Goal: Task Accomplishment & Management: Manage account settings

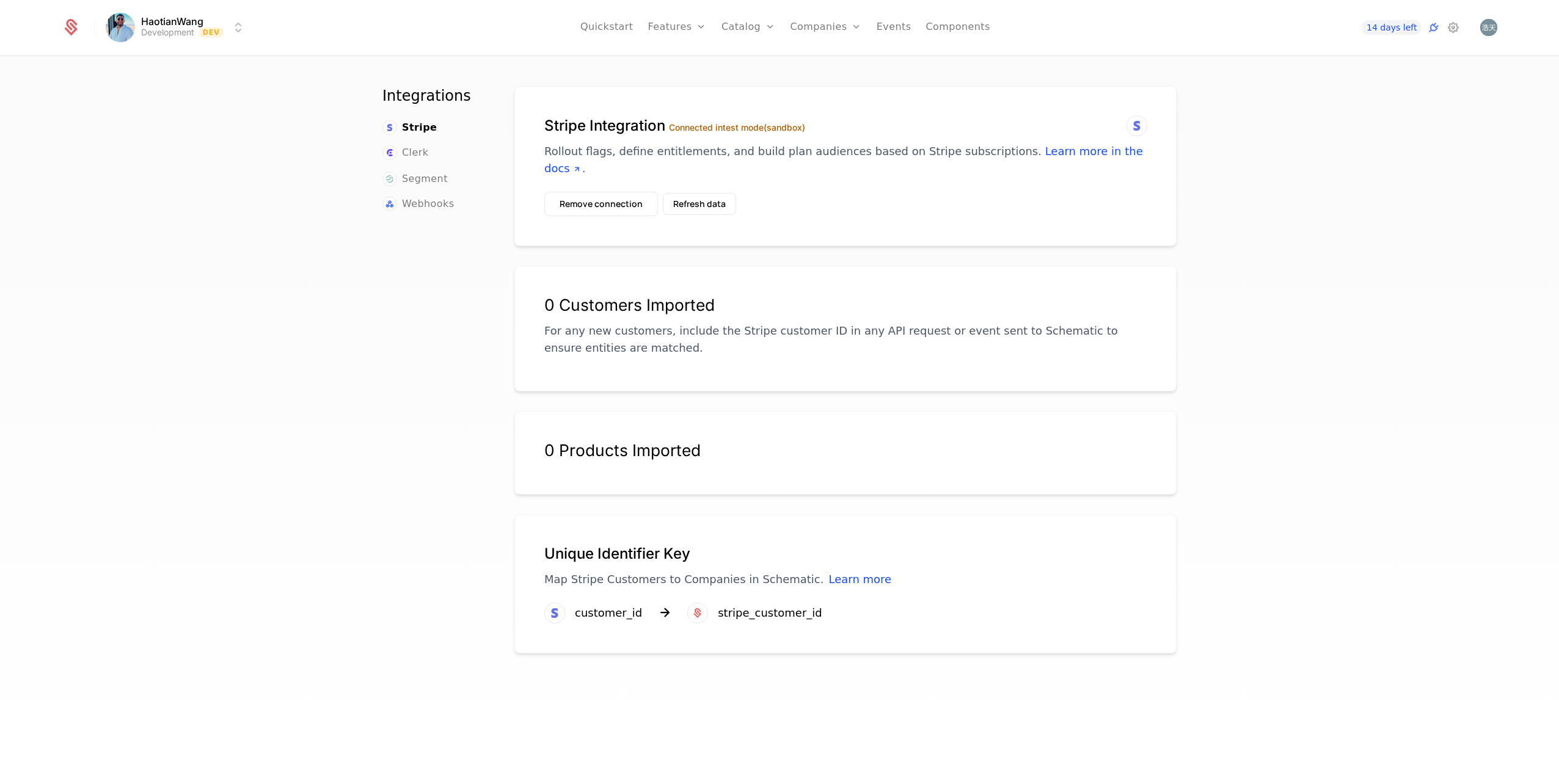
click at [708, 207] on button "Refresh data" at bounding box center [700, 204] width 74 height 22
click at [112, 27] on html "HaotianWang Development Dev Quickstart Features Features Flags Catalog Plans Ad…" at bounding box center [780, 392] width 1559 height 784
click at [189, 64] on div "Development" at bounding box center [158, 64] width 76 height 12
click at [153, 27] on html "HaotianWang Development Dev Quickstart Features Features Flags Catalog Plans Ad…" at bounding box center [780, 392] width 1559 height 784
click at [249, 89] on button "Manage" at bounding box center [264, 91] width 96 height 22
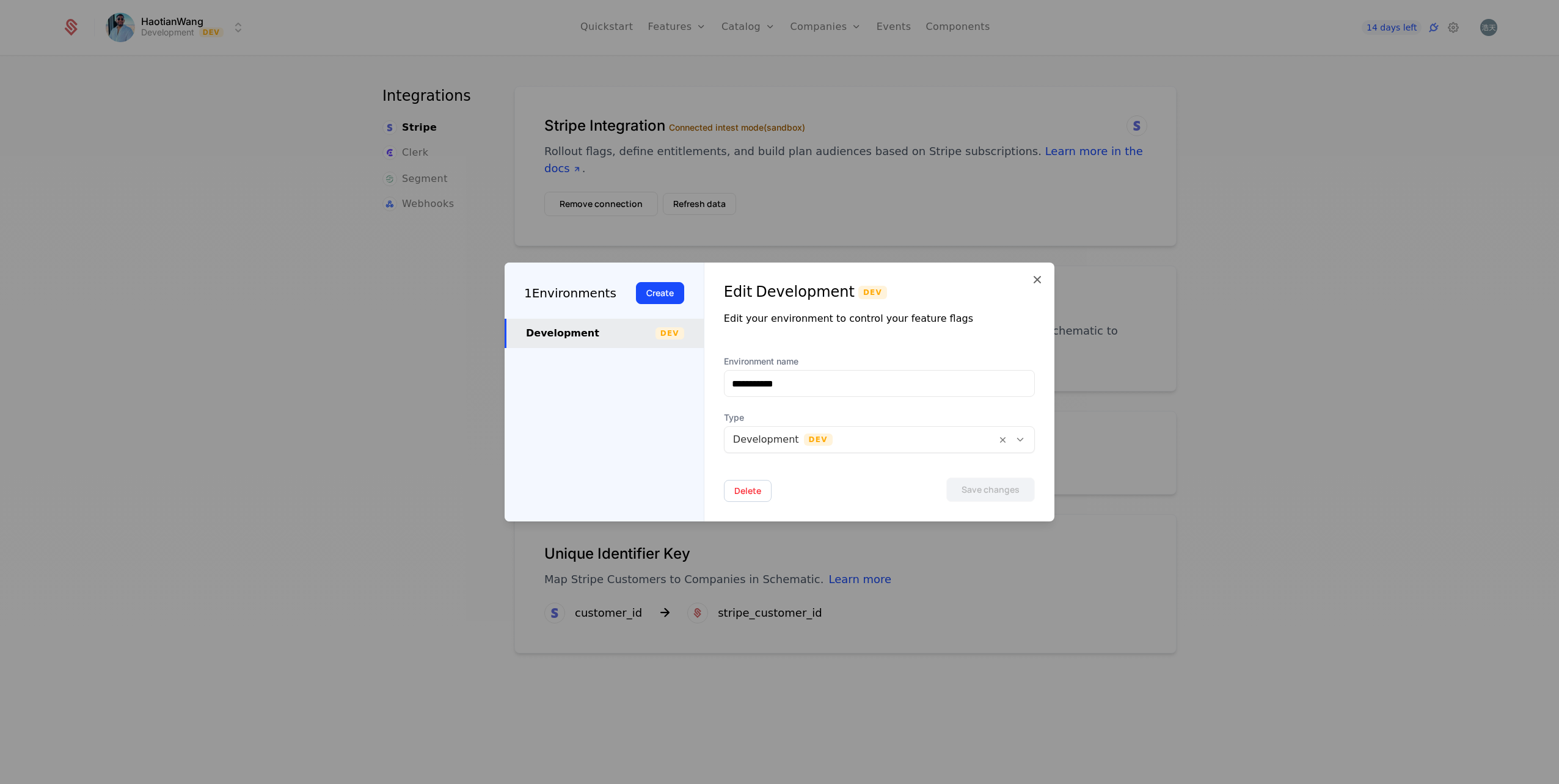
click at [585, 333] on div "Development" at bounding box center [591, 334] width 130 height 15
click at [1024, 440] on icon at bounding box center [1021, 440] width 11 height 11
click at [1001, 345] on div "**********" at bounding box center [879, 392] width 350 height 259
click at [1037, 277] on icon at bounding box center [1037, 280] width 15 height 15
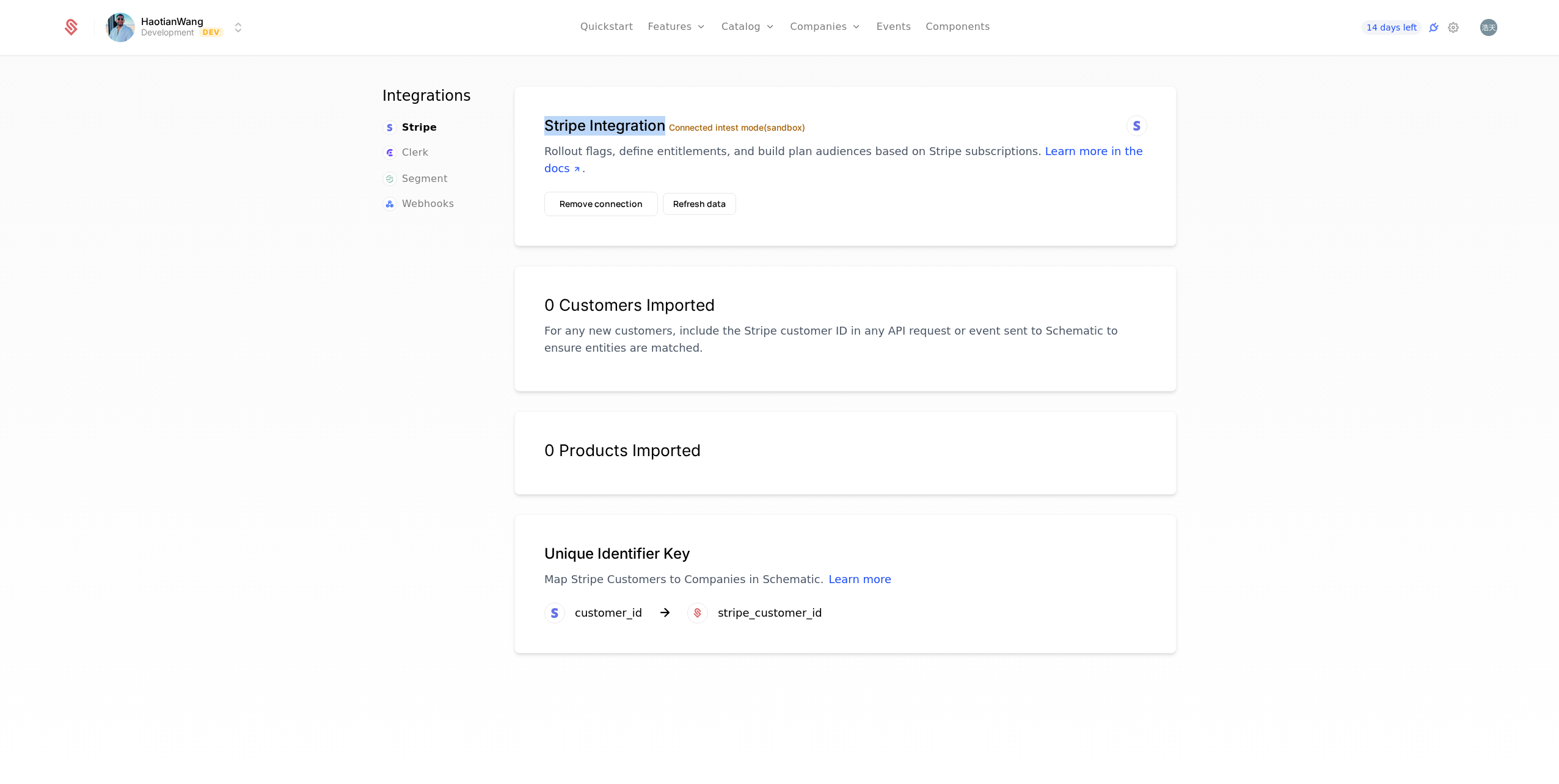
drag, startPoint x: 541, startPoint y: 128, endPoint x: 659, endPoint y: 128, distance: 118.0
click at [659, 128] on h1 "Stripe Integration Connected in test mode (sandbox)" at bounding box center [846, 125] width 603 height 19
copy h1 "Stripe Integration"
click at [599, 210] on button "Remove connection" at bounding box center [601, 204] width 113 height 24
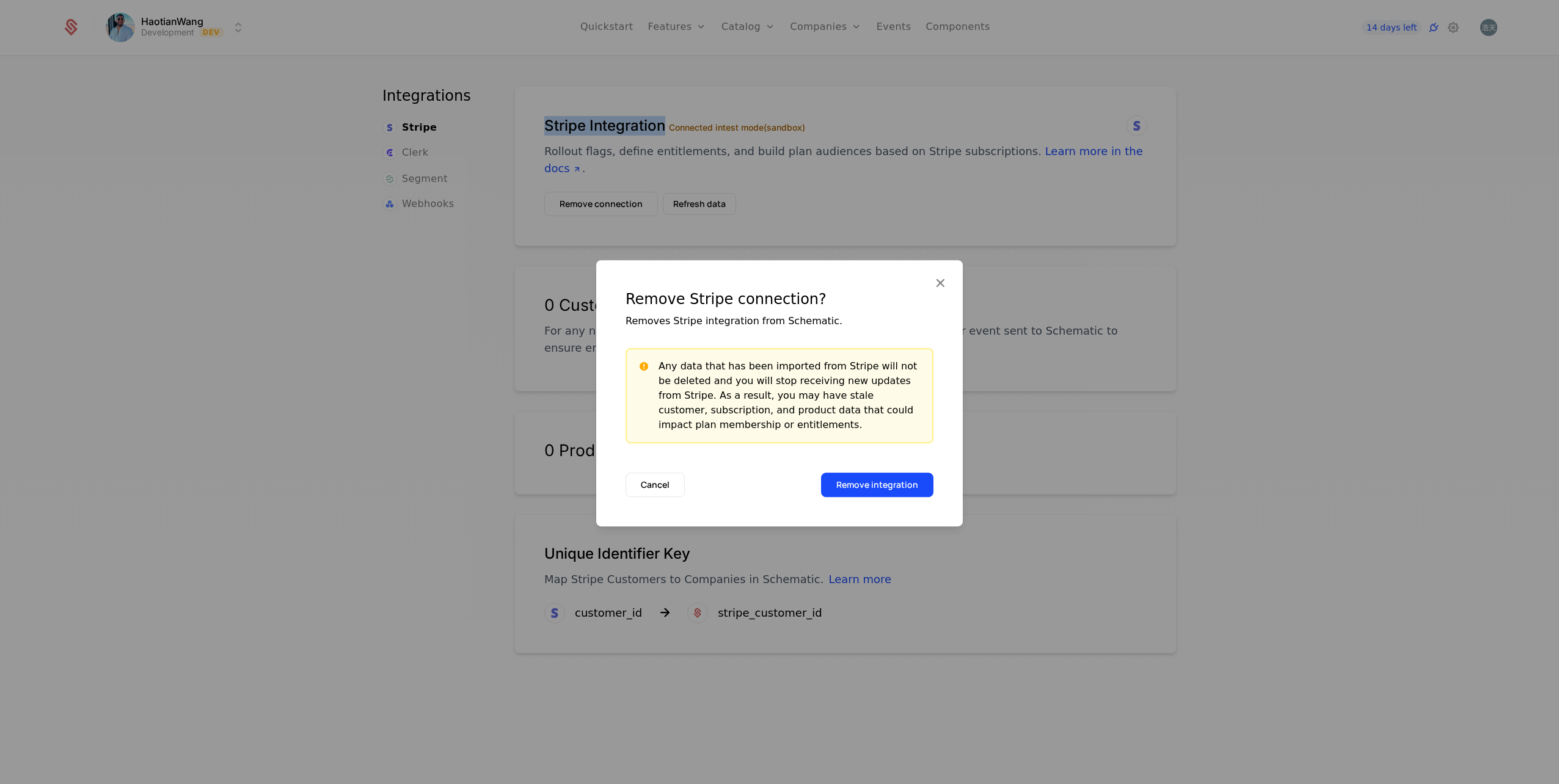
click at [862, 481] on button "Remove integration" at bounding box center [877, 484] width 112 height 24
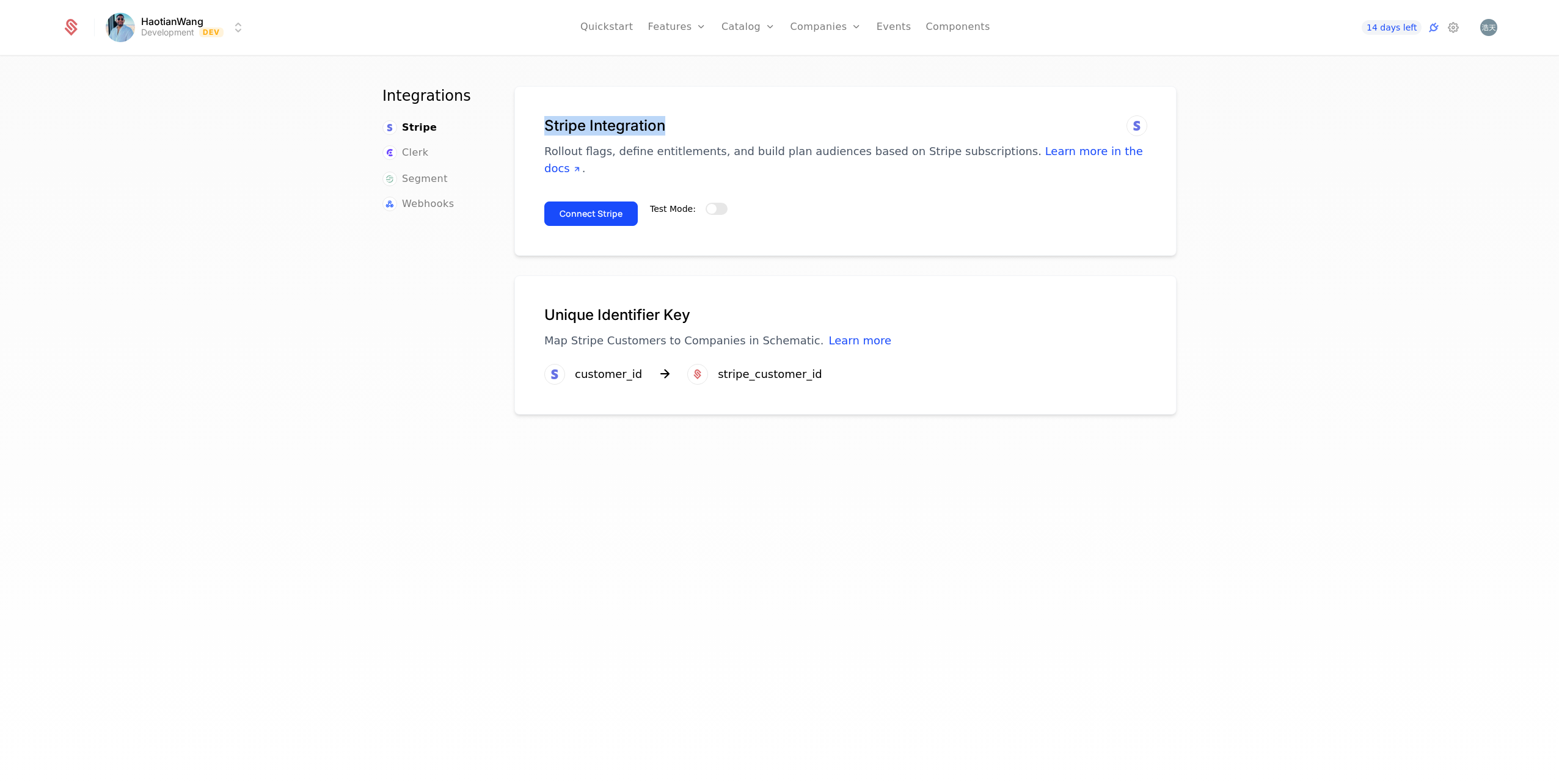
click at [622, 217] on button "Connect Stripe" at bounding box center [591, 214] width 93 height 24
click at [710, 205] on button "Test Mode:" at bounding box center [716, 209] width 22 height 12
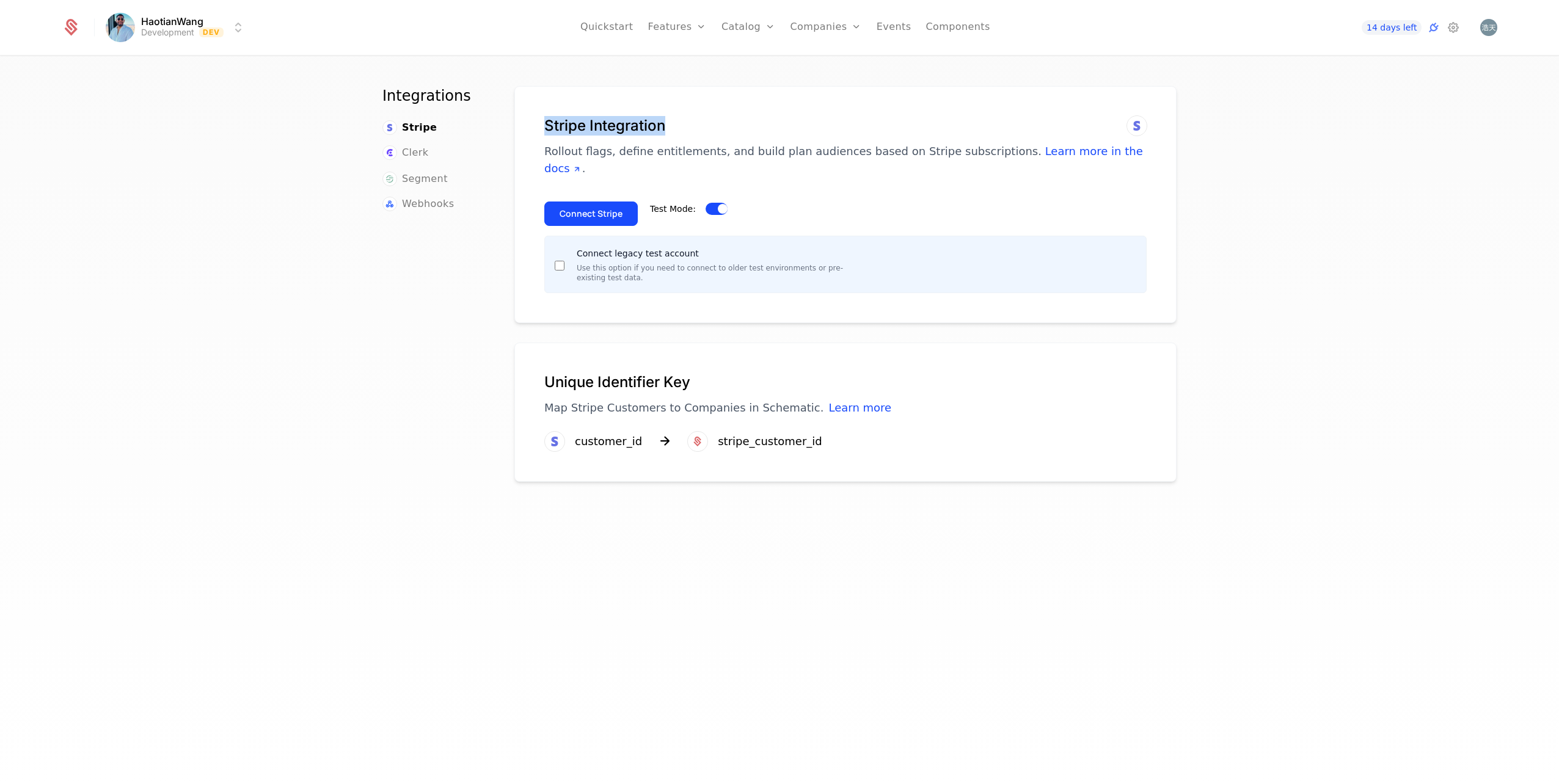
click at [608, 210] on button "Connect Stripe" at bounding box center [591, 214] width 93 height 24
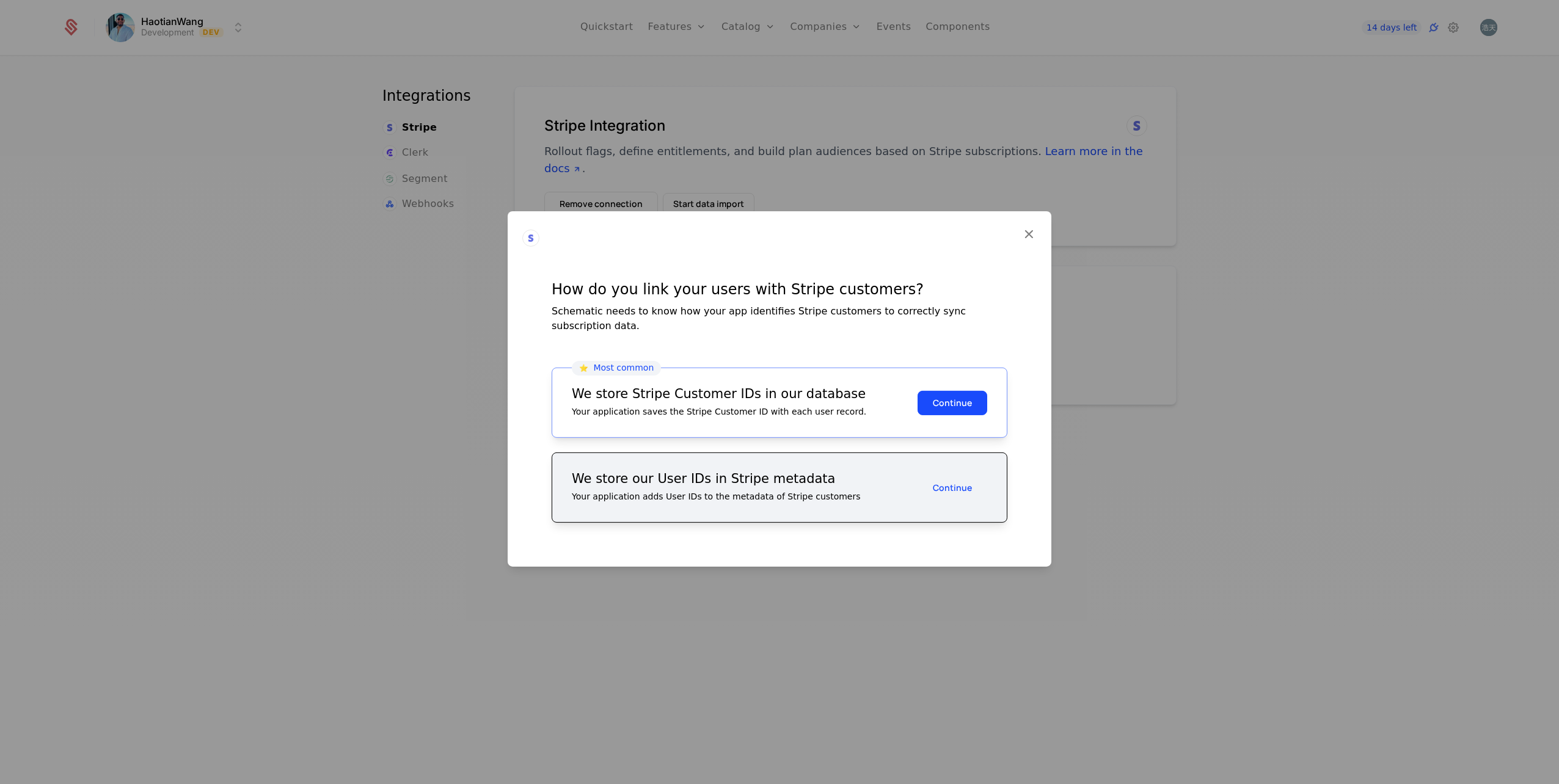
click at [953, 397] on button "Continue" at bounding box center [953, 402] width 70 height 24
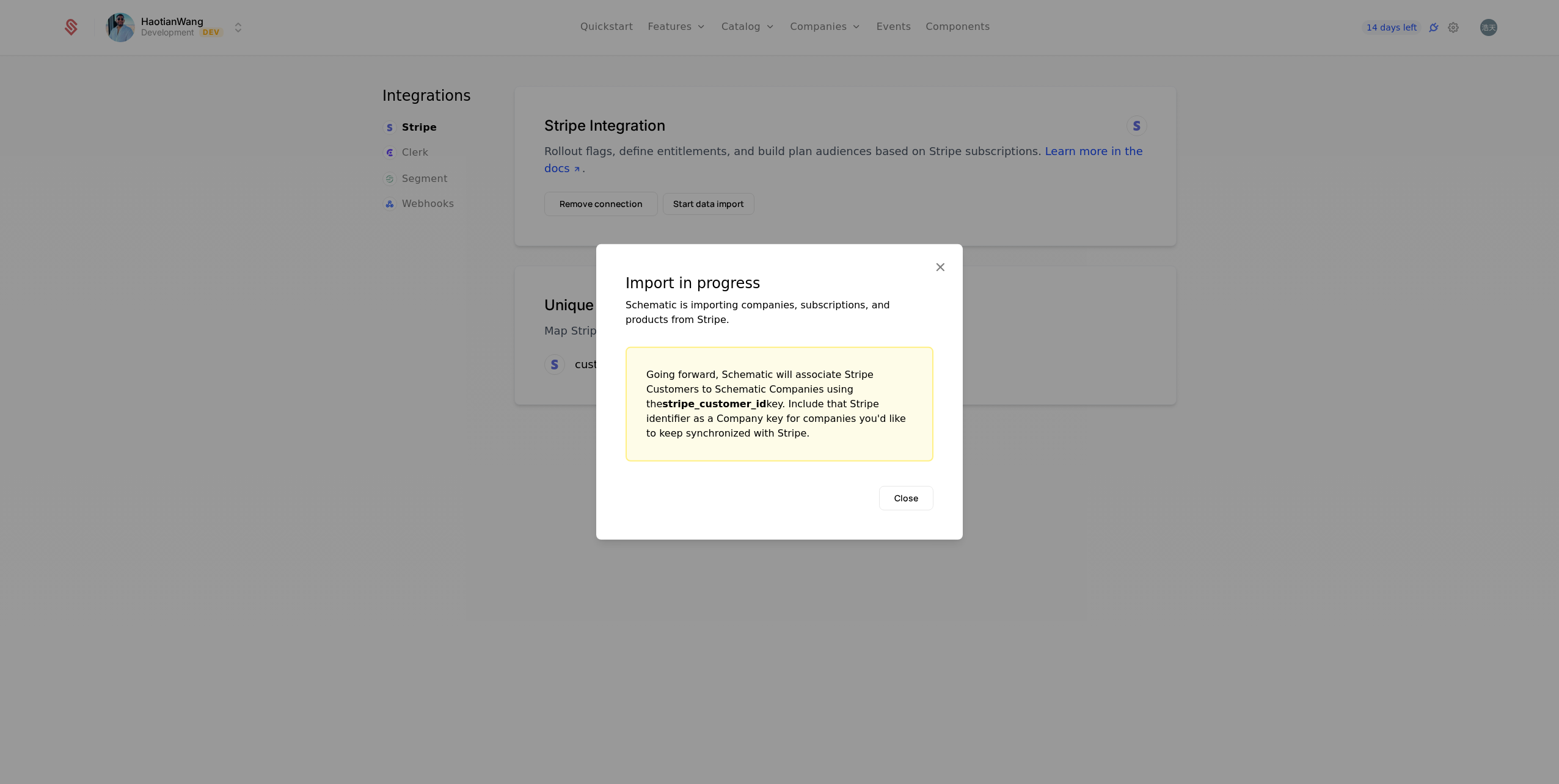
drag, startPoint x: 779, startPoint y: 443, endPoint x: 632, endPoint y: 364, distance: 166.9
click at [632, 364] on div "Going forward, Schematic will associate Stripe Customers to Schematic Companies…" at bounding box center [780, 404] width 308 height 115
copy div "Going forward, Schematic will associate Stripe Customers to Schematic Companies…"
click at [908, 493] on button "Close" at bounding box center [906, 498] width 54 height 24
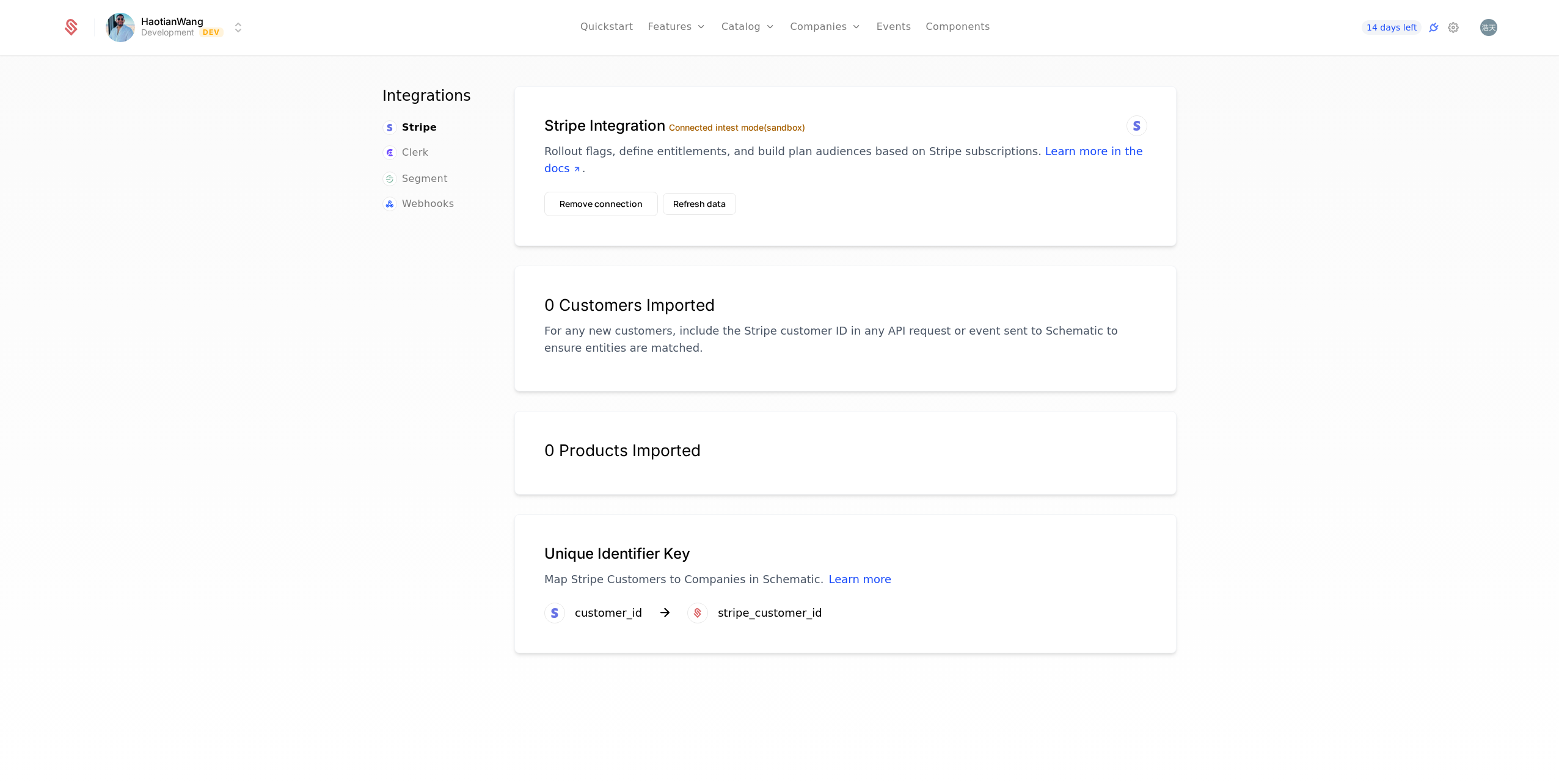
click at [1453, 24] on icon at bounding box center [1454, 27] width 15 height 15
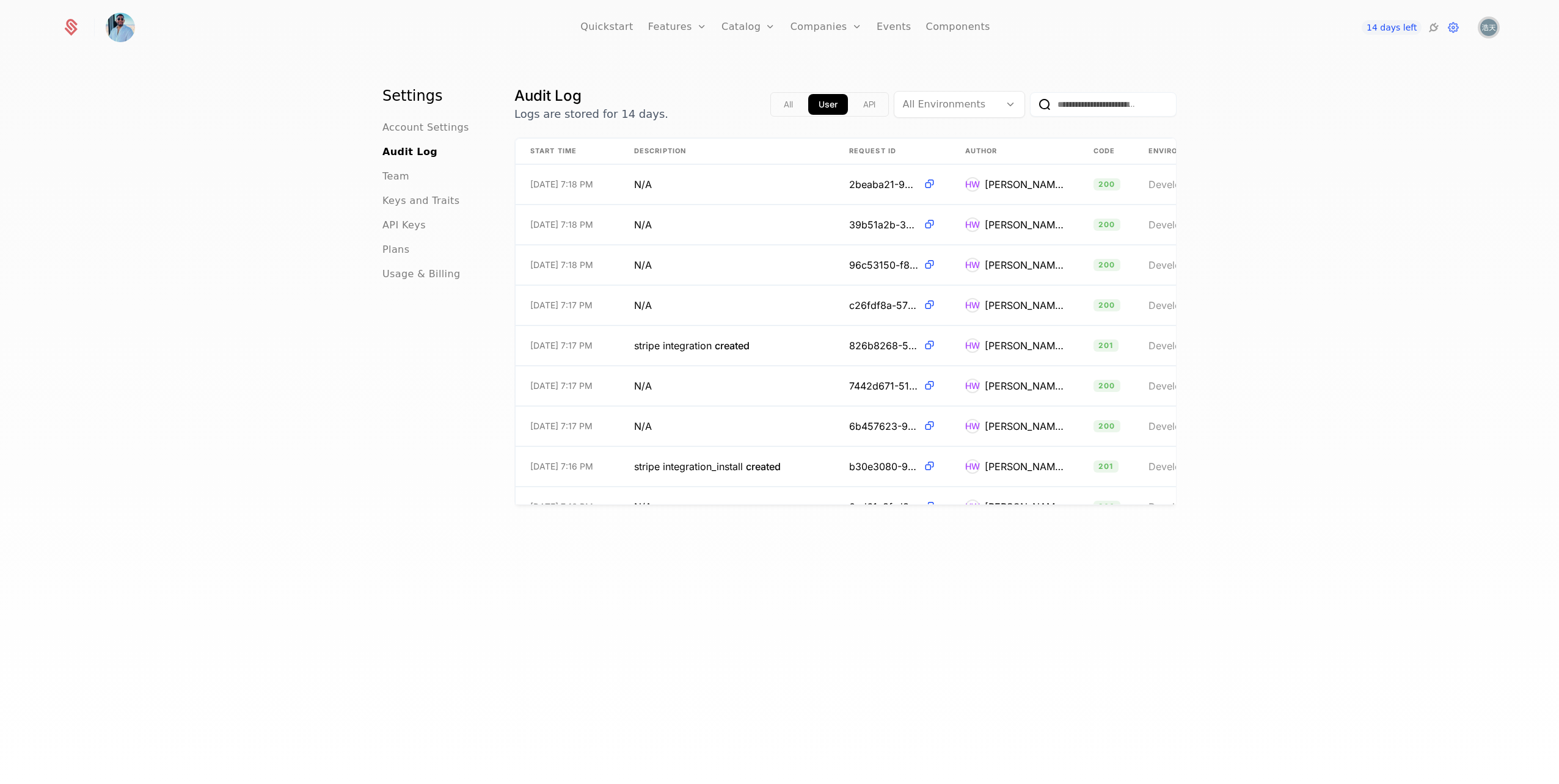
click at [1487, 30] on img "Open user button" at bounding box center [1489, 27] width 17 height 17
drag, startPoint x: 1345, startPoint y: 202, endPoint x: 1390, endPoint y: 111, distance: 101.5
click at [1346, 202] on div "Settings Account Settings Audit Log Team Keys and Traits API Keys Plans Usage &…" at bounding box center [780, 423] width 1559 height 734
click at [1451, 29] on icon at bounding box center [1454, 27] width 15 height 15
click at [408, 222] on span "API Keys" at bounding box center [404, 225] width 44 height 15
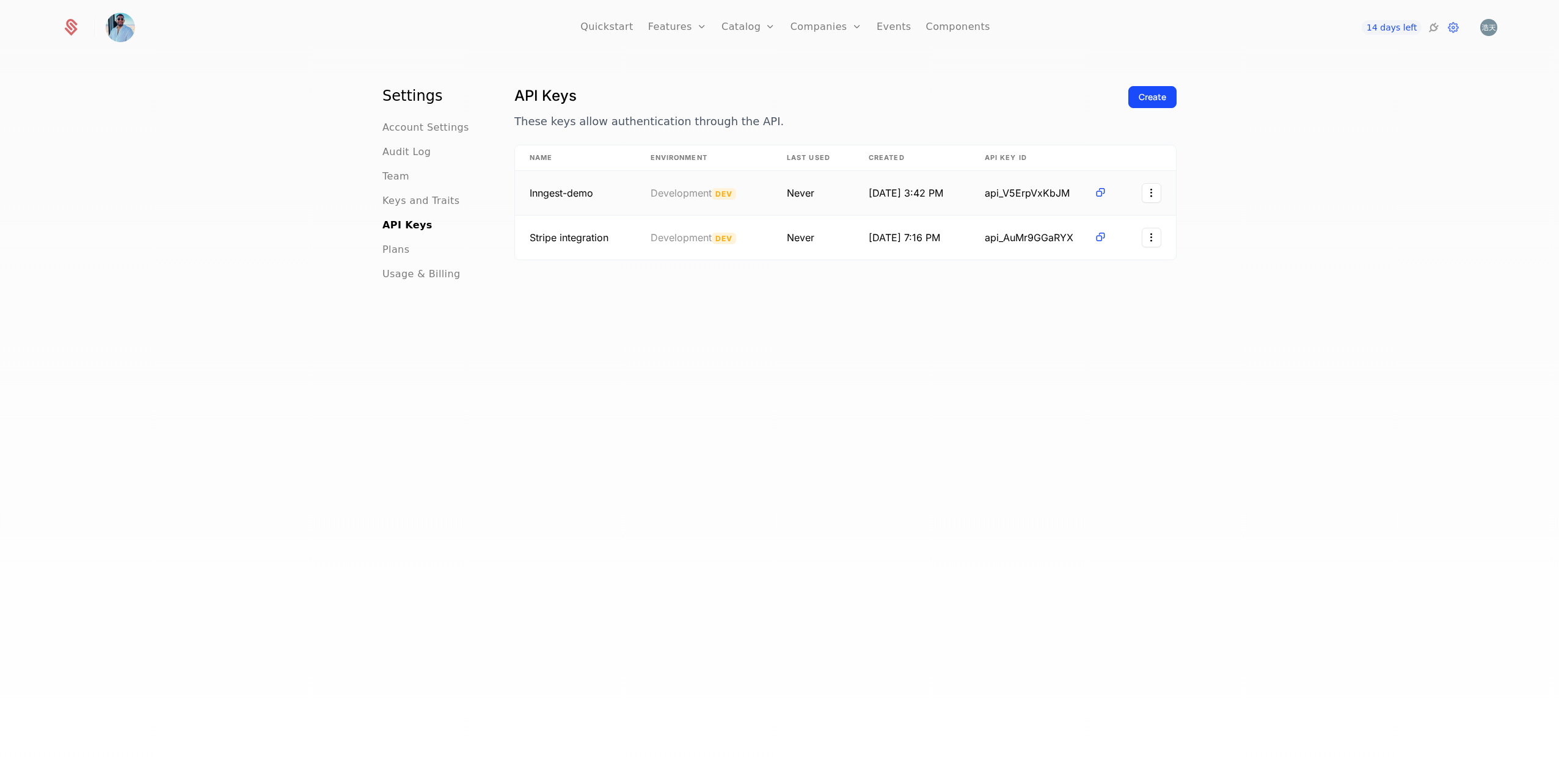
click at [943, 194] on td "10/8/25, 3:42 PM" at bounding box center [912, 194] width 116 height 45
click at [1143, 192] on html "Quickstart Features Features Flags Catalog Plans Add Ons Credits Configuration …" at bounding box center [780, 392] width 1559 height 784
click at [1061, 225] on div "Edit" at bounding box center [1060, 225] width 21 height 17
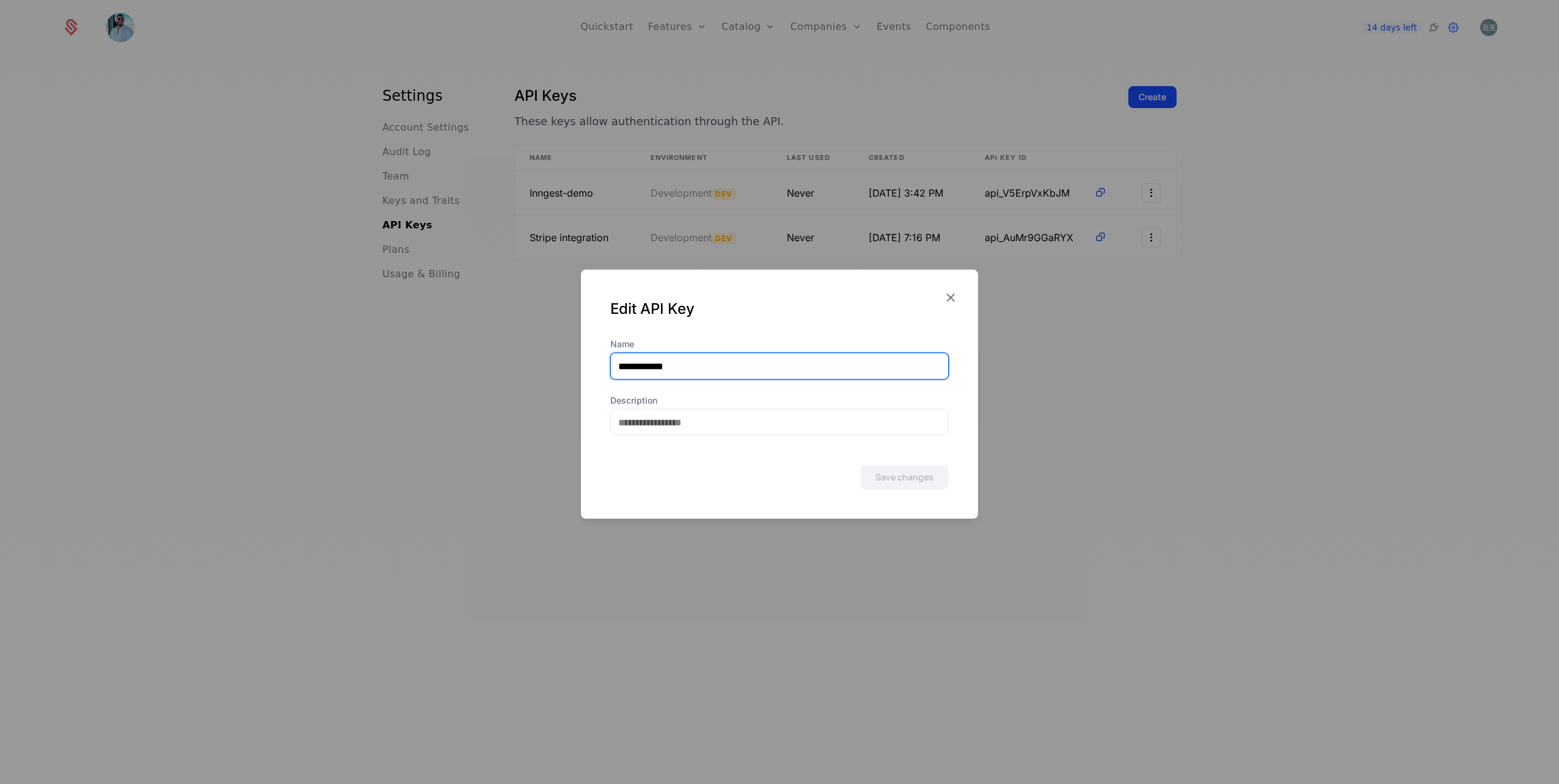
click at [750, 362] on input "**********" at bounding box center [779, 366] width 337 height 26
click at [712, 422] on input "Description" at bounding box center [779, 422] width 337 height 26
click at [951, 291] on icon "button" at bounding box center [950, 297] width 16 height 16
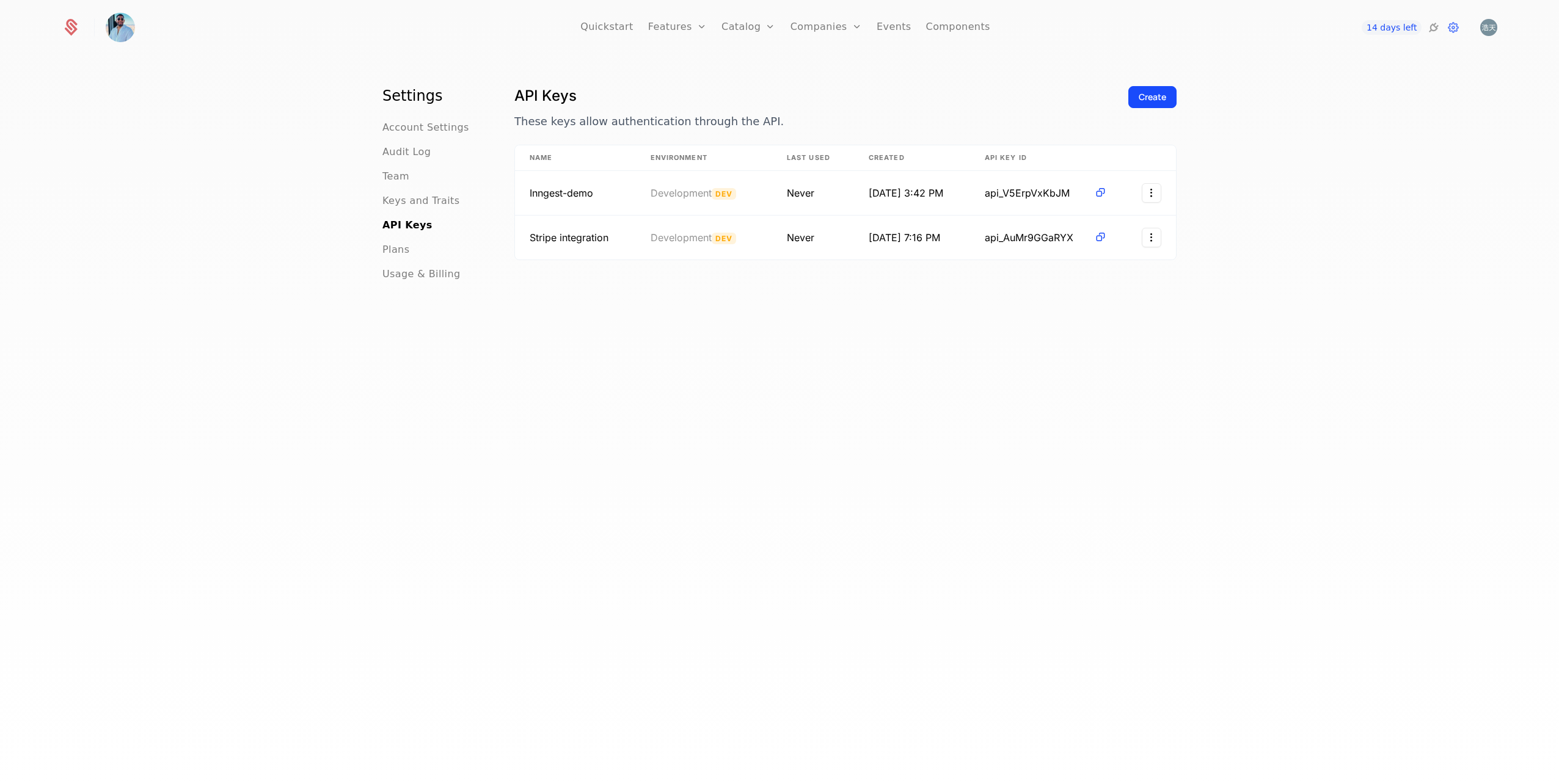
click at [1437, 27] on icon at bounding box center [1434, 27] width 15 height 15
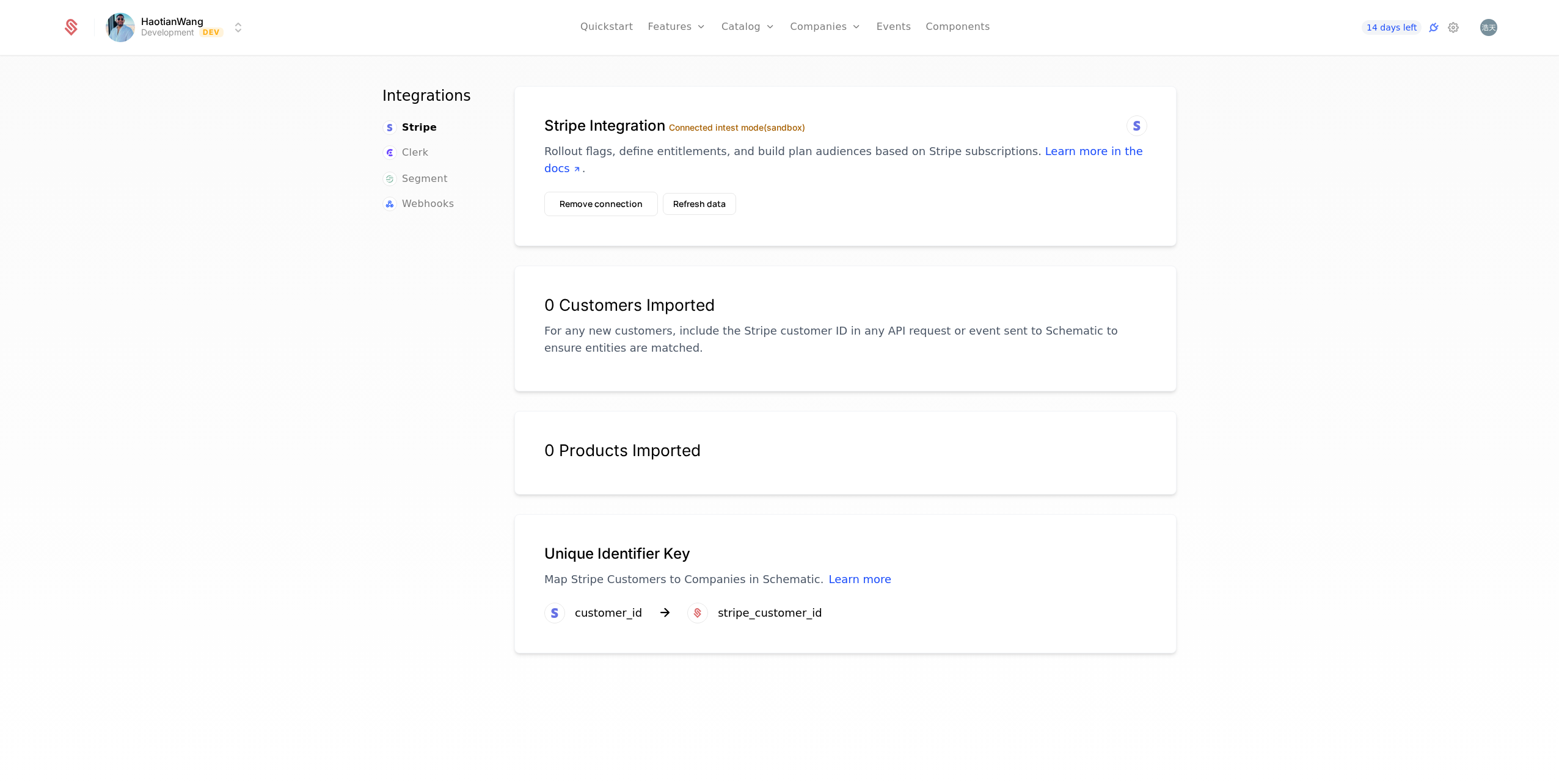
click at [695, 204] on button "Refresh data" at bounding box center [700, 204] width 74 height 22
click at [730, 460] on div "0 Products Imported" at bounding box center [846, 458] width 603 height 34
click at [1492, 26] on img "Open user button" at bounding box center [1489, 27] width 17 height 17
click at [1344, 268] on div "Integrations Stripe Clerk Segment Webhooks Stripe Integration Connected in test…" at bounding box center [780, 423] width 1559 height 734
click at [1453, 32] on icon at bounding box center [1454, 27] width 15 height 15
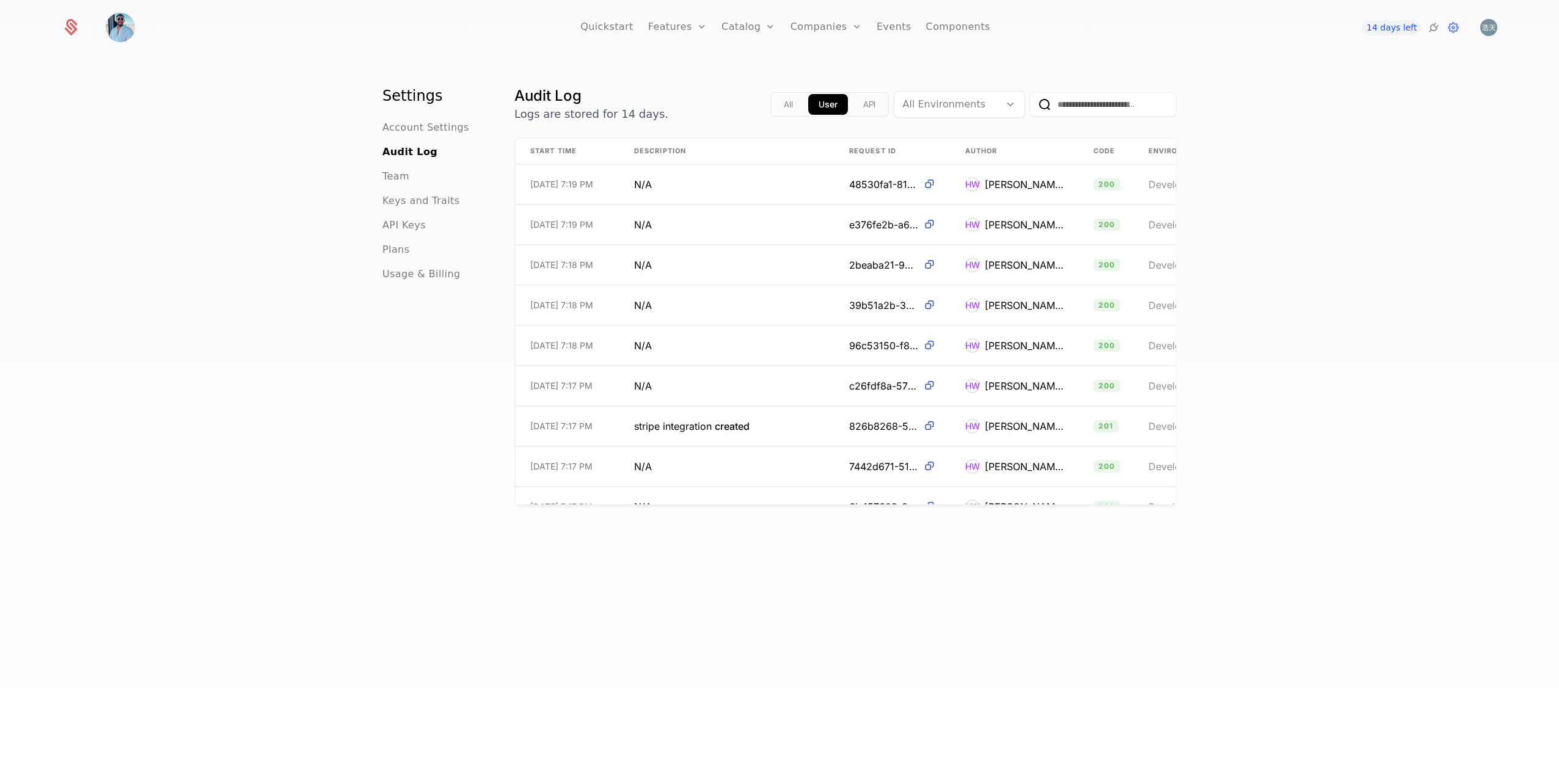
click at [422, 201] on span "Keys and Traits" at bounding box center [421, 201] width 77 height 15
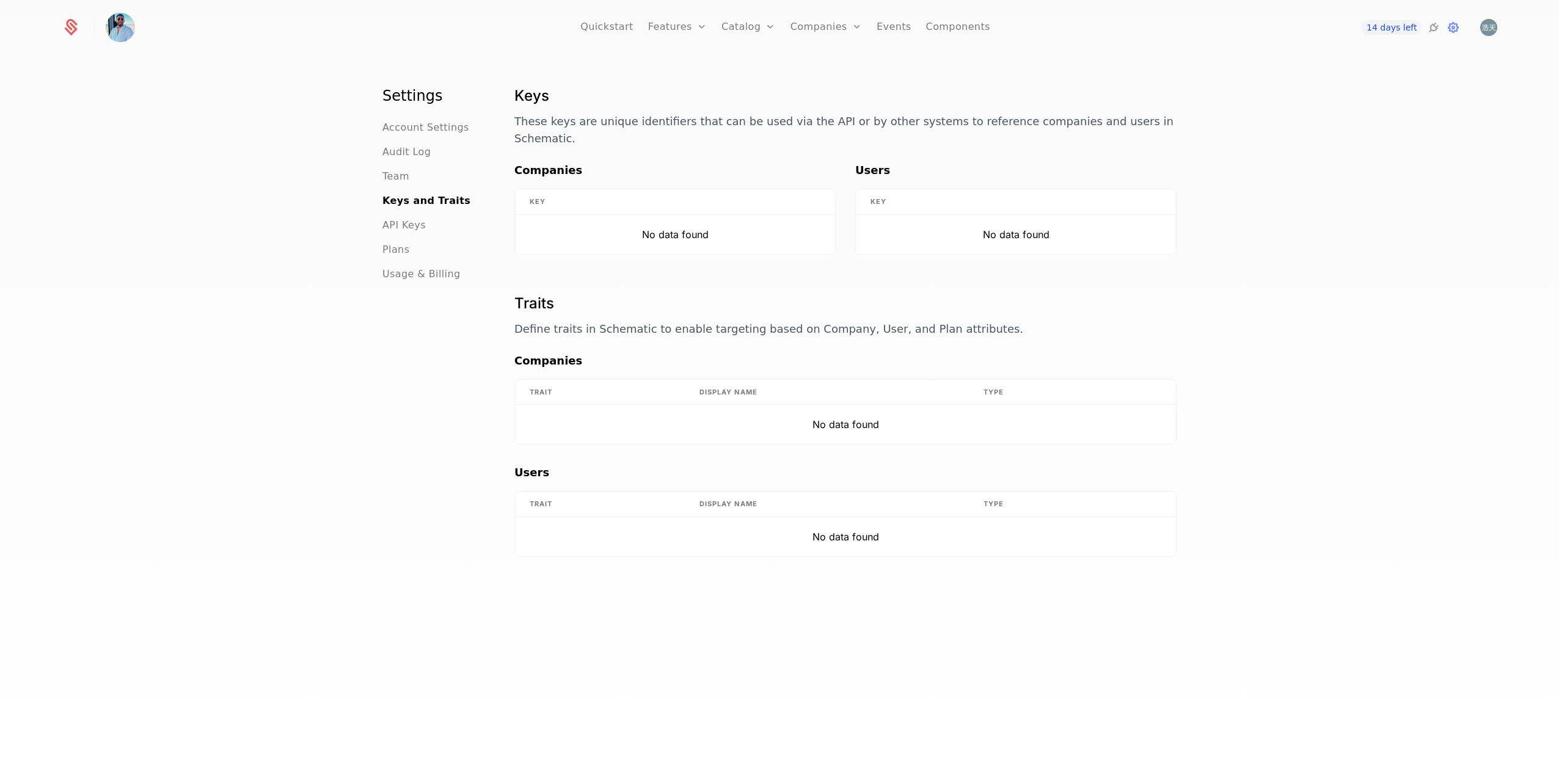
click at [407, 226] on span "API Keys" at bounding box center [404, 225] width 44 height 15
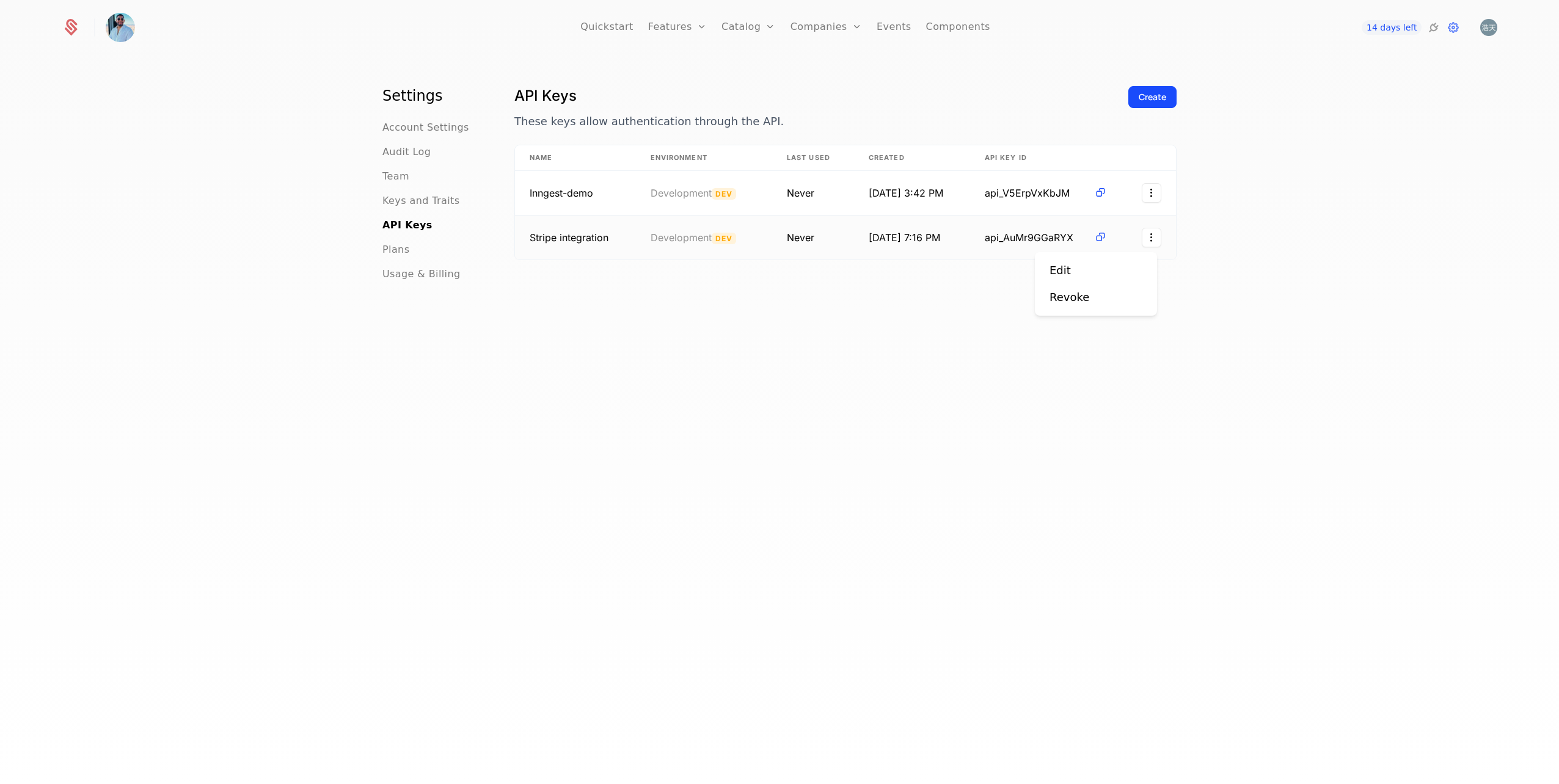
click at [1151, 237] on html "Quickstart Features Features Flags Catalog Plans Add Ons Credits Configuration …" at bounding box center [780, 392] width 1559 height 784
click at [1089, 270] on div "Edit" at bounding box center [1095, 270] width 93 height 17
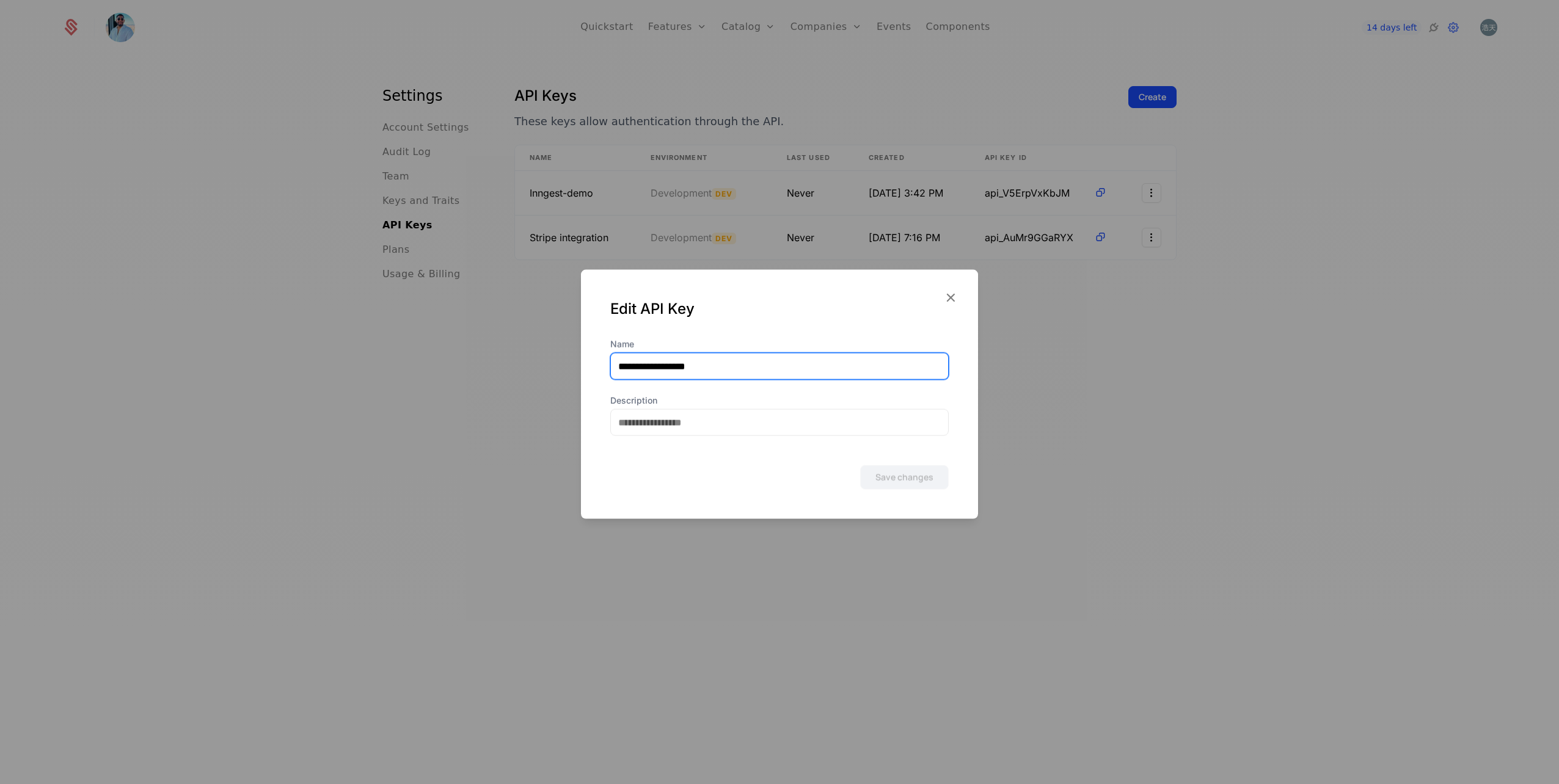
click at [835, 366] on input "**********" at bounding box center [779, 366] width 337 height 26
click at [953, 297] on icon "button" at bounding box center [950, 297] width 16 height 16
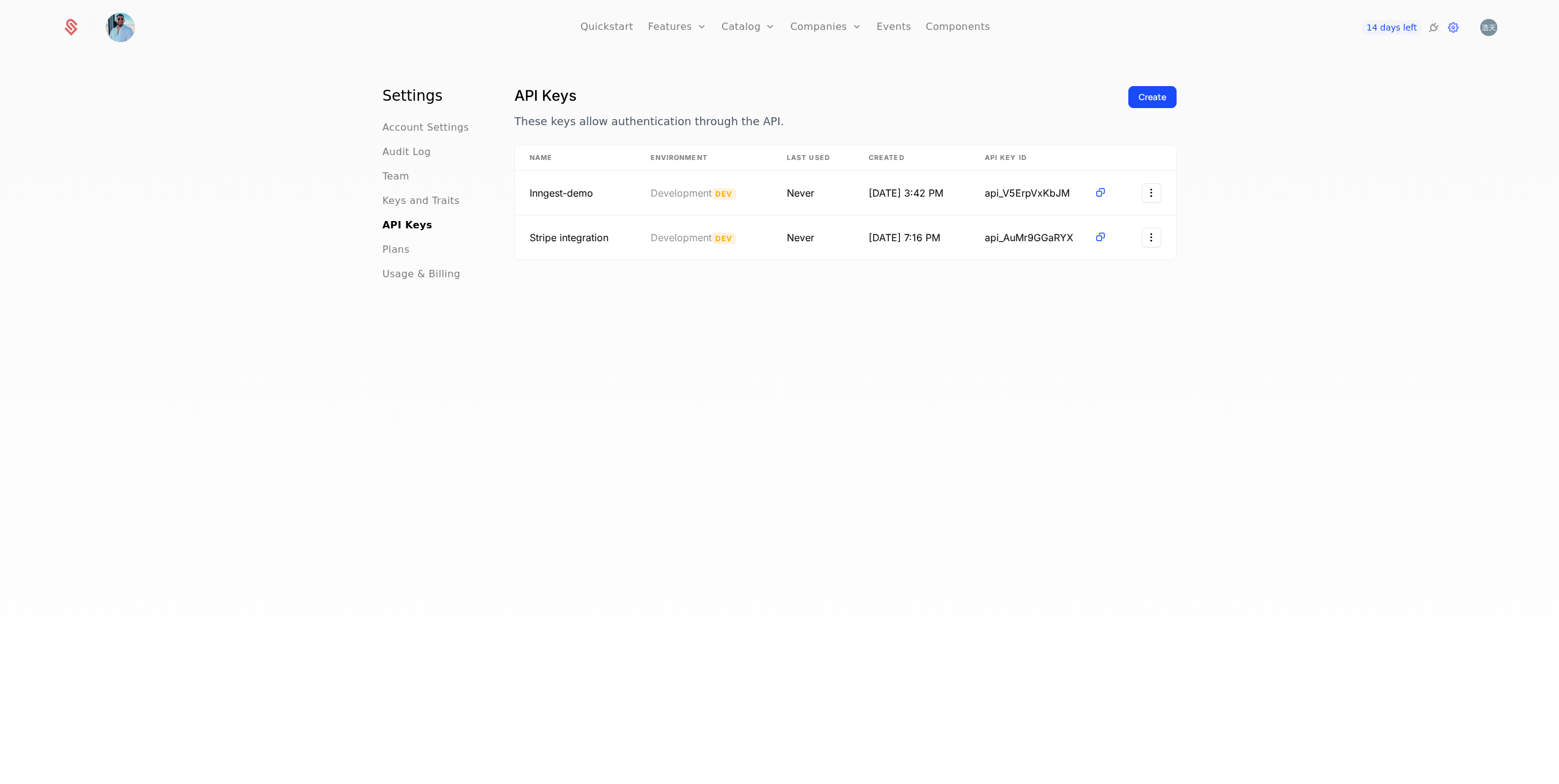
click at [1436, 28] on icon at bounding box center [1434, 27] width 15 height 15
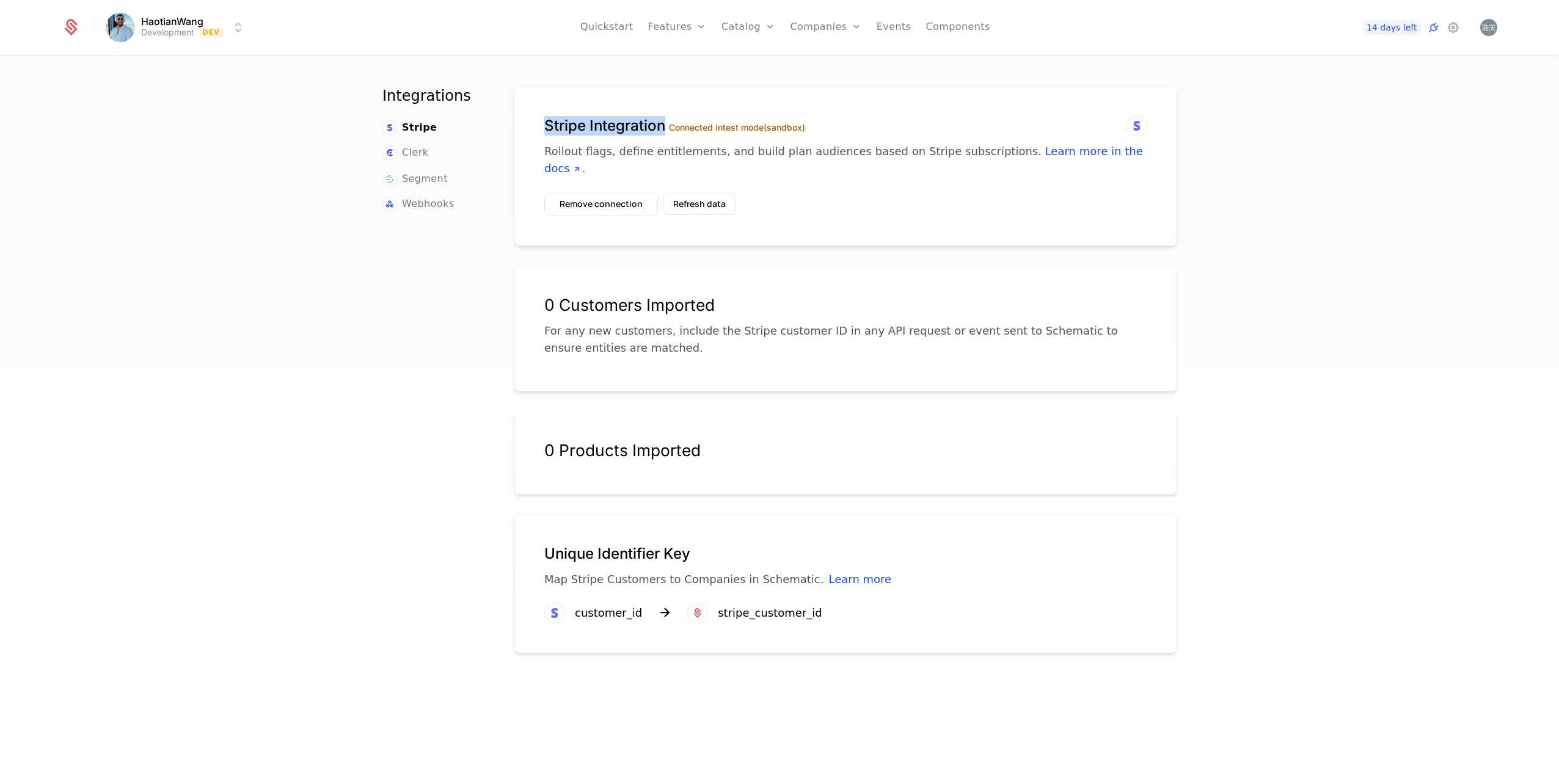
drag, startPoint x: 540, startPoint y: 124, endPoint x: 660, endPoint y: 122, distance: 120.0
click at [660, 122] on h1 "Stripe Integration Connected in test mode (sandbox)" at bounding box center [846, 125] width 603 height 19
copy h1 "Stripe Integration"
click at [594, 108] on div "Stripe Integration Connected in test mode (sandbox) Rollout flags, define entit…" at bounding box center [846, 166] width 662 height 160
click at [417, 127] on span "Stripe" at bounding box center [419, 128] width 35 height 15
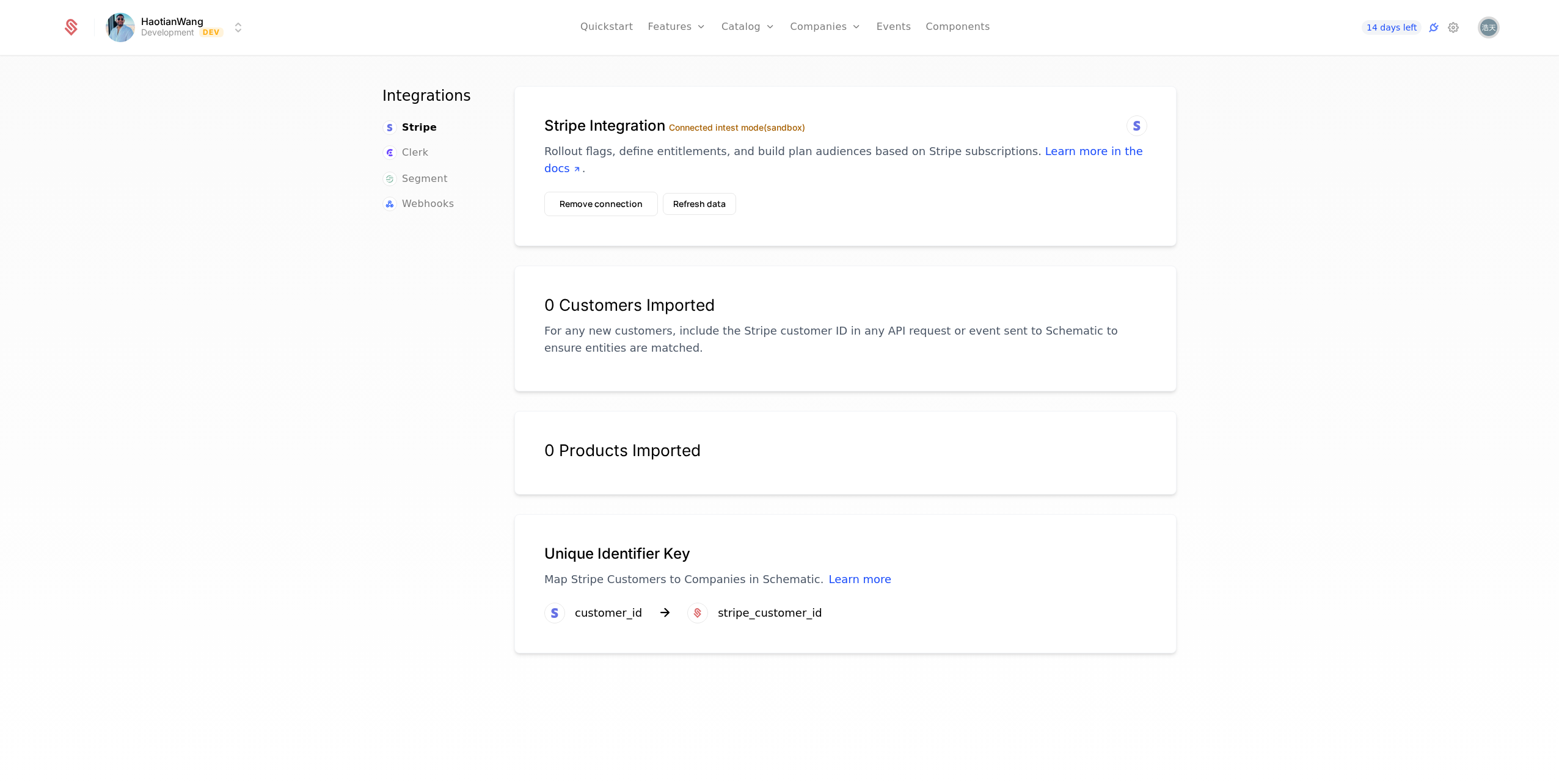
click at [1493, 31] on img "Open user button" at bounding box center [1489, 27] width 17 height 17
drag, startPoint x: 1391, startPoint y: 298, endPoint x: 1464, endPoint y: 70, distance: 239.4
click at [1391, 296] on div "Integrations Stripe Clerk Segment Webhooks Stripe Integration Connected in test…" at bounding box center [780, 423] width 1559 height 734
click at [1452, 27] on icon at bounding box center [1454, 27] width 15 height 15
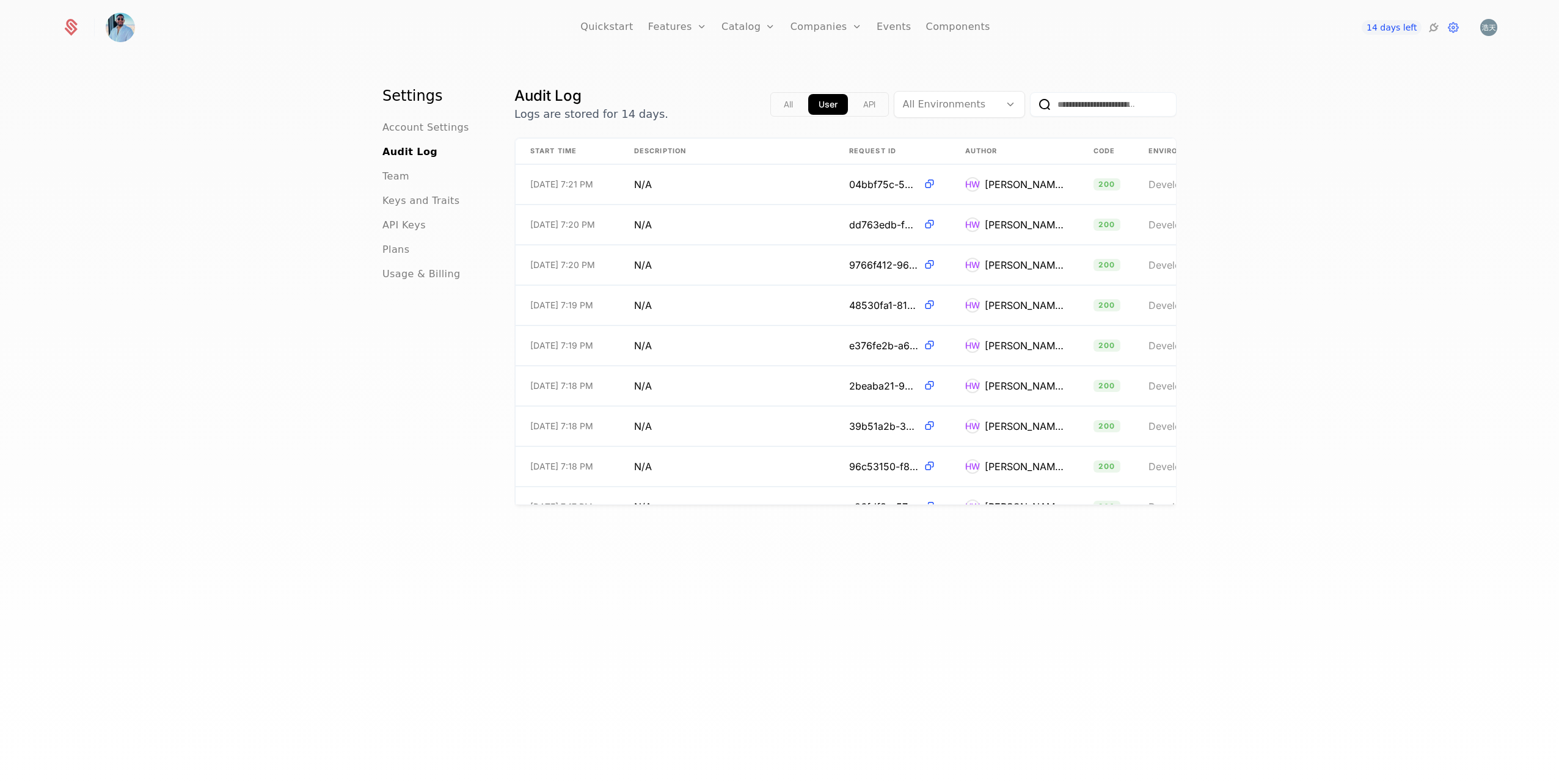
click at [404, 222] on span "API Keys" at bounding box center [404, 225] width 44 height 15
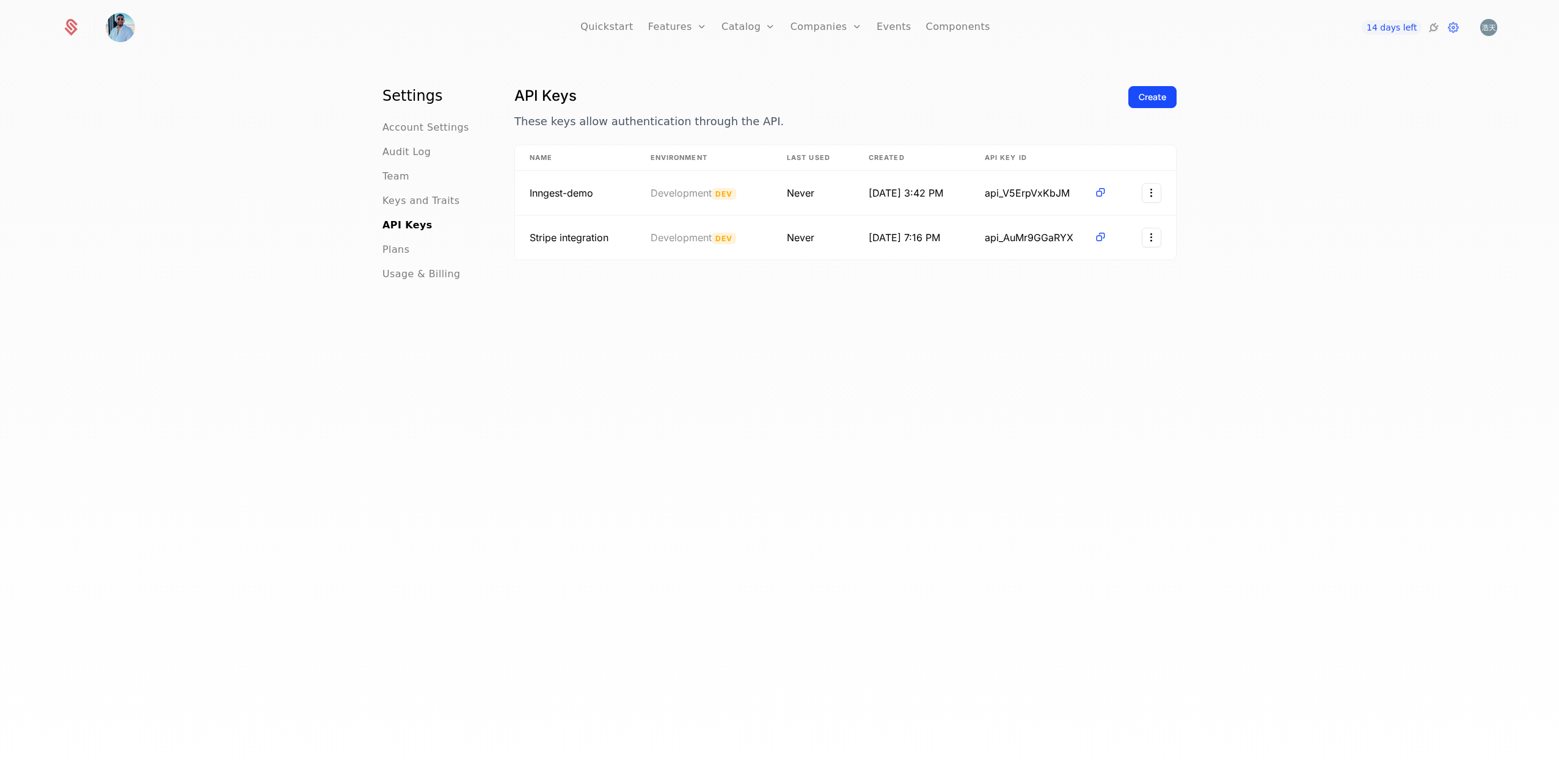
click at [1150, 97] on div "Create" at bounding box center [1153, 97] width 27 height 12
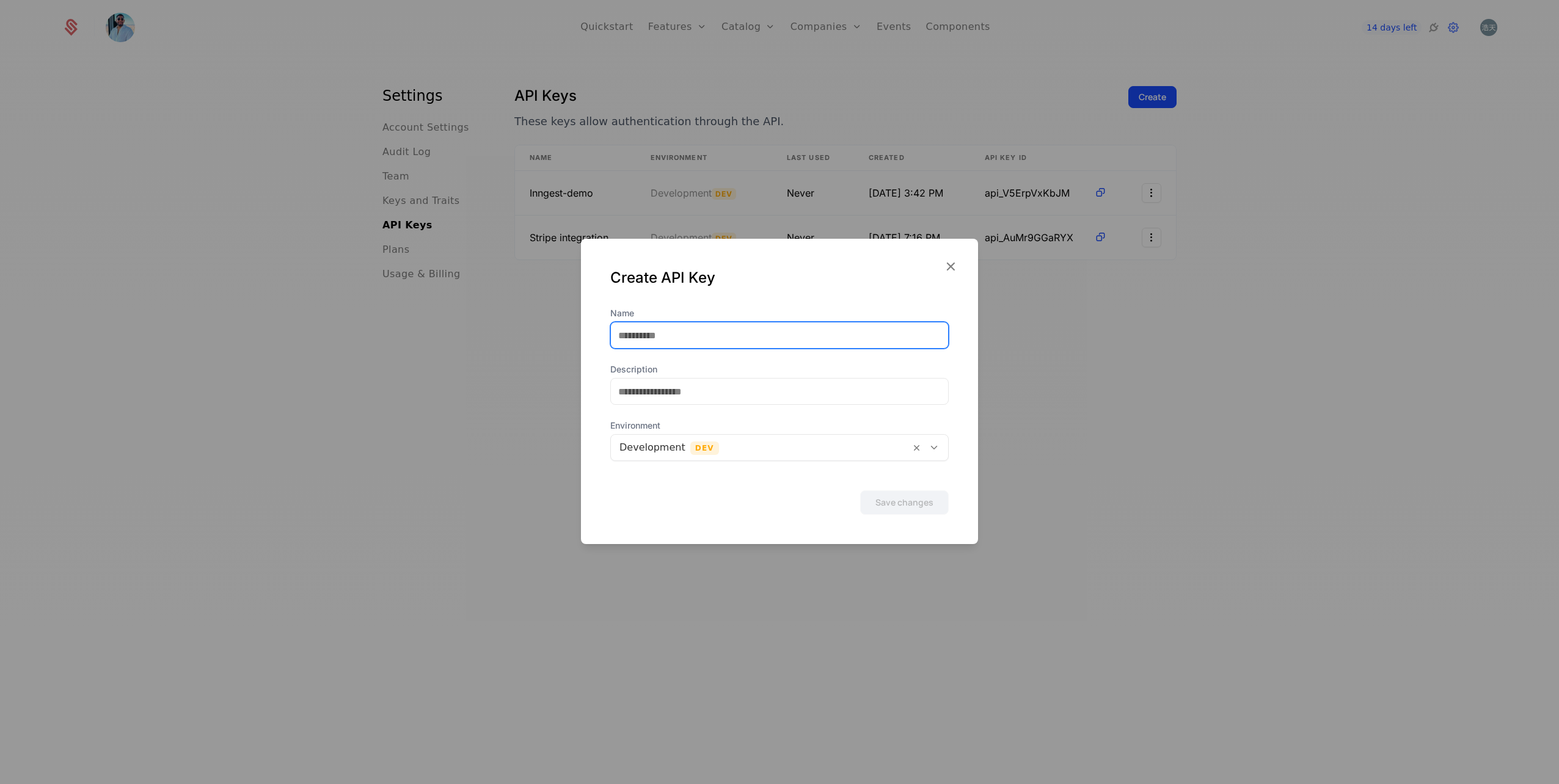
click at [688, 337] on input "Name" at bounding box center [779, 335] width 337 height 26
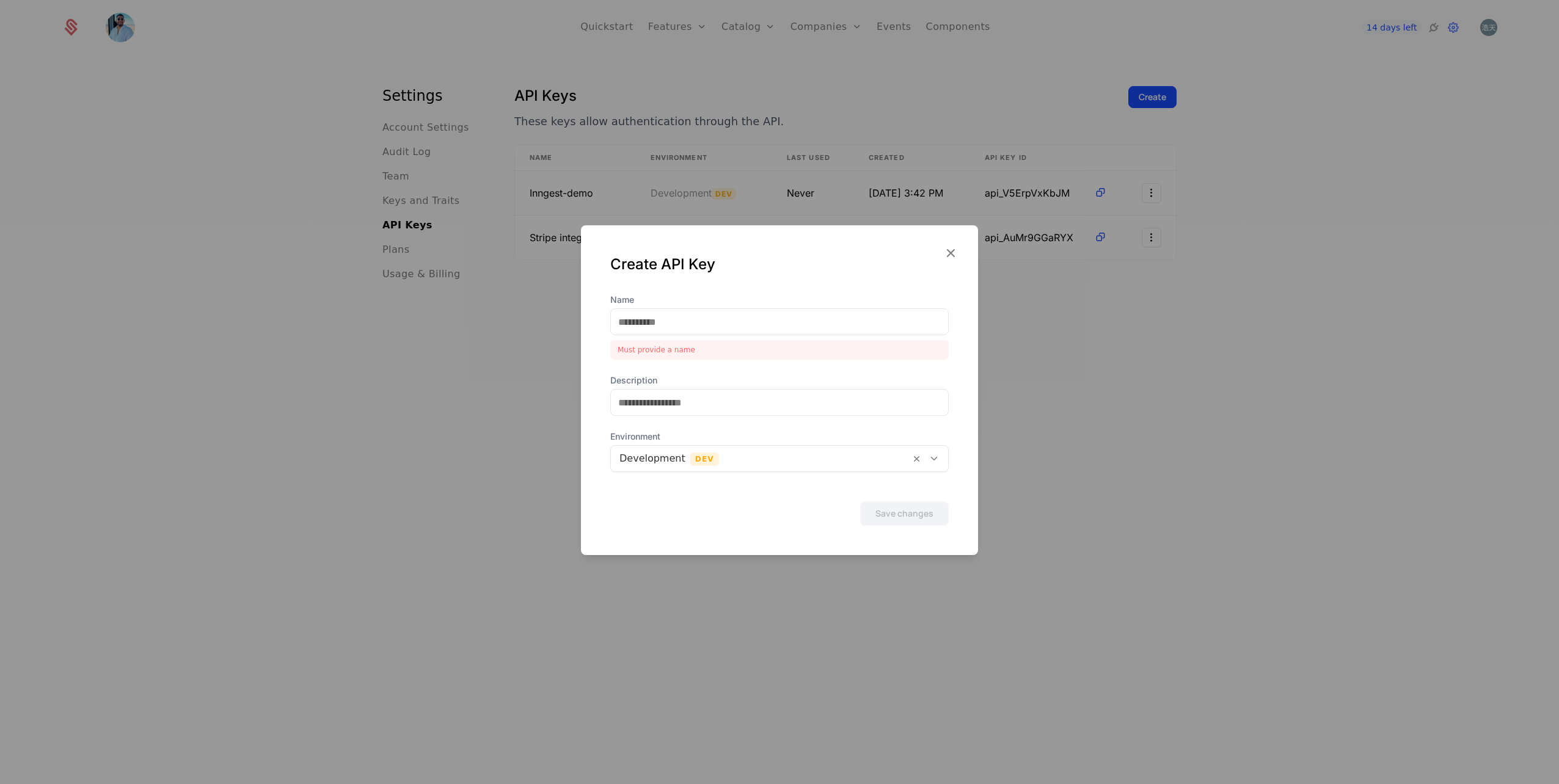
click at [890, 295] on div "Create API Key Name Must provide a name Description Environment Development Dev…" at bounding box center [779, 390] width 397 height 329
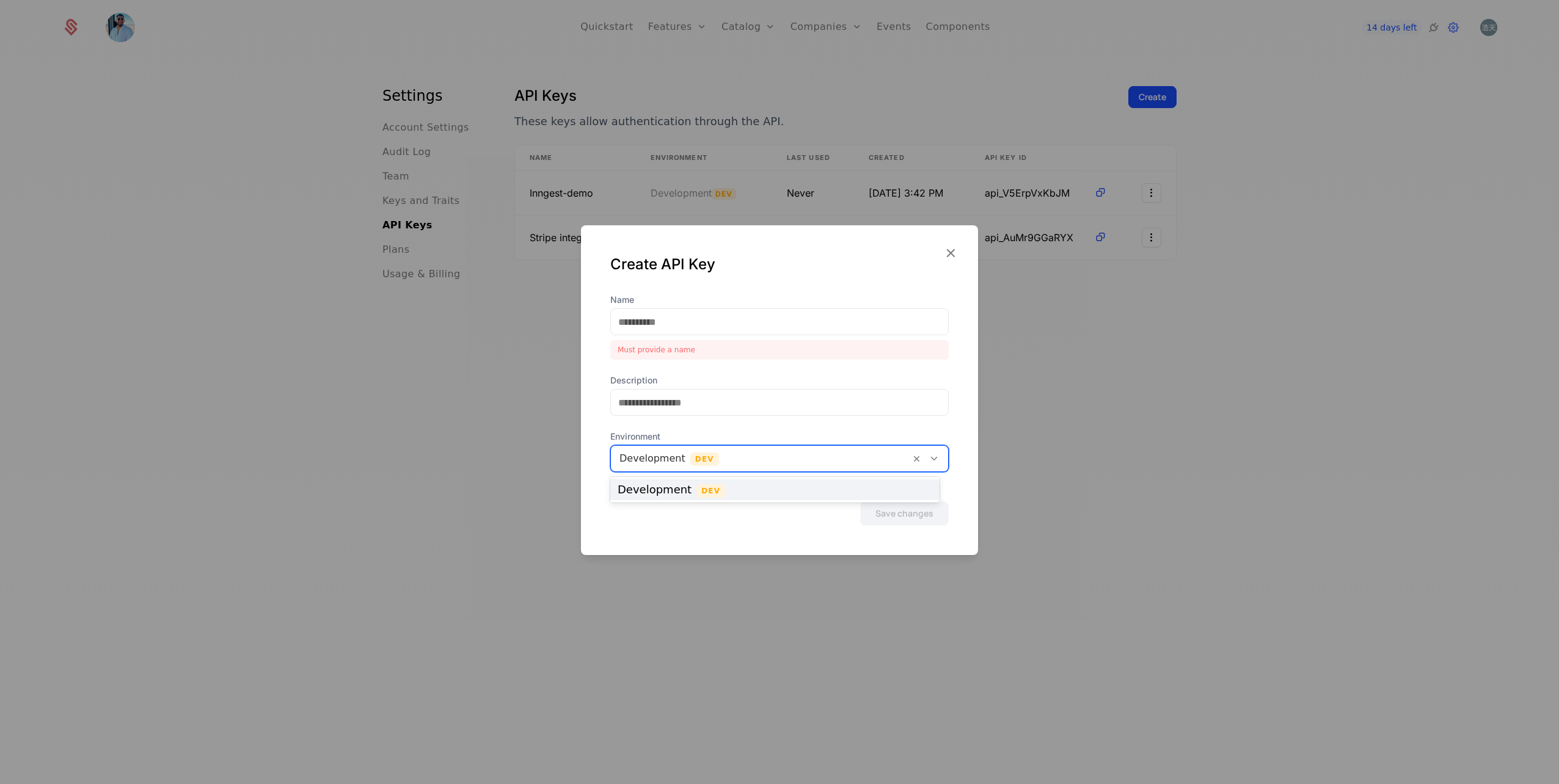
click at [793, 456] on div at bounding box center [760, 458] width 282 height 17
click at [793, 456] on div at bounding box center [760, 458] width 282 height 17
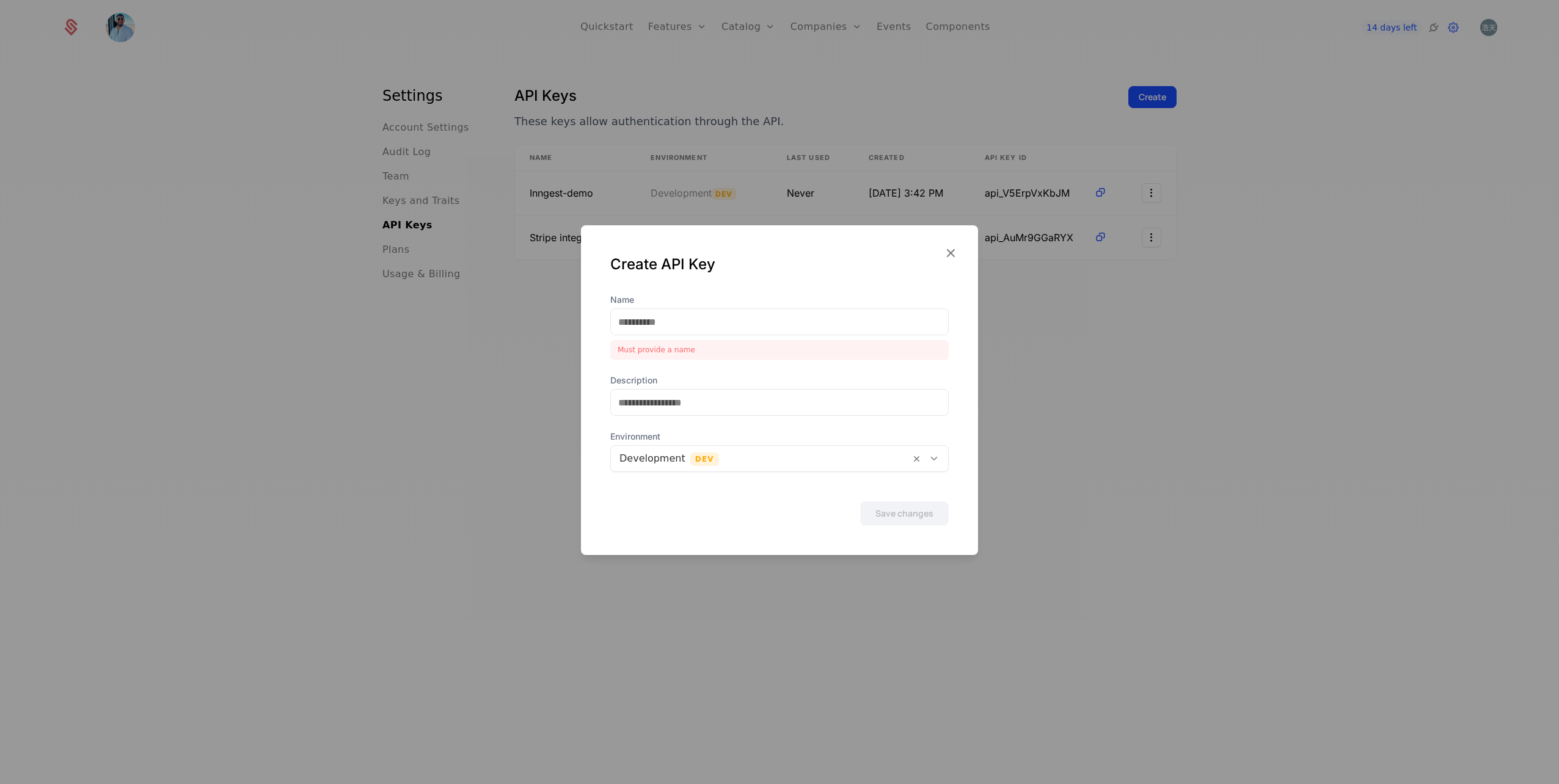
click at [954, 250] on icon "button" at bounding box center [950, 252] width 16 height 16
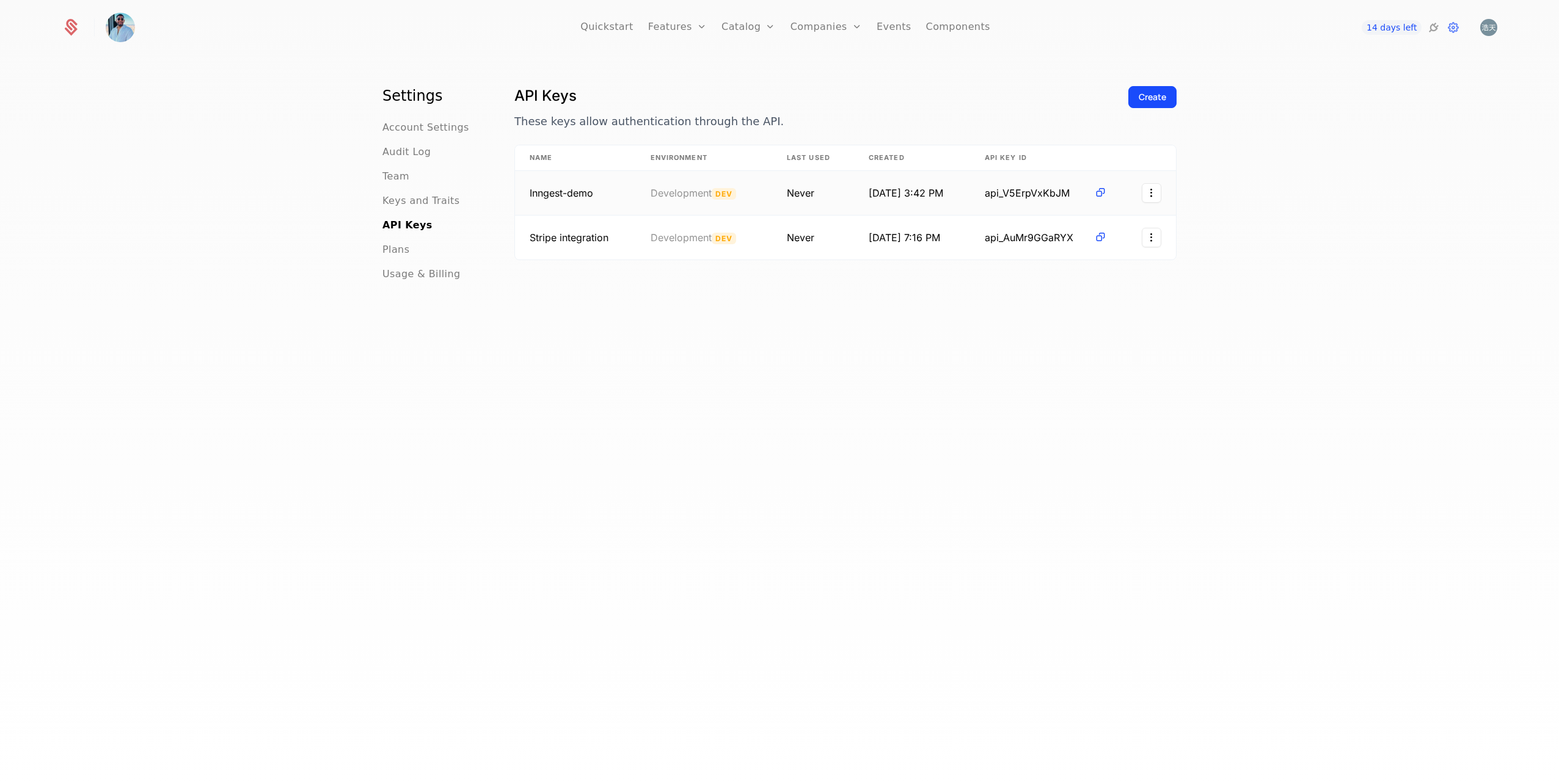
click at [1148, 191] on html "Quickstart Features Features Flags Catalog Plans Add Ons Credits Configuration …" at bounding box center [780, 392] width 1559 height 784
click at [1095, 250] on div "Revoke" at bounding box center [1074, 252] width 49 height 17
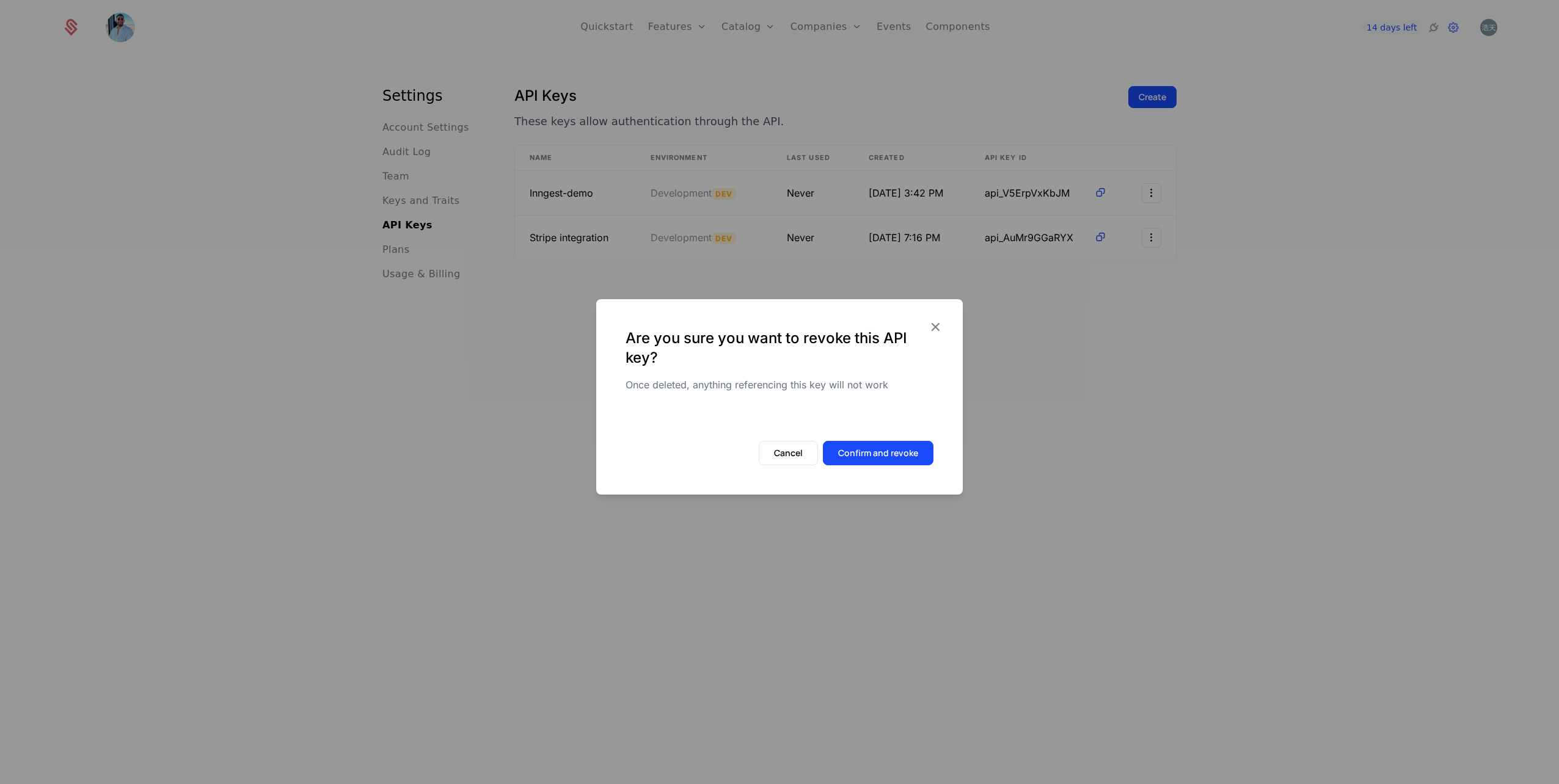
click at [882, 453] on button "Confirm and revoke" at bounding box center [878, 453] width 110 height 24
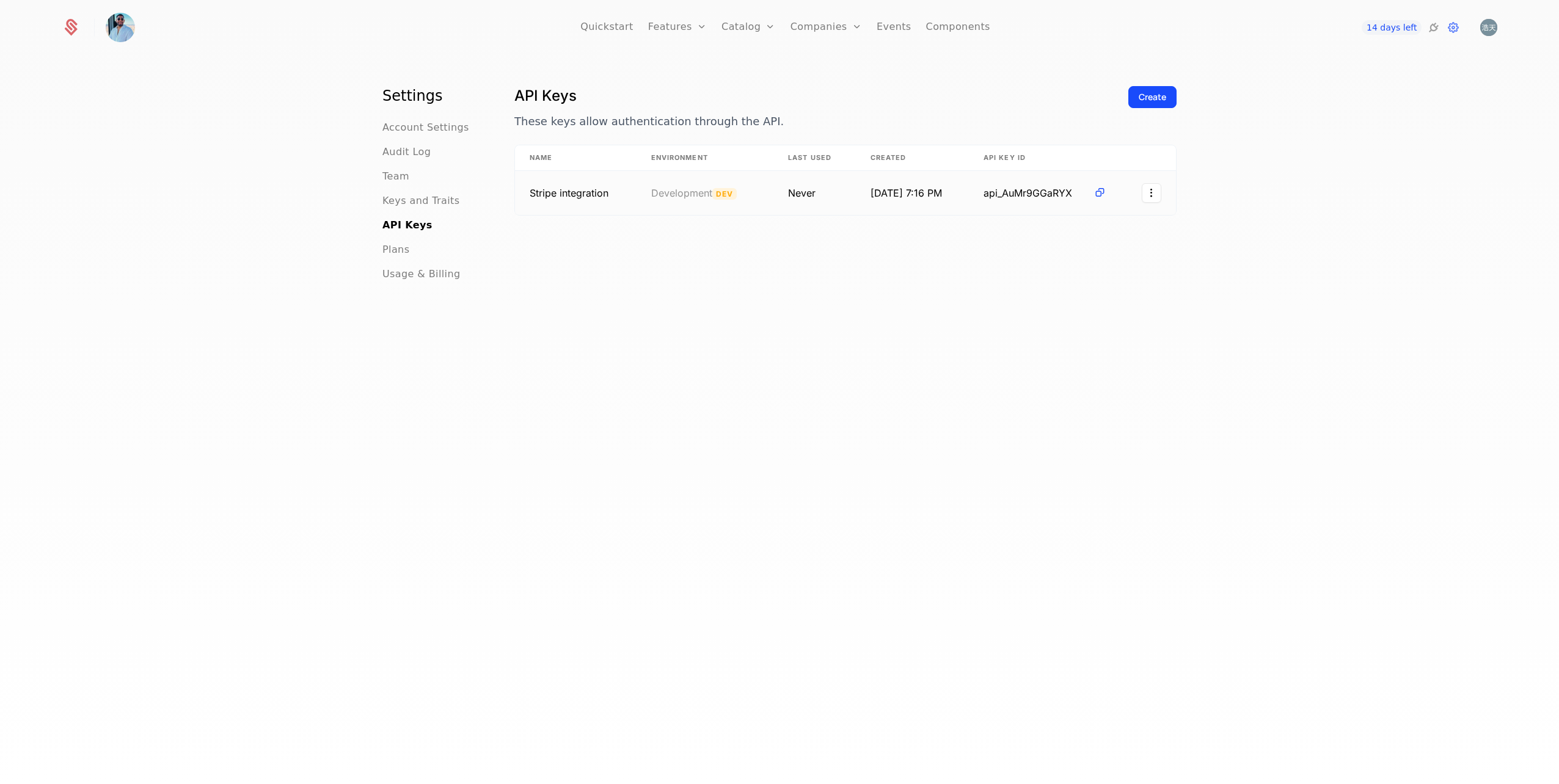
click at [1146, 191] on html "Quickstart Features Features Flags Catalog Plans Add Ons Credits Configuration …" at bounding box center [780, 392] width 1559 height 784
click at [1082, 224] on div "Edit" at bounding box center [1095, 225] width 93 height 17
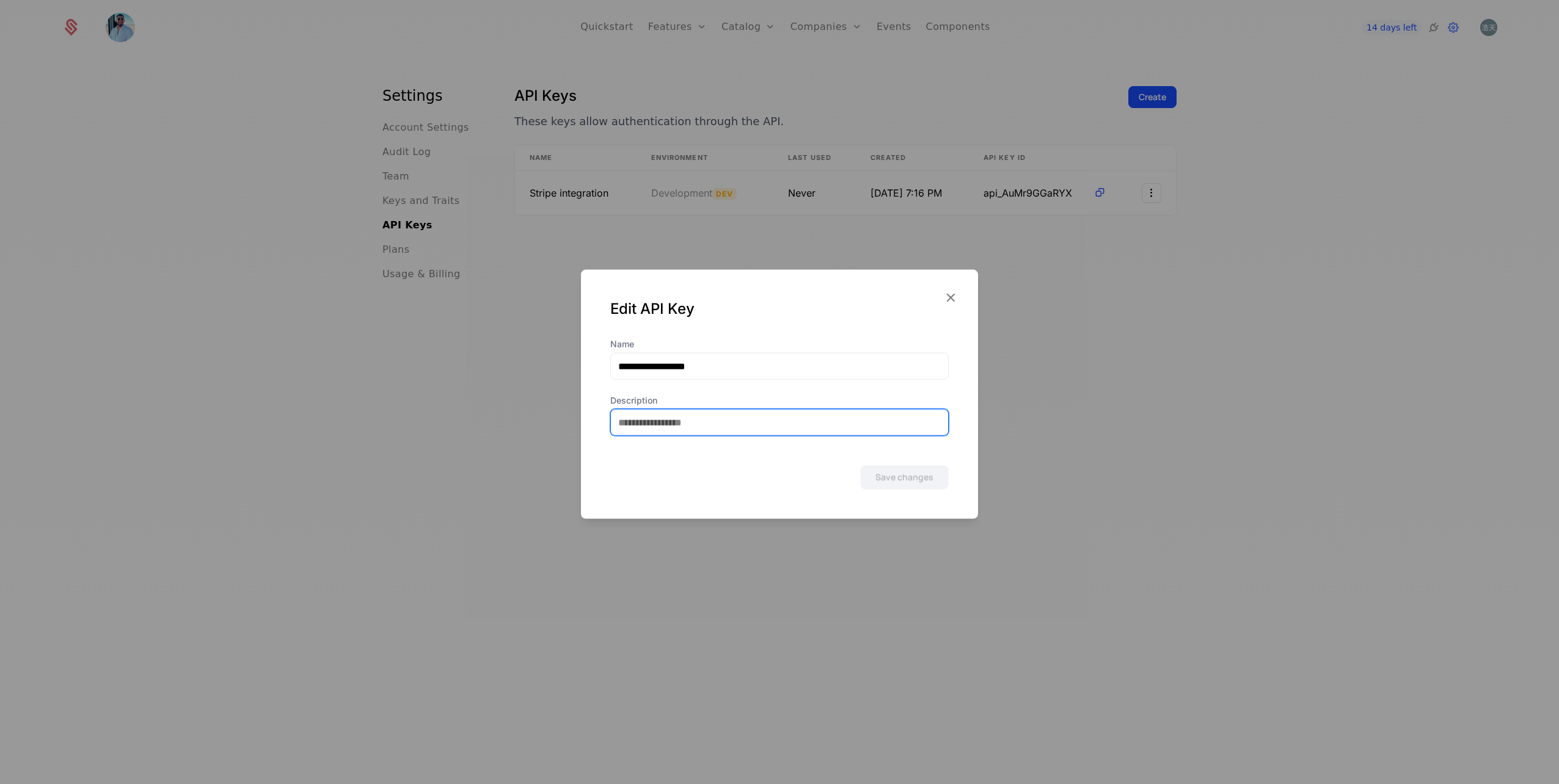
click at [728, 432] on input "Description" at bounding box center [779, 422] width 337 height 26
type input "***"
click at [917, 475] on button "Save changes" at bounding box center [904, 477] width 88 height 24
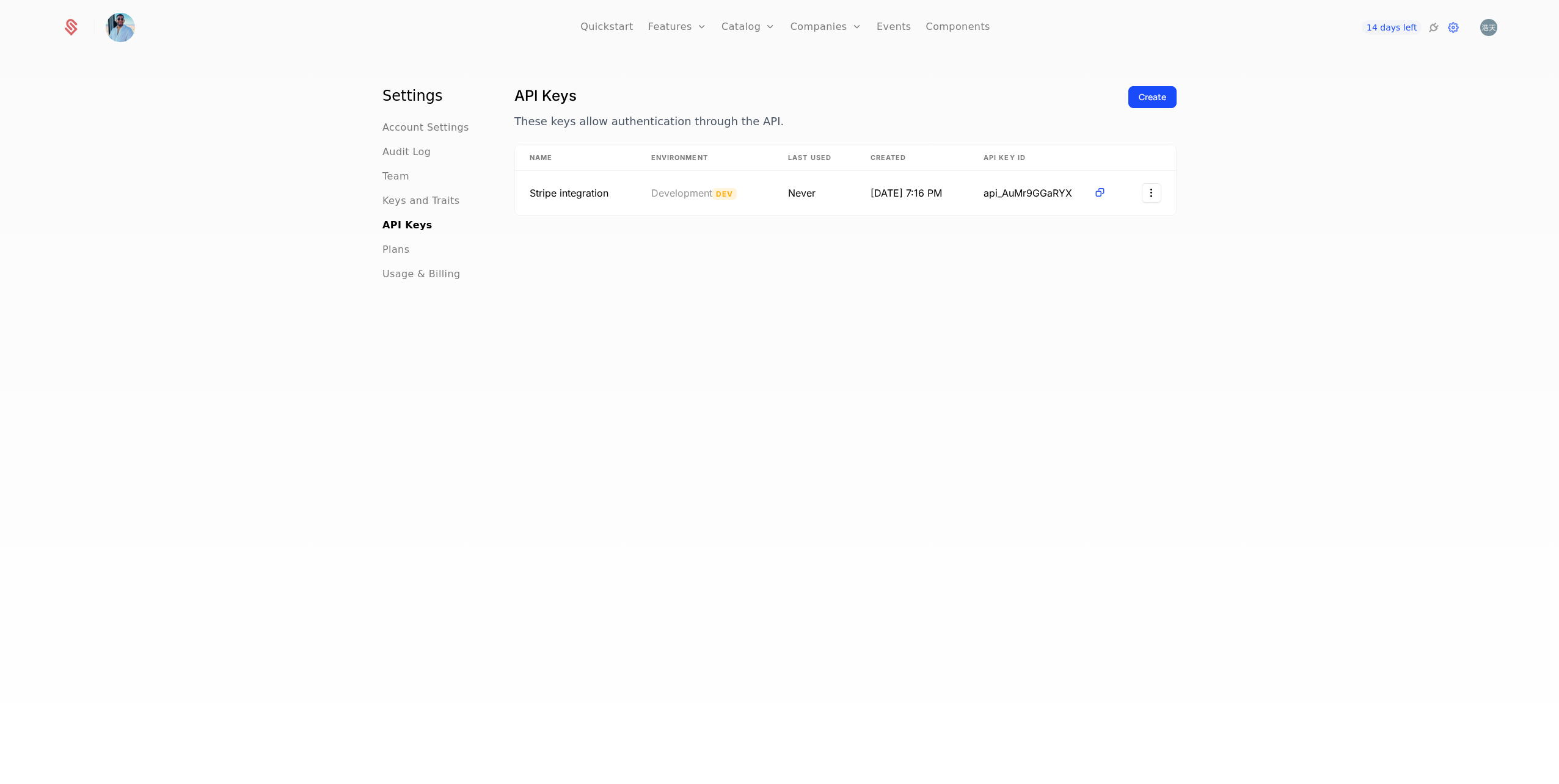
click at [1434, 27] on icon at bounding box center [1434, 27] width 15 height 15
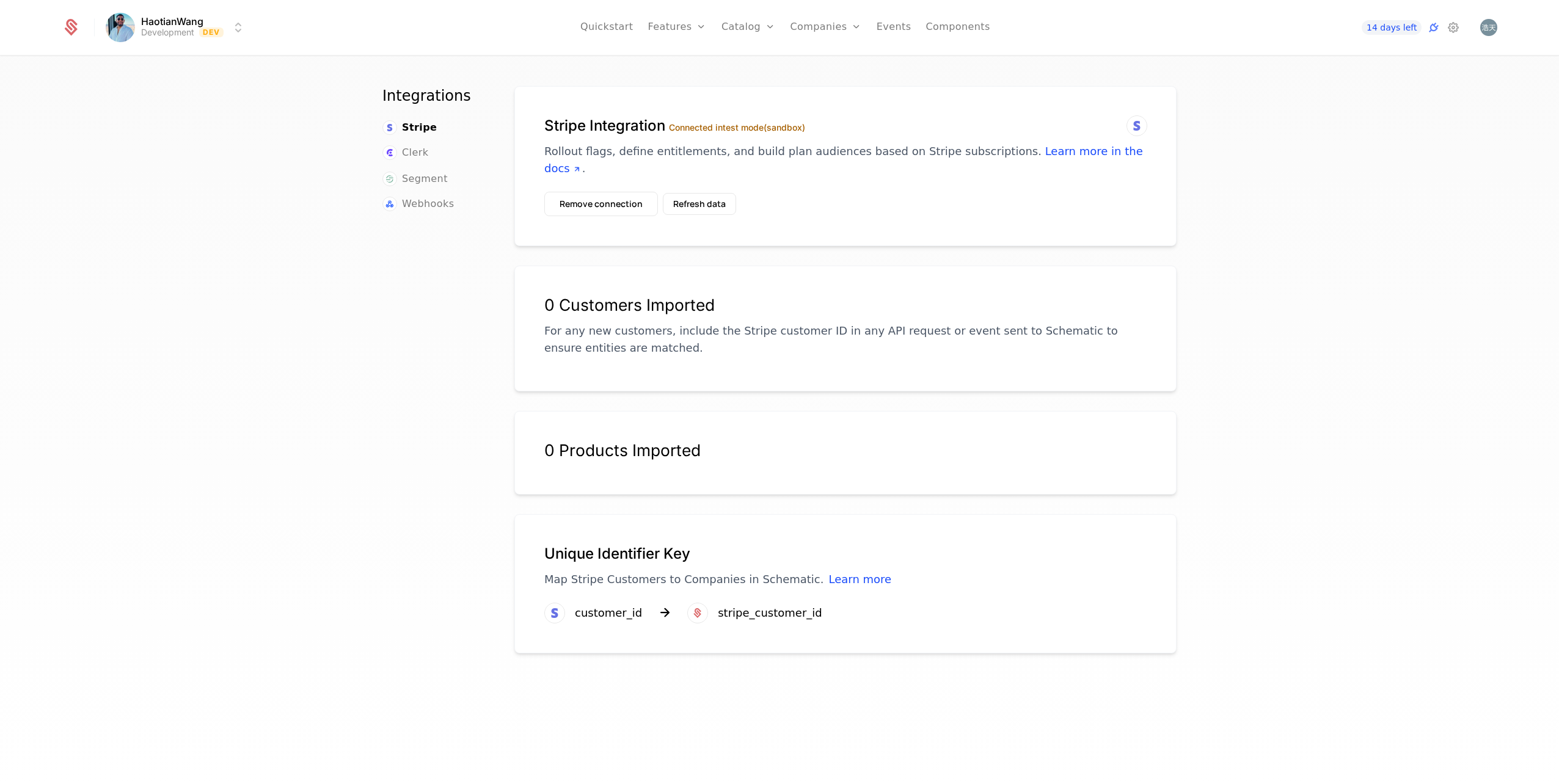
click at [692, 199] on button "Refresh data" at bounding box center [700, 204] width 74 height 22
click at [1452, 30] on icon at bounding box center [1454, 27] width 15 height 15
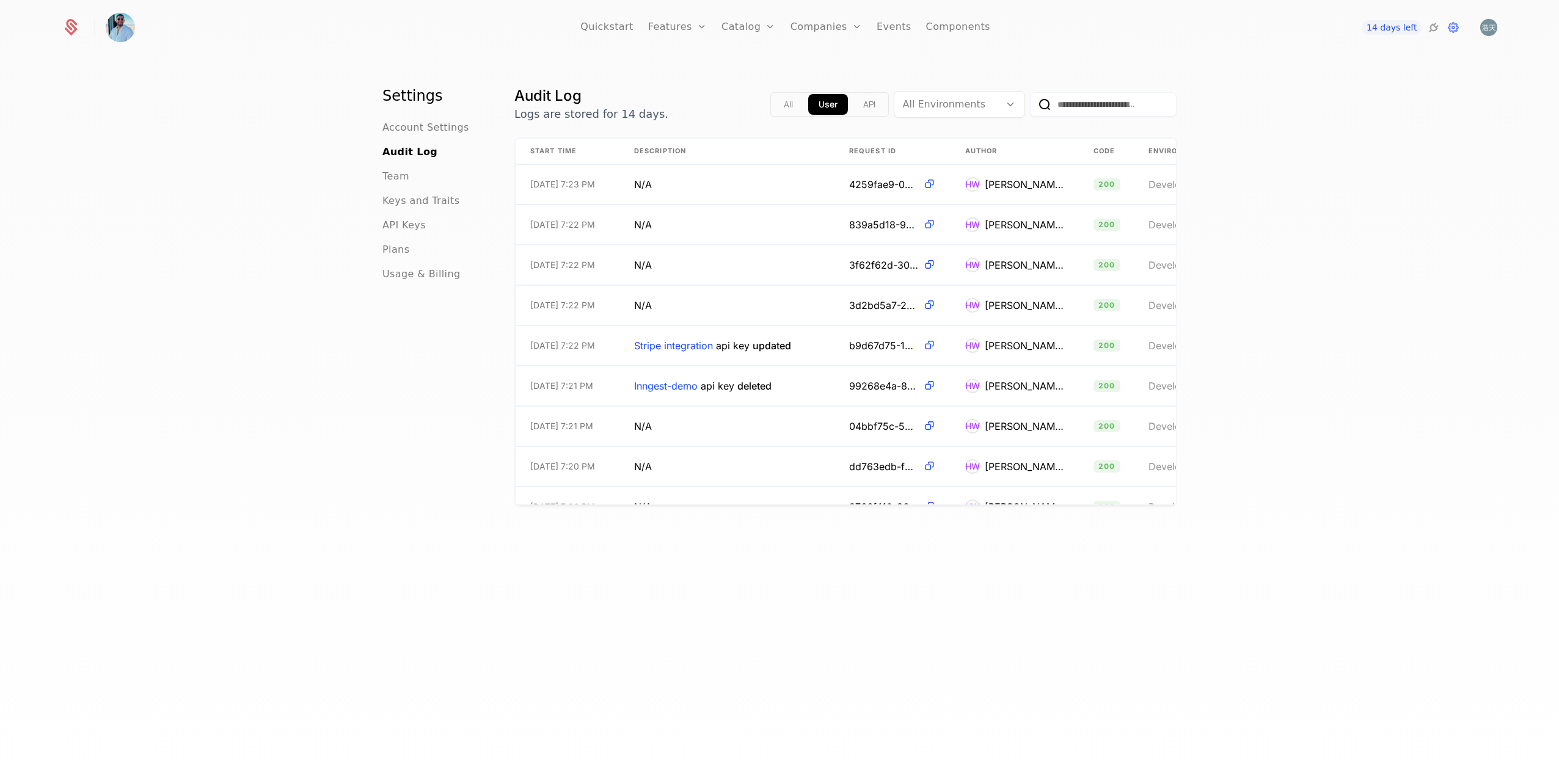
click at [426, 204] on span "Keys and Traits" at bounding box center [421, 201] width 77 height 15
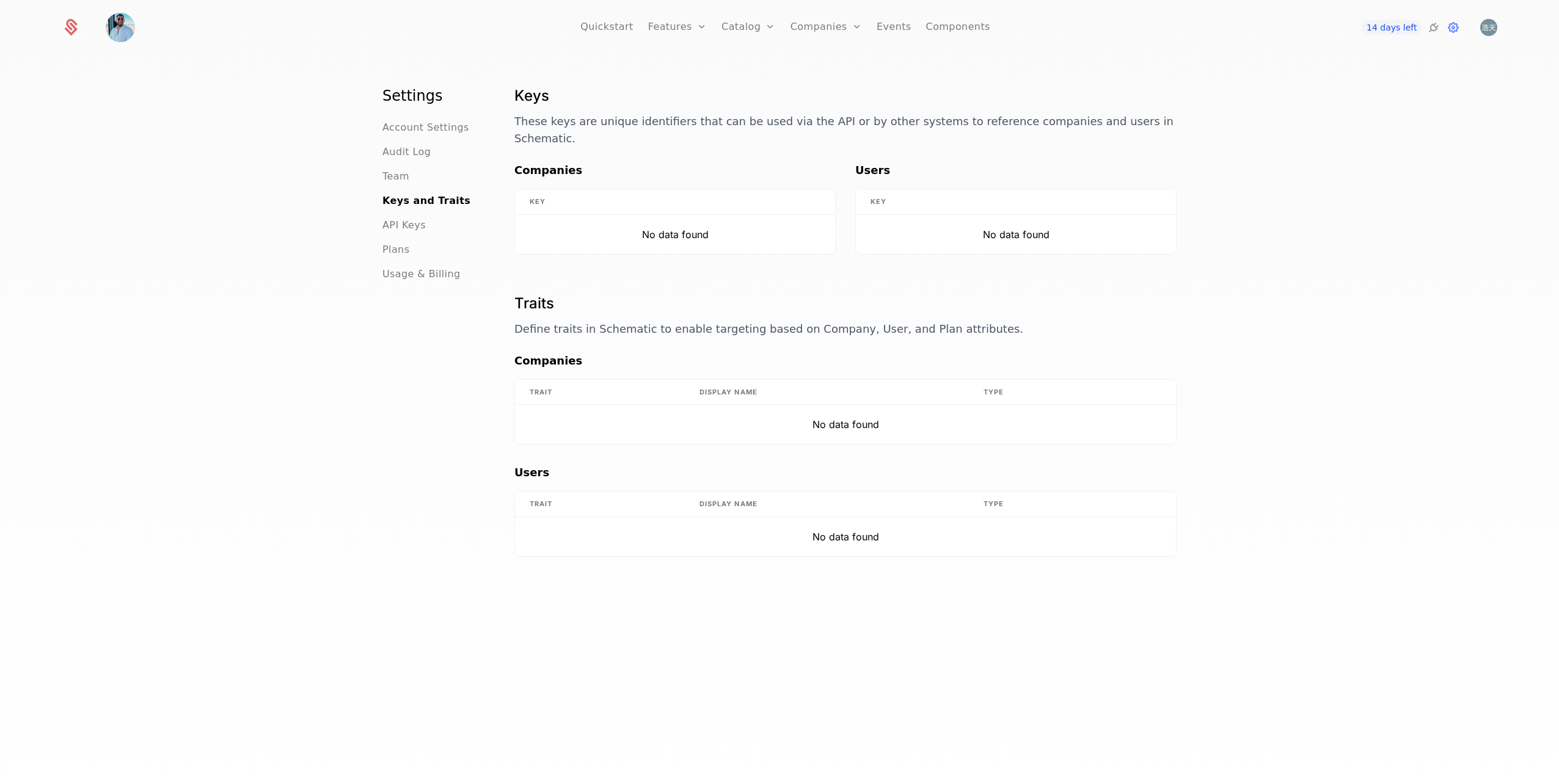
click at [394, 230] on span "API Keys" at bounding box center [404, 225] width 44 height 15
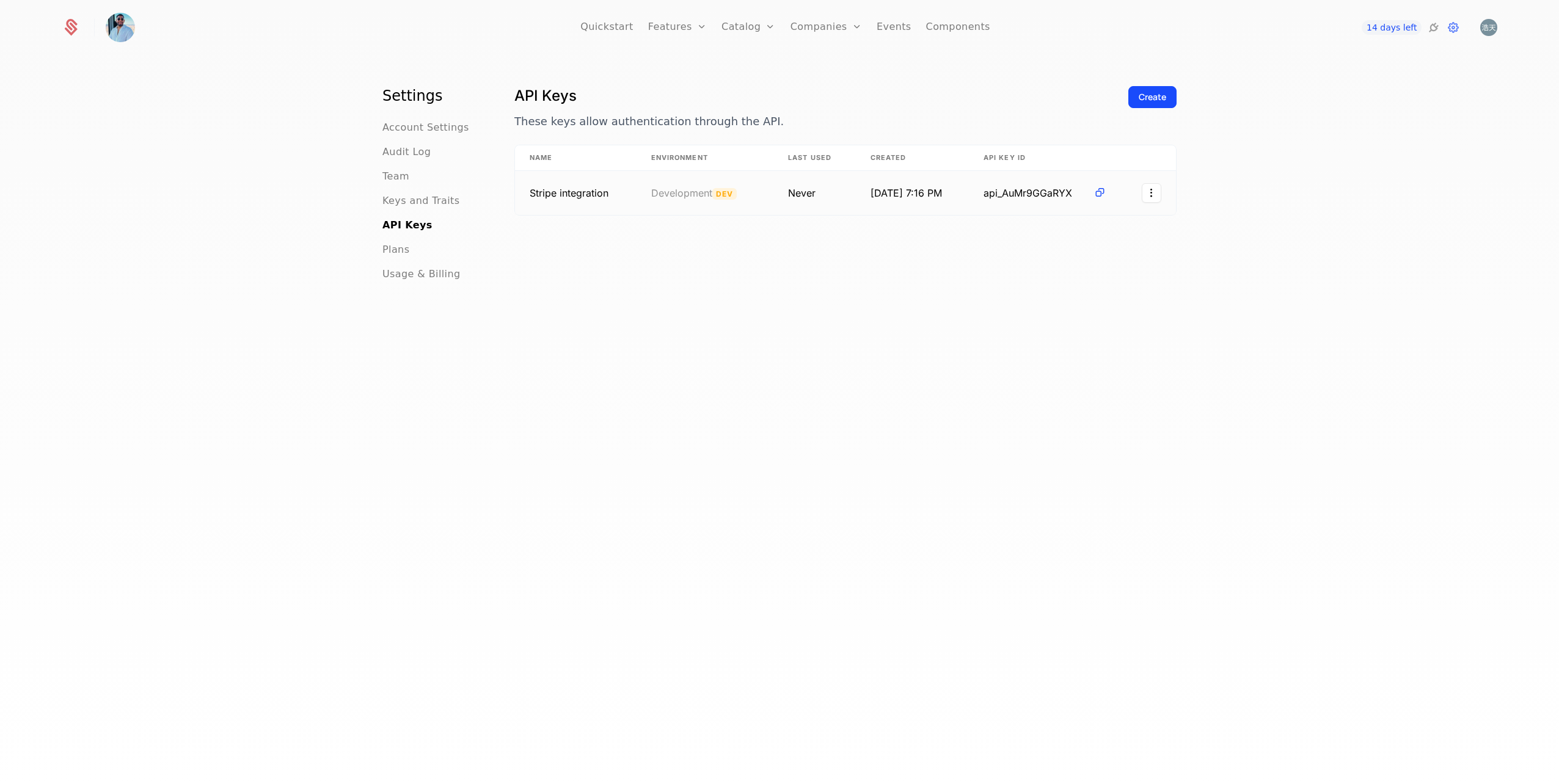
click at [1149, 203] on td at bounding box center [1148, 193] width 55 height 44
click at [1148, 199] on html "Quickstart Features Features Flags Catalog Plans Add Ons Credits Configuration …" at bounding box center [780, 392] width 1559 height 784
click at [1099, 251] on div "Revoke" at bounding box center [1095, 252] width 93 height 17
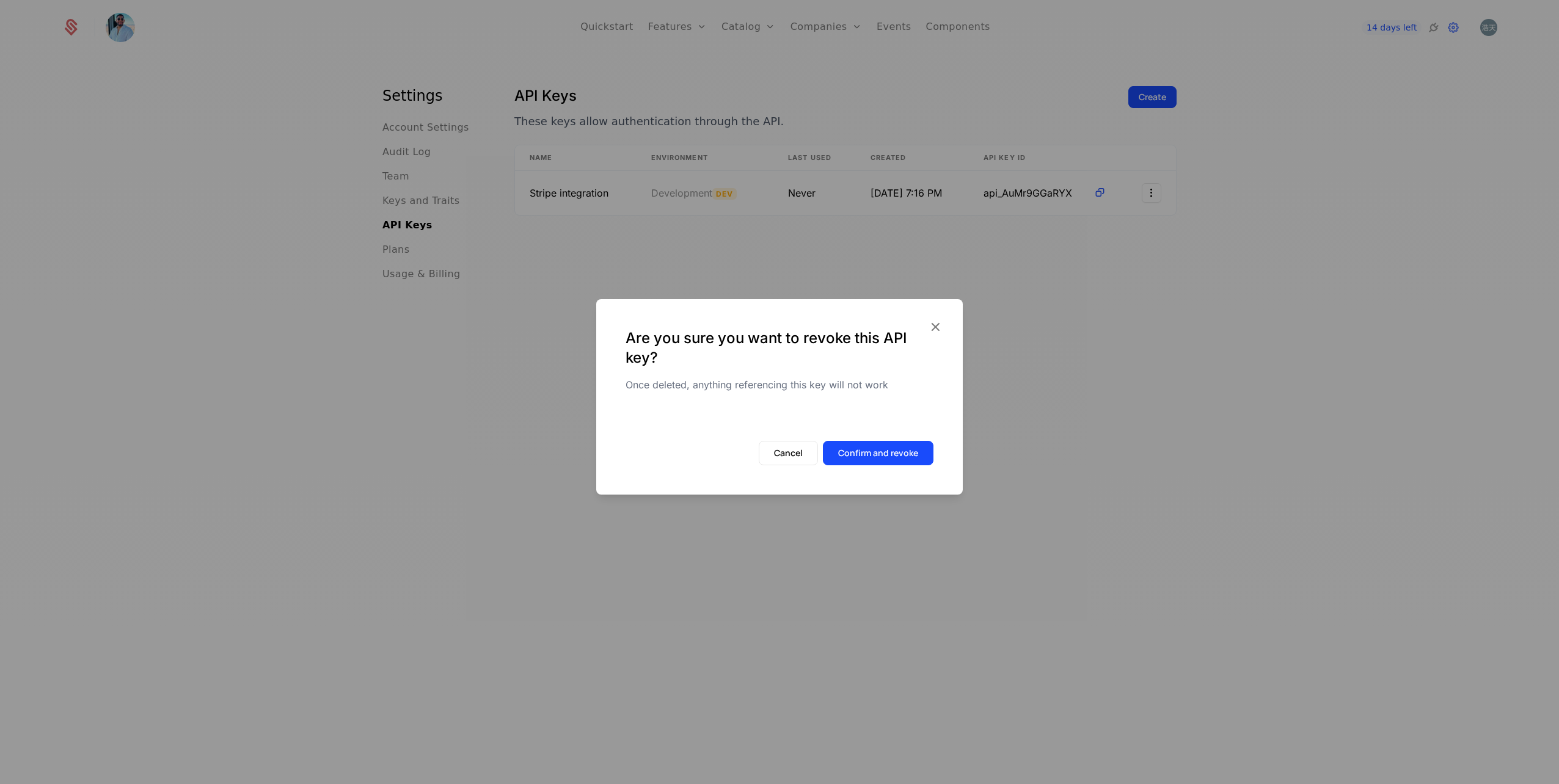
click at [909, 448] on button "Confirm and revoke" at bounding box center [878, 453] width 110 height 24
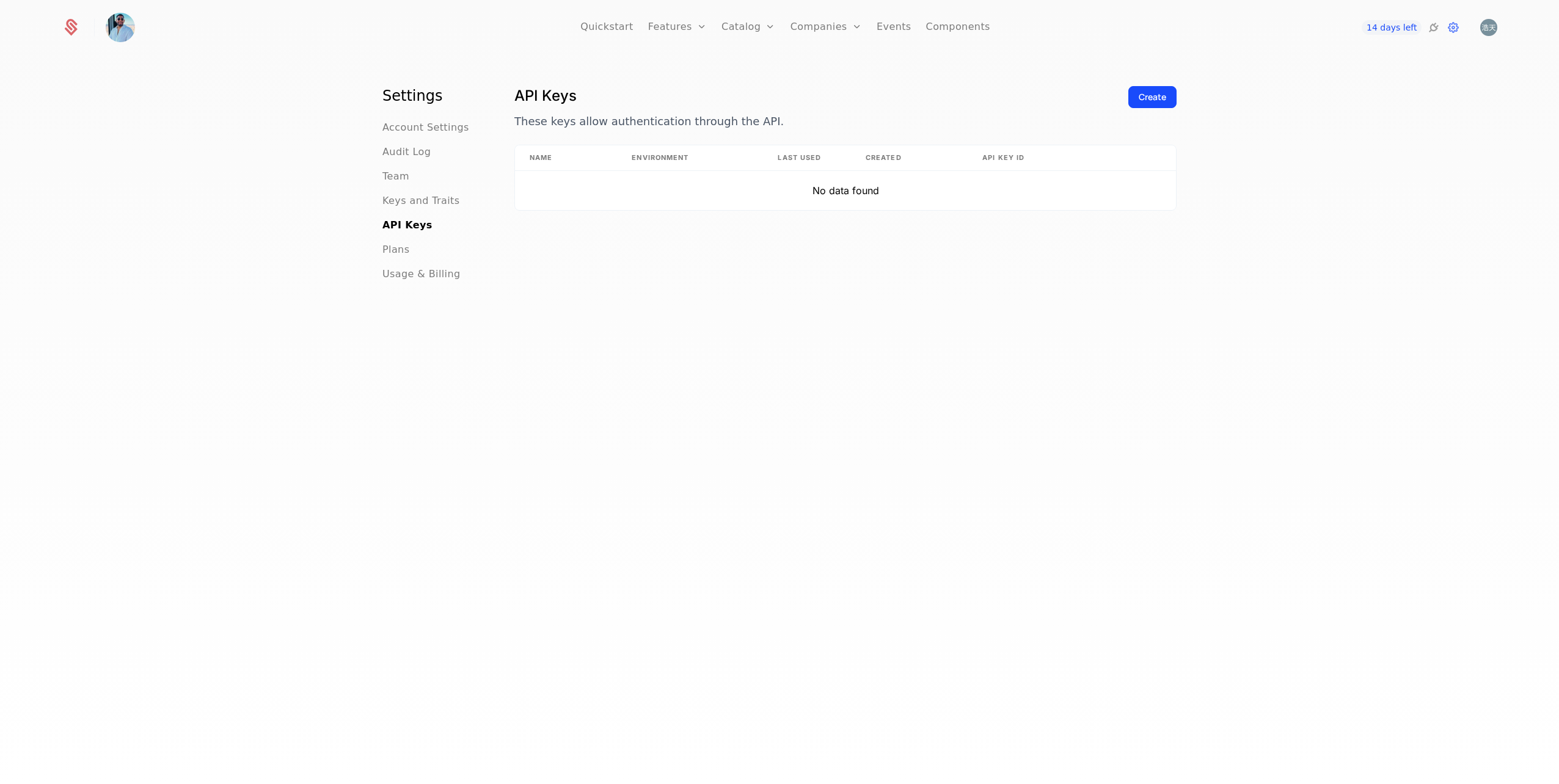
click at [1432, 26] on icon at bounding box center [1434, 27] width 15 height 15
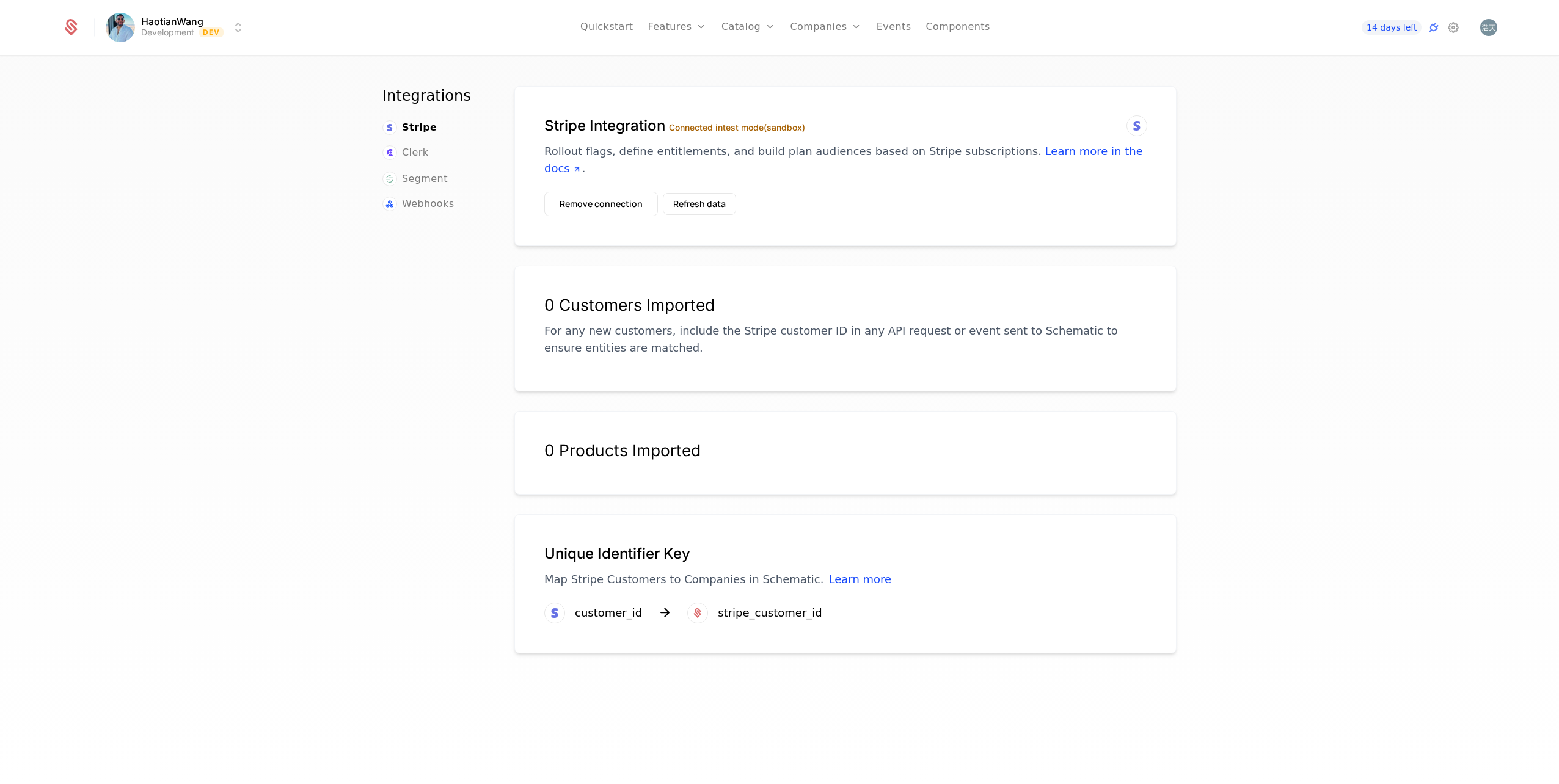
click at [587, 204] on button "Remove connection" at bounding box center [601, 204] width 113 height 24
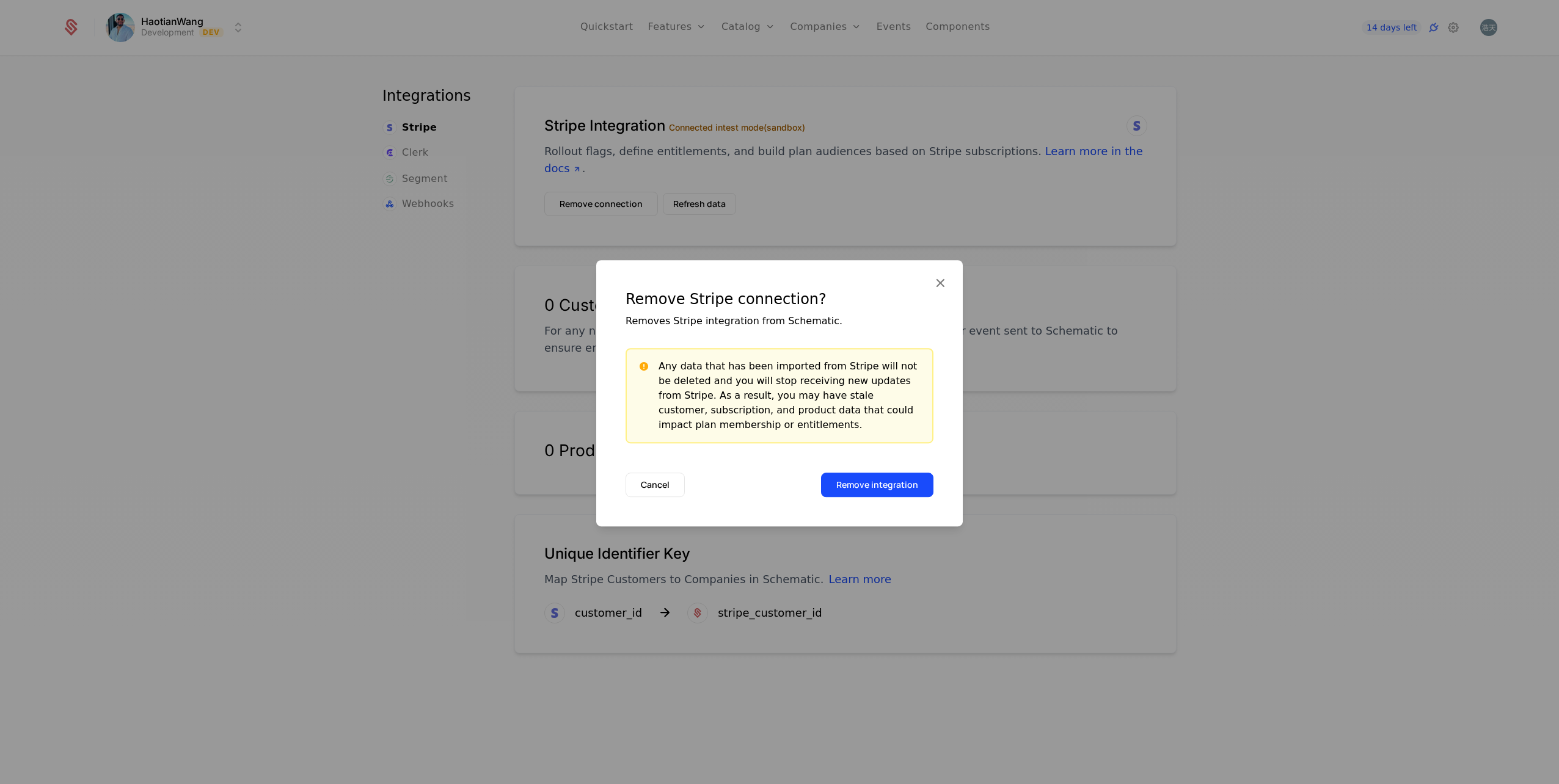
click at [872, 484] on button "Remove integration" at bounding box center [877, 484] width 112 height 24
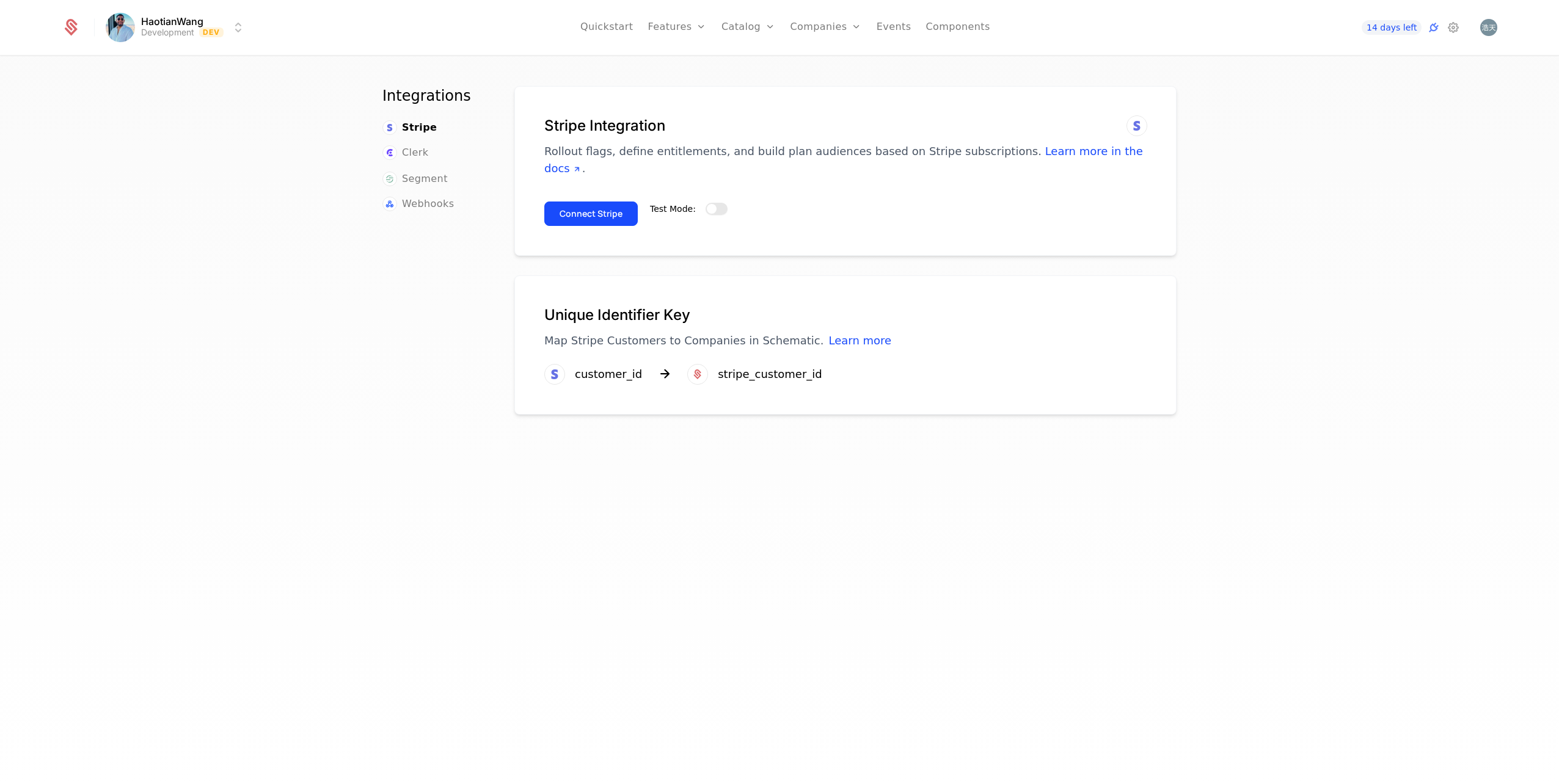
click at [707, 207] on span "button" at bounding box center [712, 209] width 10 height 10
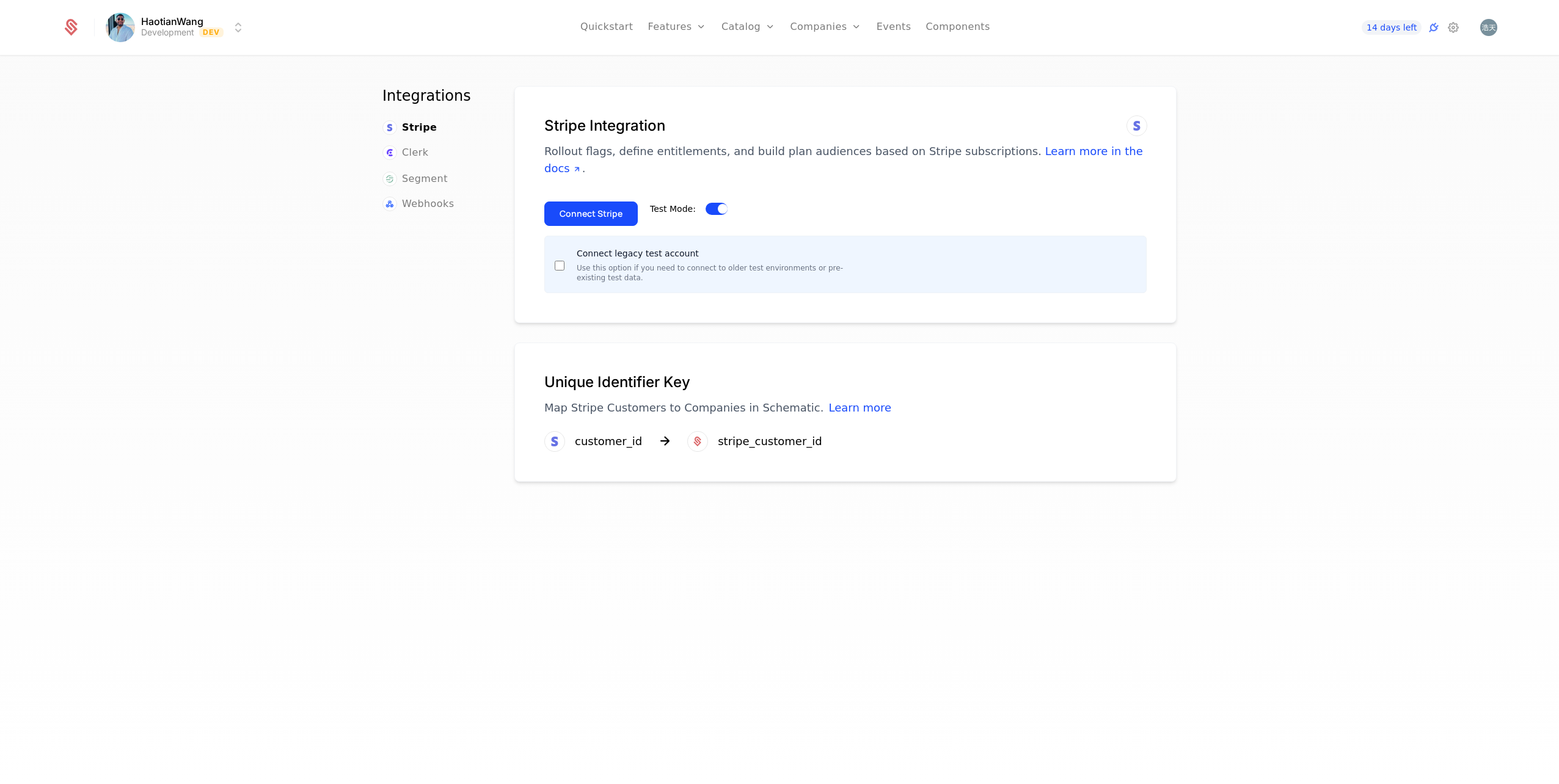
click at [577, 212] on button "Connect Stripe" at bounding box center [591, 214] width 93 height 24
click at [117, 34] on html "HaotianWang Development Dev Features Catalog Companies Events Components 14 day…" at bounding box center [780, 392] width 1559 height 784
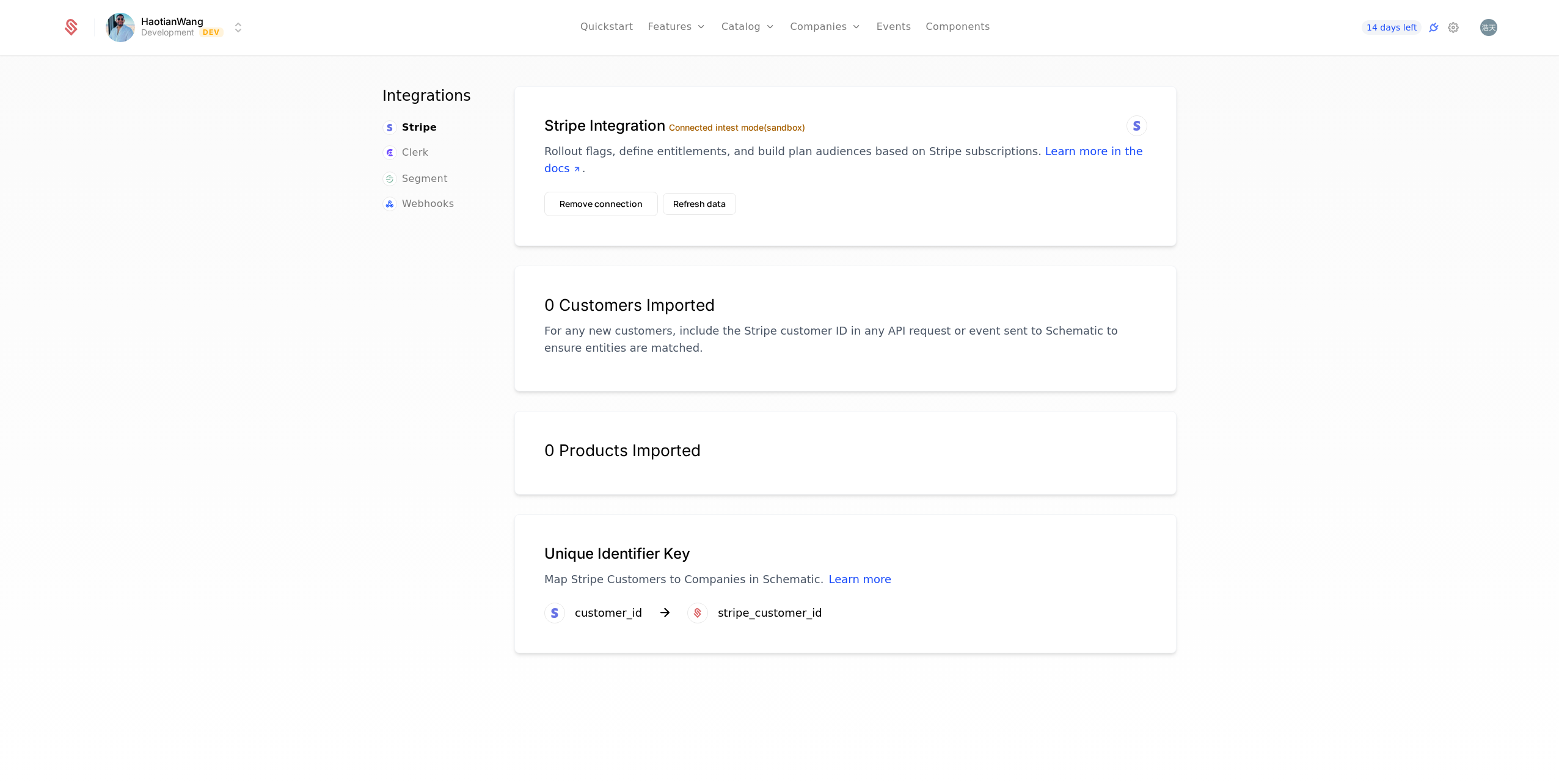
click at [207, 25] on html "HaotianWang Development Dev Quickstart Features Features Flags Catalog Plans Ad…" at bounding box center [780, 392] width 1559 height 784
click at [241, 24] on html "HaotianWang Development Dev Quickstart Features Features Flags Catalog Plans Ad…" at bounding box center [780, 392] width 1559 height 784
drag, startPoint x: 169, startPoint y: 138, endPoint x: 90, endPoint y: 47, distance: 120.5
click at [167, 135] on html "HaotianWang Development Dev Quickstart Features Features Flags Catalog Plans Ad…" at bounding box center [780, 392] width 1559 height 784
click at [78, 24] on icon at bounding box center [70, 27] width 17 height 17
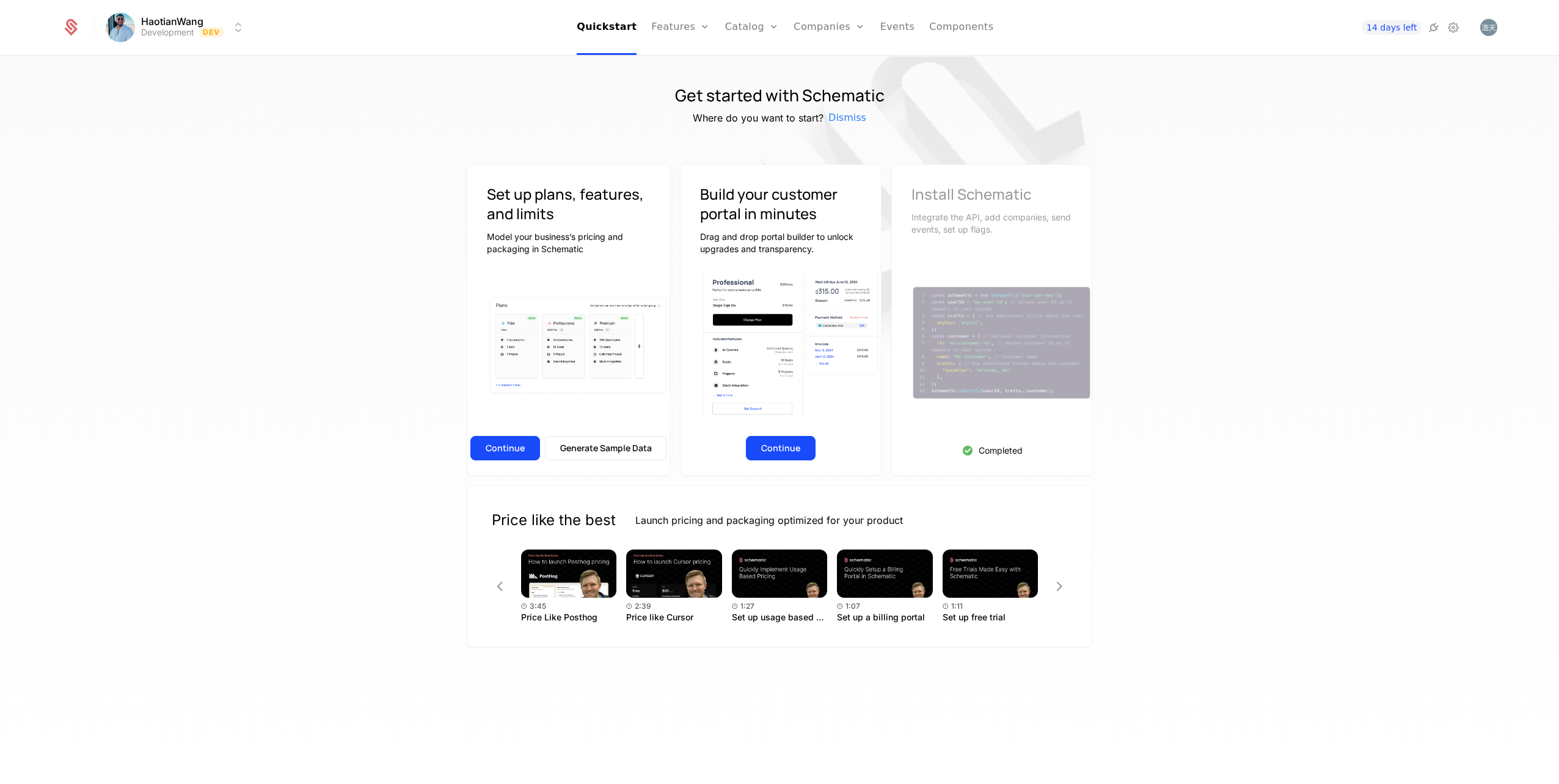
click at [765, 65] on link "Plans" at bounding box center [771, 60] width 63 height 10
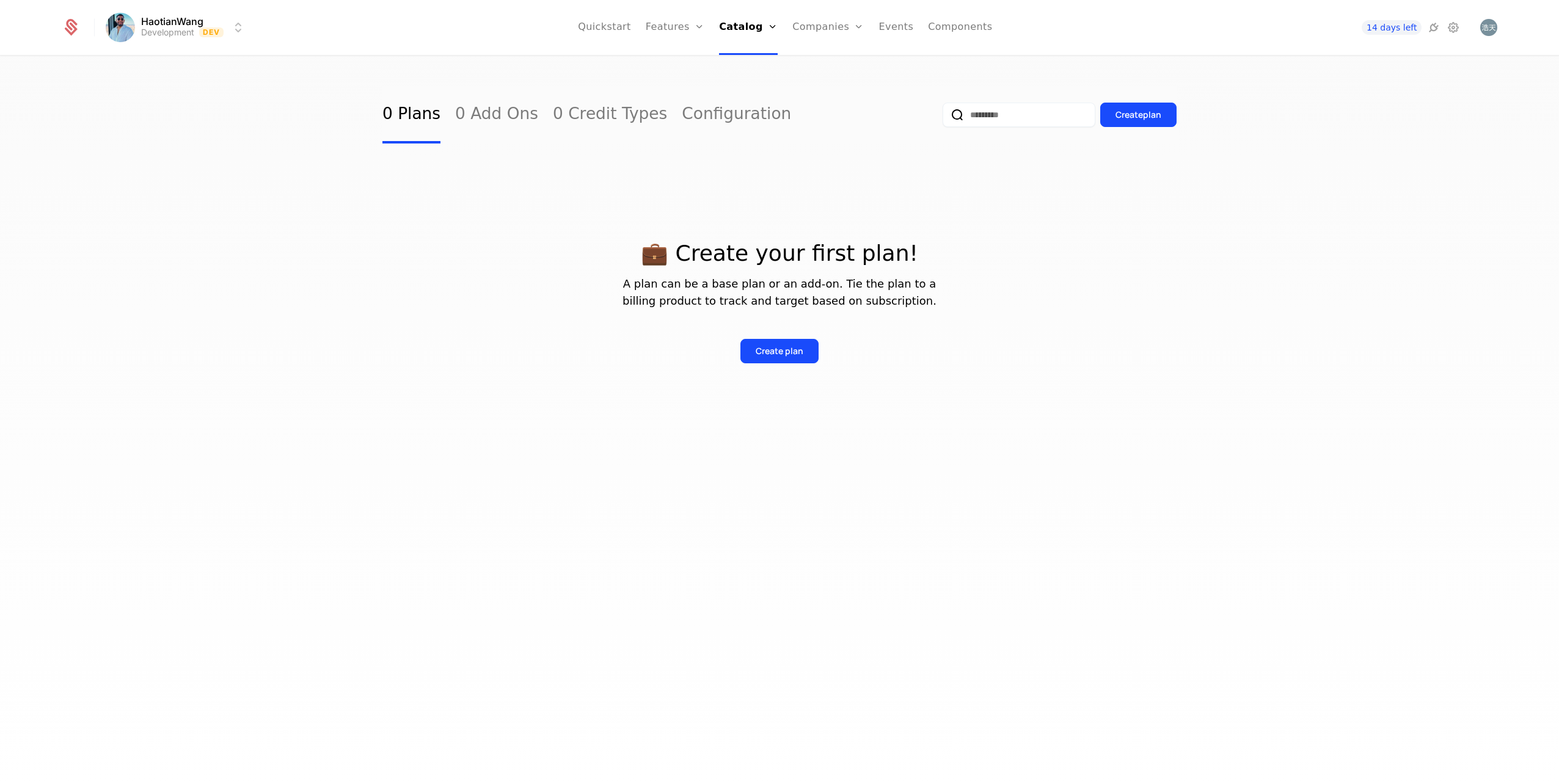
click at [774, 341] on button "Create plan" at bounding box center [779, 351] width 78 height 24
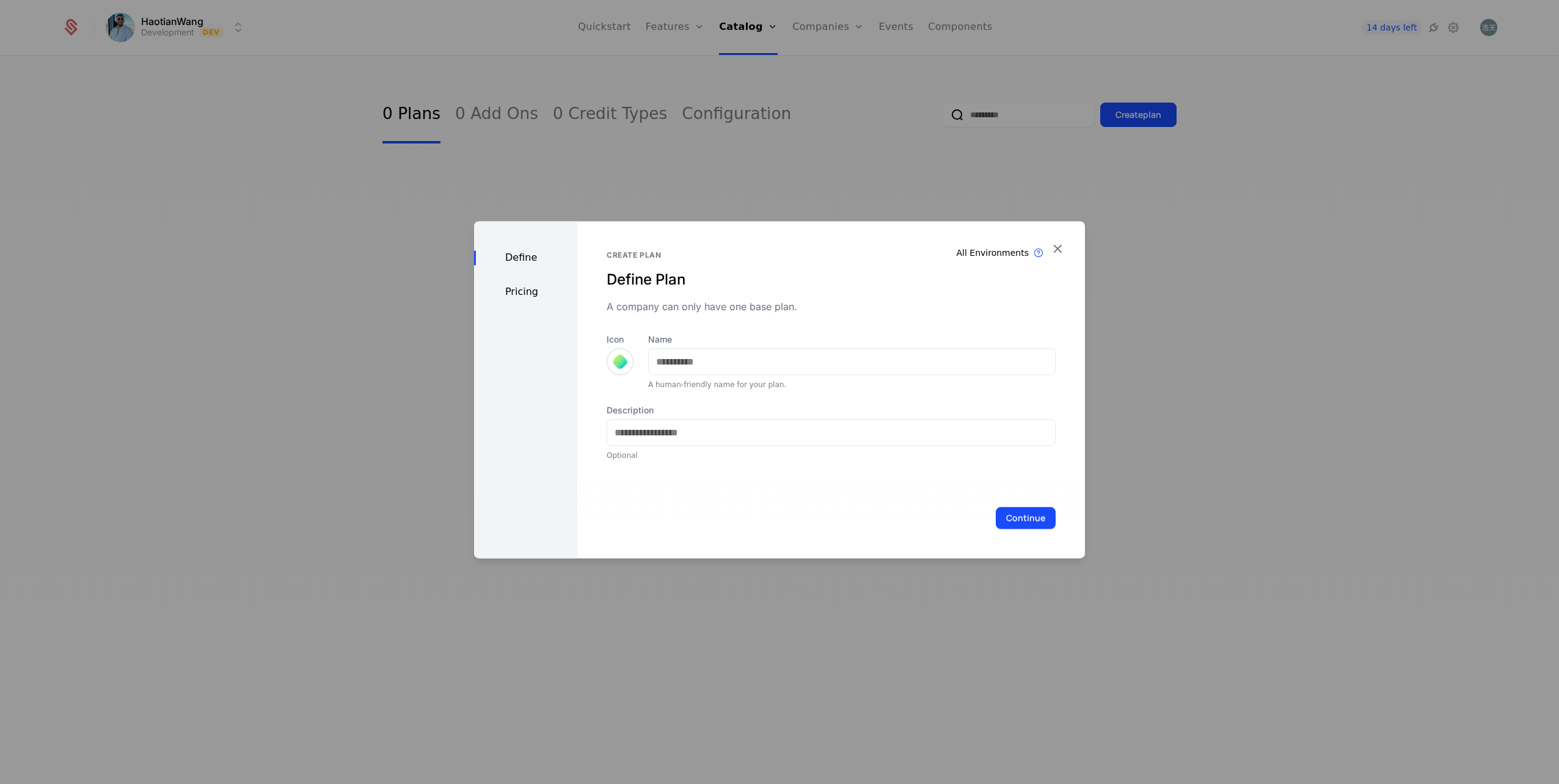
click at [740, 339] on button "Create plan" at bounding box center [779, 351] width 78 height 24
click at [687, 355] on input "Name" at bounding box center [852, 361] width 406 height 26
type input "****"
click at [625, 364] on div at bounding box center [619, 361] width 17 height 17
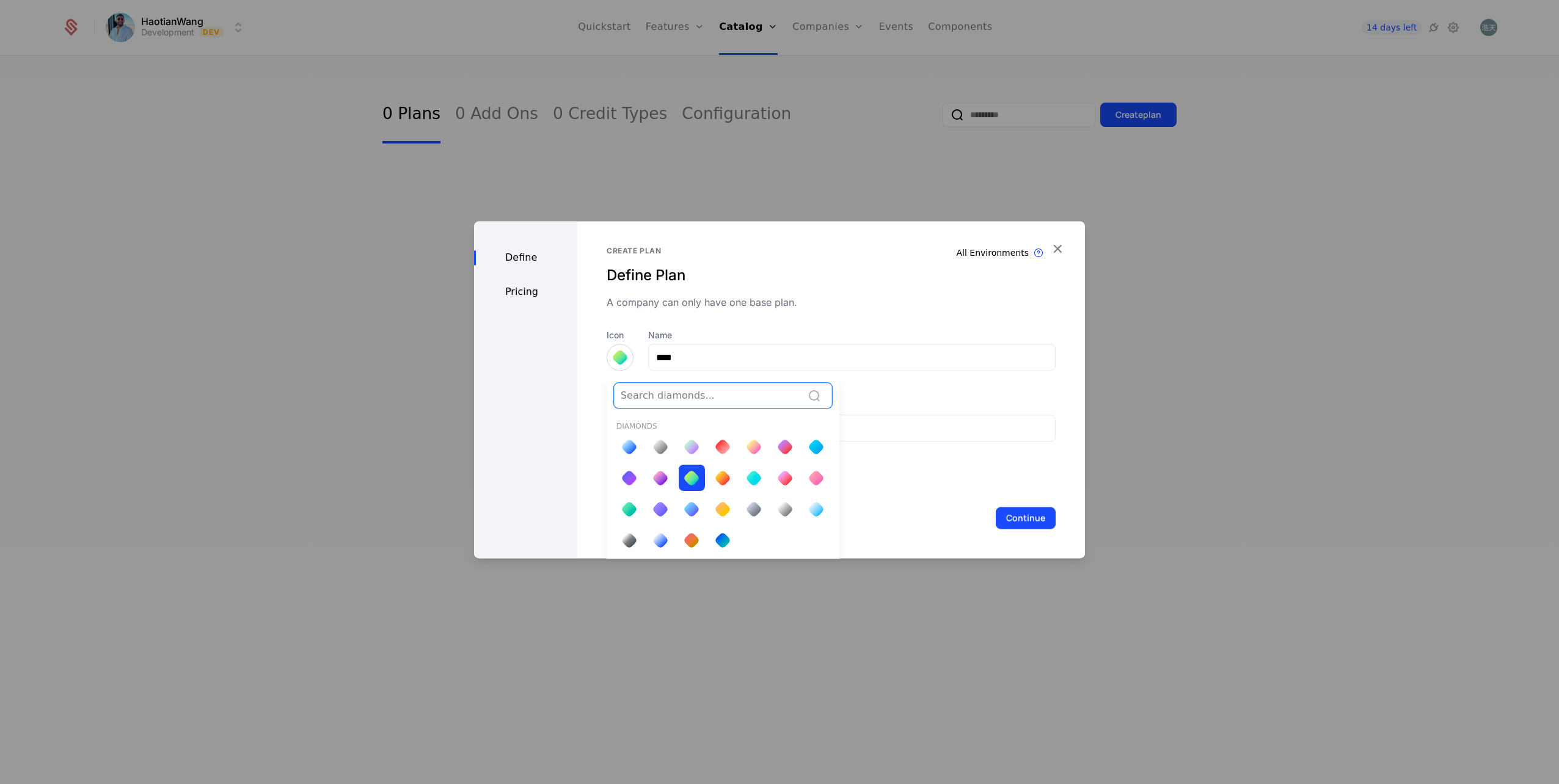
click at [663, 447] on div at bounding box center [660, 446] width 17 height 17
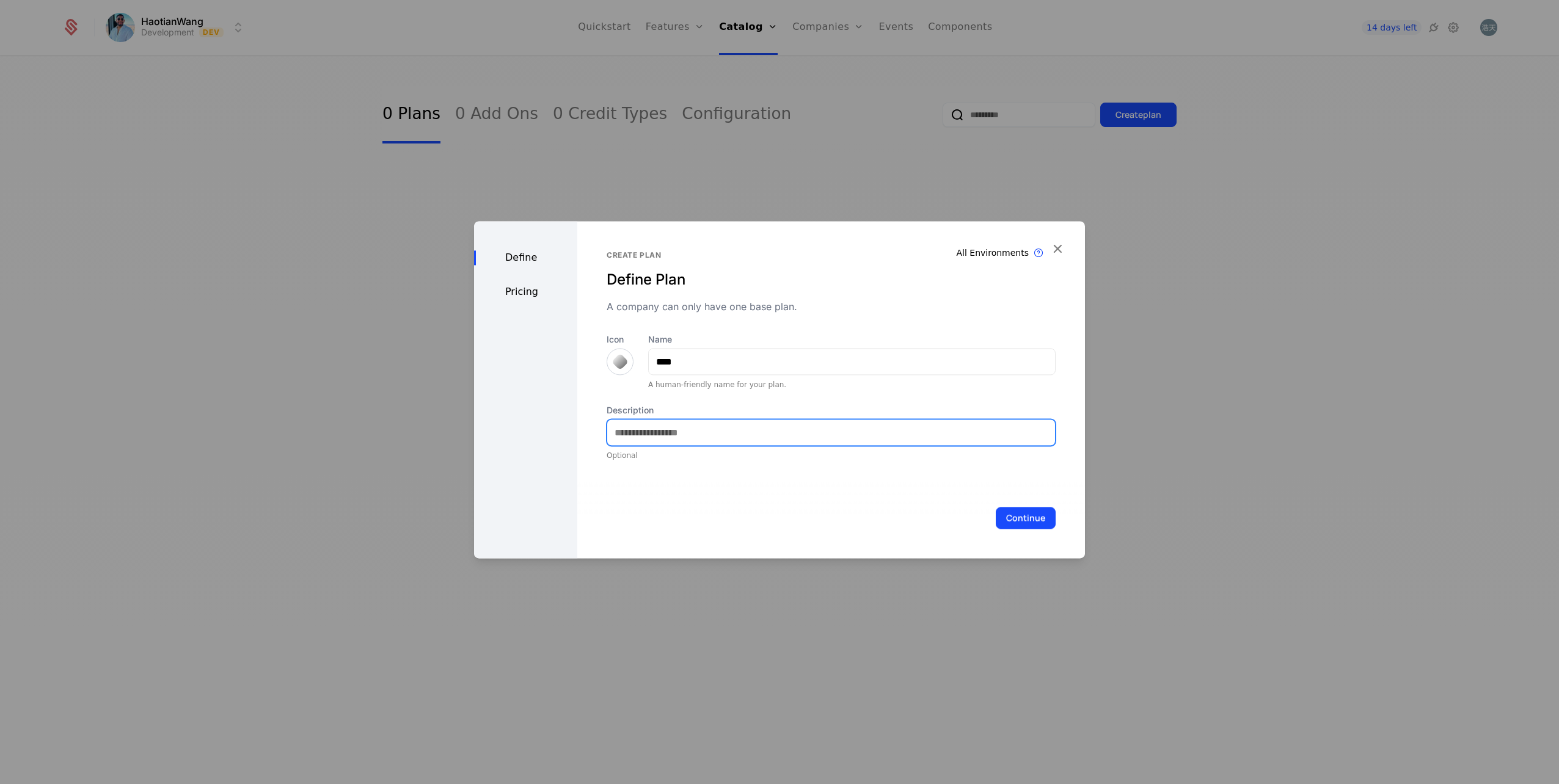
click at [771, 430] on input "Description" at bounding box center [831, 432] width 448 height 26
type input "**********"
click at [1026, 517] on button "Continue" at bounding box center [1026, 517] width 60 height 22
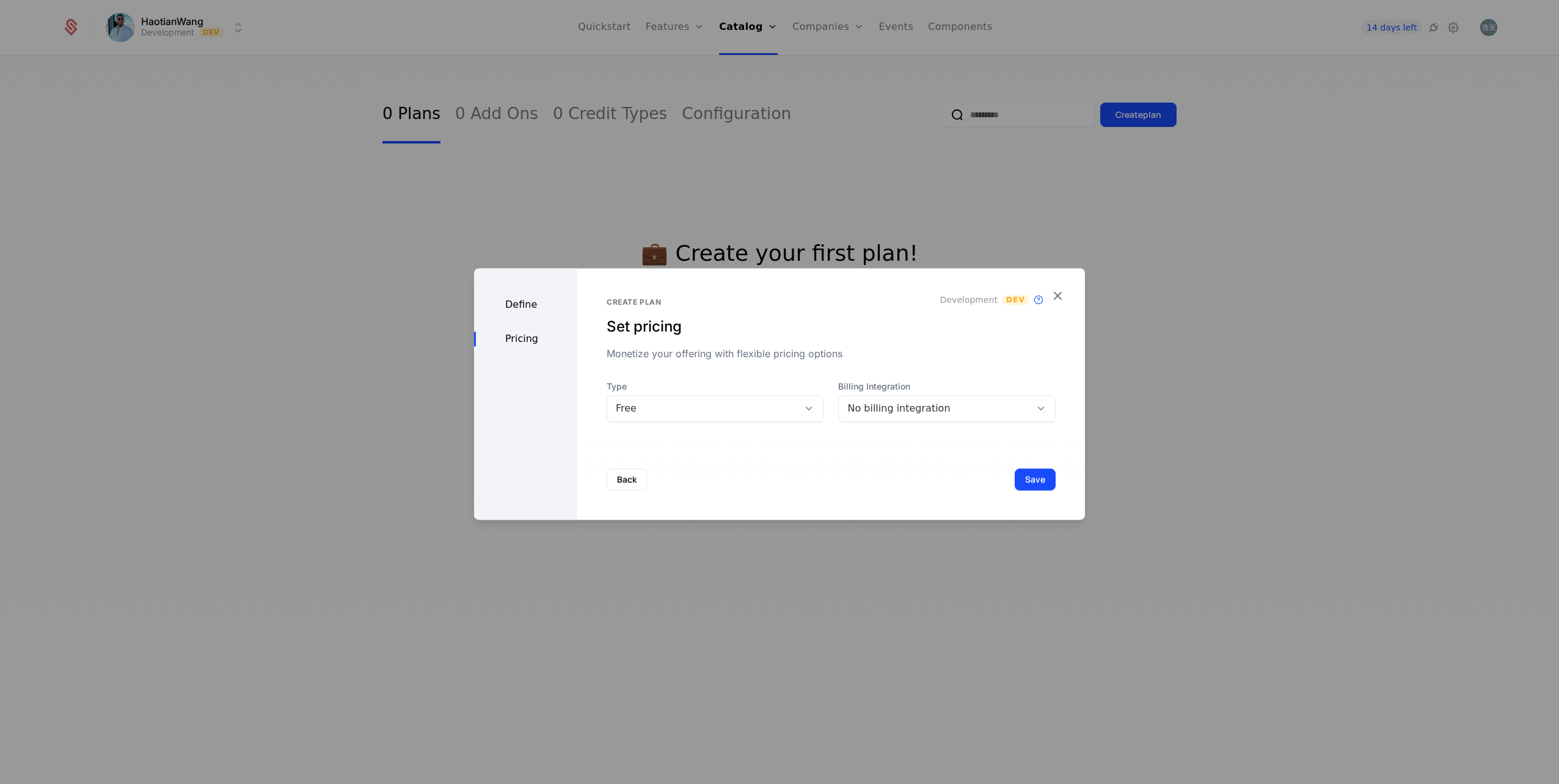
click at [527, 306] on div "Define" at bounding box center [526, 305] width 103 height 15
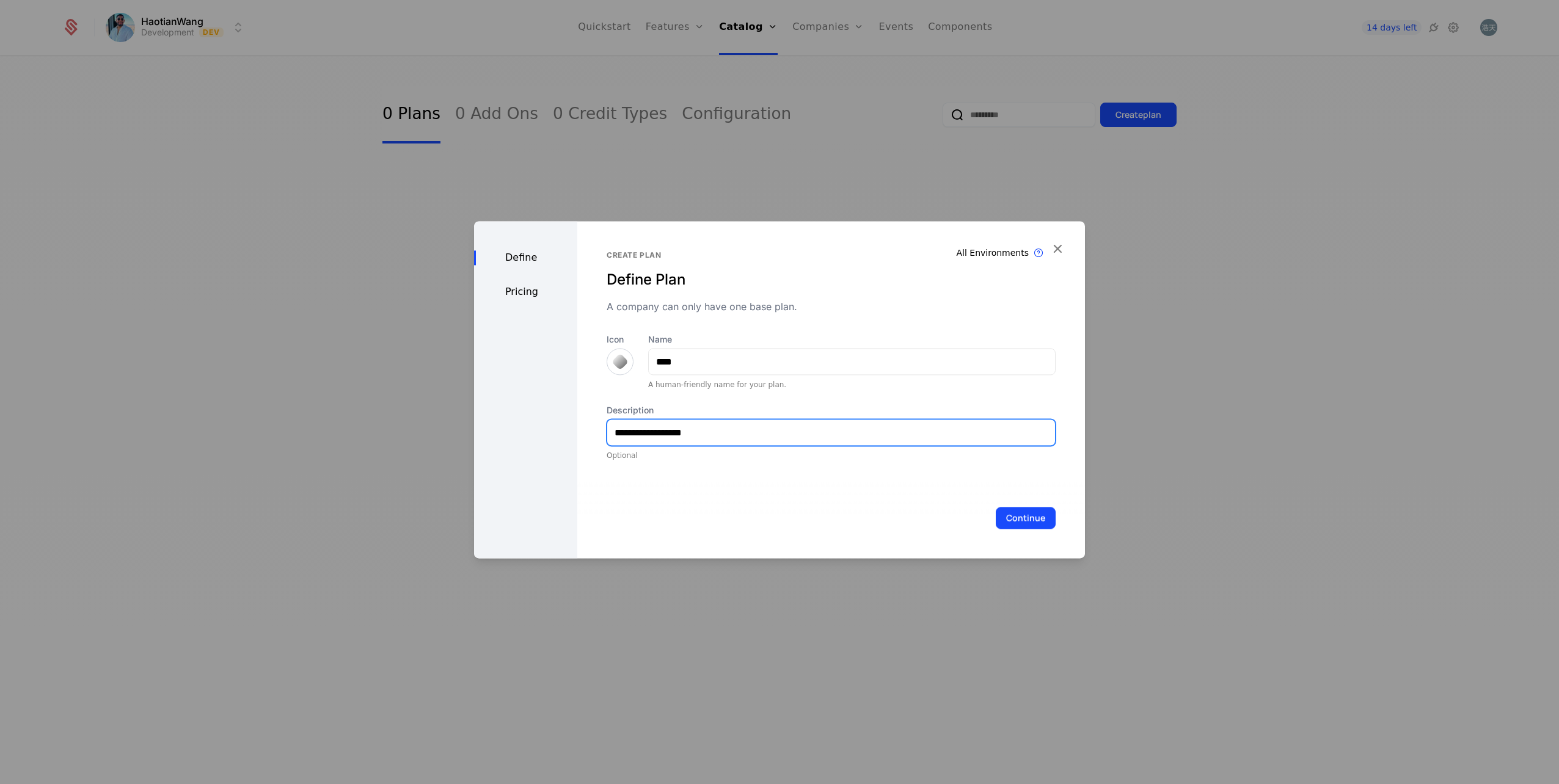
click at [657, 432] on input "**********" at bounding box center [831, 432] width 448 height 26
type input "**********"
click at [533, 297] on div "Pricing" at bounding box center [526, 292] width 103 height 15
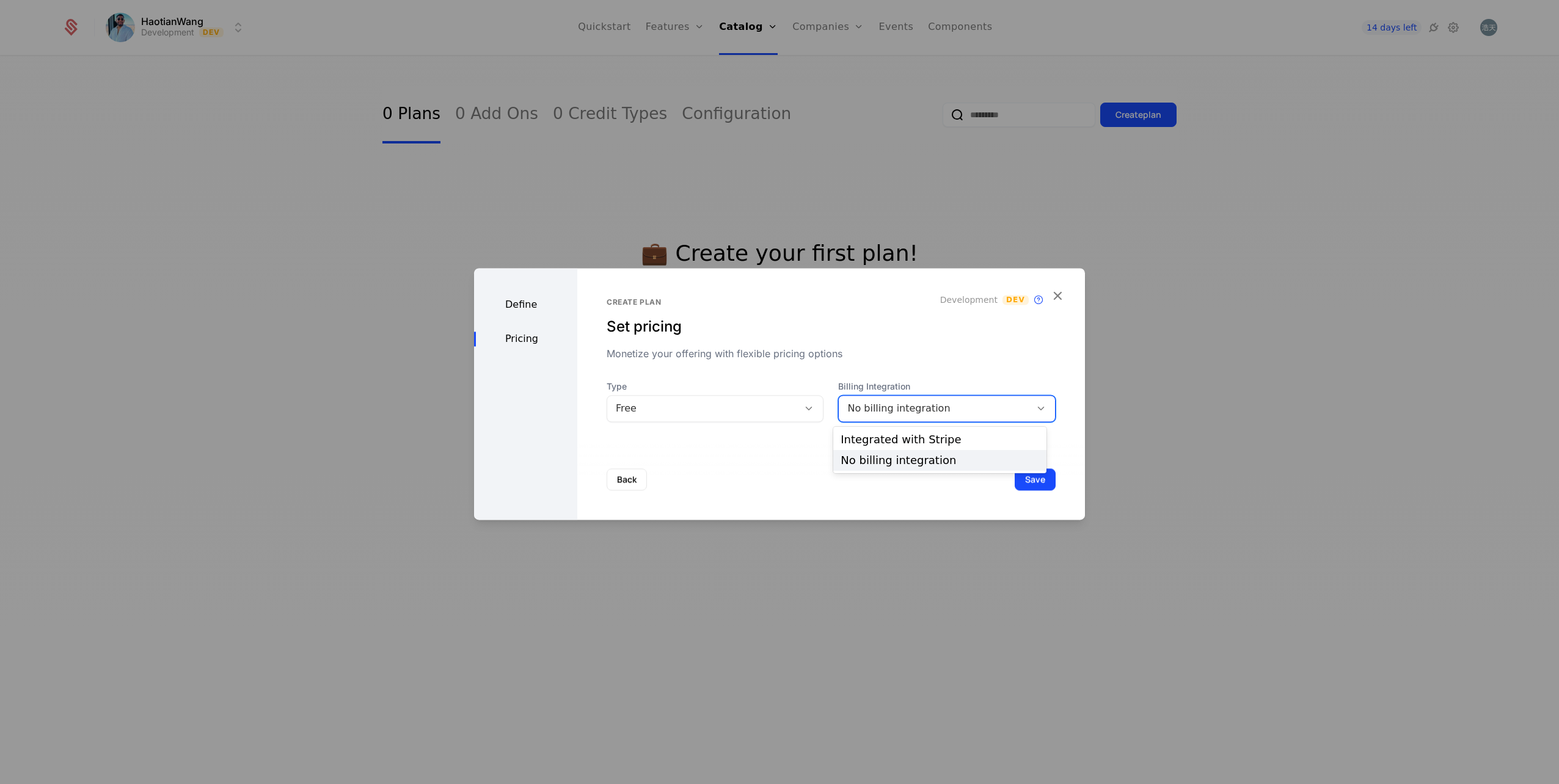
click at [885, 413] on div "No billing integration" at bounding box center [935, 409] width 174 height 15
click at [922, 437] on div "Integrated with Stripe" at bounding box center [940, 440] width 199 height 11
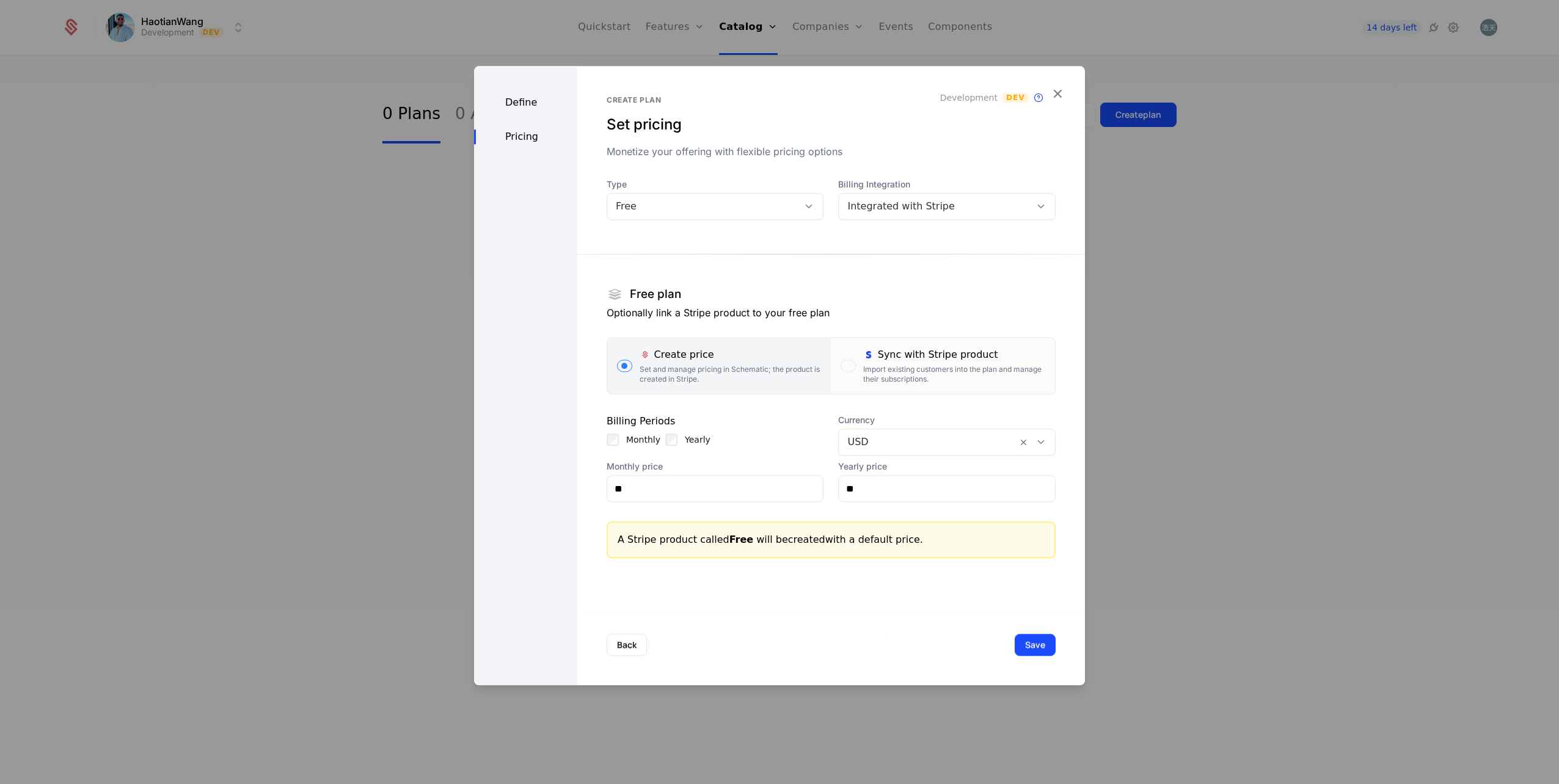
click at [918, 365] on div "Import existing customers into the plan and manage their subscriptions." at bounding box center [954, 374] width 182 height 19
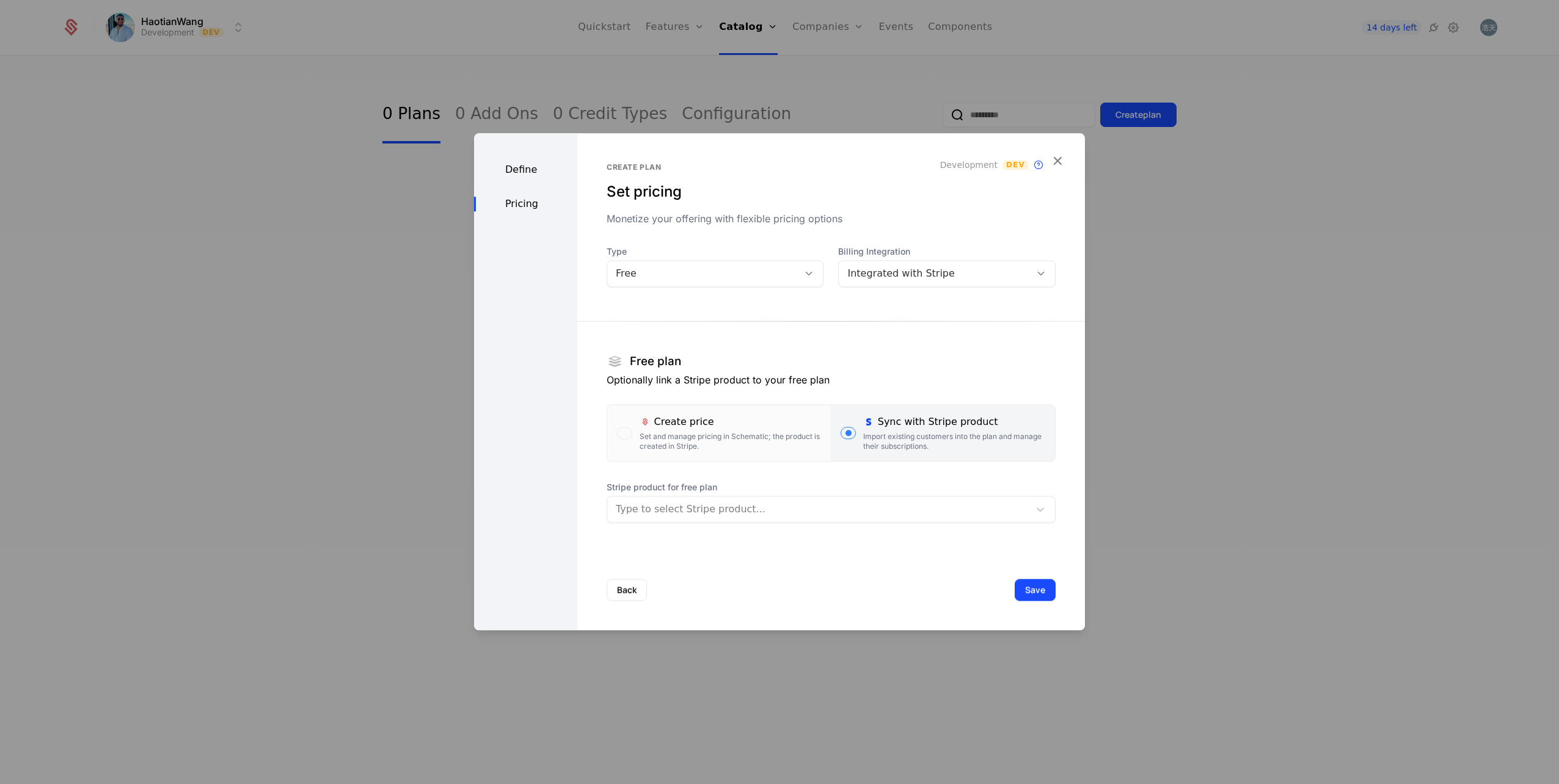
click at [738, 507] on div at bounding box center [818, 509] width 405 height 17
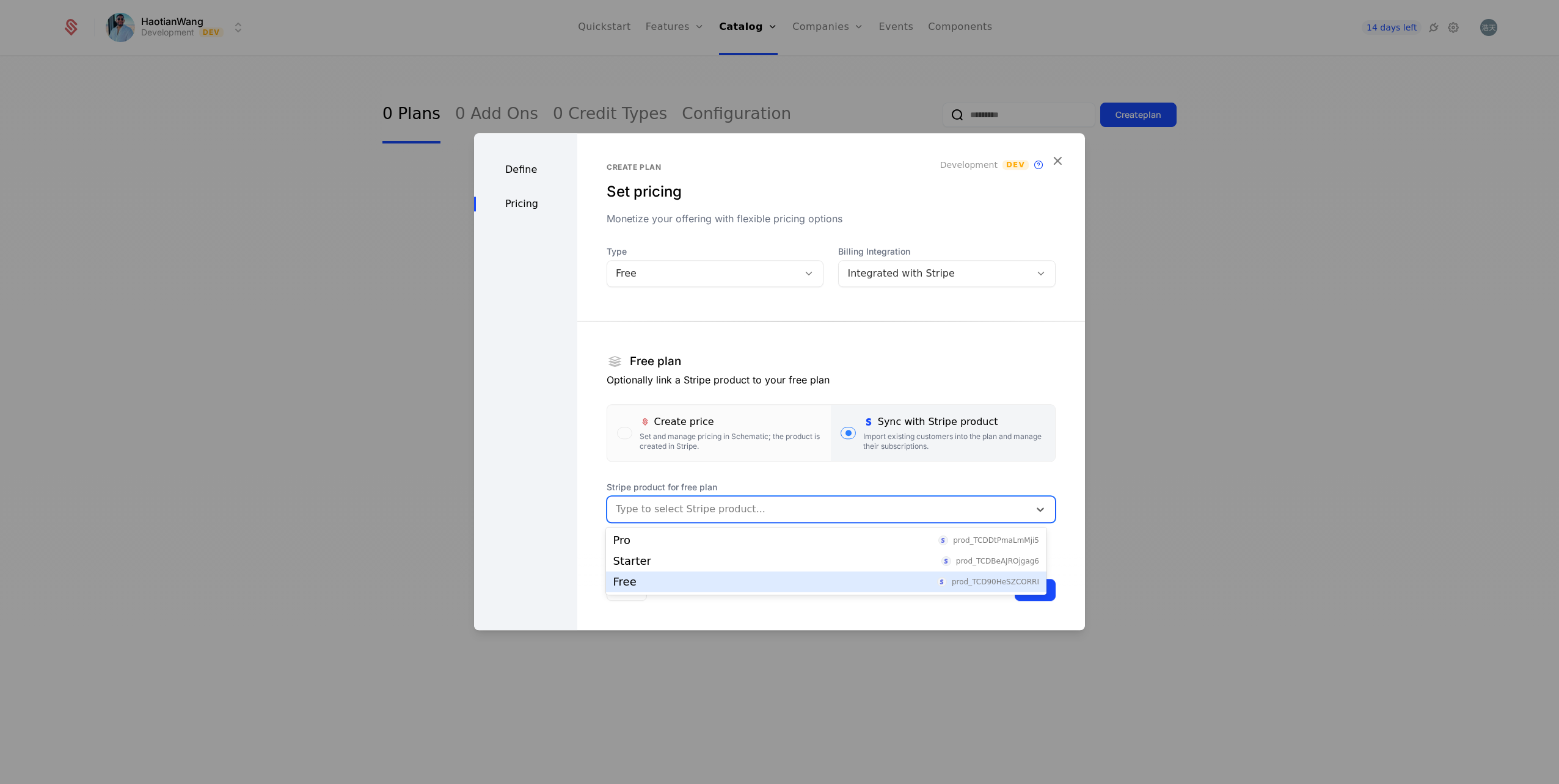
click at [660, 582] on div "Free prod_TCD90HeSZCORRI" at bounding box center [826, 582] width 426 height 11
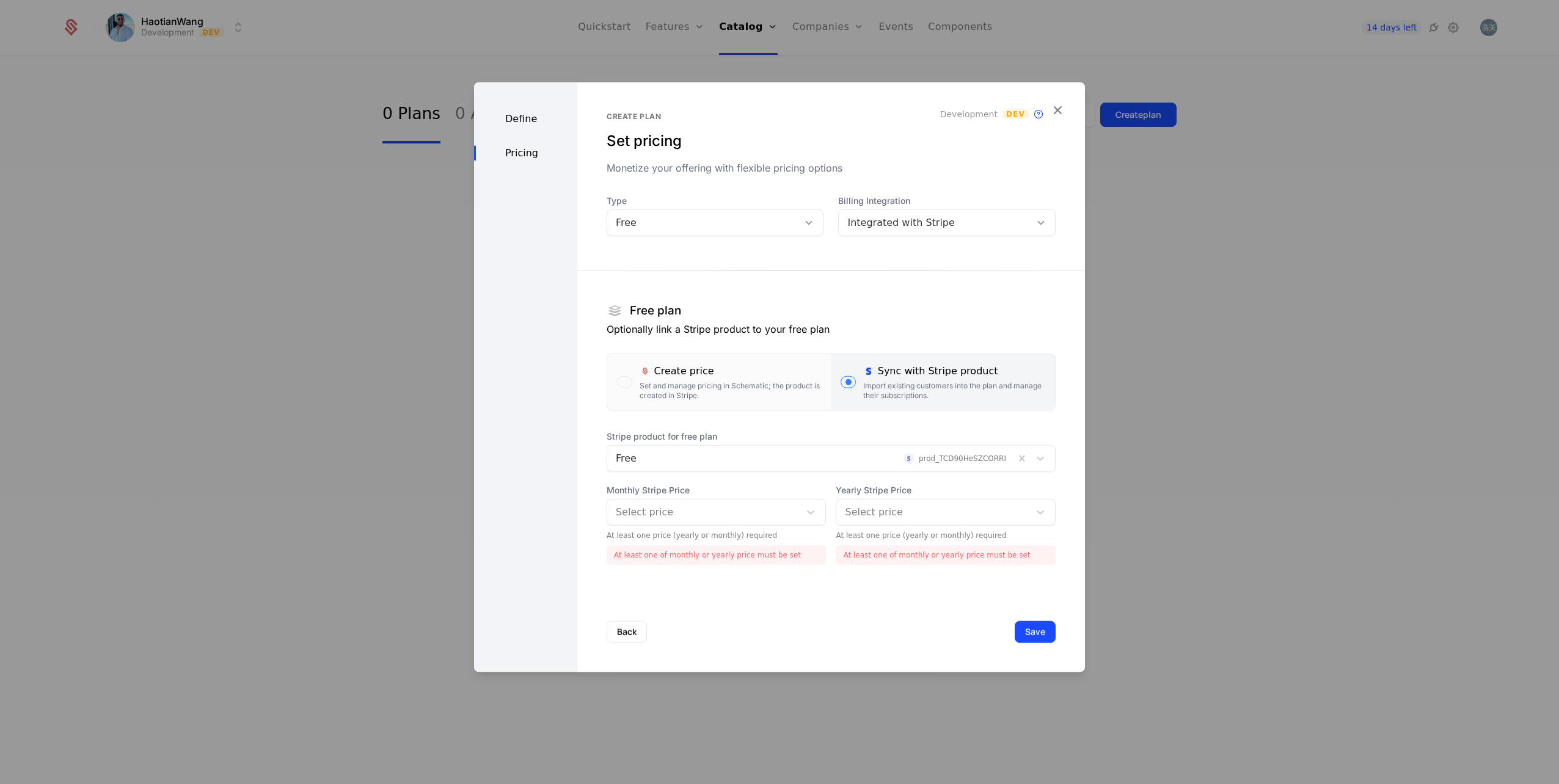
click at [670, 514] on div at bounding box center [703, 512] width 176 height 17
click at [674, 545] on div "$0.00 /mo" at bounding box center [713, 544] width 201 height 11
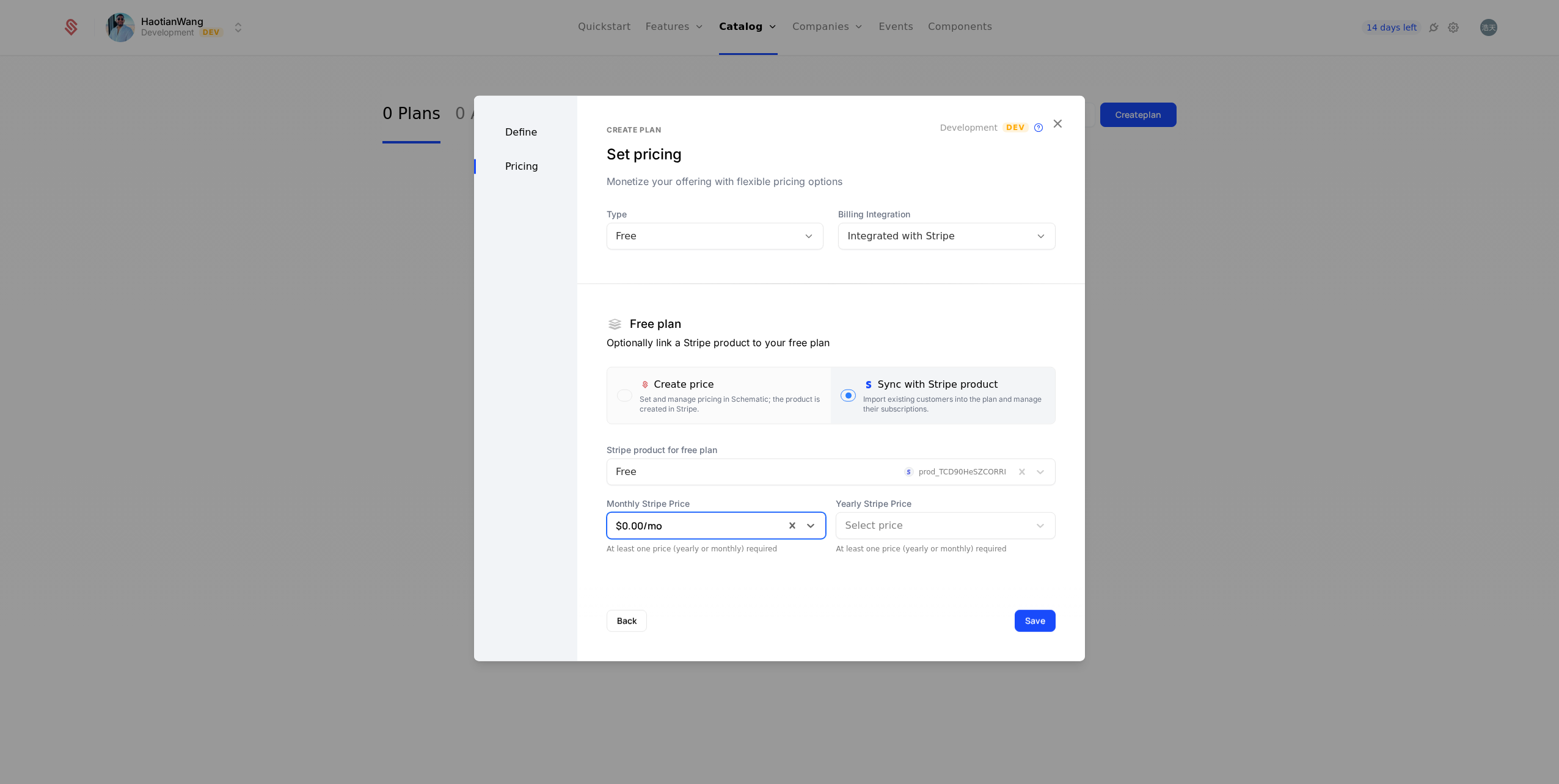
click at [887, 532] on div at bounding box center [933, 525] width 176 height 17
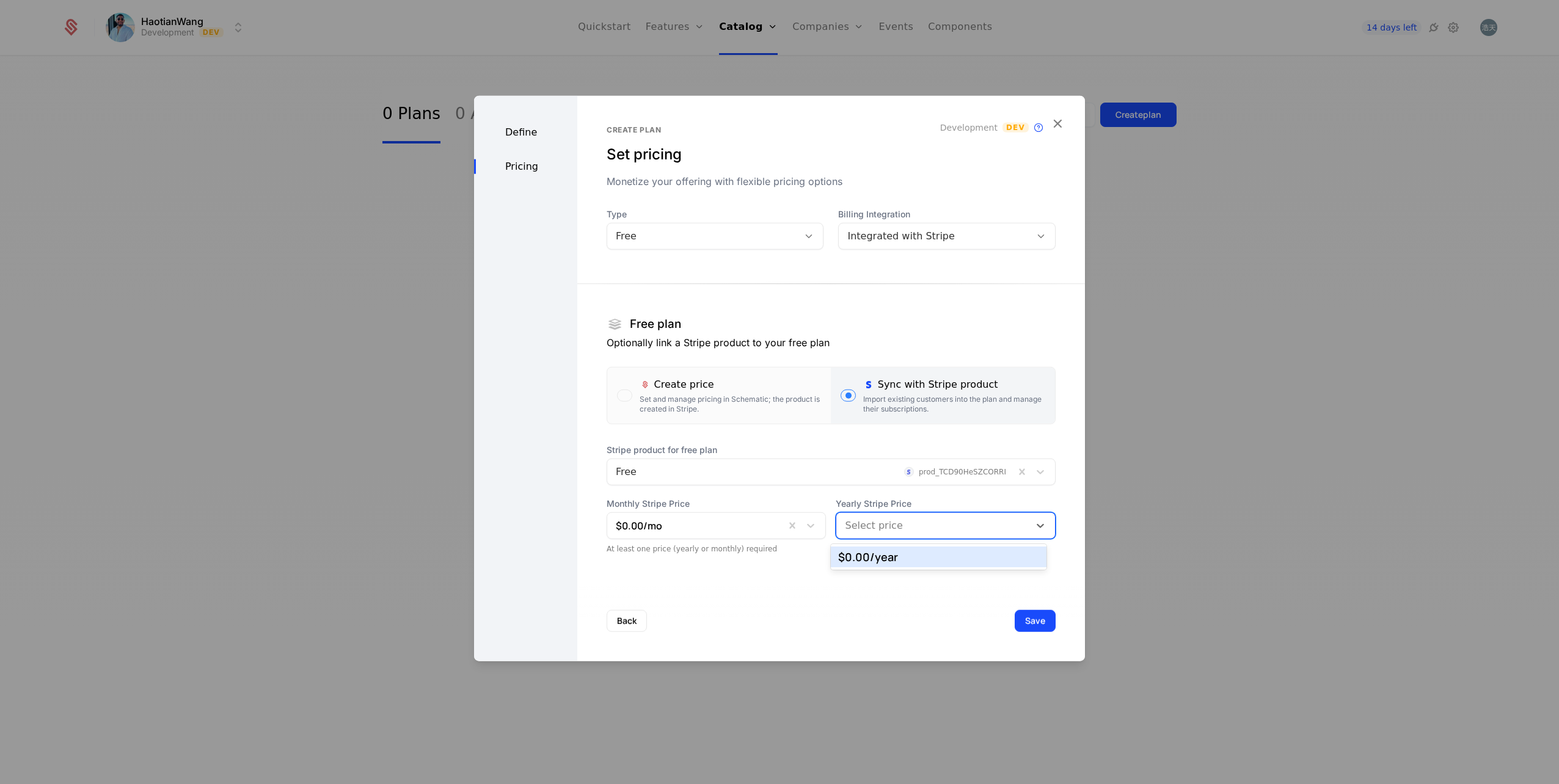
click at [905, 557] on div "$0.00 /year" at bounding box center [938, 557] width 201 height 11
click at [1032, 621] on button "Save" at bounding box center [1036, 620] width 41 height 22
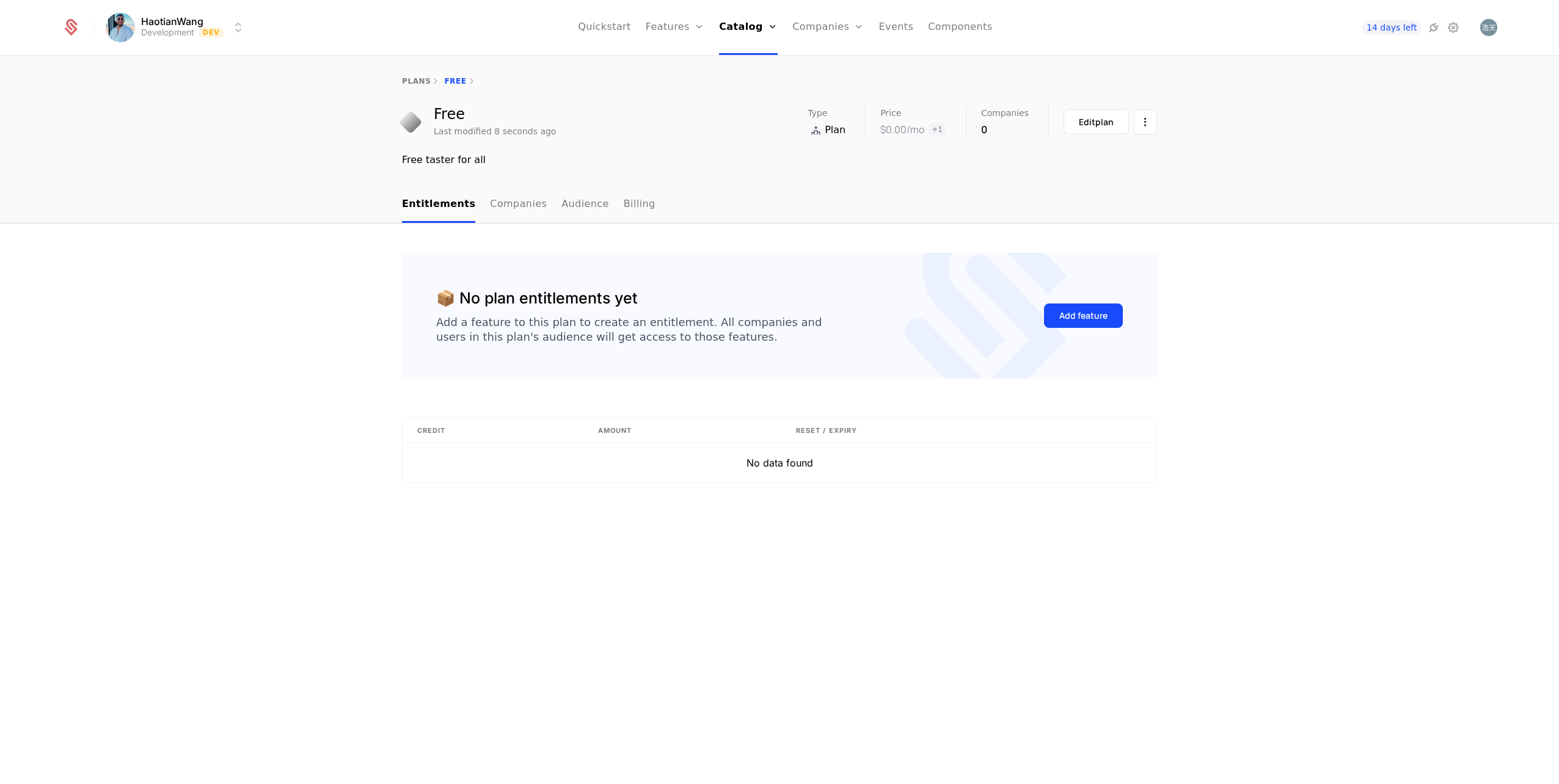
click at [751, 564] on div "📦 No plan entitlements yet Add a feature to this plan to create an entitlement.…" at bounding box center [780, 504] width 1559 height 561
click at [758, 61] on link "Plans" at bounding box center [765, 60] width 63 height 10
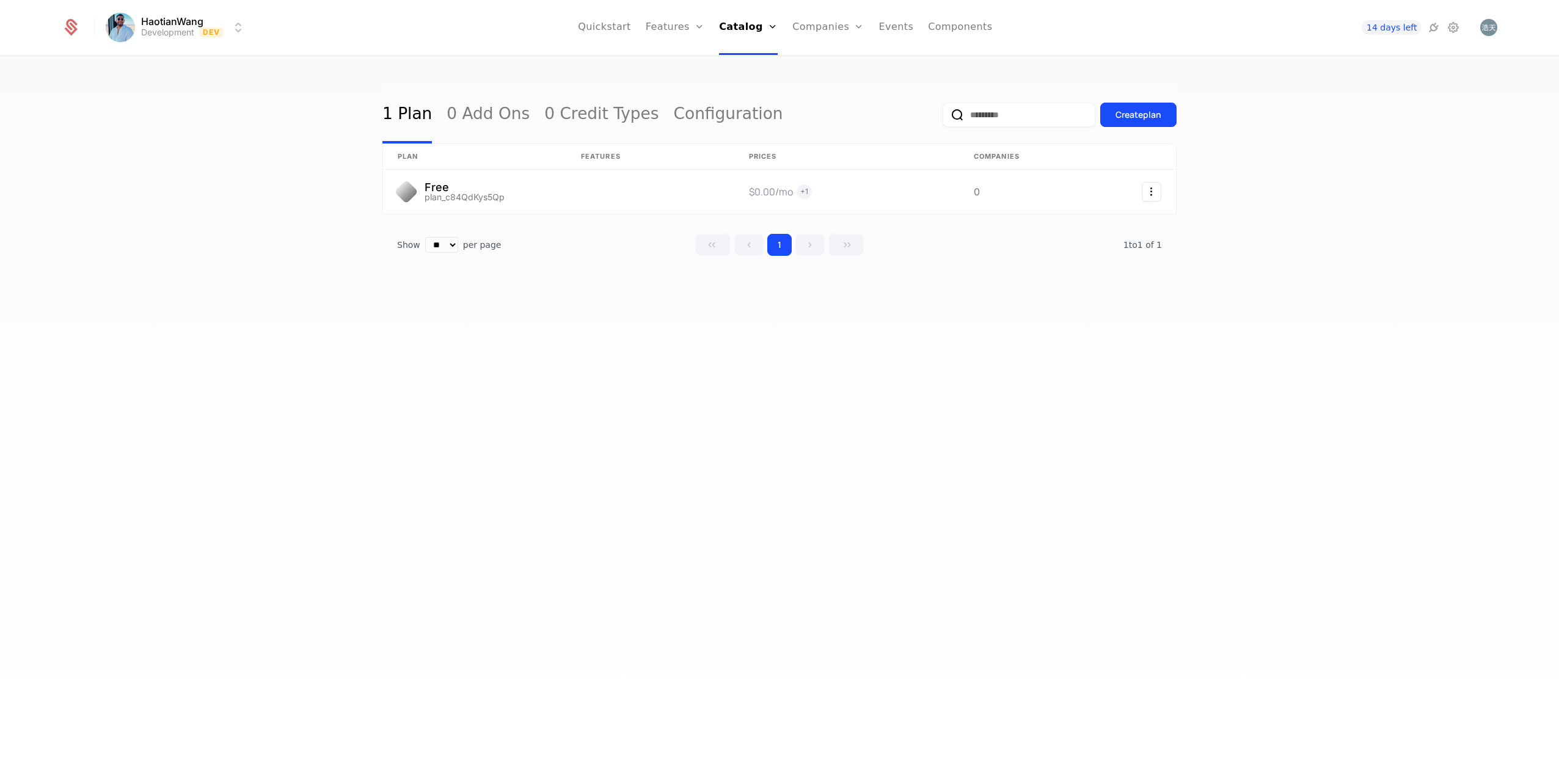
click at [1140, 119] on div "Create plan" at bounding box center [1138, 115] width 46 height 12
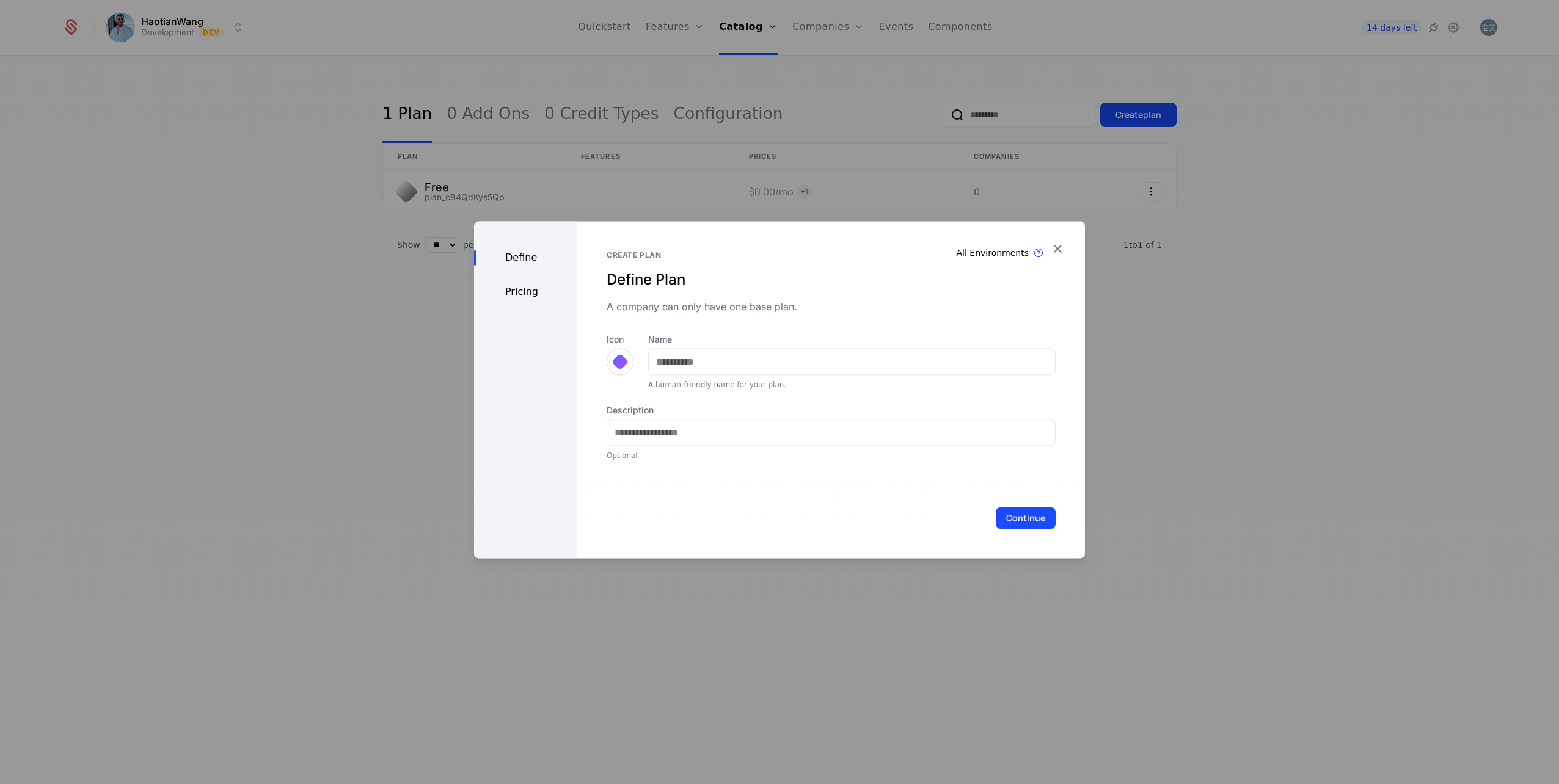
click at [628, 357] on div at bounding box center [620, 361] width 27 height 27
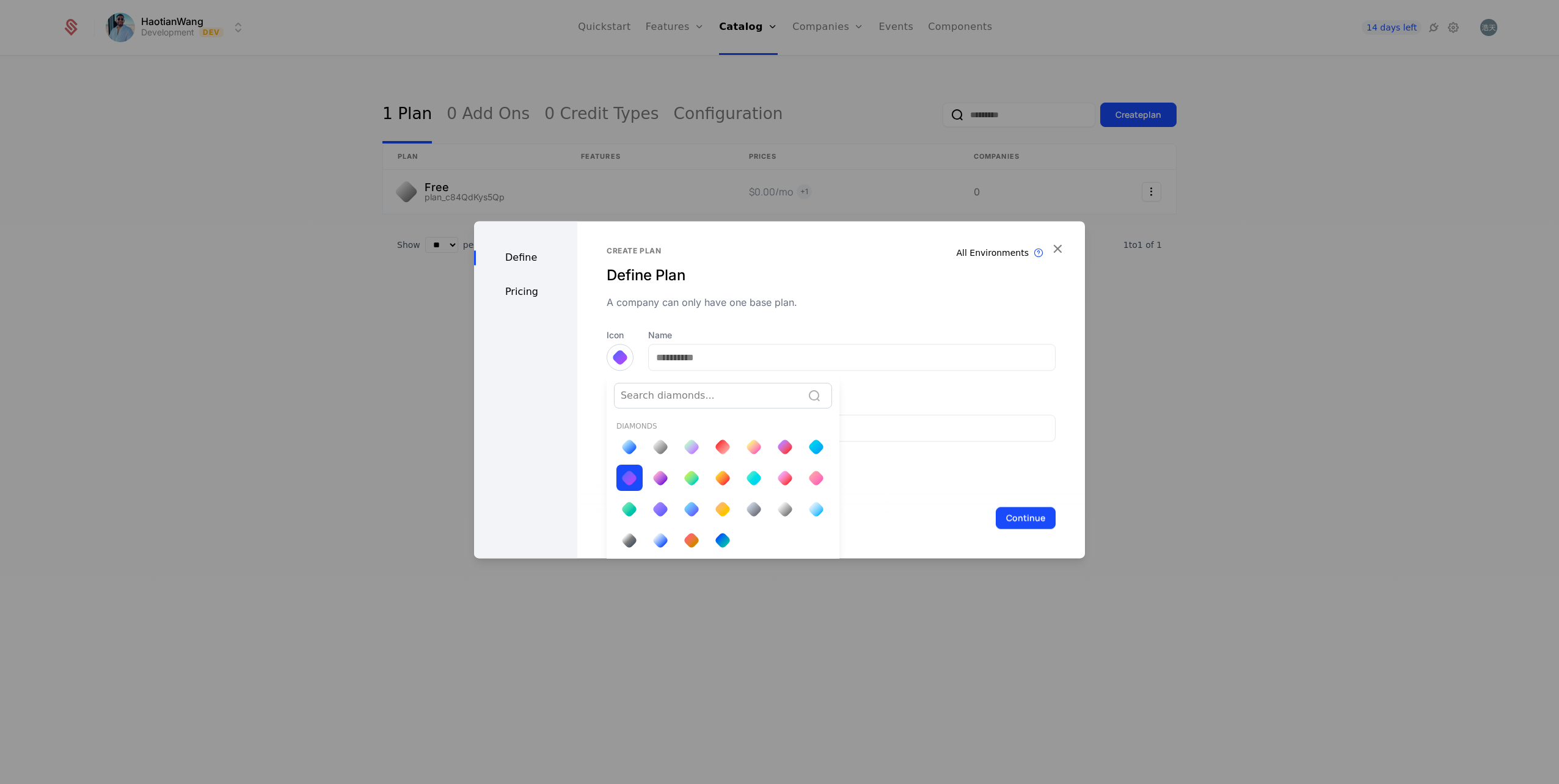
click at [630, 445] on div at bounding box center [629, 446] width 17 height 17
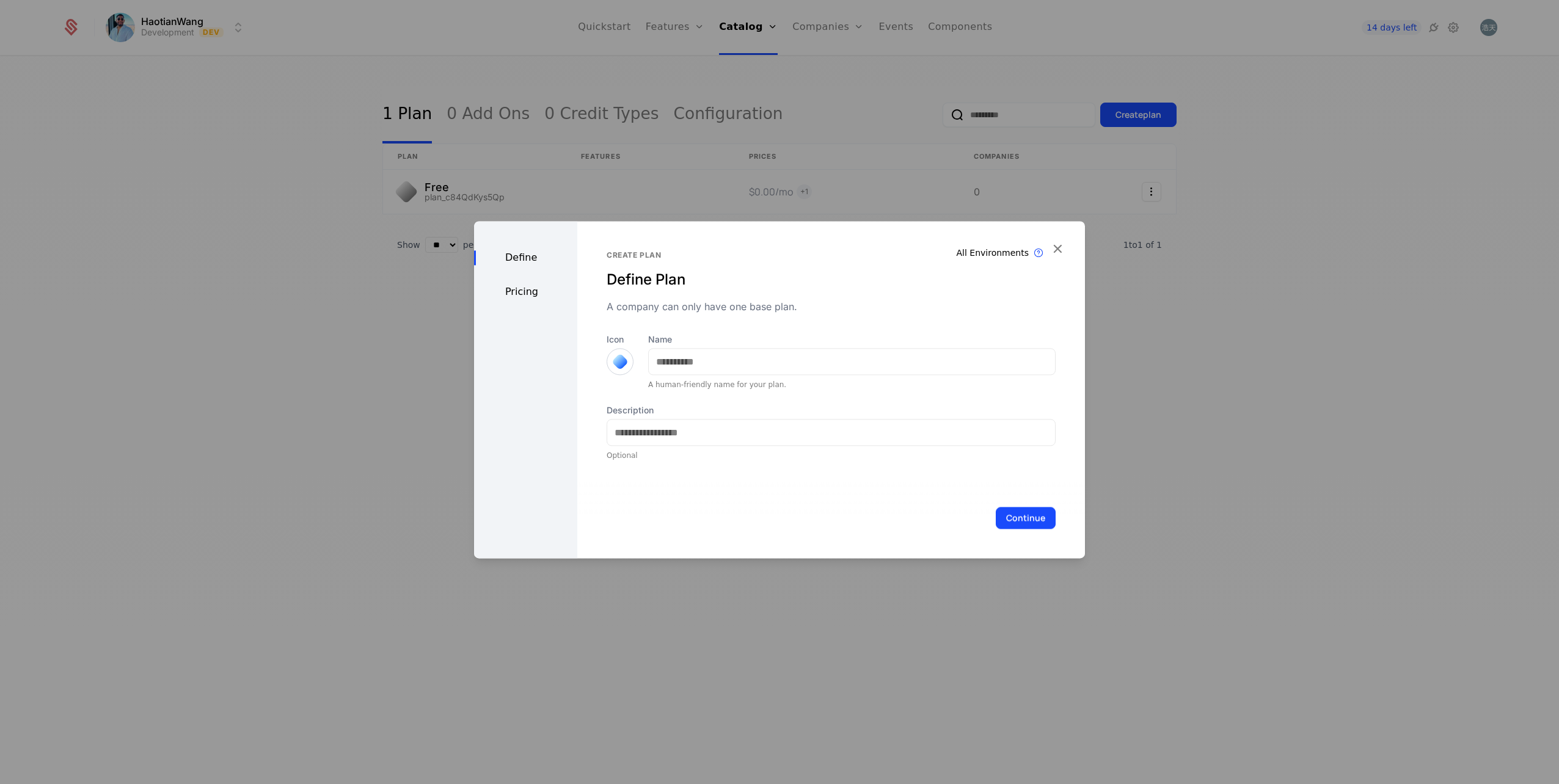
scroll to position [0, 0]
click at [719, 366] on input "Name" at bounding box center [852, 361] width 406 height 26
type input "*******"
click at [649, 430] on input "Description" at bounding box center [831, 432] width 448 height 26
type input "*"
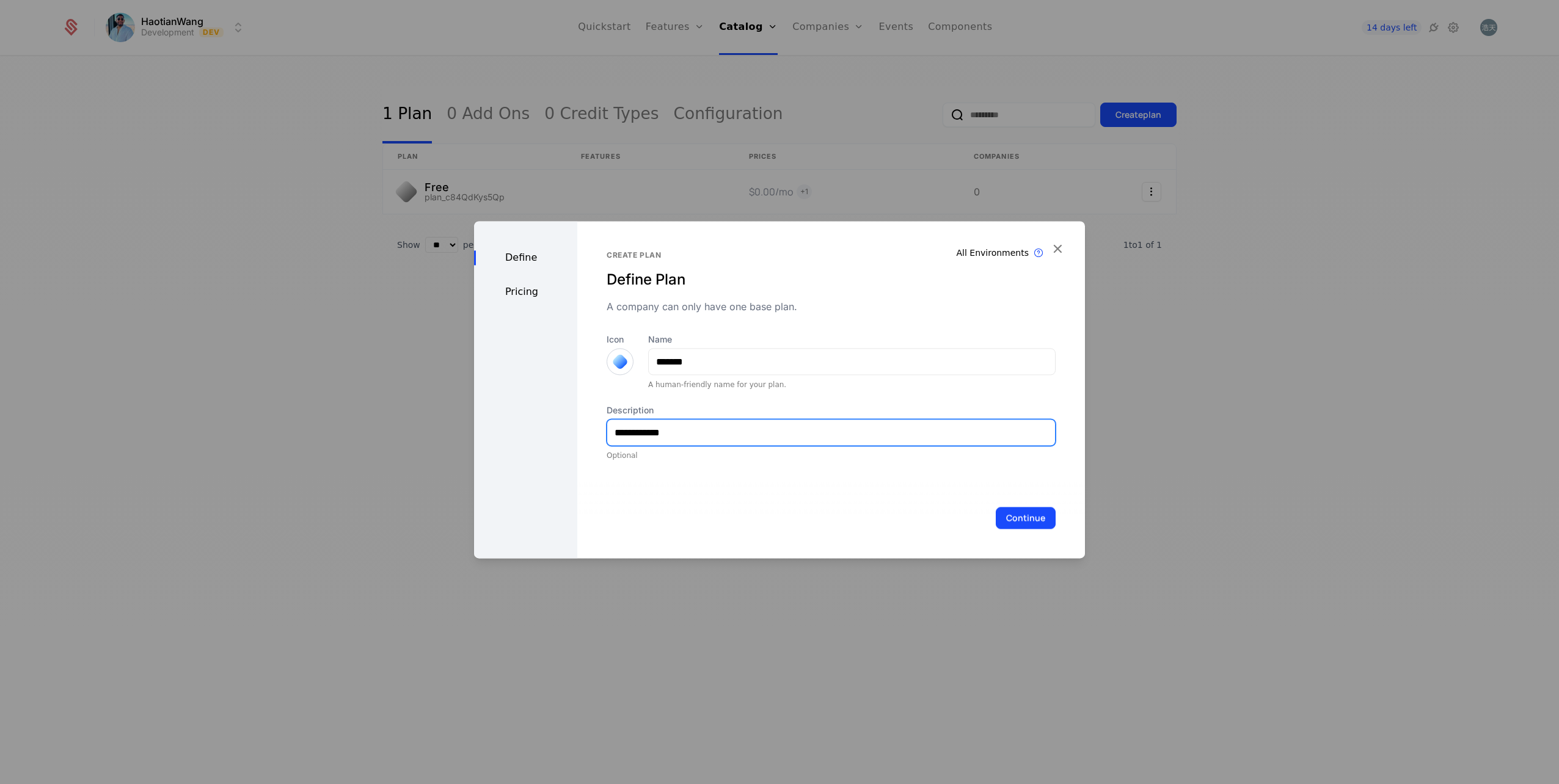
click at [699, 436] on input "**********" at bounding box center [831, 432] width 448 height 26
click at [741, 440] on input "**********" at bounding box center [831, 432] width 448 height 26
click at [717, 432] on input "**********" at bounding box center [831, 432] width 448 height 26
type input "**********"
click at [1013, 521] on button "Continue" at bounding box center [1026, 517] width 60 height 22
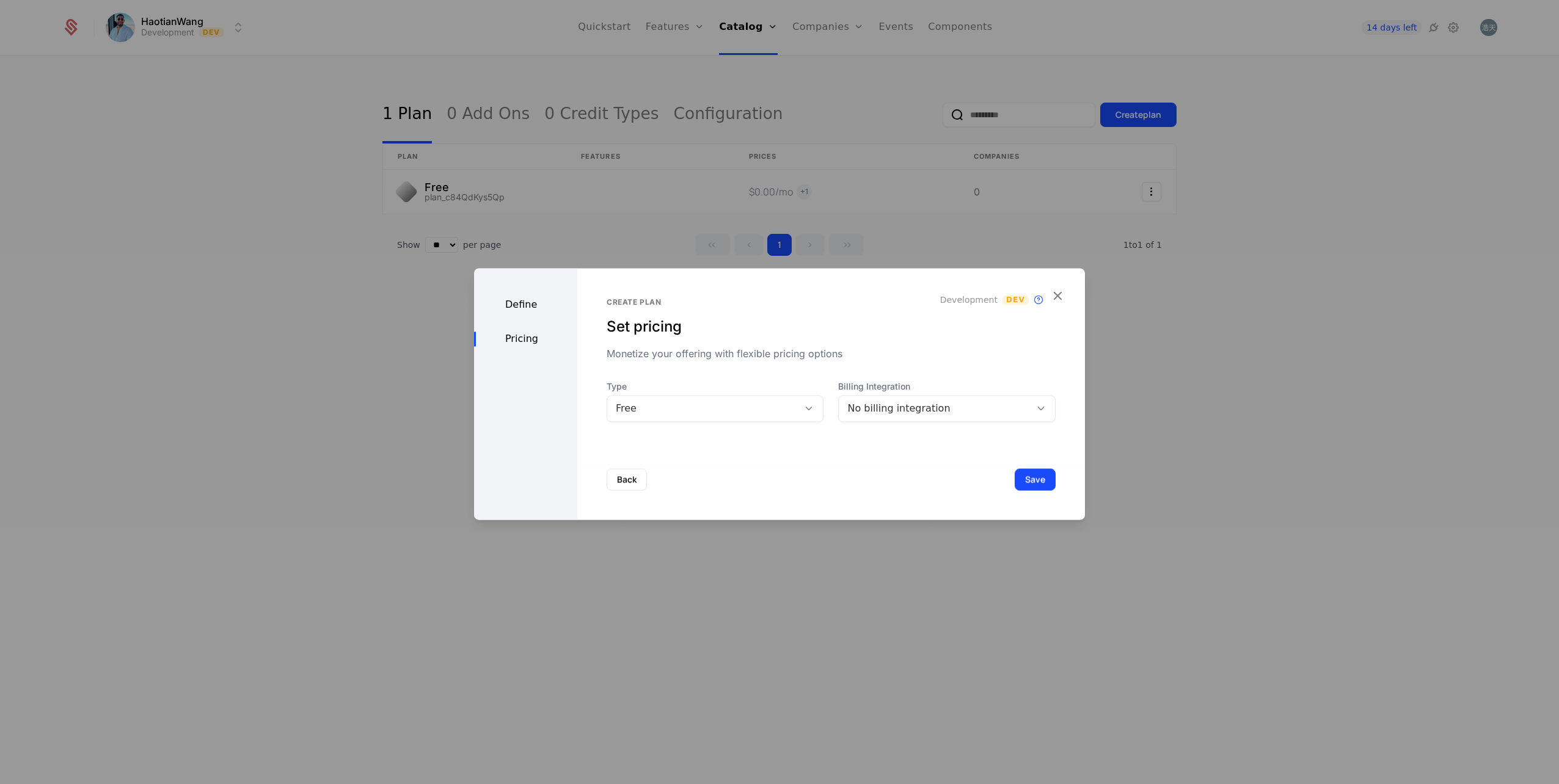
click at [732, 417] on div "Free" at bounding box center [703, 408] width 192 height 17
click at [677, 465] on div "Paid" at bounding box center [712, 460] width 199 height 11
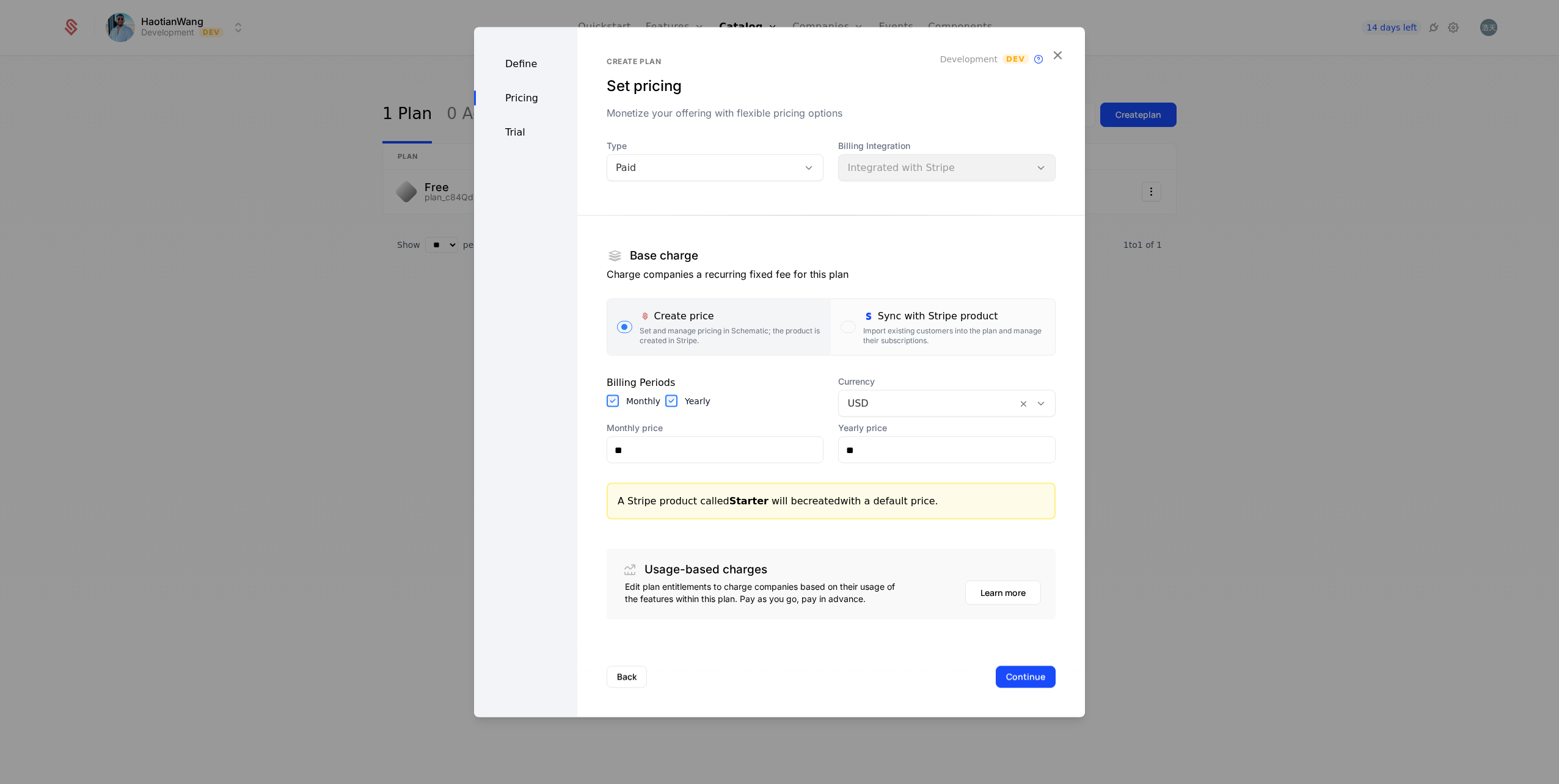
click at [923, 319] on div "Sync with Stripe product" at bounding box center [954, 316] width 182 height 15
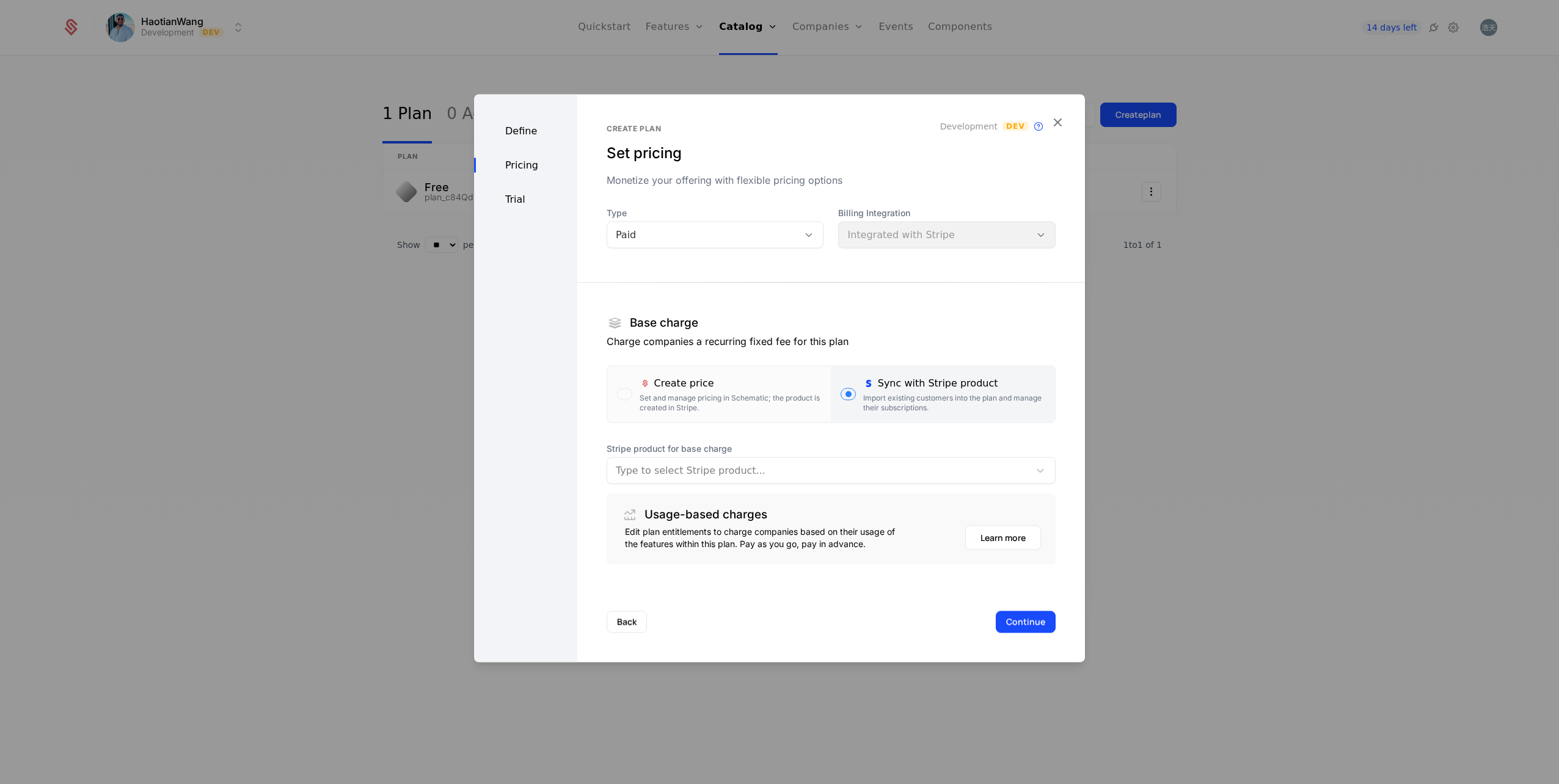
click at [654, 479] on div "Type to select Stripe product..." at bounding box center [818, 470] width 422 height 22
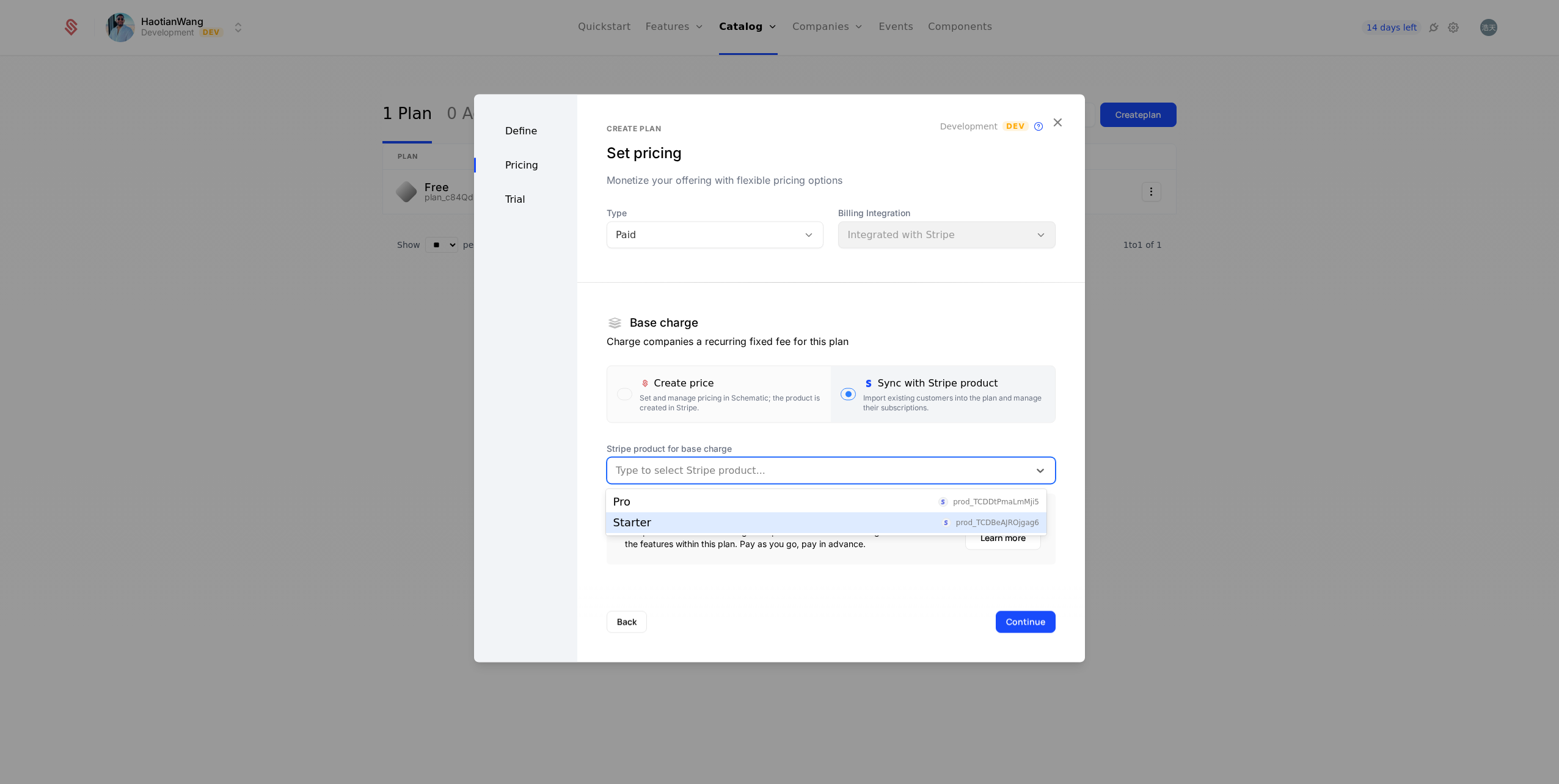
click at [660, 523] on div "Starter prod_TCDBeAJROjgag6" at bounding box center [826, 522] width 426 height 11
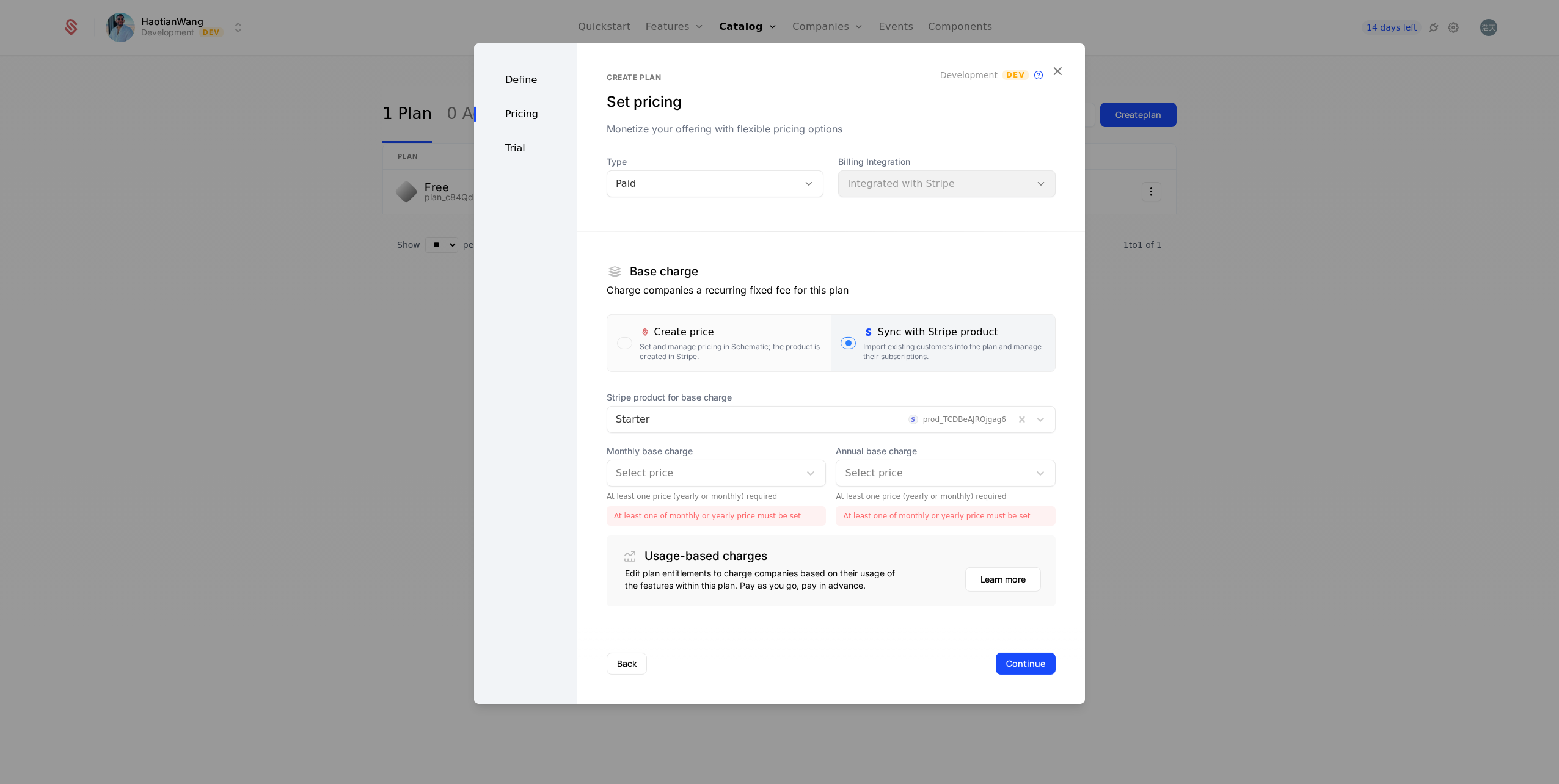
click at [710, 460] on div "Select price" at bounding box center [717, 473] width 220 height 27
click at [687, 506] on div "$5.99 /mo" at bounding box center [713, 504] width 201 height 11
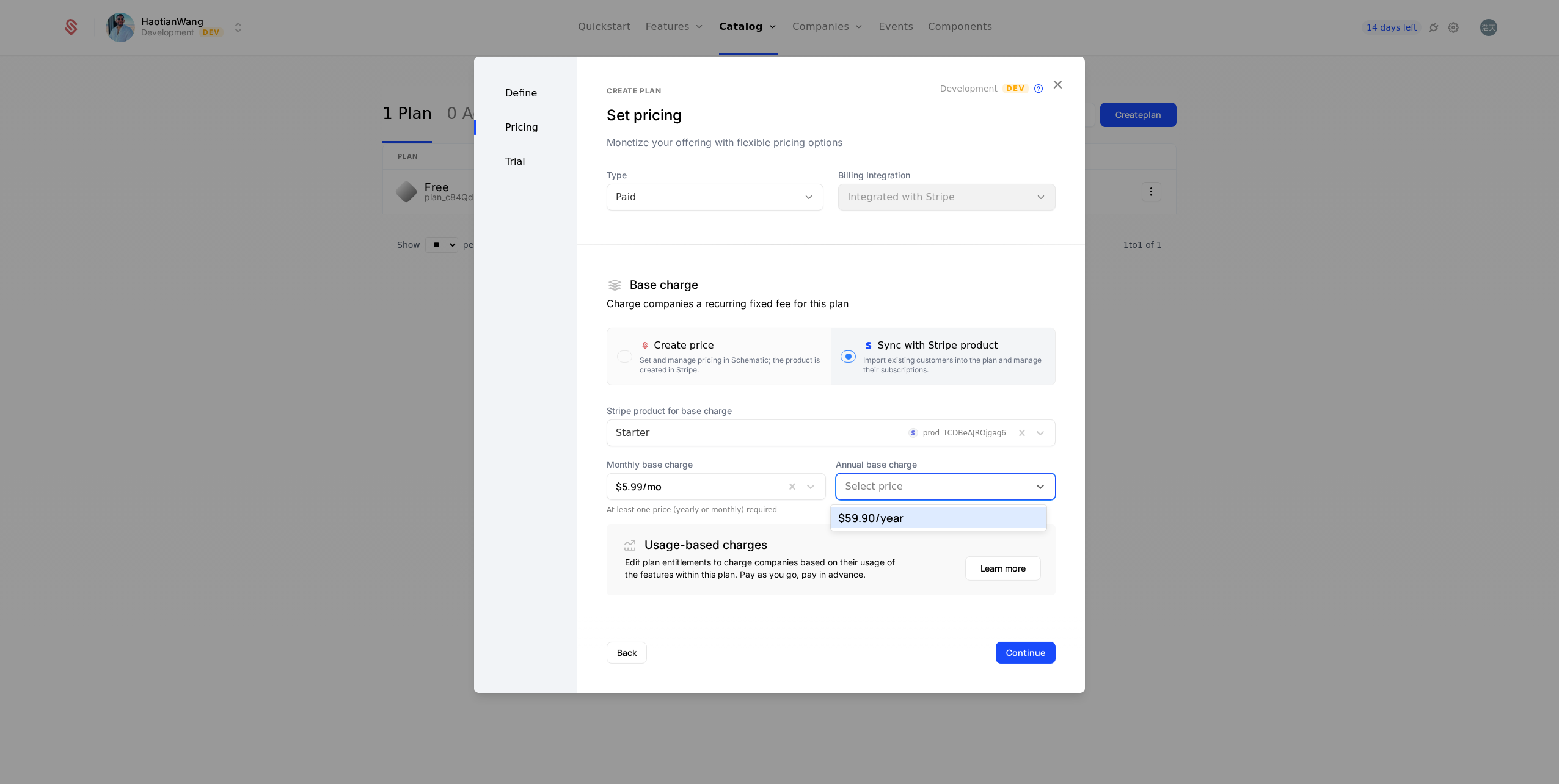
click at [956, 491] on div at bounding box center [933, 486] width 176 height 17
click at [910, 520] on div "$59.90 /year" at bounding box center [938, 518] width 201 height 11
click at [1027, 648] on button "Continue" at bounding box center [1026, 652] width 60 height 22
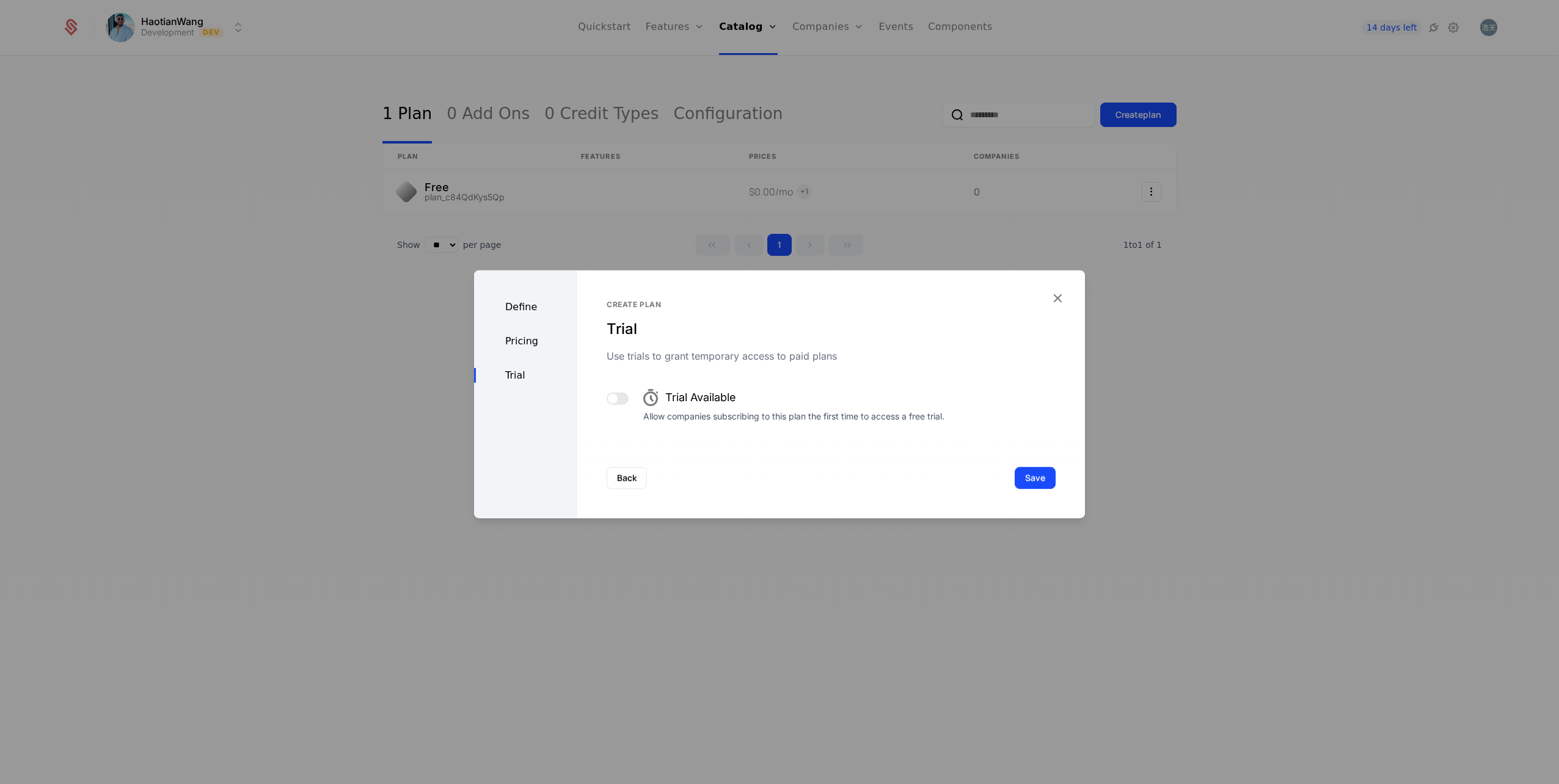
click at [1016, 473] on button "Save" at bounding box center [1036, 478] width 41 height 22
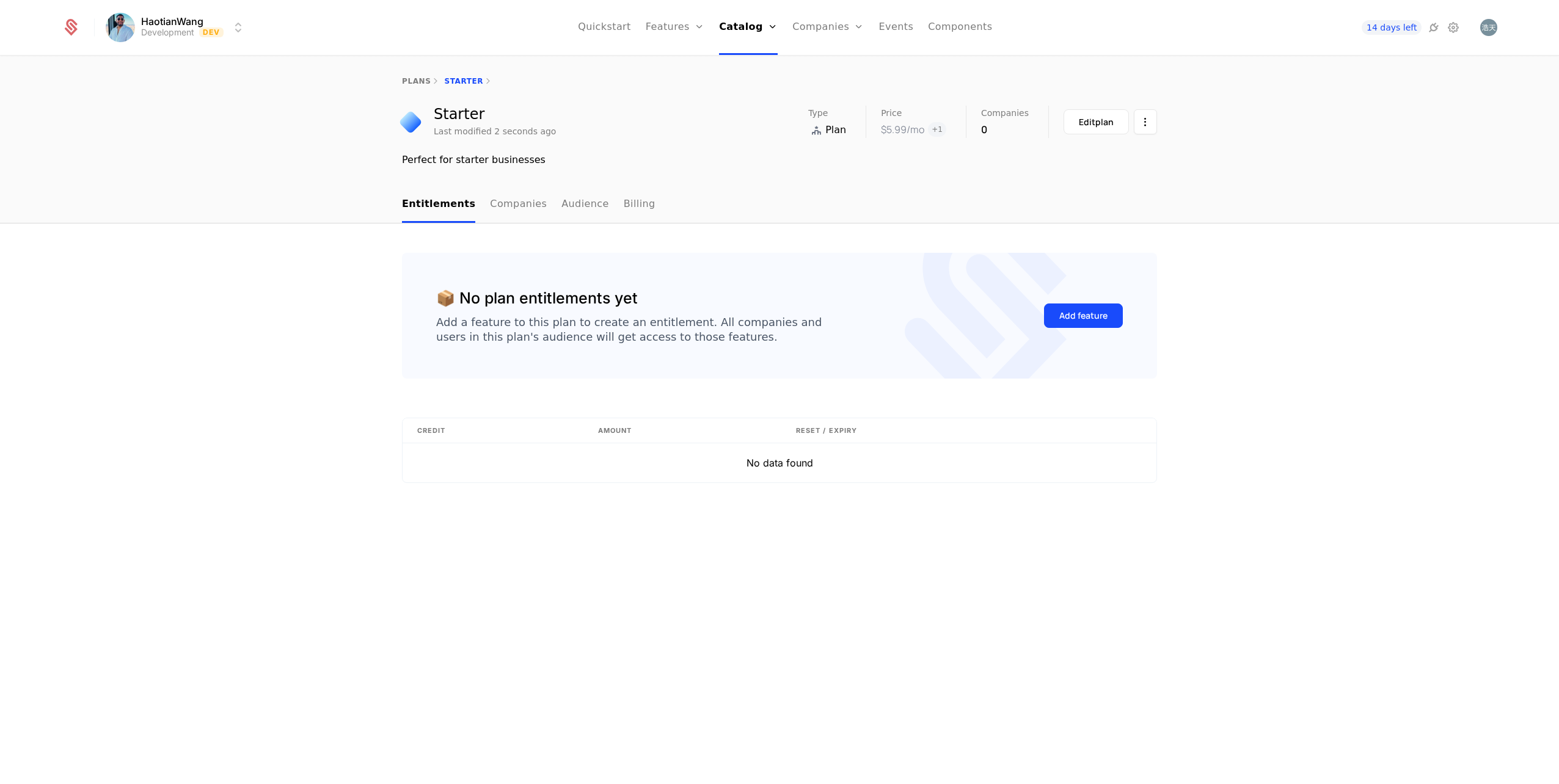
click at [756, 59] on link "Plans" at bounding box center [765, 60] width 63 height 10
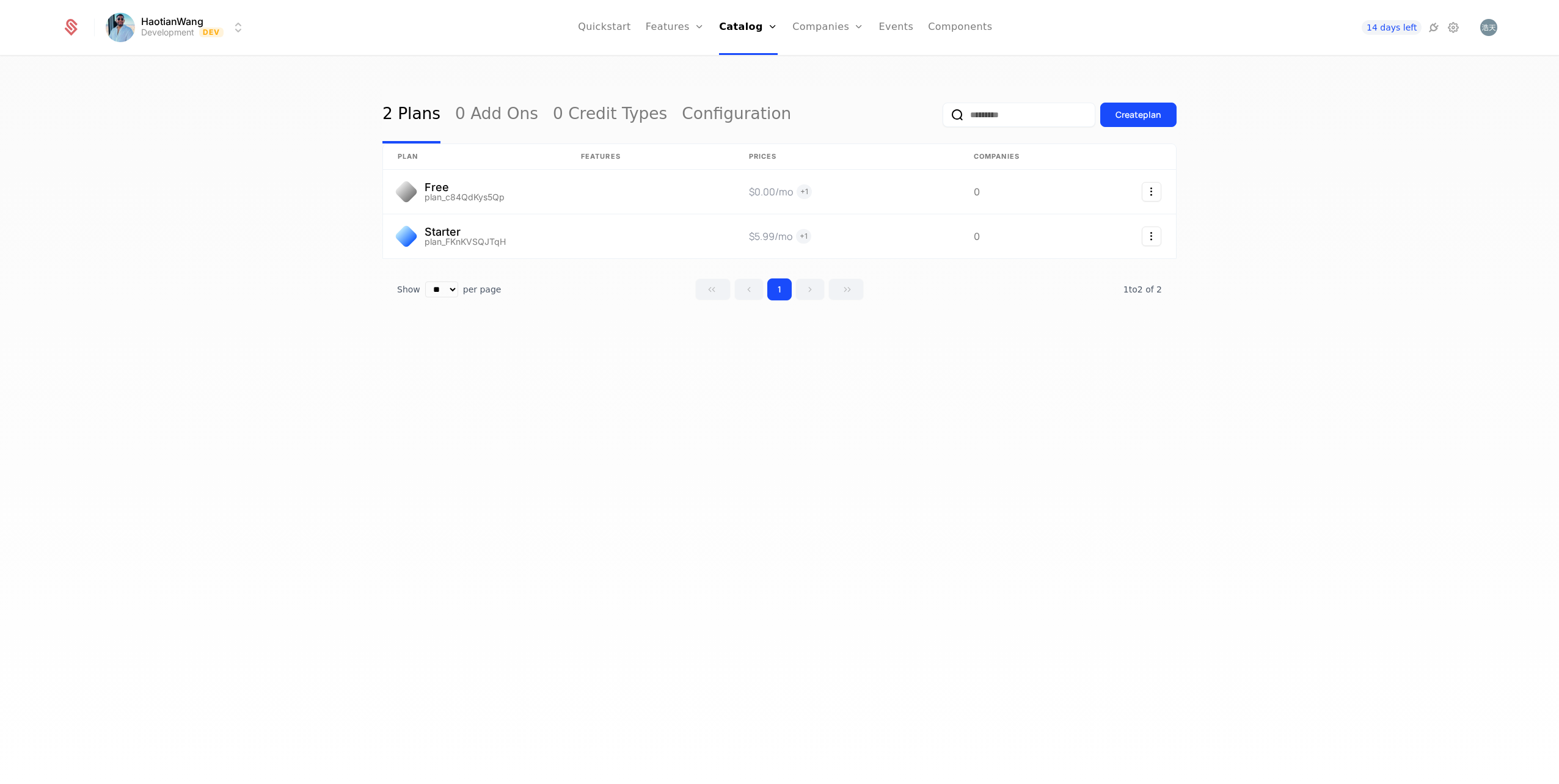
click at [1151, 110] on div "Create plan" at bounding box center [1138, 115] width 46 height 12
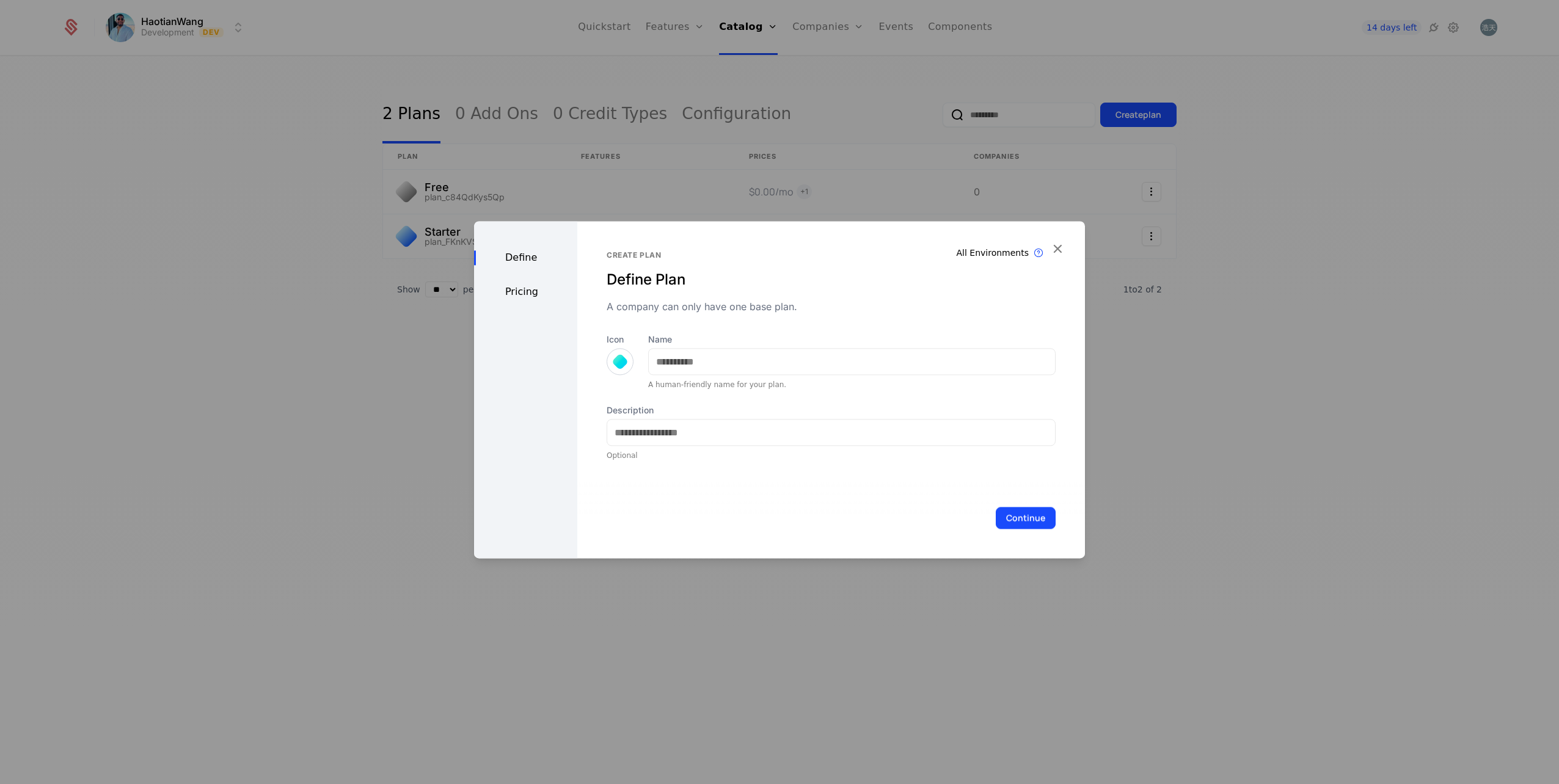
click at [616, 360] on div at bounding box center [619, 361] width 17 height 17
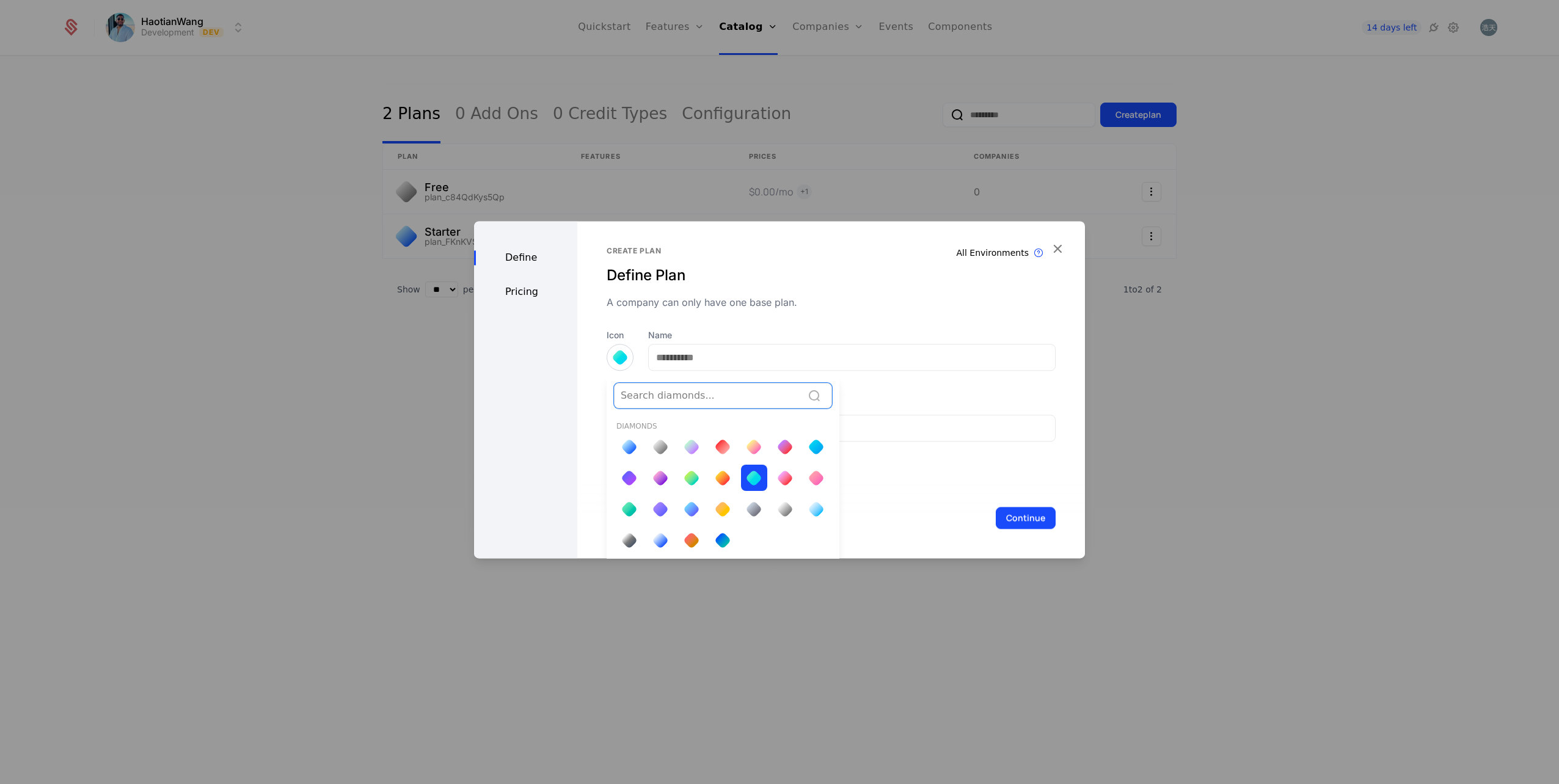
click at [786, 449] on div at bounding box center [784, 446] width 17 height 17
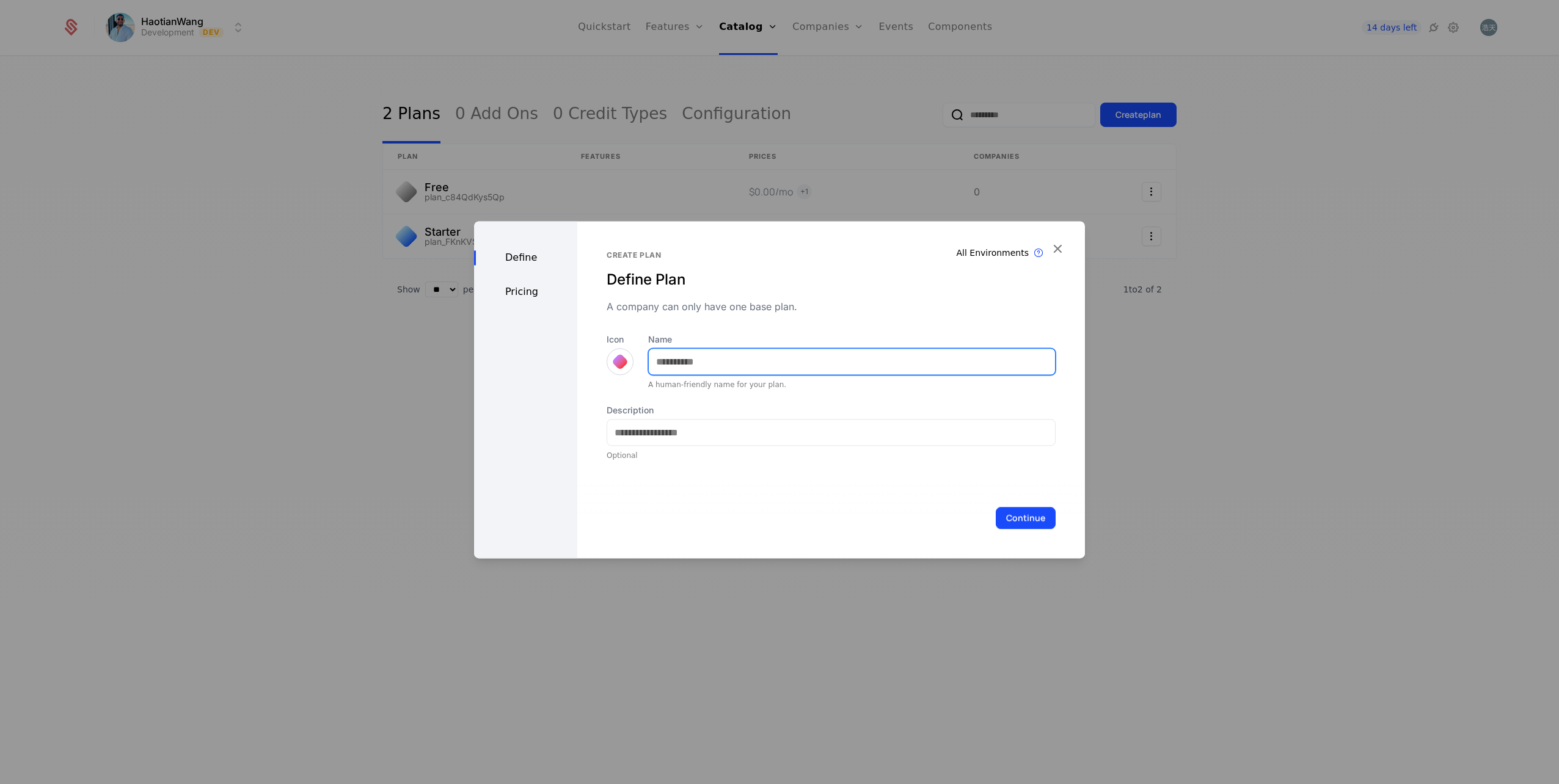
click at [685, 361] on input "Name" at bounding box center [852, 361] width 406 height 26
type input "***"
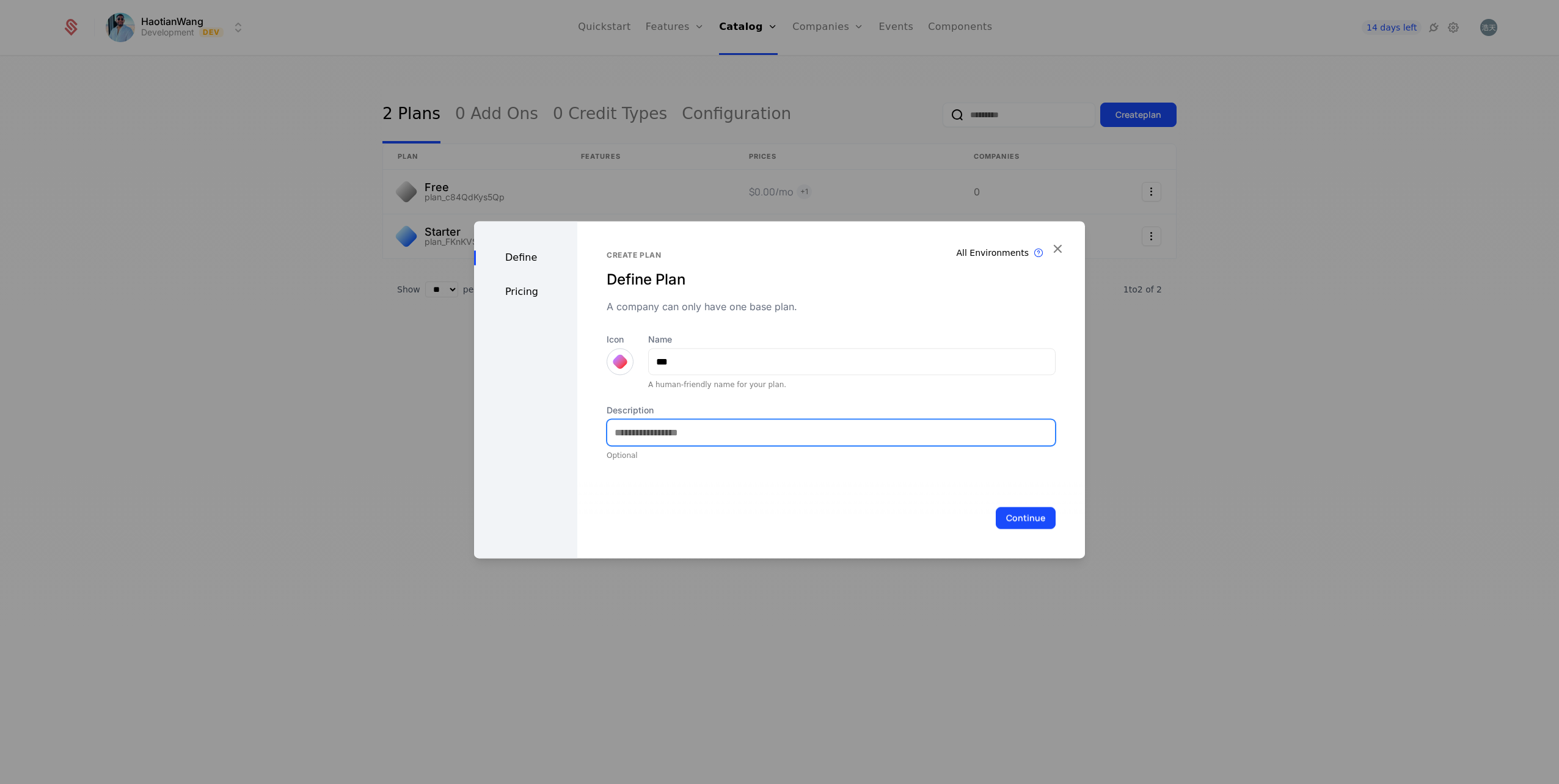
click at [668, 438] on input "Description" at bounding box center [831, 432] width 448 height 26
click at [737, 435] on input "**********" at bounding box center [831, 432] width 448 height 26
type input "**********"
click at [1019, 519] on button "Continue" at bounding box center [1026, 517] width 60 height 22
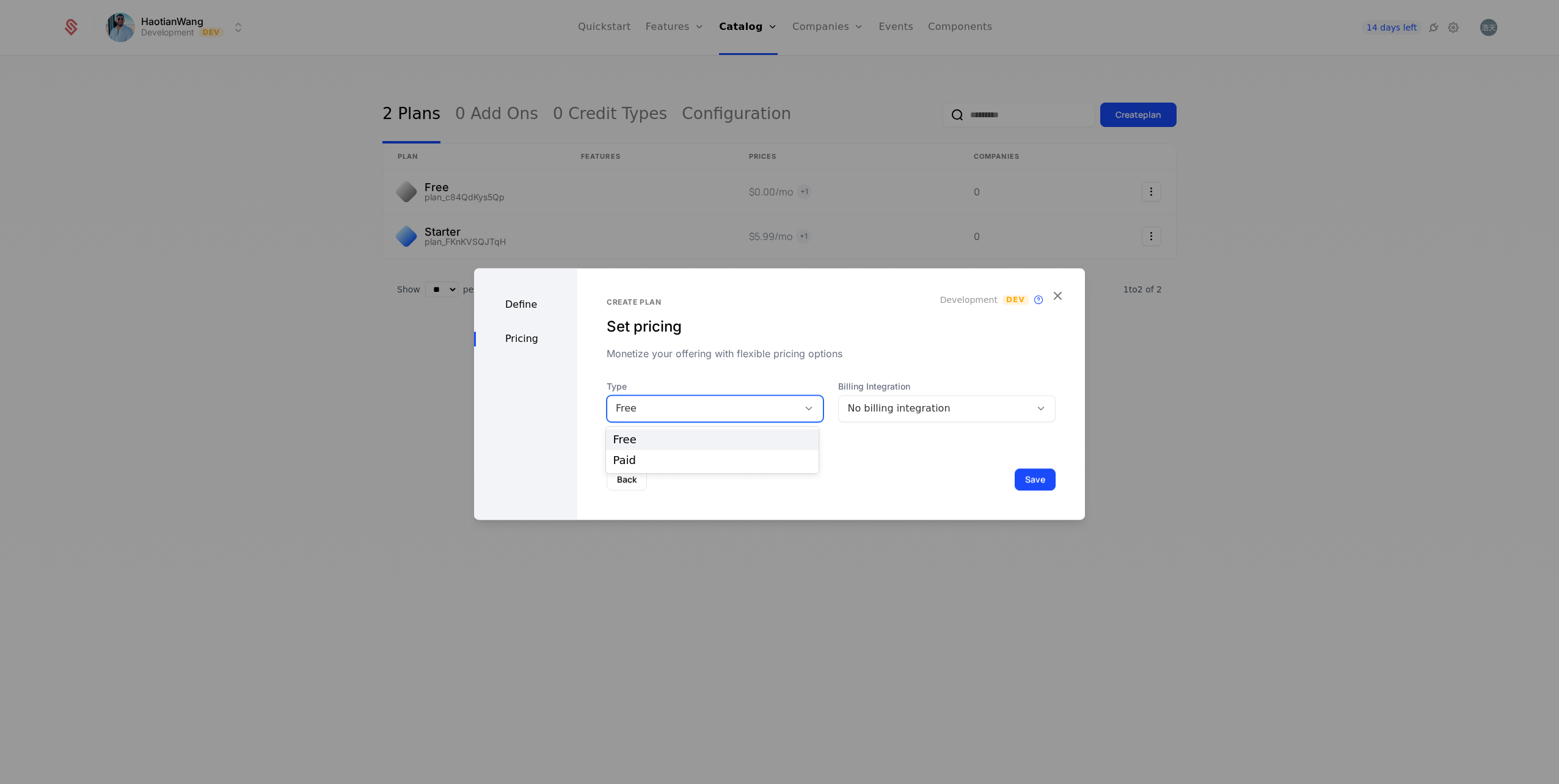
click at [725, 405] on div "Free" at bounding box center [703, 409] width 174 height 15
click at [700, 456] on div "Paid" at bounding box center [712, 460] width 199 height 11
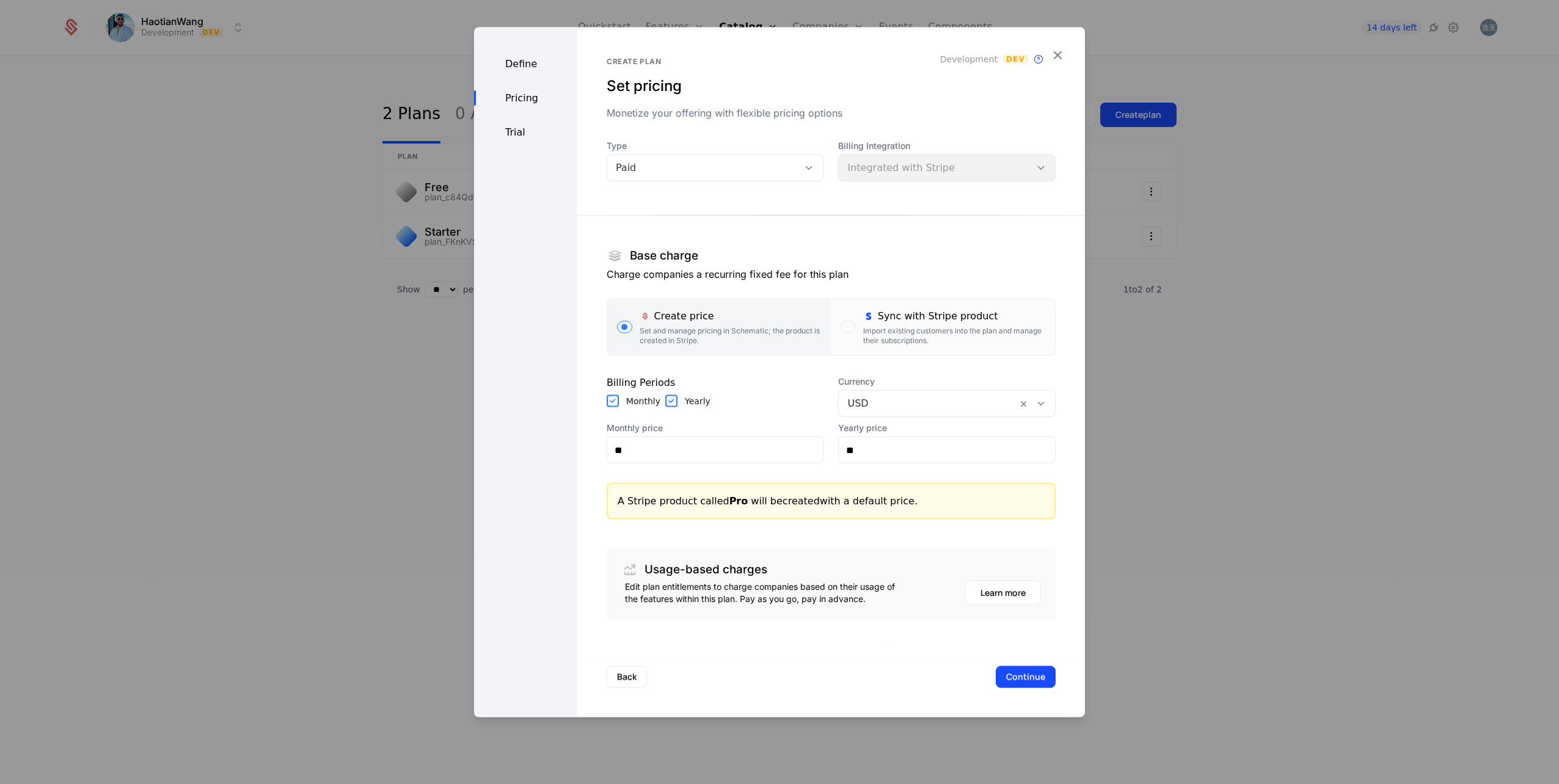
click at [968, 328] on div "Import existing customers into the plan and manage their subscriptions." at bounding box center [954, 336] width 182 height 19
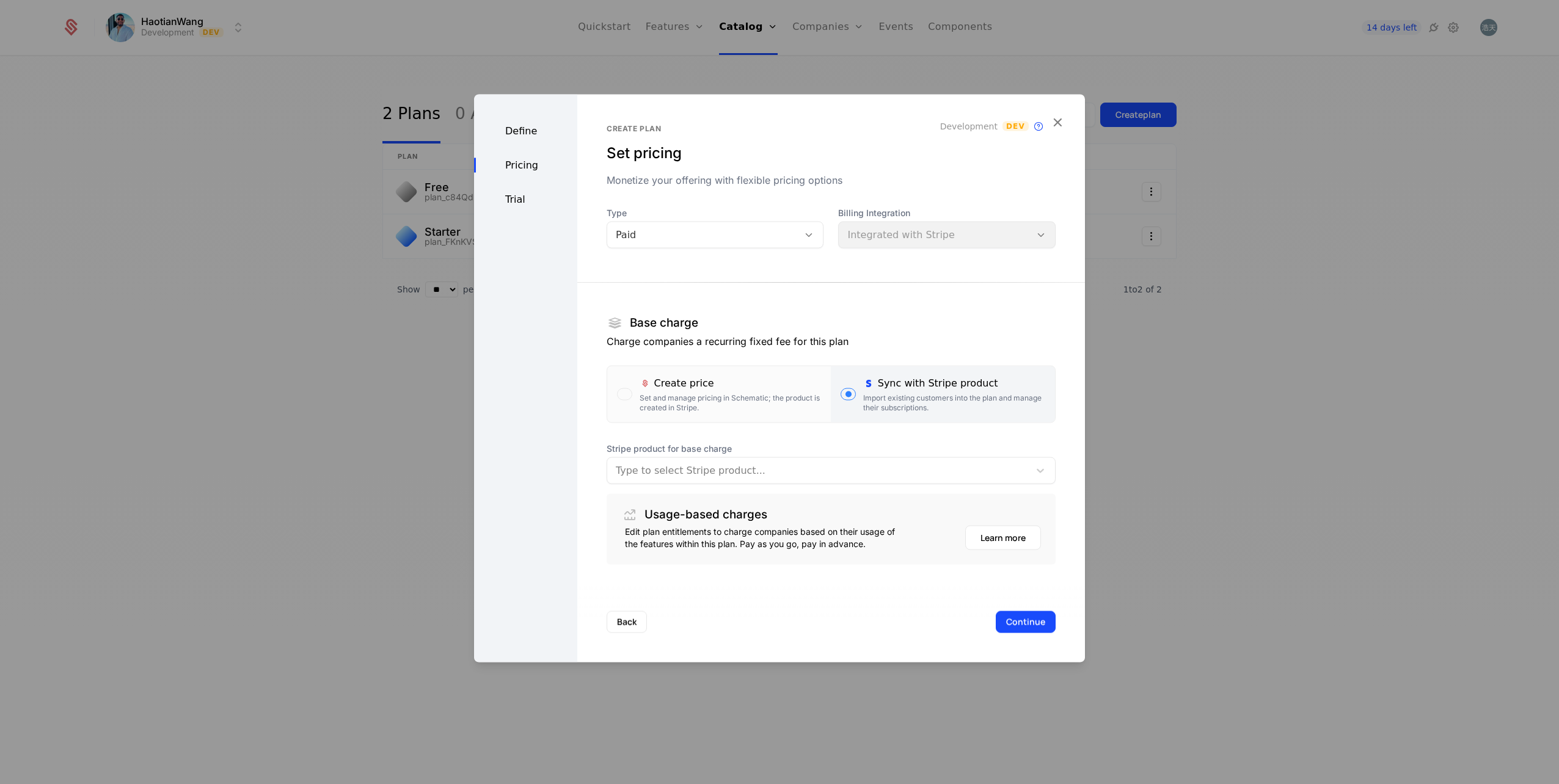
click at [816, 476] on div at bounding box center [818, 470] width 405 height 17
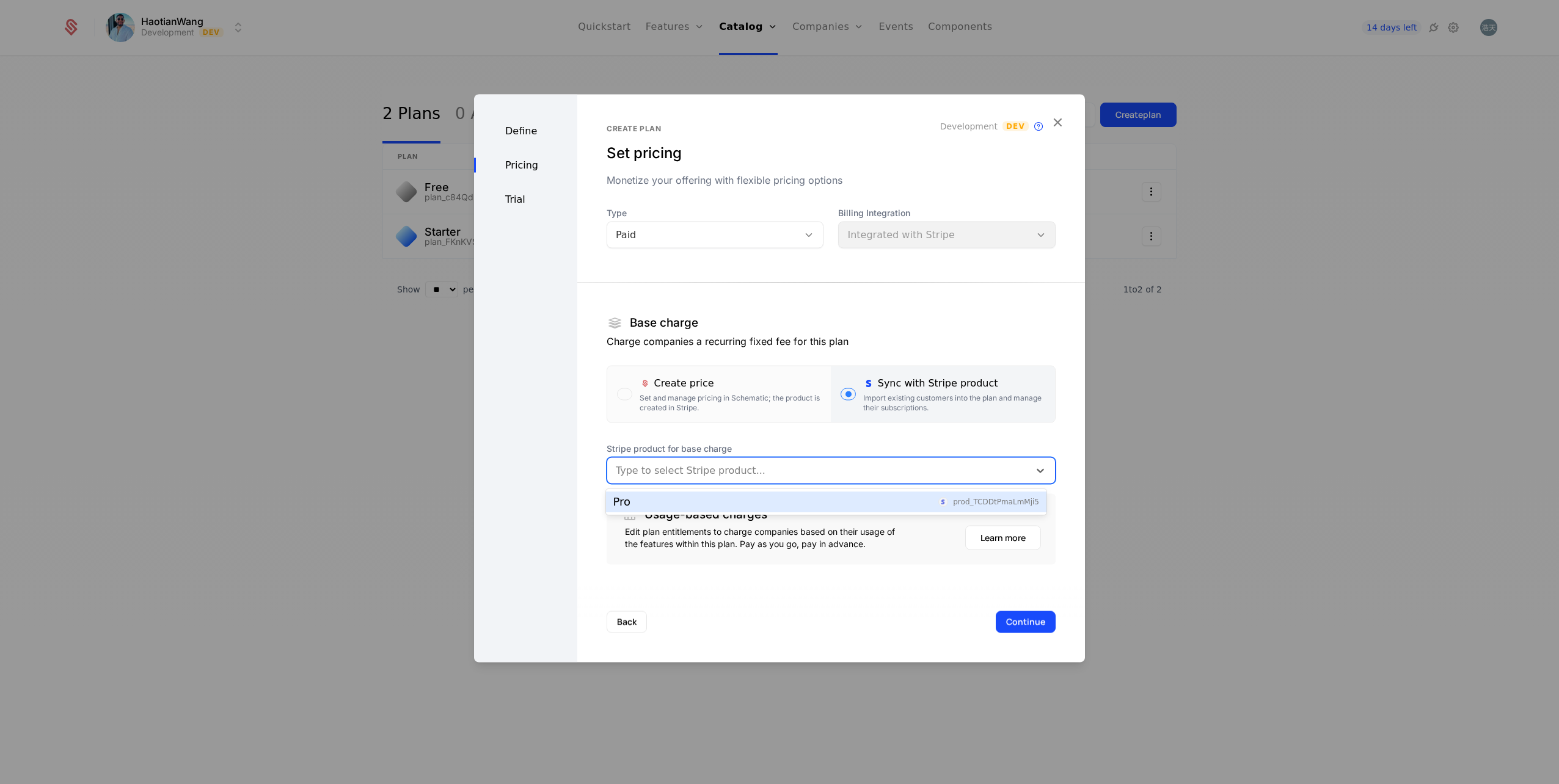
click at [711, 502] on div "Pro prod_TCDDtPmaLmMji5" at bounding box center [826, 502] width 426 height 11
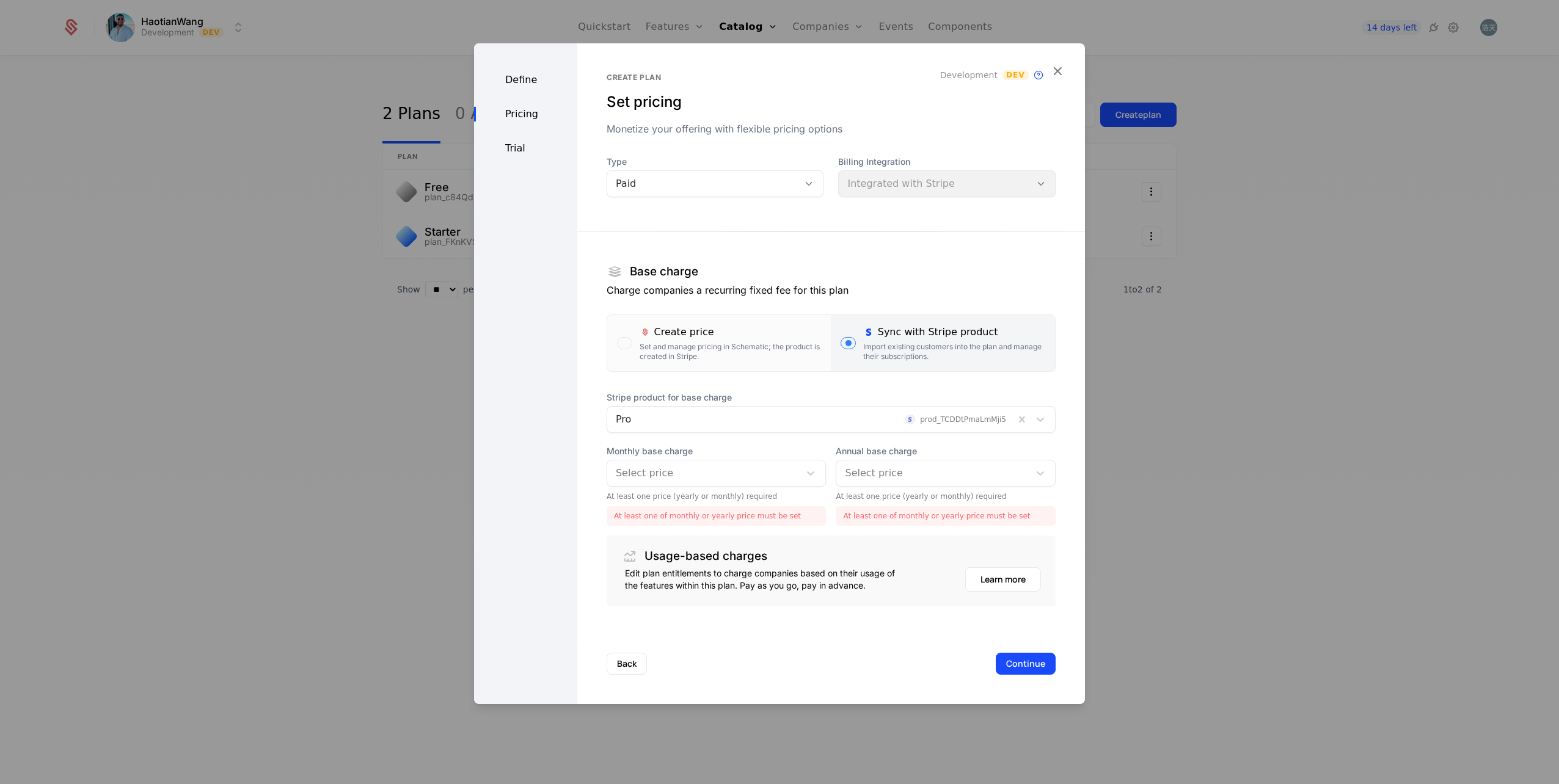
click at [746, 466] on div at bounding box center [703, 473] width 176 height 17
click at [700, 505] on div "$9.99 /mo" at bounding box center [713, 504] width 201 height 11
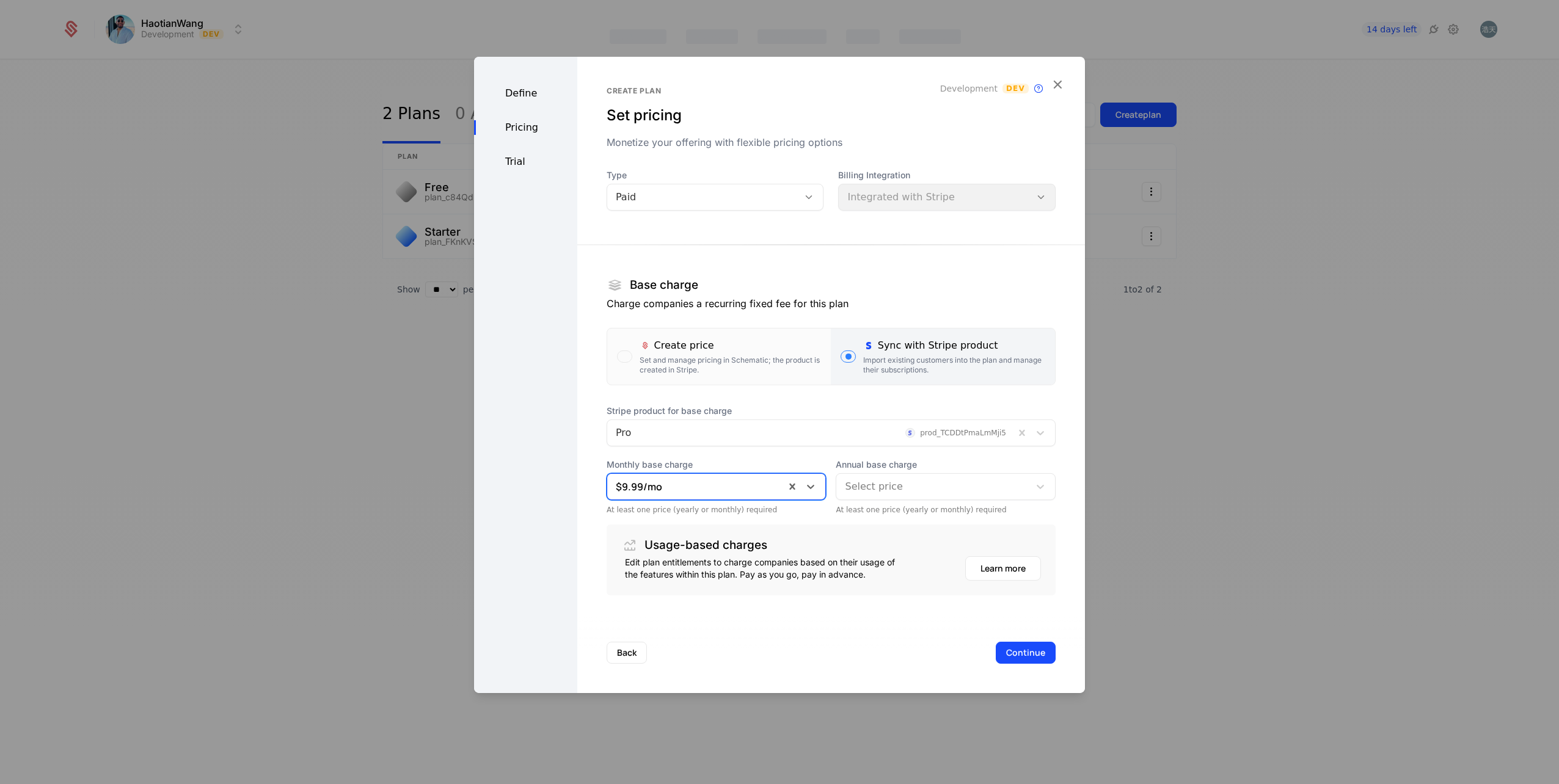
click at [916, 476] on div "Select price" at bounding box center [933, 486] width 193 height 22
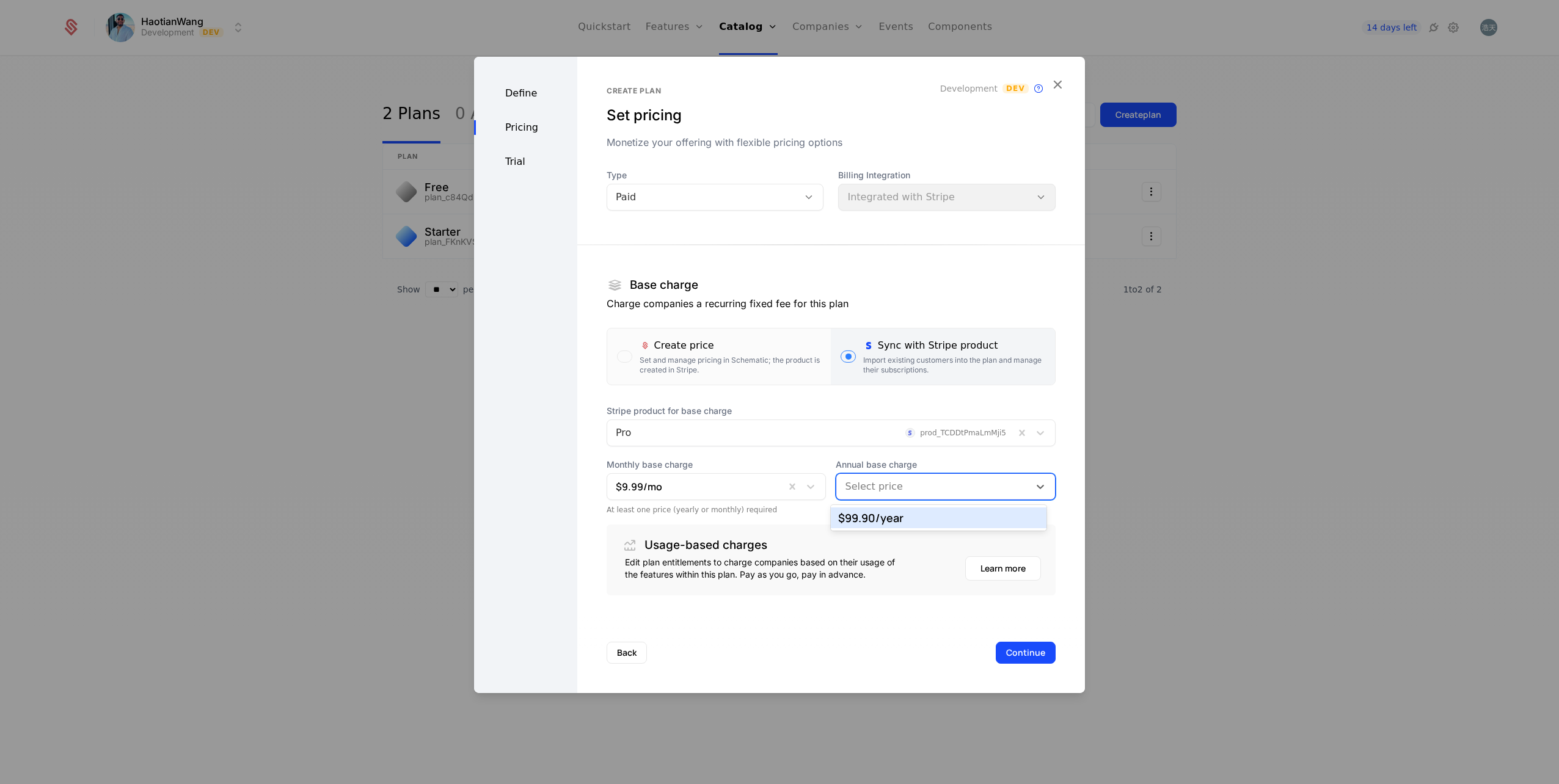
click at [900, 519] on div "$99.90 /year" at bounding box center [938, 518] width 201 height 11
click at [1014, 649] on button "Continue" at bounding box center [1026, 652] width 60 height 22
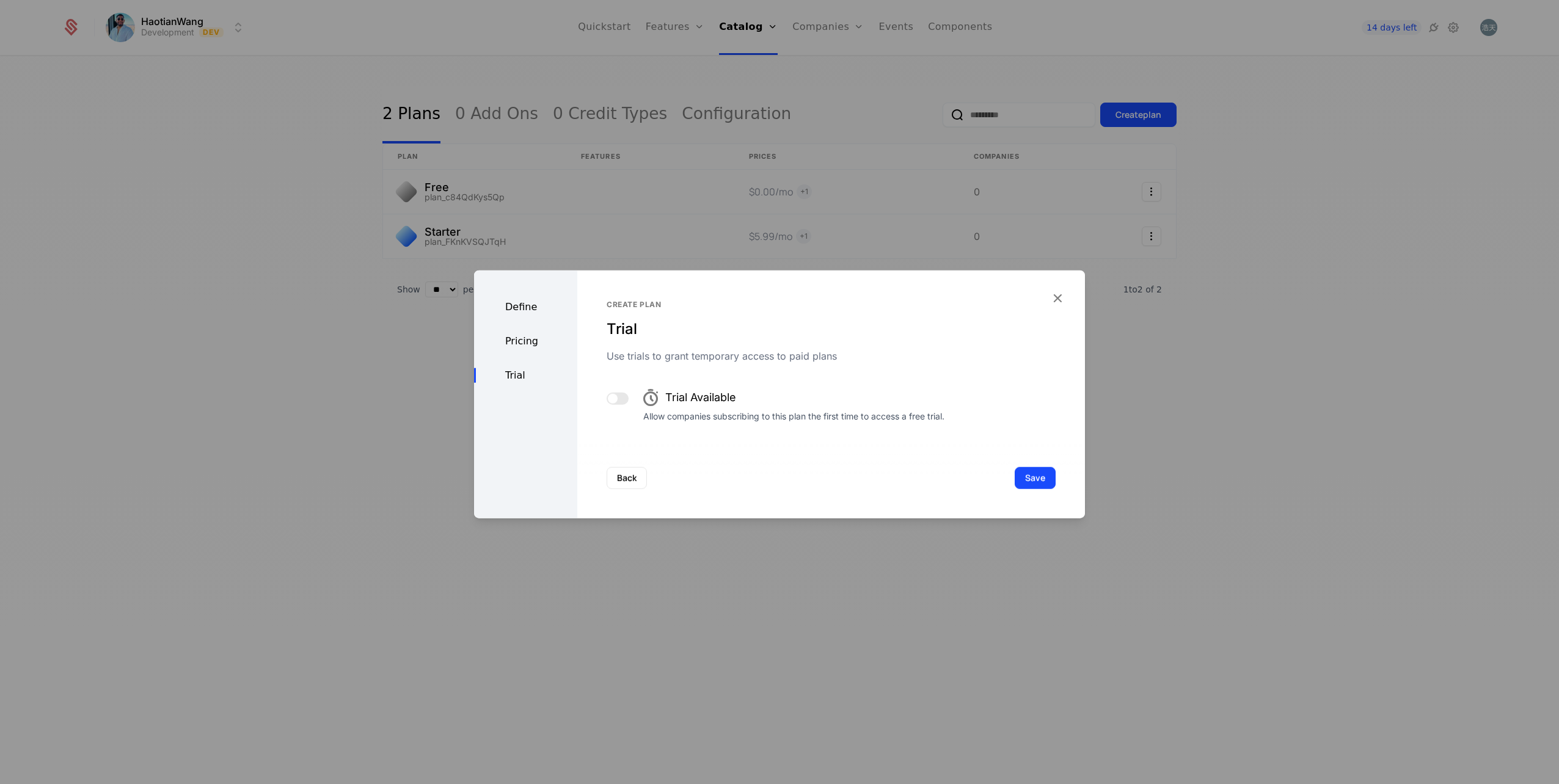
click at [1032, 479] on button "Save" at bounding box center [1036, 478] width 41 height 22
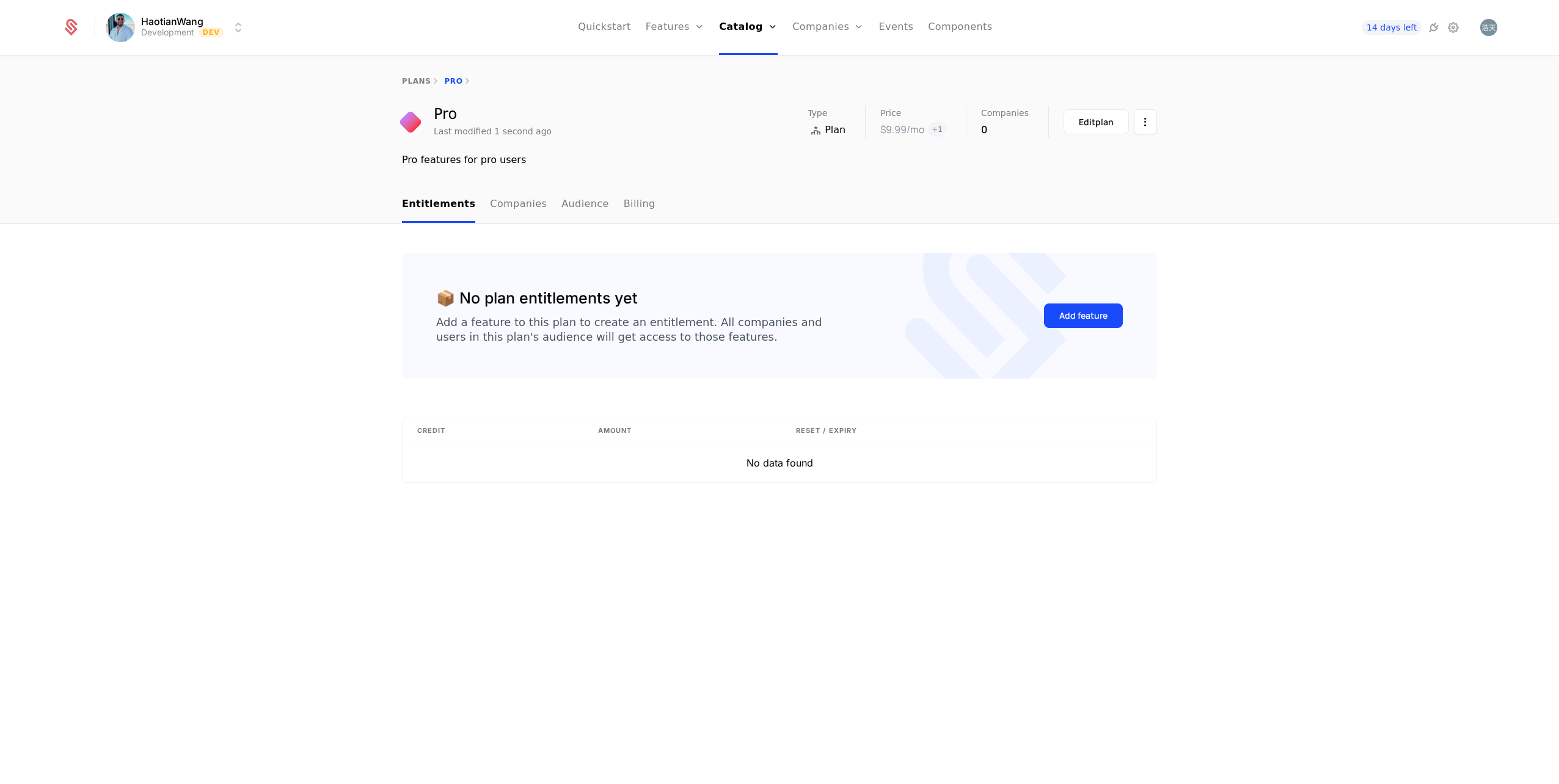
click at [757, 65] on link "Plans" at bounding box center [765, 60] width 63 height 10
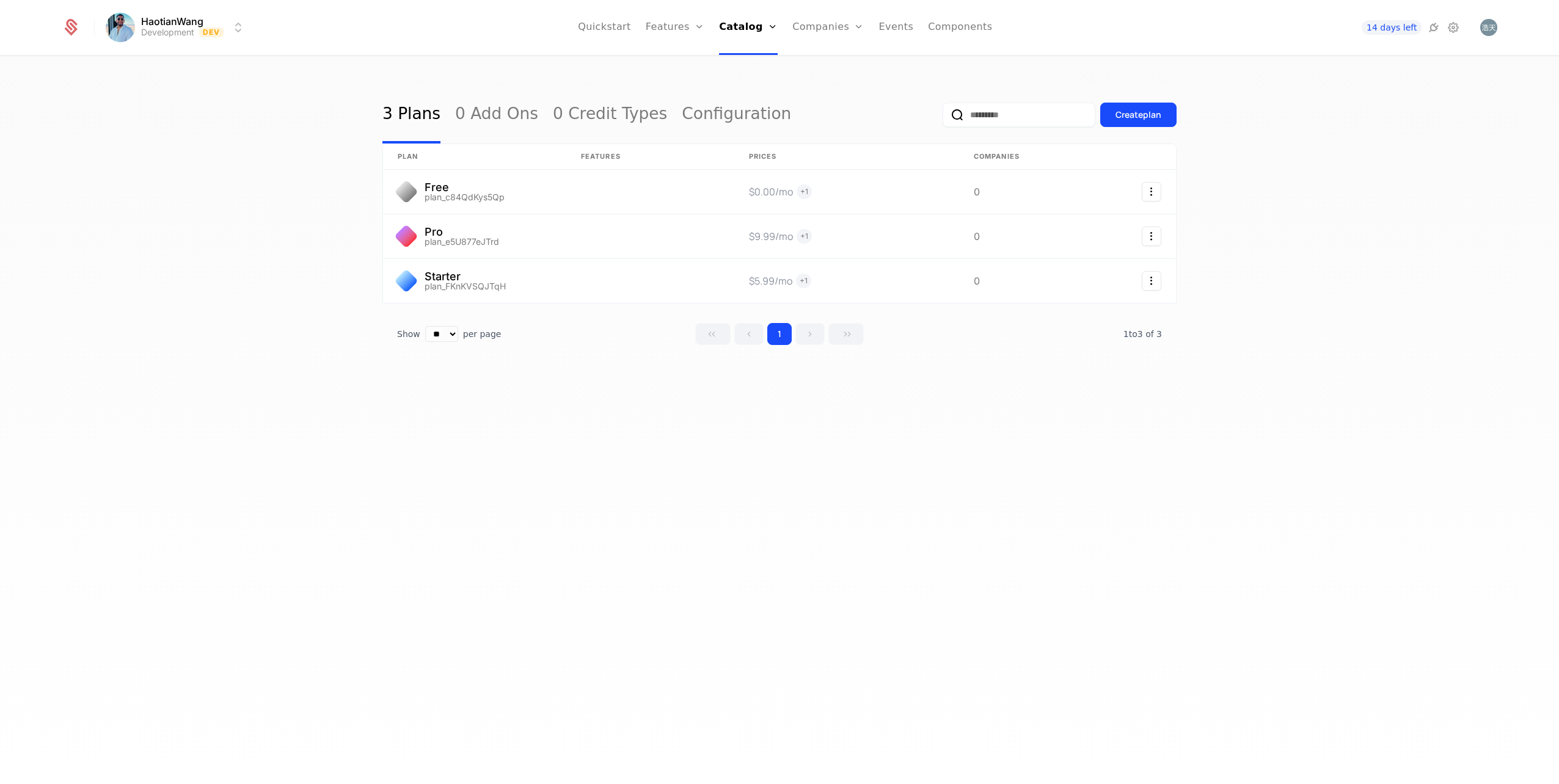
click at [689, 64] on link "Features" at bounding box center [689, 60] width 56 height 10
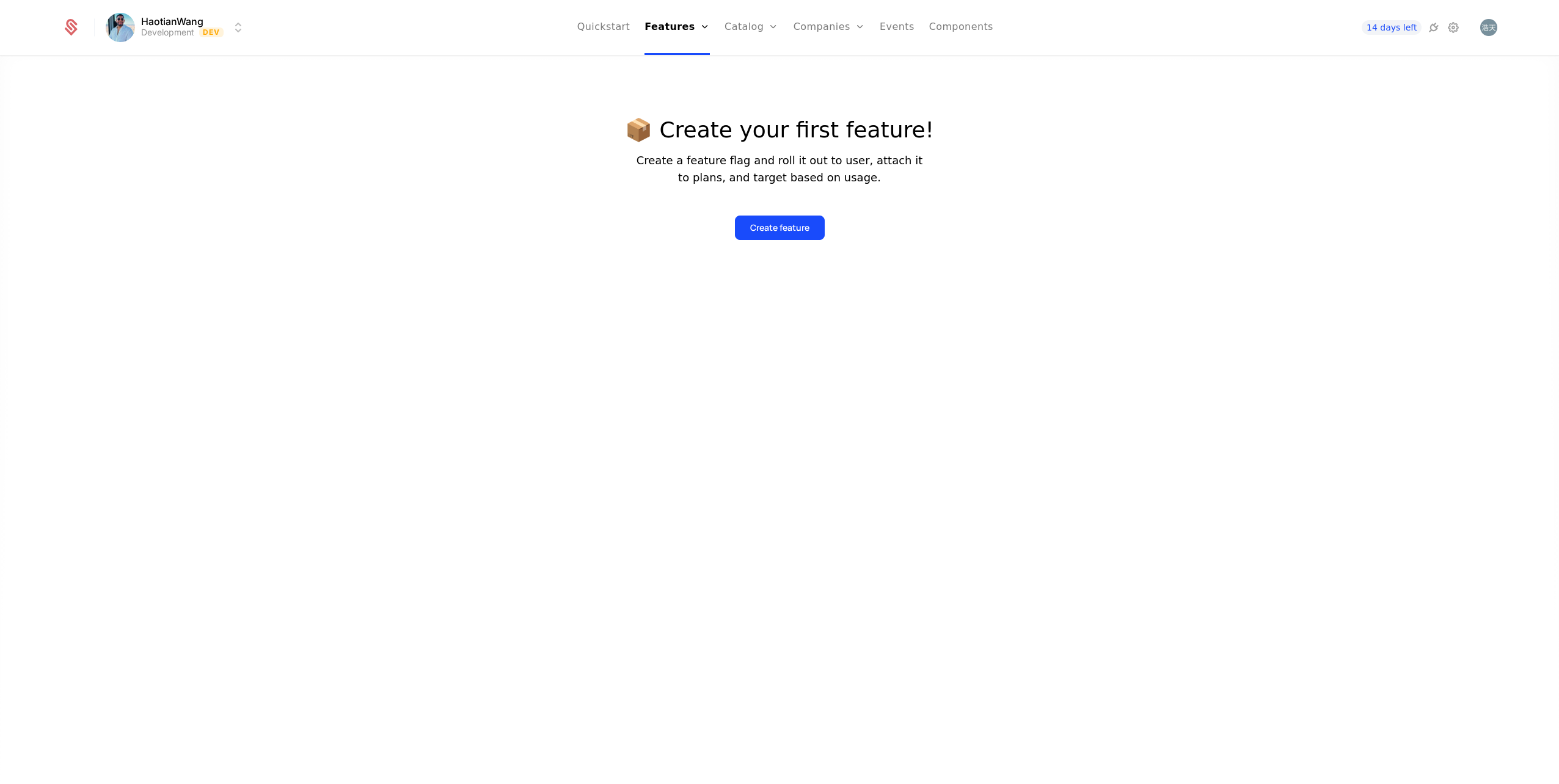
click at [794, 227] on div "Create feature" at bounding box center [780, 228] width 59 height 12
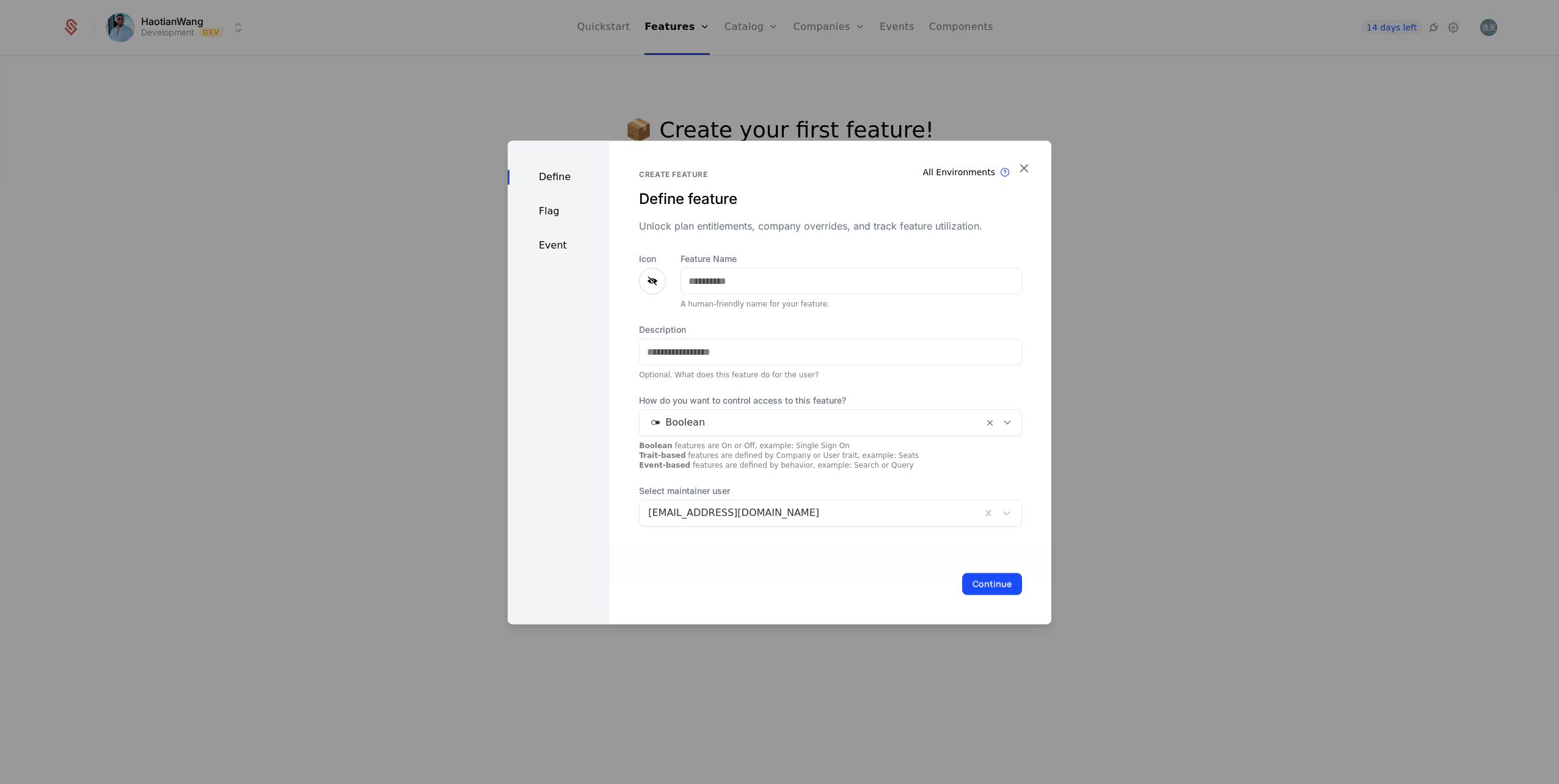
drag, startPoint x: 656, startPoint y: 284, endPoint x: 751, endPoint y: 334, distance: 107.4
click at [656, 284] on icon at bounding box center [652, 281] width 15 height 15
click at [751, 334] on label "Description" at bounding box center [831, 330] width 383 height 12
click at [751, 339] on input "Description" at bounding box center [831, 351] width 382 height 26
click at [640, 278] on div at bounding box center [652, 280] width 27 height 27
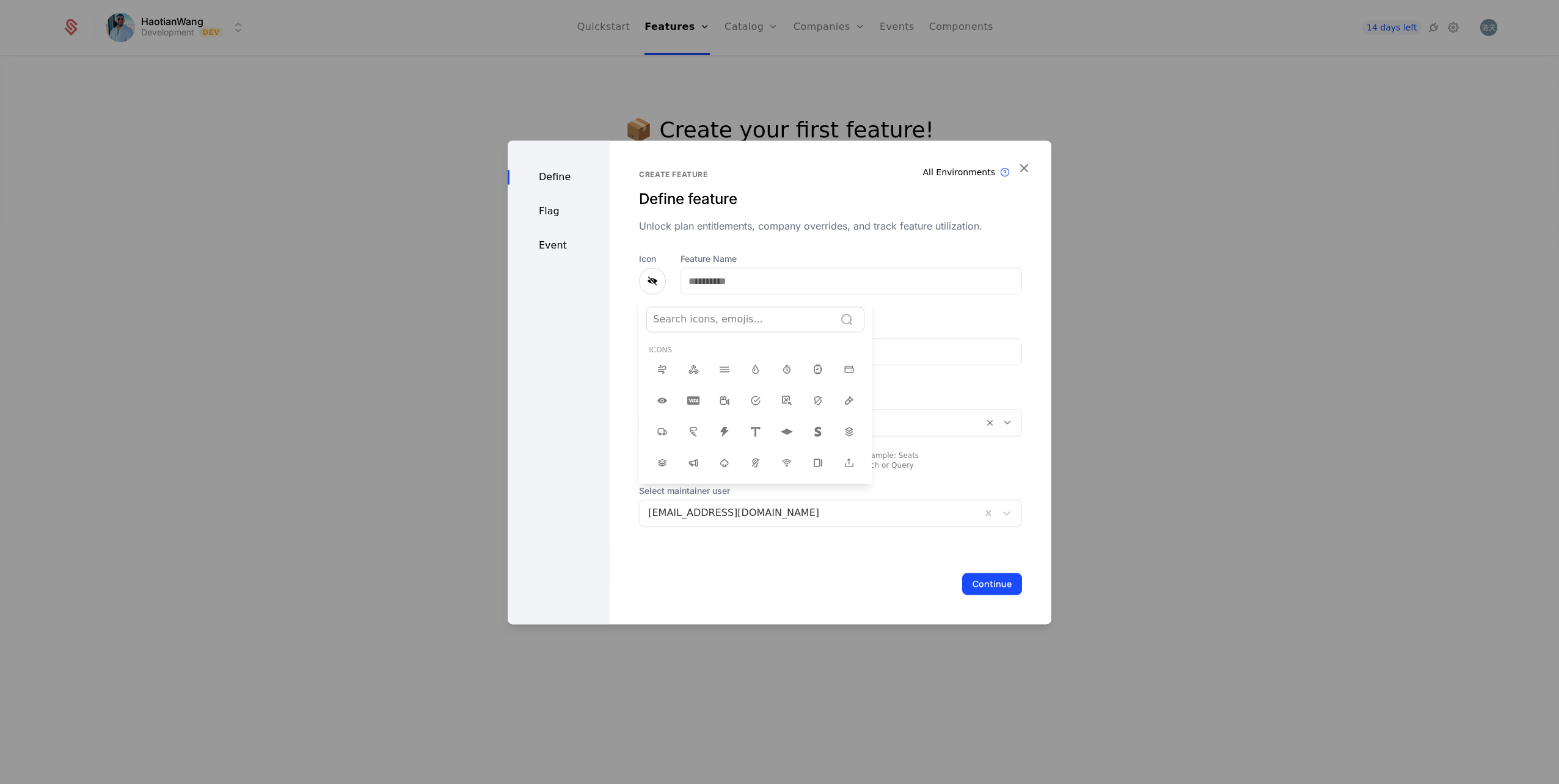
click at [649, 275] on div at bounding box center [780, 382] width 544 height 484
click at [652, 275] on icon at bounding box center [652, 281] width 15 height 15
click at [722, 429] on icon at bounding box center [725, 437] width 15 height 15
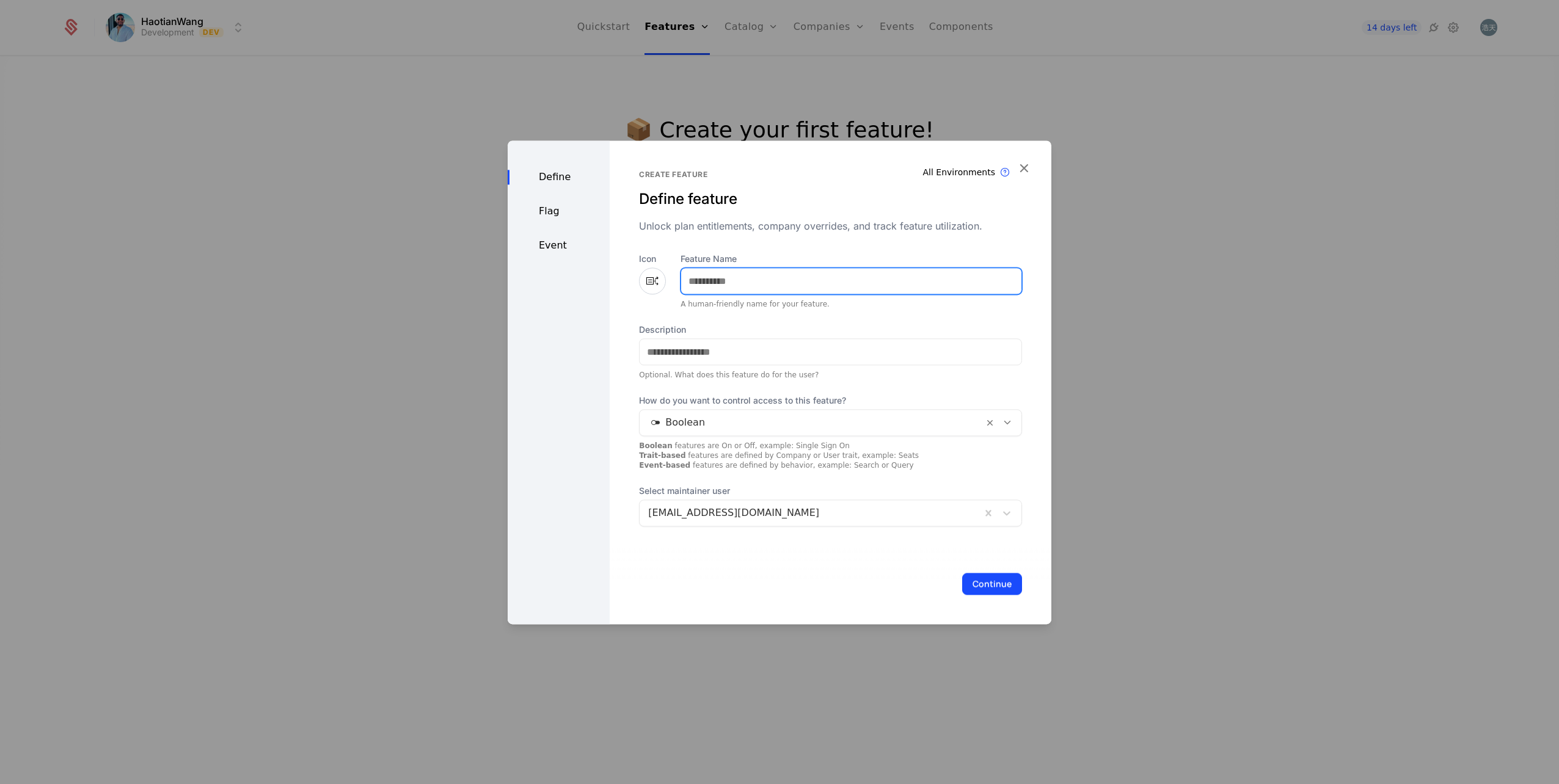
click at [762, 281] on input "Feature Name" at bounding box center [851, 280] width 340 height 26
type input "*****"
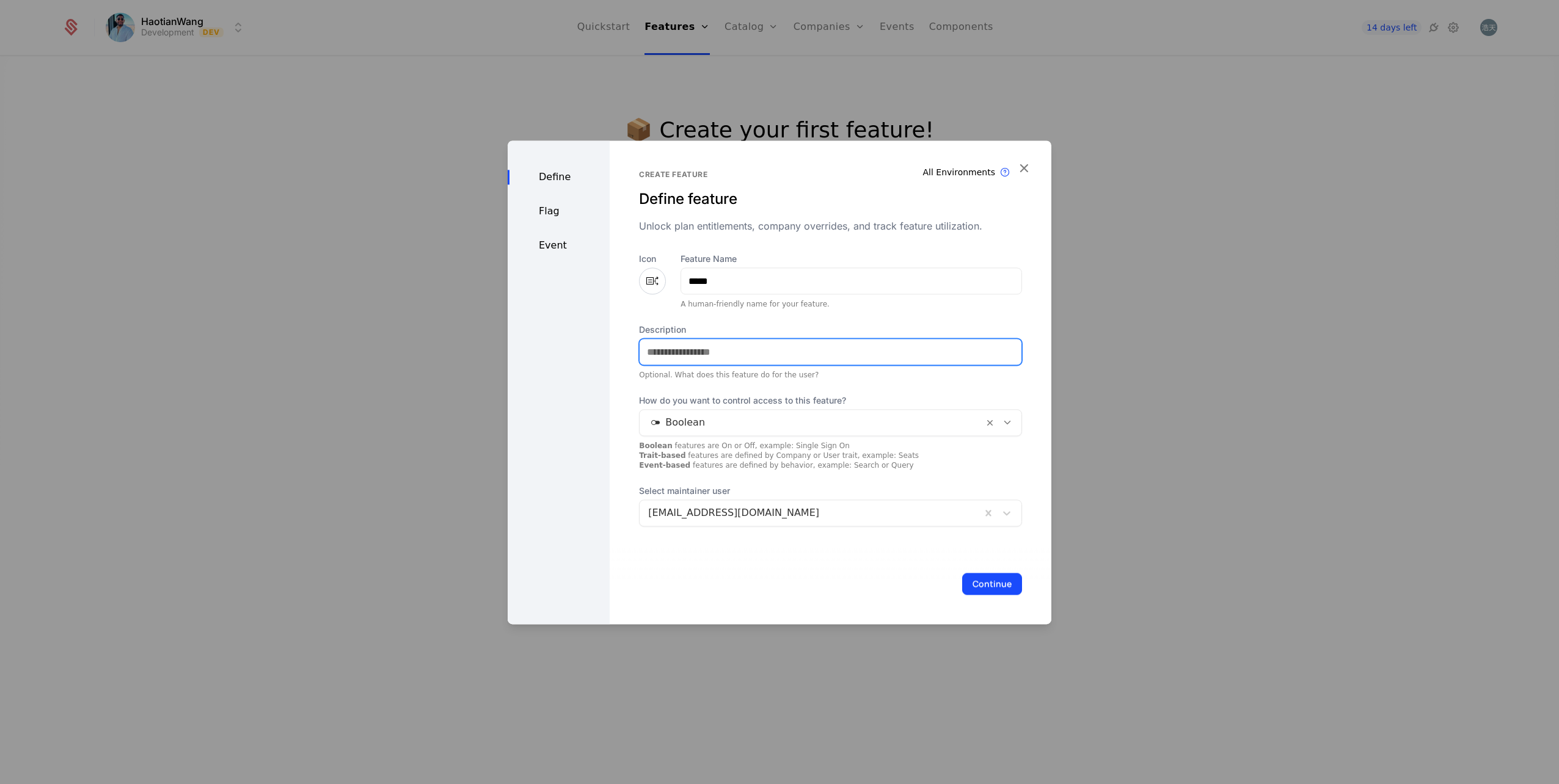
click at [677, 360] on input "Description" at bounding box center [831, 351] width 382 height 26
type input "**********"
click at [715, 425] on div at bounding box center [811, 422] width 327 height 17
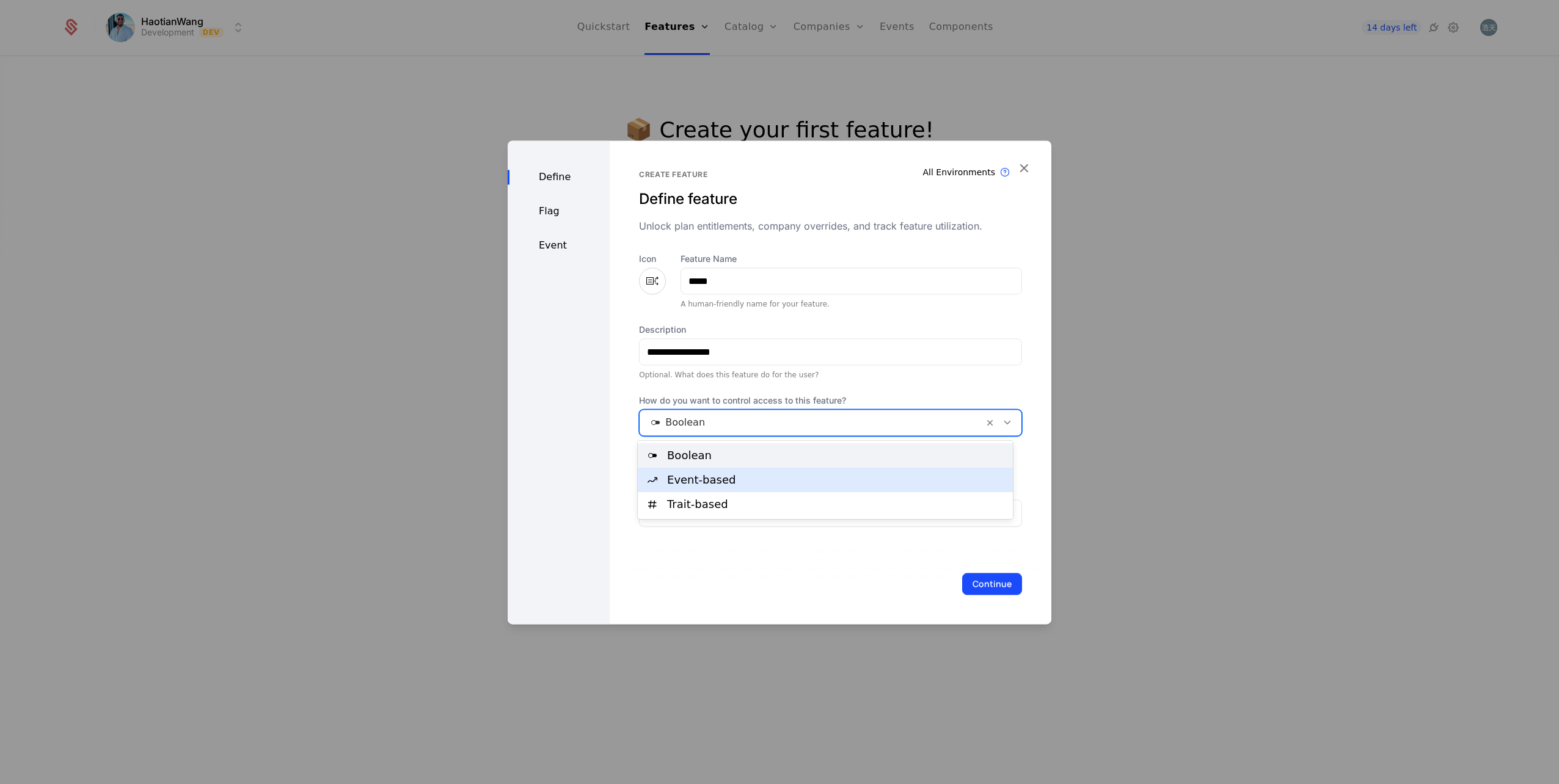
click at [731, 475] on div "Event-based" at bounding box center [836, 480] width 338 height 11
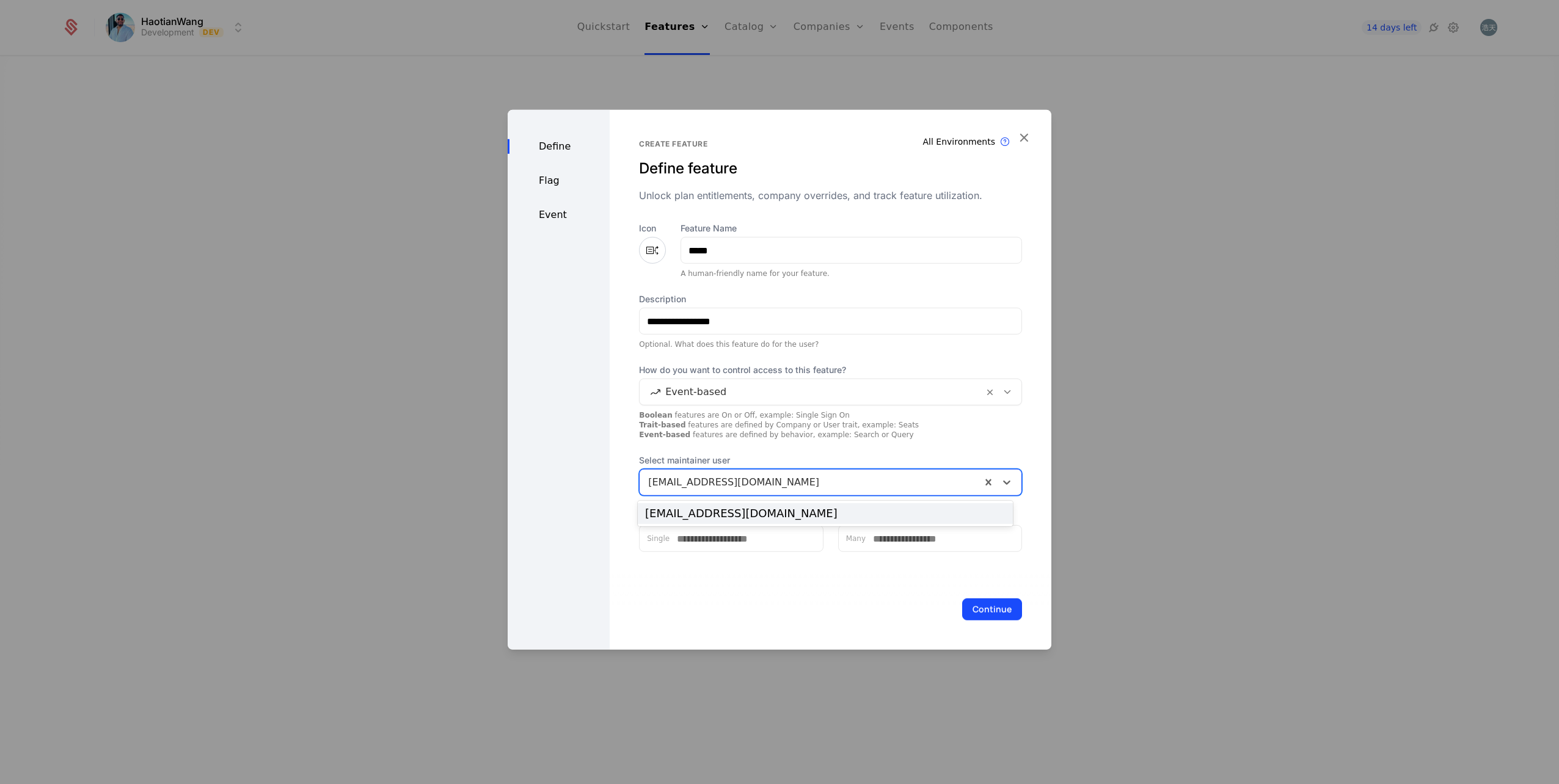
click at [760, 491] on div "haotianwang2001@gmail.com" at bounding box center [811, 482] width 341 height 22
click at [793, 484] on div at bounding box center [810, 482] width 325 height 17
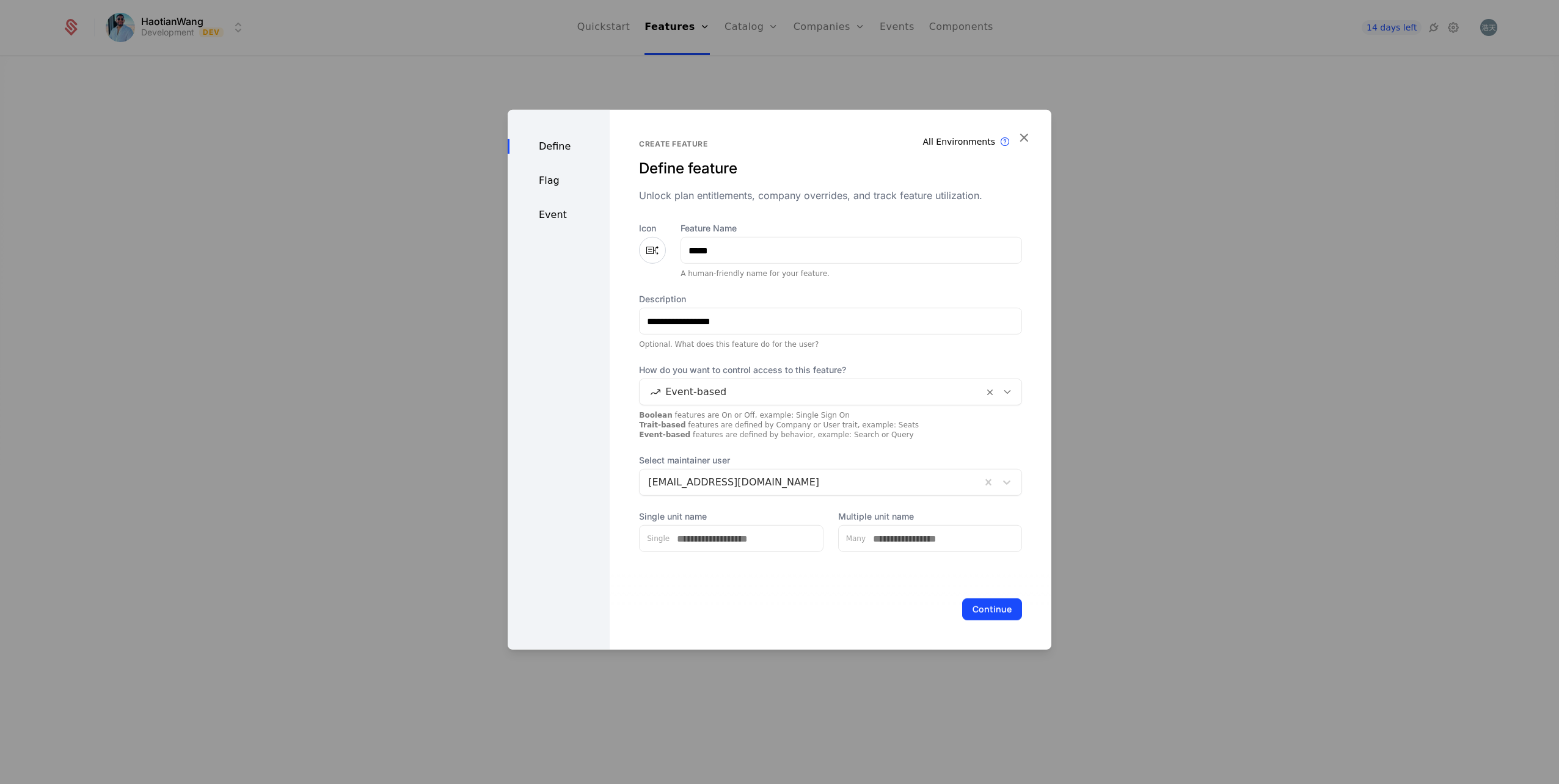
click at [980, 606] on button "Continue" at bounding box center [992, 609] width 60 height 22
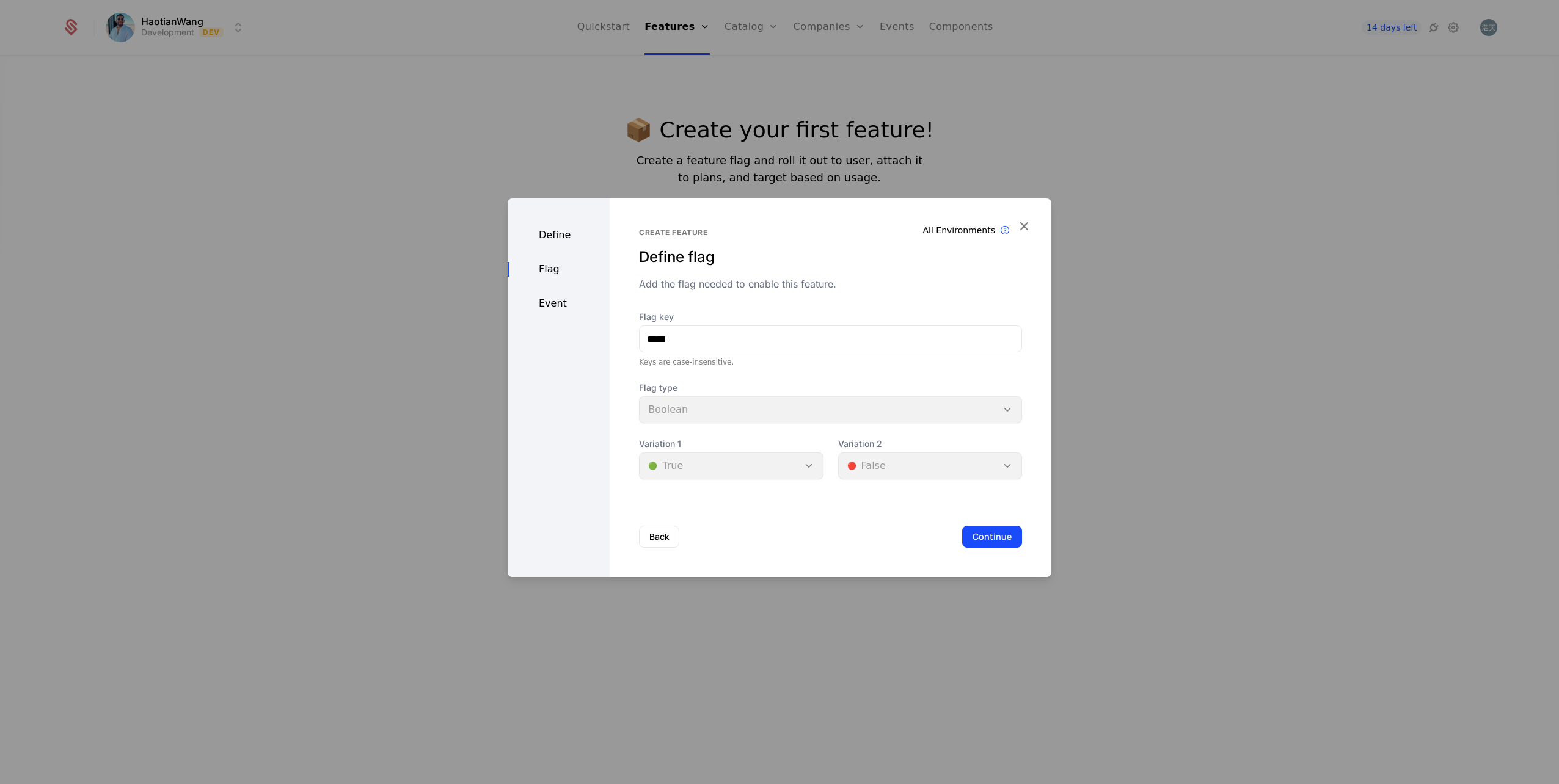
click at [983, 541] on button "Continue" at bounding box center [992, 536] width 60 height 22
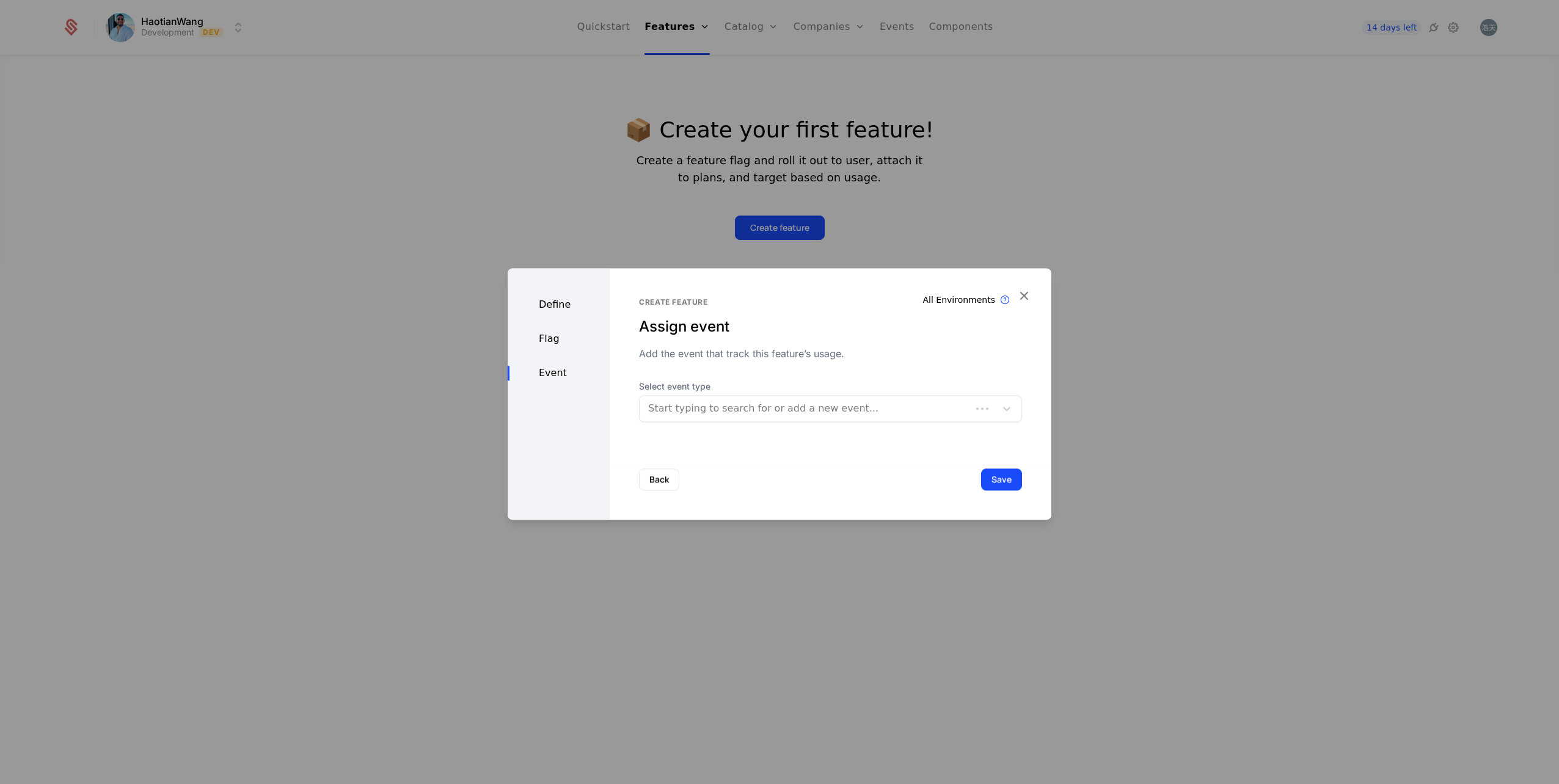
click at [714, 405] on div at bounding box center [805, 408] width 315 height 17
click at [714, 405] on div at bounding box center [818, 408] width 339 height 17
click at [752, 443] on div "No options" at bounding box center [826, 441] width 375 height 24
click at [865, 363] on div "Create feature Assign event Add the event that track this feature’s usage. Sele…" at bounding box center [831, 359] width 383 height 125
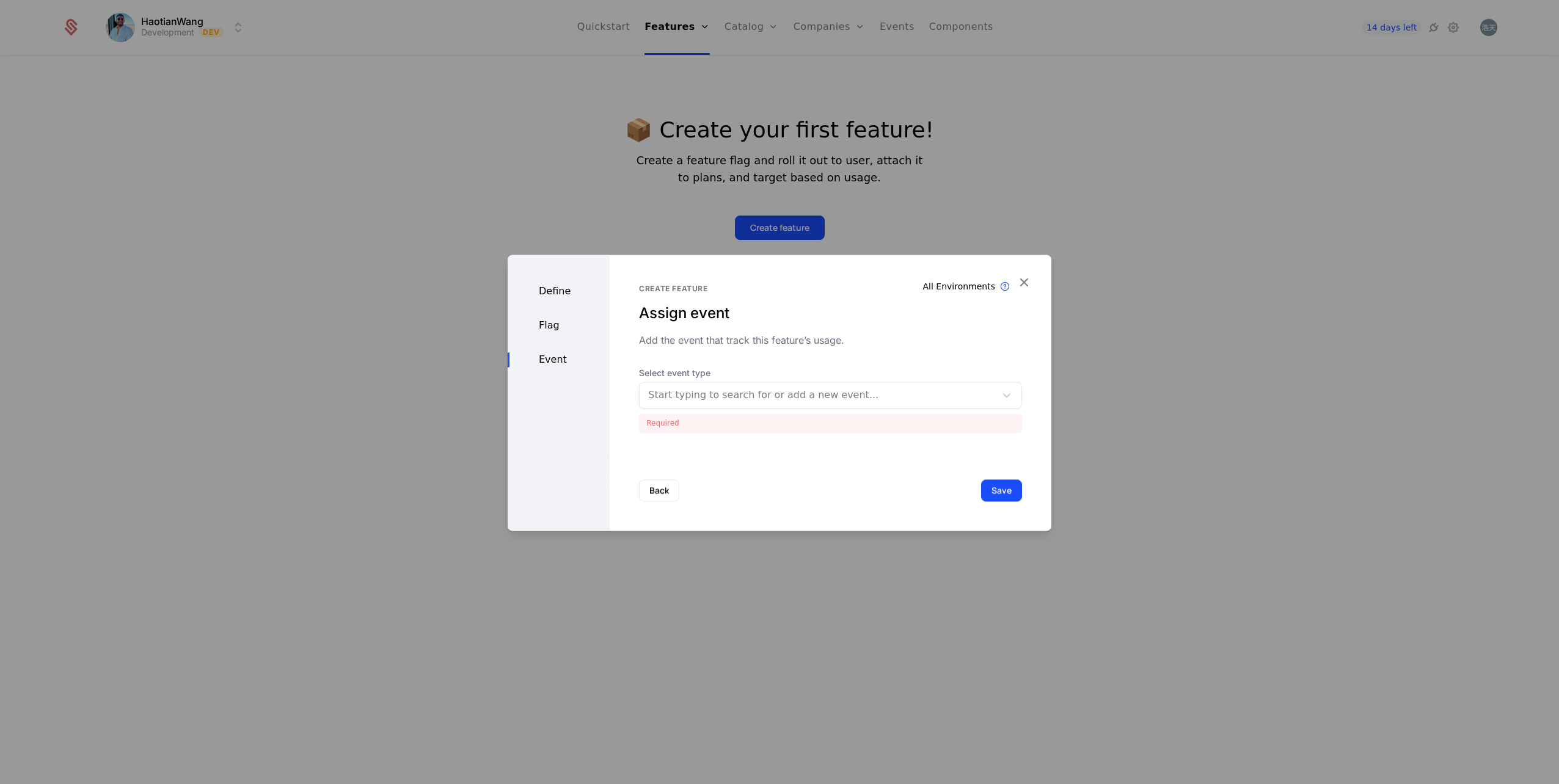
click at [981, 487] on button "Save" at bounding box center [1002, 490] width 41 height 22
click at [788, 394] on div at bounding box center [818, 395] width 339 height 17
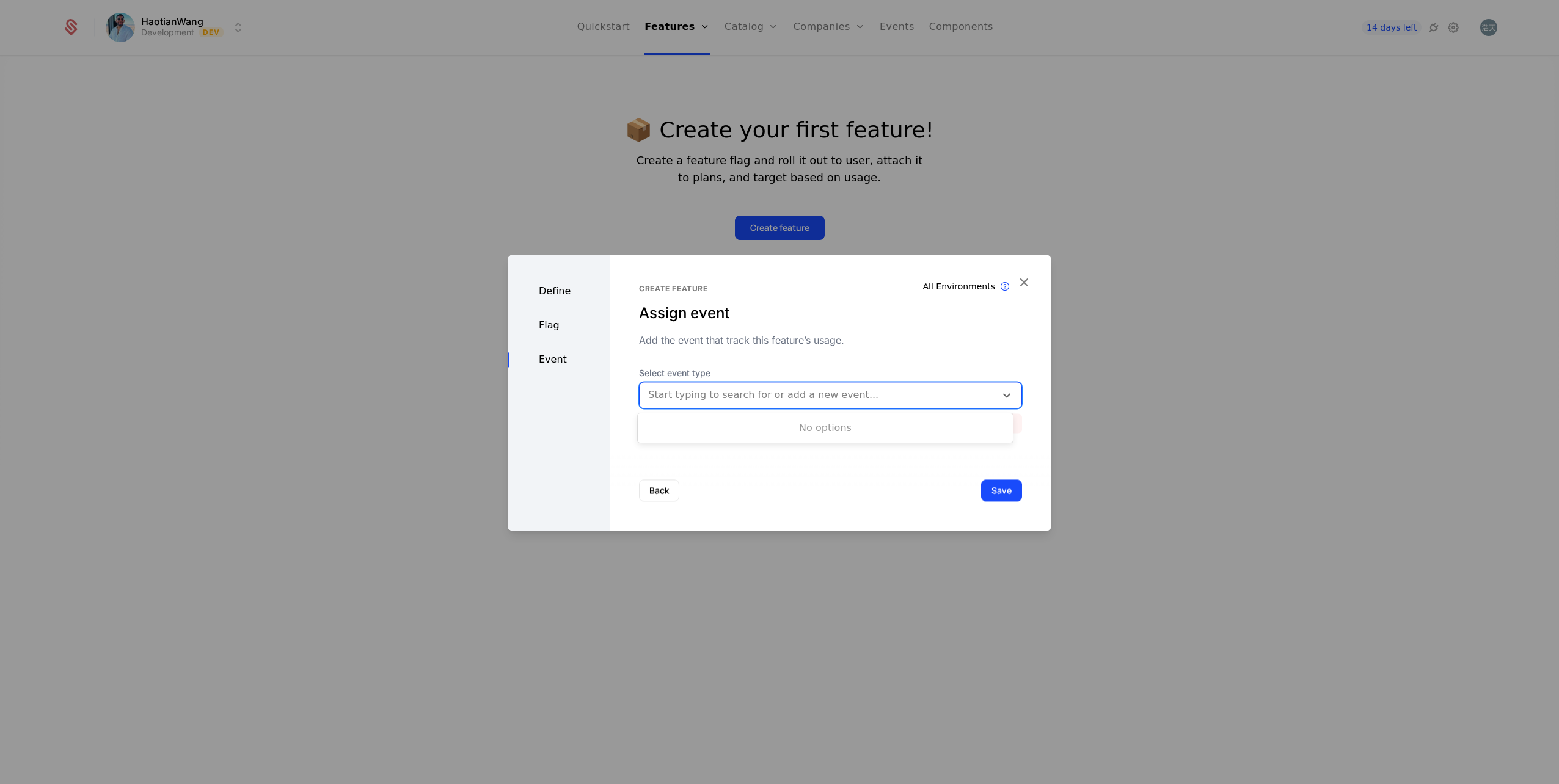
click at [799, 391] on div at bounding box center [818, 395] width 339 height 17
click at [557, 359] on div "Event" at bounding box center [559, 360] width 102 height 15
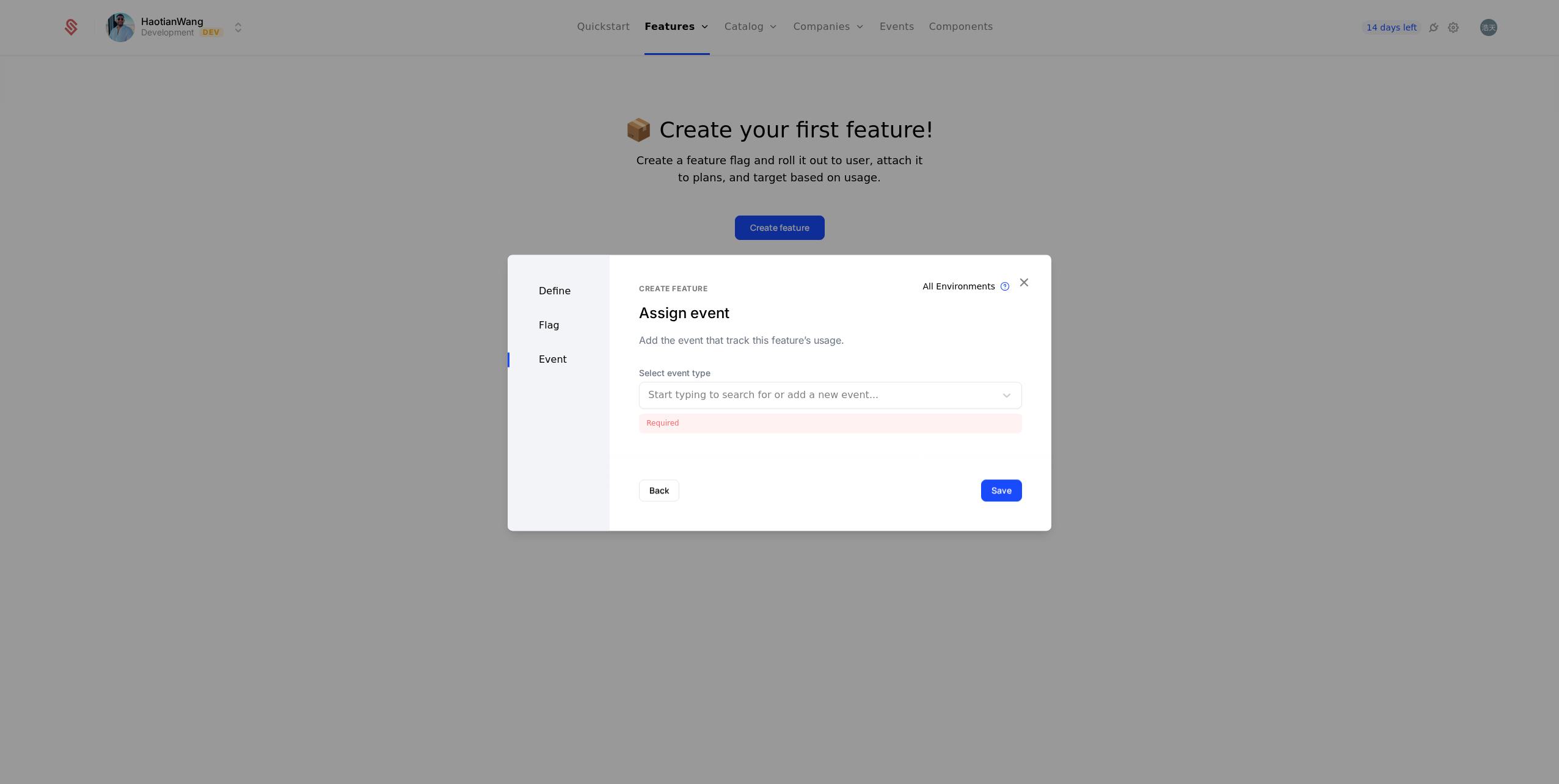
click at [561, 329] on div "Flag" at bounding box center [559, 326] width 102 height 15
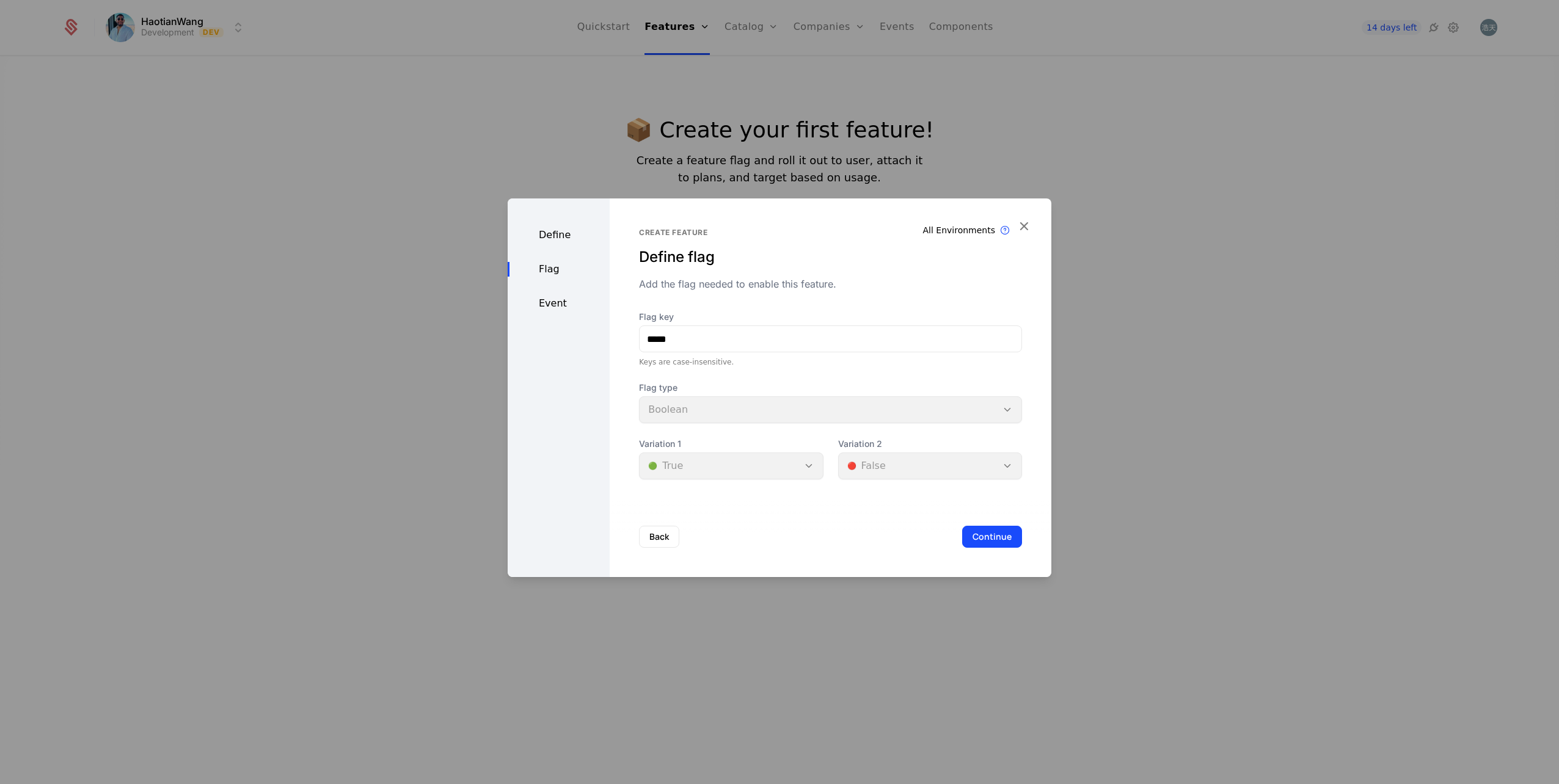
click at [987, 536] on button "Continue" at bounding box center [992, 536] width 60 height 22
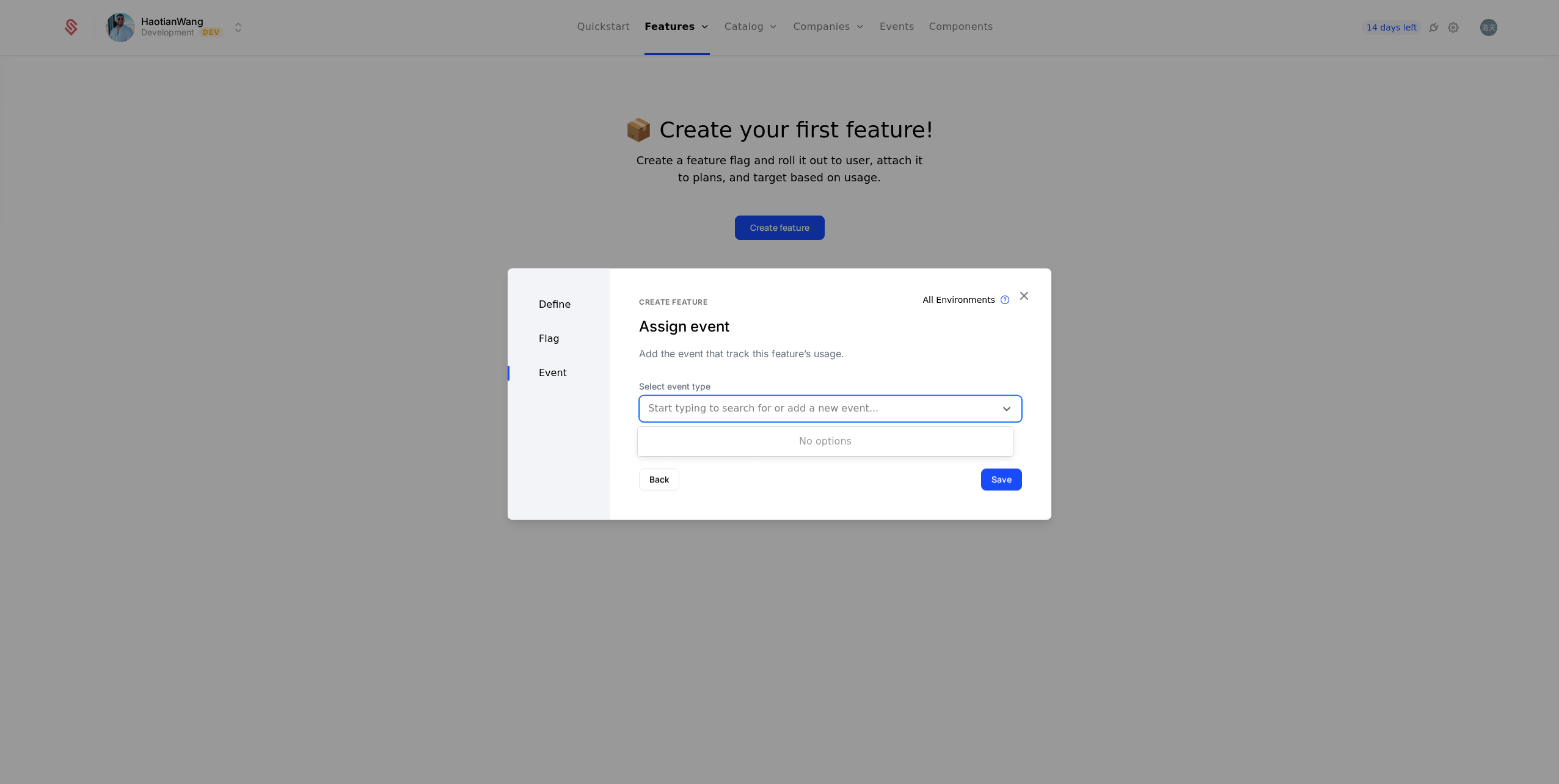
click at [969, 409] on div at bounding box center [818, 408] width 339 height 17
click at [979, 409] on div "Start typing to search for or add a new event..." at bounding box center [819, 409] width 341 height 15
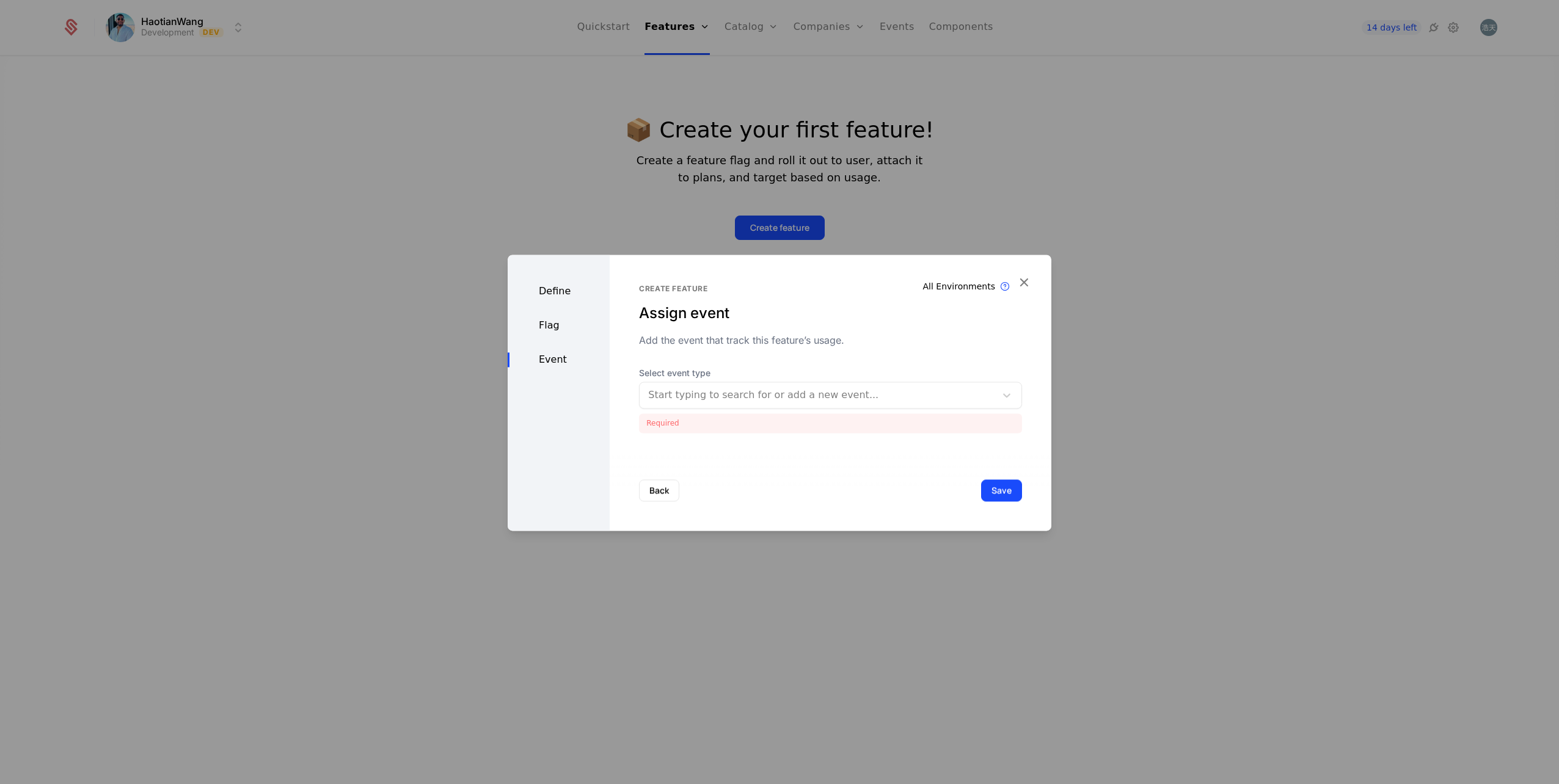
drag, startPoint x: 971, startPoint y: 408, endPoint x: 909, endPoint y: 380, distance: 68.0
click at [909, 380] on div "Create feature Assign event Add the event that track this feature’s usage. Sele…" at bounding box center [831, 358] width 383 height 149
click at [763, 391] on div at bounding box center [818, 395] width 339 height 17
click at [734, 394] on div at bounding box center [818, 395] width 339 height 17
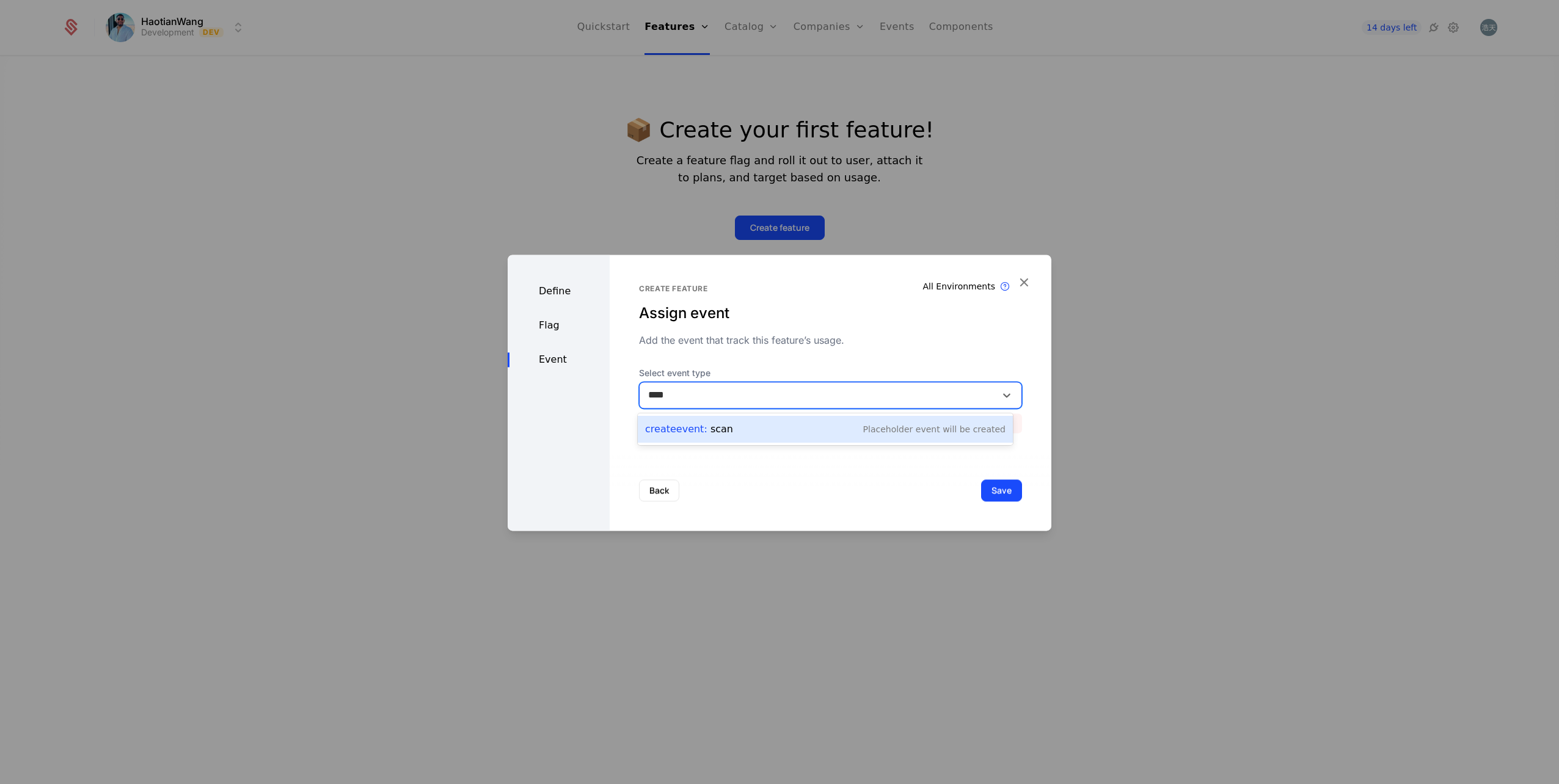
type input "****"
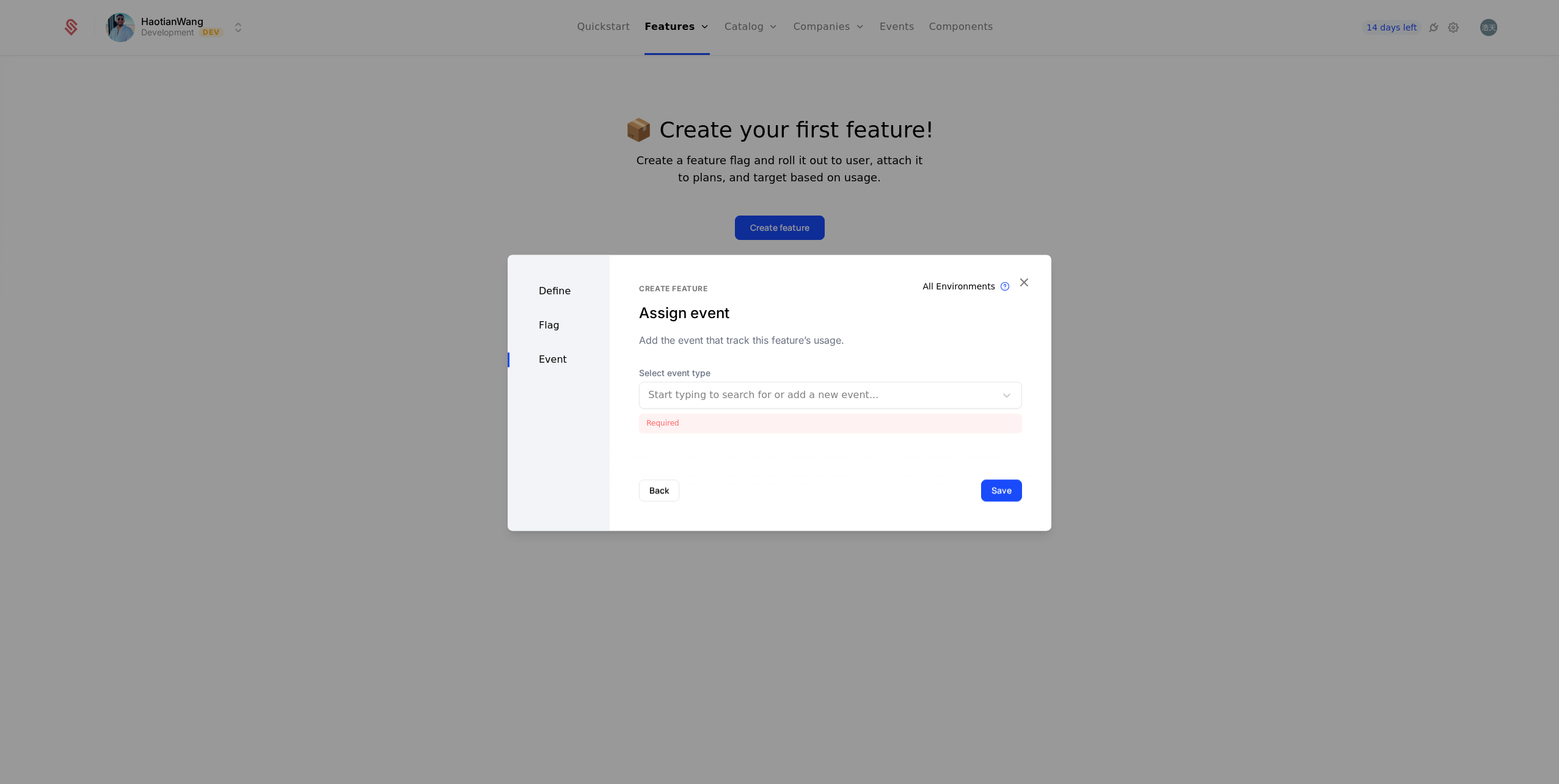
drag, startPoint x: 748, startPoint y: 380, endPoint x: 750, endPoint y: 390, distance: 10.2
click at [748, 383] on div "Select event type Start typing to search for or add a new event..." at bounding box center [831, 387] width 383 height 42
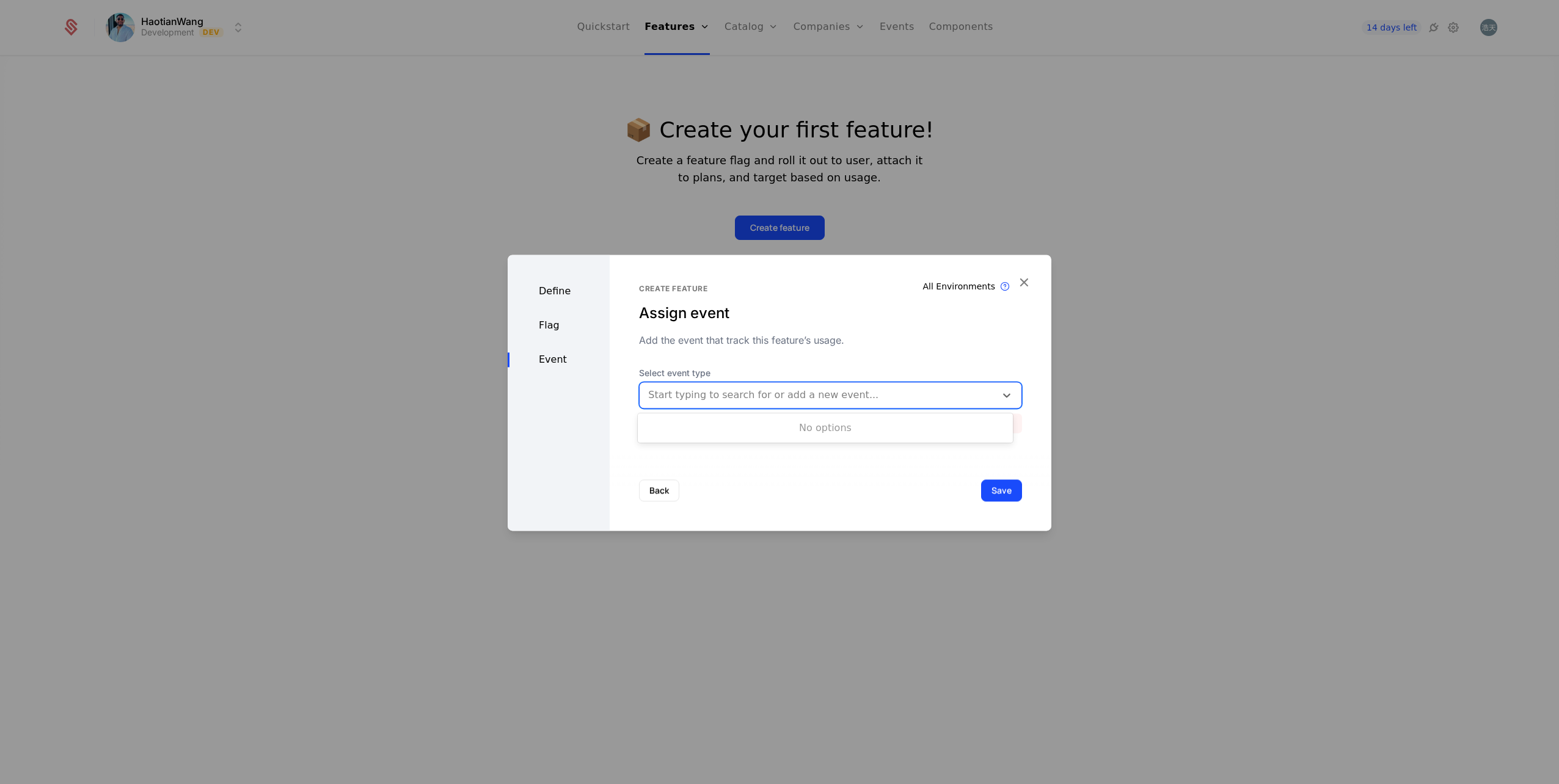
click at [750, 392] on div at bounding box center [818, 395] width 339 height 17
type input "****"
click at [730, 427] on div "Create Event : scan Placeholder Event will be created" at bounding box center [825, 429] width 360 height 17
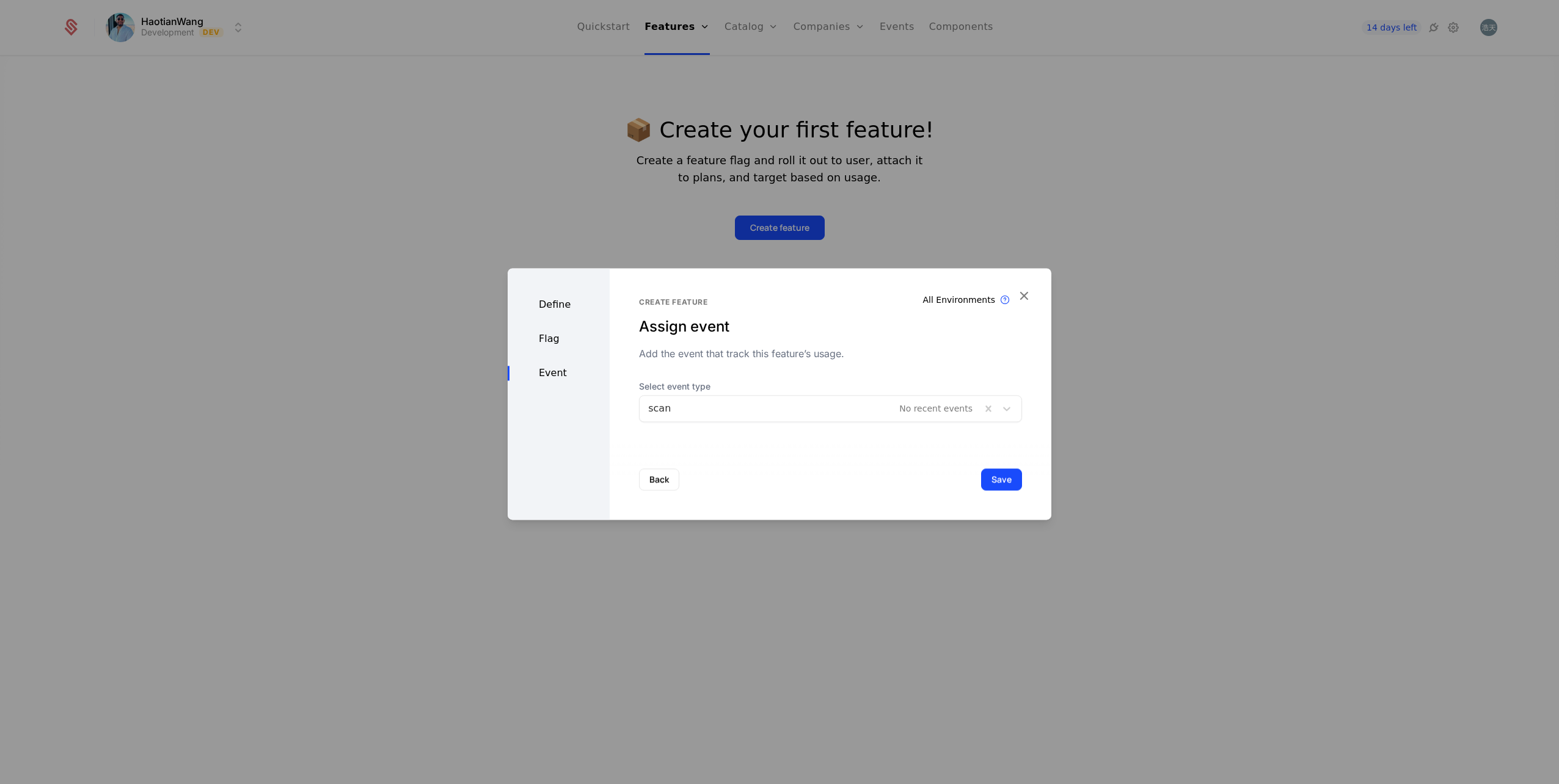
click at [1002, 483] on button "Save" at bounding box center [1002, 479] width 41 height 22
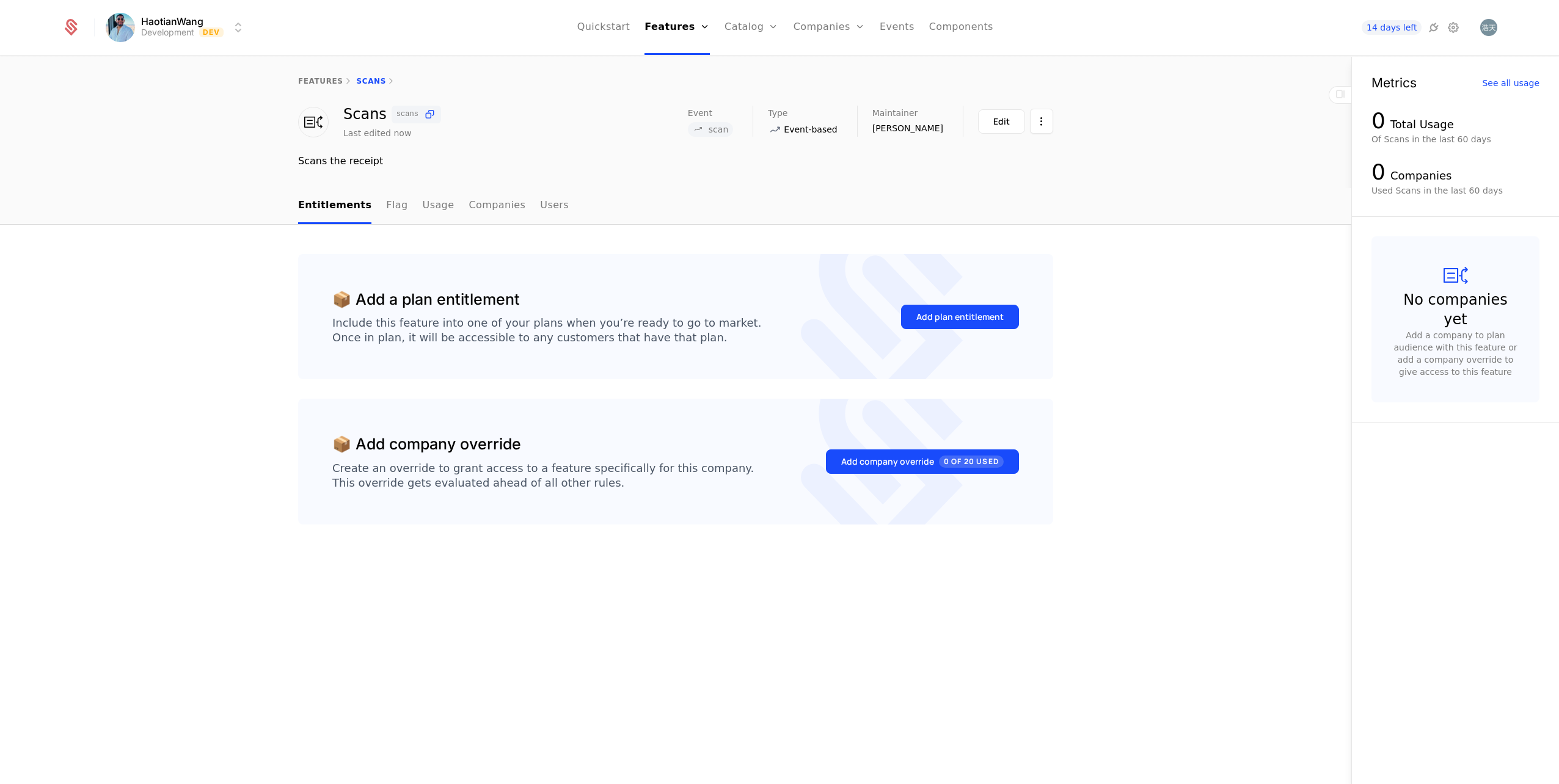
click at [946, 314] on div "Add plan entitlement" at bounding box center [960, 317] width 87 height 12
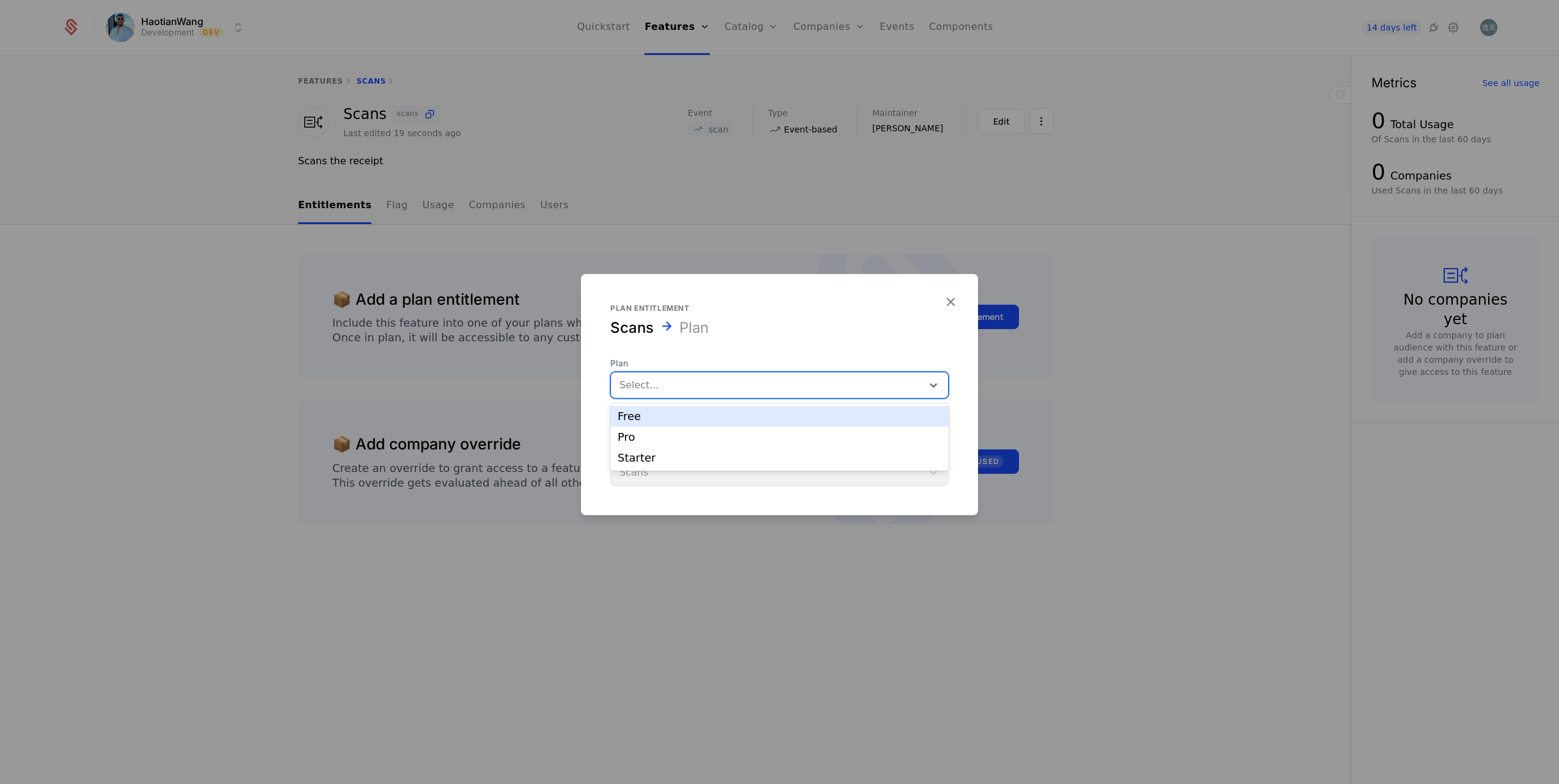
click at [673, 390] on div at bounding box center [766, 385] width 295 height 17
click at [664, 419] on div "Free" at bounding box center [780, 417] width 324 height 11
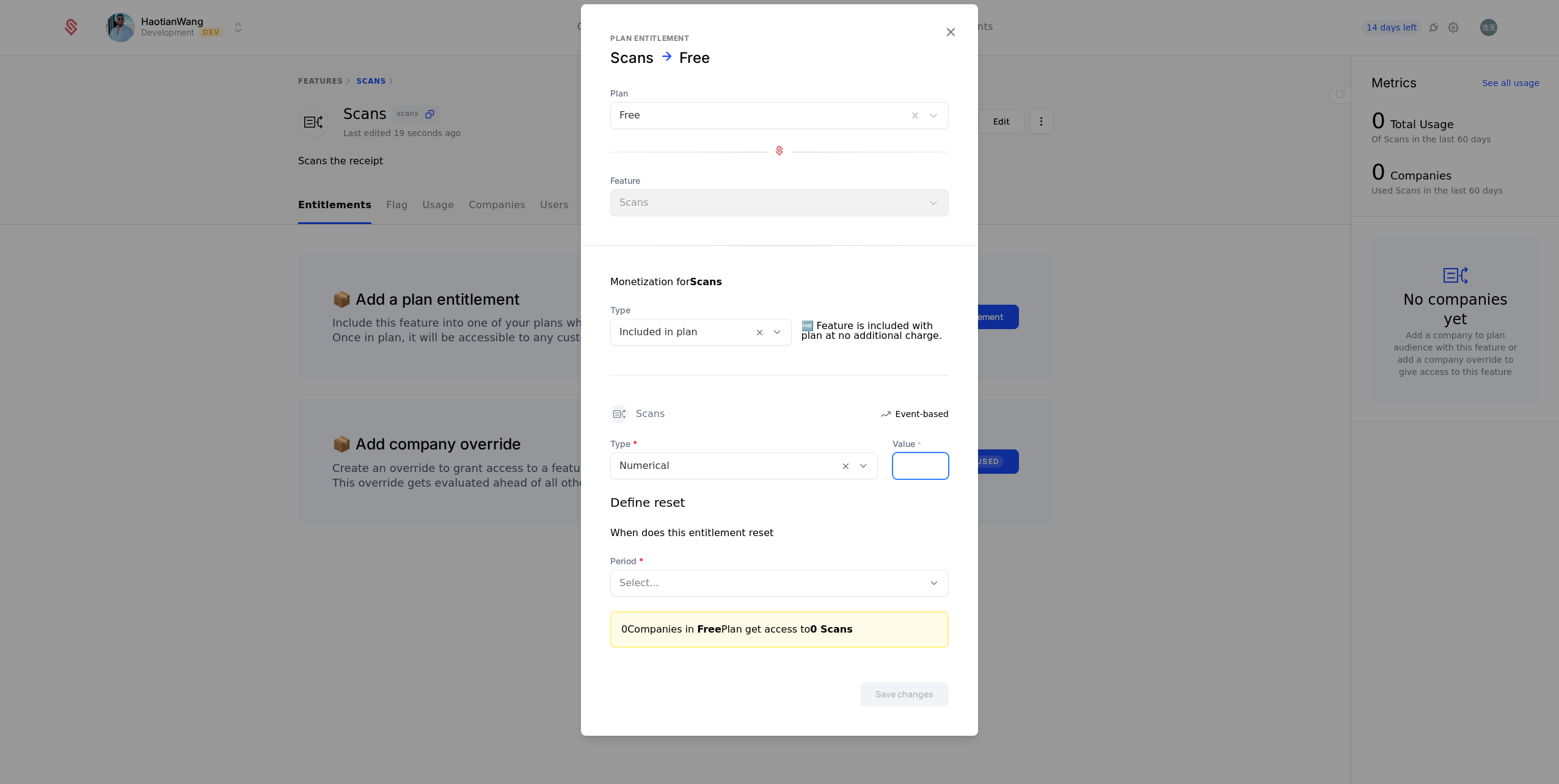
click at [904, 465] on input "*" at bounding box center [900, 465] width 15 height 26
click at [925, 467] on div "*" at bounding box center [920, 466] width 56 height 27
click at [927, 467] on div "*" at bounding box center [920, 466] width 56 height 27
click at [923, 466] on div "*" at bounding box center [920, 466] width 56 height 27
click at [909, 466] on div "*" at bounding box center [920, 466] width 56 height 27
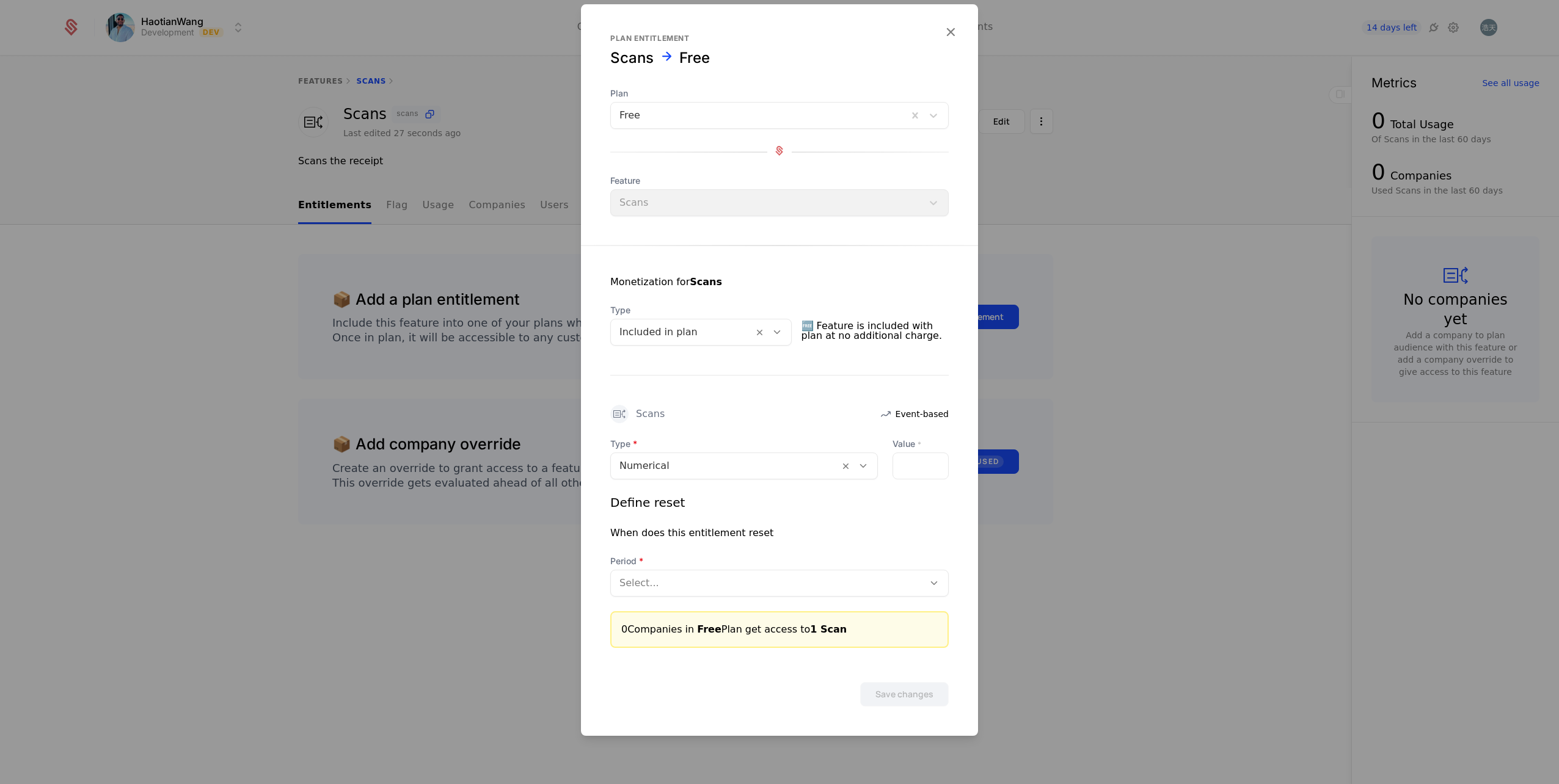
click at [912, 469] on div "*" at bounding box center [920, 466] width 56 height 27
click at [869, 527] on div "When does this entitlement reset" at bounding box center [779, 533] width 338 height 15
click at [918, 457] on div "*" at bounding box center [920, 466] width 56 height 27
type input "*"
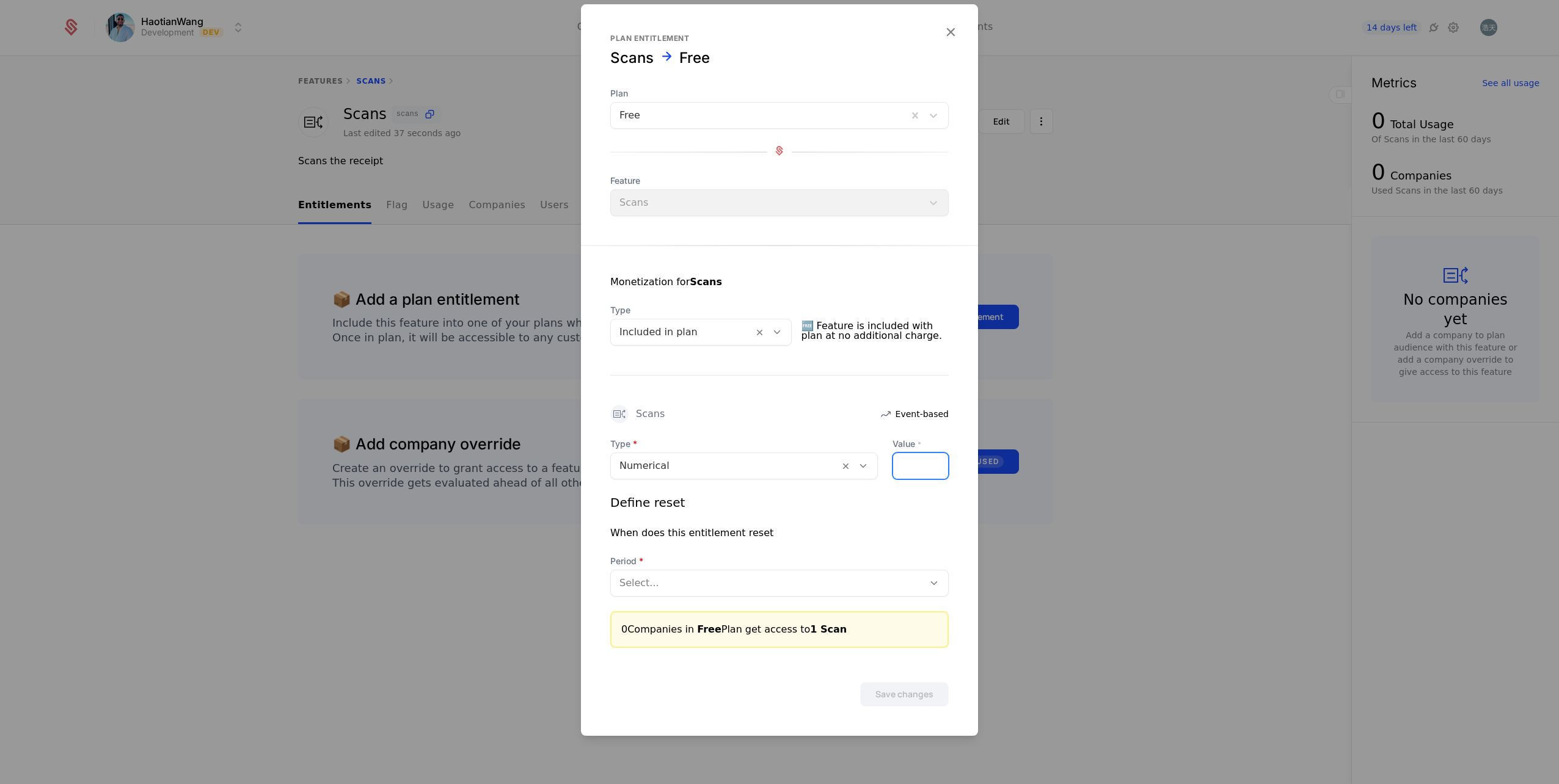
scroll to position [0, 0]
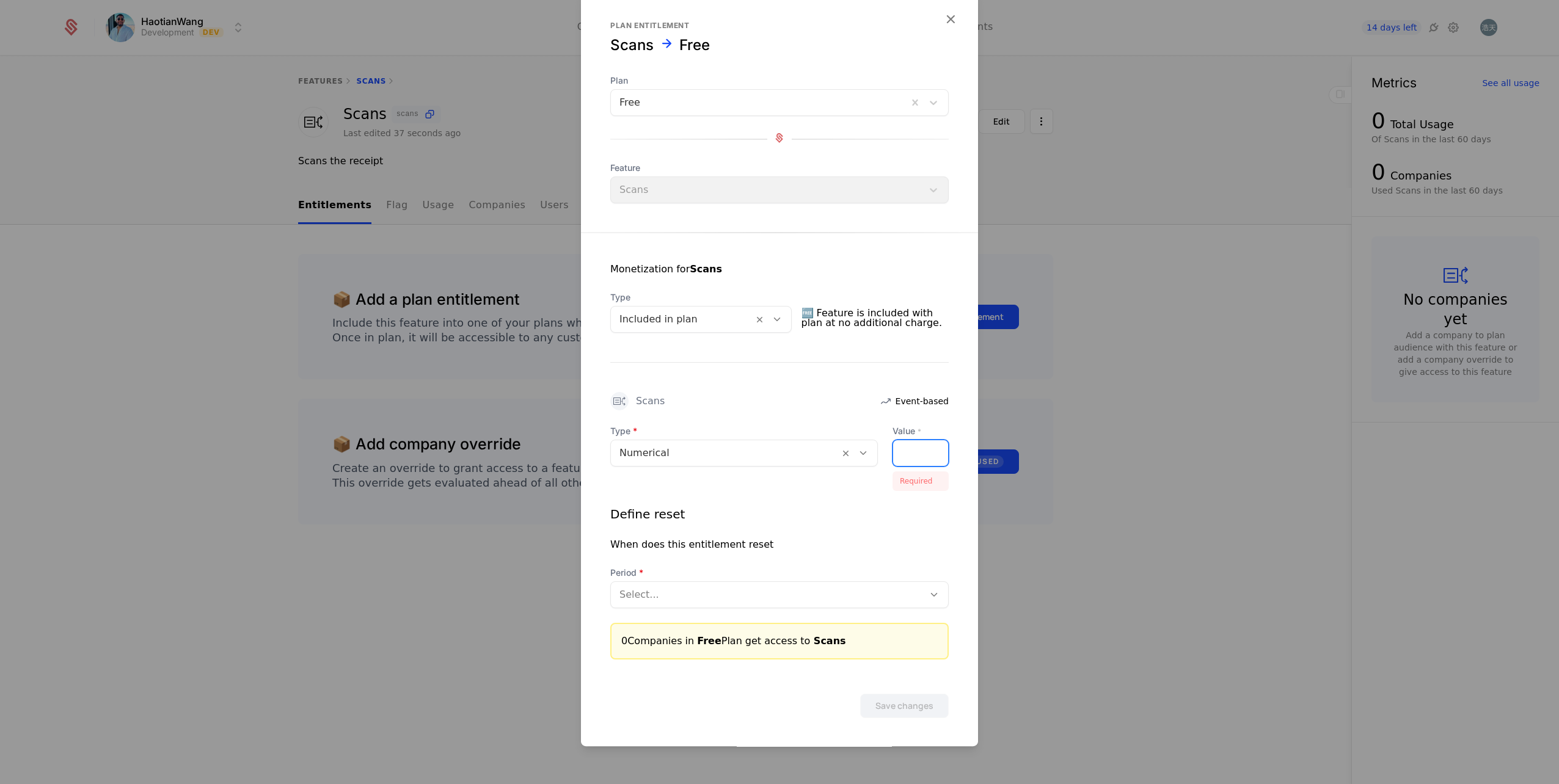
click at [897, 446] on input "*" at bounding box center [900, 453] width 15 height 26
click at [895, 466] on input "*" at bounding box center [889, 453] width 15 height 26
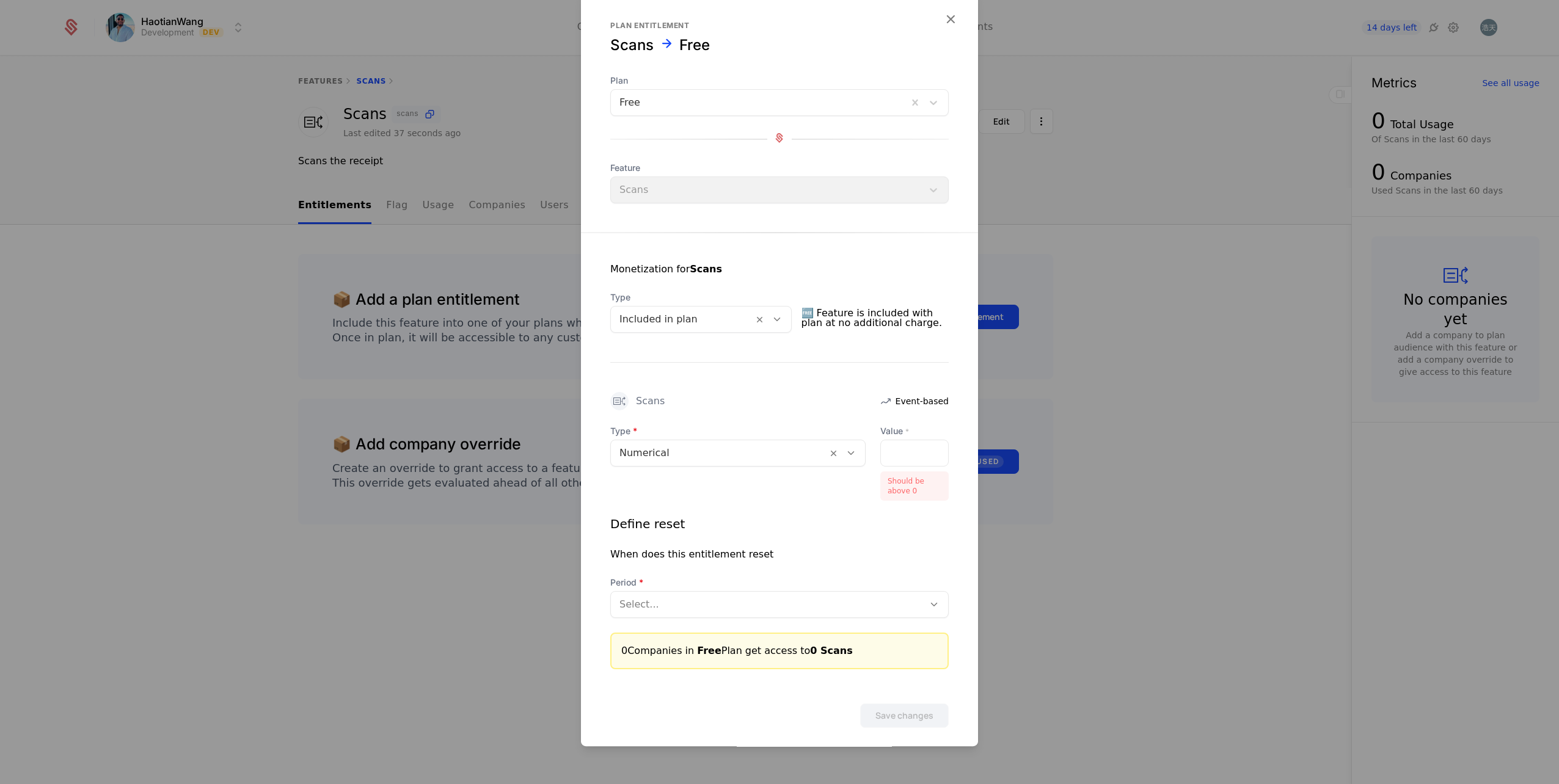
click at [903, 453] on div "*" at bounding box center [915, 453] width 69 height 27
click at [732, 454] on div at bounding box center [719, 453] width 199 height 17
click at [684, 486] on div "Numerical" at bounding box center [733, 484] width 232 height 11
click at [903, 456] on div "*" at bounding box center [915, 453] width 69 height 27
click at [903, 485] on div "Should be above 0" at bounding box center [915, 486] width 69 height 29
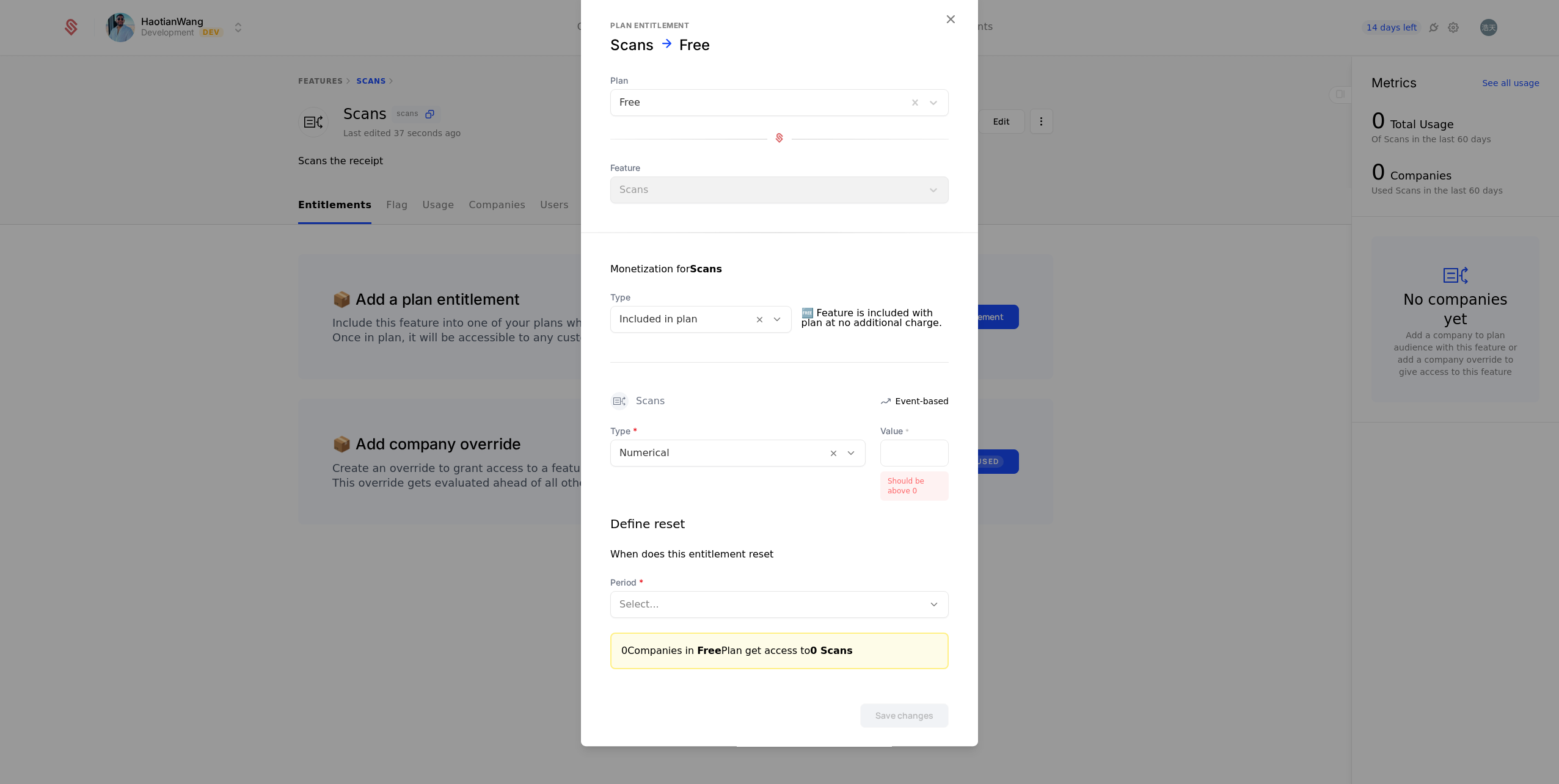
click at [904, 451] on div "*" at bounding box center [915, 453] width 69 height 27
click at [908, 456] on div "*" at bounding box center [915, 453] width 69 height 27
drag, startPoint x: 888, startPoint y: 449, endPoint x: 897, endPoint y: 449, distance: 9.0
click at [889, 450] on div "*" at bounding box center [915, 453] width 69 height 27
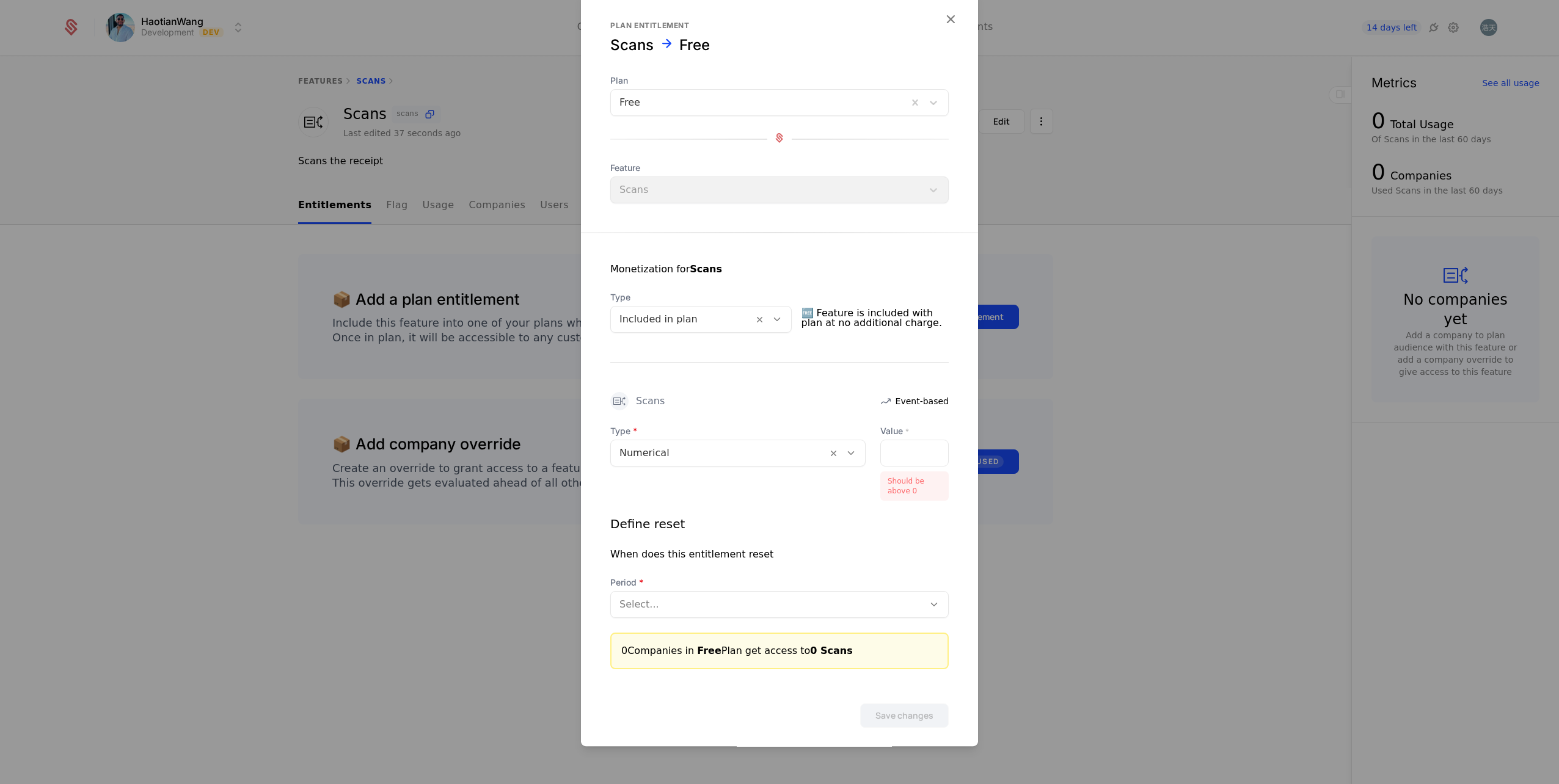
click at [897, 449] on div "*" at bounding box center [915, 453] width 69 height 27
click at [894, 450] on div "*" at bounding box center [915, 453] width 69 height 27
click at [905, 493] on div "Should be above 0" at bounding box center [915, 486] width 69 height 29
drag, startPoint x: 906, startPoint y: 536, endPoint x: 900, endPoint y: 547, distance: 12.5
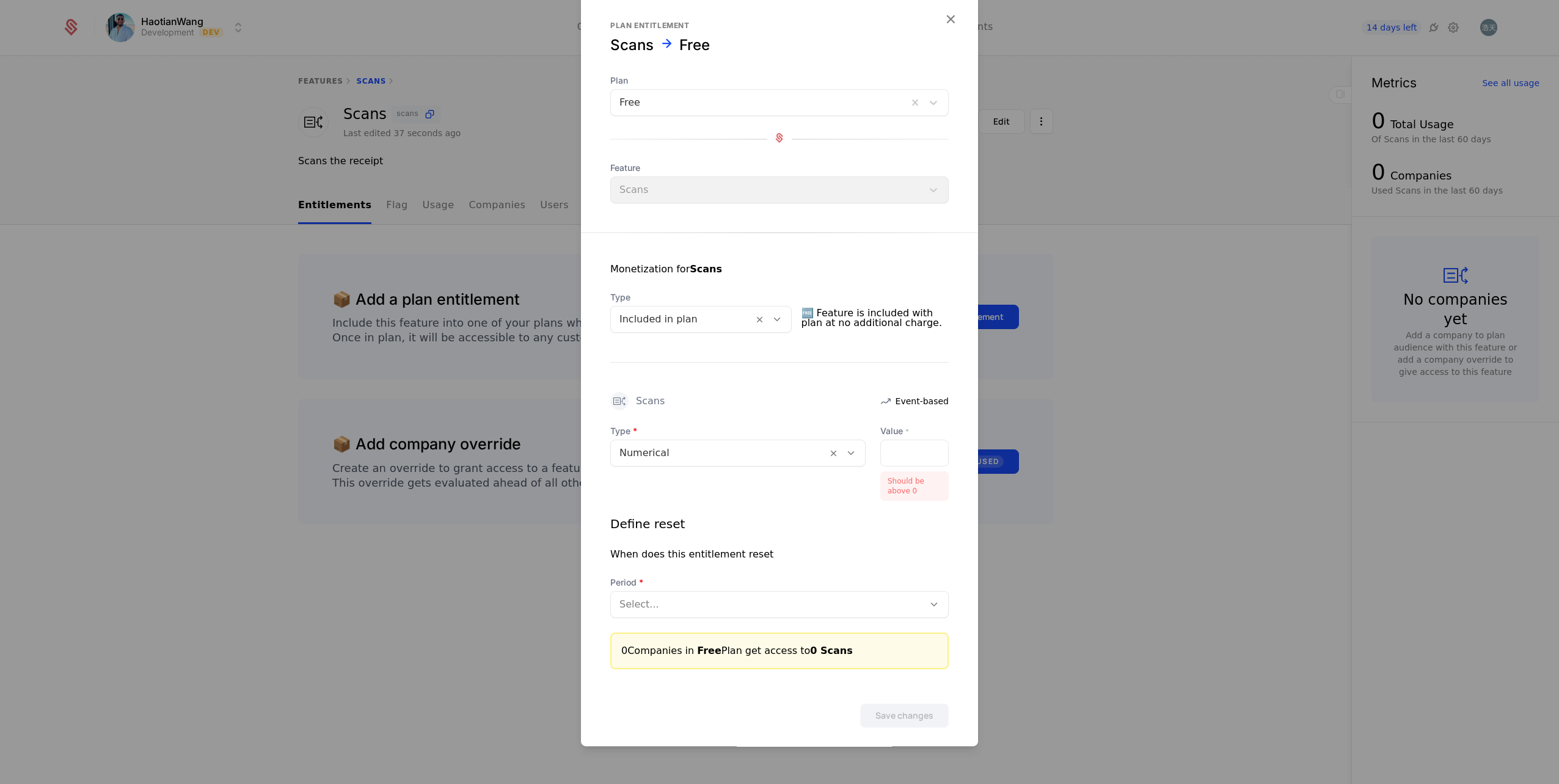
click at [906, 537] on div "Define reset When does this entitlement reset Period Select..." at bounding box center [779, 566] width 338 height 103
click at [765, 596] on div at bounding box center [767, 604] width 296 height 17
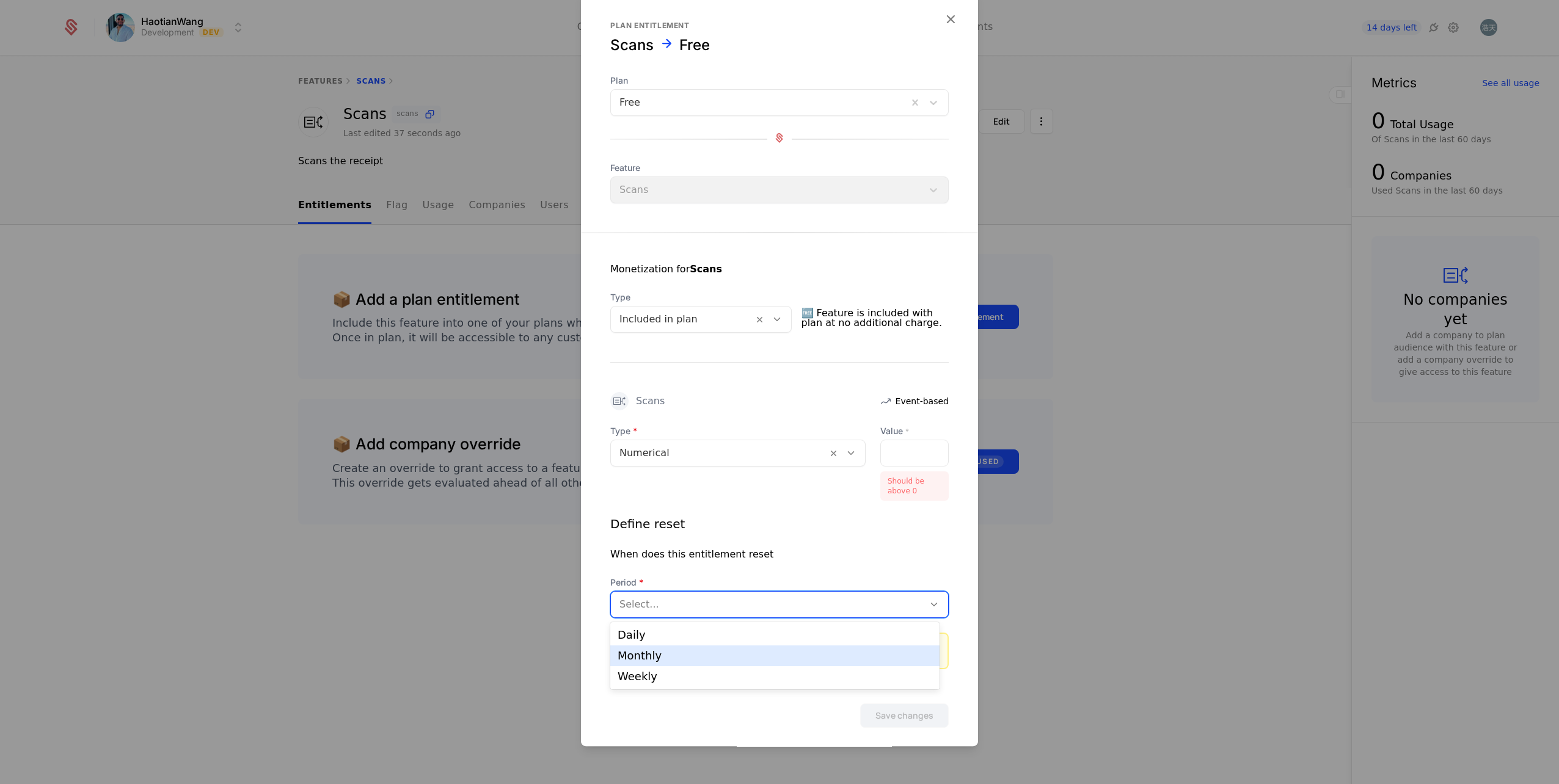
click at [705, 653] on div "Monthly" at bounding box center [775, 656] width 315 height 11
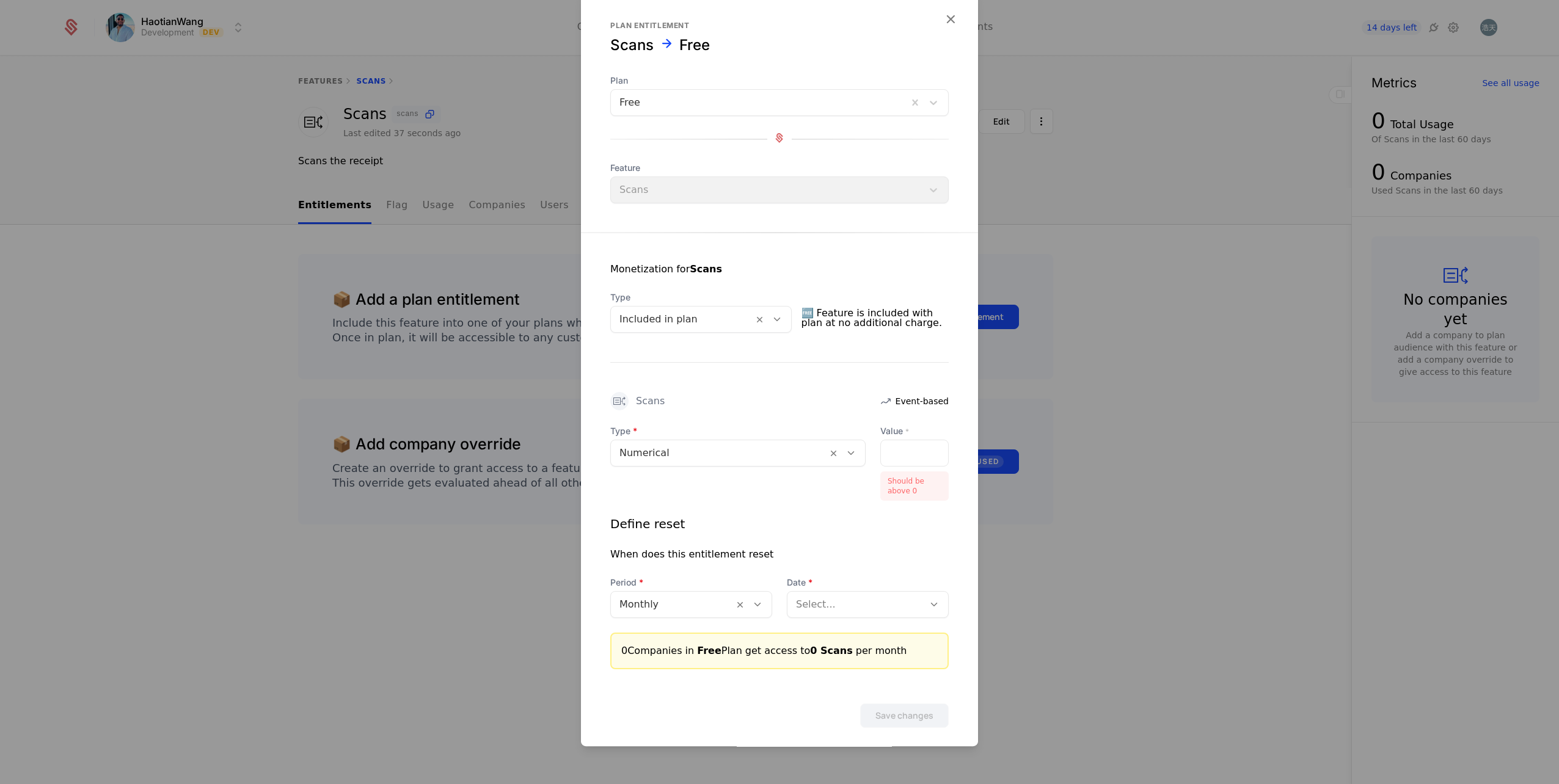
click at [902, 453] on div "*" at bounding box center [915, 453] width 69 height 27
drag, startPoint x: 902, startPoint y: 453, endPoint x: 867, endPoint y: 513, distance: 69.5
click at [867, 513] on div "Type Numerical Value * * Should be above 0 Define reset When does this entitlem…" at bounding box center [779, 521] width 338 height 193
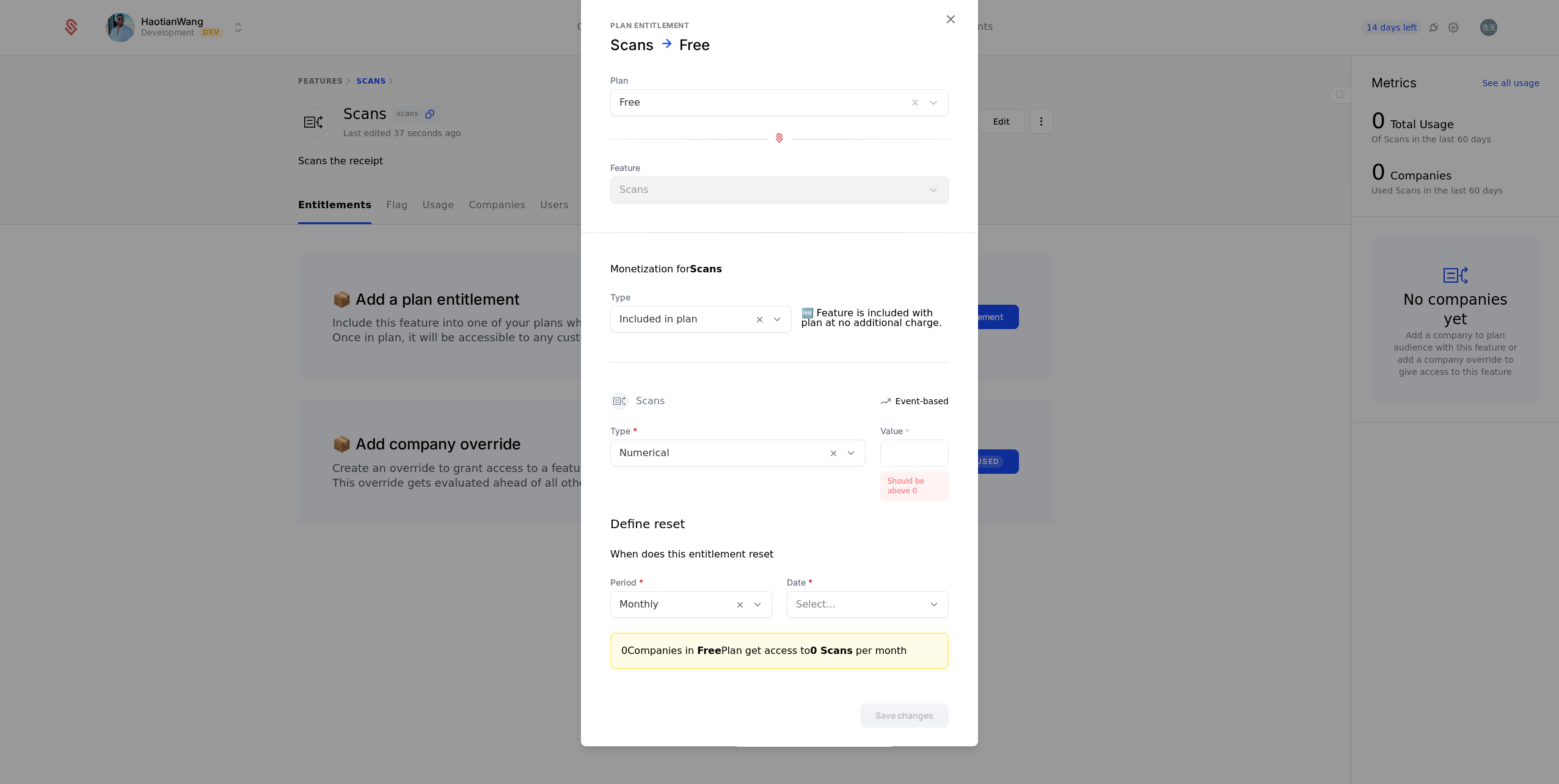
click at [762, 103] on div at bounding box center [759, 102] width 280 height 17
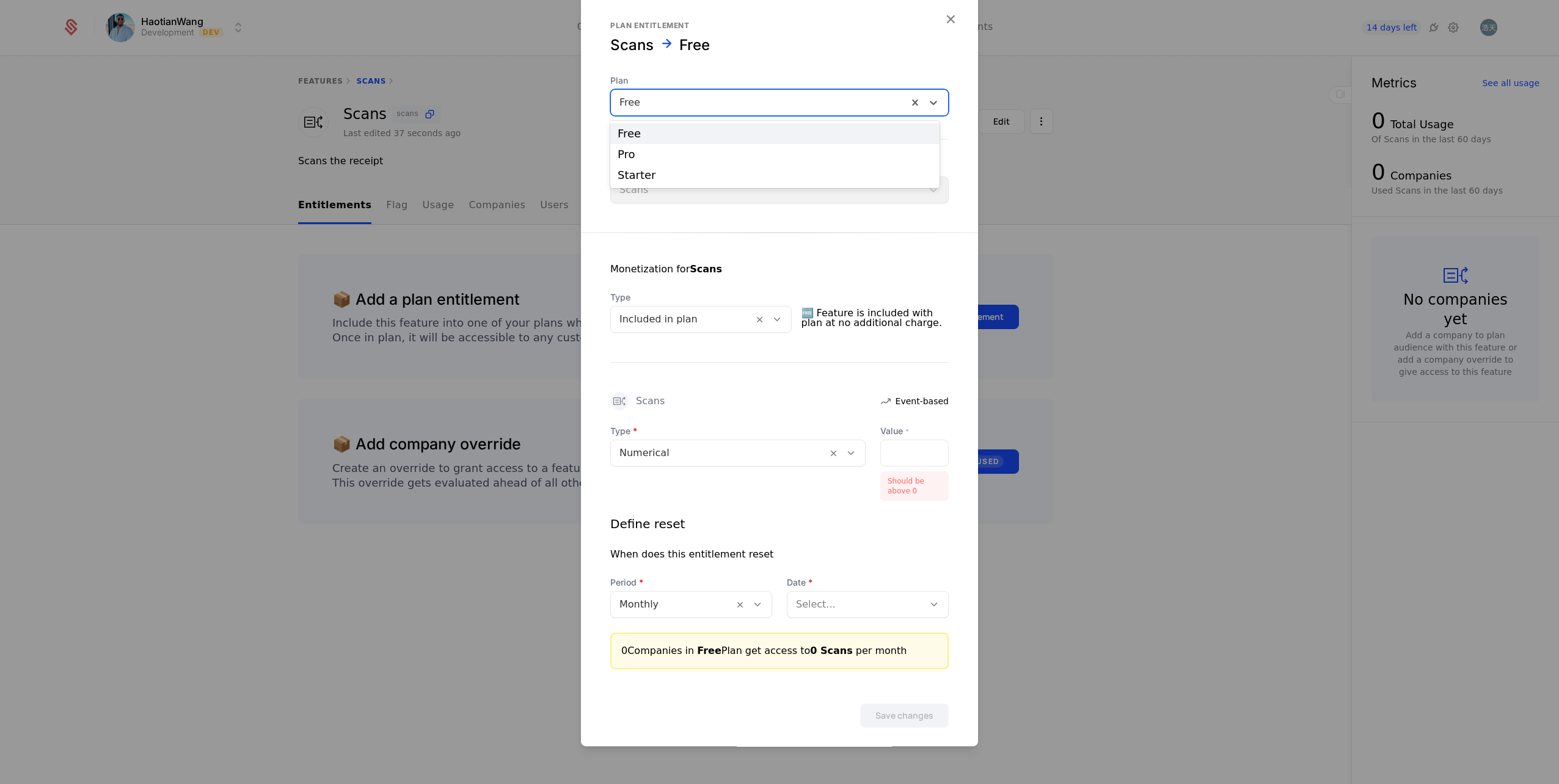
click at [719, 139] on div "Free" at bounding box center [775, 134] width 315 height 11
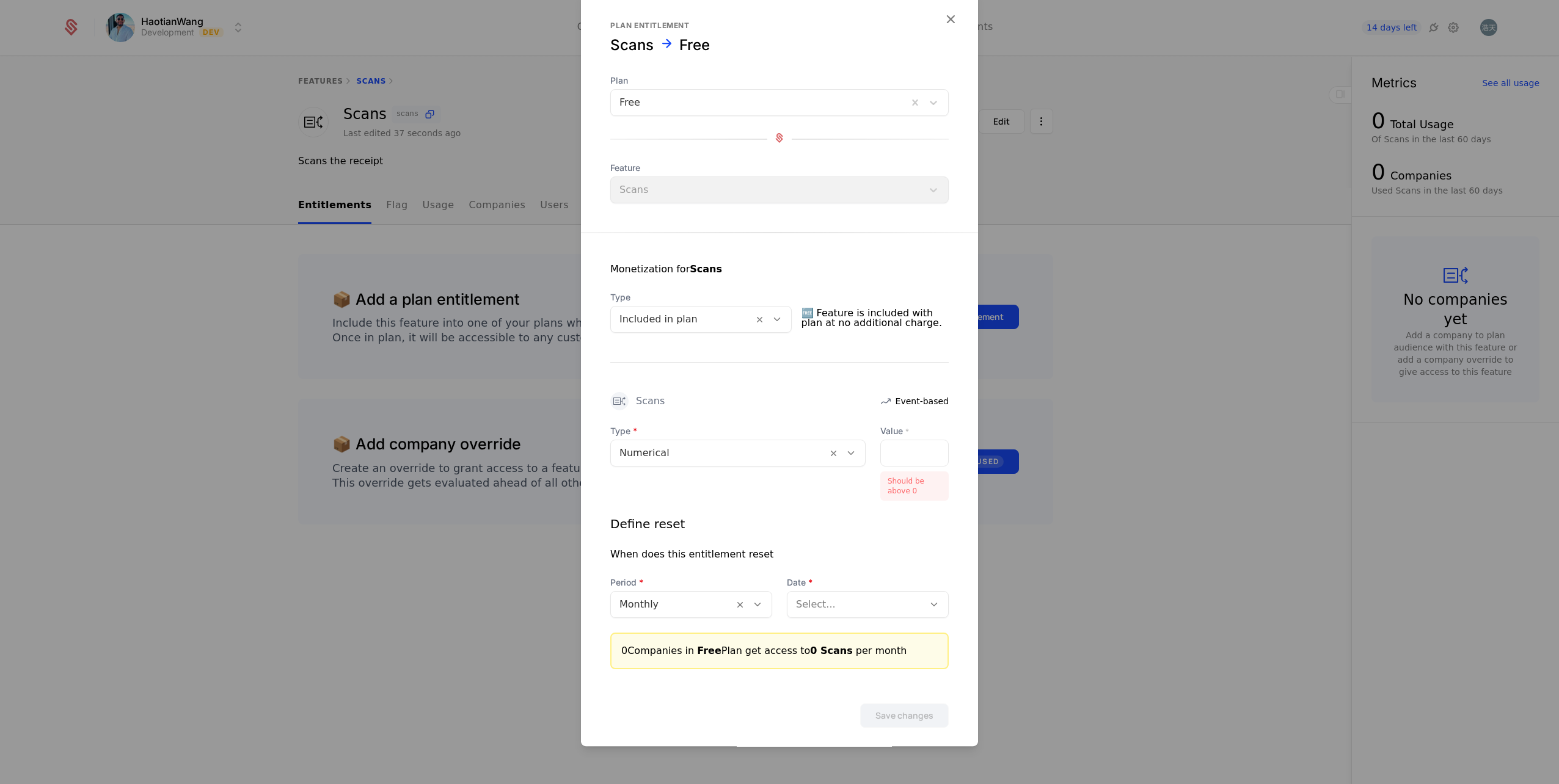
click at [904, 460] on div "*" at bounding box center [915, 453] width 69 height 27
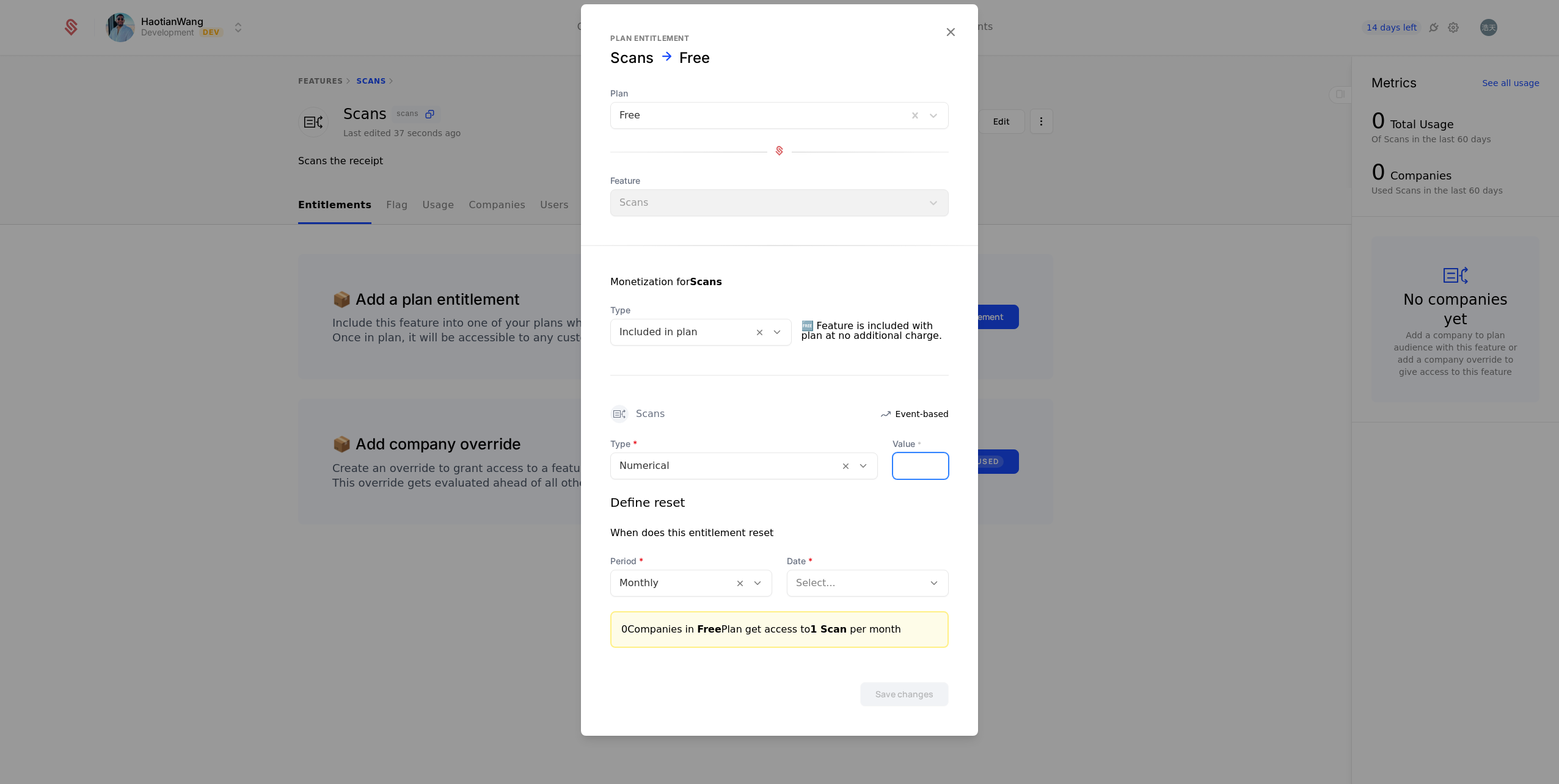
click at [893, 453] on input "*" at bounding box center [900, 465] width 15 height 26
click at [922, 463] on div "*" at bounding box center [920, 466] width 56 height 27
click at [715, 114] on div at bounding box center [759, 115] width 280 height 17
click at [921, 459] on div "*" at bounding box center [920, 466] width 56 height 27
click at [921, 471] on div "*" at bounding box center [920, 466] width 56 height 27
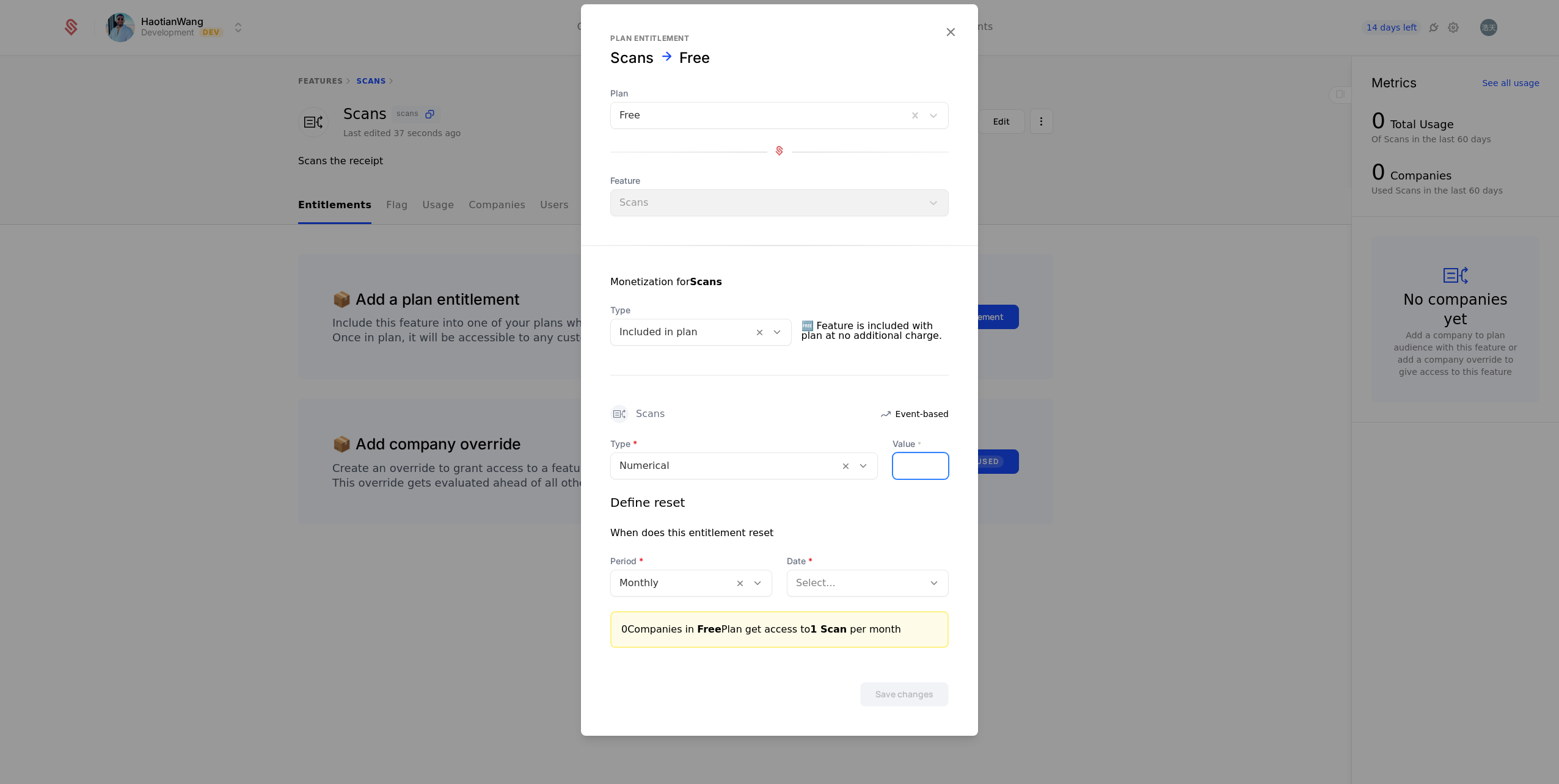
scroll to position [0, 5]
type input "*"
click at [870, 513] on div "Define reset When does this entitlement reset Period Monthly Date Select..." at bounding box center [779, 545] width 338 height 103
click at [897, 583] on div at bounding box center [856, 583] width 119 height 17
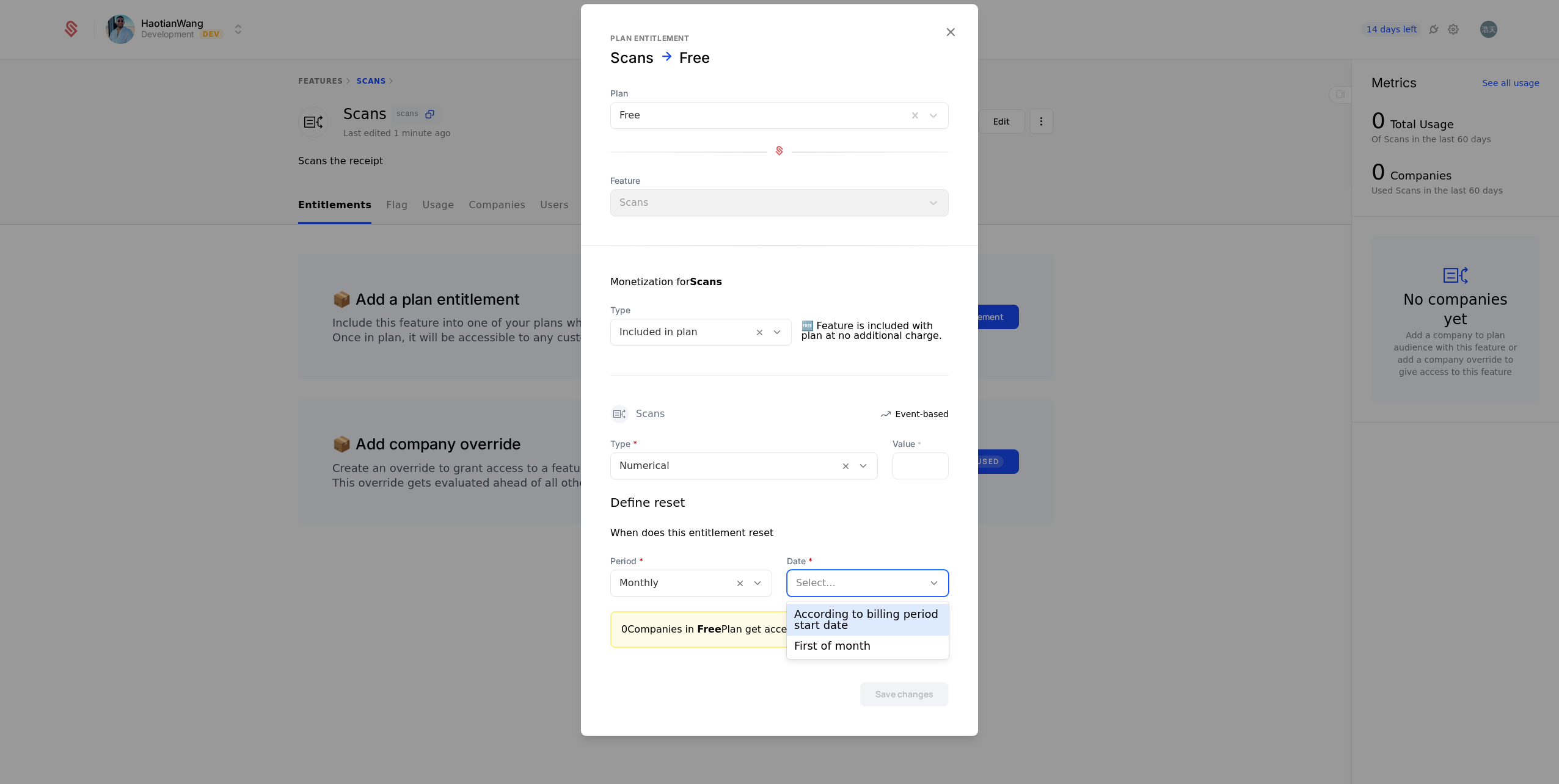
click at [886, 620] on div "According to billing period start date" at bounding box center [868, 620] width 147 height 22
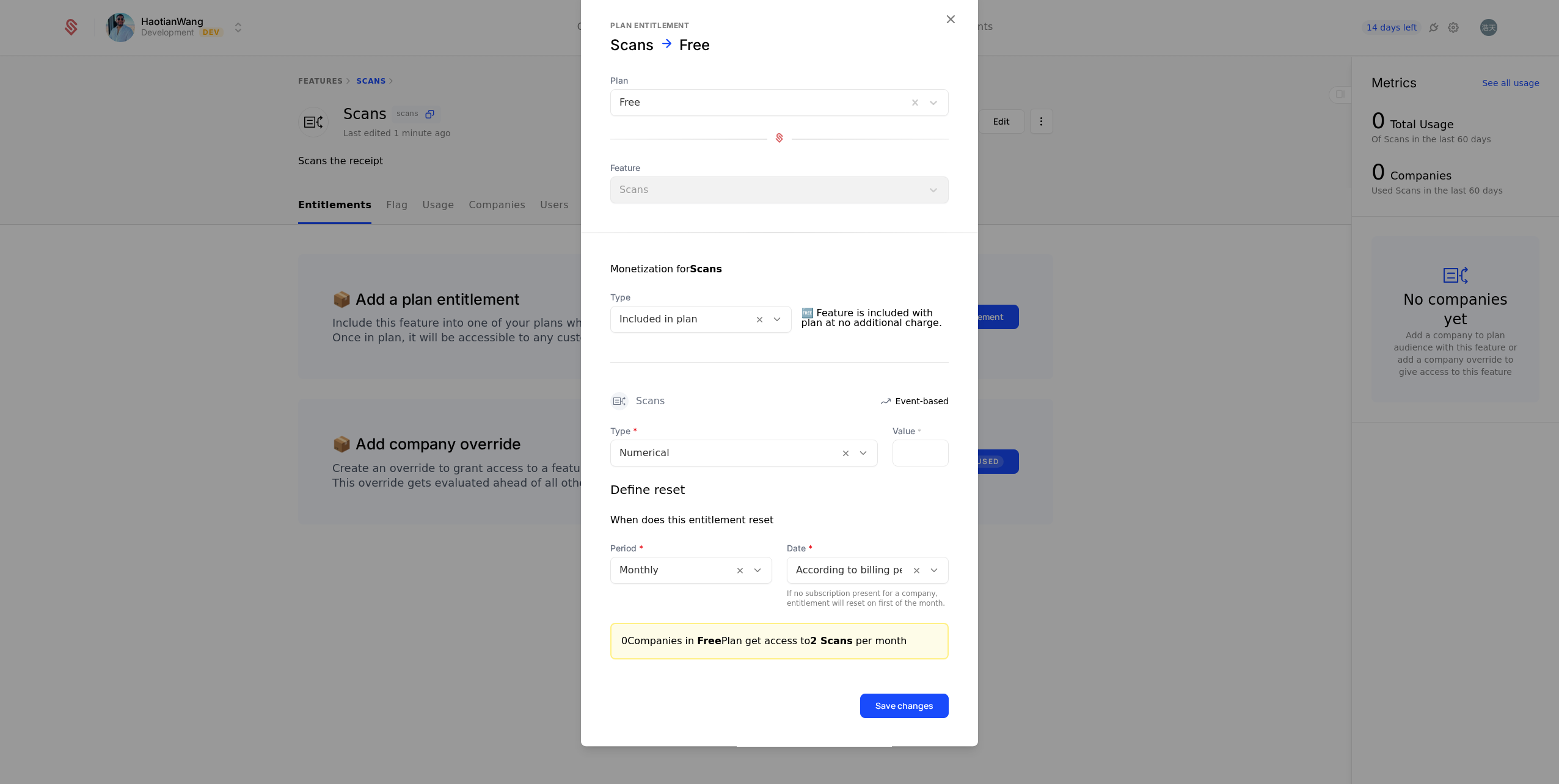
click at [889, 703] on button "Save changes" at bounding box center [904, 706] width 88 height 24
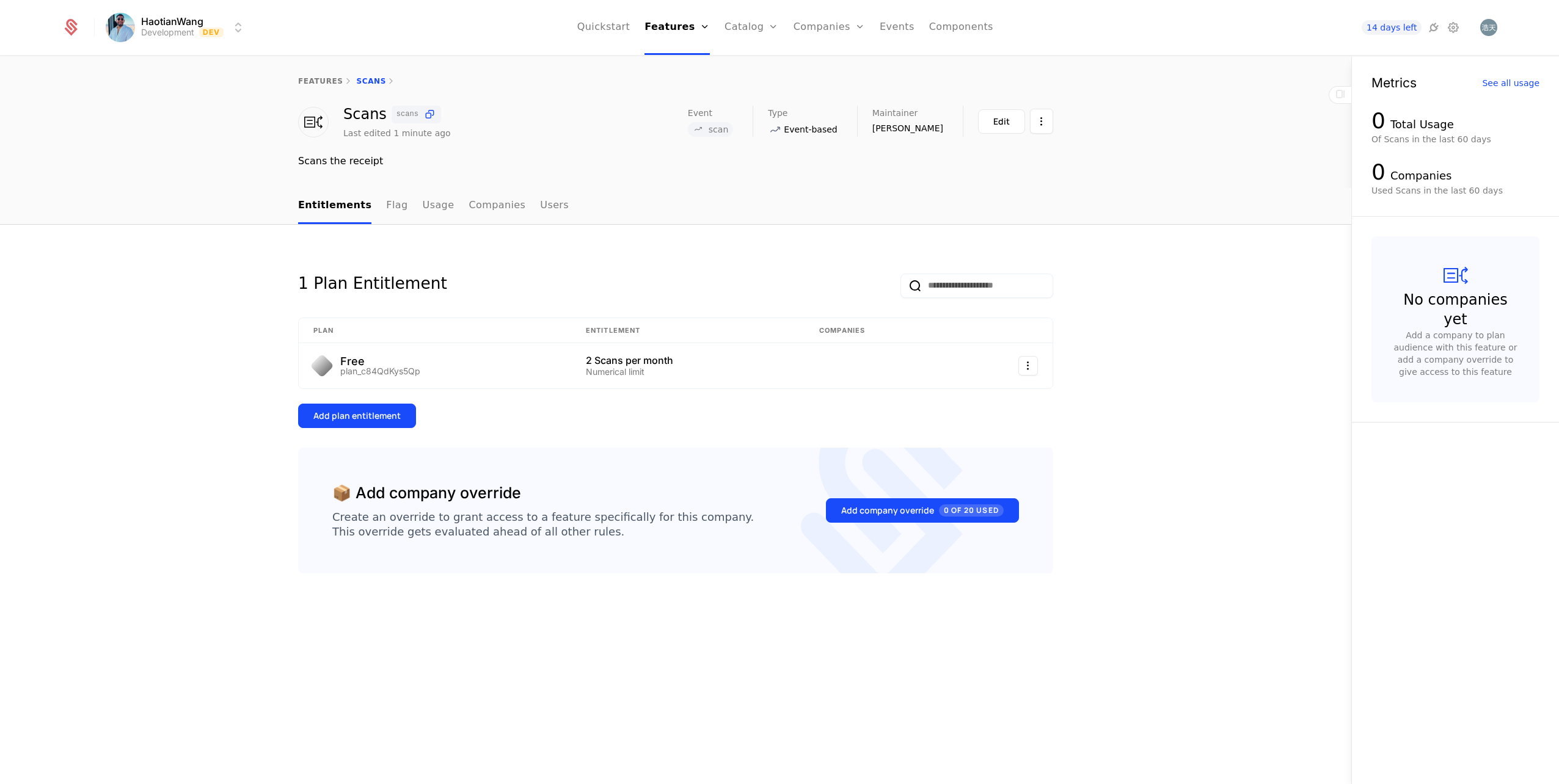
click at [391, 415] on div "Add plan entitlement" at bounding box center [357, 416] width 87 height 12
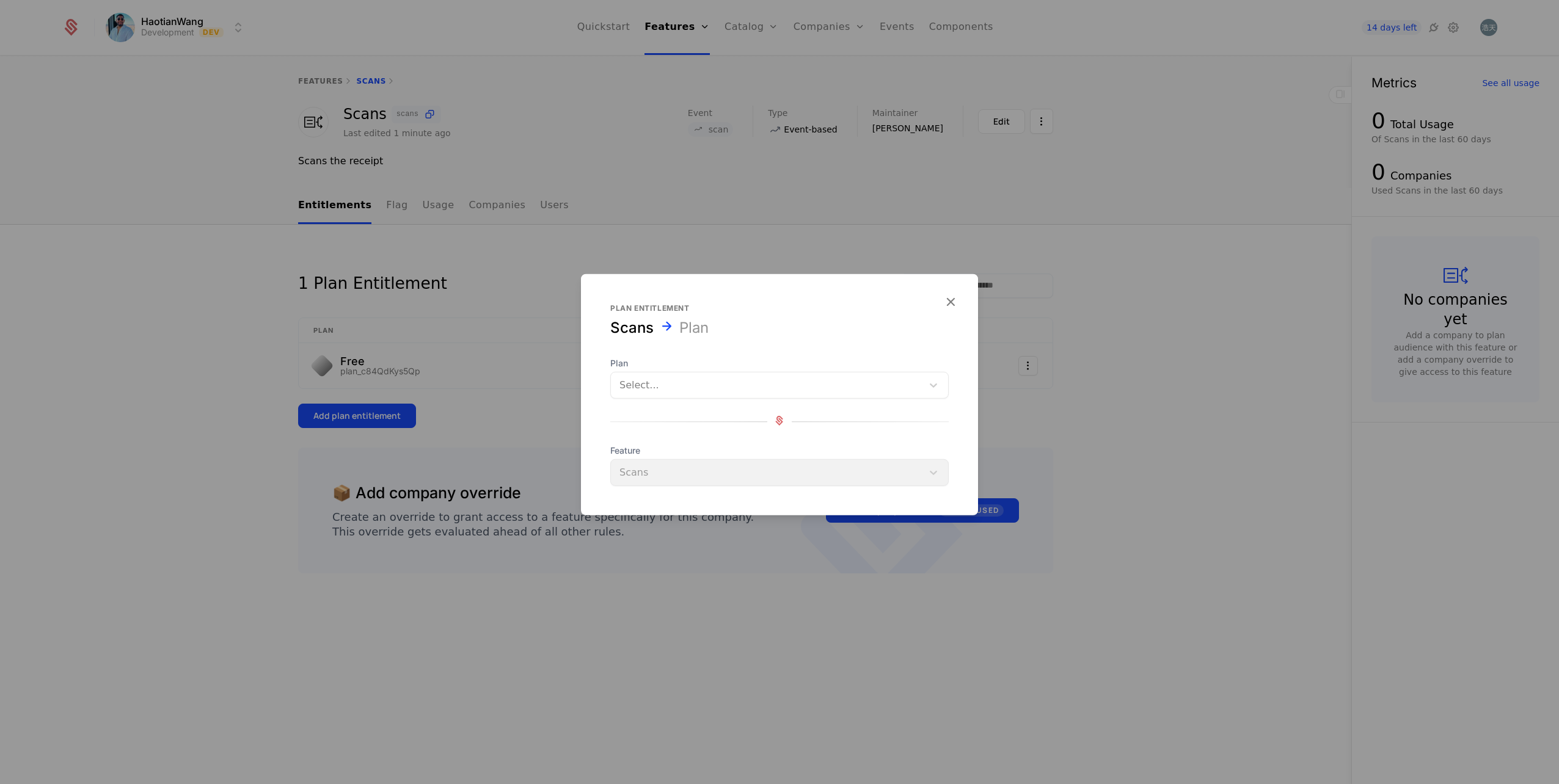
click at [721, 386] on div at bounding box center [766, 385] width 295 height 17
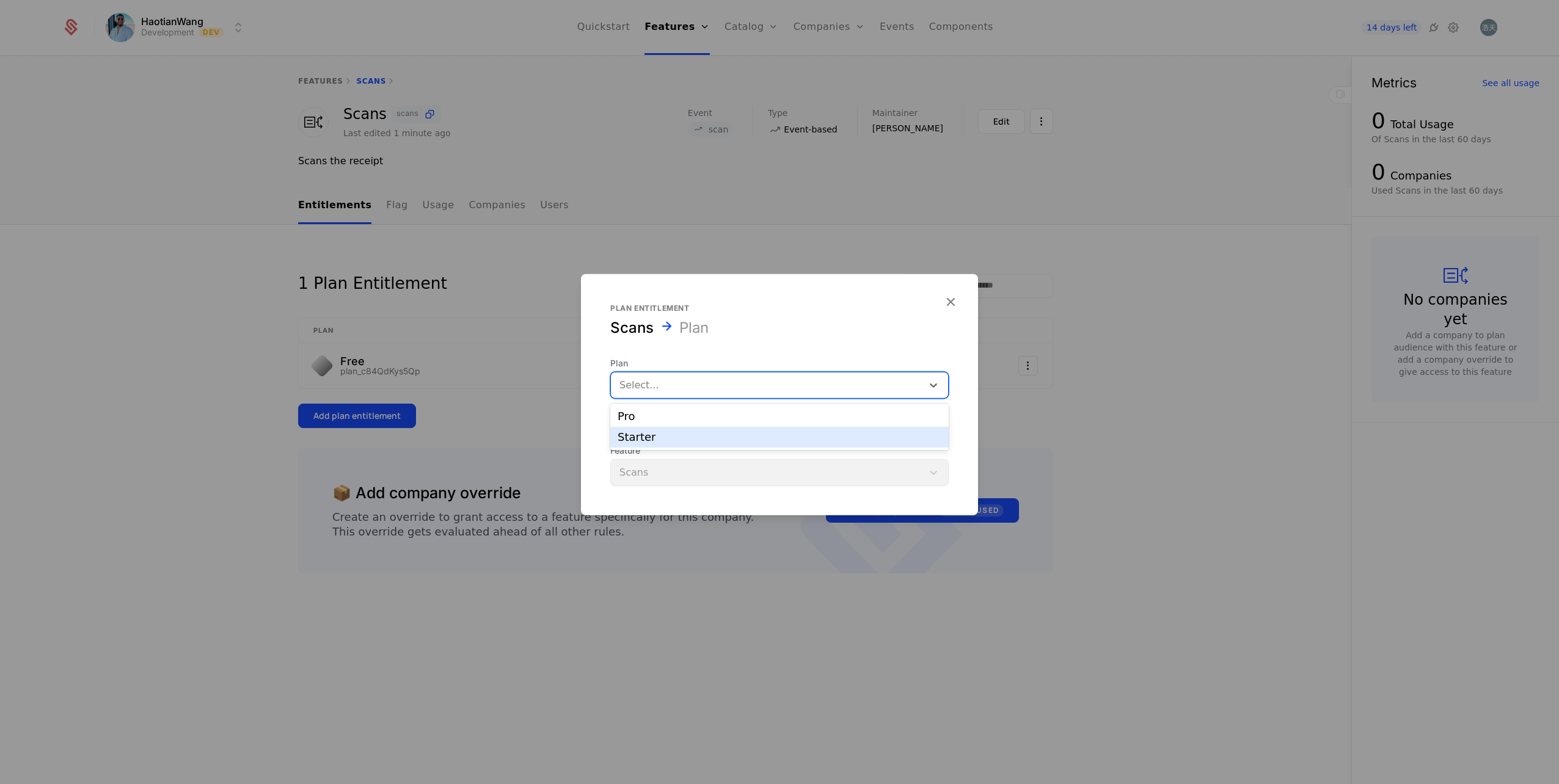
click at [672, 432] on div "Starter" at bounding box center [780, 437] width 324 height 11
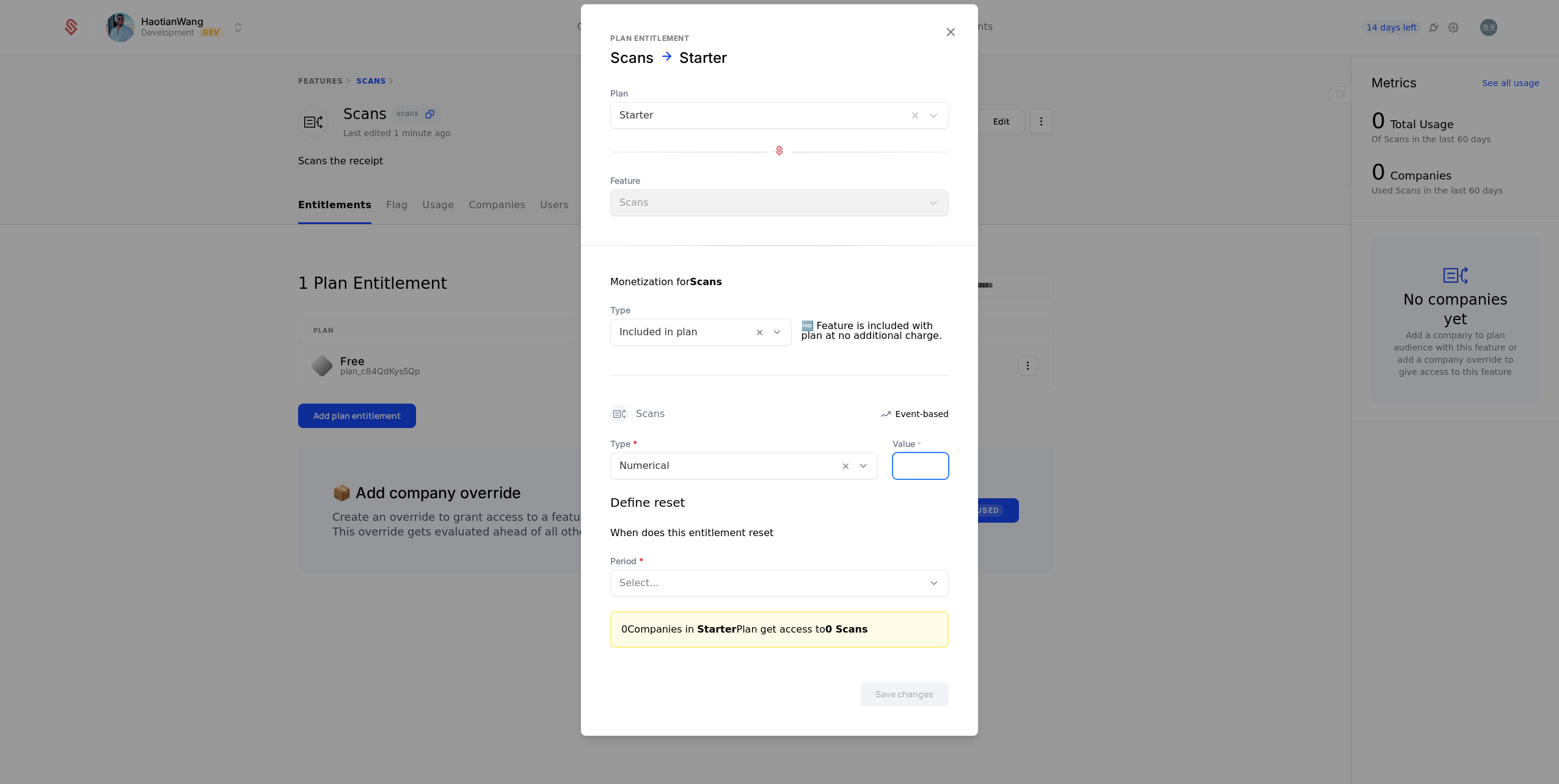
click at [912, 466] on div at bounding box center [920, 466] width 56 height 27
type input "**"
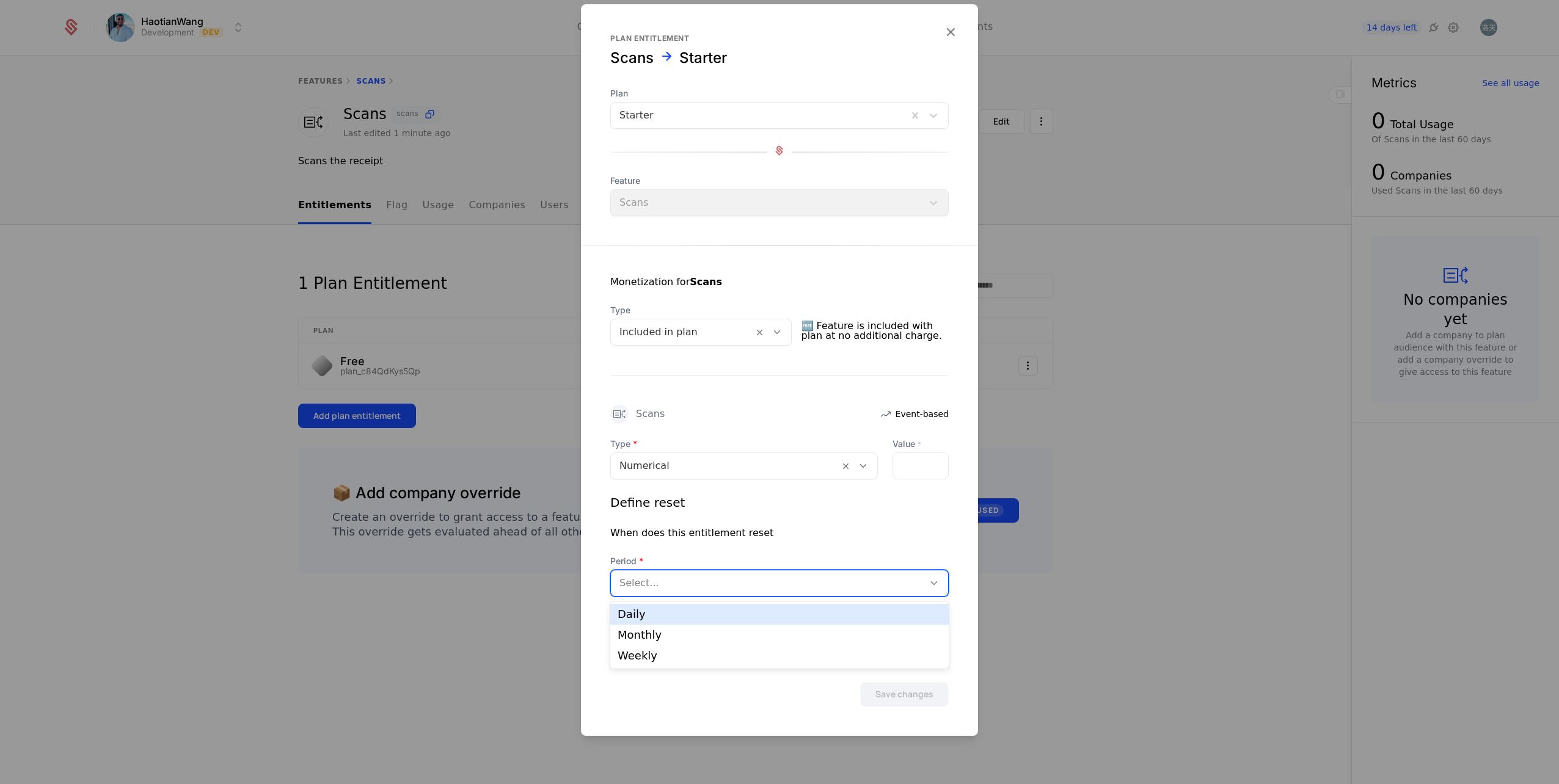
click at [697, 577] on div at bounding box center [767, 583] width 296 height 17
click at [675, 631] on div "Monthly" at bounding box center [780, 635] width 324 height 11
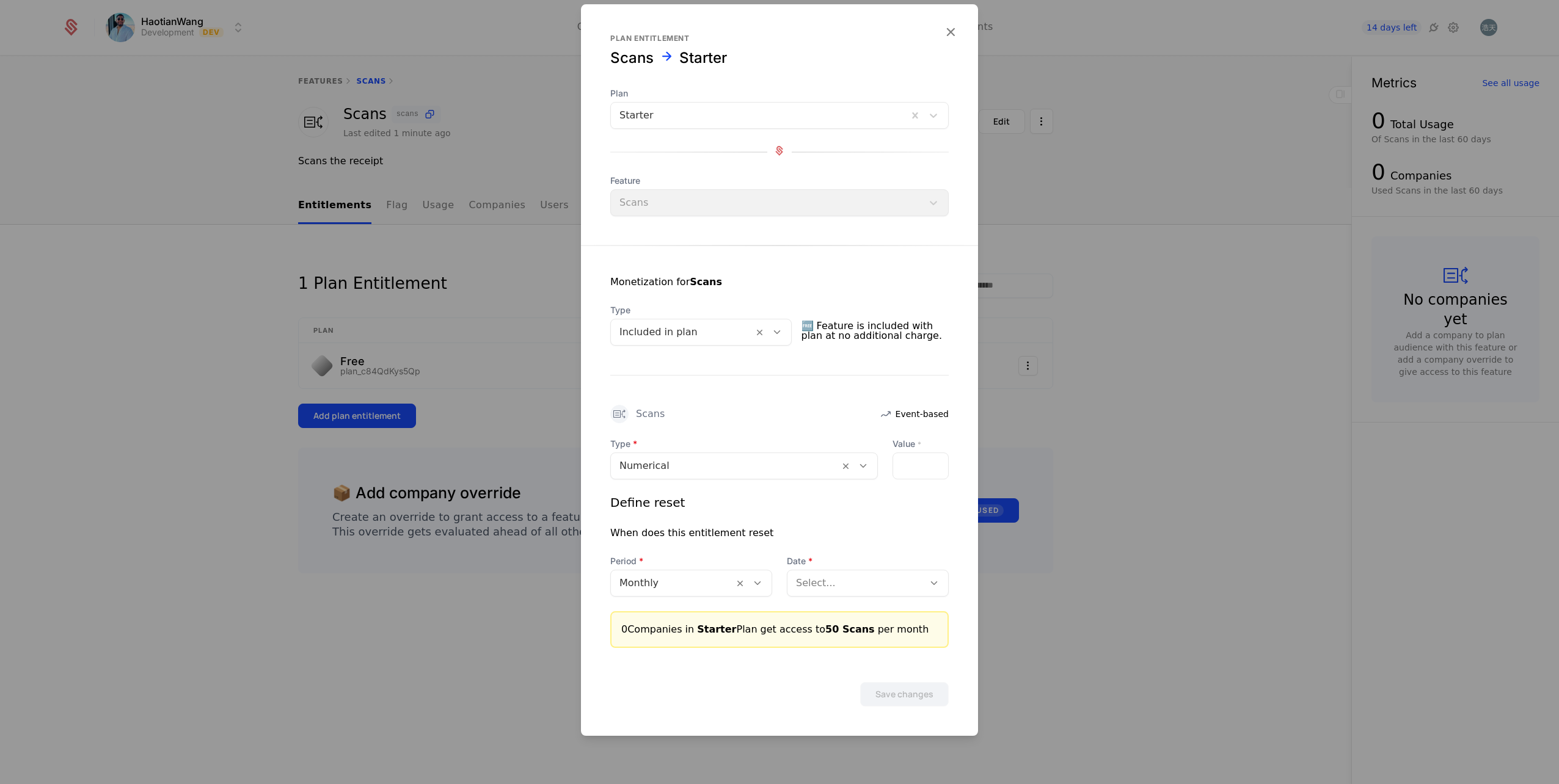
click at [848, 579] on div at bounding box center [856, 583] width 119 height 17
click at [869, 617] on div "According to billing period start date" at bounding box center [868, 620] width 147 height 22
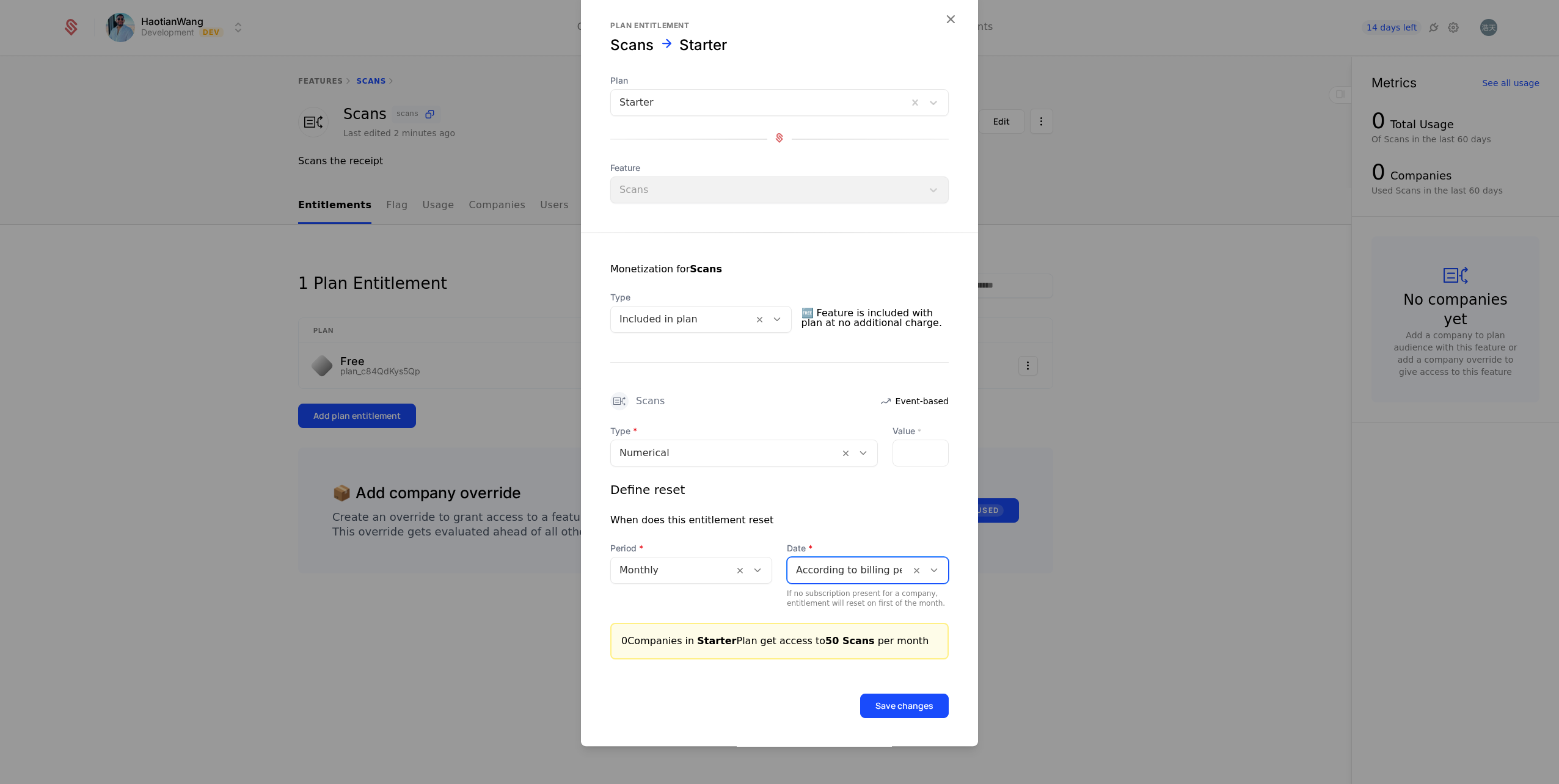
click at [912, 704] on button "Save changes" at bounding box center [904, 706] width 88 height 24
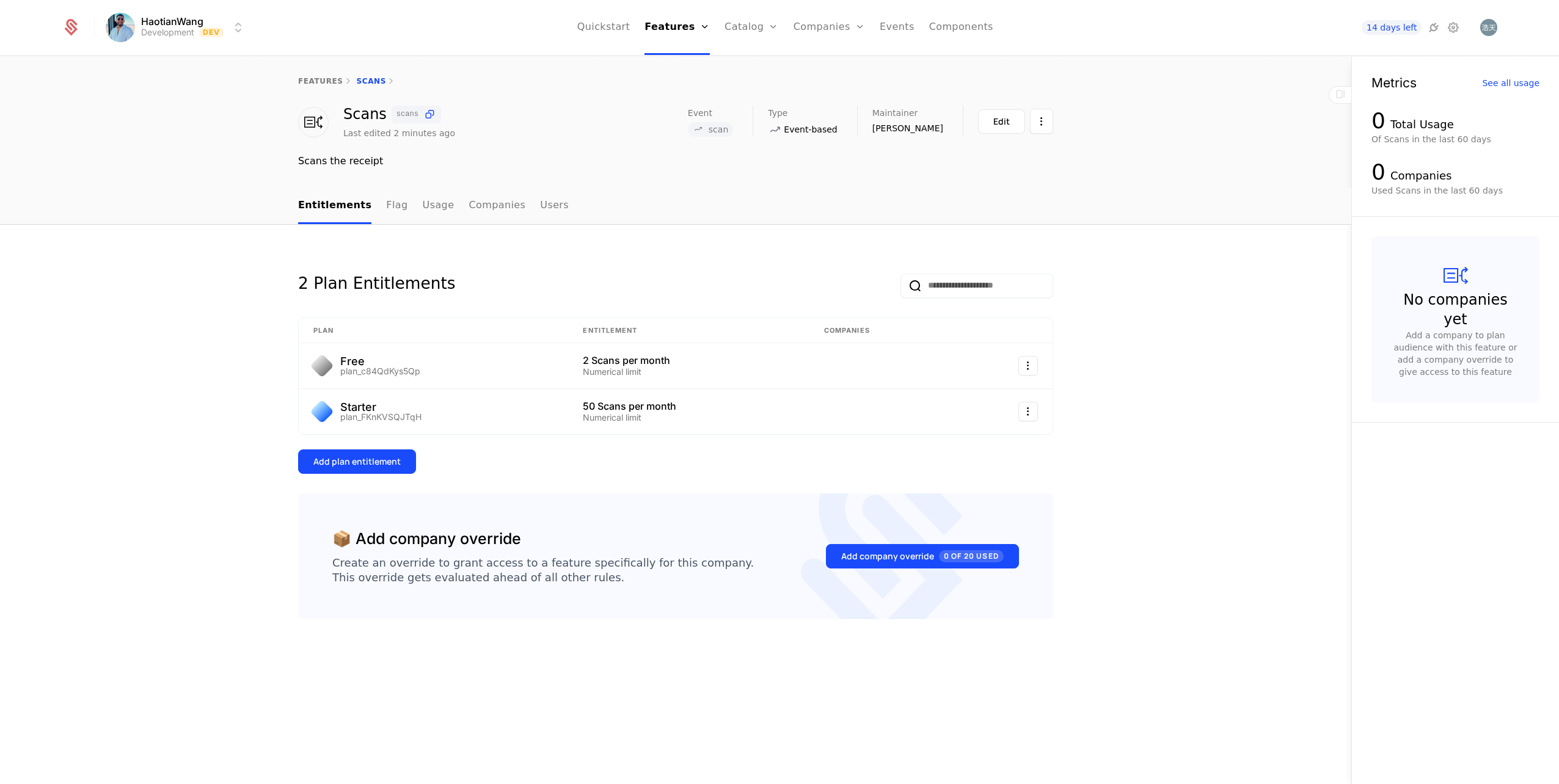
click at [366, 462] on div "Add plan entitlement" at bounding box center [357, 461] width 87 height 12
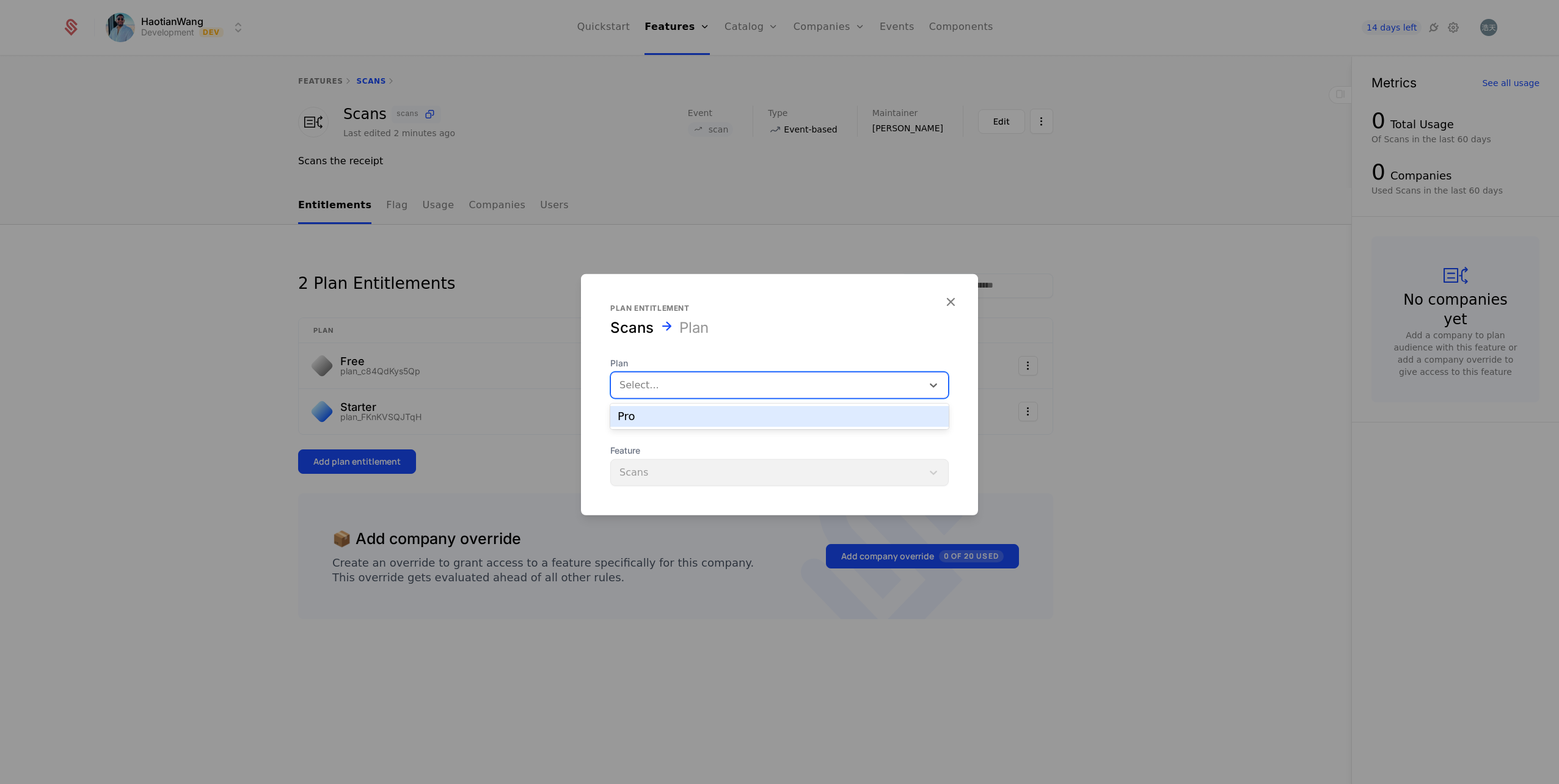
click at [643, 395] on div "Select..." at bounding box center [766, 385] width 312 height 22
click at [655, 418] on div "Pro" at bounding box center [780, 417] width 324 height 11
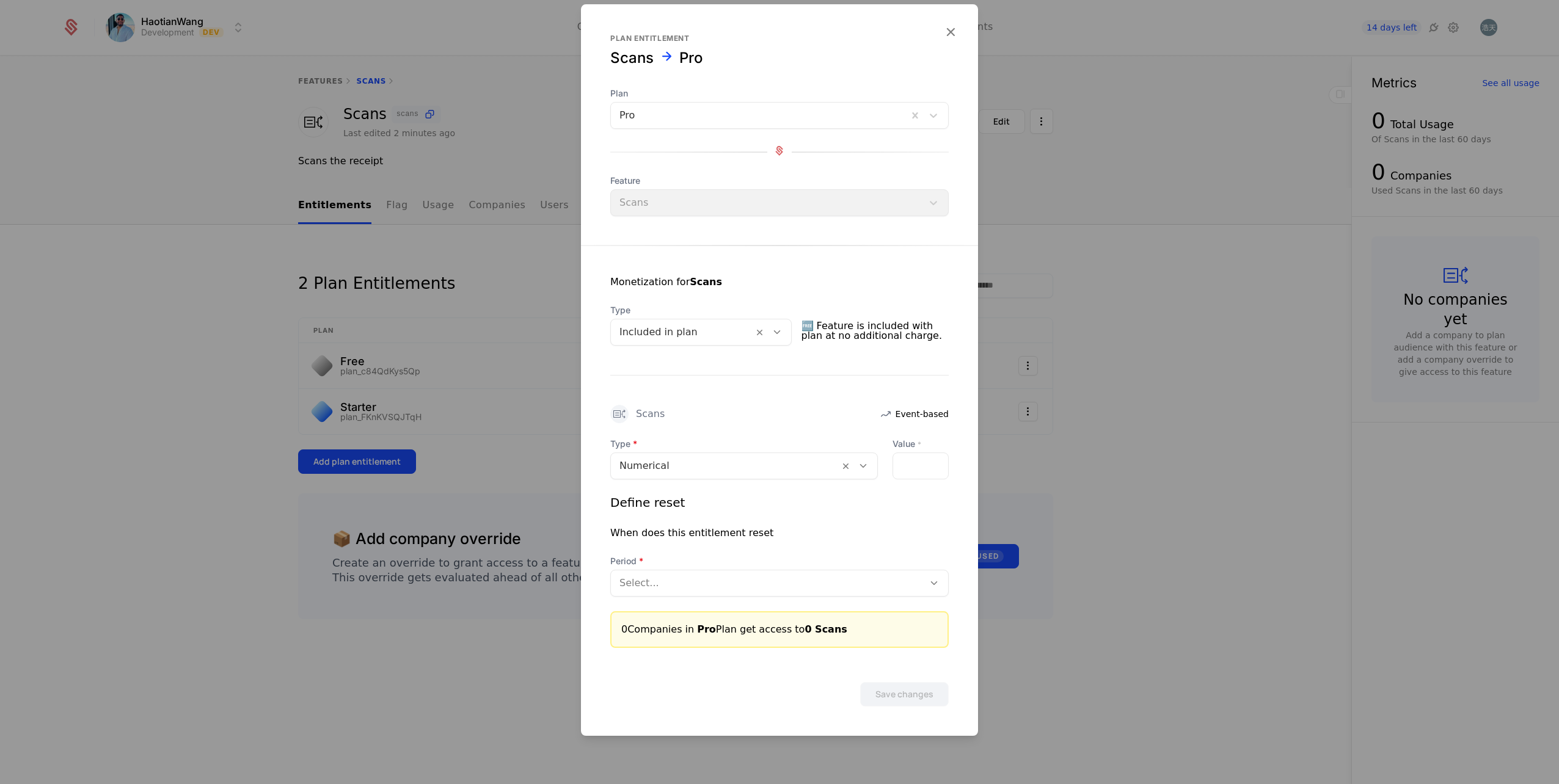
click at [918, 466] on div at bounding box center [920, 466] width 56 height 27
type input "***"
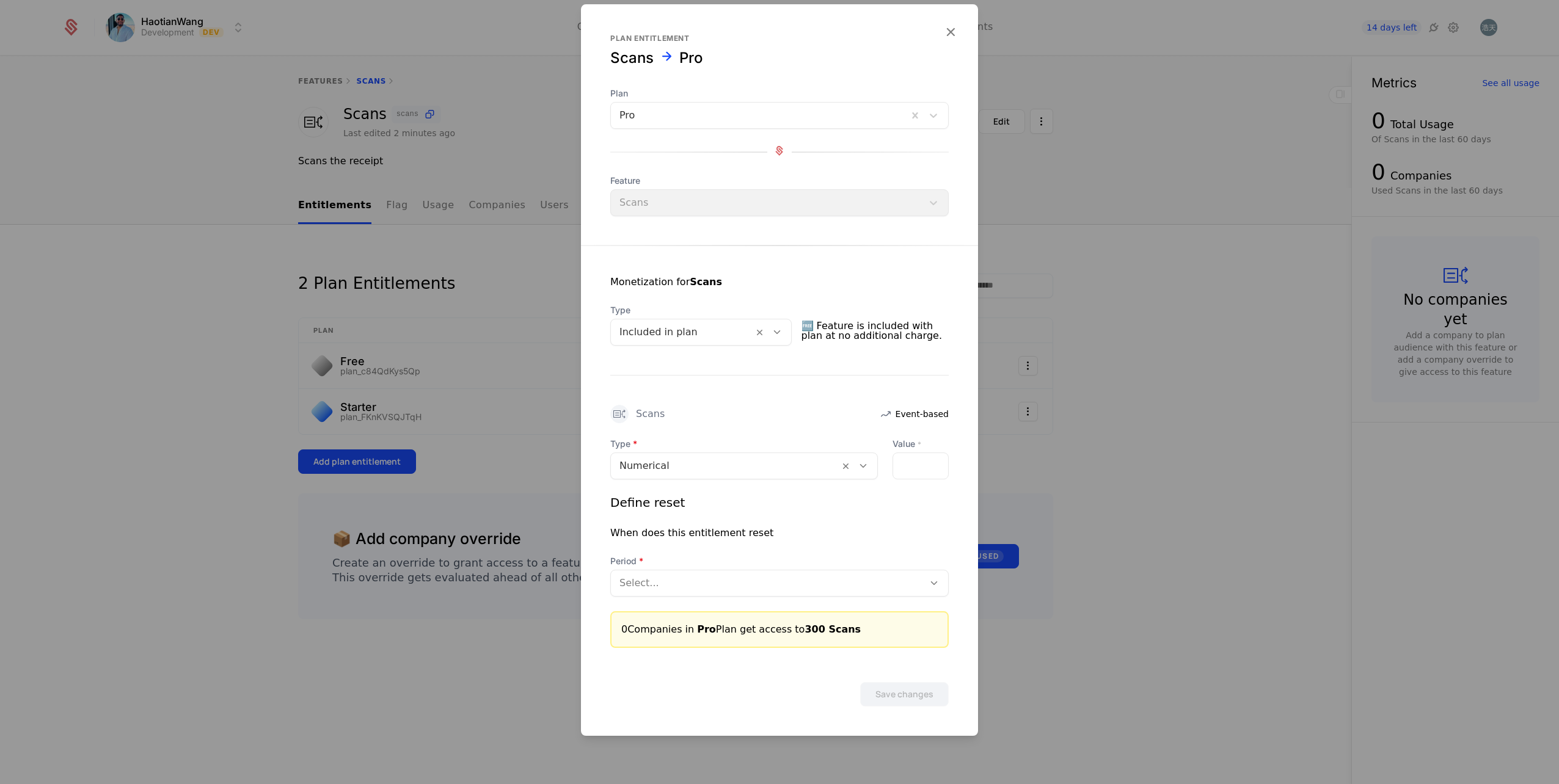
click at [724, 590] on div at bounding box center [767, 583] width 296 height 17
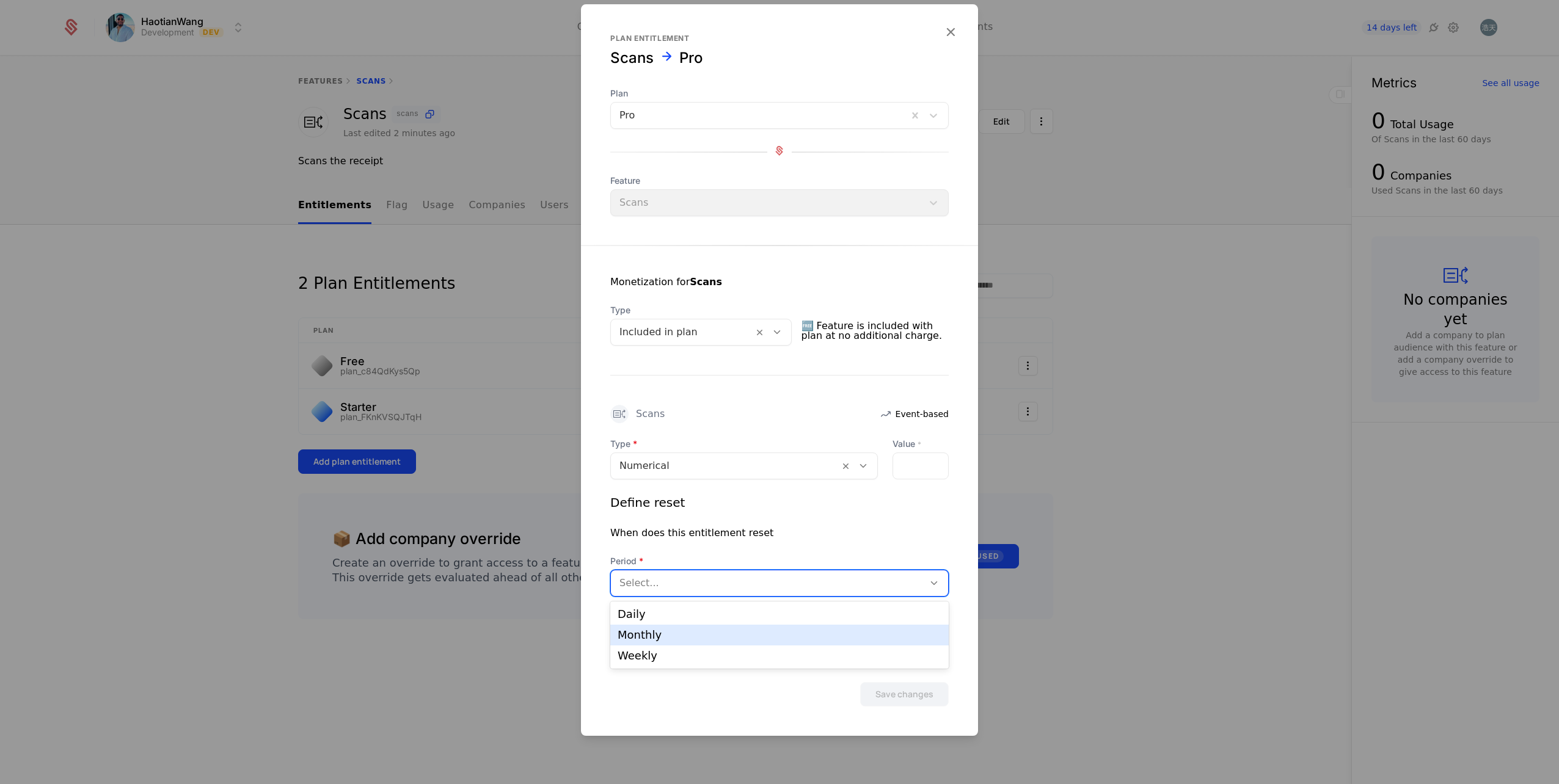
click at [695, 640] on div "Monthly" at bounding box center [780, 635] width 324 height 11
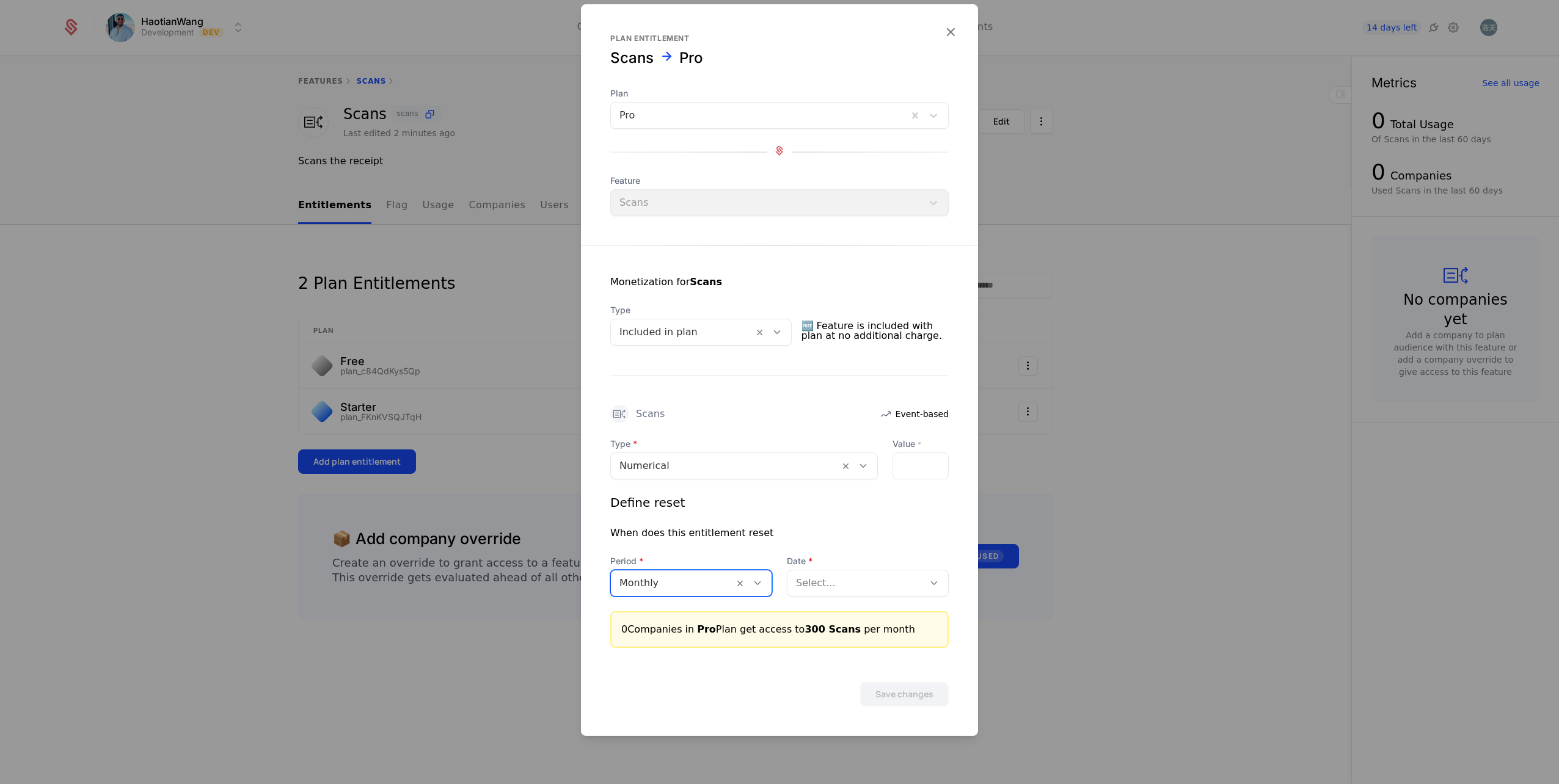
click at [832, 584] on div at bounding box center [856, 583] width 119 height 17
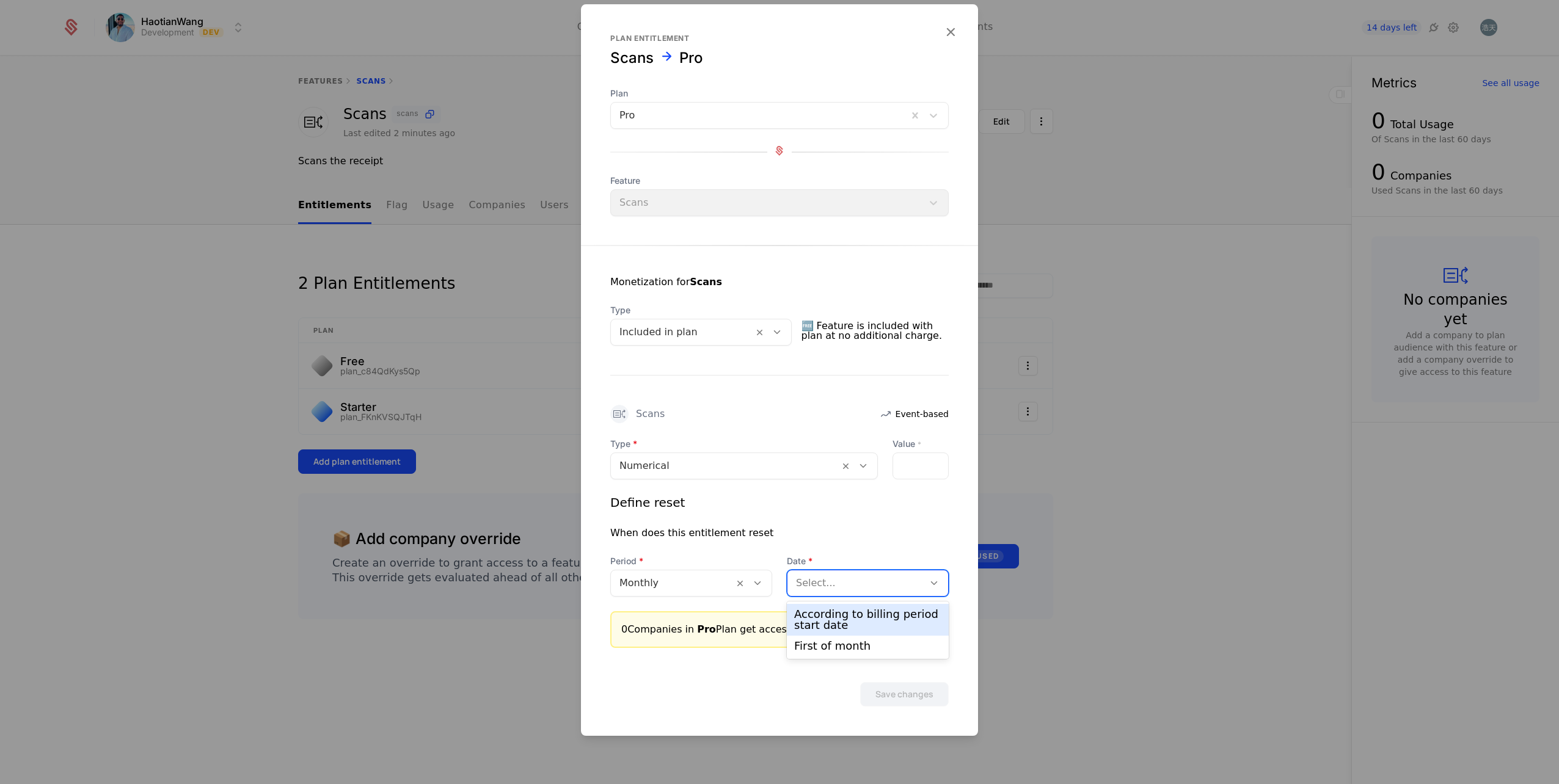
click at [839, 613] on div "According to billing period start date" at bounding box center [868, 620] width 147 height 22
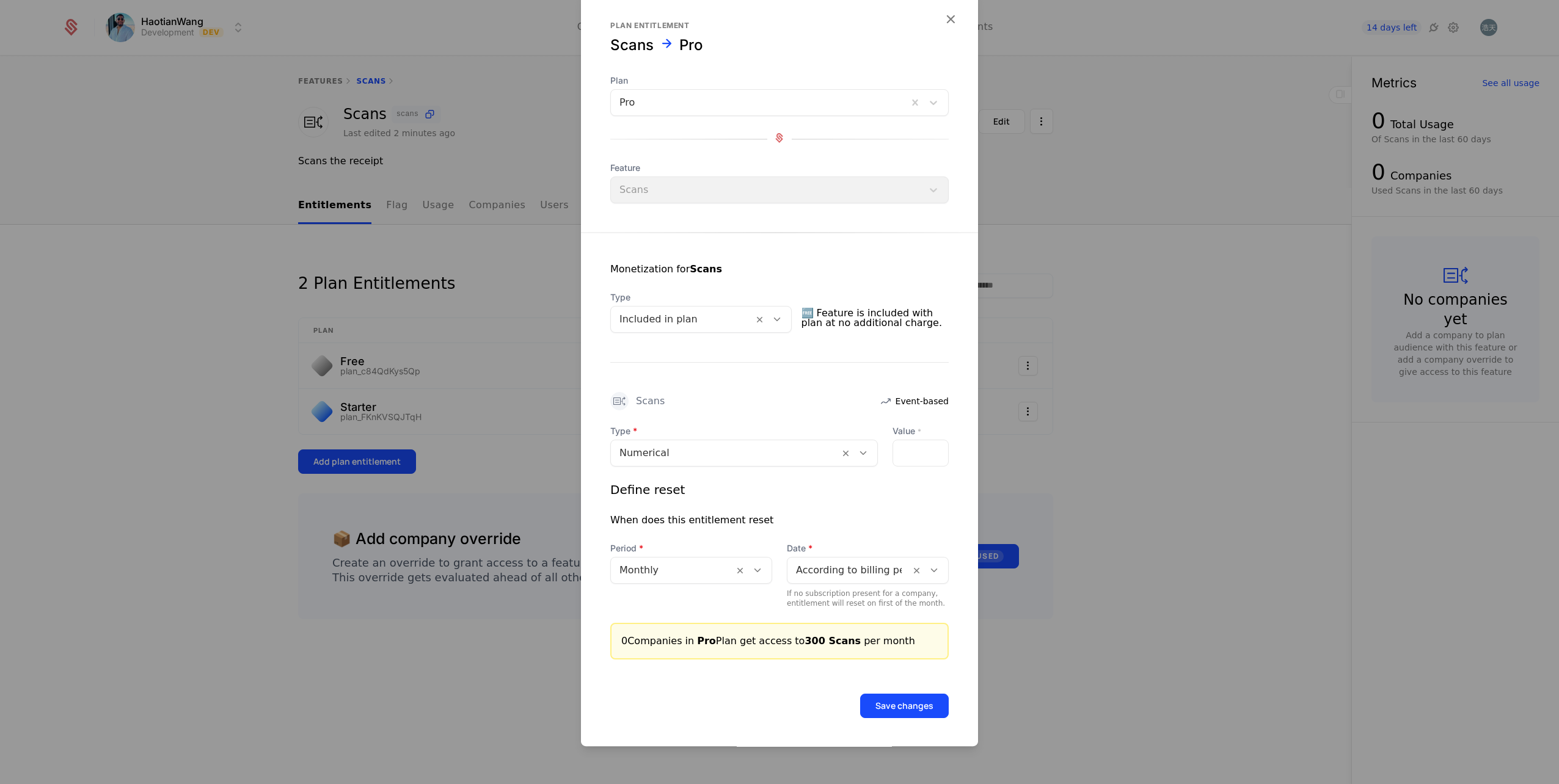
click at [905, 699] on button "Save changes" at bounding box center [904, 706] width 88 height 24
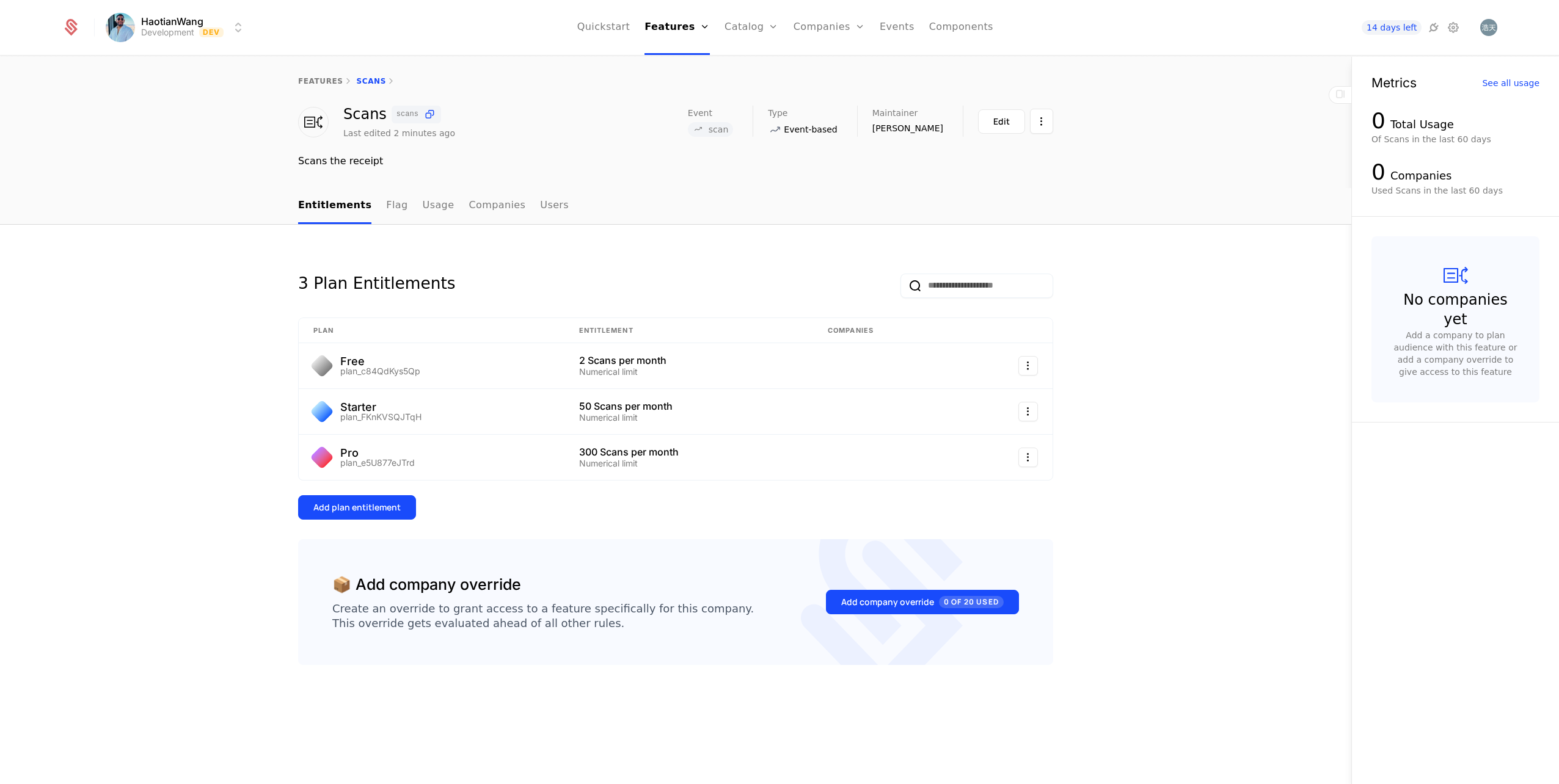
click at [765, 119] on link "Configuration" at bounding box center [770, 118] width 63 height 10
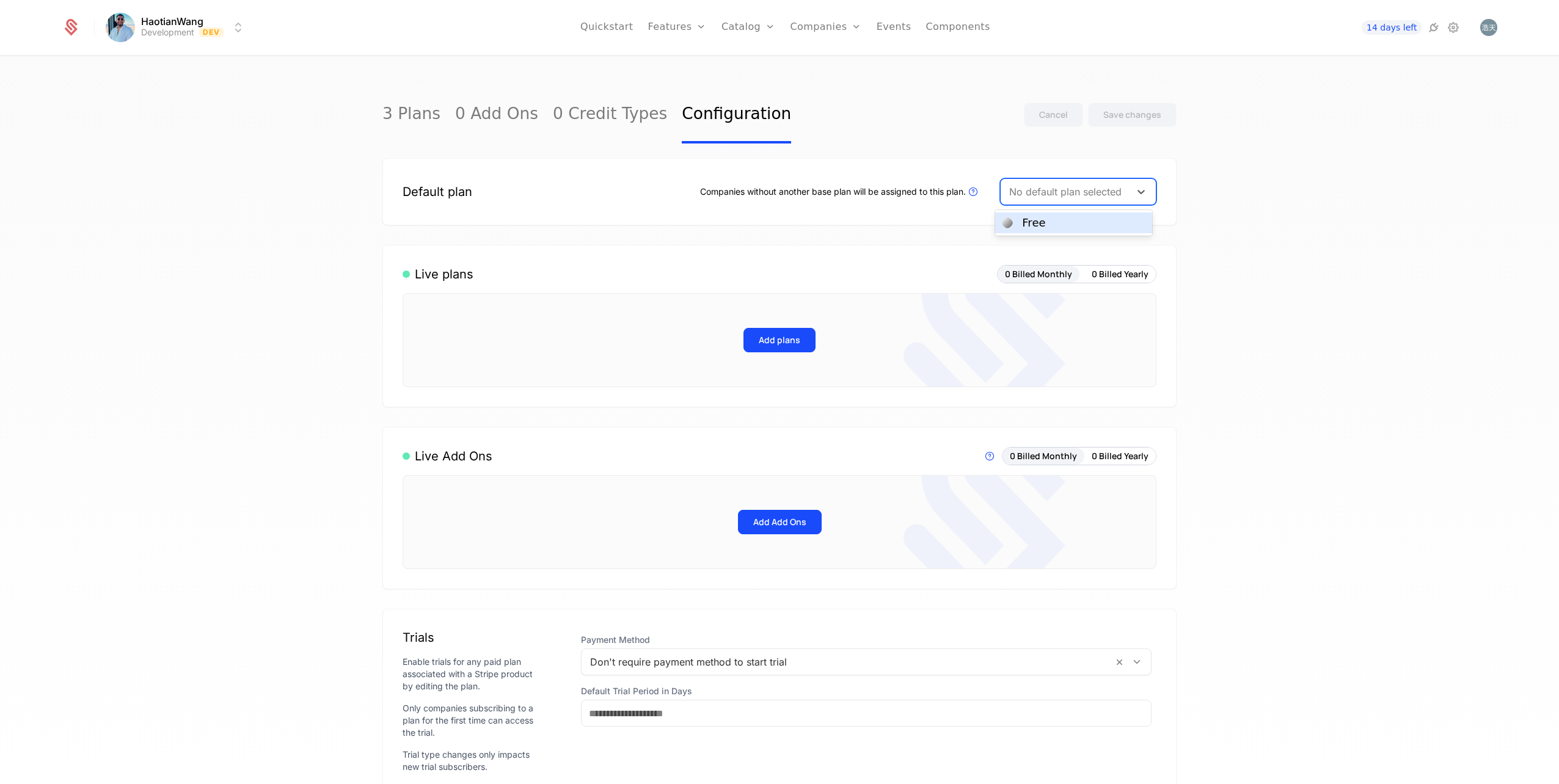
click at [1117, 192] on div "No default plan selected" at bounding box center [1067, 192] width 115 height 15
click at [1091, 219] on div "Free" at bounding box center [1073, 223] width 141 height 11
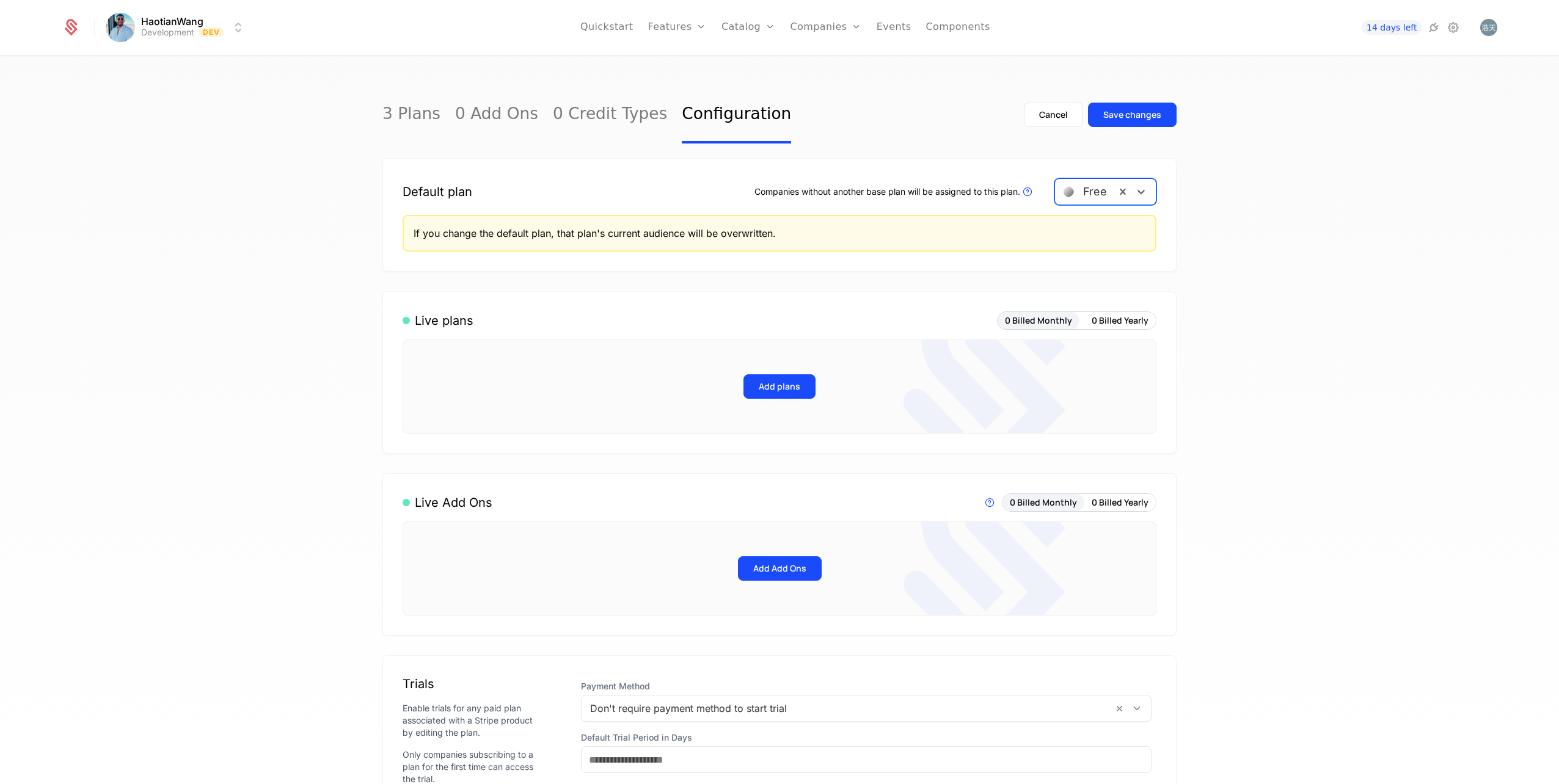
click at [801, 385] on button "Add plans" at bounding box center [780, 386] width 72 height 24
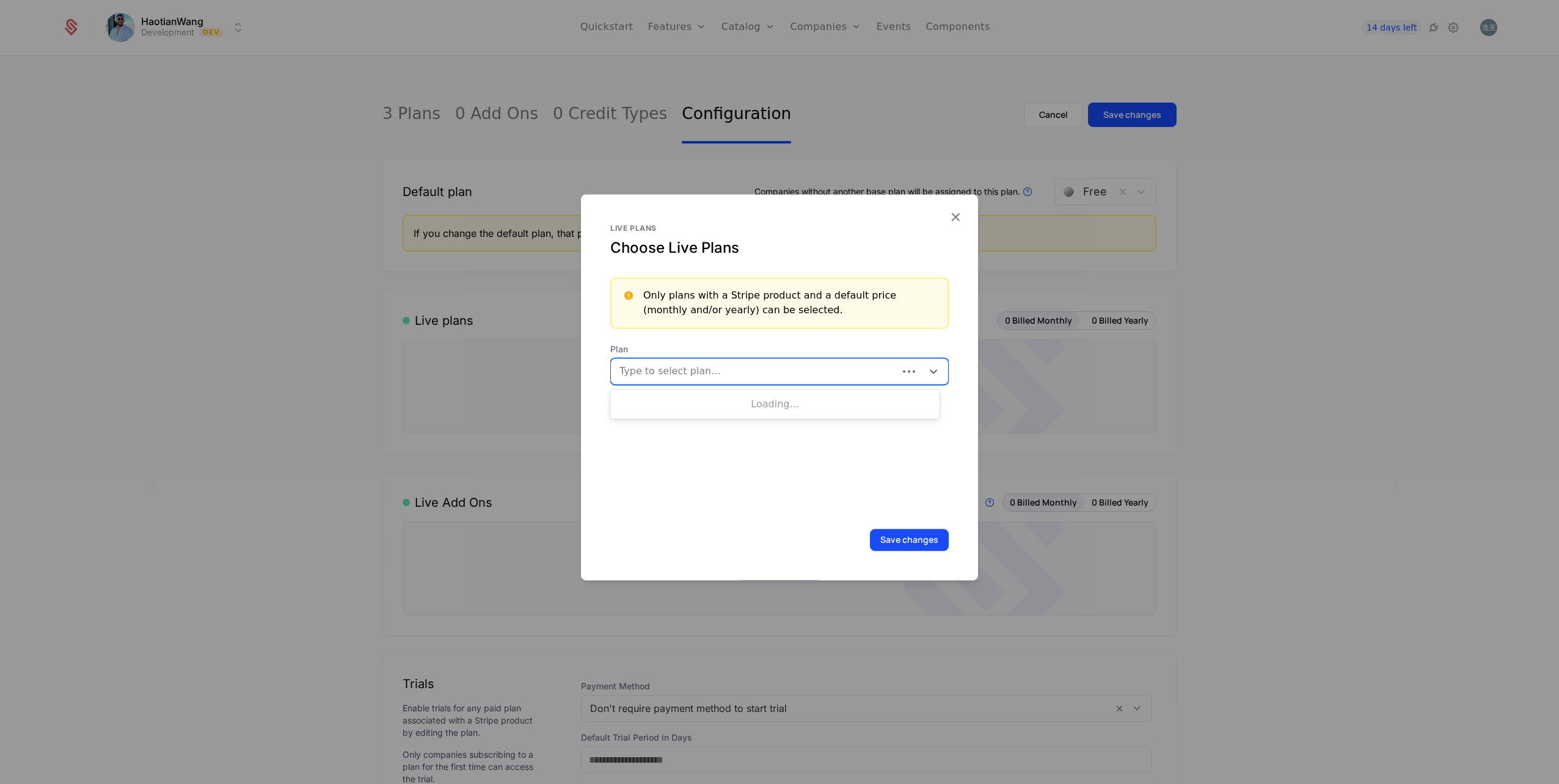
click at [761, 374] on div at bounding box center [754, 371] width 272 height 17
click at [734, 405] on div "Free" at bounding box center [775, 402] width 315 height 11
click at [775, 370] on div at bounding box center [792, 371] width 216 height 17
click at [702, 404] on div "Pro" at bounding box center [775, 402] width 315 height 11
click at [730, 374] on icon "Remove [object Object]" at bounding box center [733, 371] width 11 height 11
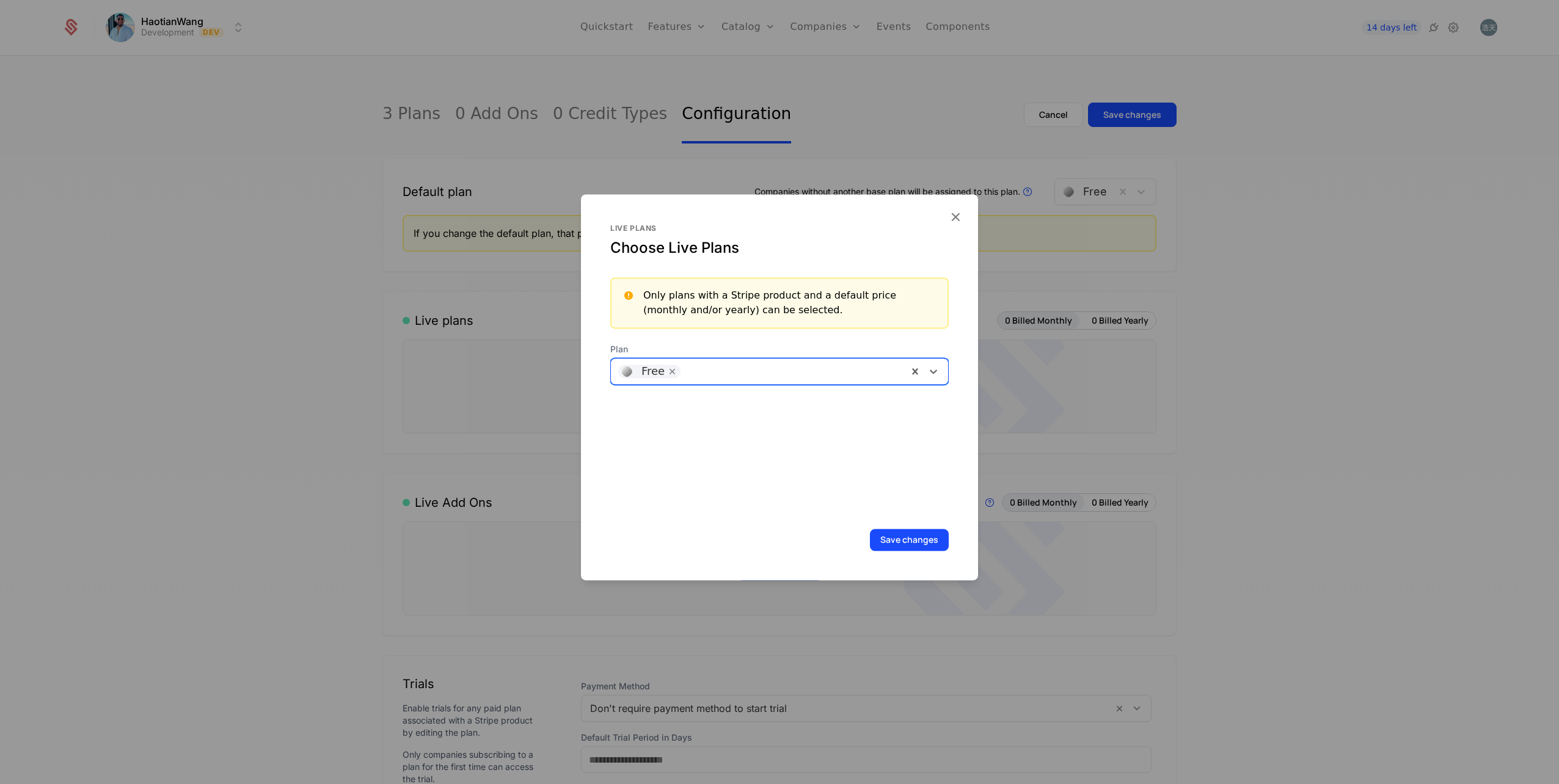
click at [751, 371] on div at bounding box center [792, 371] width 216 height 17
click at [700, 422] on div "Starter" at bounding box center [775, 423] width 315 height 11
click at [779, 371] on div at bounding box center [833, 371] width 135 height 17
click at [750, 401] on div "Pro" at bounding box center [775, 402] width 315 height 11
click at [909, 537] on button "Save changes" at bounding box center [909, 539] width 79 height 22
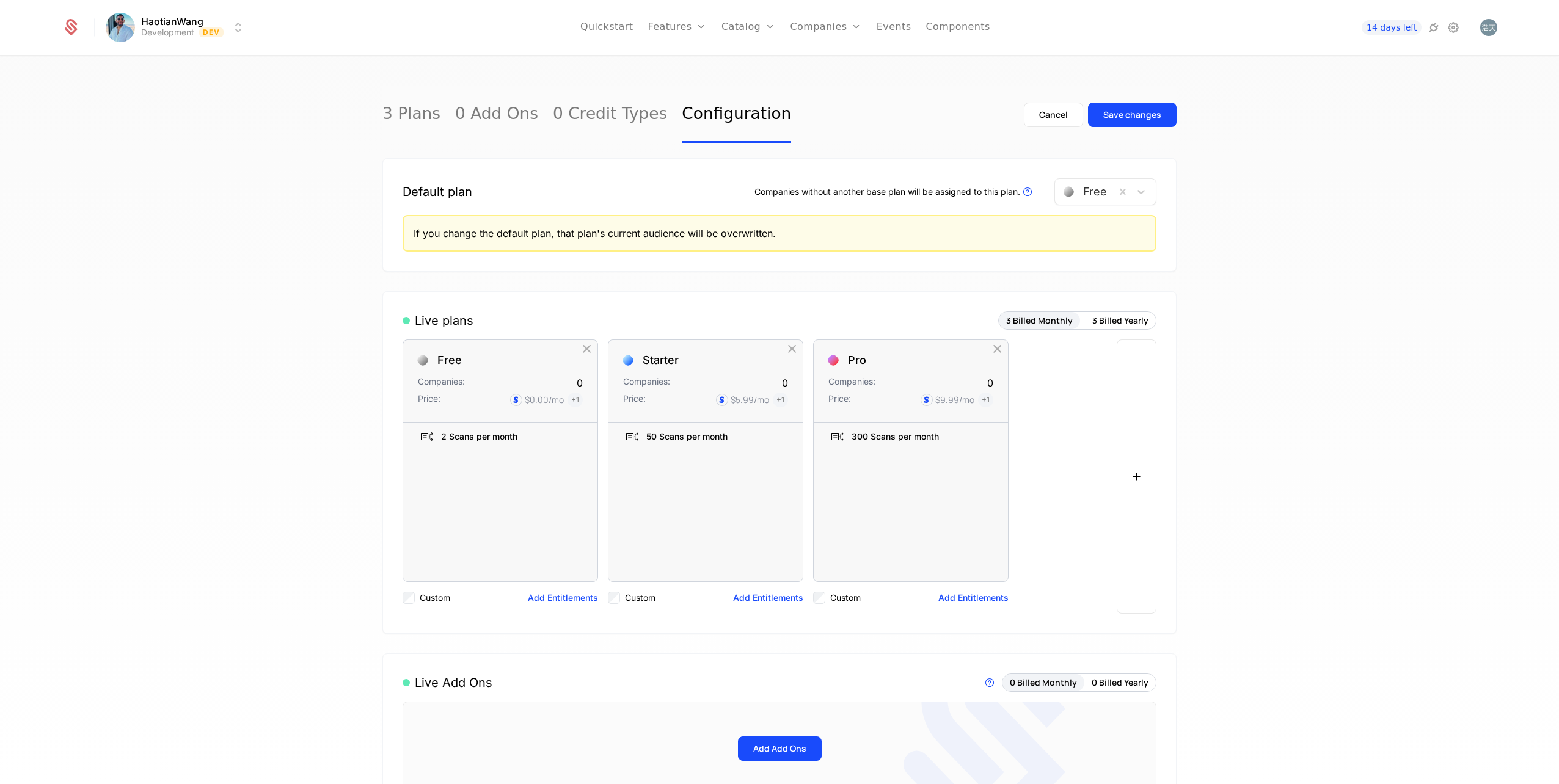
click at [1137, 326] on button "3 Billed Yearly" at bounding box center [1120, 320] width 71 height 17
click at [1070, 319] on button "3 Billed Monthly" at bounding box center [1039, 320] width 81 height 17
click at [1117, 322] on button "3 Billed Yearly" at bounding box center [1120, 320] width 71 height 17
click at [1062, 319] on button "3 Billed Monthly" at bounding box center [1039, 320] width 81 height 17
click at [1120, 323] on button "3 Billed Yearly" at bounding box center [1120, 320] width 71 height 17
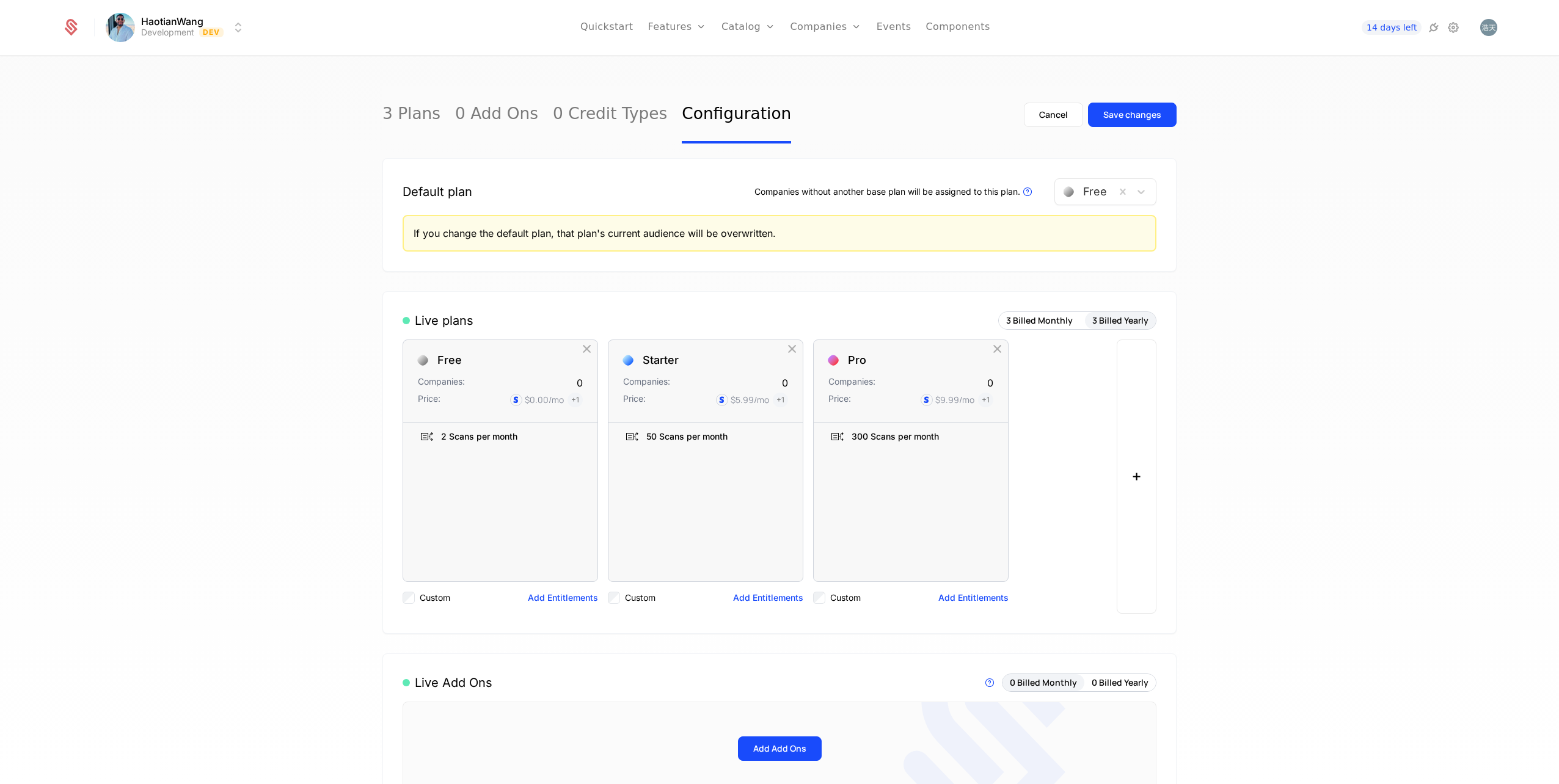
click at [1035, 318] on button "3 Billed Monthly" at bounding box center [1039, 320] width 81 height 17
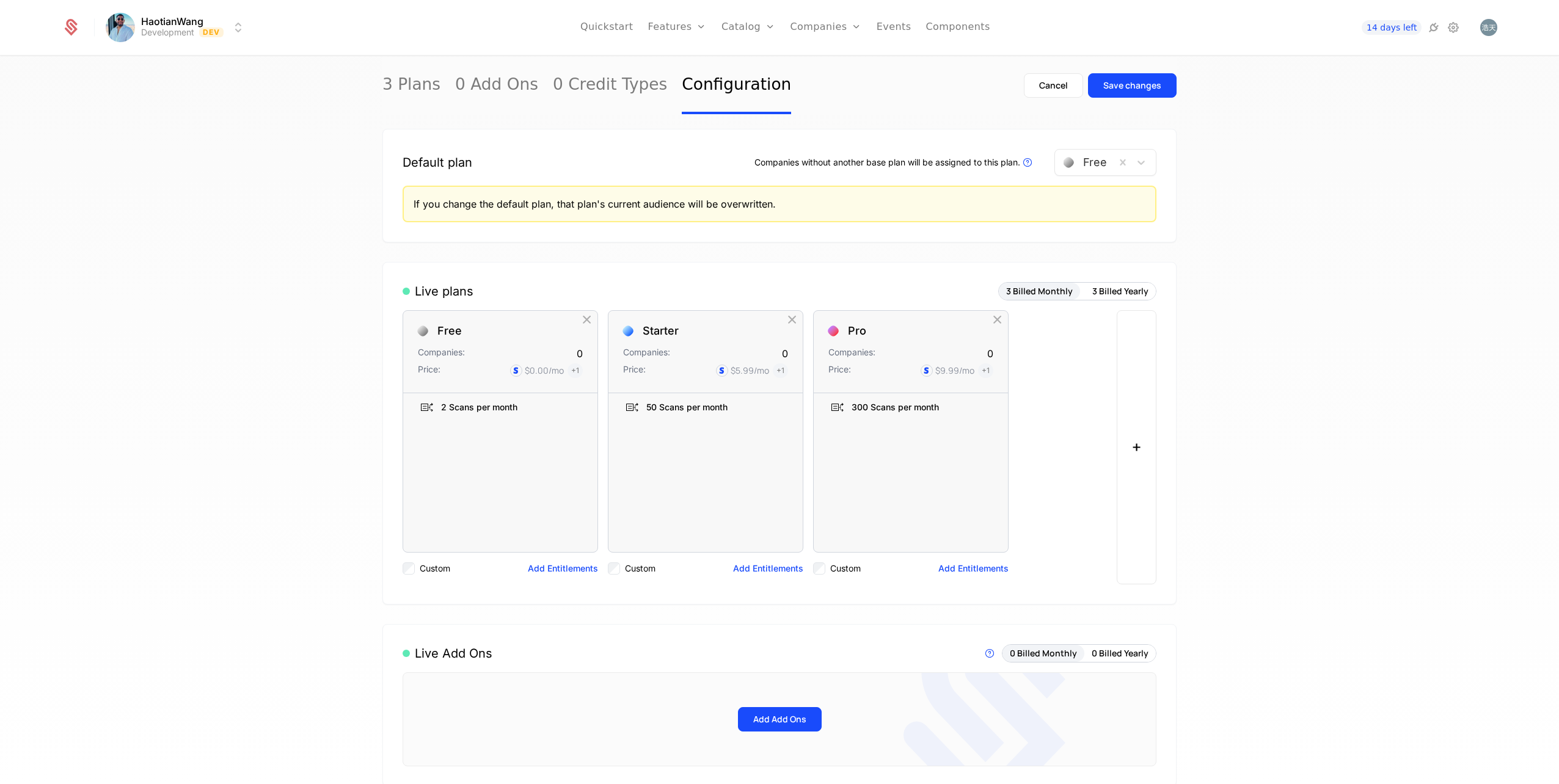
scroll to position [61, 0]
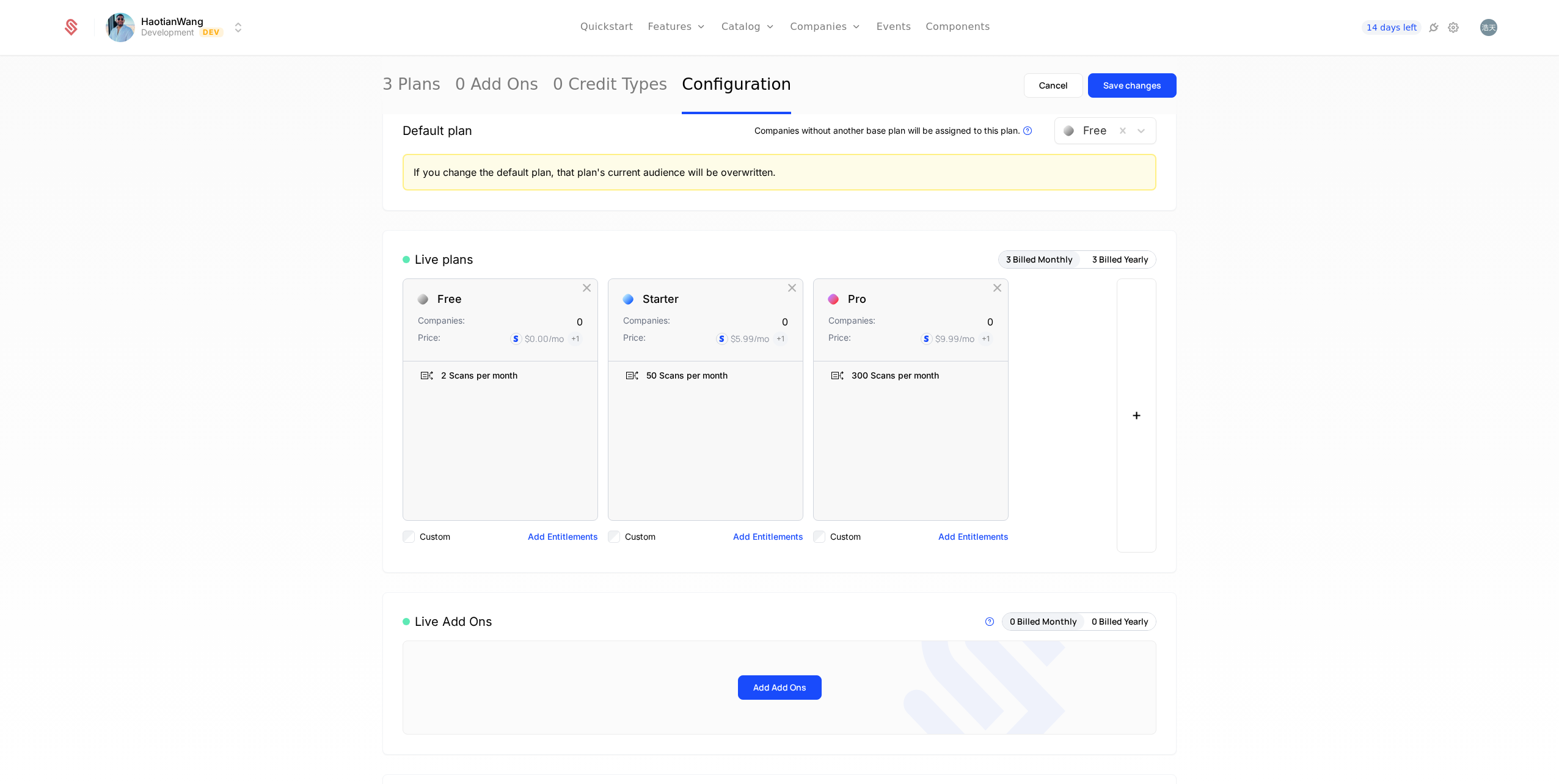
click at [1134, 426] on button "+" at bounding box center [1137, 415] width 40 height 274
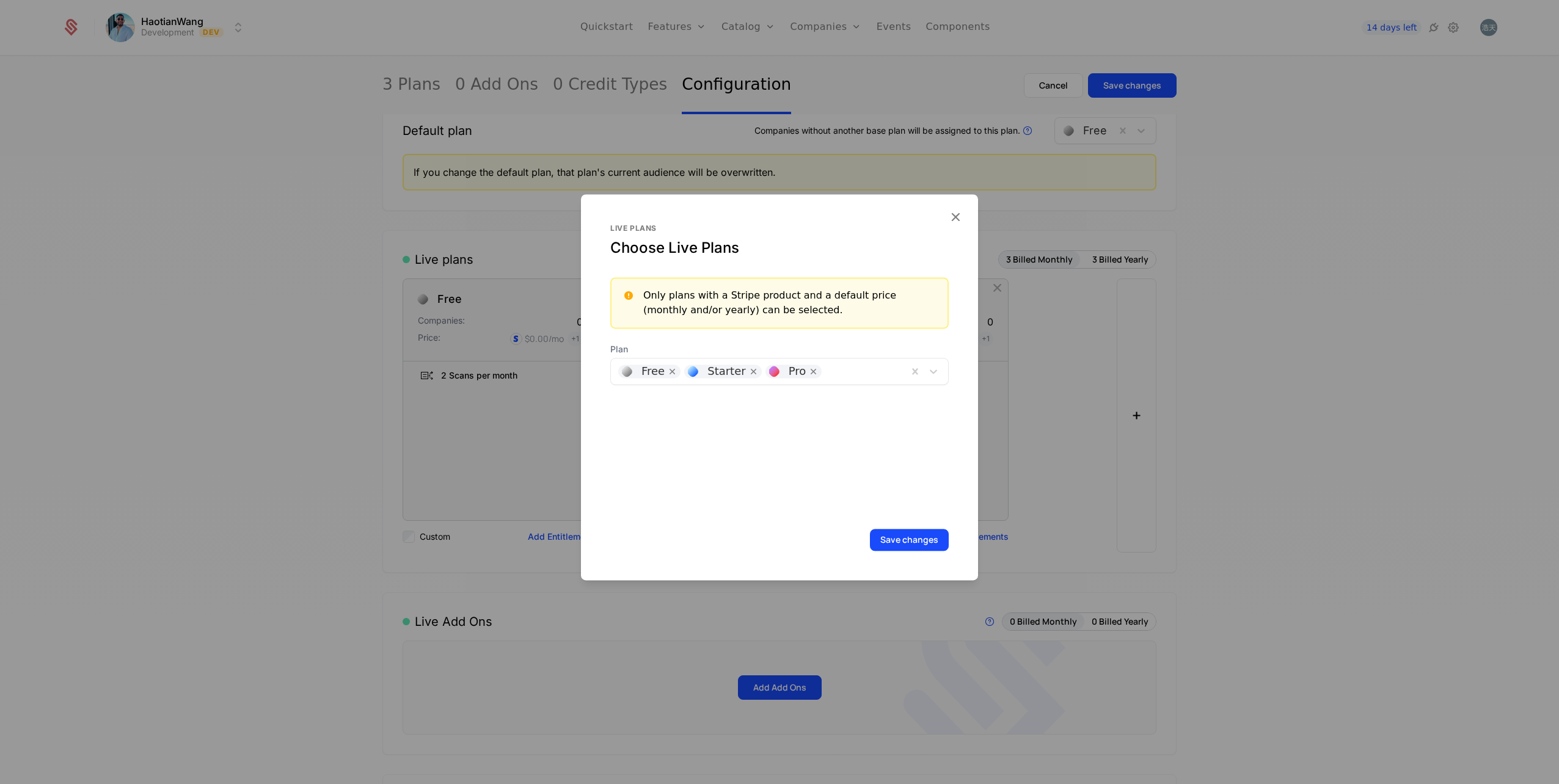
click at [953, 220] on icon "button" at bounding box center [955, 216] width 16 height 16
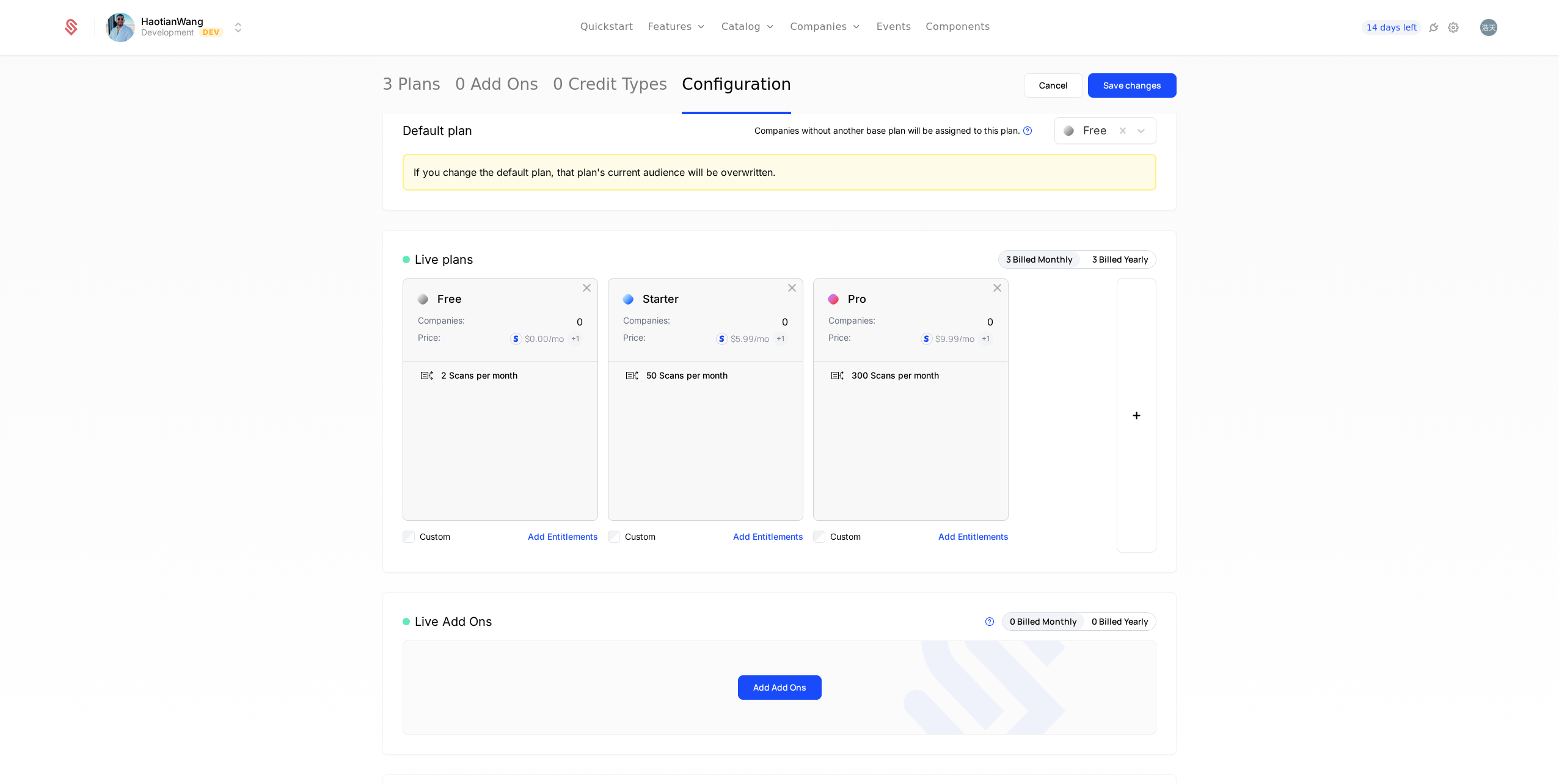
click at [1131, 79] on div "Save changes" at bounding box center [1132, 85] width 58 height 12
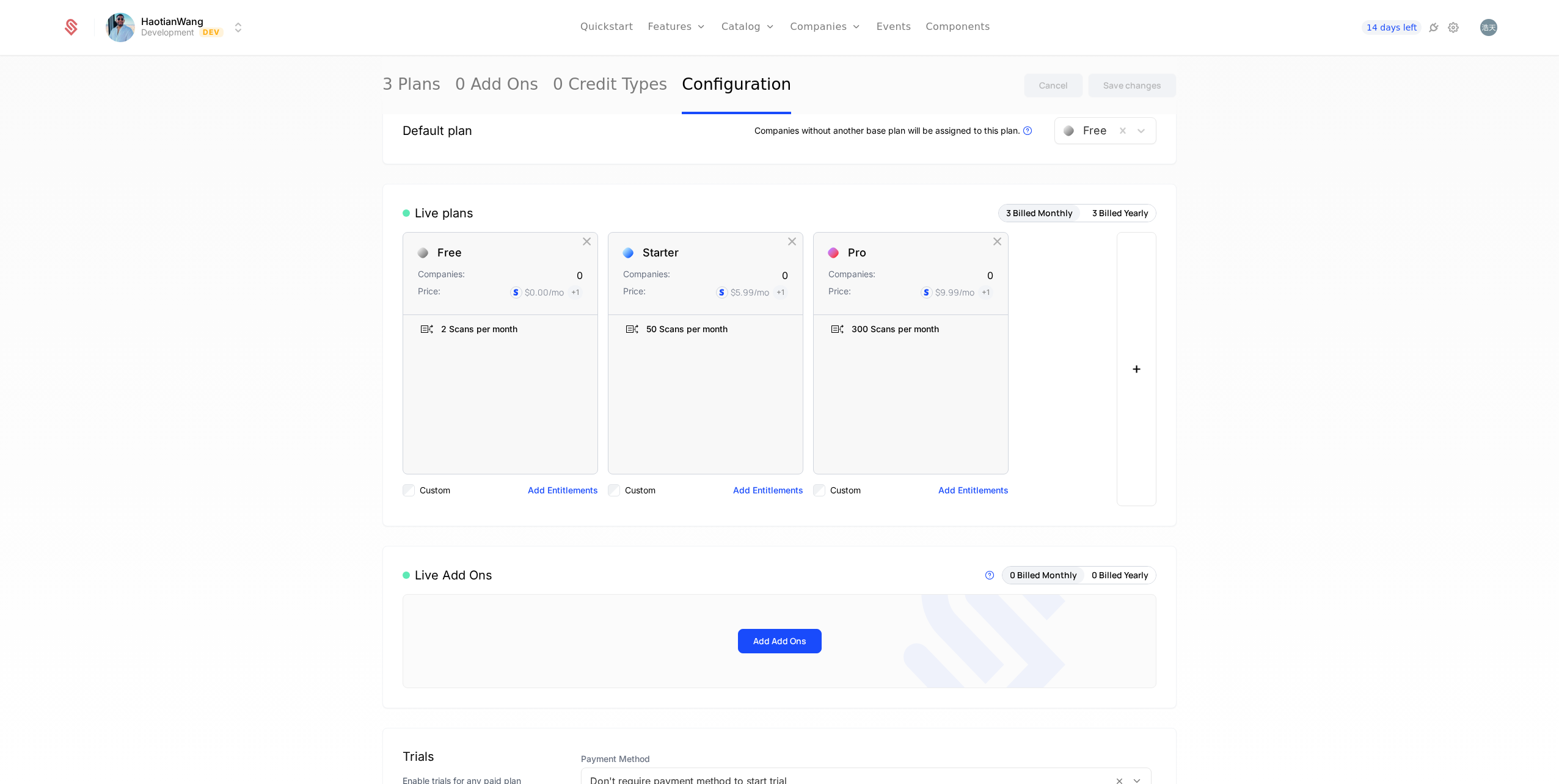
click at [769, 65] on link "Plans" at bounding box center [767, 60] width 63 height 10
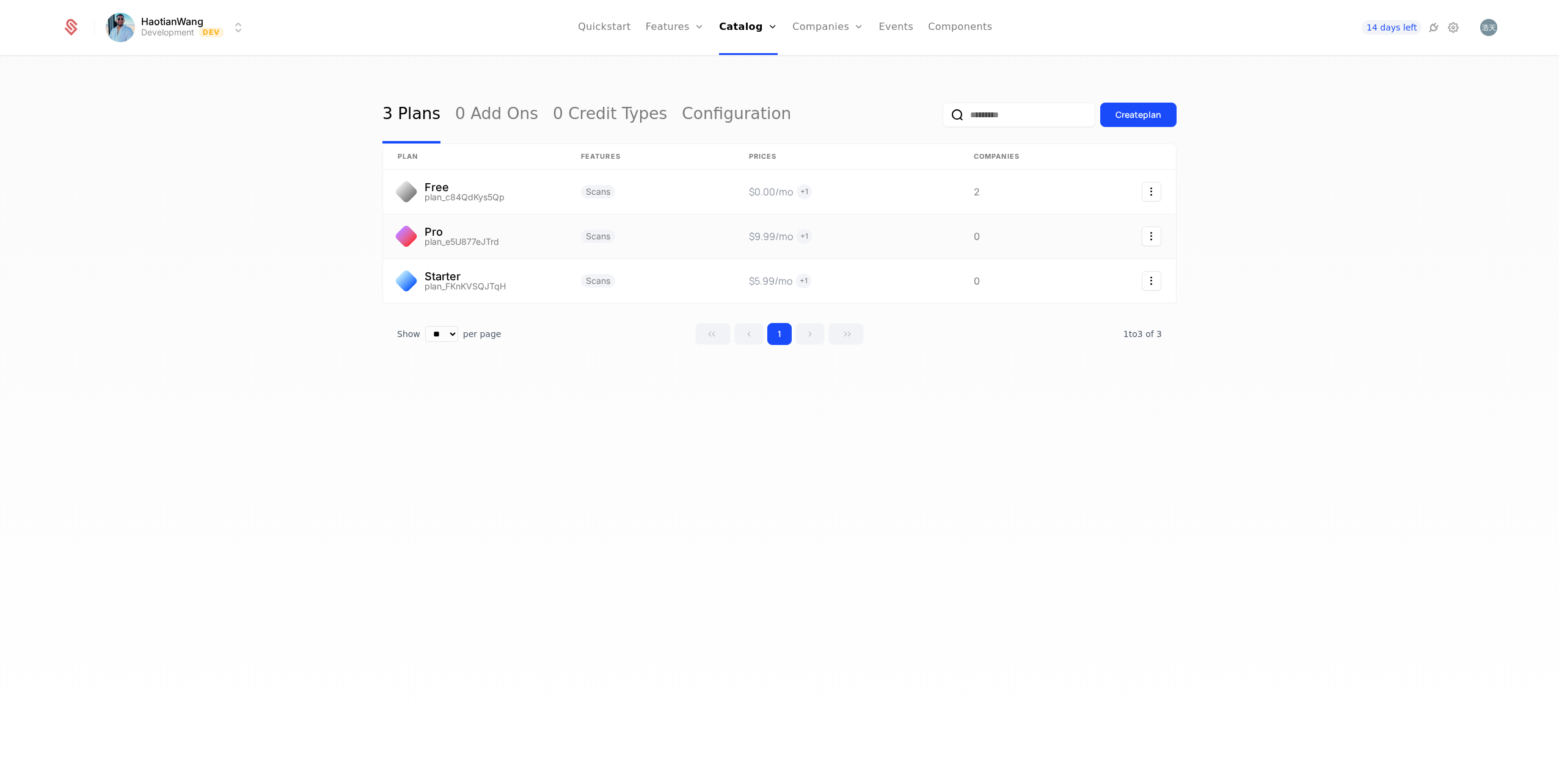
click at [808, 236] on link at bounding box center [846, 236] width 225 height 44
click at [856, 279] on link at bounding box center [846, 281] width 225 height 44
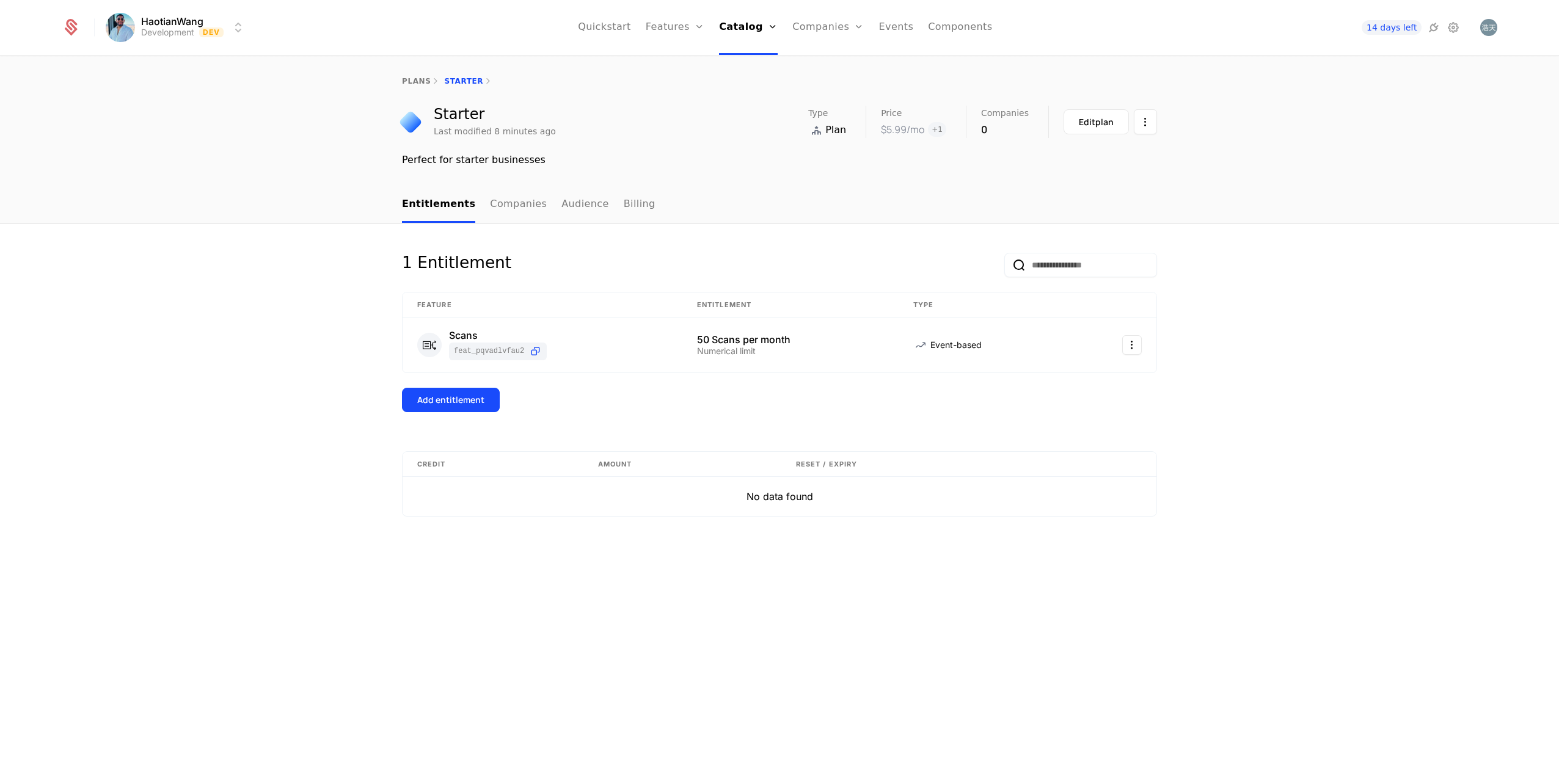
click at [940, 127] on span "+ 1" at bounding box center [937, 130] width 18 height 15
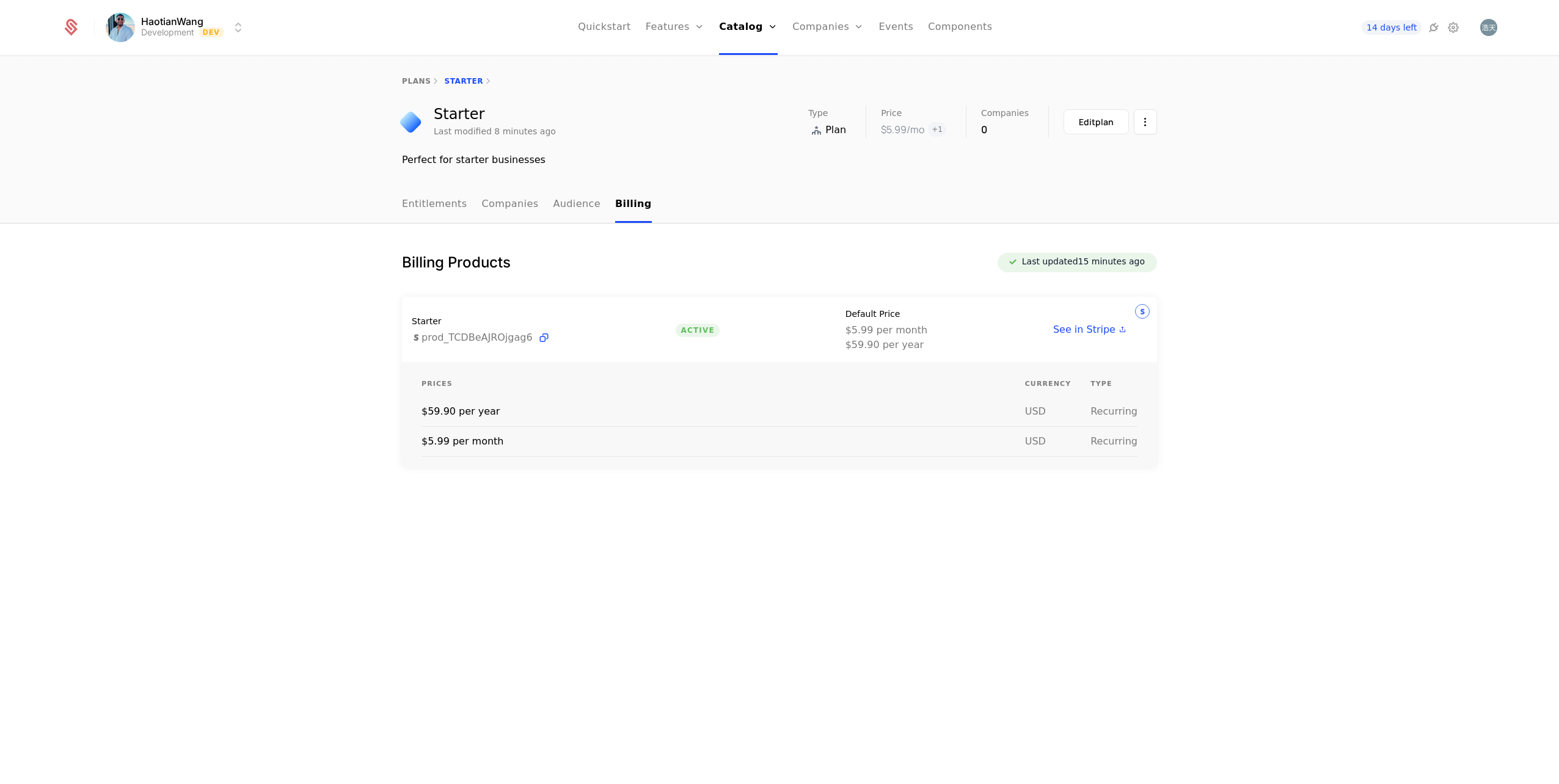
click at [693, 62] on link "Features" at bounding box center [689, 60] width 56 height 10
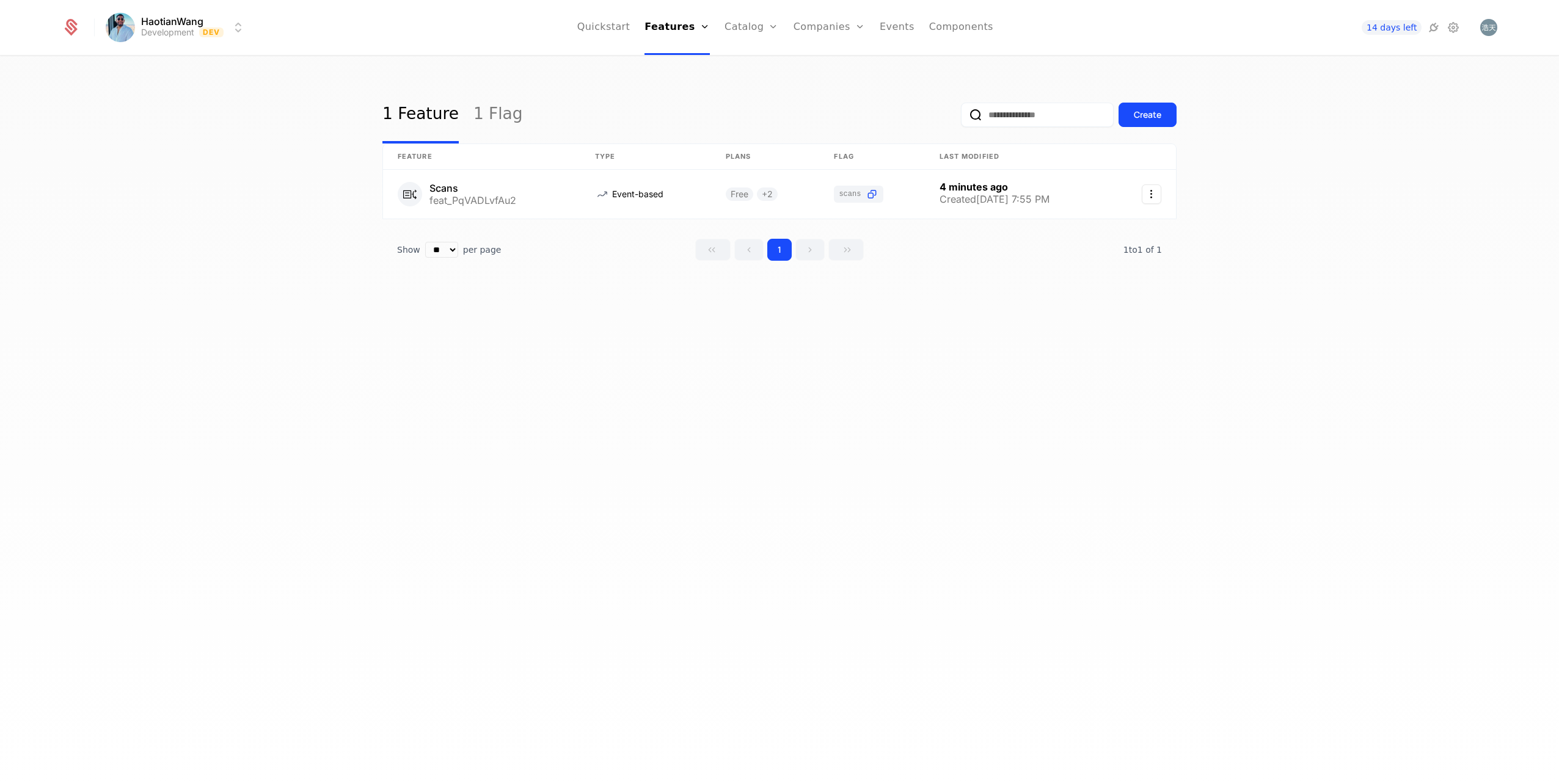
click at [1155, 118] on div "Create" at bounding box center [1148, 115] width 27 height 12
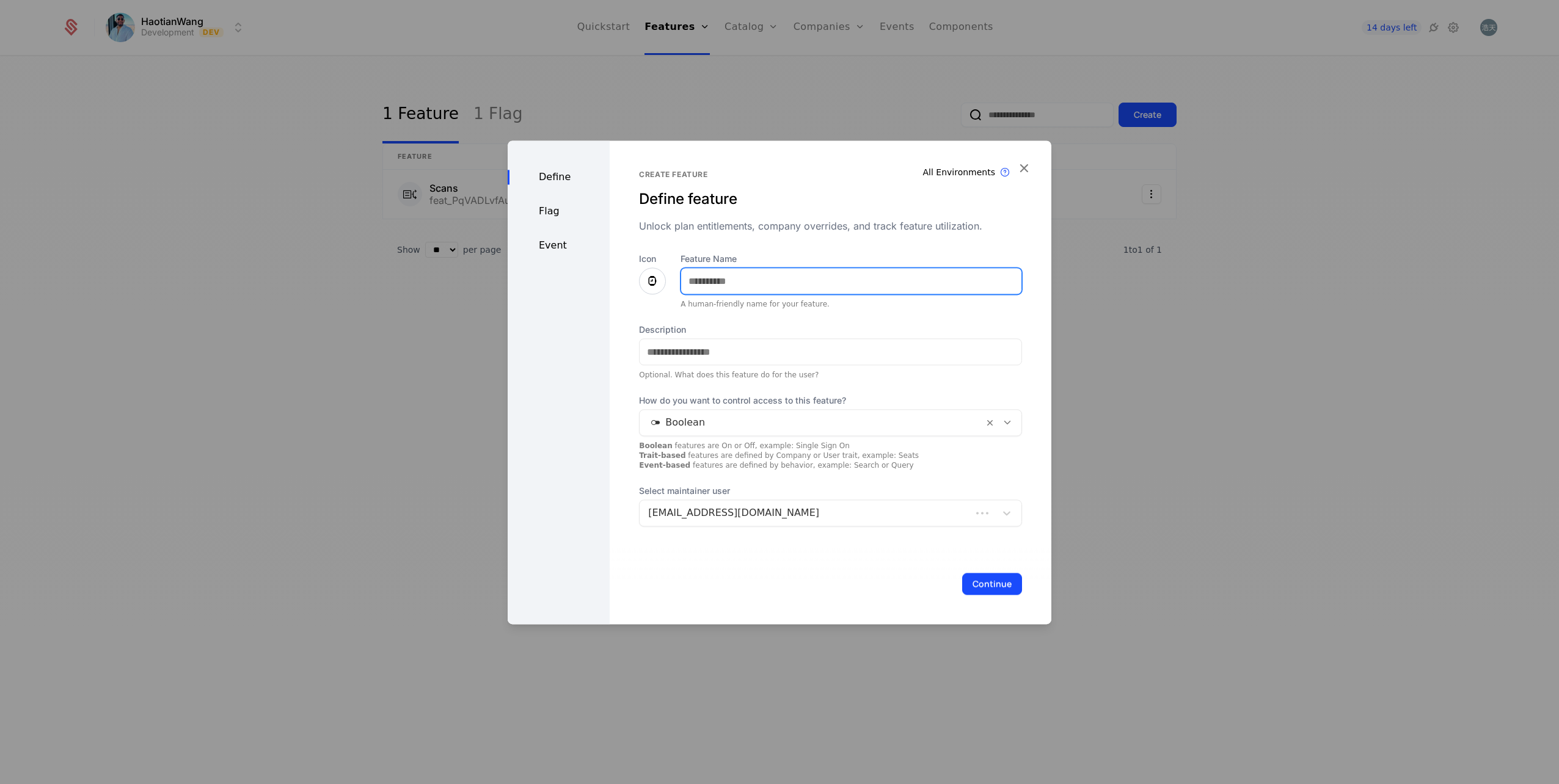
click at [740, 283] on input "Feature Name" at bounding box center [851, 280] width 340 height 26
type input "**********"
click at [654, 273] on div at bounding box center [652, 280] width 27 height 27
click at [649, 282] on icon at bounding box center [652, 281] width 15 height 15
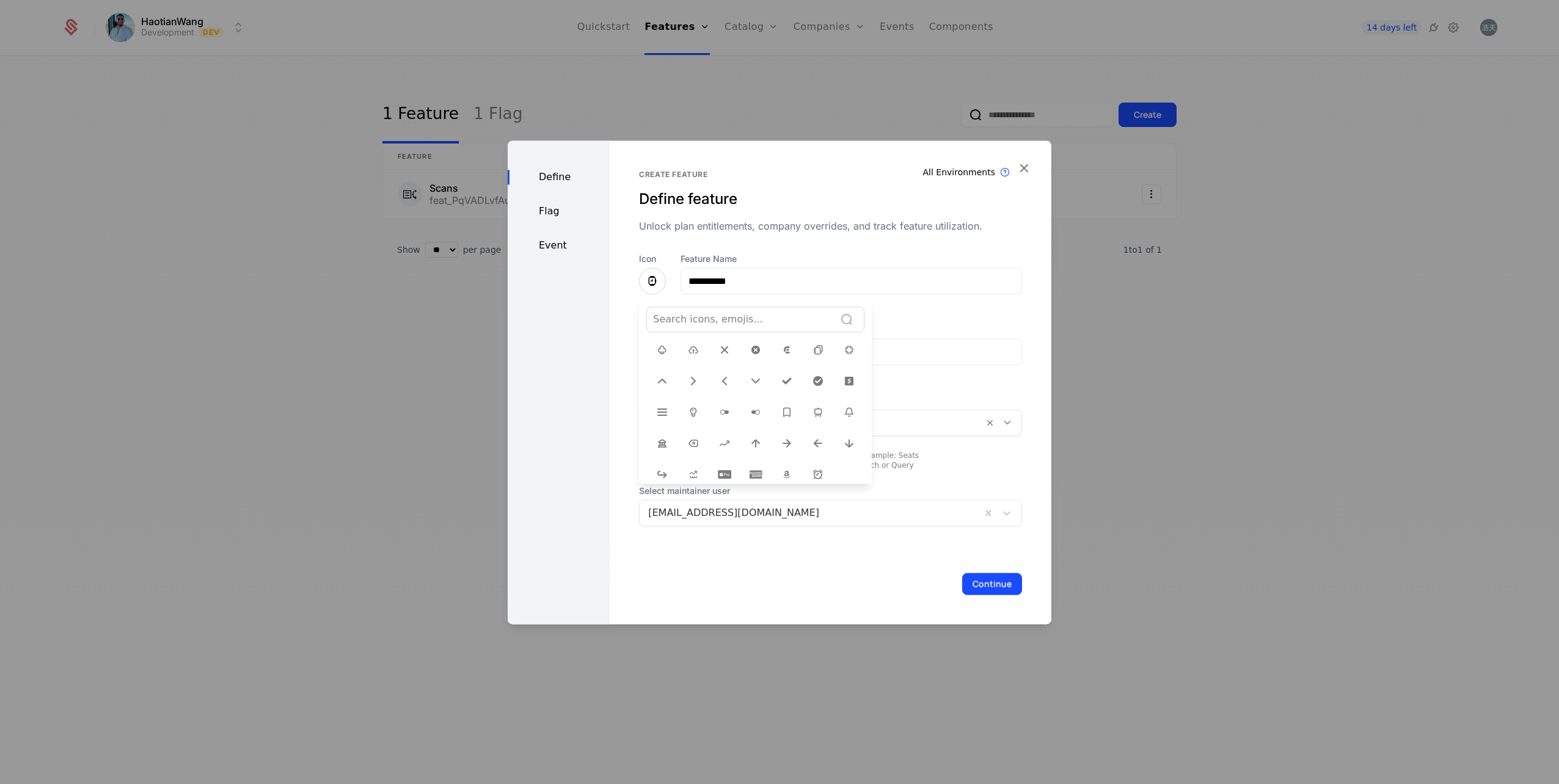
scroll to position [427, 0]
click at [689, 402] on icon at bounding box center [694, 409] width 15 height 15
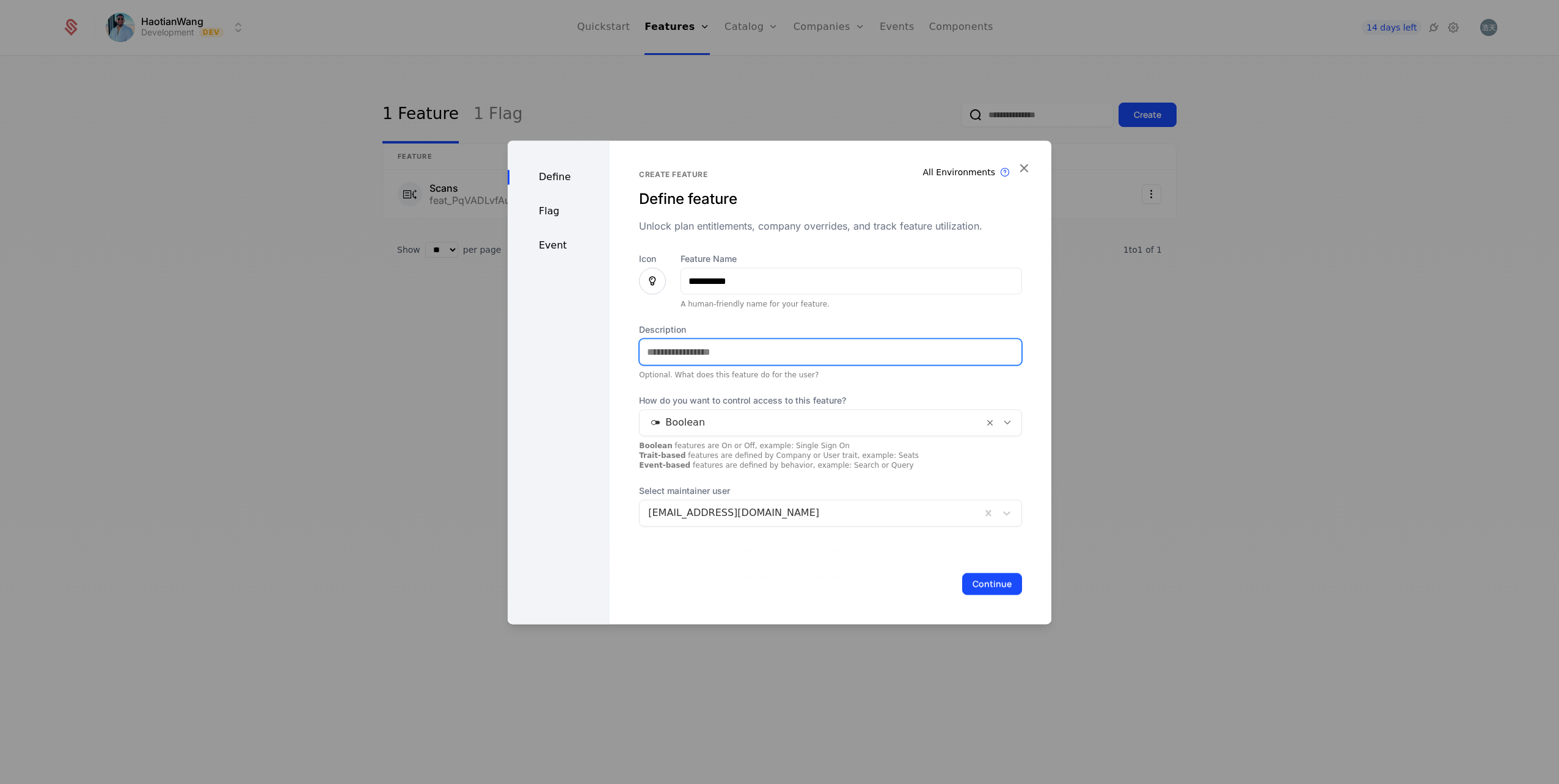
click at [723, 353] on input "Description" at bounding box center [831, 351] width 382 height 26
click at [685, 346] on input "Description" at bounding box center [831, 351] width 382 height 26
click at [794, 358] on input "**********" at bounding box center [831, 351] width 382 height 26
type input "**********"
click at [996, 585] on button "Continue" at bounding box center [992, 583] width 60 height 22
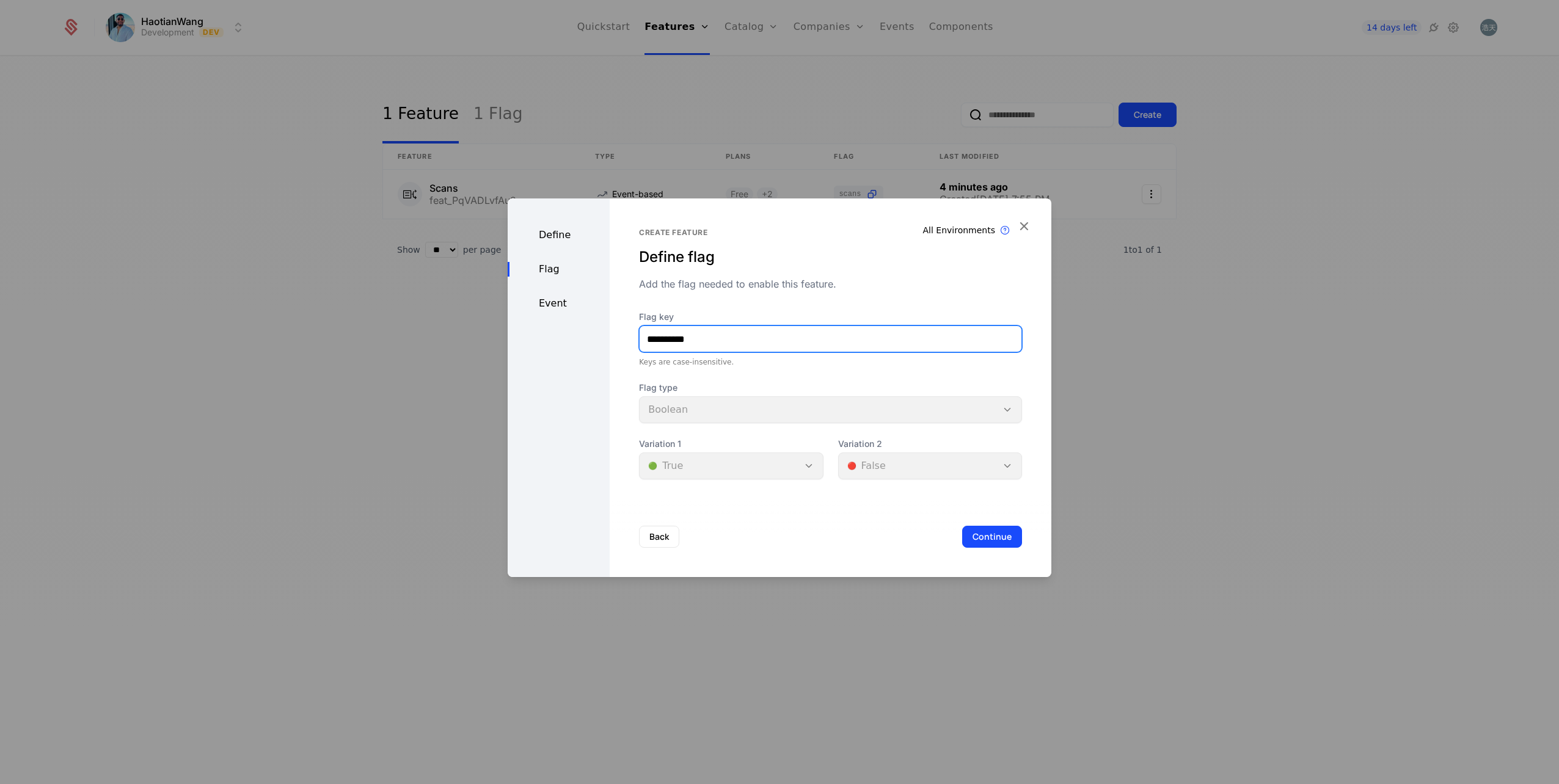
drag, startPoint x: 657, startPoint y: 343, endPoint x: 599, endPoint y: 332, distance: 59.0
click at [599, 332] on div "**********" at bounding box center [780, 388] width 544 height 379
type input "*******"
click at [1003, 528] on button "Continue" at bounding box center [992, 536] width 60 height 22
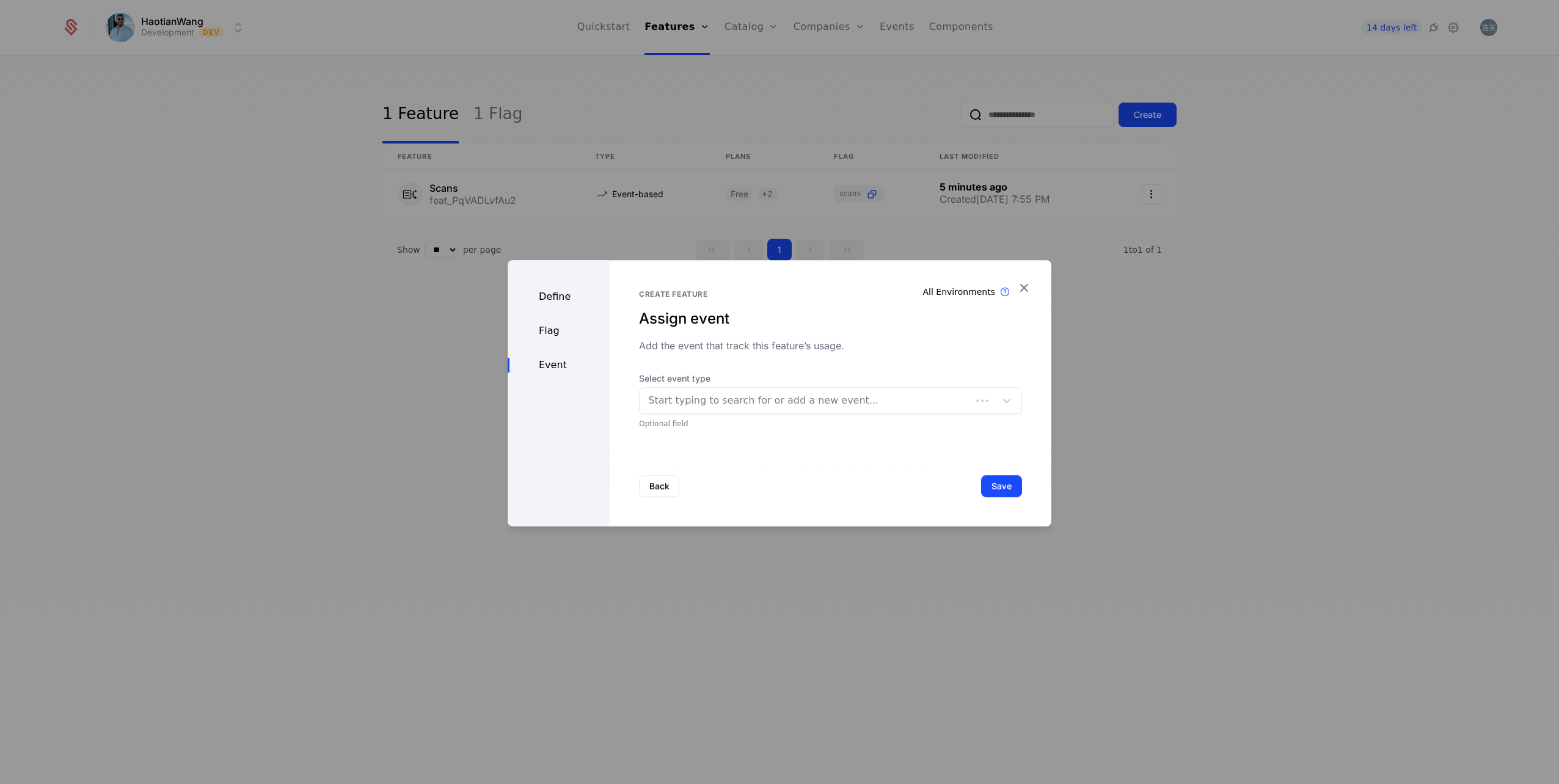
click at [789, 403] on div at bounding box center [805, 400] width 315 height 17
click at [886, 356] on div "Create feature Assign event Add the event that track this feature’s usage. Sele…" at bounding box center [831, 359] width 383 height 139
click at [1002, 486] on button "Save" at bounding box center [1002, 486] width 41 height 22
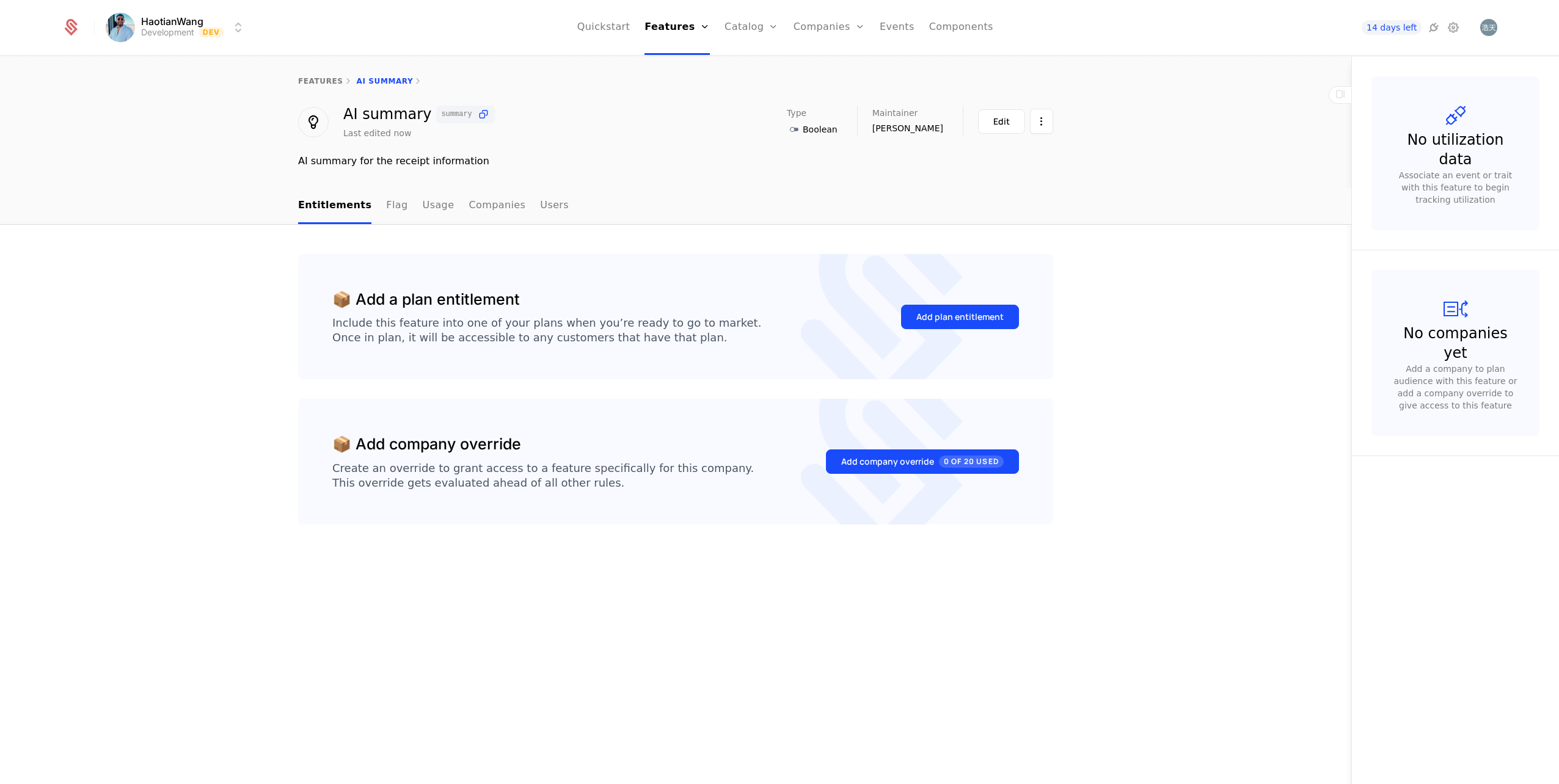
click at [985, 320] on div "Add plan entitlement" at bounding box center [960, 317] width 87 height 12
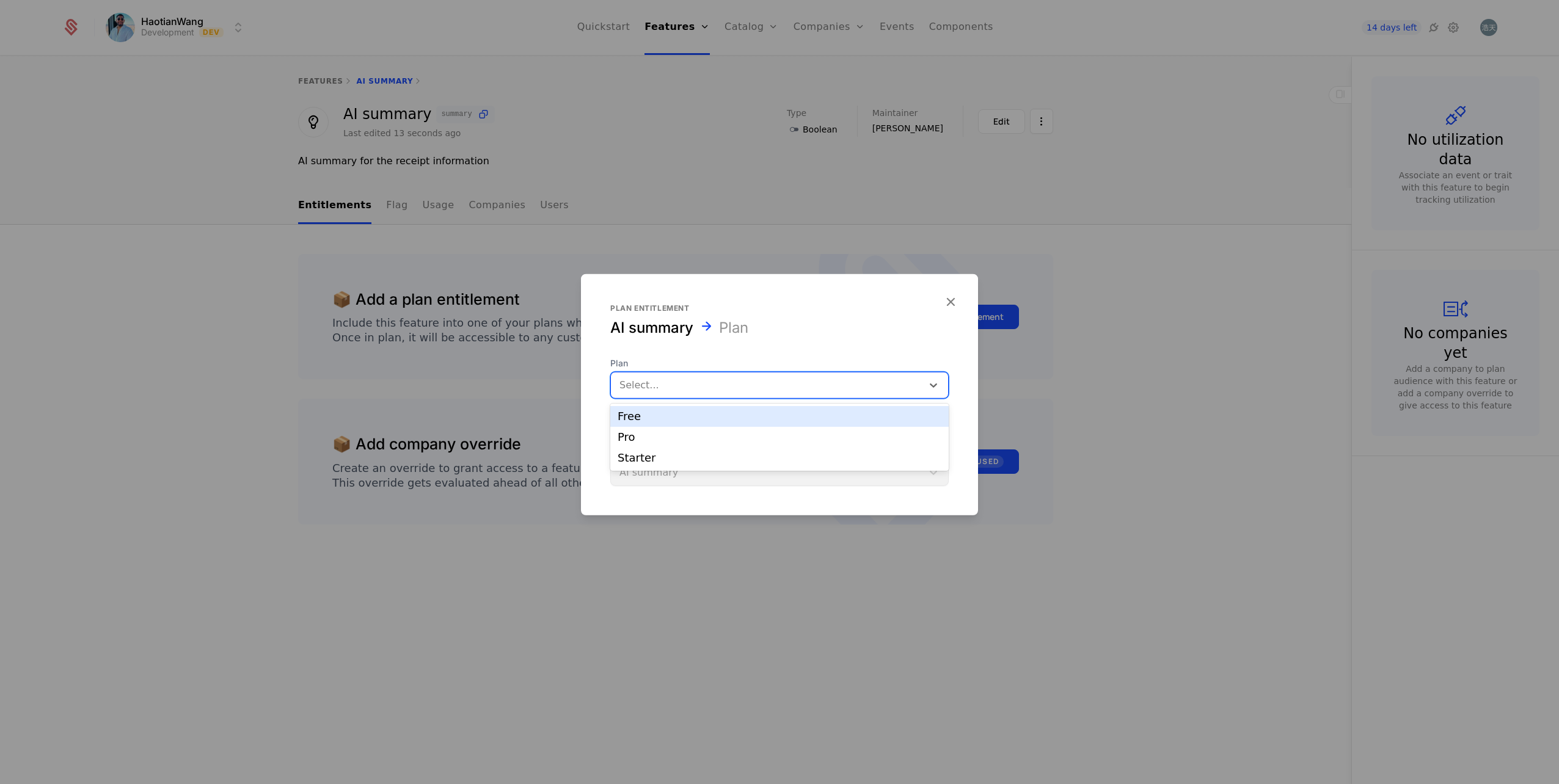
click at [680, 385] on div at bounding box center [766, 385] width 295 height 17
click at [684, 441] on div "Pro" at bounding box center [780, 437] width 324 height 11
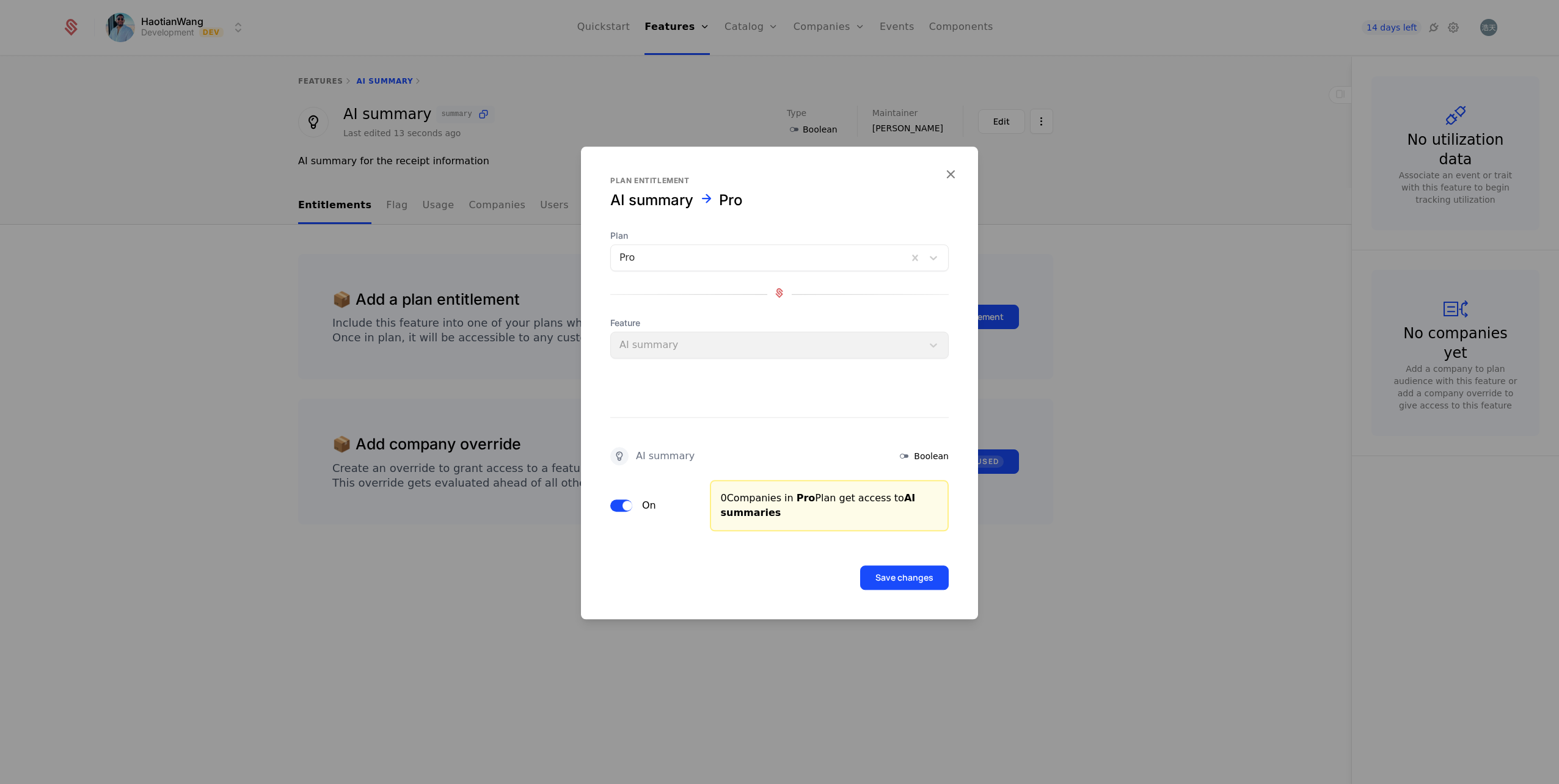
click at [927, 578] on button "Save changes" at bounding box center [904, 577] width 88 height 24
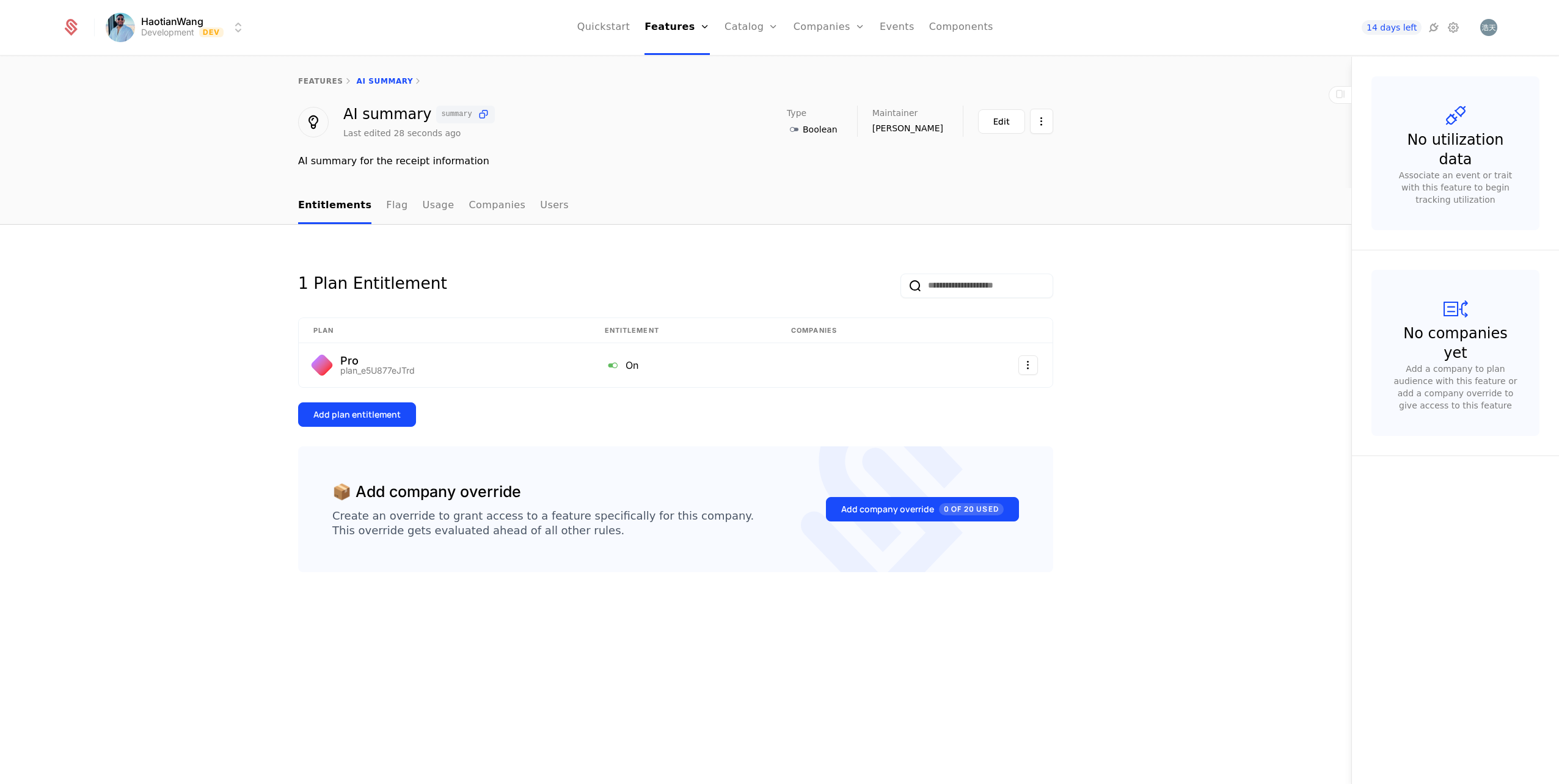
click at [955, 32] on link "Components" at bounding box center [961, 27] width 64 height 55
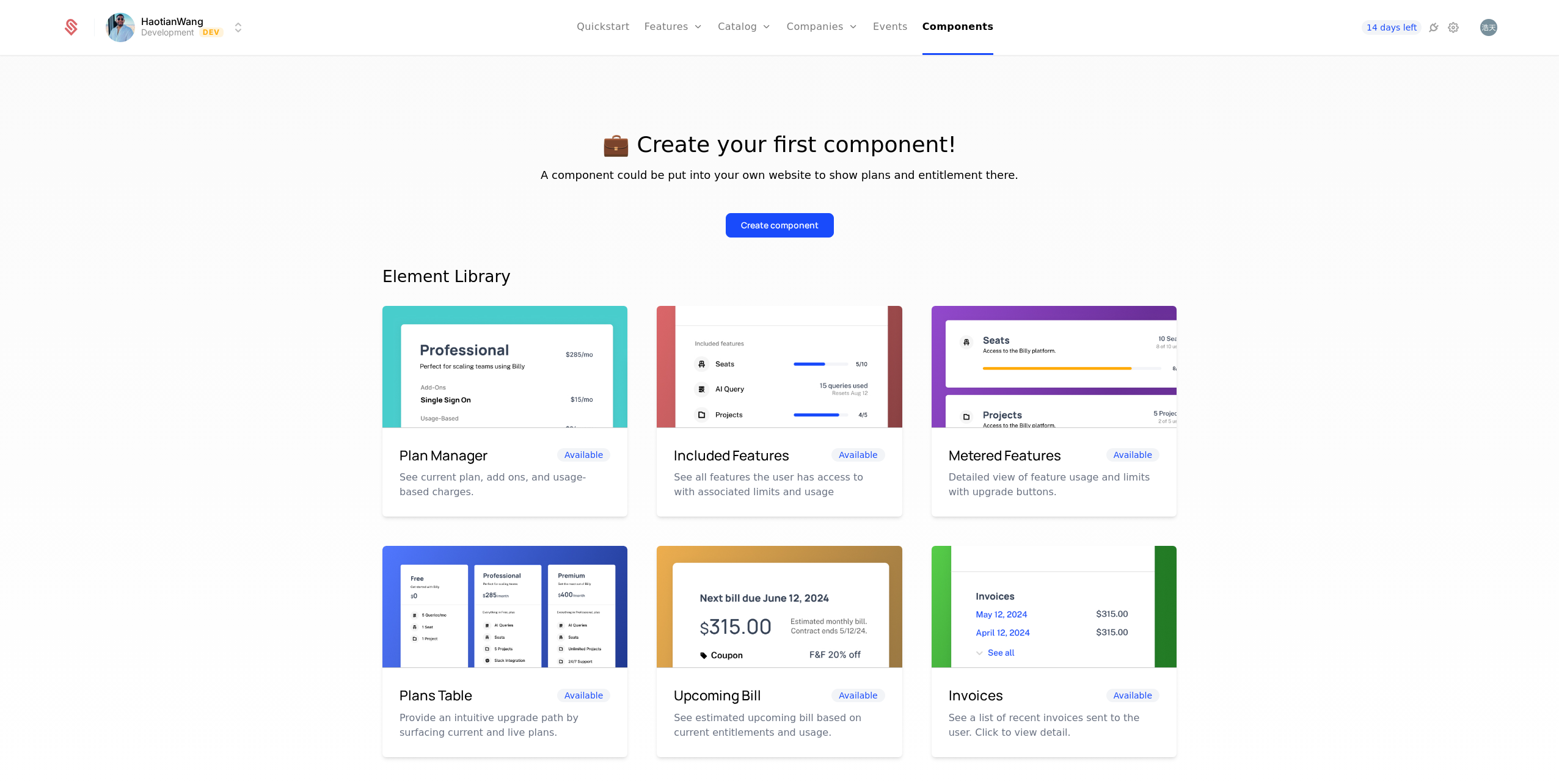
click at [776, 219] on button "Create component" at bounding box center [780, 225] width 108 height 24
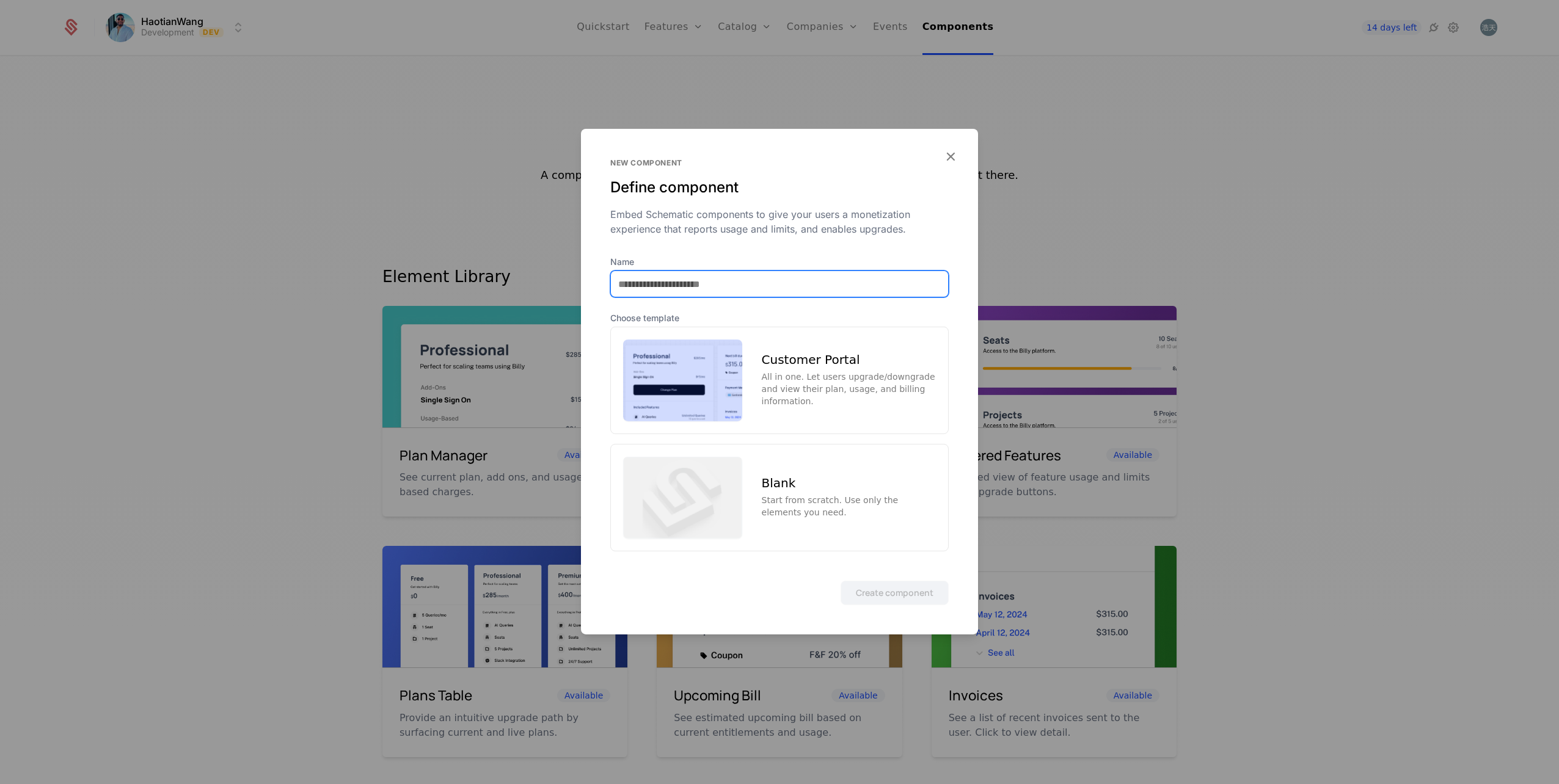
click at [753, 285] on input "Name" at bounding box center [779, 283] width 337 height 26
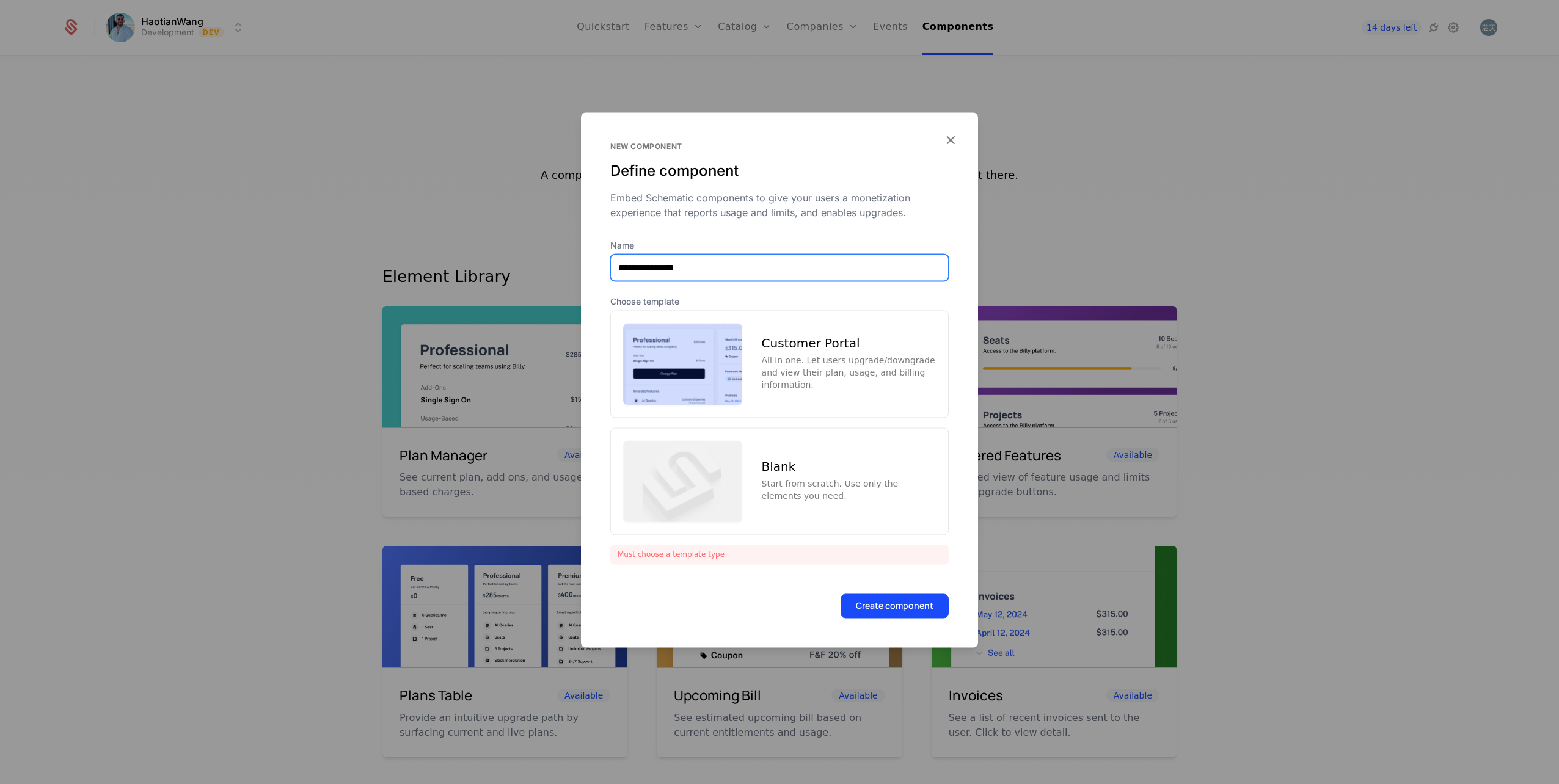
type input "**********"
click at [830, 357] on div "All in one. Let users upgrade/downgrade and view their plan, usage, and billing…" at bounding box center [849, 372] width 174 height 37
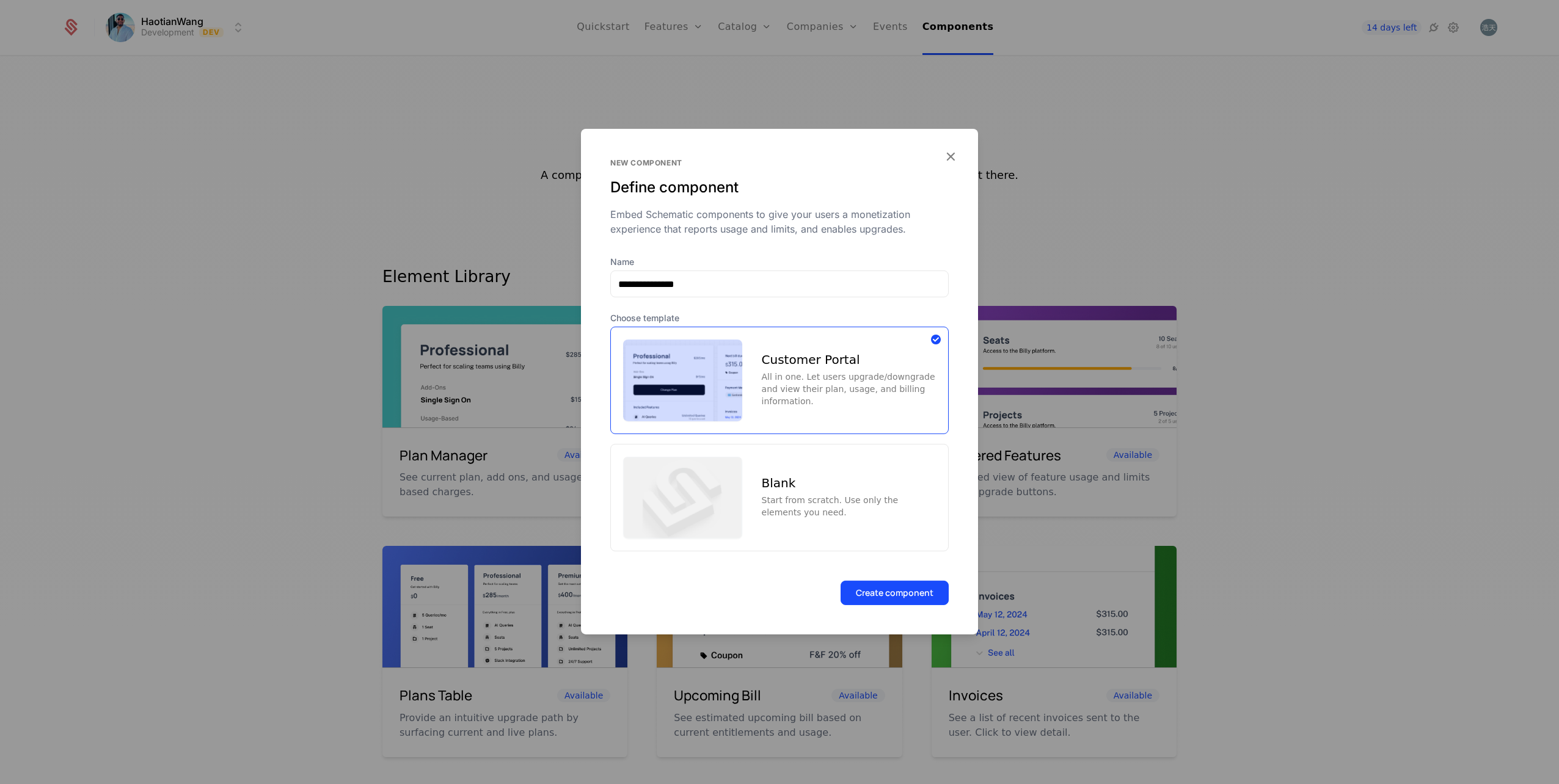
click at [925, 593] on button "Create component" at bounding box center [895, 592] width 108 height 24
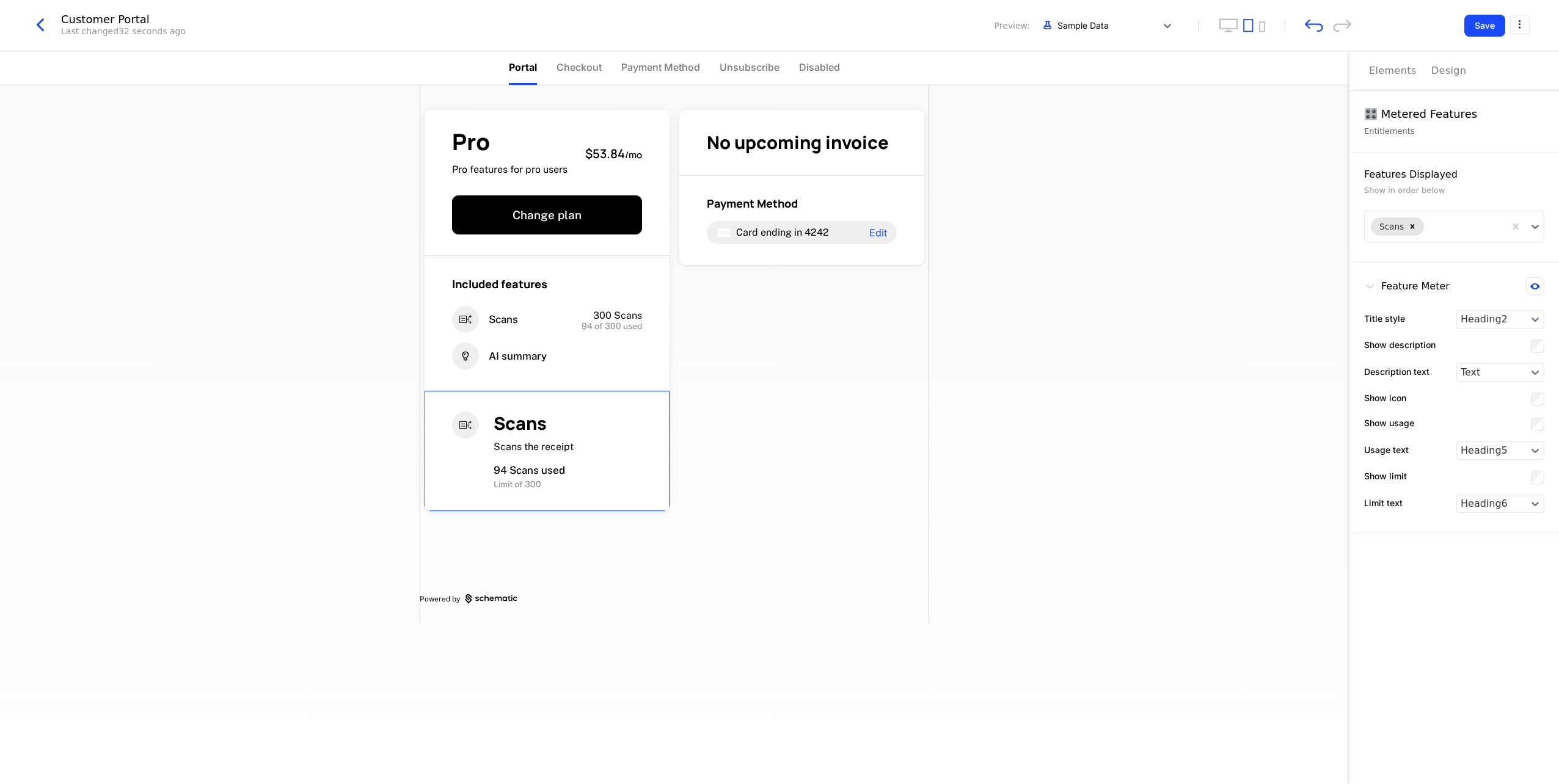
click at [793, 457] on div "Pro Pro features for pro users $53.84 / mo Change plan Included features Scans …" at bounding box center [675, 354] width 510 height 538
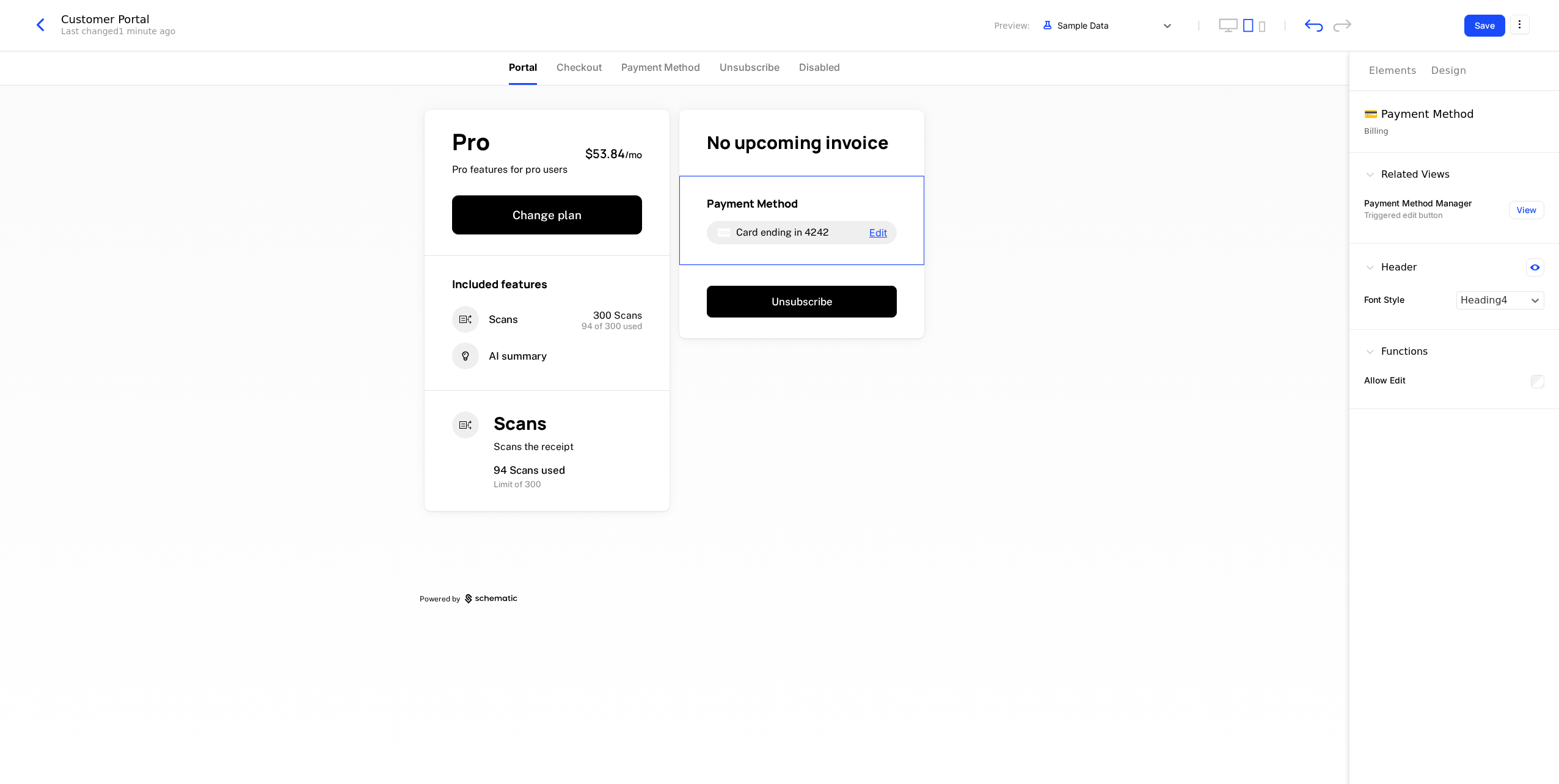
click at [875, 234] on span "Edit" at bounding box center [878, 233] width 17 height 10
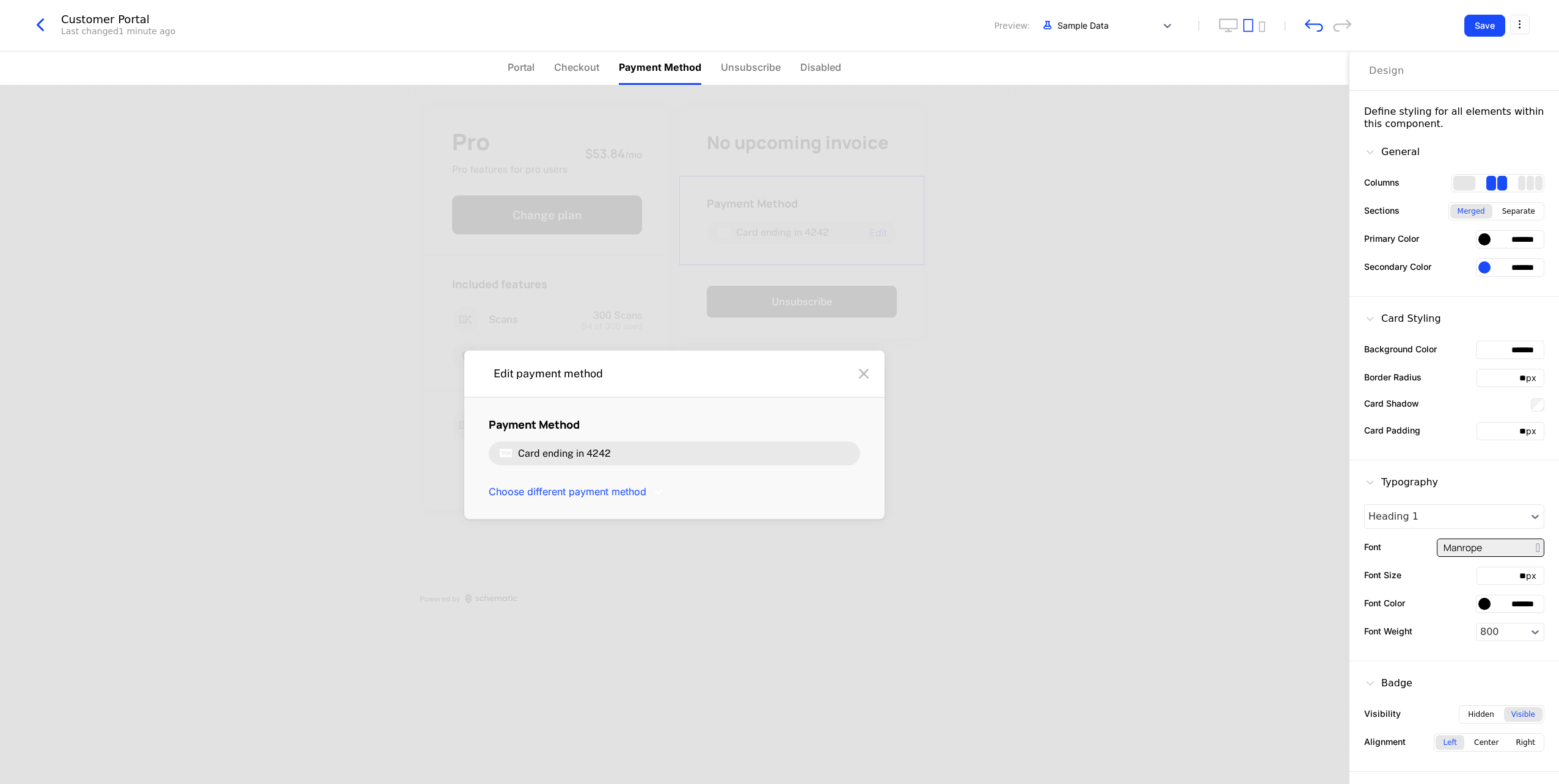
click at [860, 375] on icon at bounding box center [864, 373] width 19 height 19
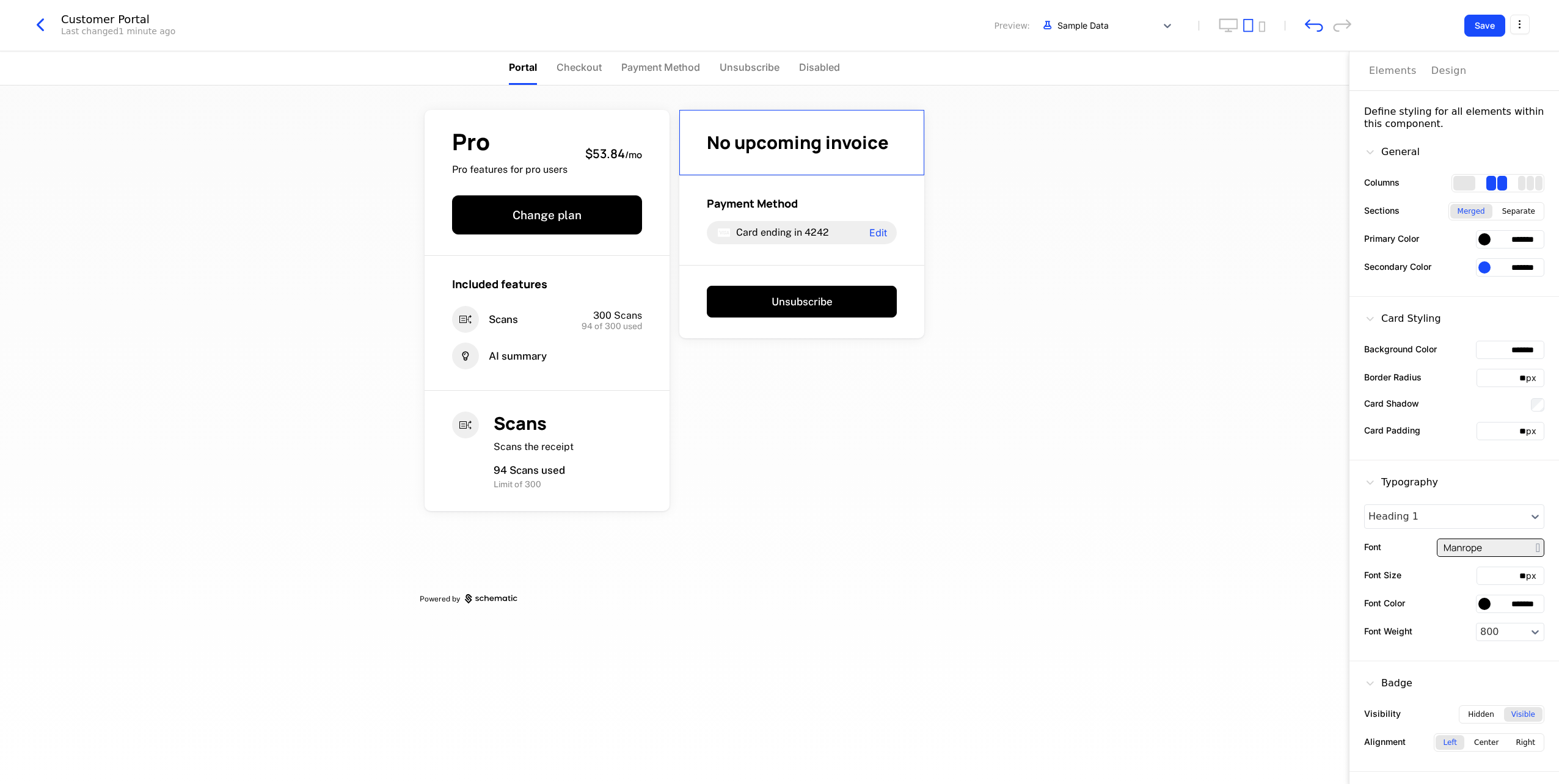
click at [789, 151] on span "No upcoming invoice" at bounding box center [798, 142] width 182 height 24
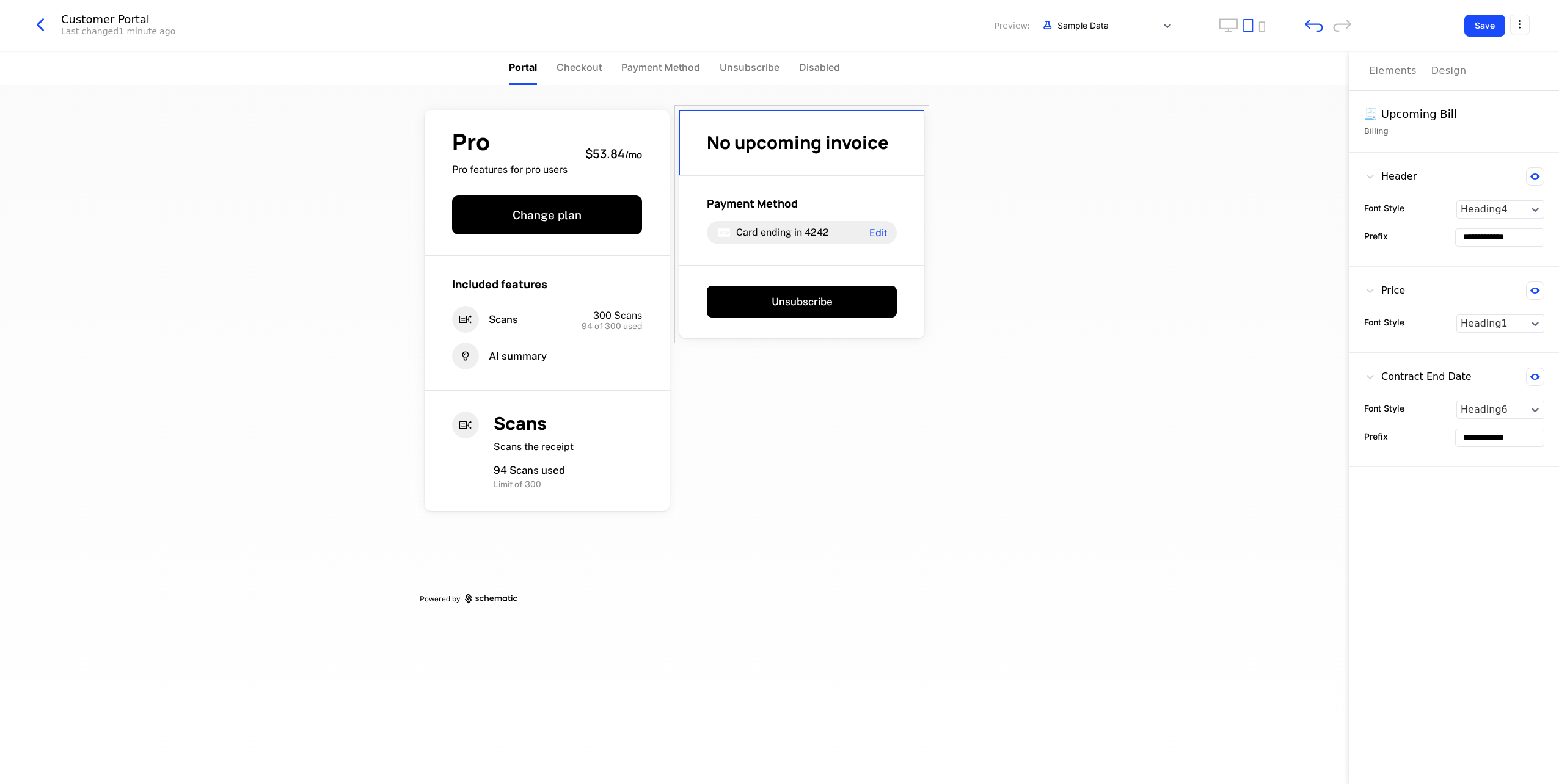
click at [1074, 342] on div "Pro Pro features for pro users $53.84 / mo Change plan Included features Scans …" at bounding box center [674, 435] width 1349 height 699
click at [1146, 24] on div at bounding box center [1095, 25] width 111 height 16
click at [1147, 24] on div at bounding box center [1095, 25] width 111 height 16
click at [550, 215] on button "Change plan" at bounding box center [547, 215] width 190 height 39
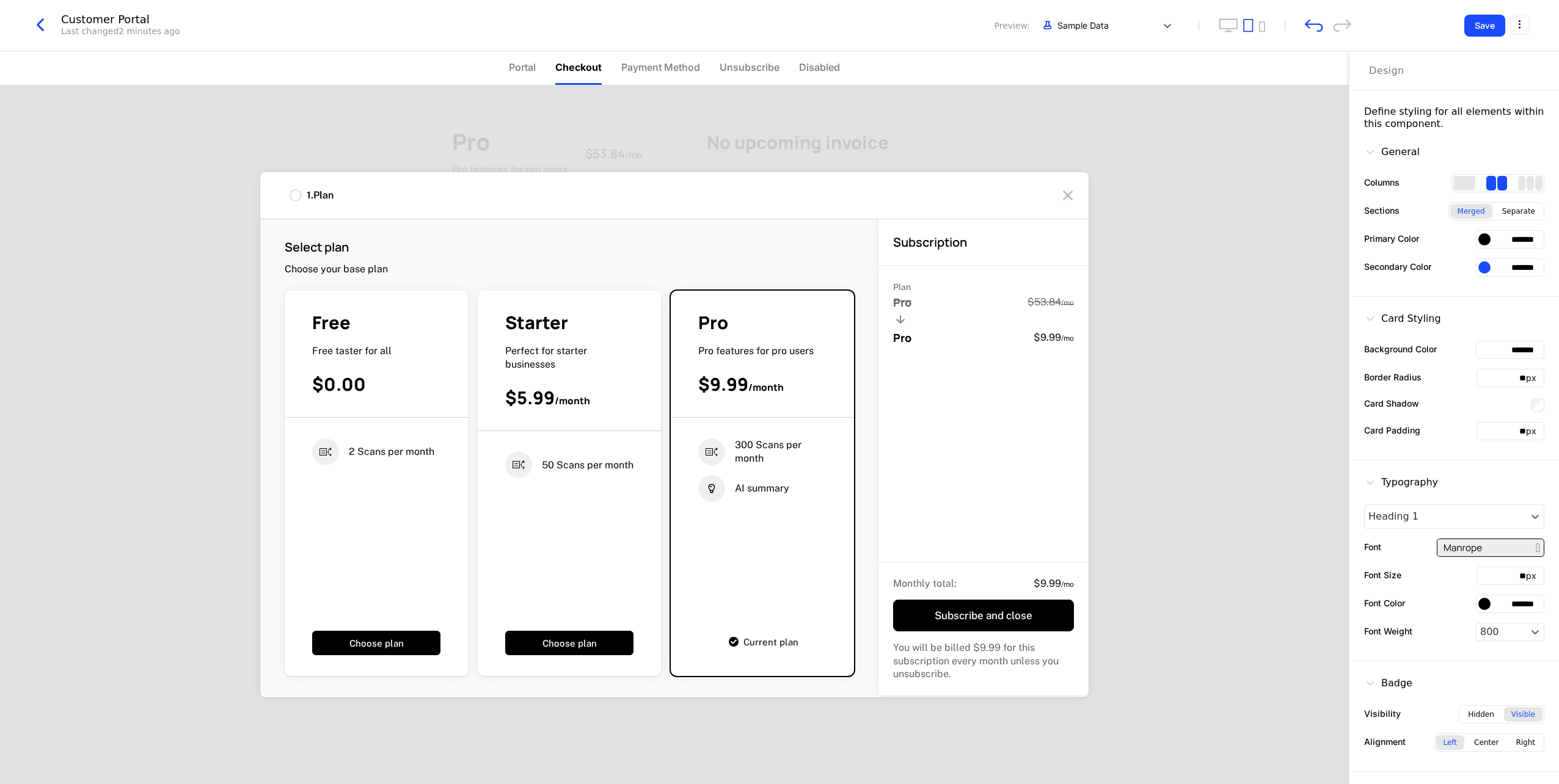
click at [1073, 192] on icon at bounding box center [1067, 195] width 19 height 19
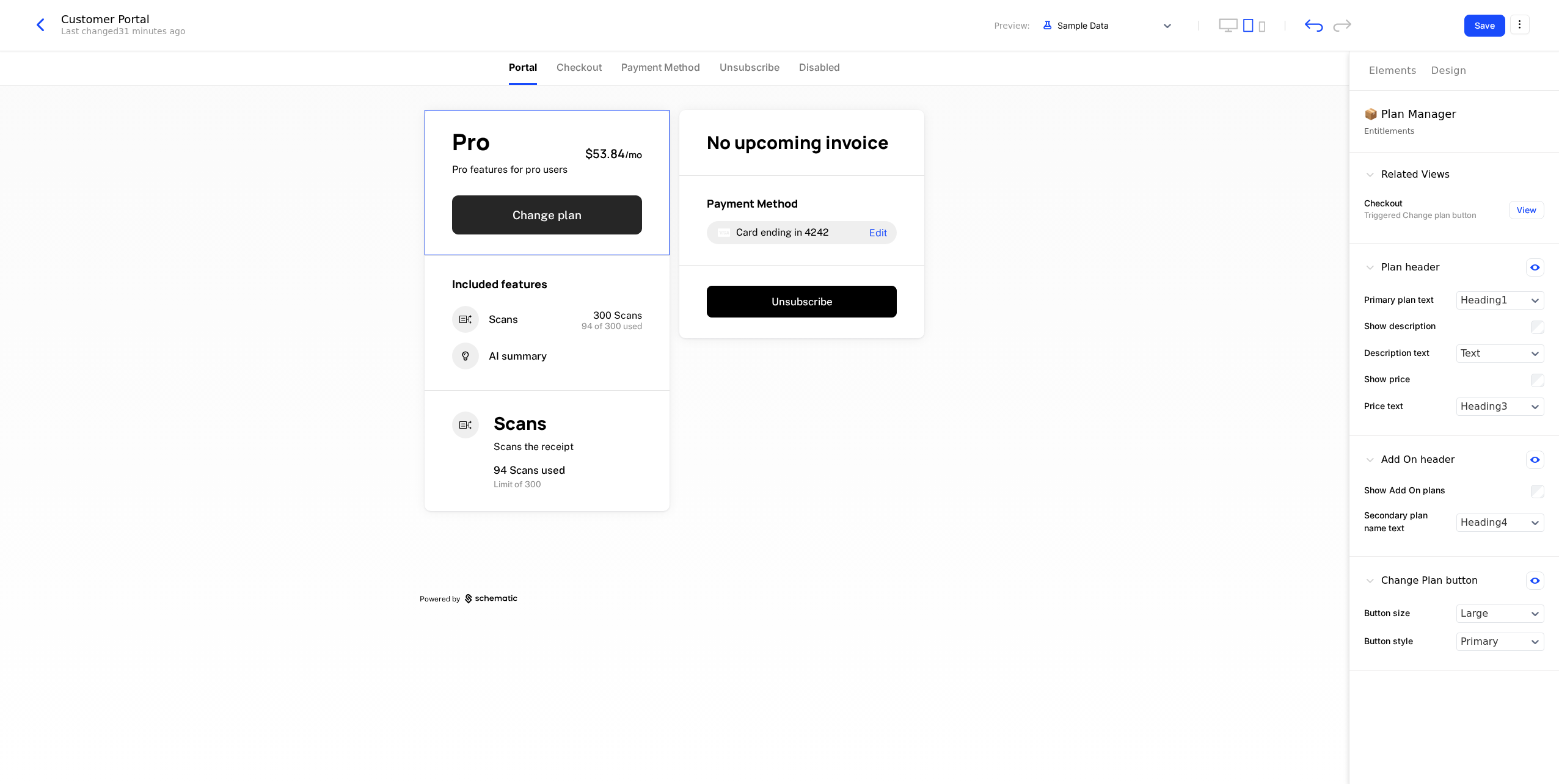
click at [601, 212] on button "Change plan" at bounding box center [547, 215] width 190 height 39
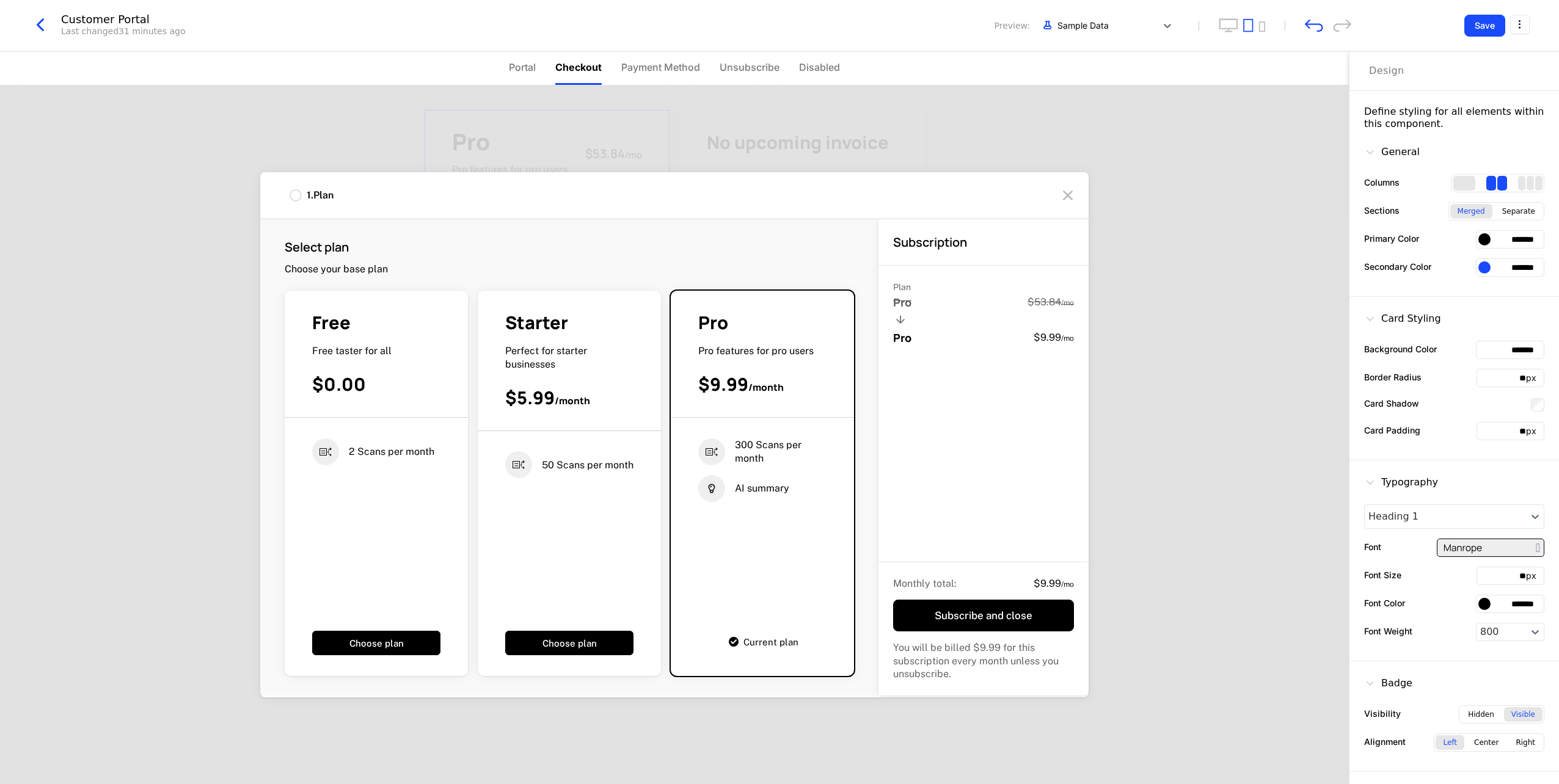
click at [1069, 192] on icon at bounding box center [1067, 195] width 19 height 19
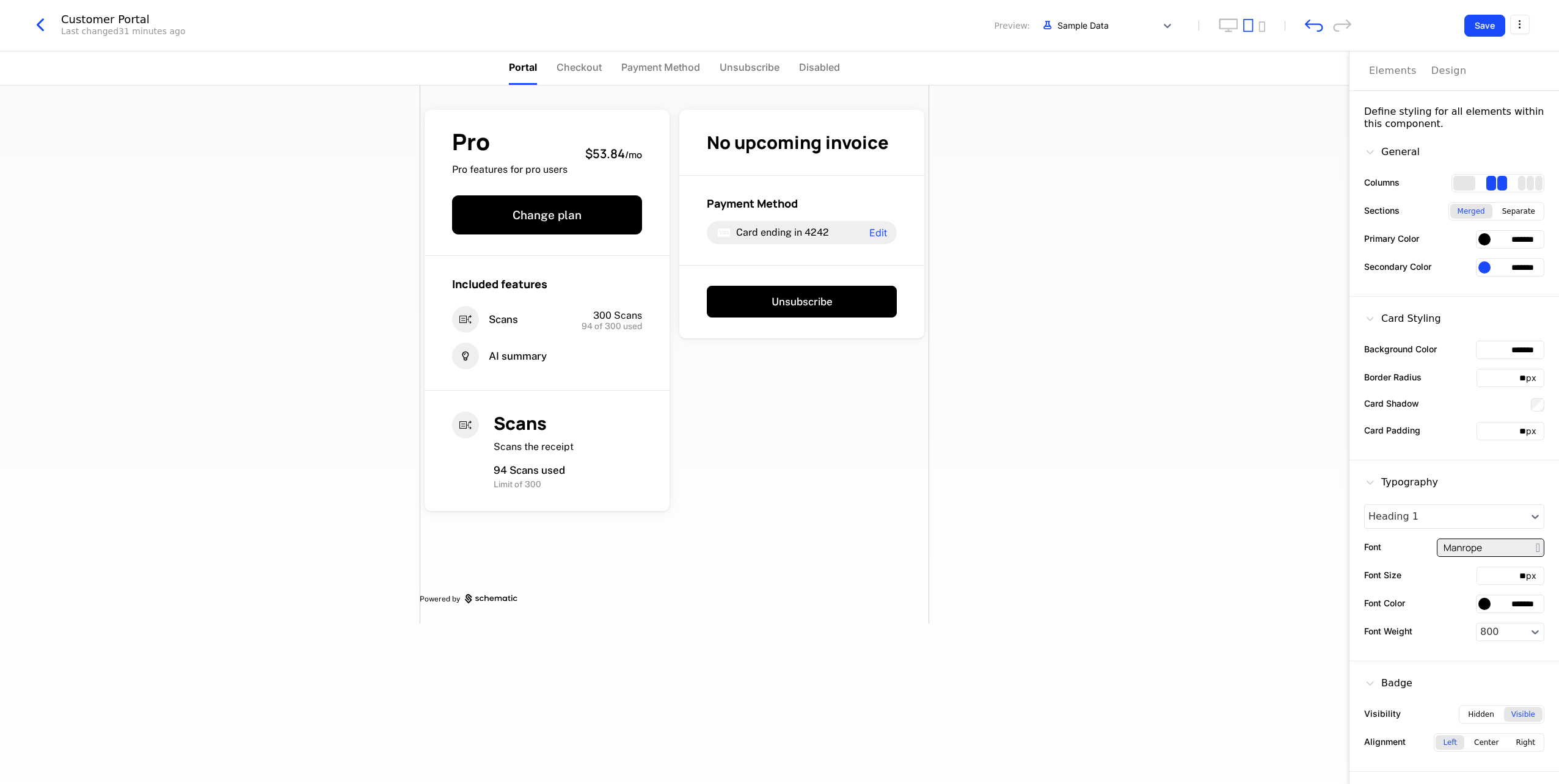
click at [1515, 242] on input "*******" at bounding box center [1510, 239] width 69 height 18
click at [1442, 76] on div "Design" at bounding box center [1449, 71] width 36 height 15
click at [1451, 70] on div "Design" at bounding box center [1449, 71] width 36 height 15
click at [1409, 74] on div "Elements" at bounding box center [1393, 71] width 47 height 15
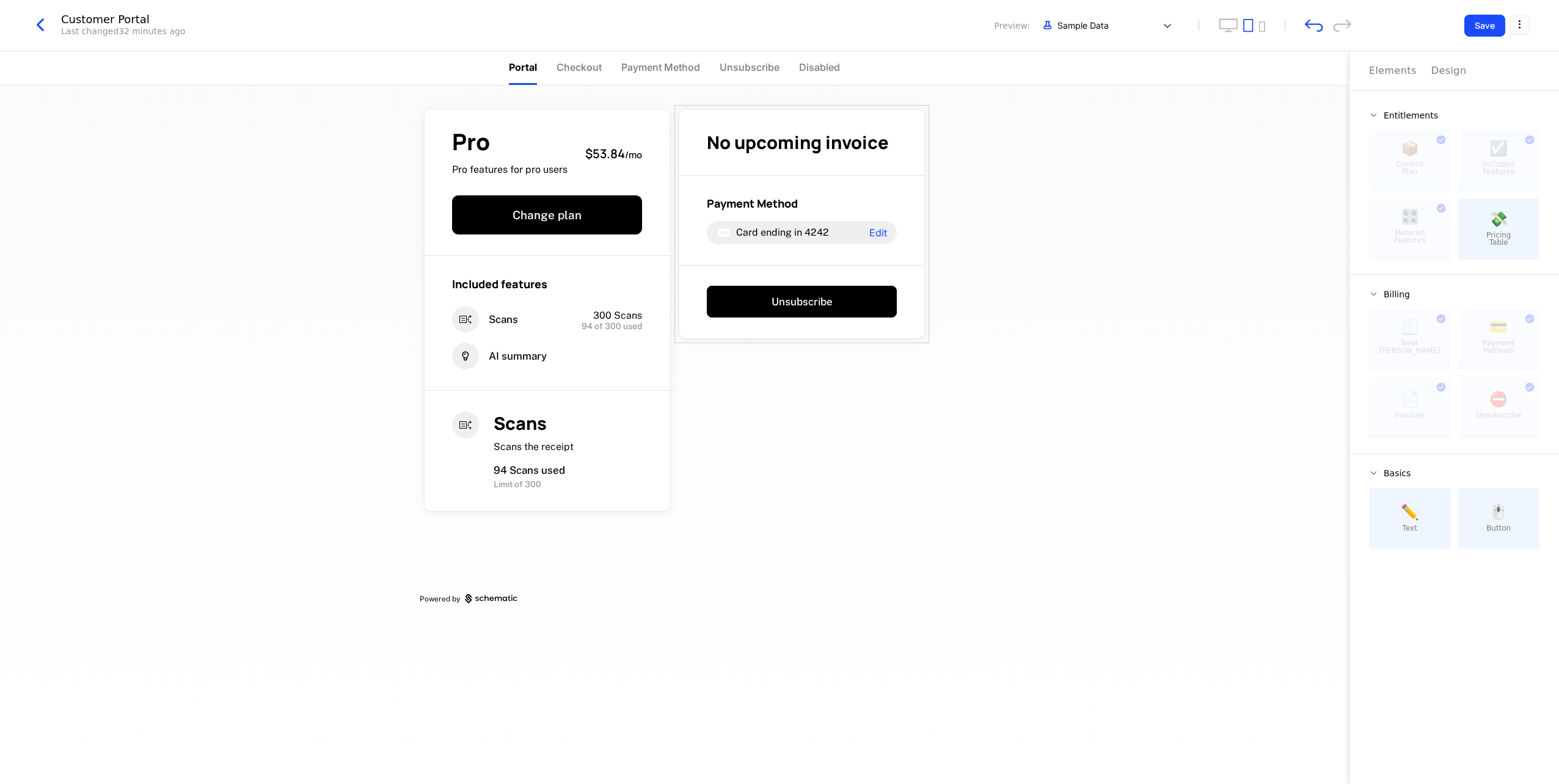
click at [1478, 27] on button "Save" at bounding box center [1485, 26] width 41 height 22
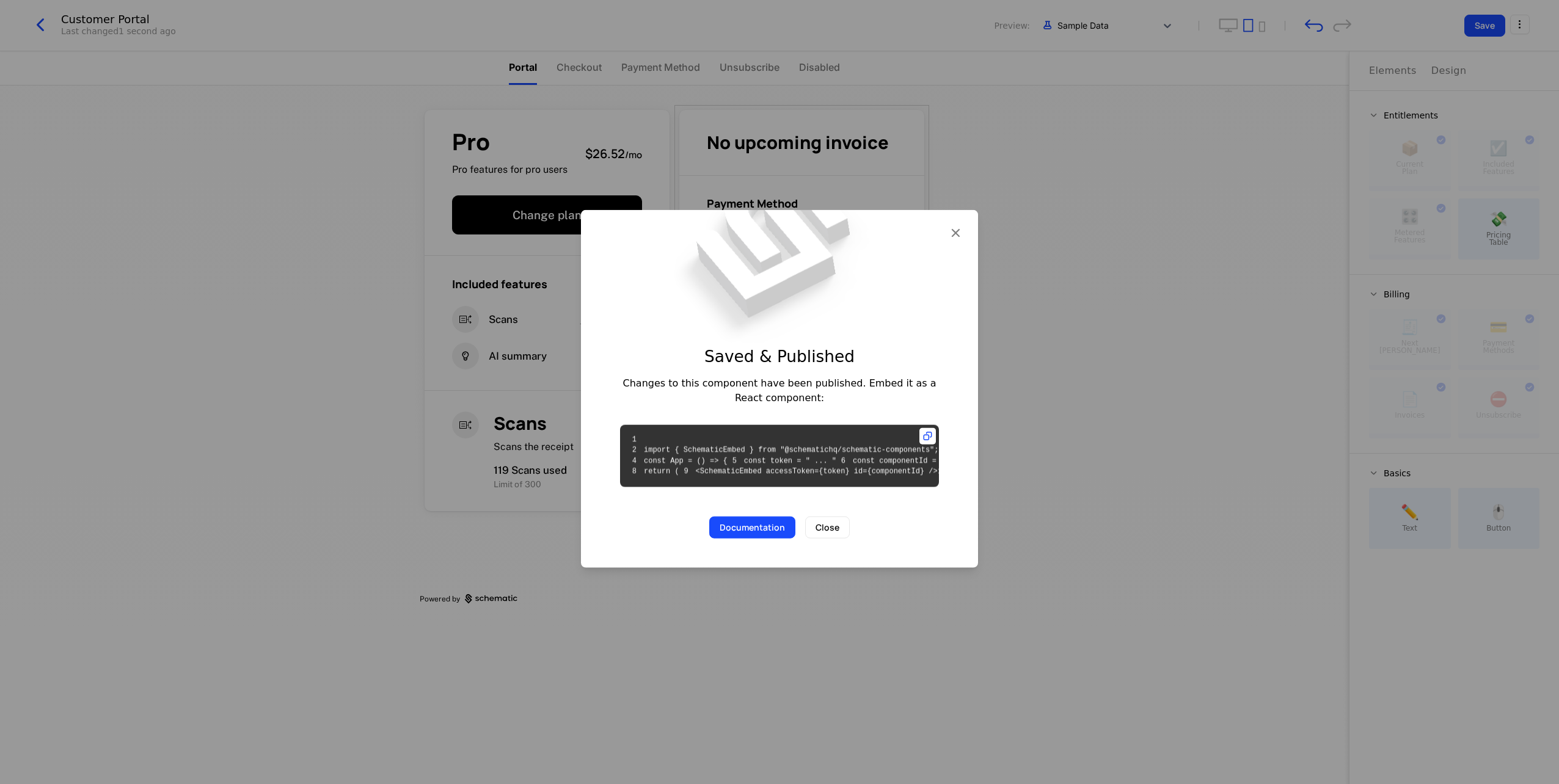
click at [837, 539] on button "Close" at bounding box center [827, 527] width 45 height 22
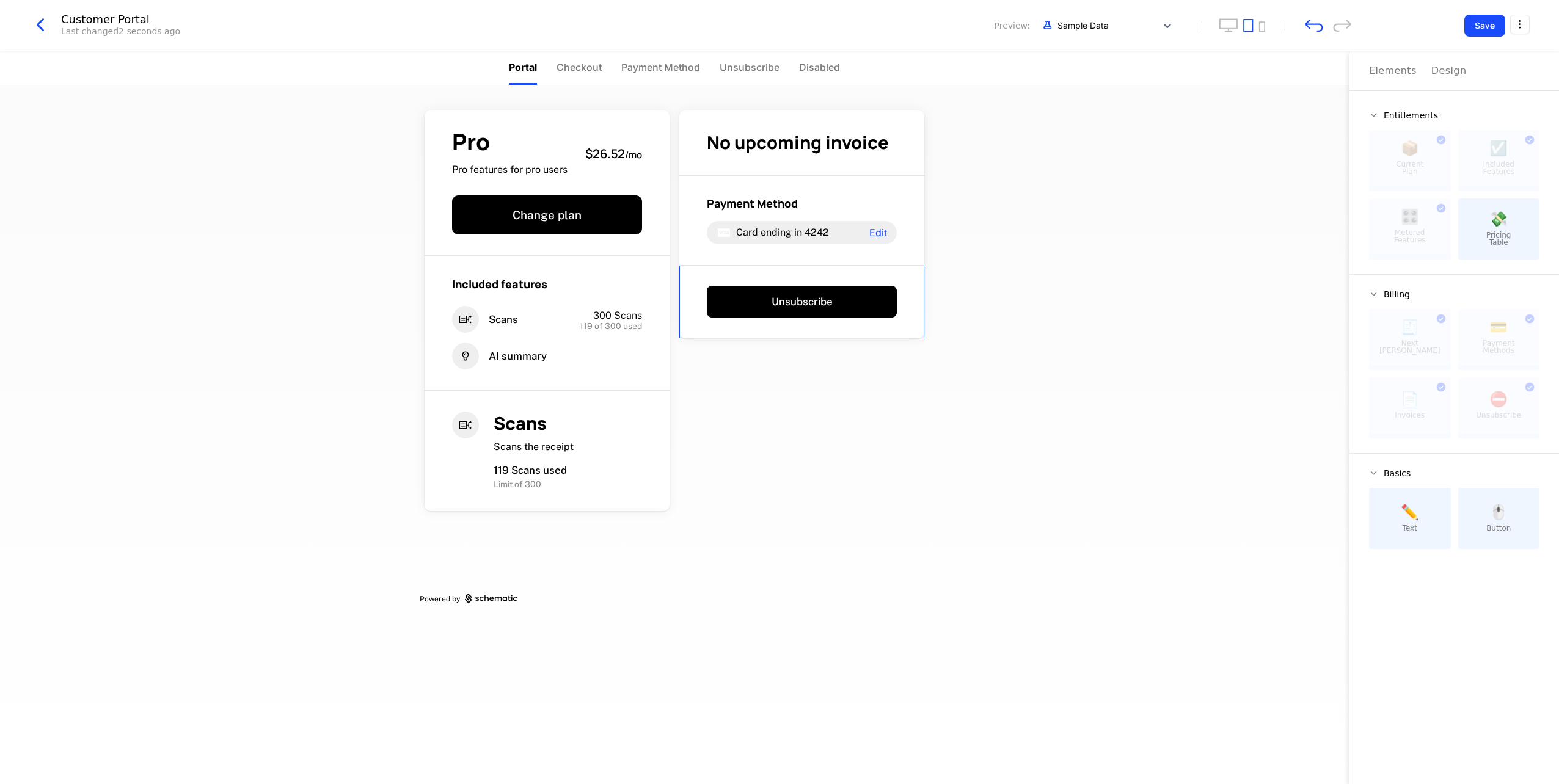
click at [1403, 72] on div "Elements" at bounding box center [1393, 71] width 47 height 15
click at [1455, 76] on div "Design" at bounding box center [1449, 71] width 36 height 15
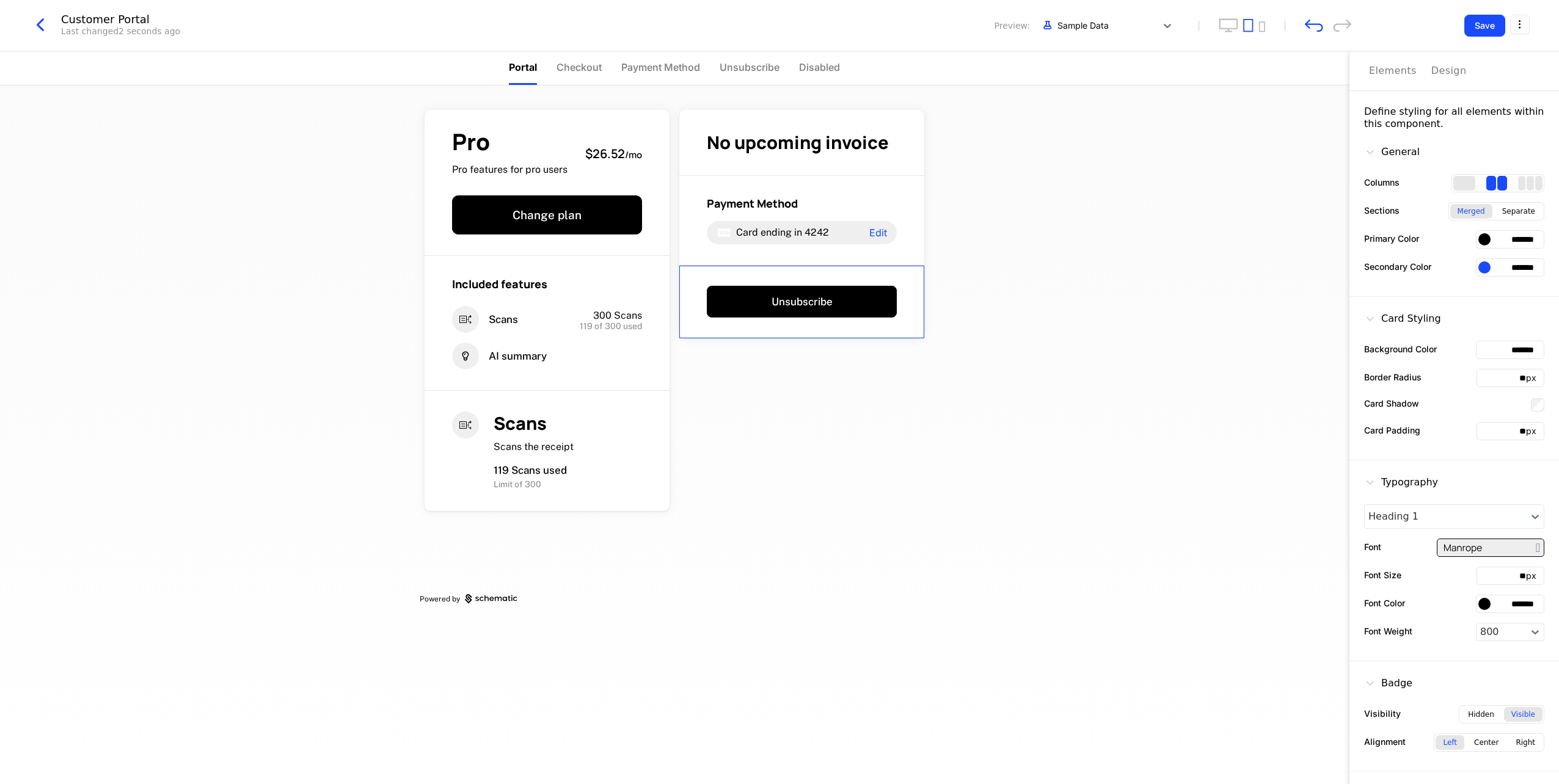
click at [1523, 239] on input "*******" at bounding box center [1510, 239] width 69 height 18
drag, startPoint x: 1505, startPoint y: 239, endPoint x: 1546, endPoint y: 243, distance: 41.2
click at [1546, 243] on div "General Columns Sections Merged Separate Primary Color ******* Secondary Color …" at bounding box center [1454, 214] width 209 height 167
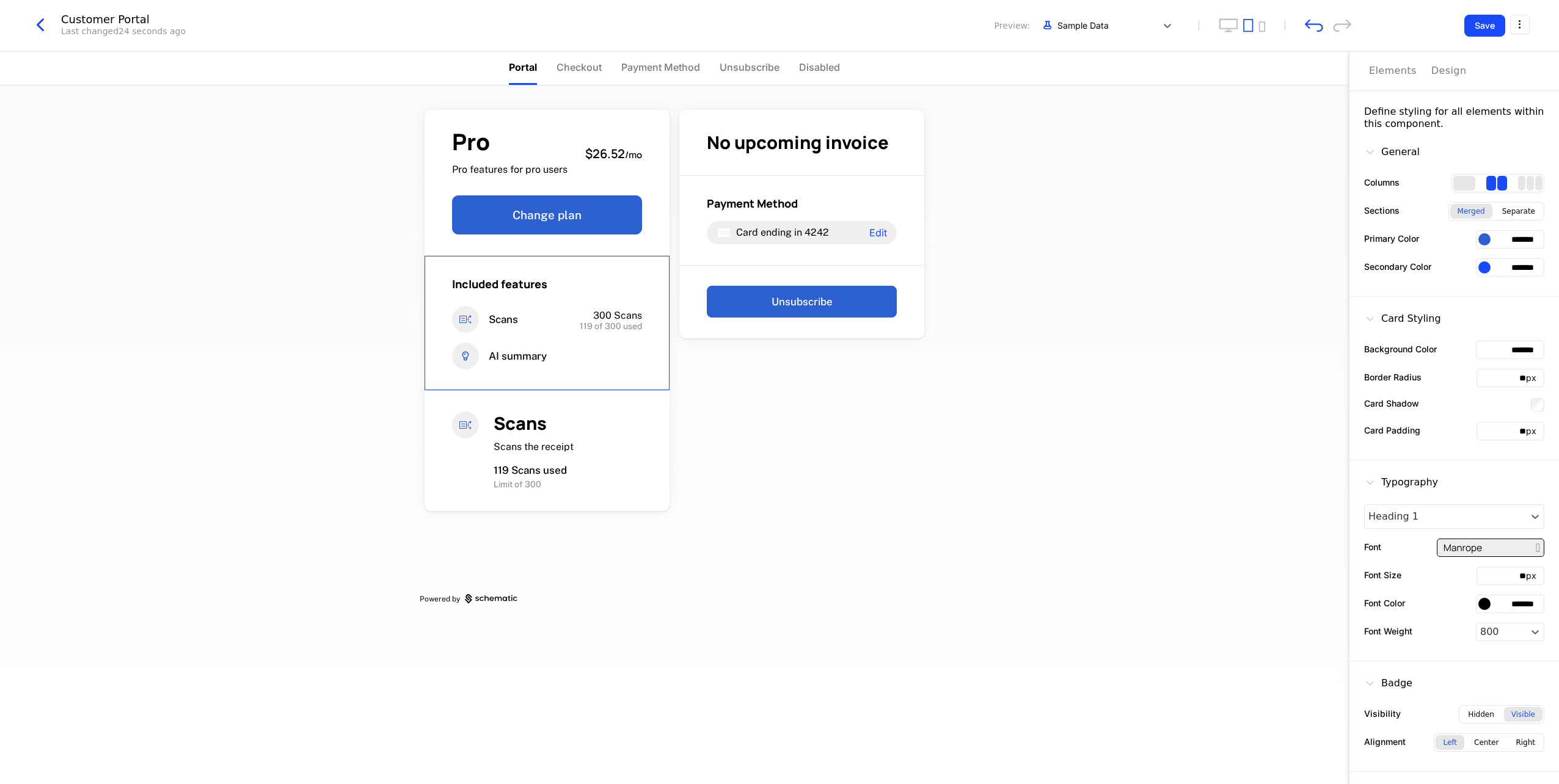
type input "*******"
click at [1467, 19] on button "Save" at bounding box center [1485, 26] width 41 height 22
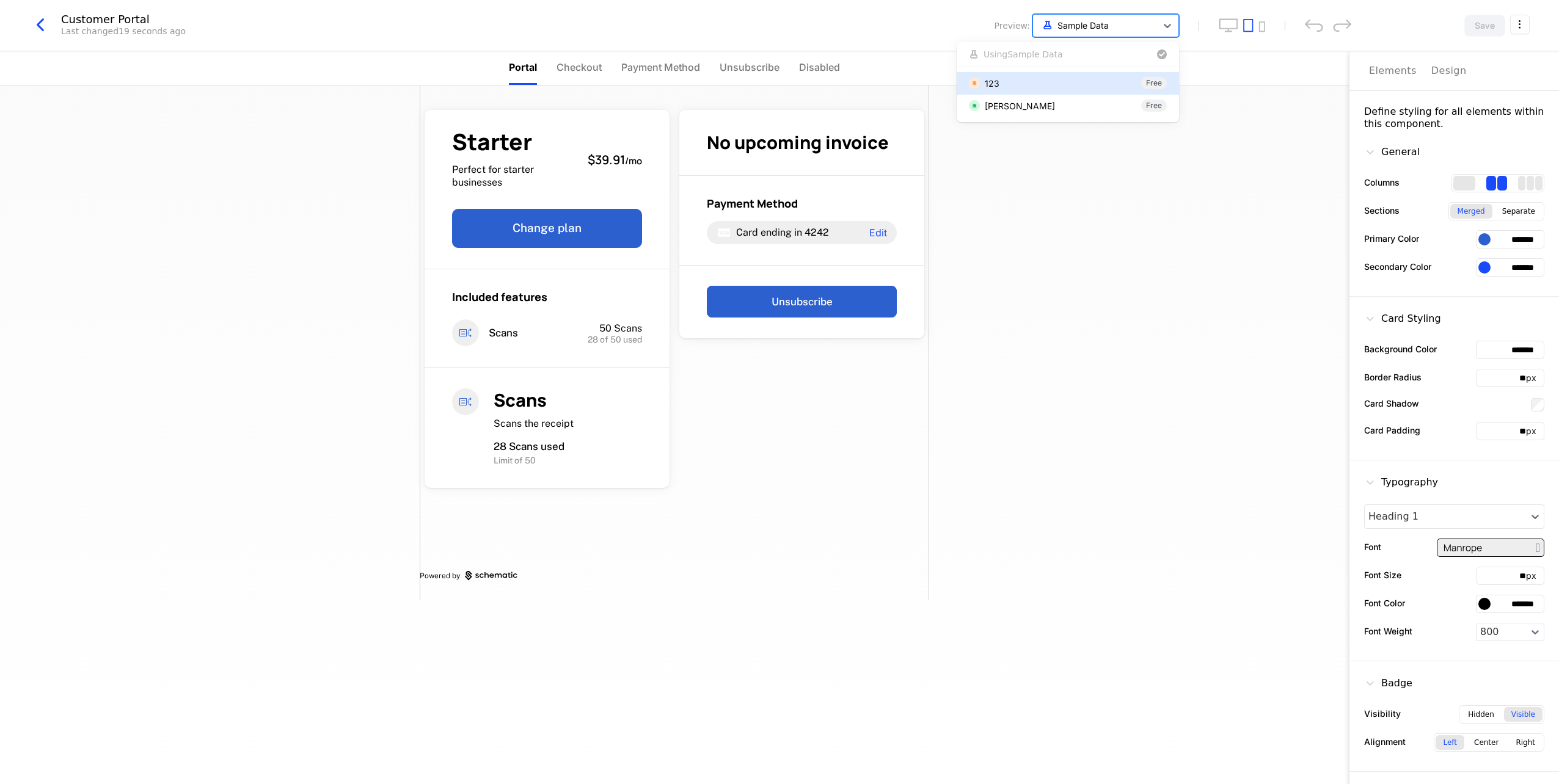
click at [1115, 17] on div at bounding box center [1095, 25] width 111 height 16
click at [1115, 24] on div at bounding box center [1095, 25] width 111 height 16
click at [1516, 24] on html "HaotianWang Development Dev Quickstart Features Features Flags Catalog Plans Ad…" at bounding box center [780, 392] width 1559 height 784
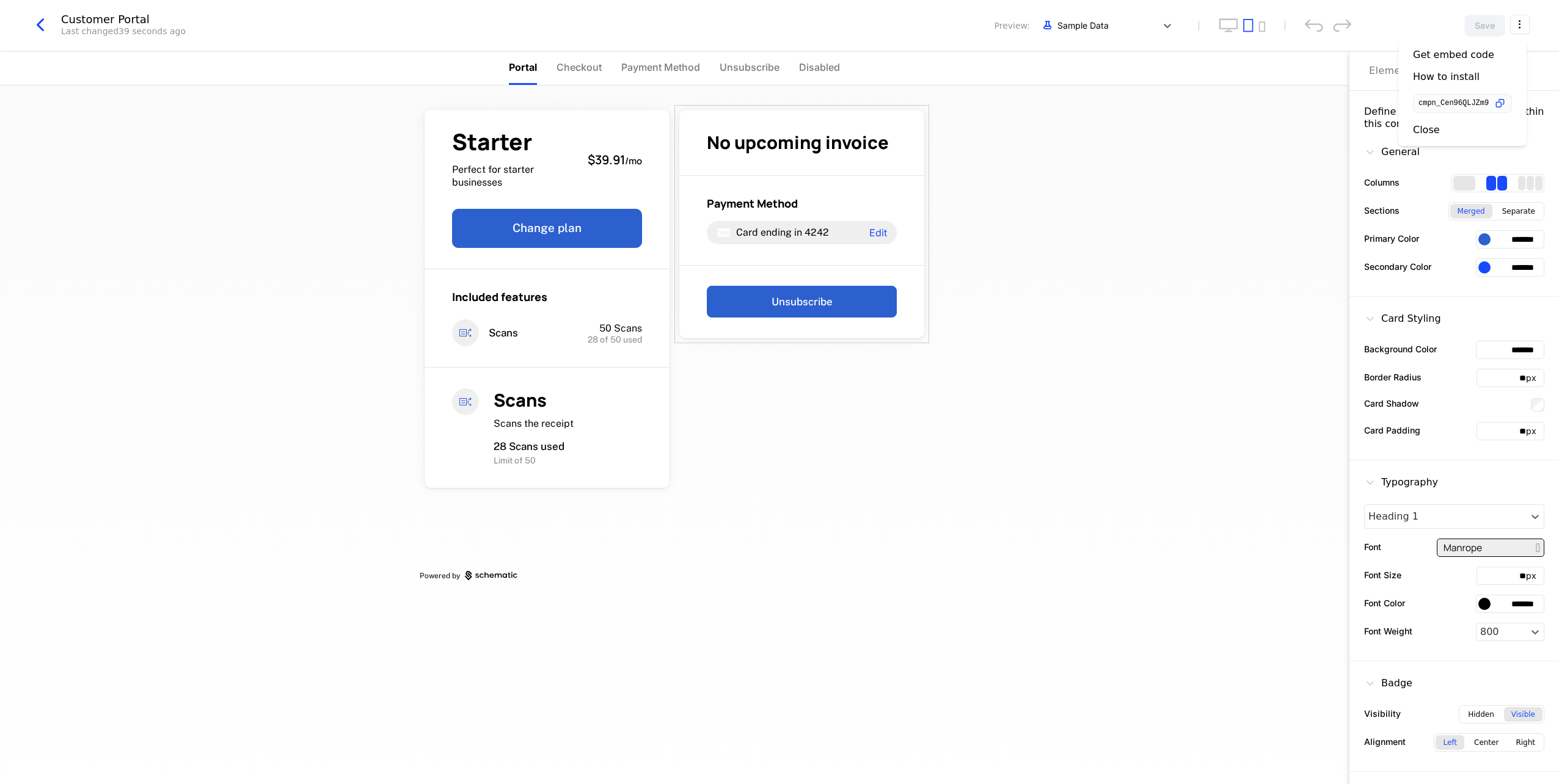
click at [1500, 105] on icon "button" at bounding box center [1500, 103] width 13 height 13
click at [819, 67] on html "HaotianWang Development Dev Quickstart Features Features Flags Catalog Plans Ad…" at bounding box center [780, 392] width 1559 height 784
click at [819, 67] on span "Disabled" at bounding box center [819, 67] width 41 height 15
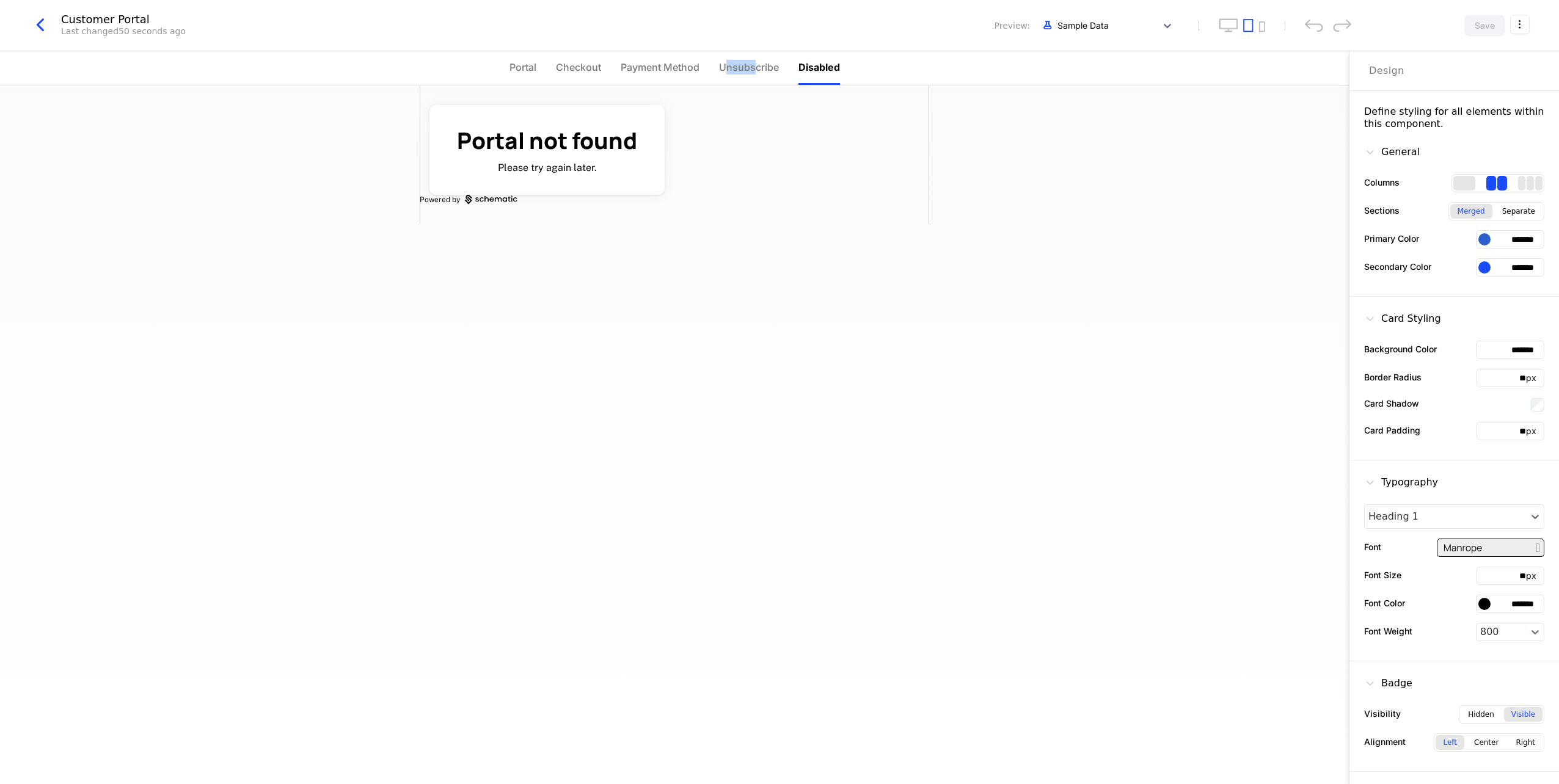
drag, startPoint x: 726, startPoint y: 58, endPoint x: 753, endPoint y: 72, distance: 30.4
click at [753, 72] on li "Unsubscribe" at bounding box center [749, 68] width 60 height 34
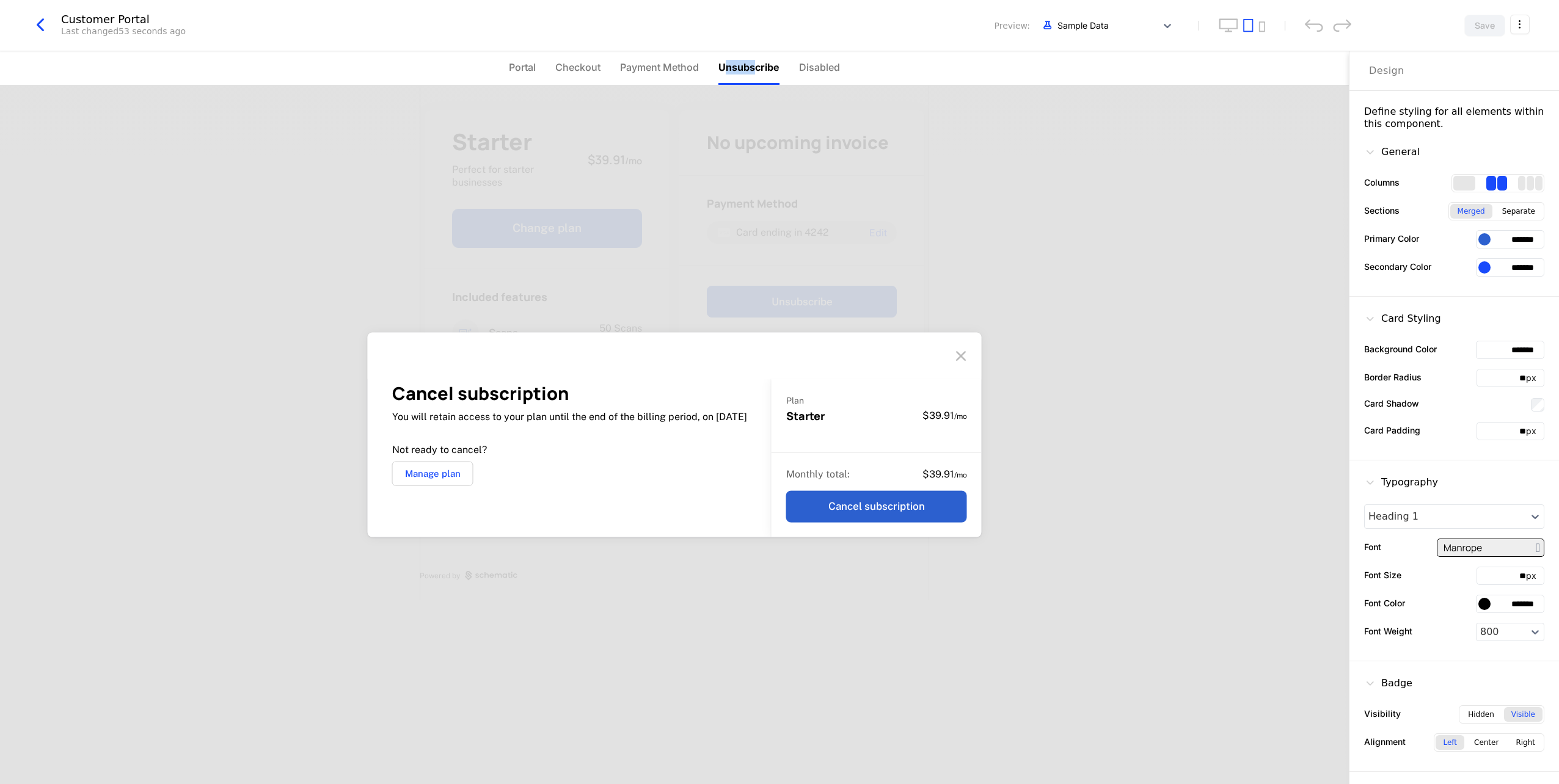
click at [753, 72] on span "Unsubscribe" at bounding box center [749, 67] width 61 height 15
click at [666, 70] on span "Payment Method" at bounding box center [659, 67] width 79 height 15
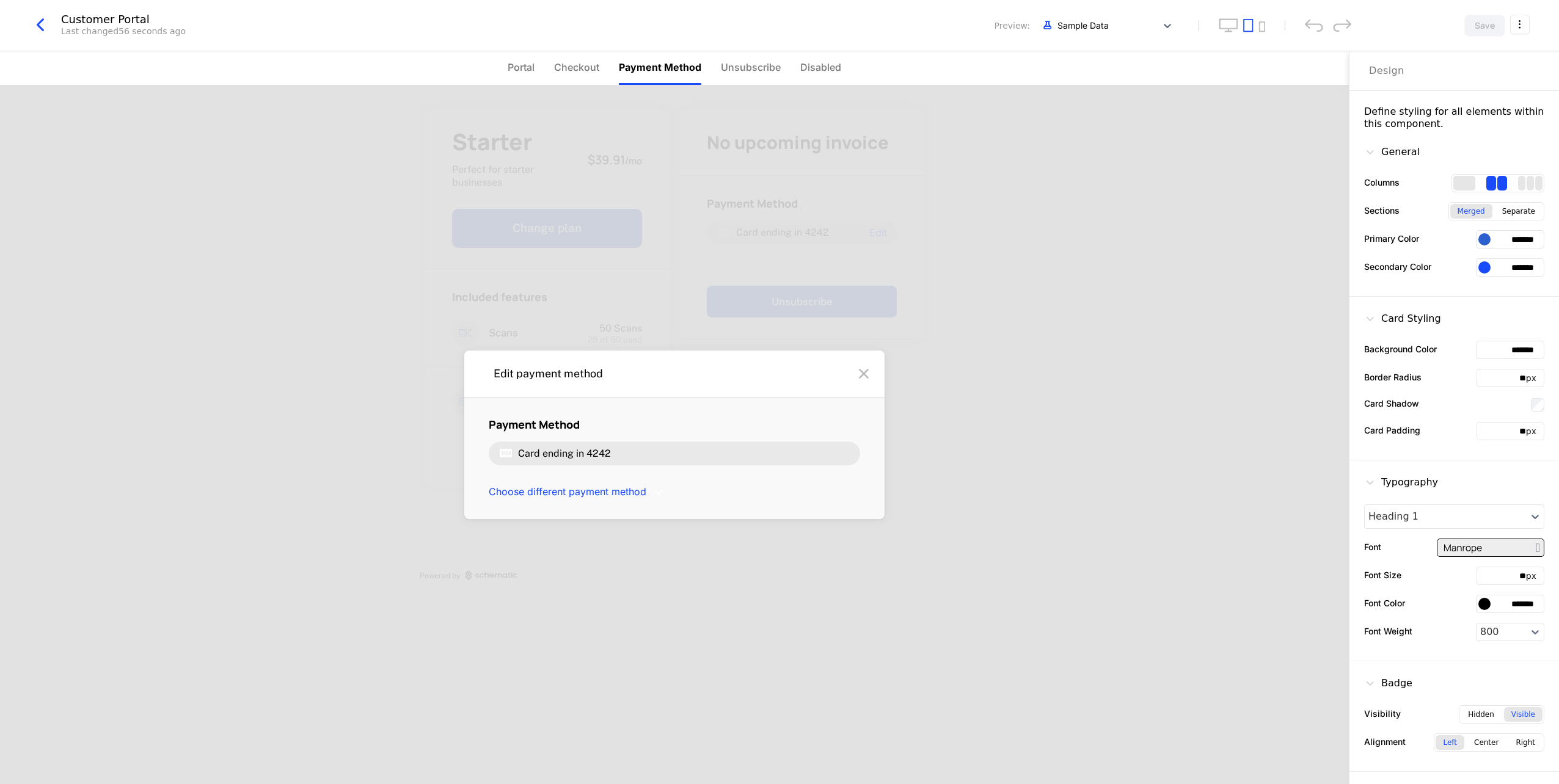
click at [586, 78] on li "Checkout" at bounding box center [576, 68] width 45 height 34
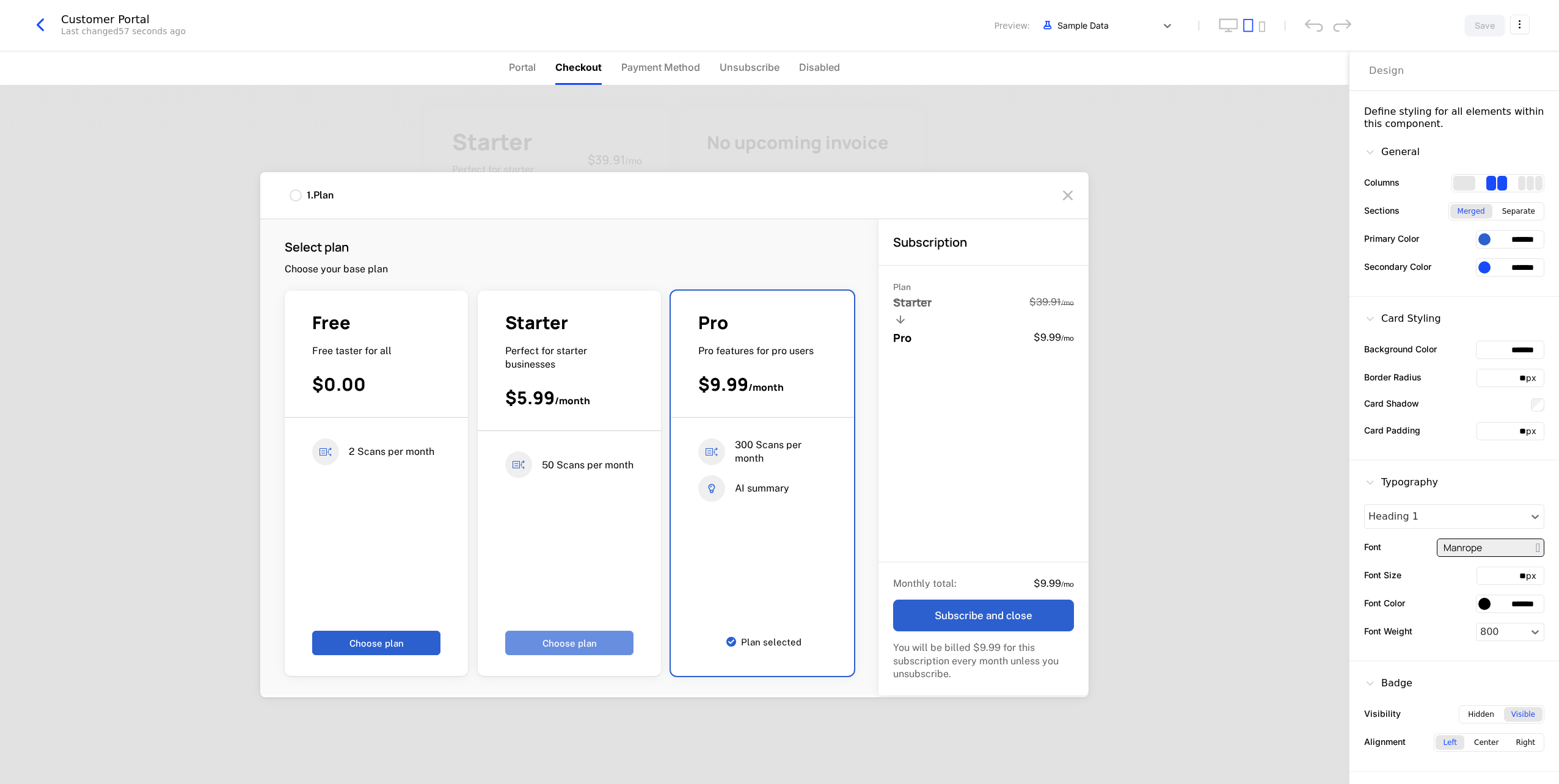
click at [596, 640] on button "Choose plan" at bounding box center [570, 643] width 128 height 24
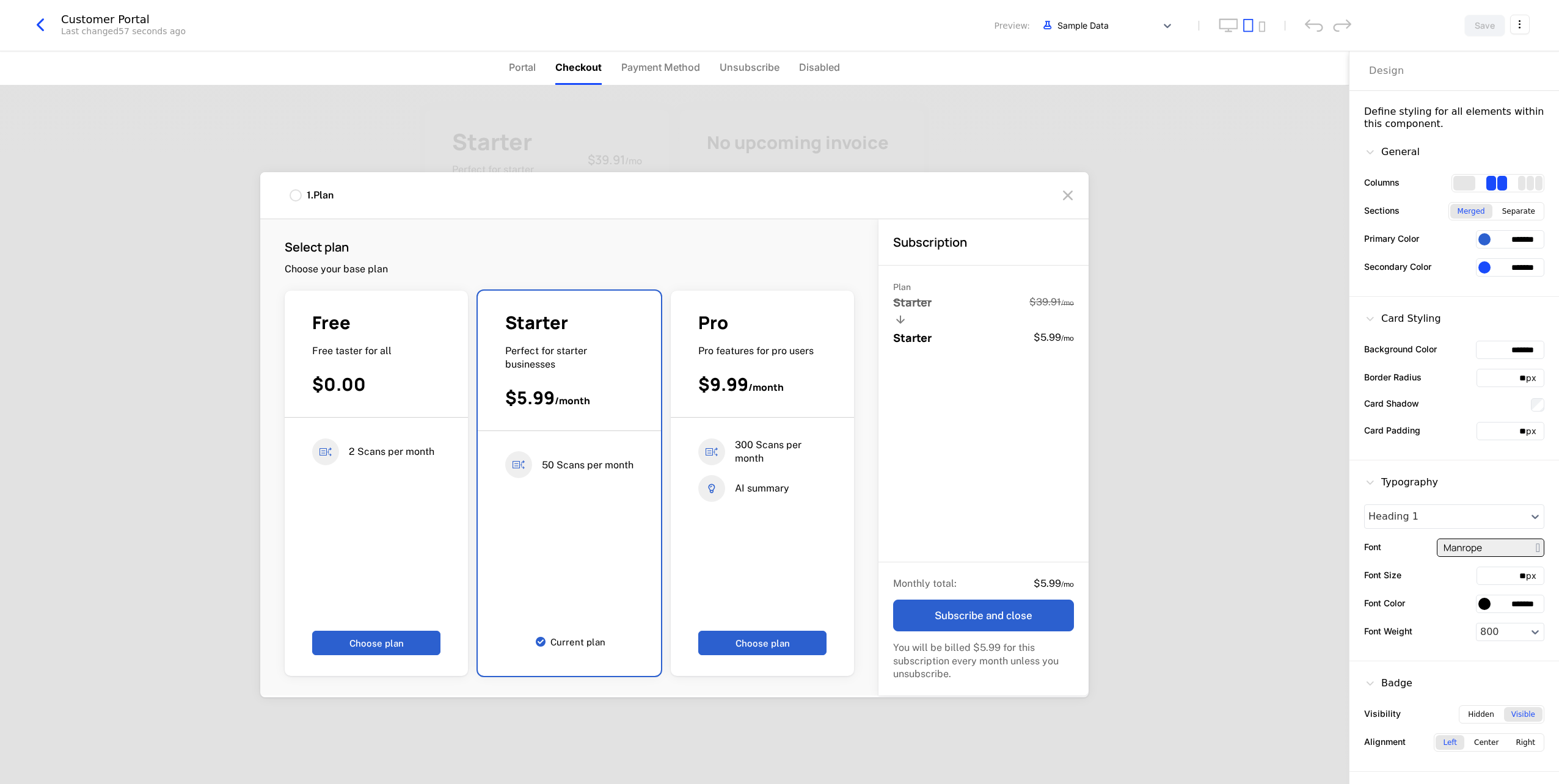
click at [533, 72] on span "Portal" at bounding box center [522, 67] width 27 height 15
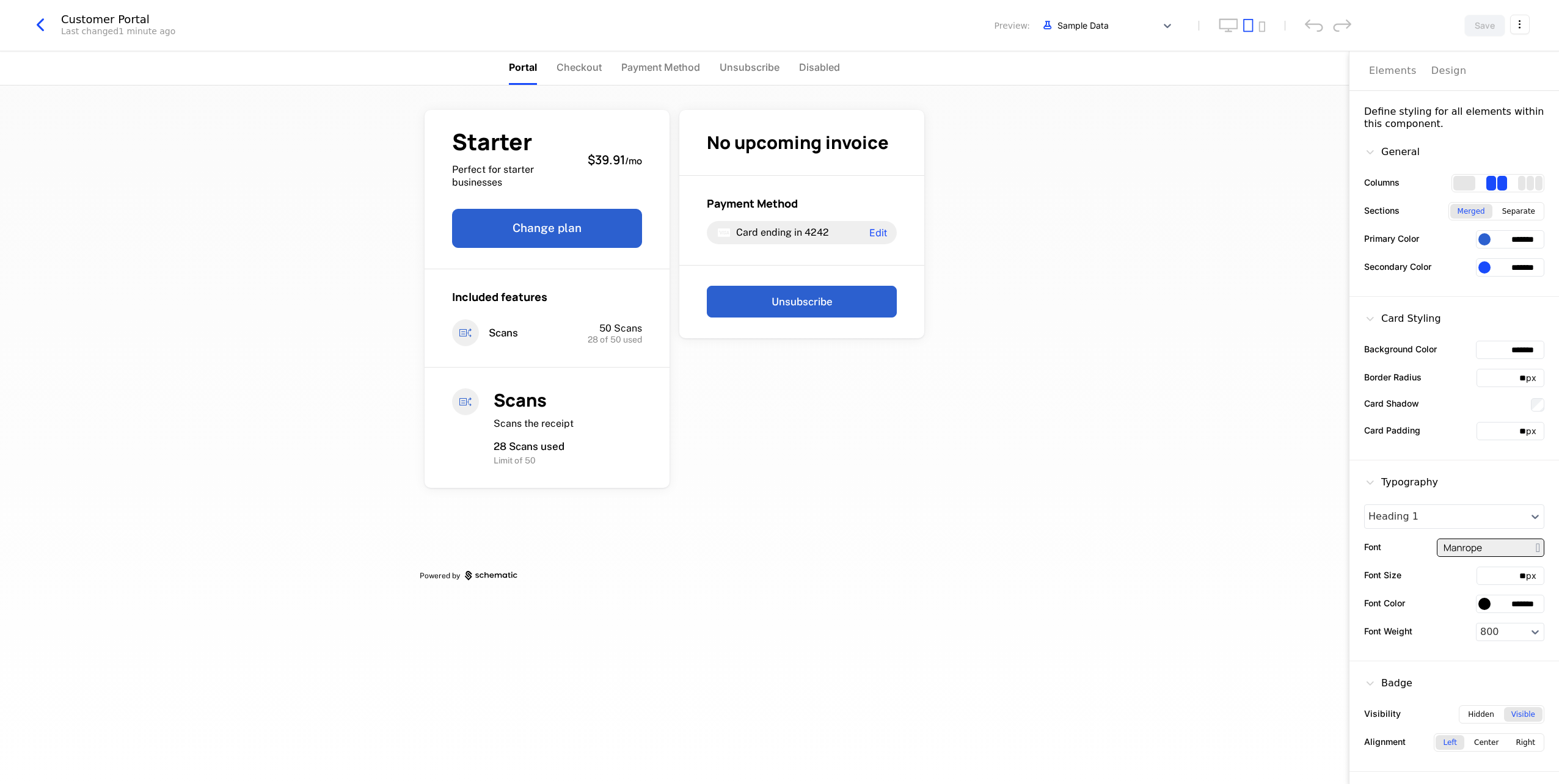
click at [588, 62] on span "Checkout" at bounding box center [579, 67] width 45 height 15
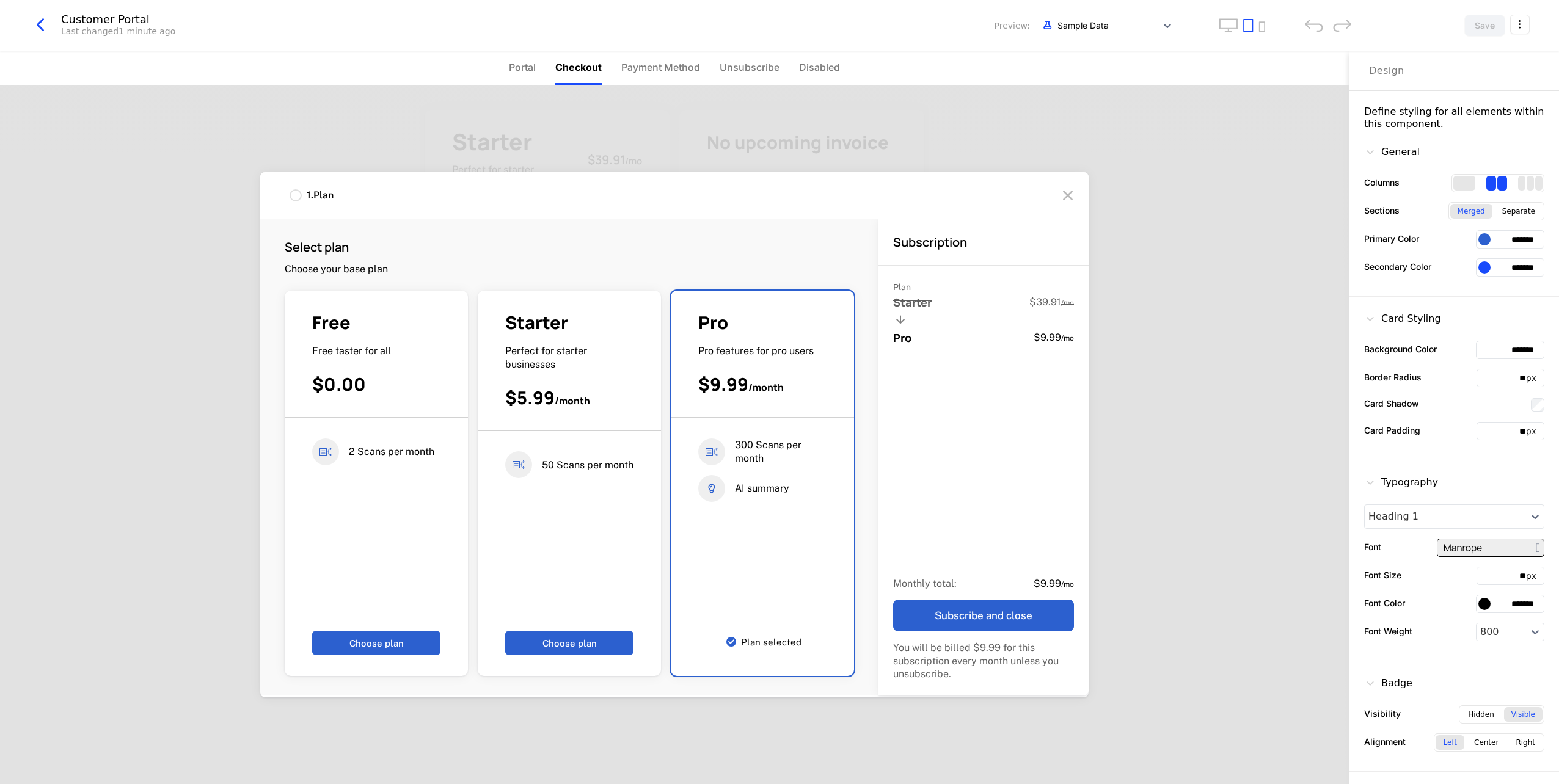
click at [1524, 26] on html "HaotianWang Development Dev Quickstart Features Features Flags Catalog Plans Ad…" at bounding box center [780, 392] width 1559 height 784
click at [1477, 80] on div "How to install" at bounding box center [1446, 77] width 67 height 12
click at [1518, 24] on html "HaotianWang Development Dev Quickstart Features Features Flags Catalog Plans Ad…" at bounding box center [780, 392] width 1559 height 784
click at [1505, 103] on icon "button" at bounding box center [1500, 103] width 13 height 13
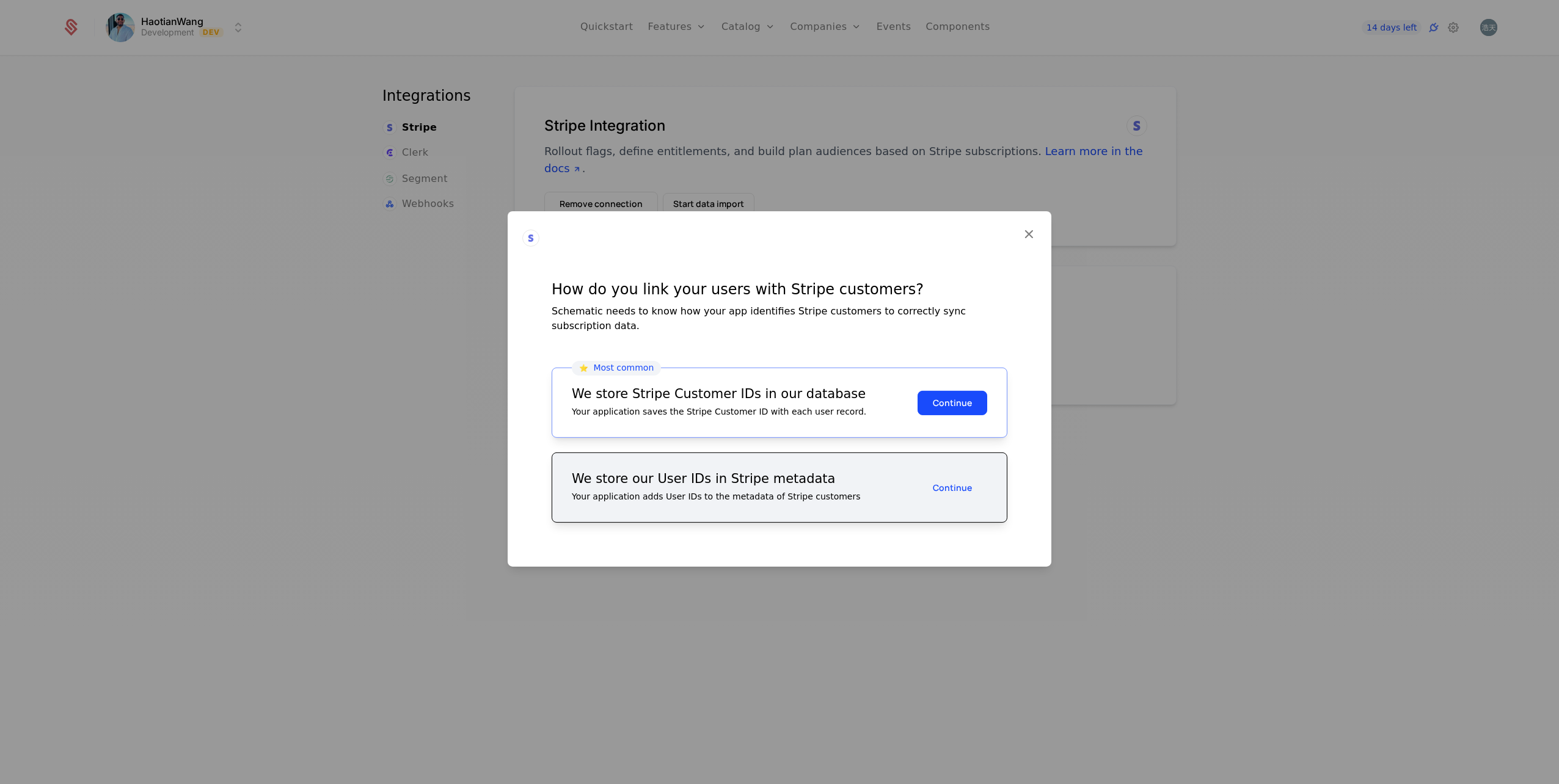
click at [965, 401] on button "Continue" at bounding box center [953, 402] width 70 height 24
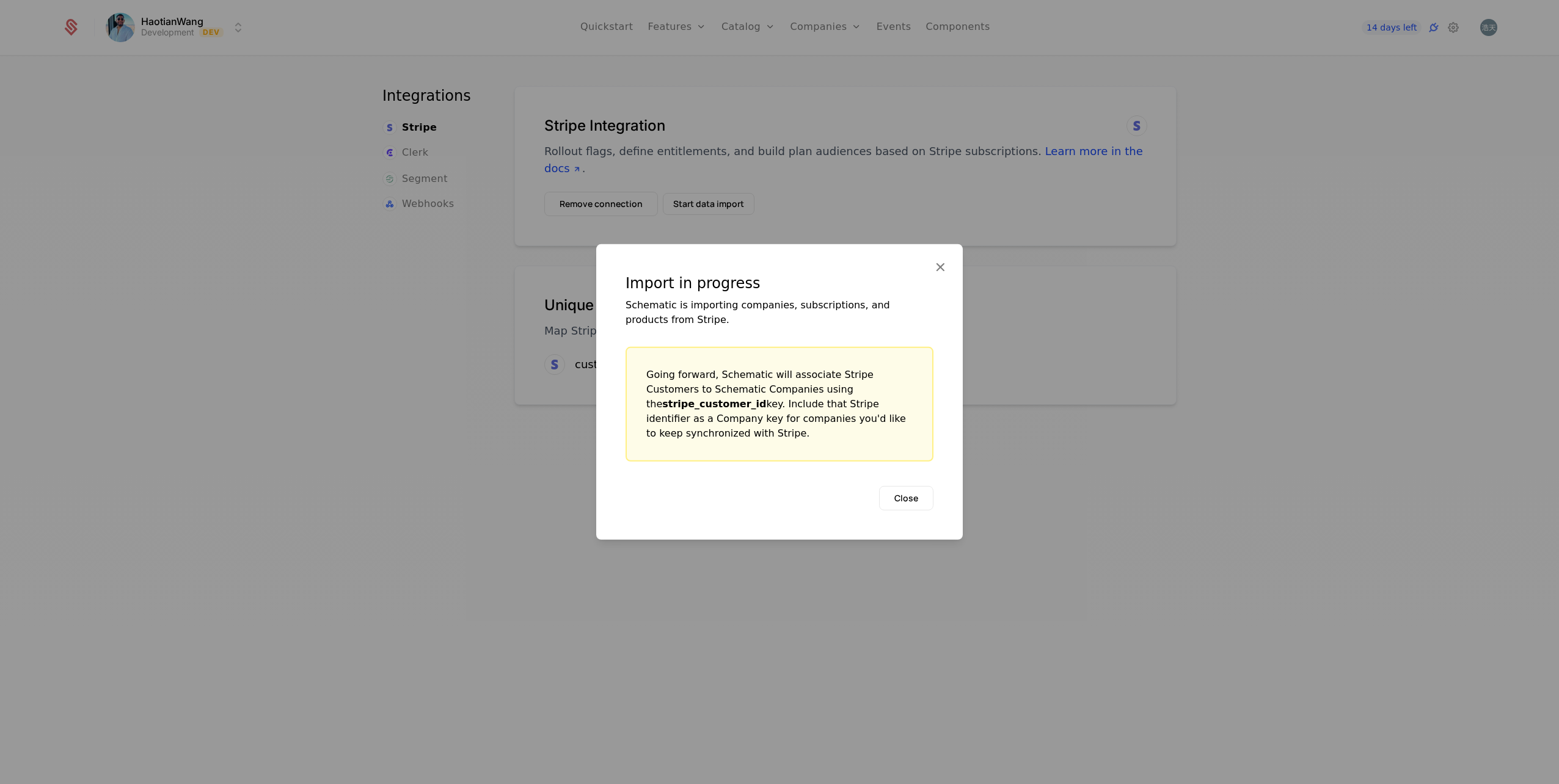
click at [918, 503] on button "Close" at bounding box center [906, 498] width 54 height 24
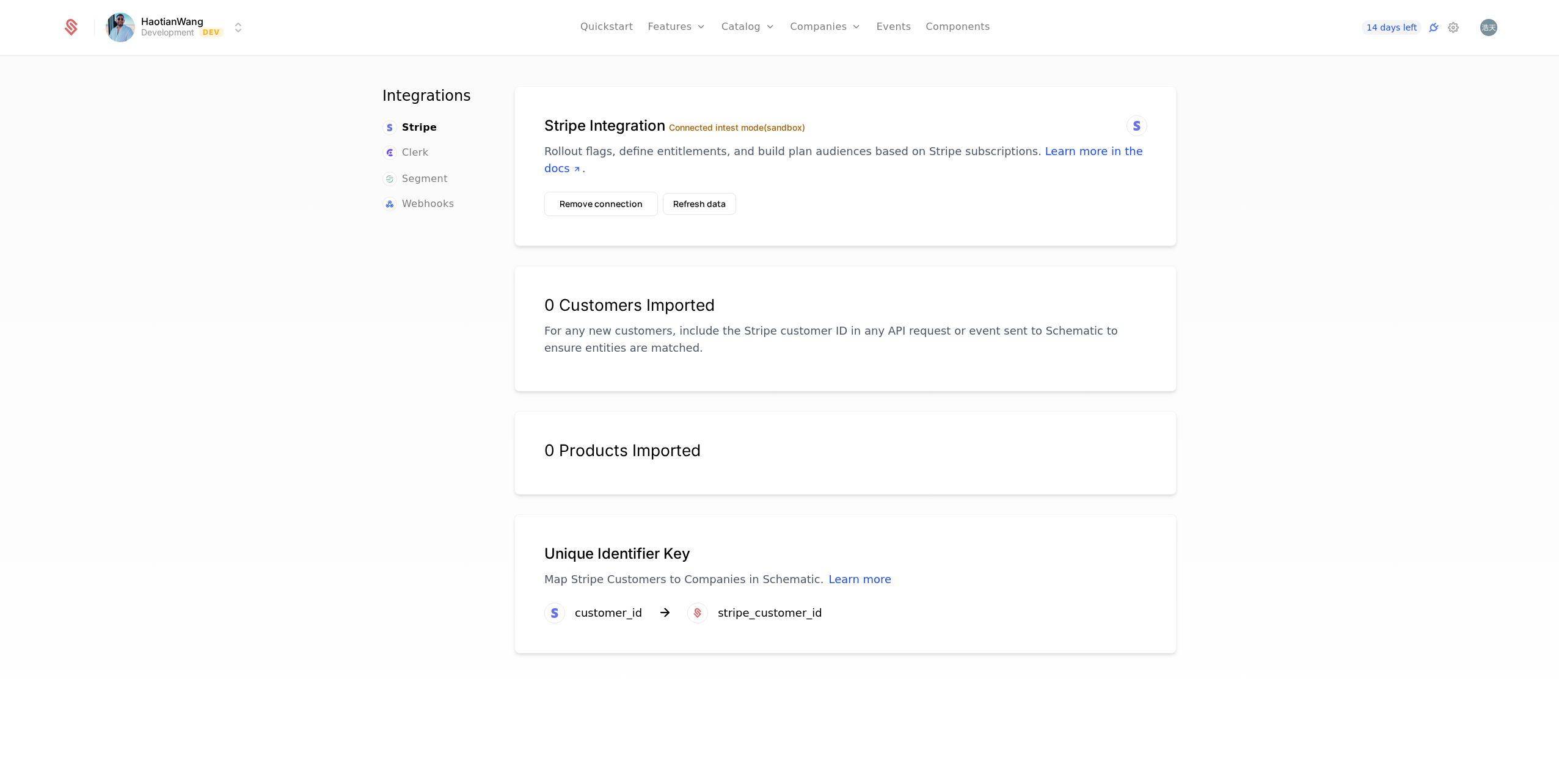
click at [1431, 30] on icon at bounding box center [1434, 27] width 15 height 15
click at [1446, 29] on div "14 days left" at bounding box center [1393, 27] width 136 height 15
click at [1453, 30] on icon at bounding box center [1454, 27] width 15 height 15
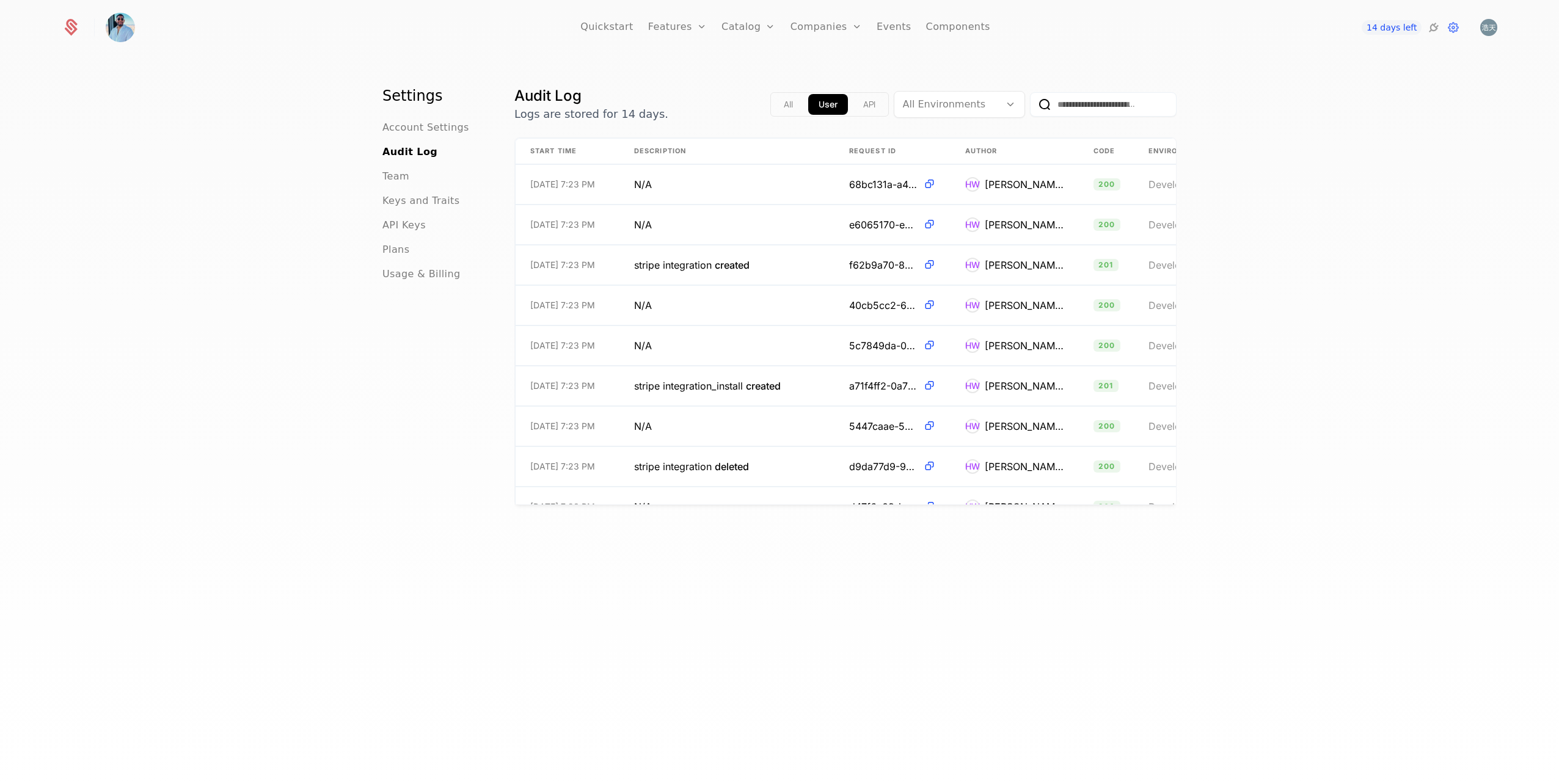
click at [414, 225] on span "API Keys" at bounding box center [404, 225] width 44 height 15
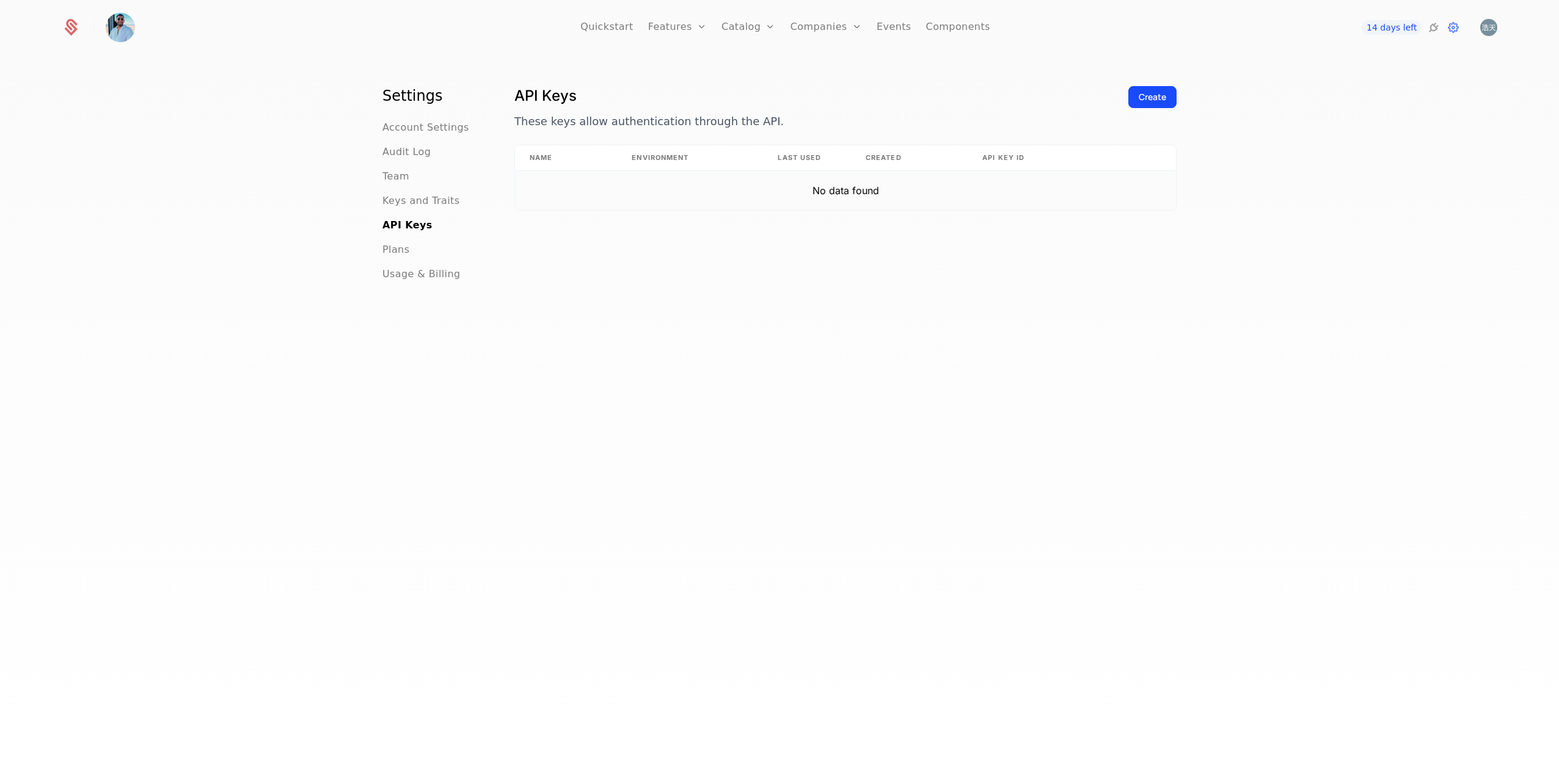
drag, startPoint x: 878, startPoint y: 182, endPoint x: 880, endPoint y: 189, distance: 7.3
click at [878, 183] on td "No data found" at bounding box center [846, 191] width 661 height 39
click at [885, 206] on td "No data found" at bounding box center [846, 191] width 661 height 39
click at [892, 191] on td "No data found" at bounding box center [846, 191] width 661 height 39
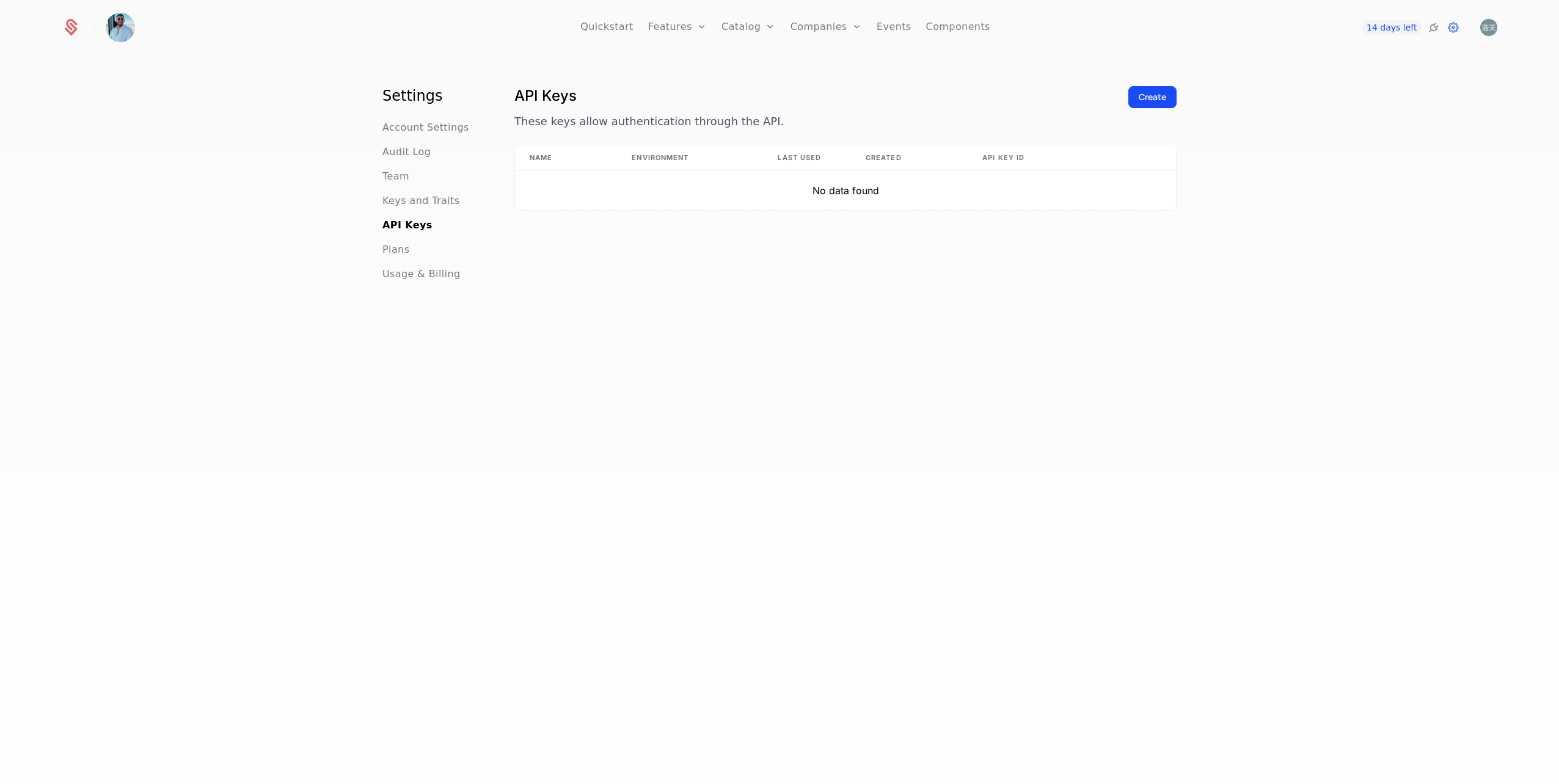
click at [398, 253] on span "Plans" at bounding box center [396, 250] width 27 height 15
click at [411, 275] on span "Usage & Billing" at bounding box center [421, 274] width 78 height 15
click at [400, 224] on span "API Keys" at bounding box center [404, 225] width 44 height 15
click at [422, 201] on span "Keys and Traits" at bounding box center [421, 201] width 77 height 15
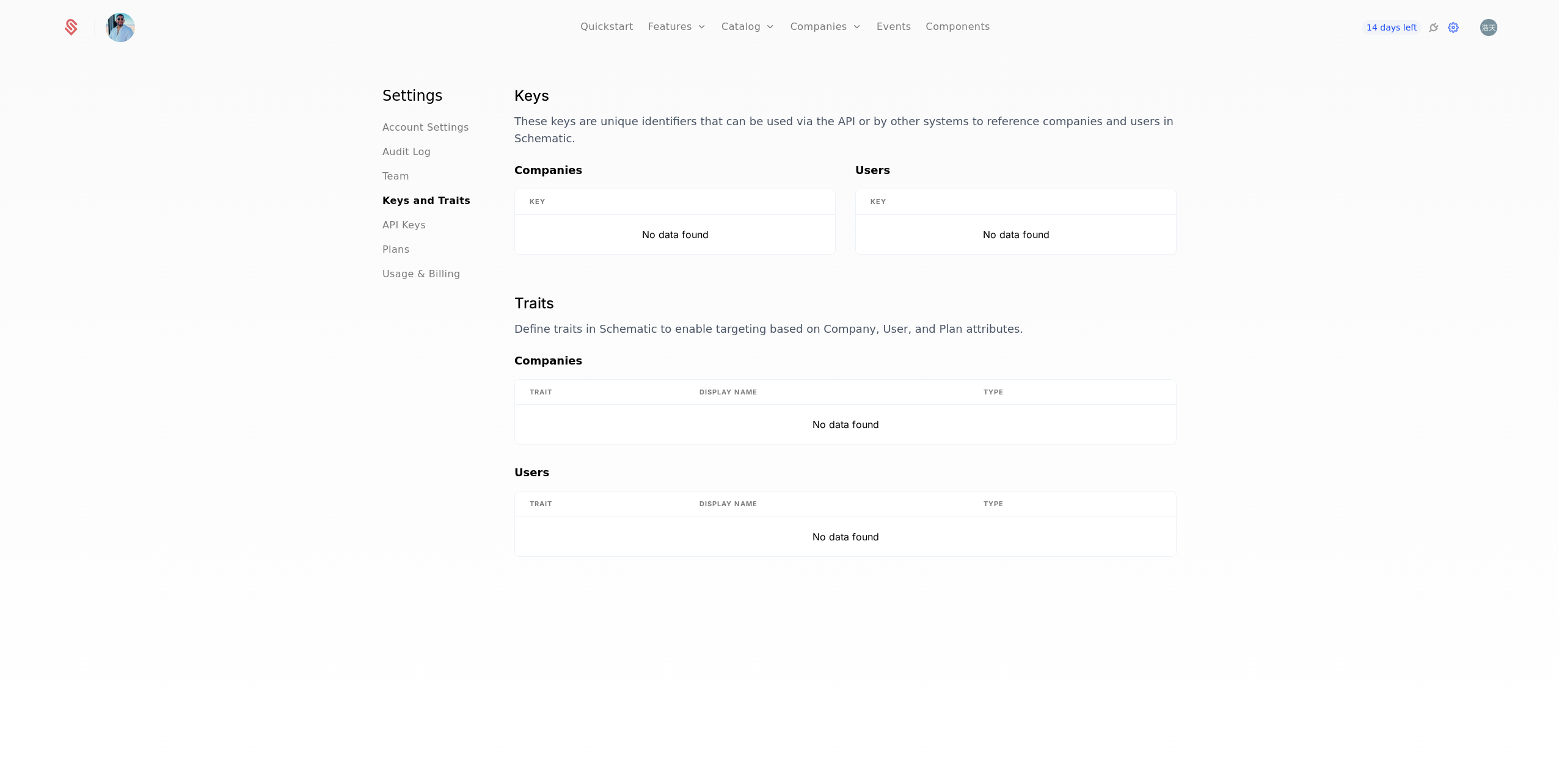
click at [391, 174] on span "Team" at bounding box center [396, 177] width 27 height 15
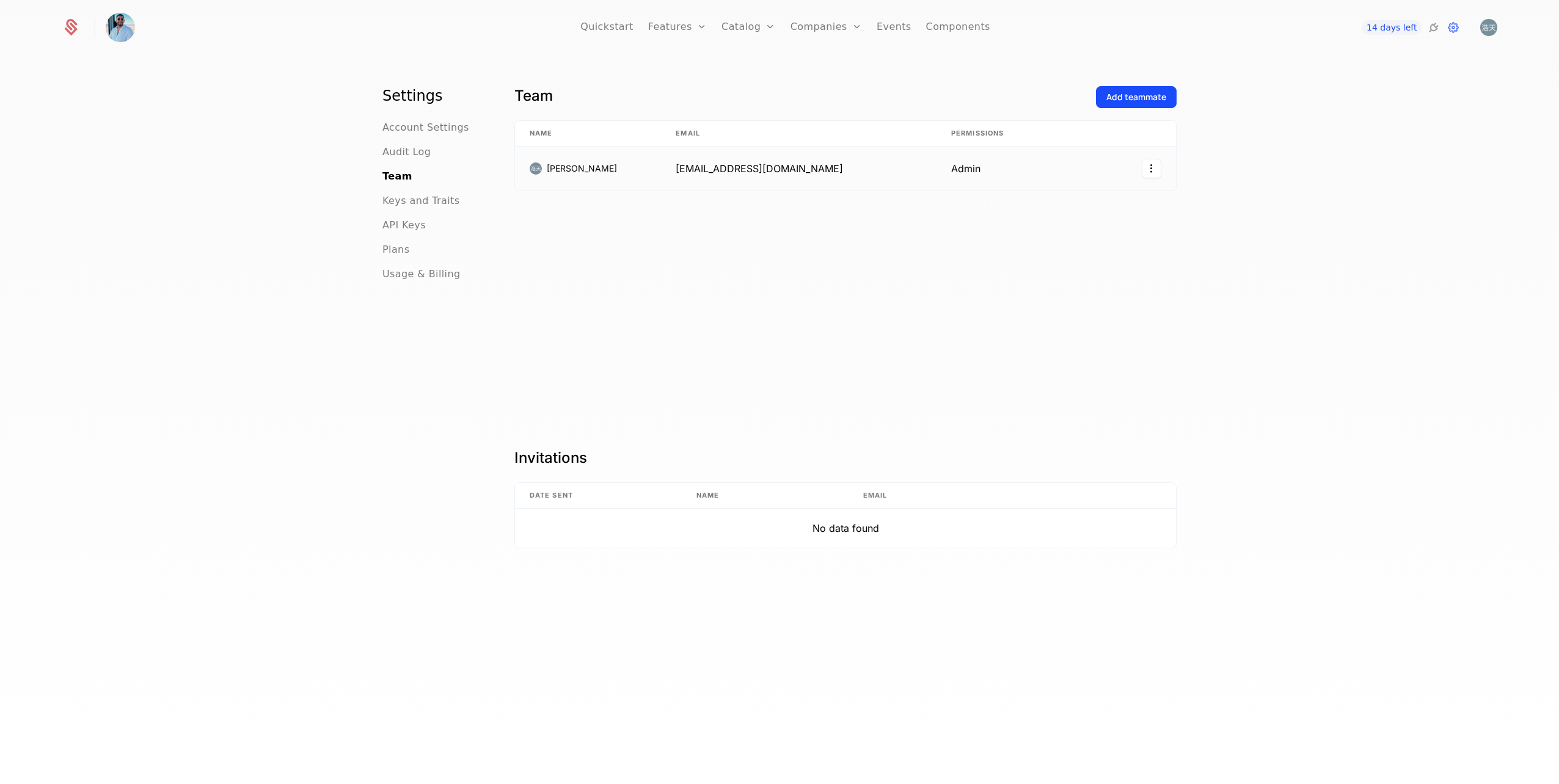
click at [966, 163] on td "Admin" at bounding box center [1022, 168] width 171 height 44
click at [1146, 169] on html "Quickstart Features Features Flags Catalog Plans Add Ons Credits Configuration …" at bounding box center [780, 392] width 1559 height 784
click at [1310, 186] on html "Quickstart Features Features Flags Catalog Plans Add Ons Credits Configuration …" at bounding box center [780, 392] width 1559 height 784
click at [1155, 166] on html "Quickstart Features Features Flags Catalog Plans Add Ons Credits Configuration …" at bounding box center [780, 392] width 1559 height 784
click at [1112, 201] on div "Edit" at bounding box center [1095, 201] width 93 height 17
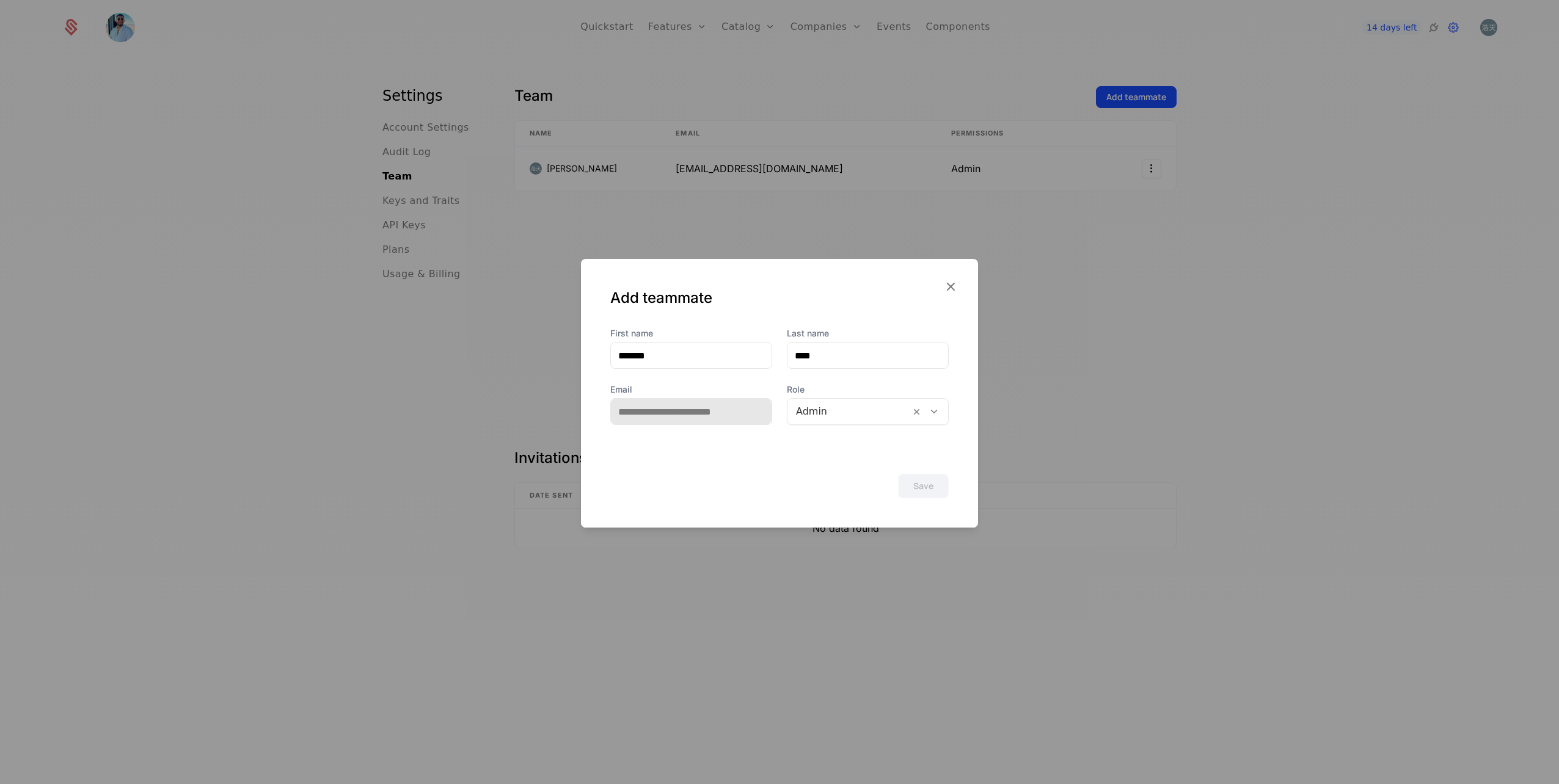
click at [954, 286] on icon "button" at bounding box center [950, 286] width 16 height 16
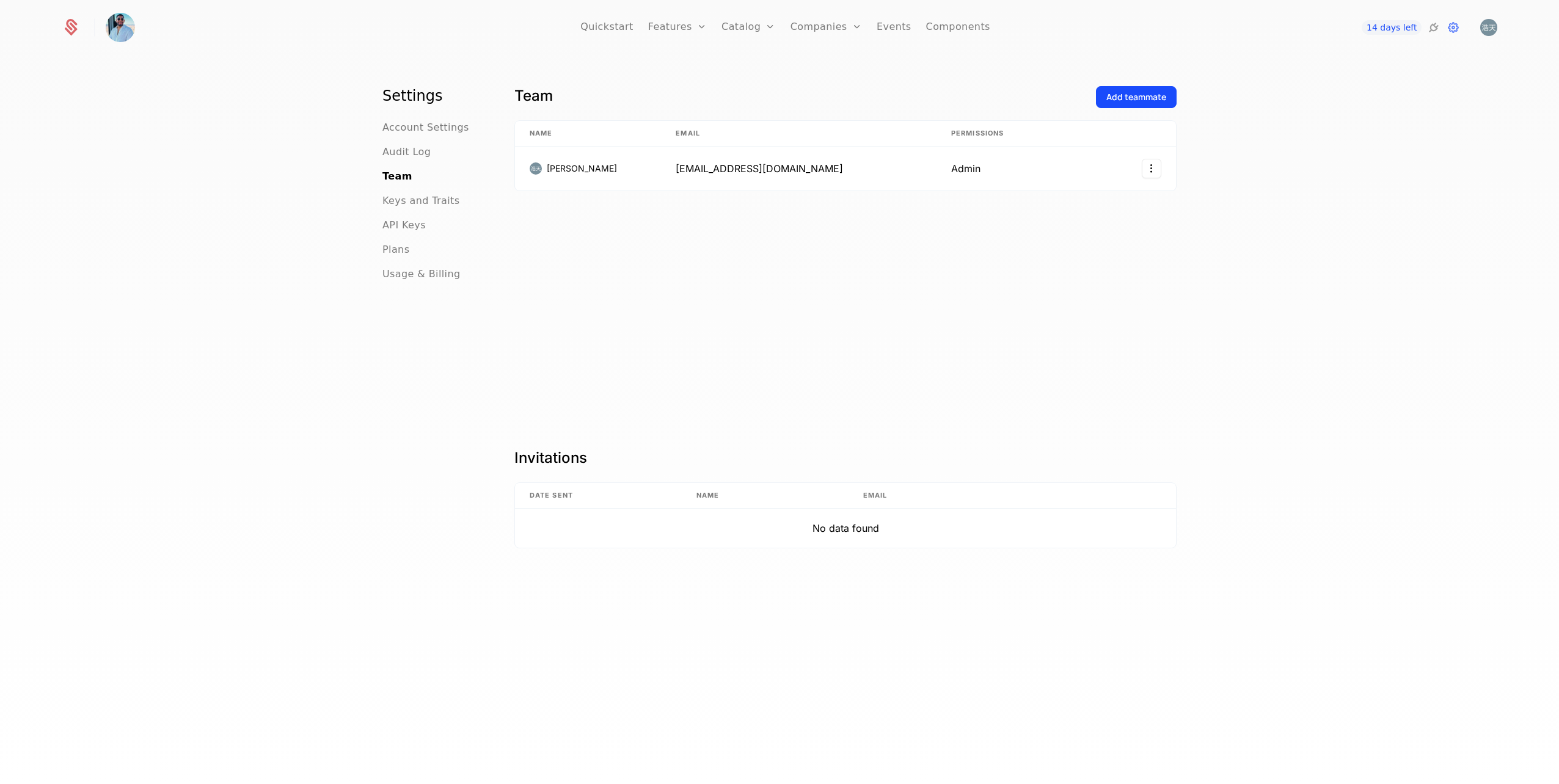
click at [416, 151] on span "Audit Log" at bounding box center [406, 152] width 48 height 15
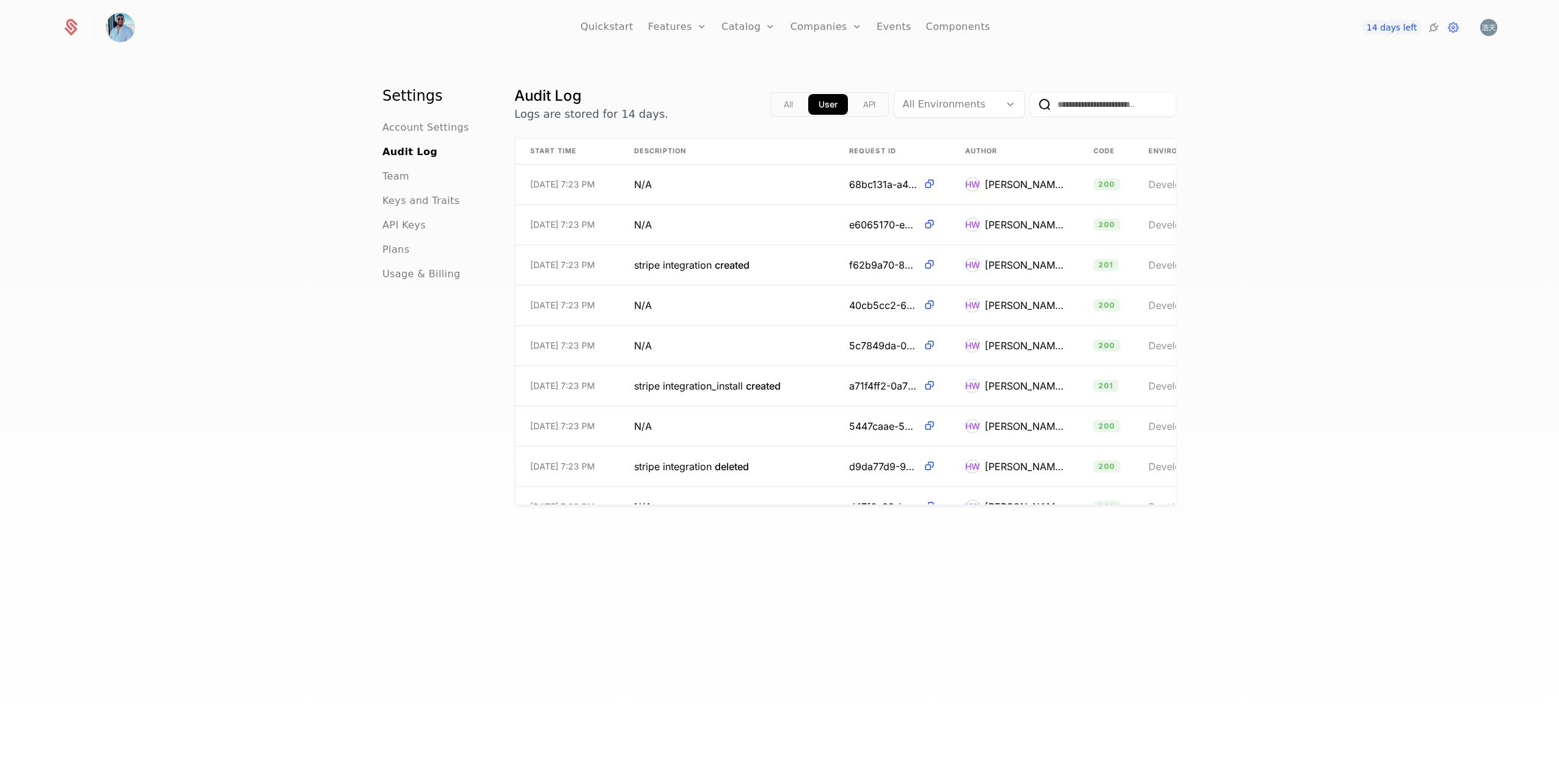
click at [429, 130] on span "Account Settings" at bounding box center [426, 128] width 87 height 15
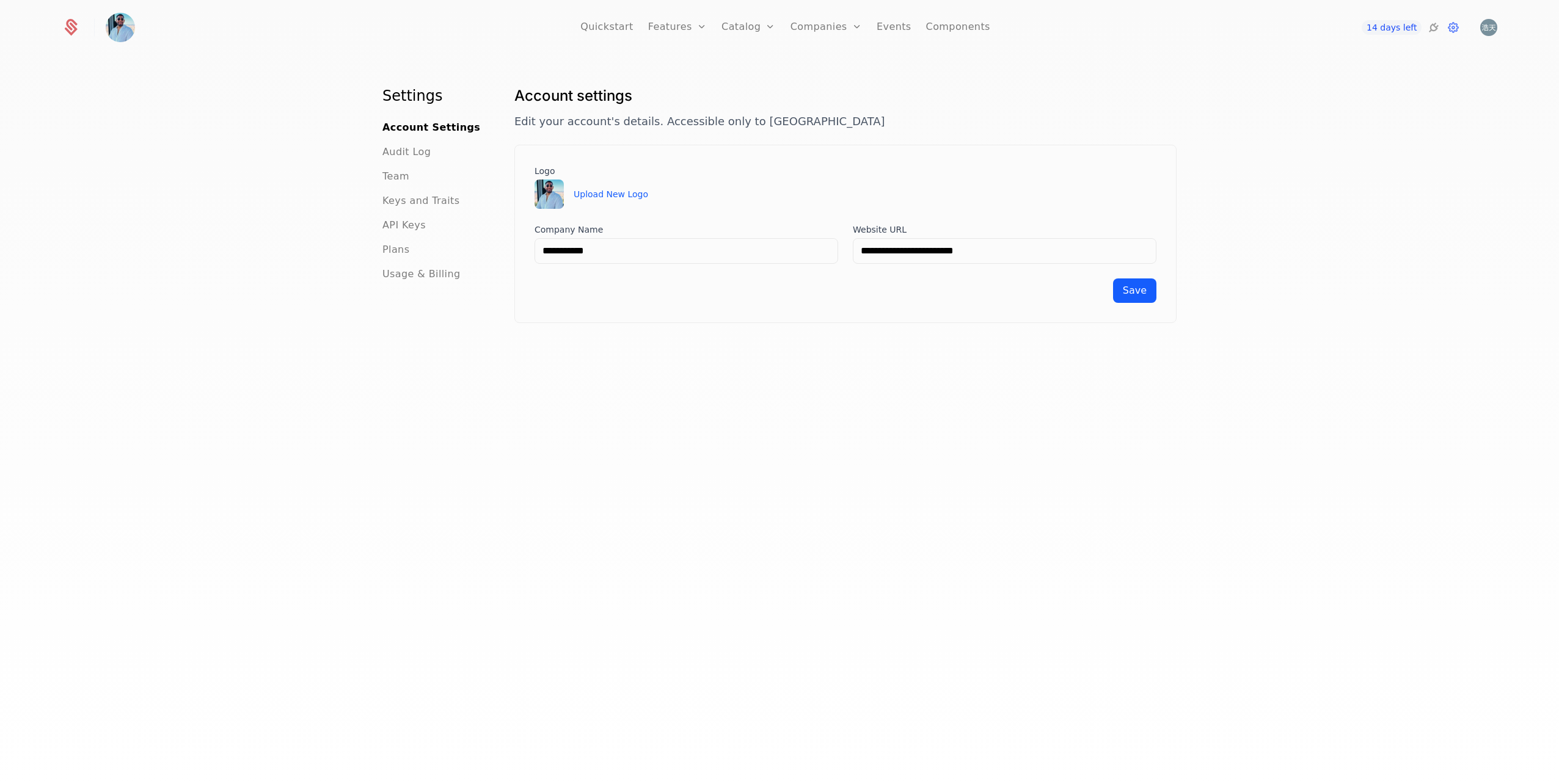
click at [620, 26] on link "Quickstart" at bounding box center [606, 27] width 53 height 55
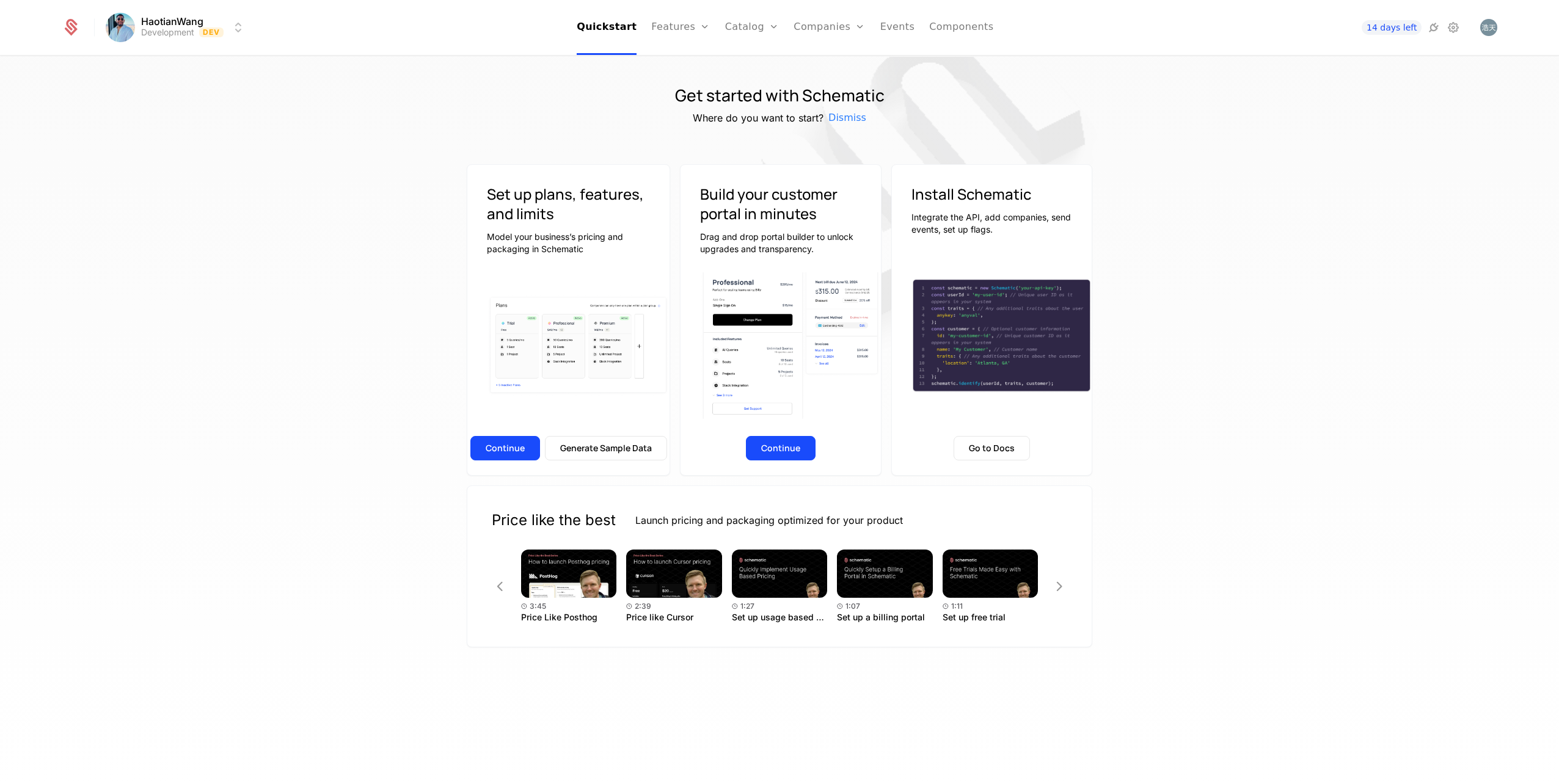
click at [505, 448] on button "Continue" at bounding box center [505, 448] width 70 height 24
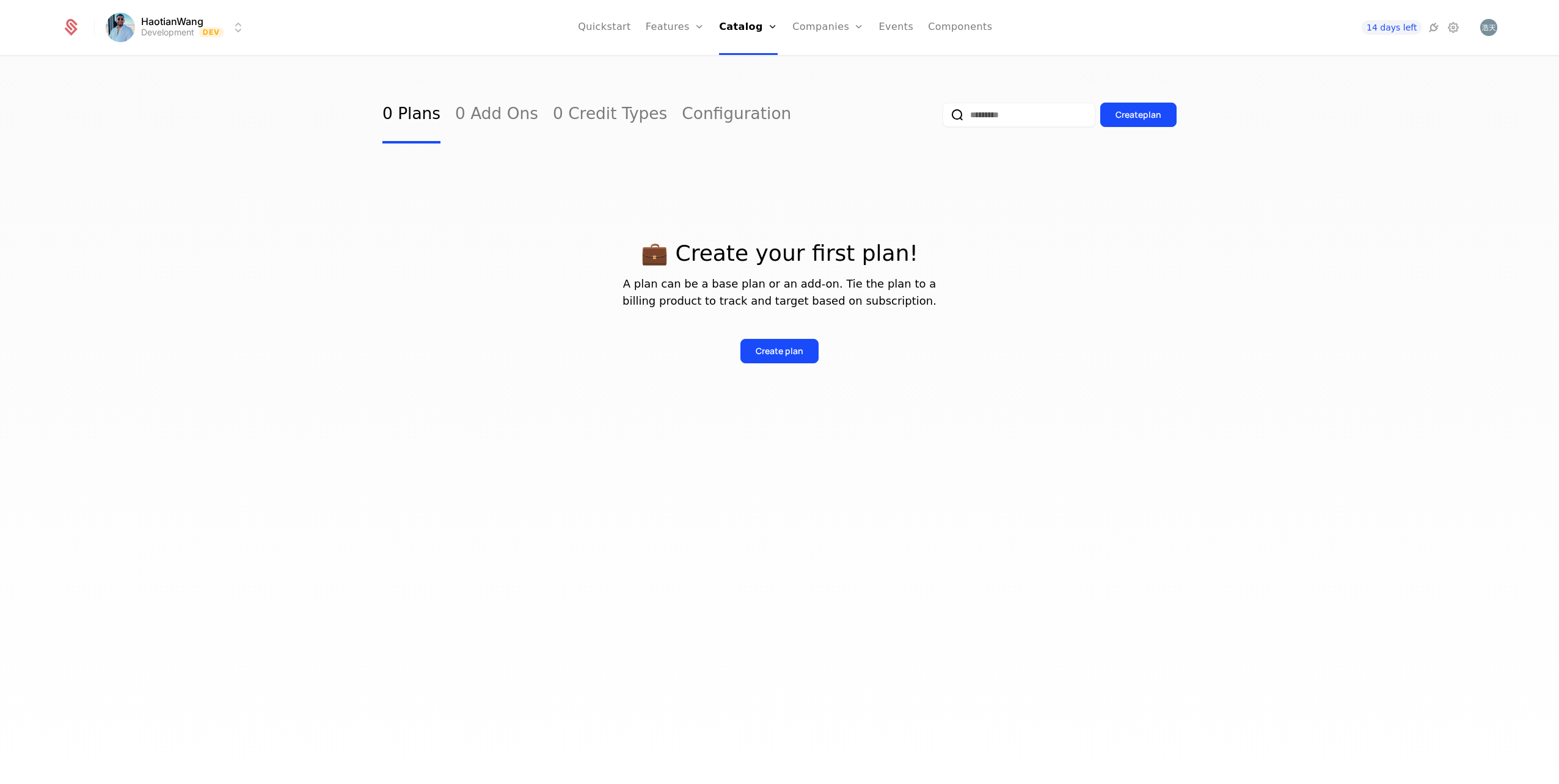
click at [490, 118] on link "0 Add Ons" at bounding box center [496, 115] width 83 height 57
click at [417, 115] on link "0 Plans" at bounding box center [411, 115] width 58 height 57
click at [806, 356] on button "Create plan" at bounding box center [779, 351] width 78 height 24
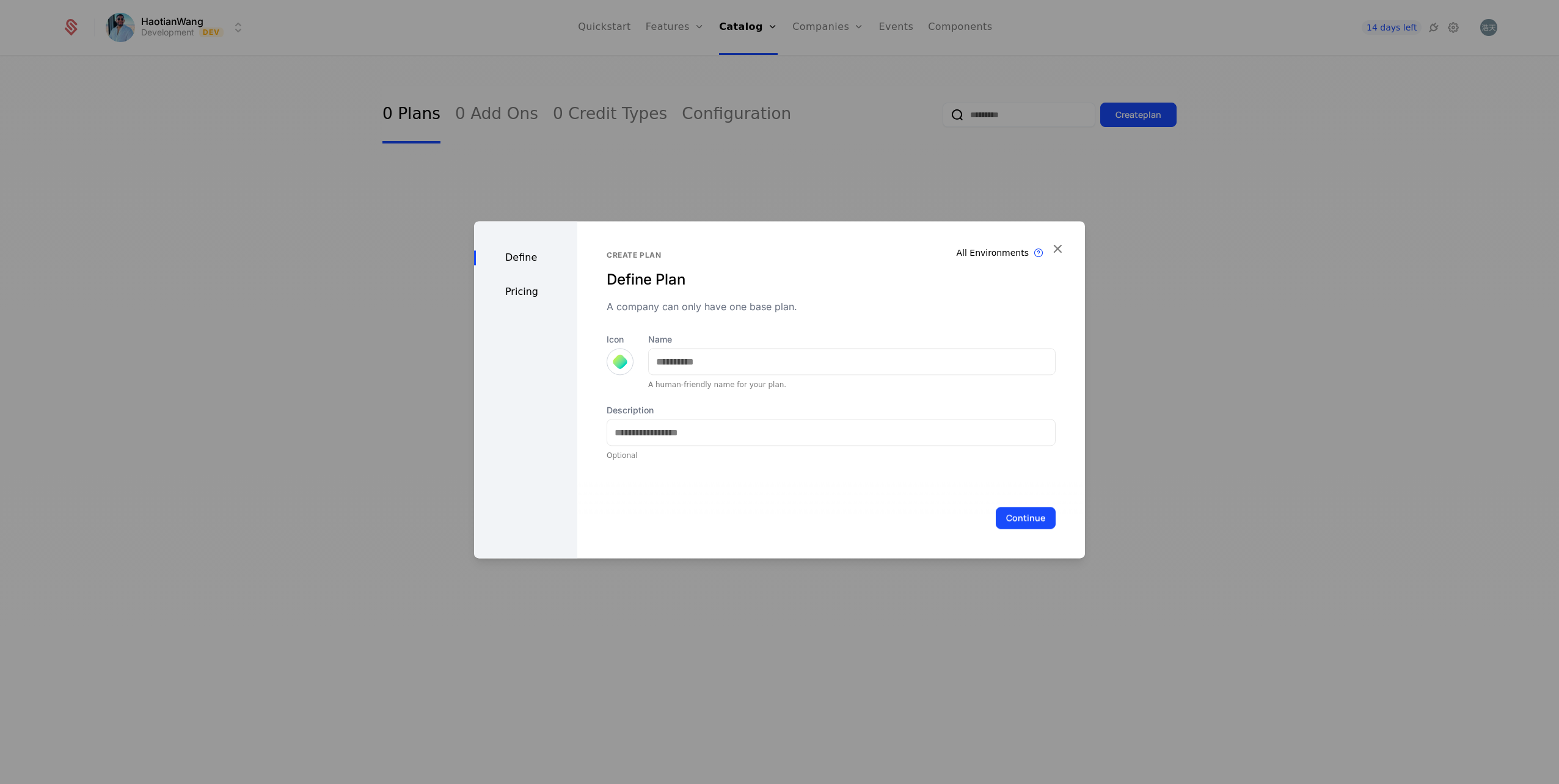
click at [520, 291] on div "Pricing" at bounding box center [526, 292] width 103 height 15
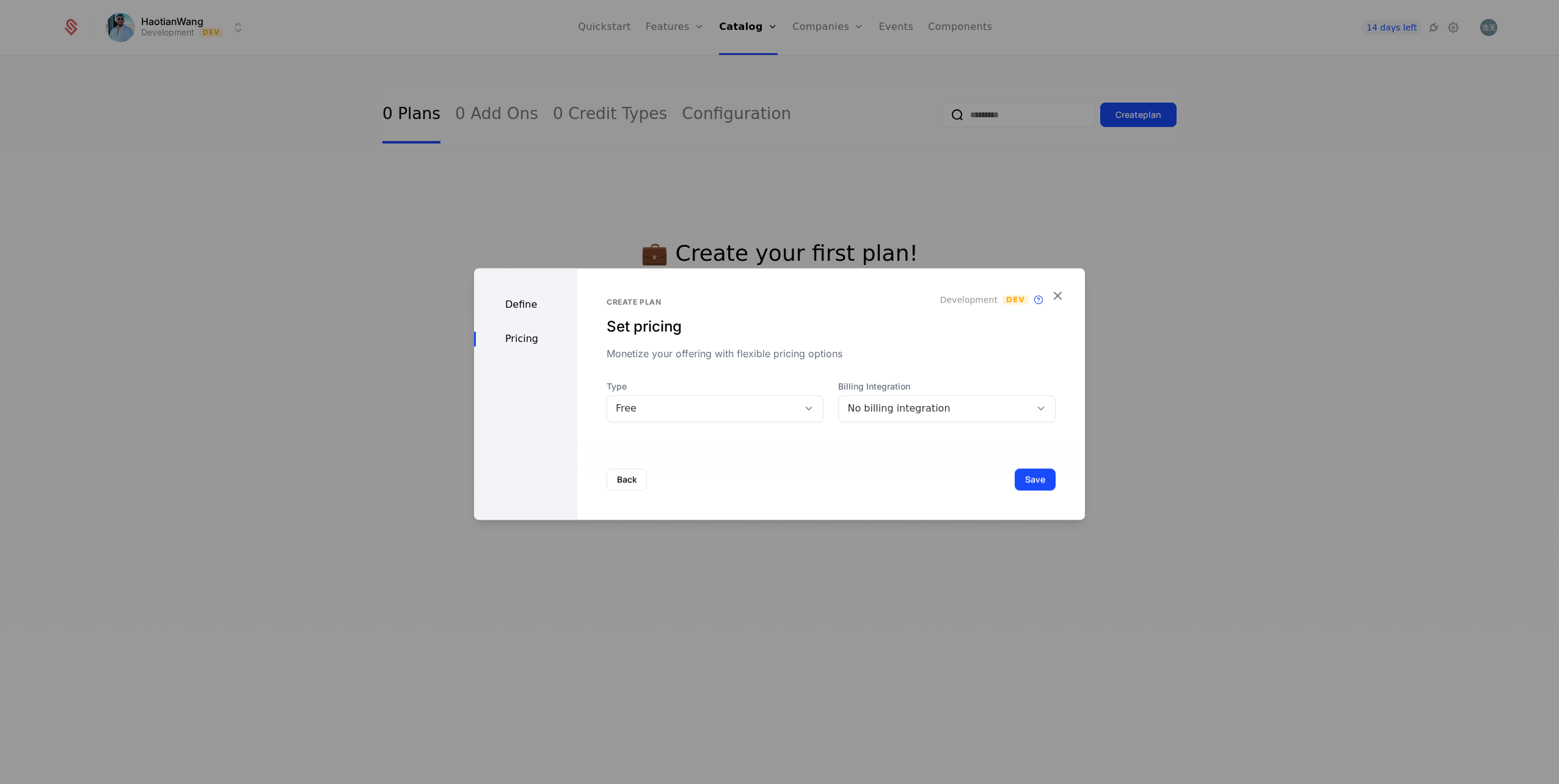
click at [536, 302] on div "Define" at bounding box center [526, 305] width 103 height 15
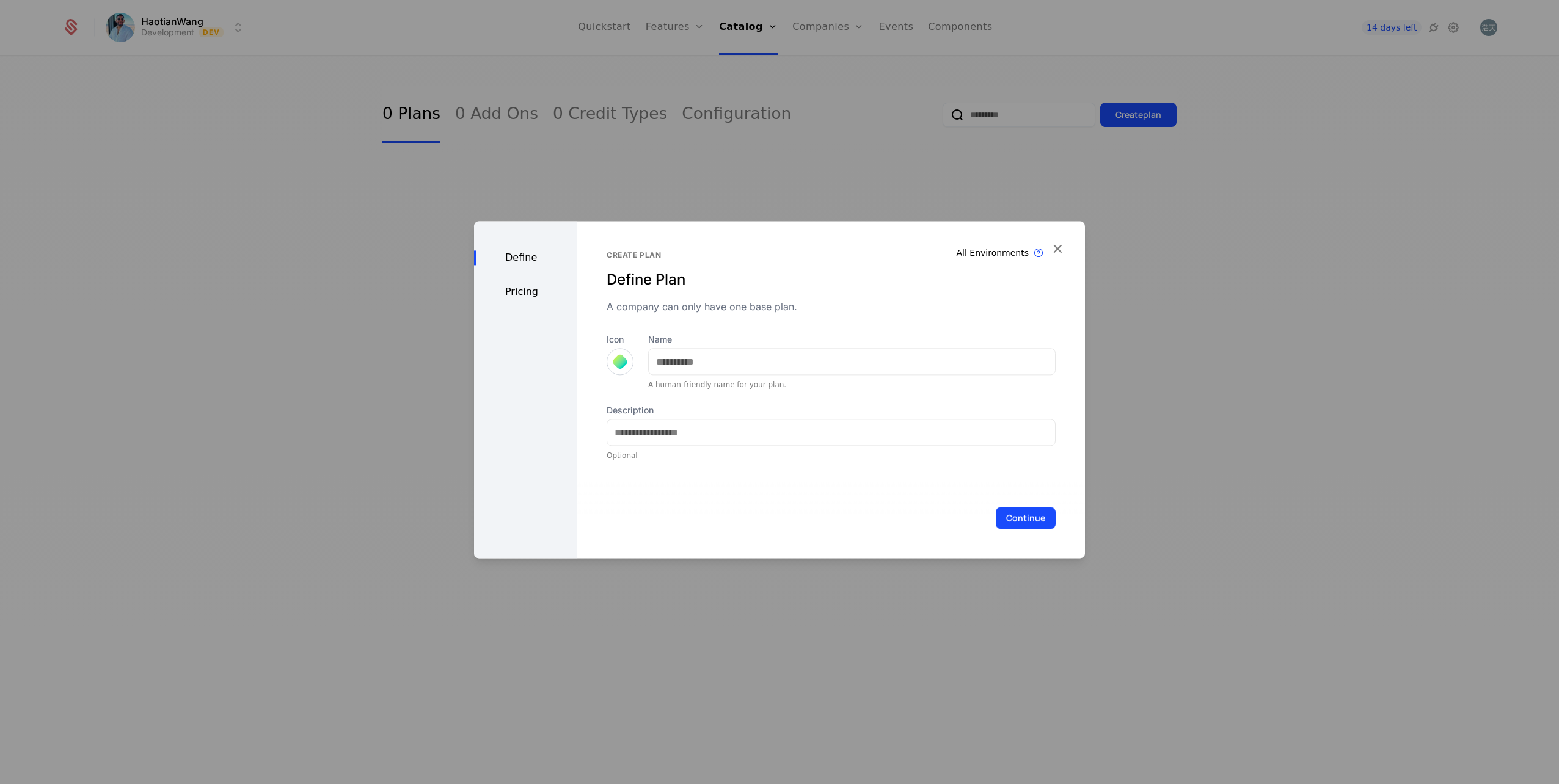
click at [1060, 250] on icon "button" at bounding box center [1057, 248] width 16 height 16
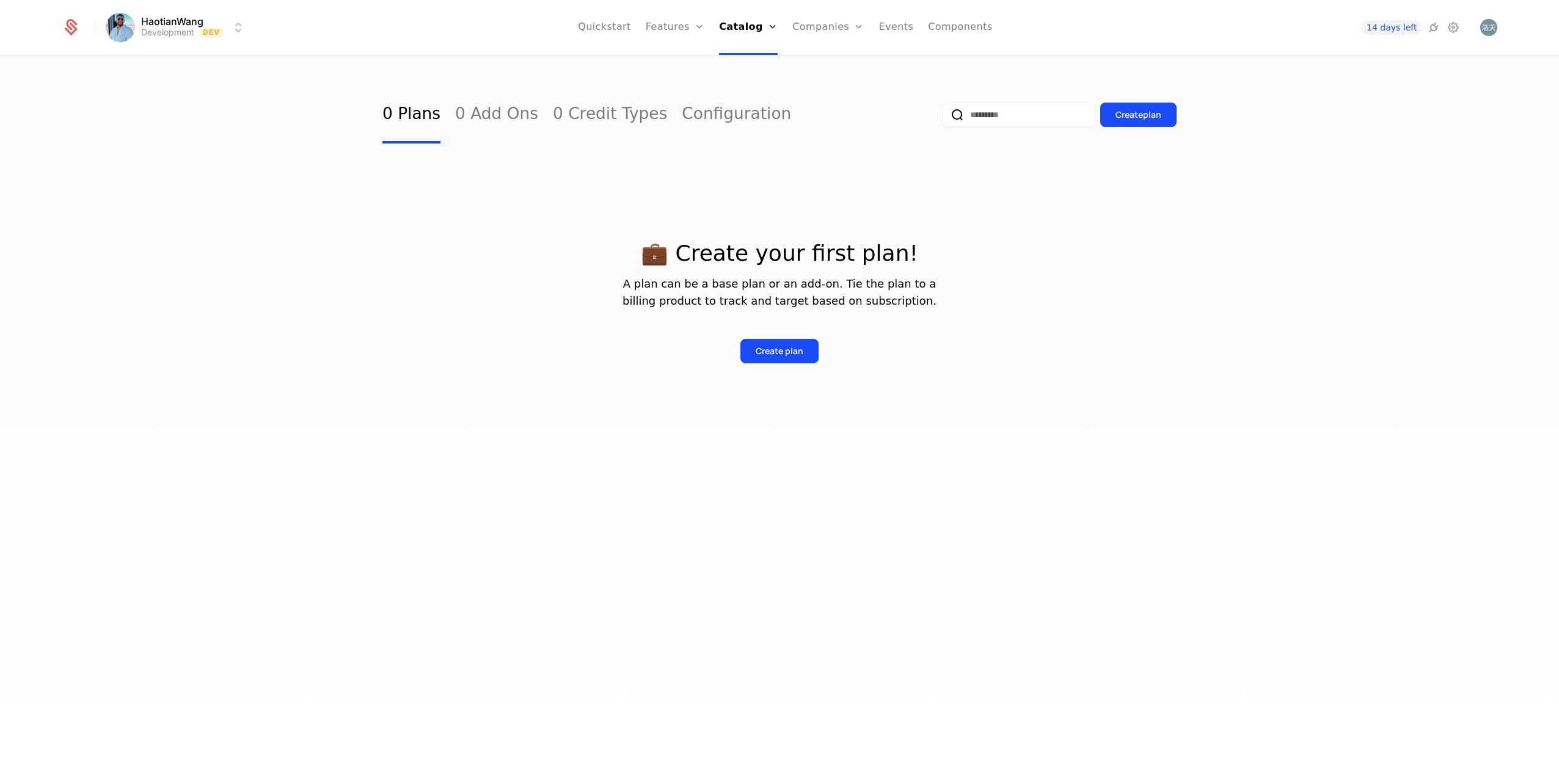
click at [595, 39] on link "Quickstart" at bounding box center [604, 27] width 53 height 55
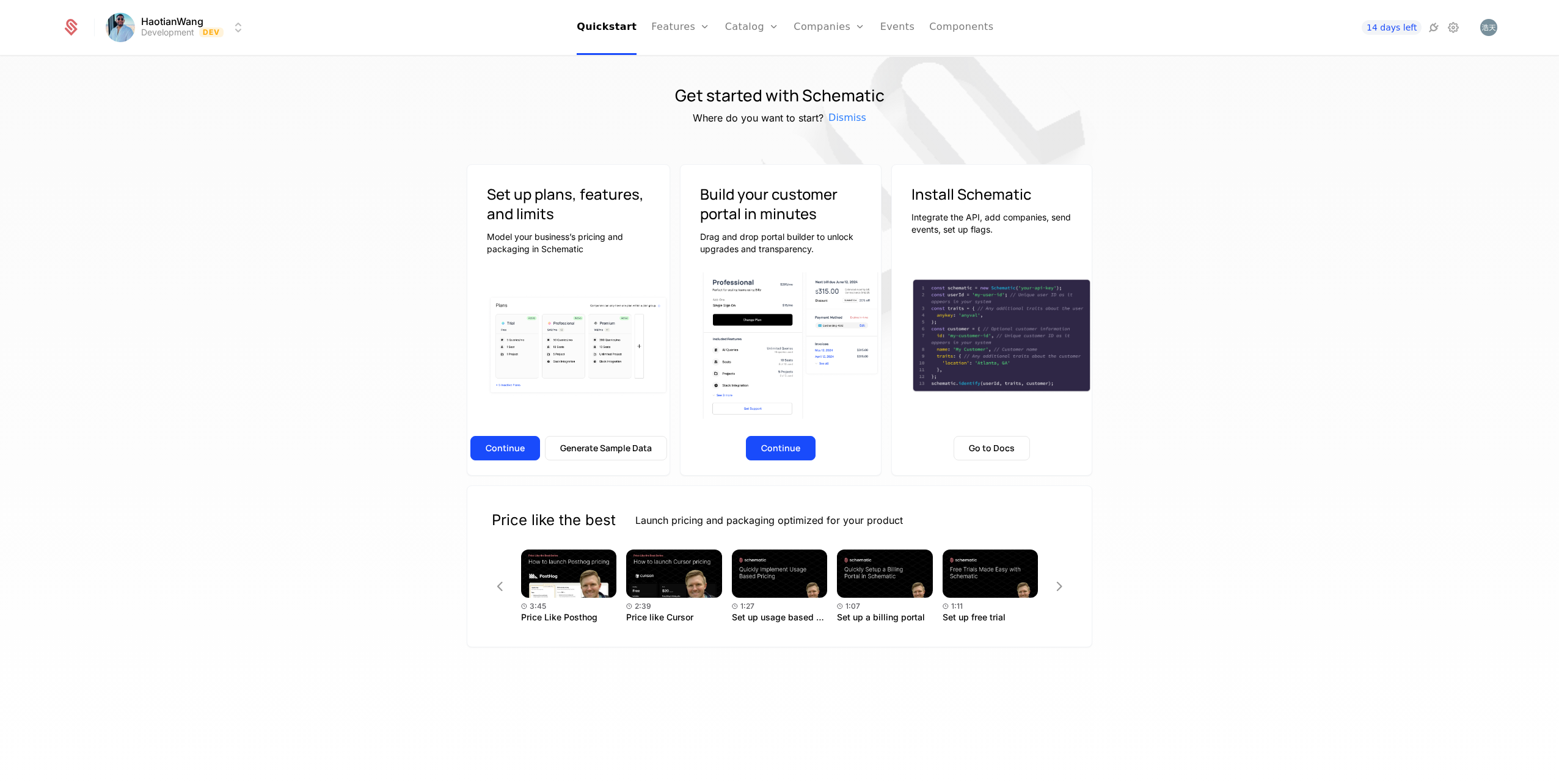
click at [1432, 30] on icon at bounding box center [1434, 27] width 15 height 15
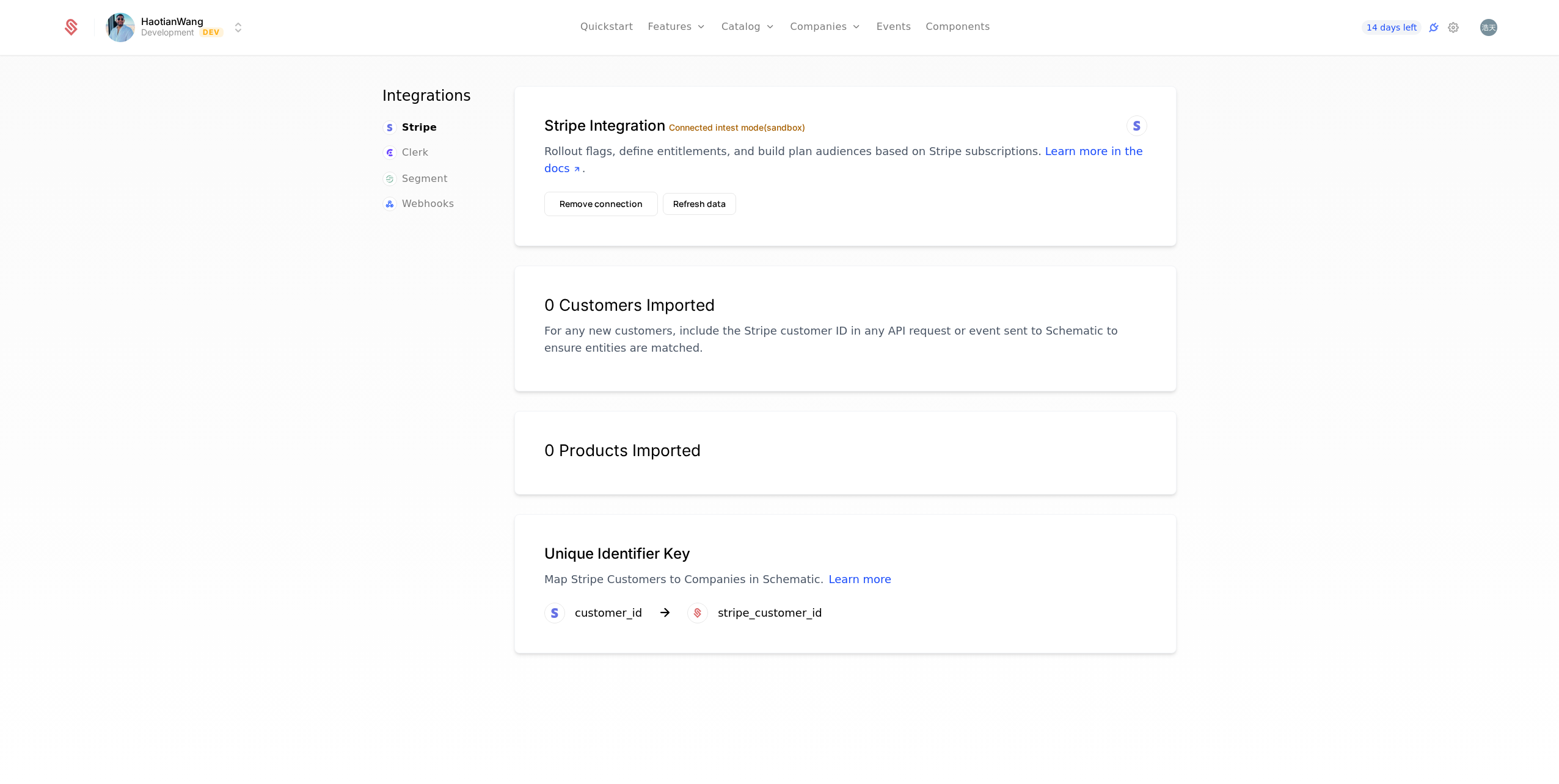
click at [1132, 130] on icon at bounding box center [1137, 126] width 15 height 15
click at [612, 206] on button "Remove connection" at bounding box center [601, 204] width 113 height 24
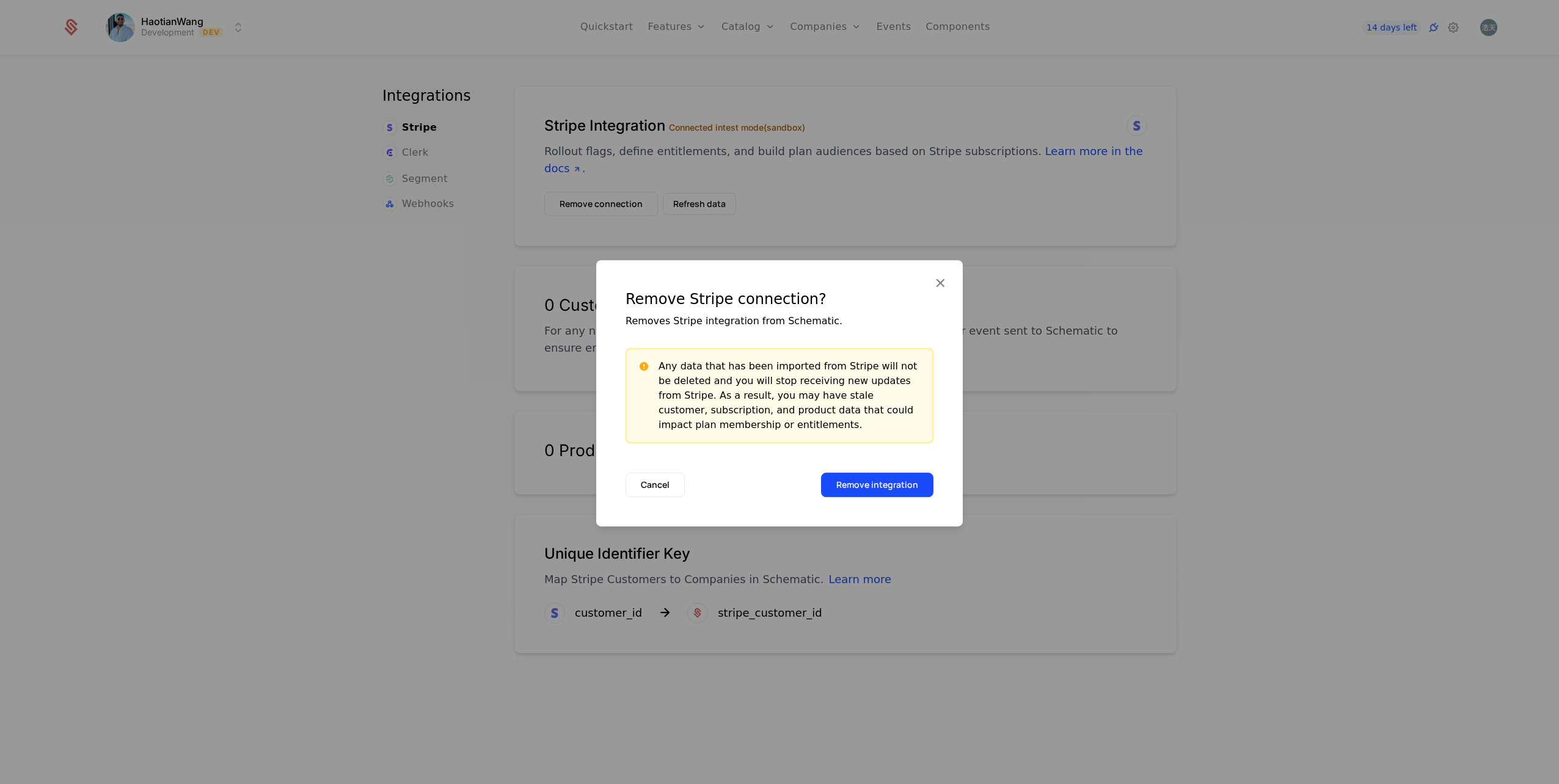
click at [894, 489] on button "Remove integration" at bounding box center [877, 484] width 112 height 24
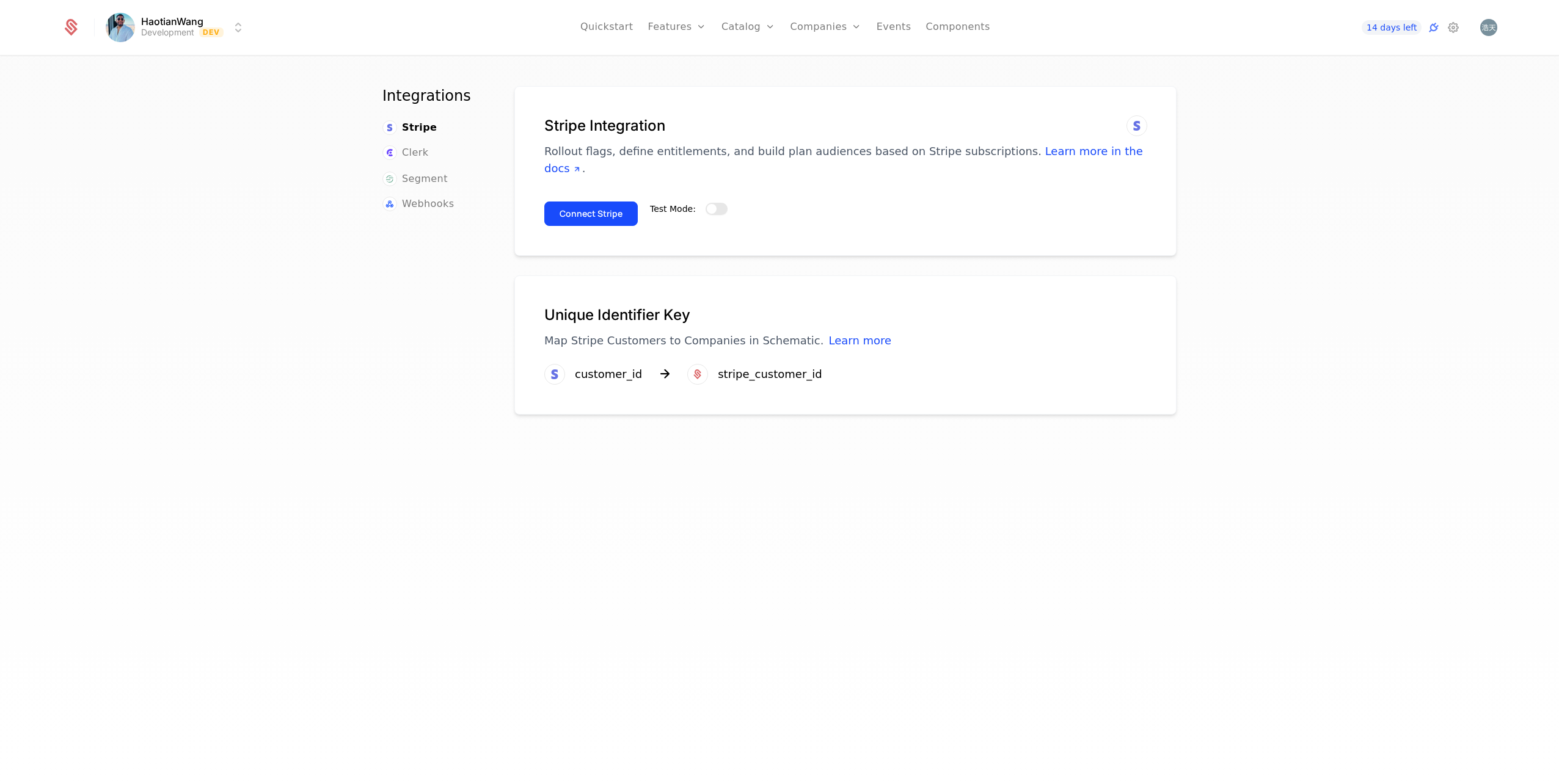
click at [707, 209] on span "button" at bounding box center [712, 209] width 10 height 10
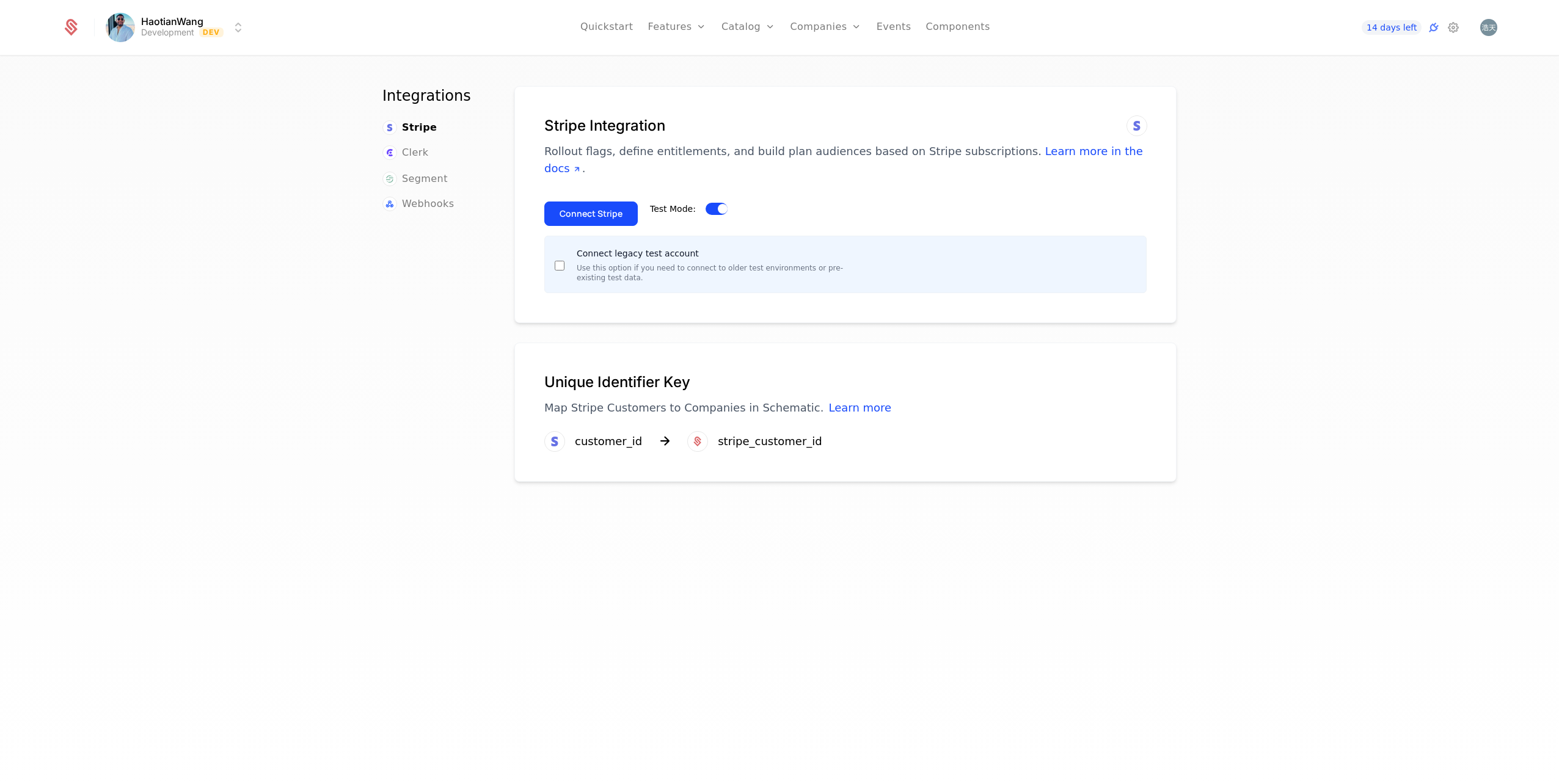
click at [586, 213] on button "Connect Stripe" at bounding box center [591, 214] width 93 height 24
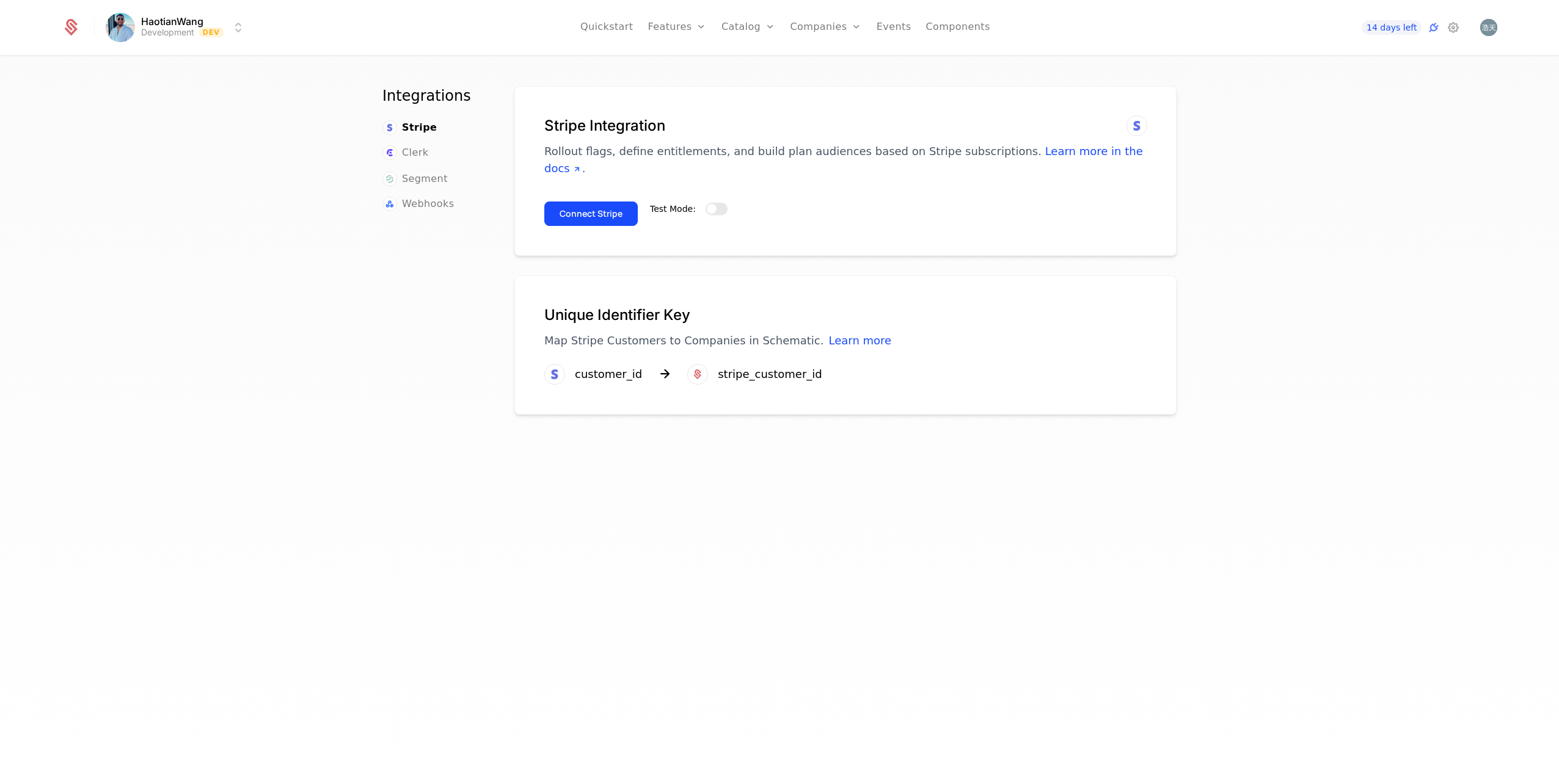
click at [713, 208] on button "Test Mode:" at bounding box center [716, 209] width 22 height 12
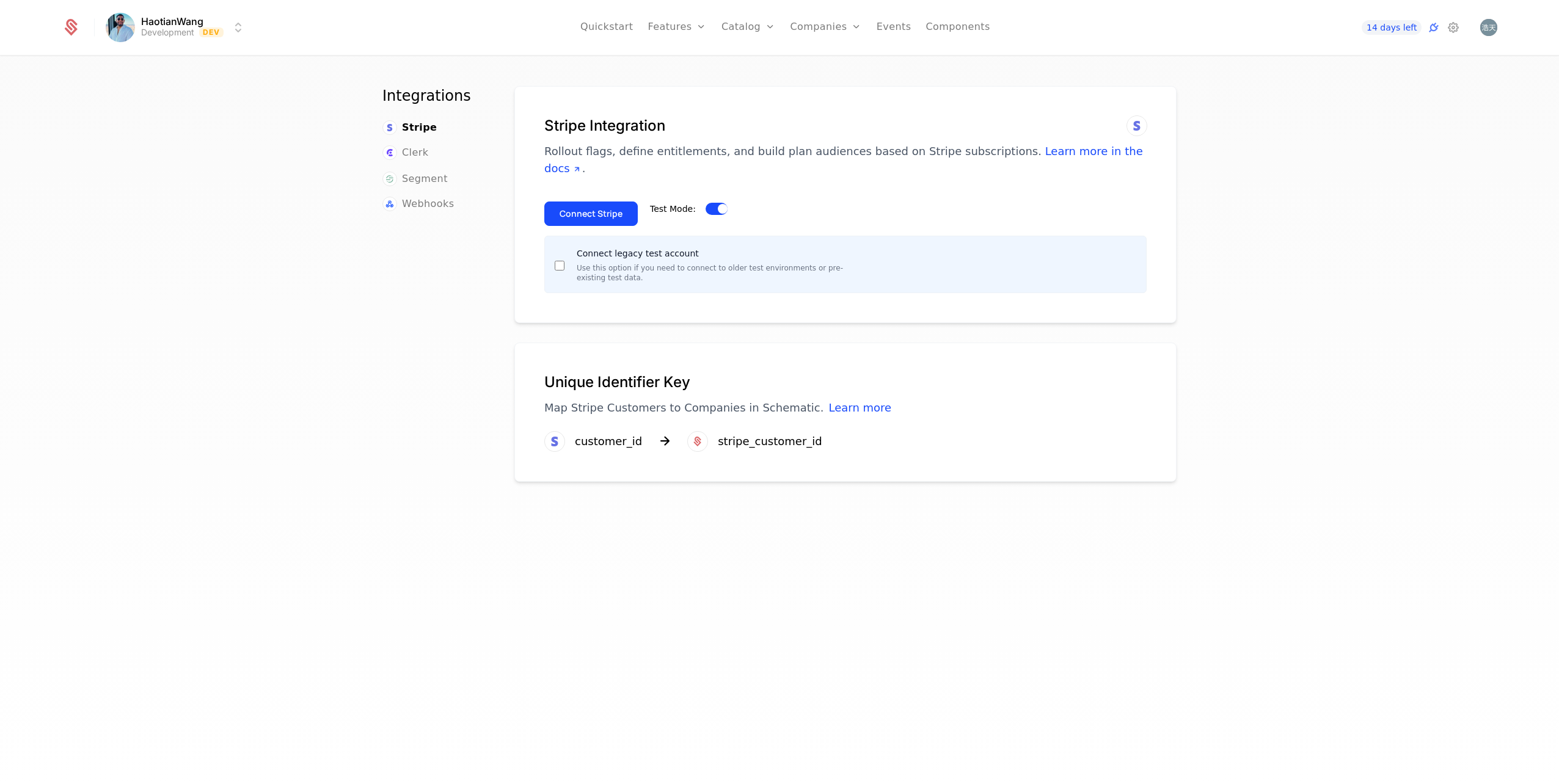
click at [596, 215] on button "Connect Stripe" at bounding box center [591, 214] width 93 height 24
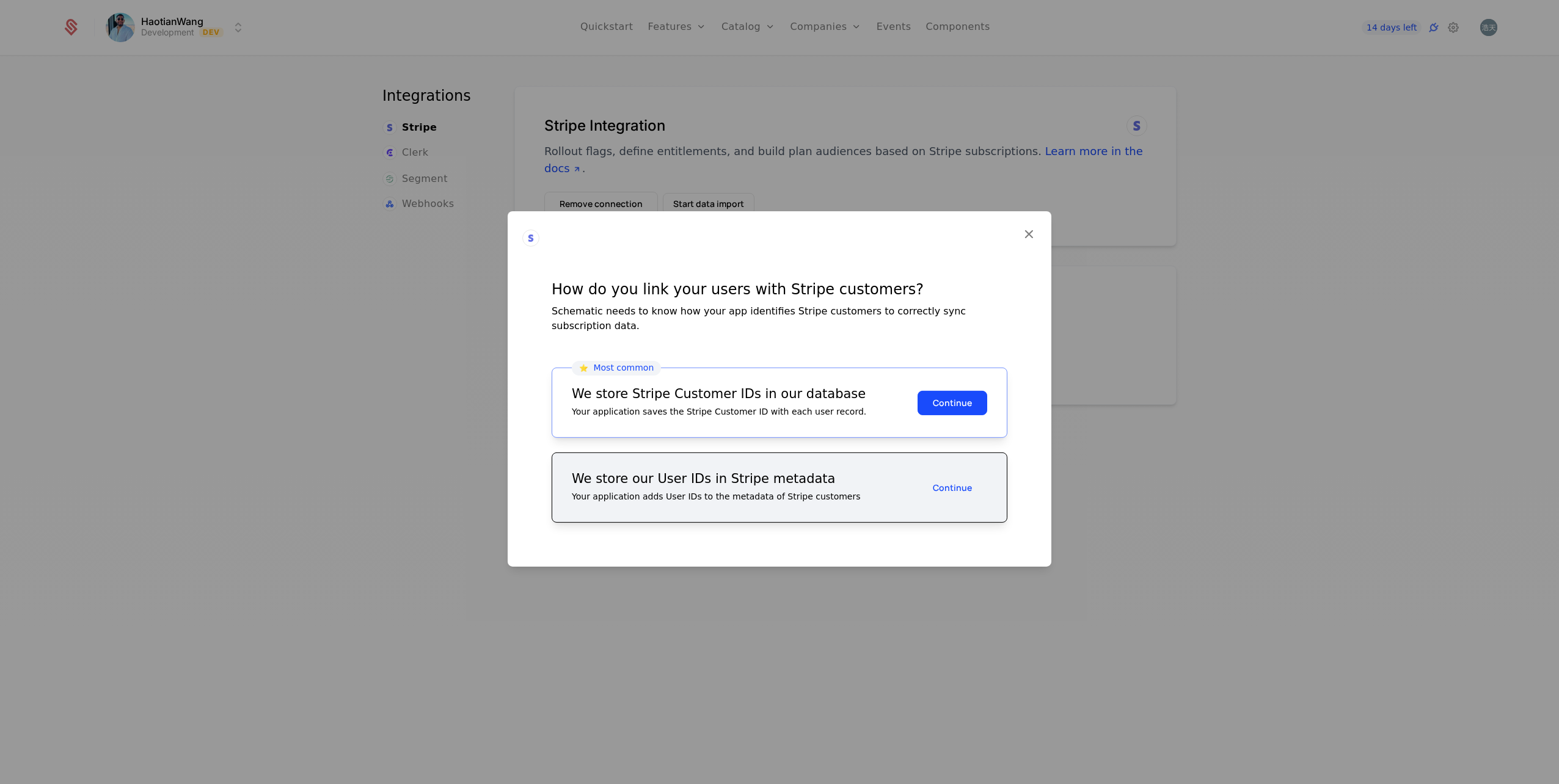
click at [969, 404] on button "Continue" at bounding box center [953, 402] width 70 height 24
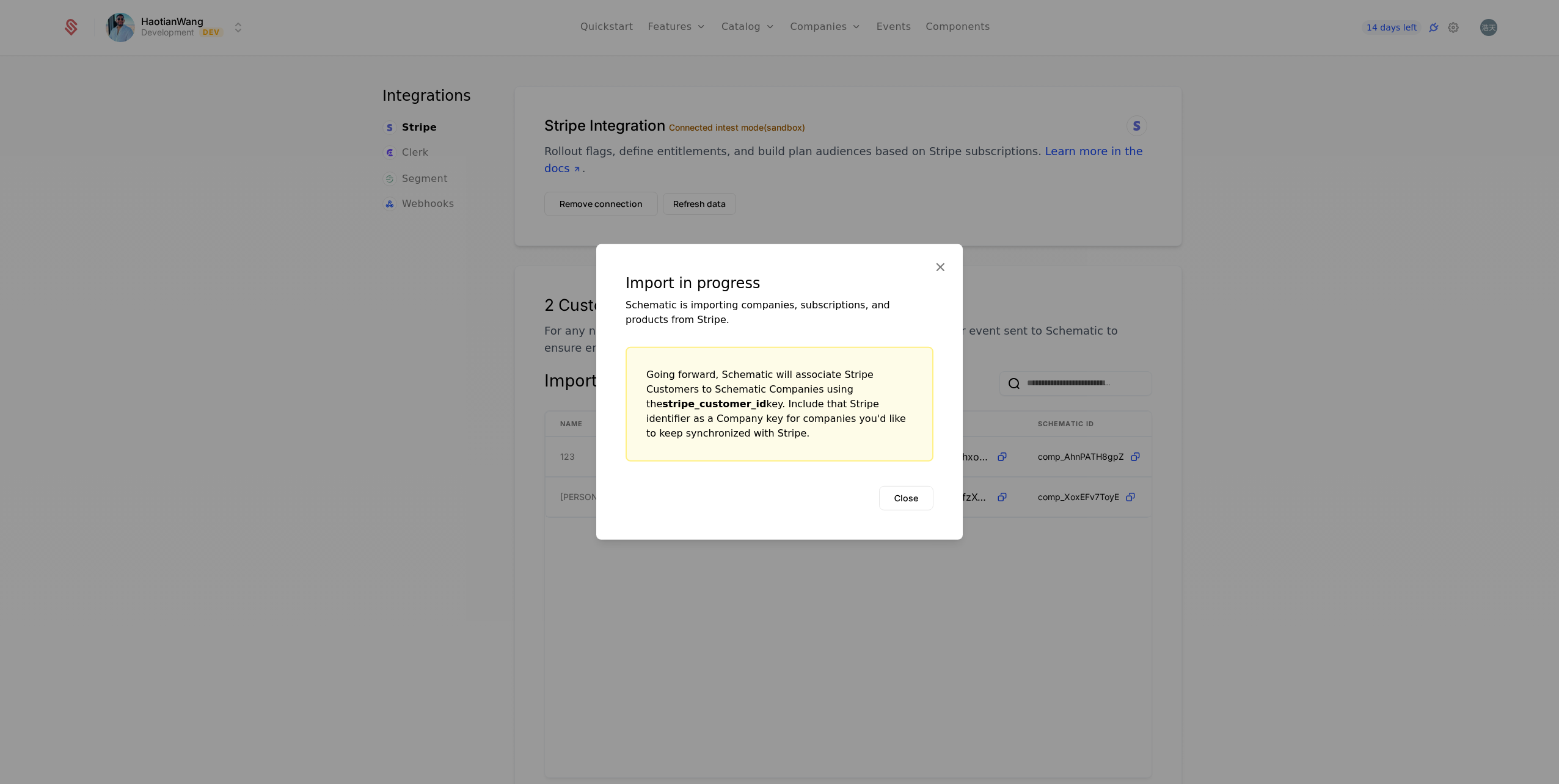
click at [906, 506] on button "Close" at bounding box center [906, 498] width 54 height 24
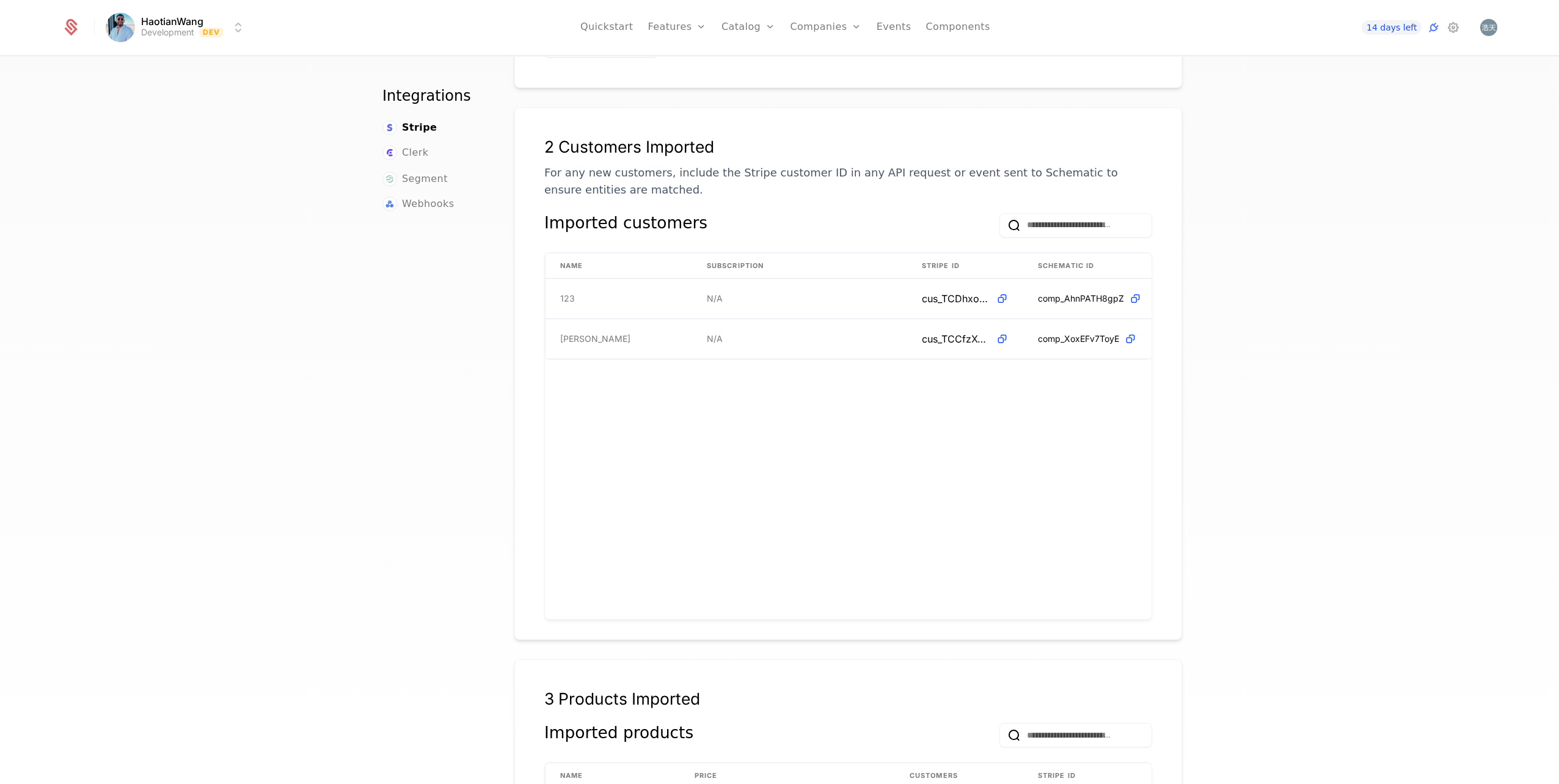
scroll to position [366, 0]
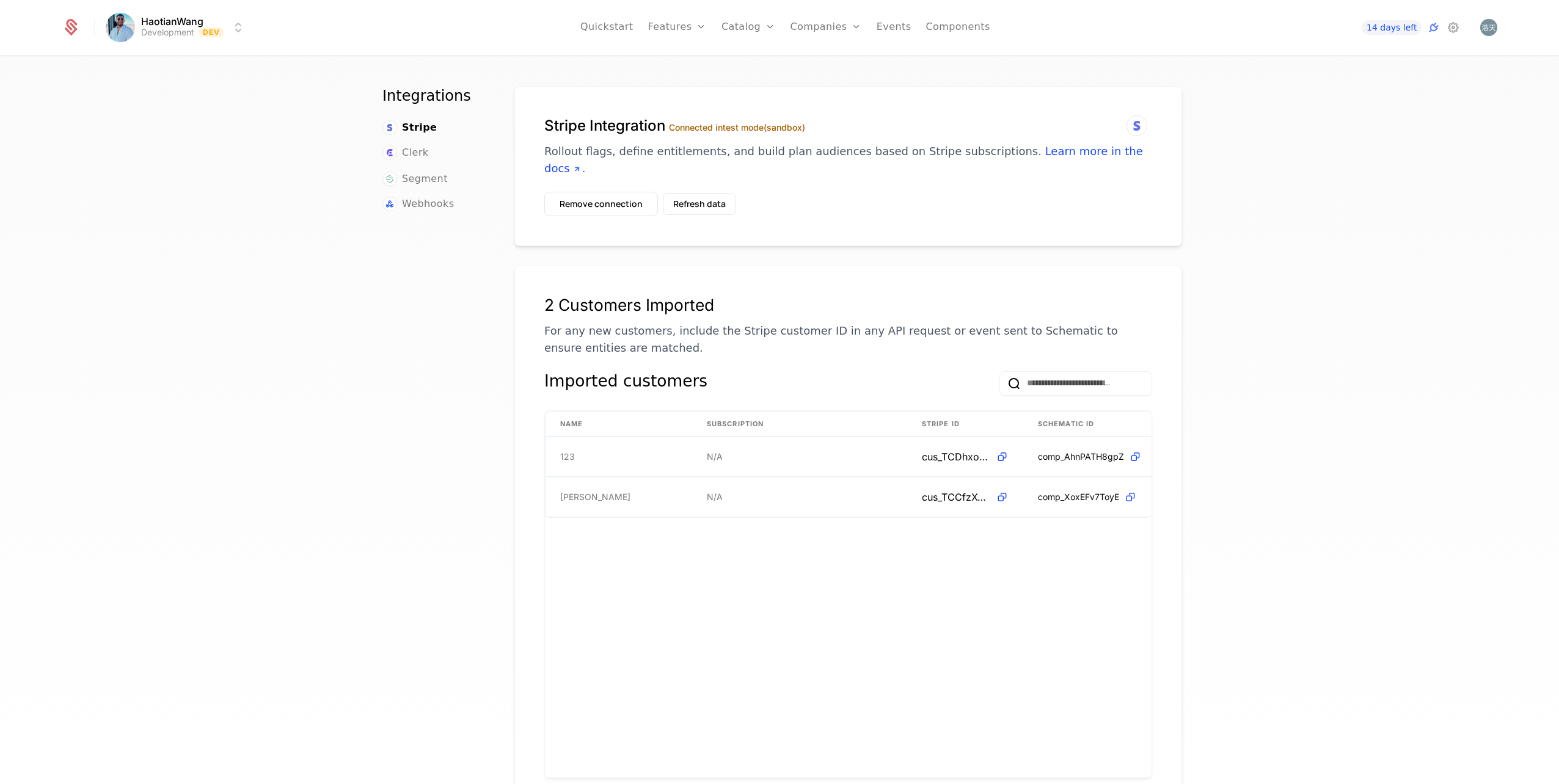
click at [1455, 31] on icon at bounding box center [1454, 27] width 15 height 15
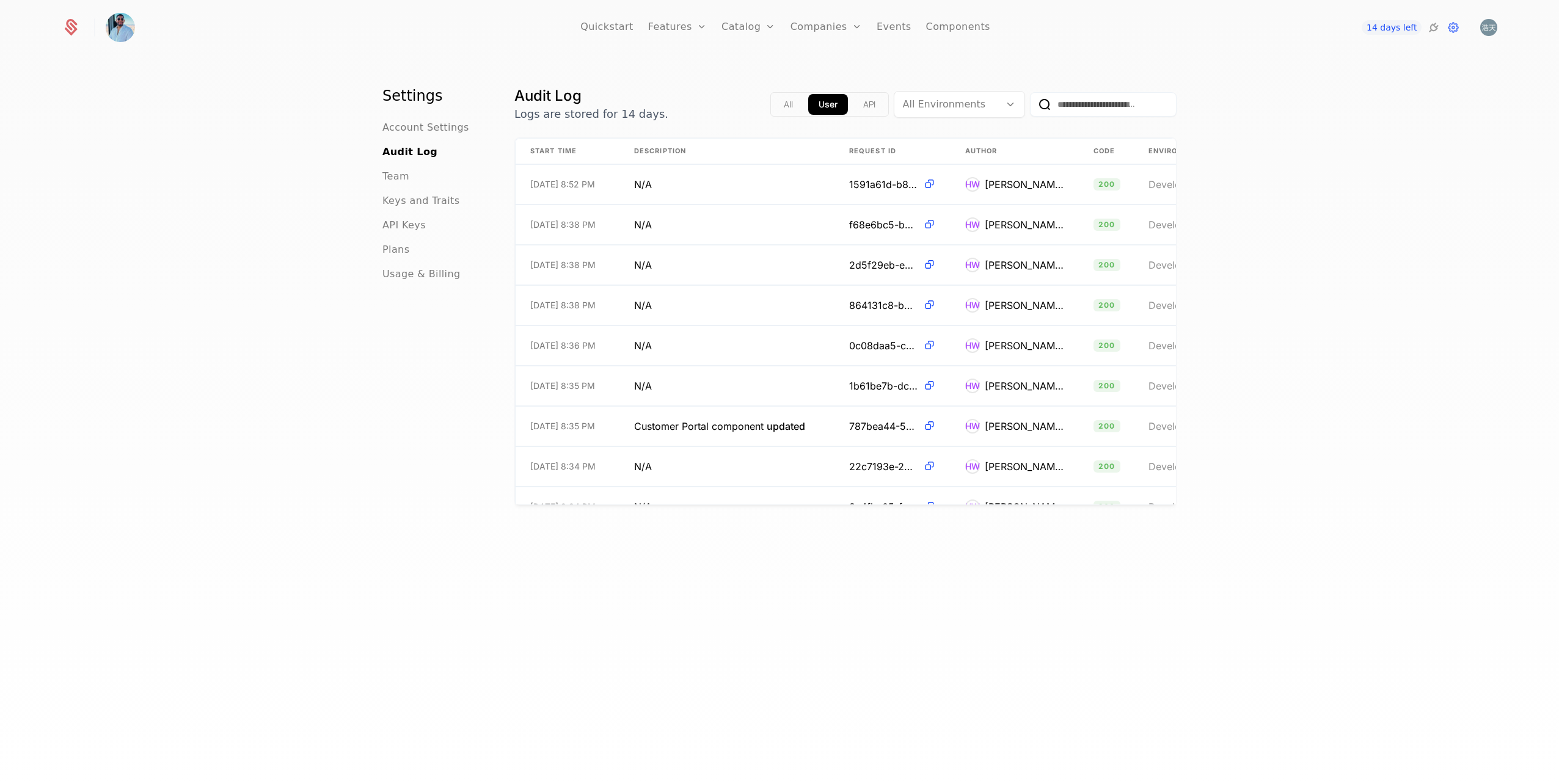
click at [410, 227] on span "API Keys" at bounding box center [404, 225] width 44 height 15
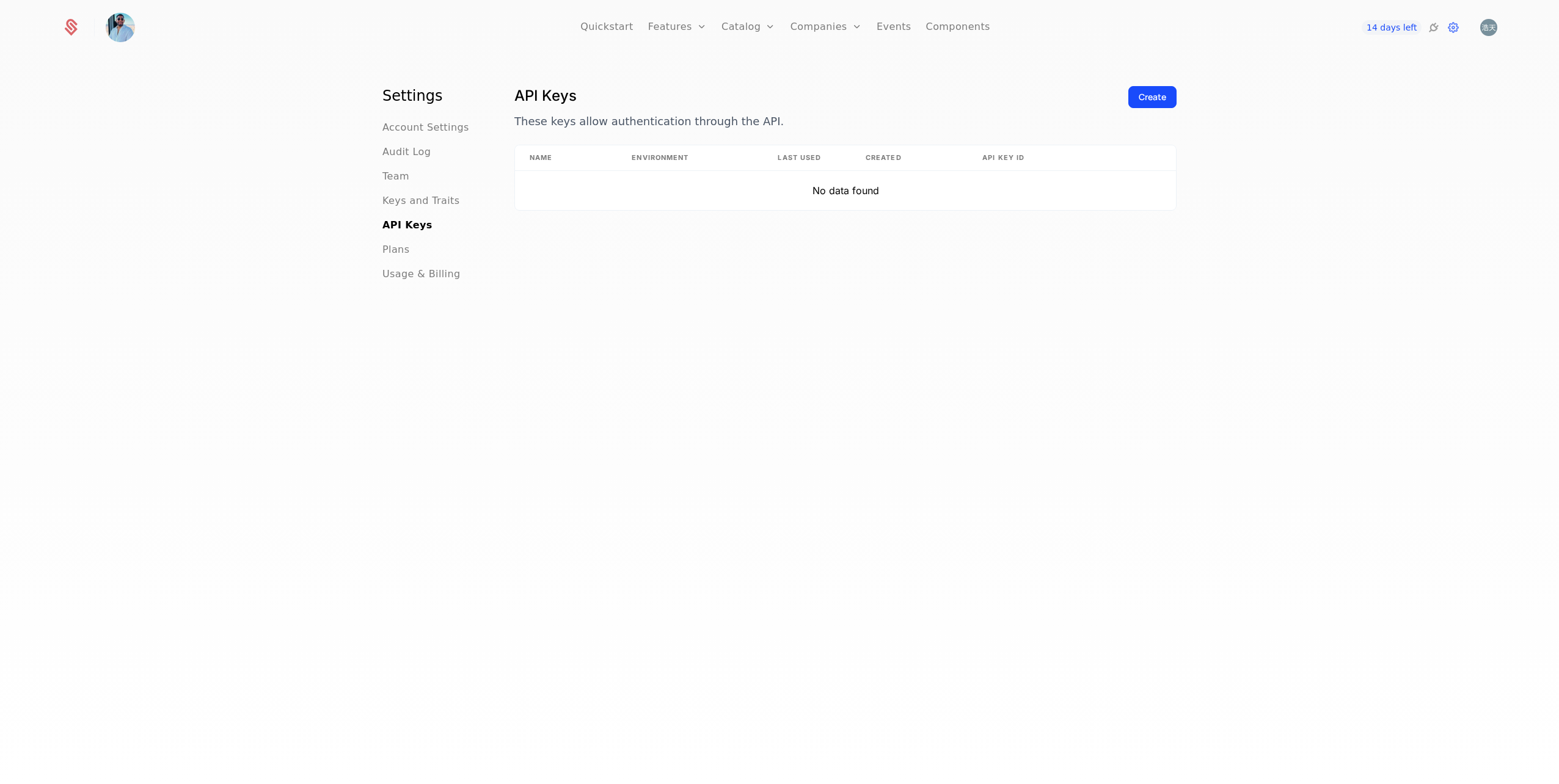
click at [1140, 94] on div "Create" at bounding box center [1153, 97] width 27 height 12
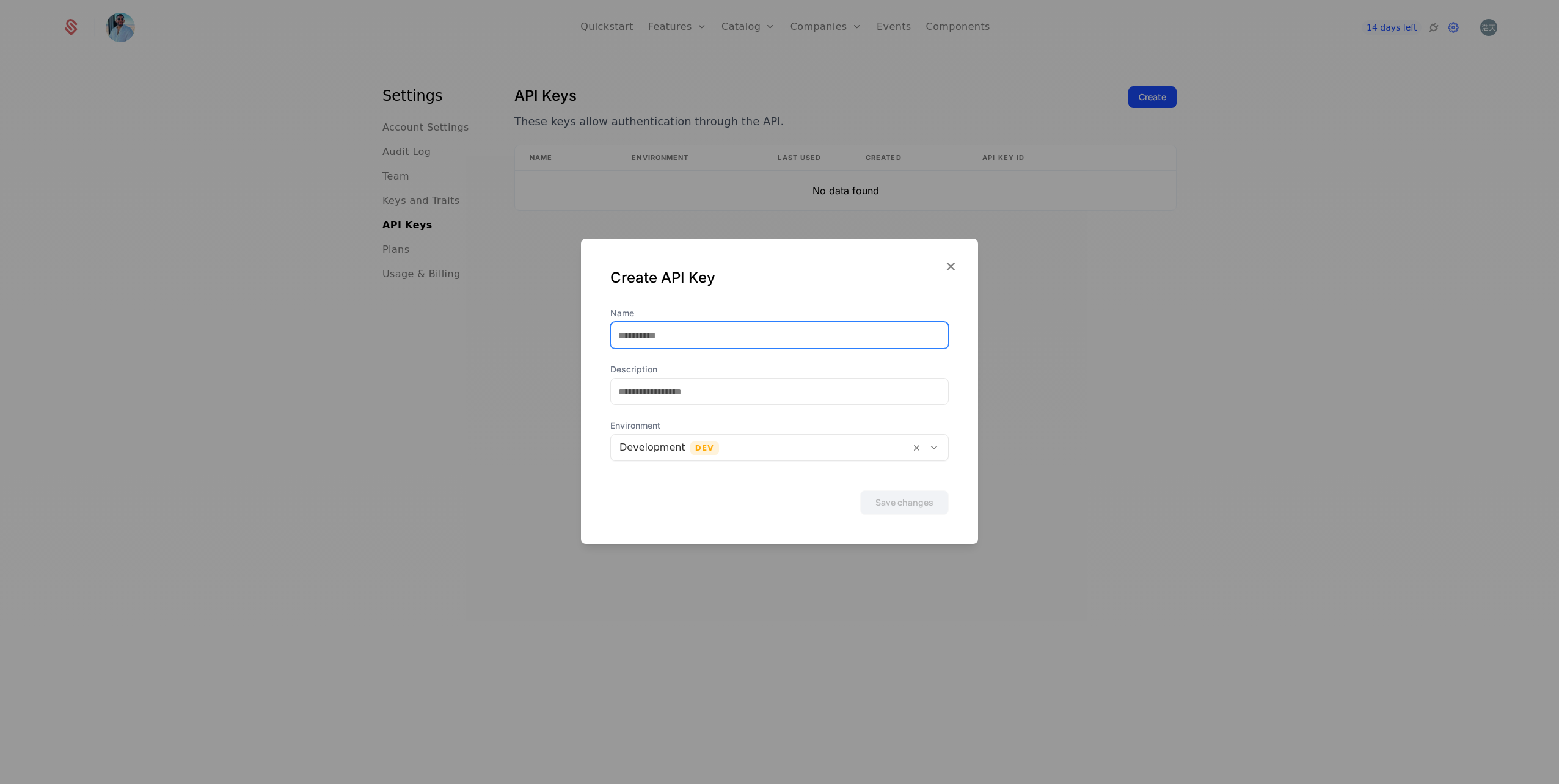
click at [694, 347] on input "Name" at bounding box center [779, 335] width 337 height 26
type input "******"
click at [900, 496] on button "Save changes" at bounding box center [904, 502] width 88 height 24
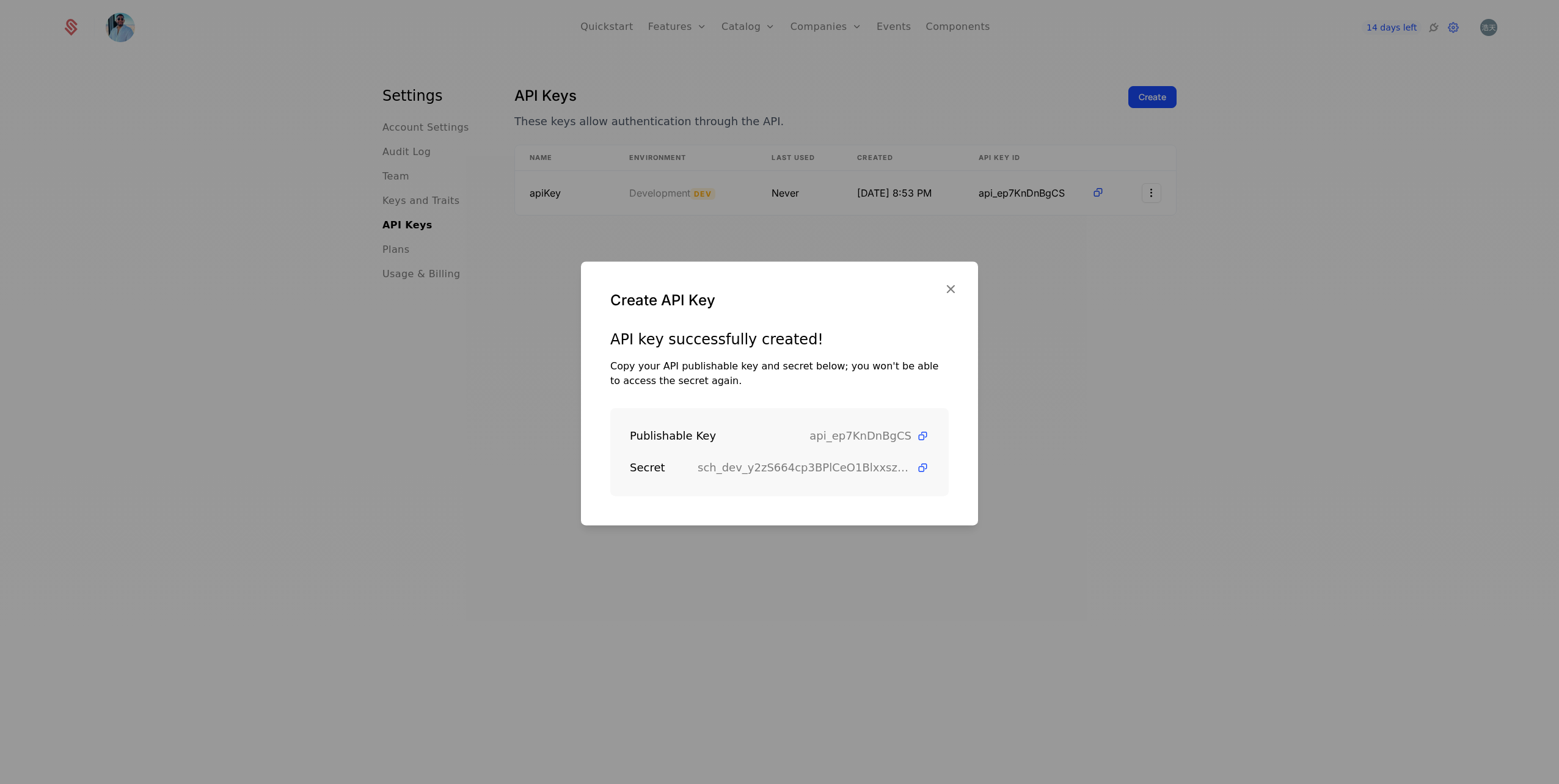
click at [917, 471] on icon at bounding box center [923, 468] width 13 height 13
click at [917, 433] on icon at bounding box center [923, 436] width 13 height 13
click at [950, 295] on icon "button" at bounding box center [950, 288] width 16 height 16
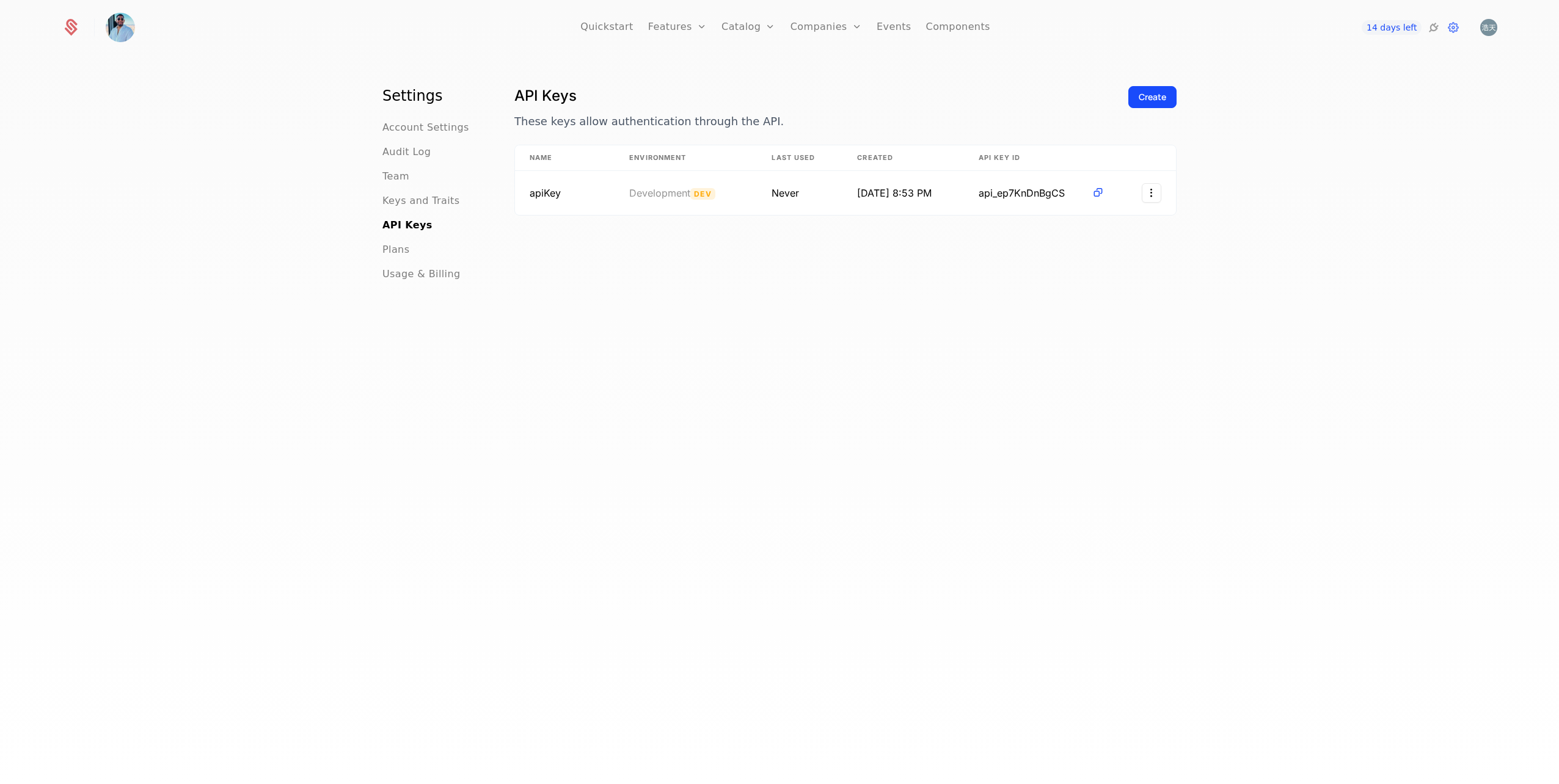
click at [901, 28] on link "Events" at bounding box center [894, 27] width 35 height 55
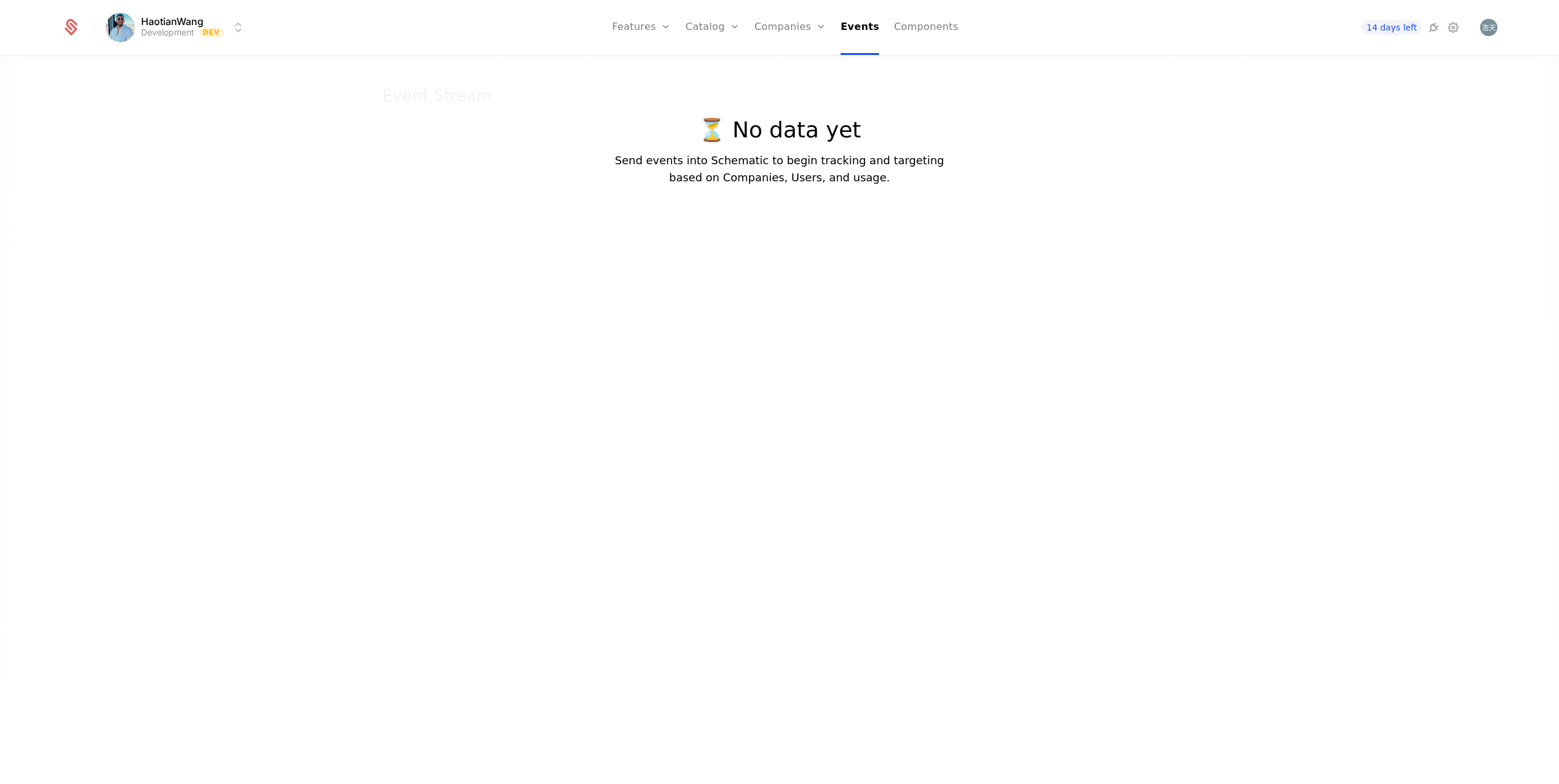
click at [421, 255] on div at bounding box center [780, 441] width 1559 height 784
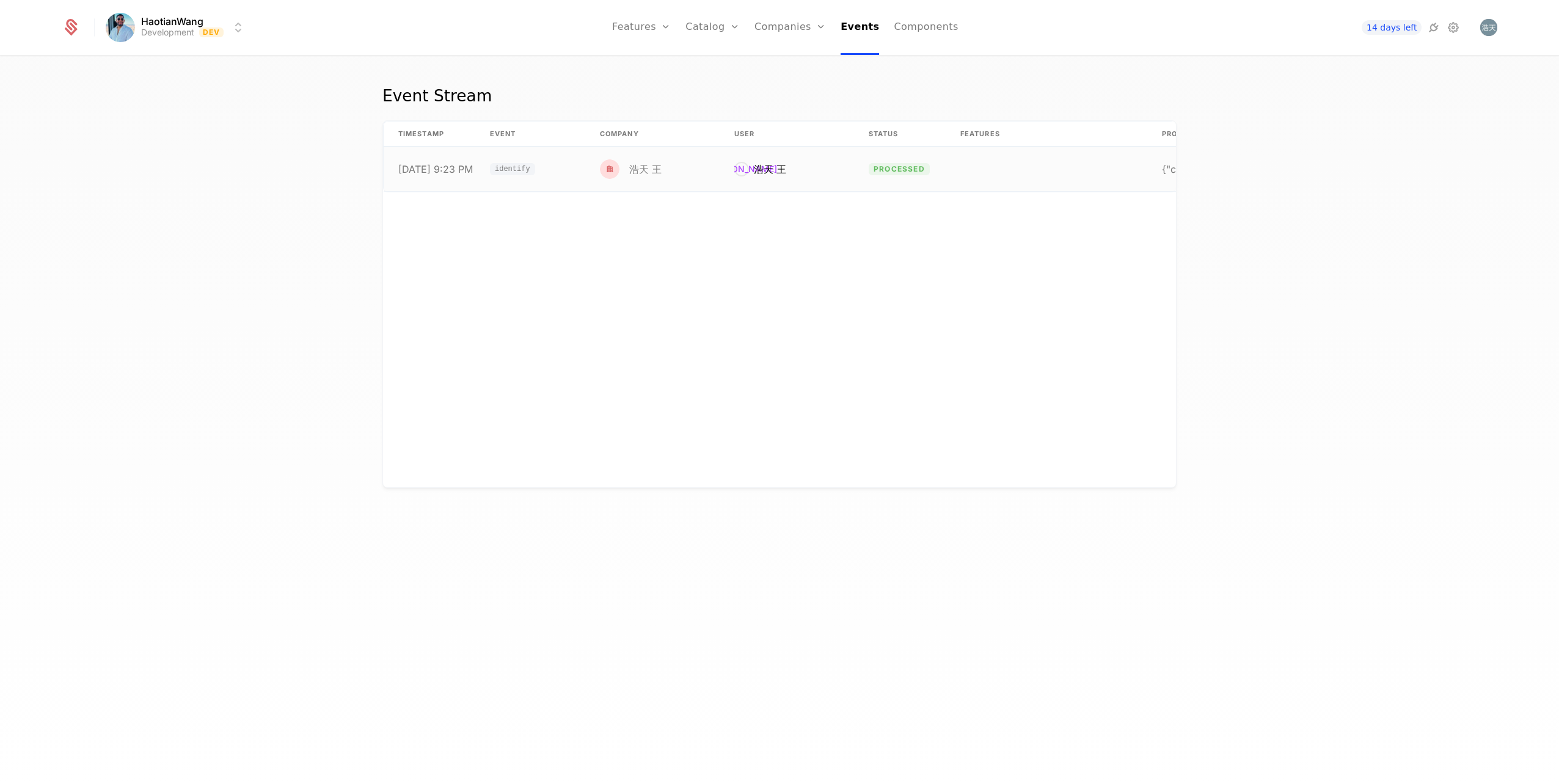
click at [844, 181] on td "浩[PERSON_NAME]" at bounding box center [787, 169] width 135 height 44
